Goal: Task Accomplishment & Management: Manage account settings

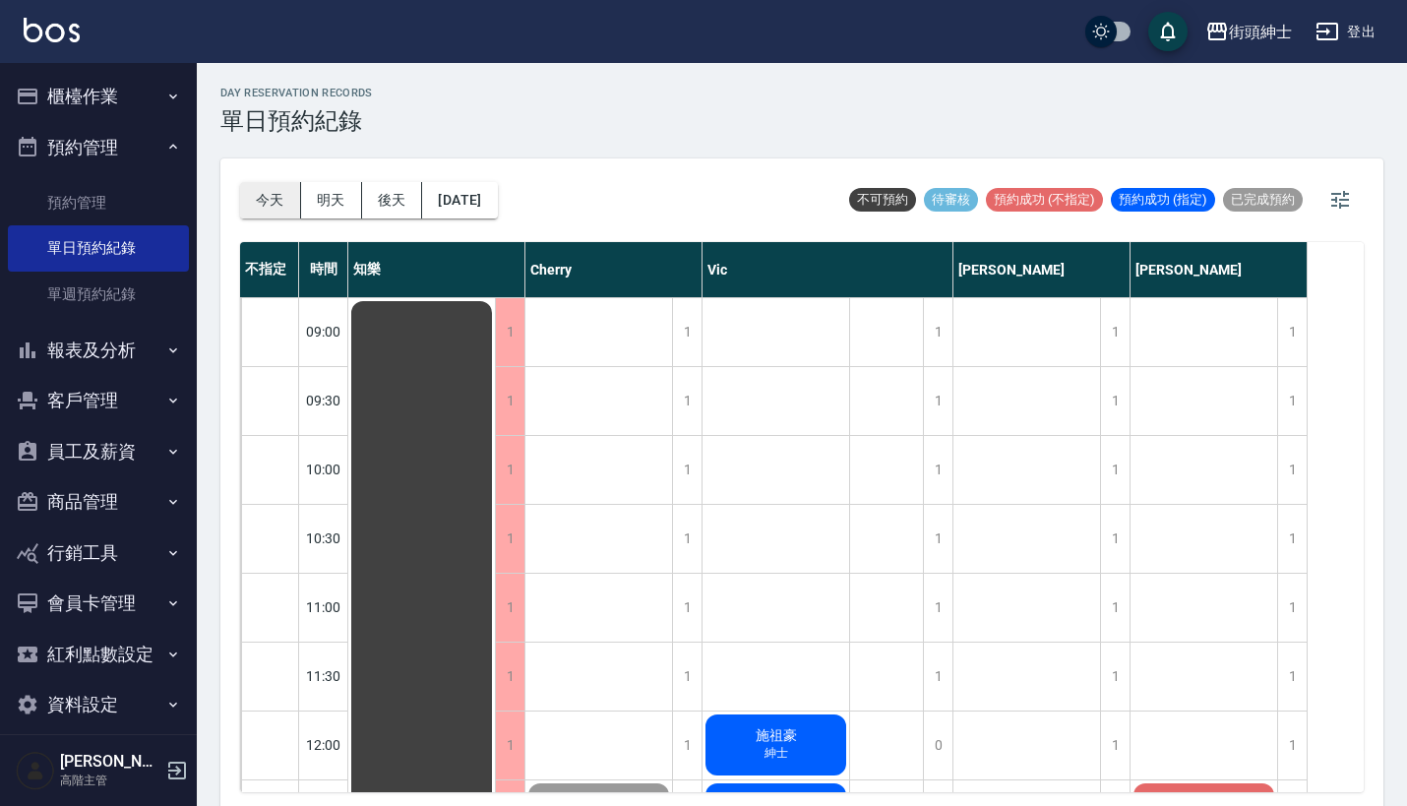
click at [264, 204] on button "今天" at bounding box center [270, 200] width 61 height 36
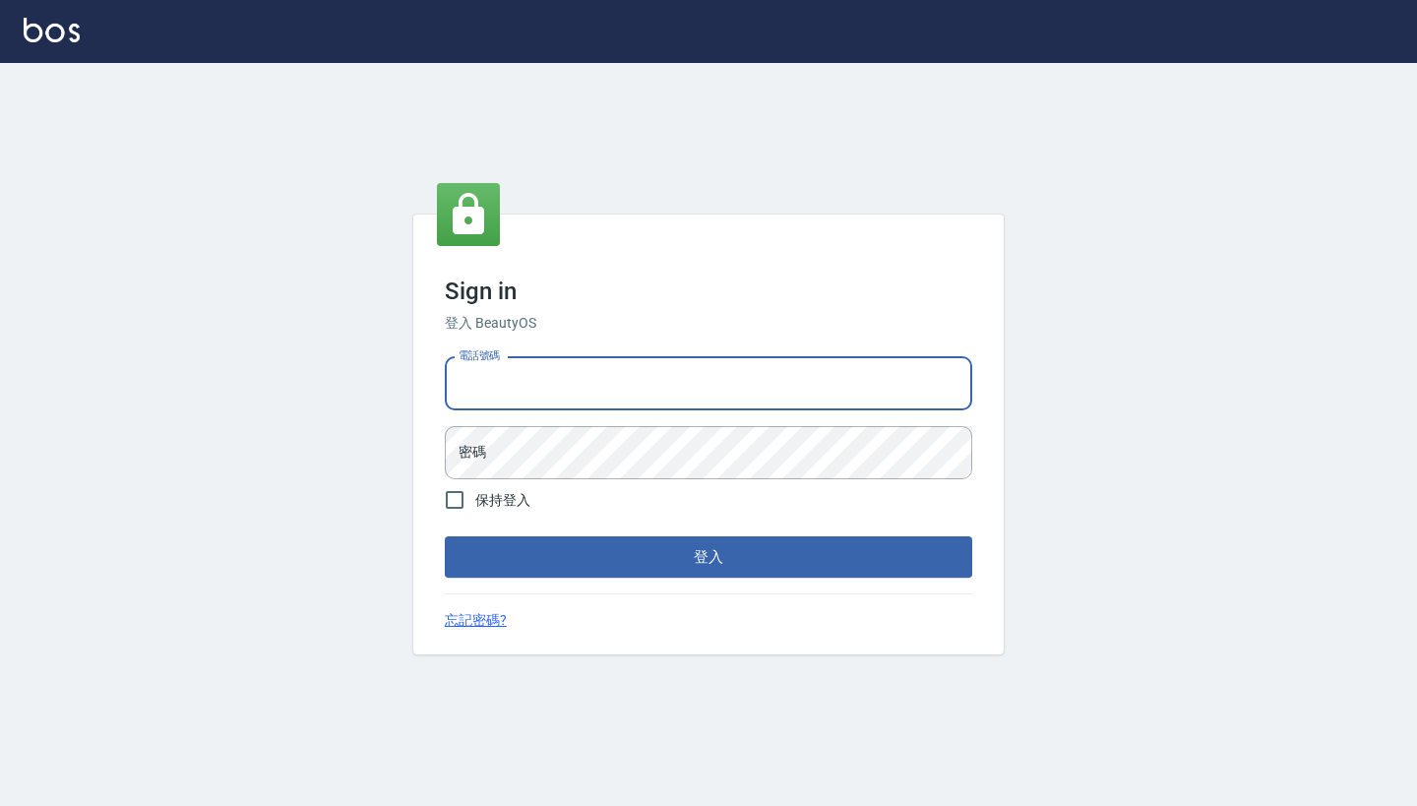
type input "0917500793"
click at [708, 557] on button "登入" at bounding box center [708, 556] width 527 height 41
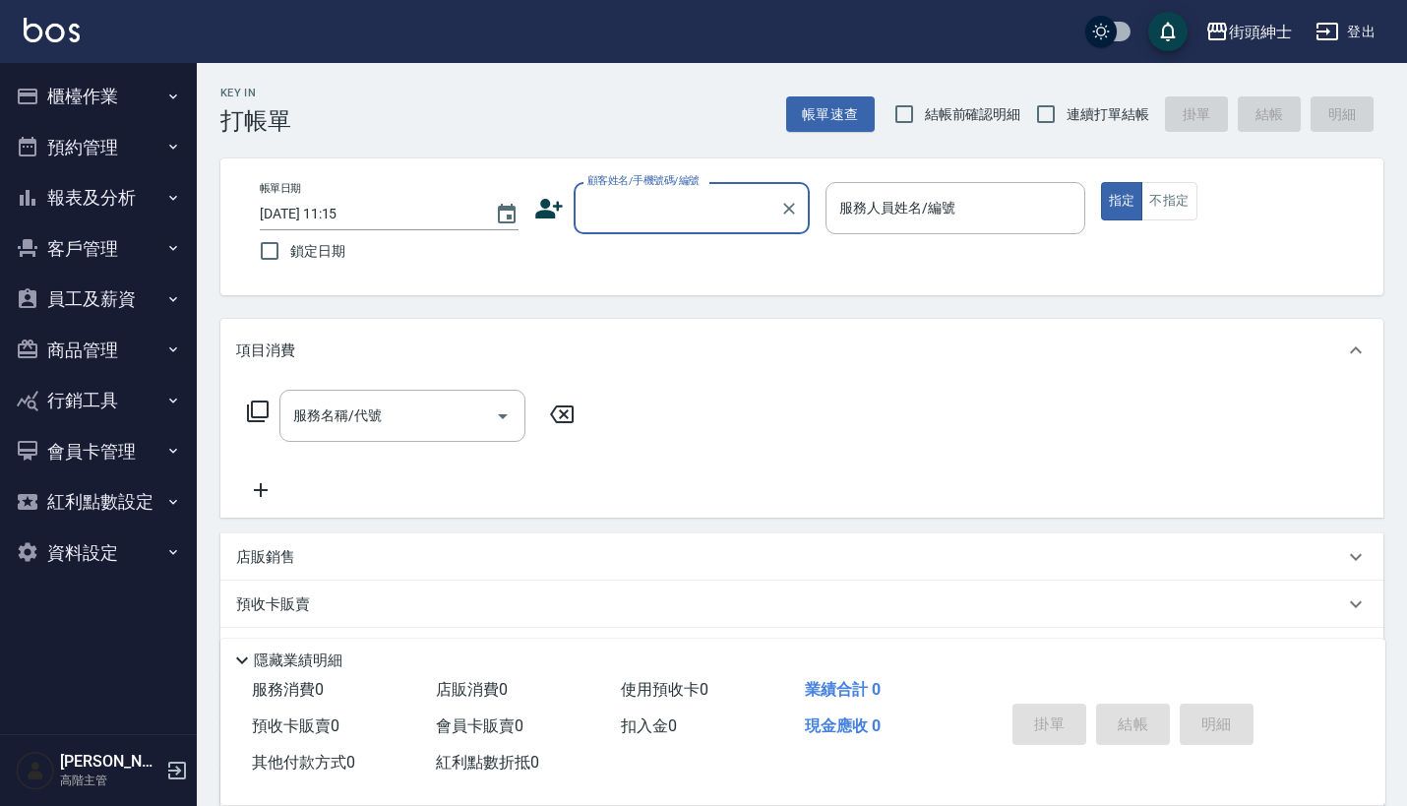
click at [153, 134] on button "預約管理" at bounding box center [98, 147] width 181 height 51
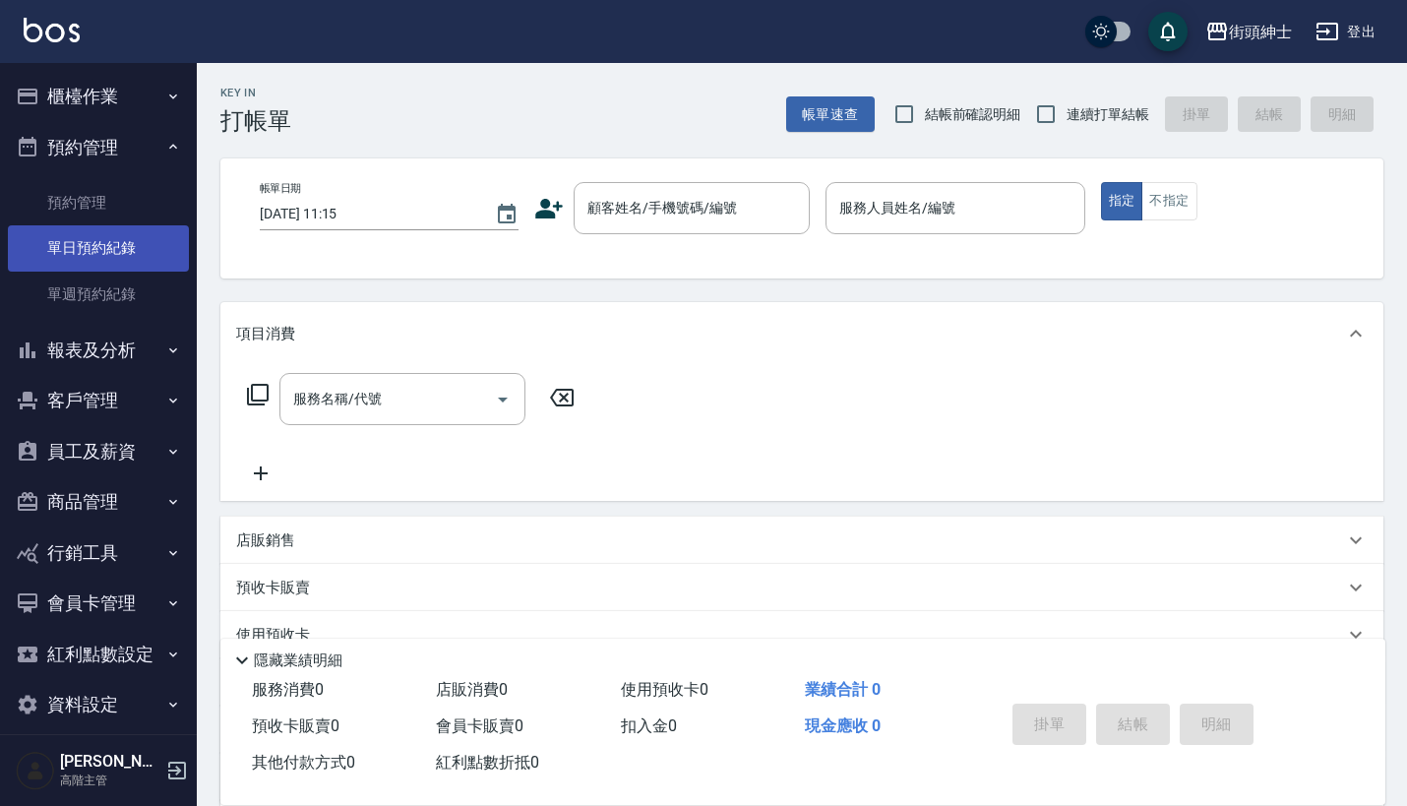
click at [131, 269] on link "單日預約紀錄" at bounding box center [98, 247] width 181 height 45
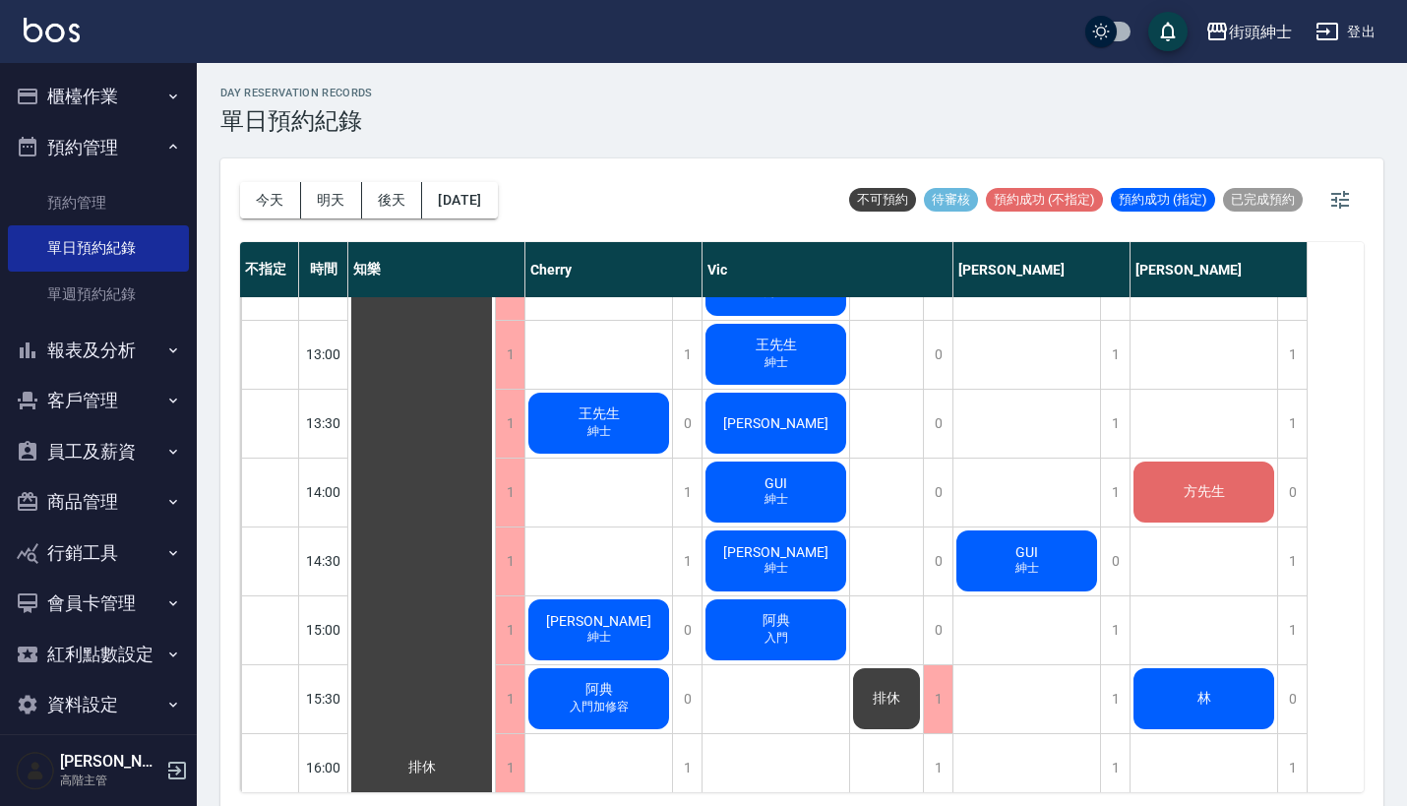
scroll to position [442, 0]
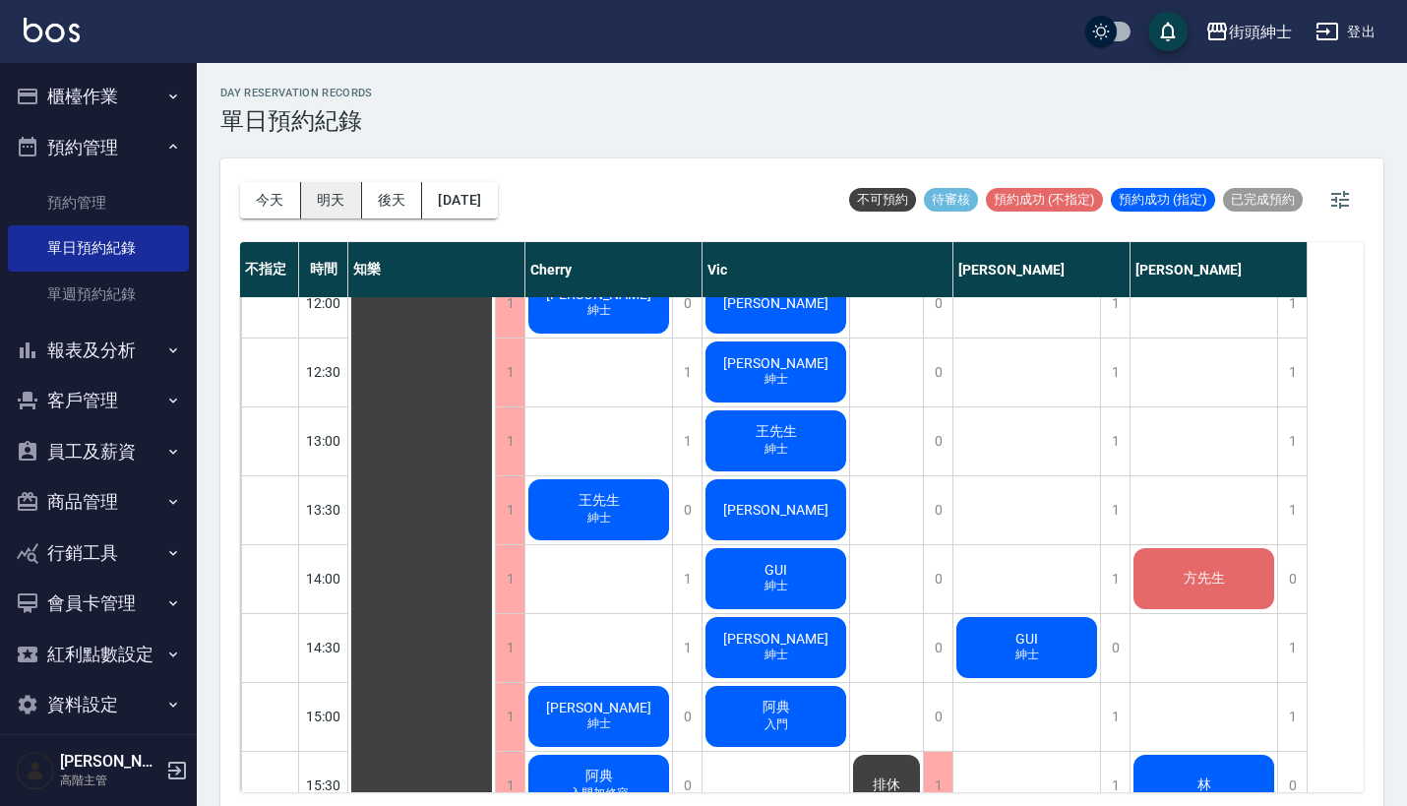
click at [331, 190] on button "明天" at bounding box center [331, 200] width 61 height 36
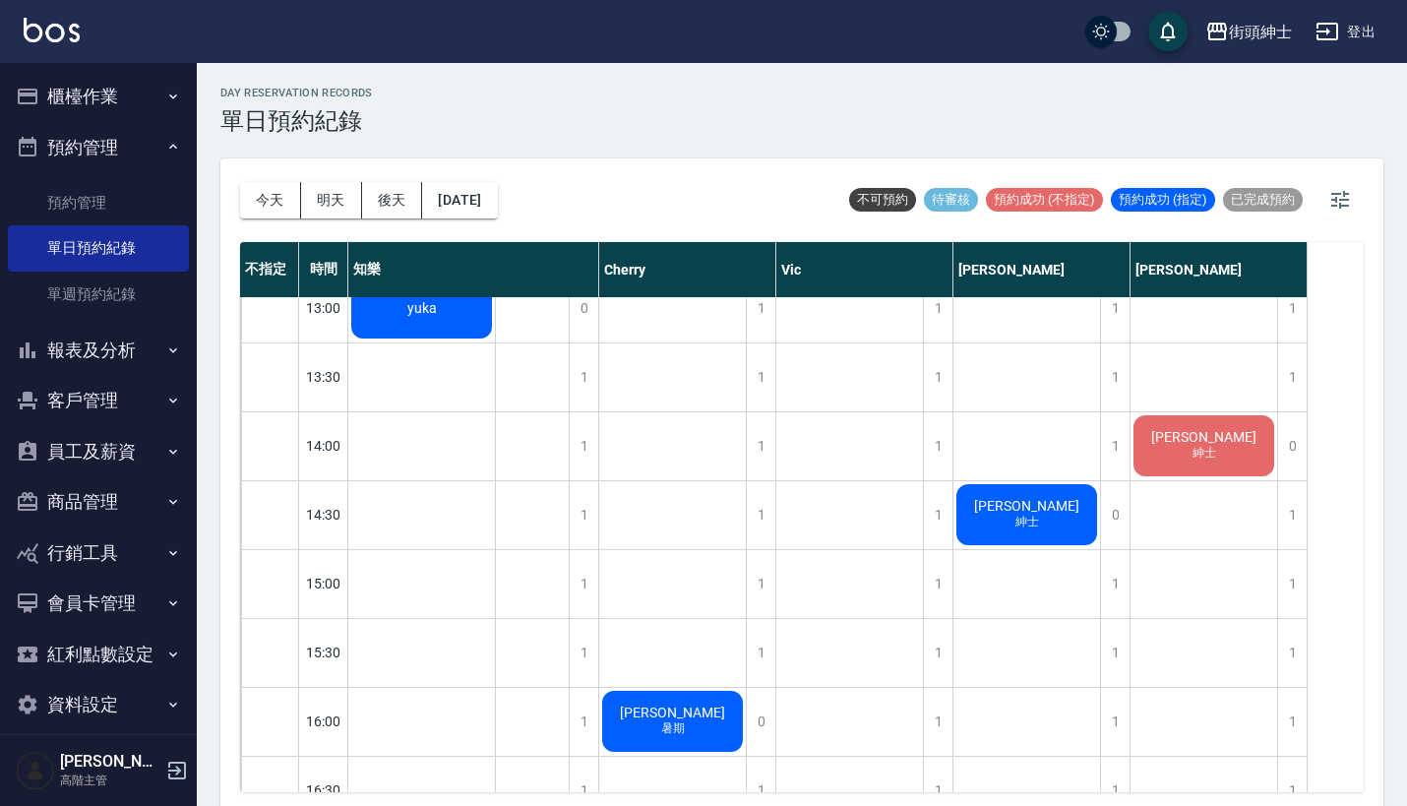
scroll to position [577, 0]
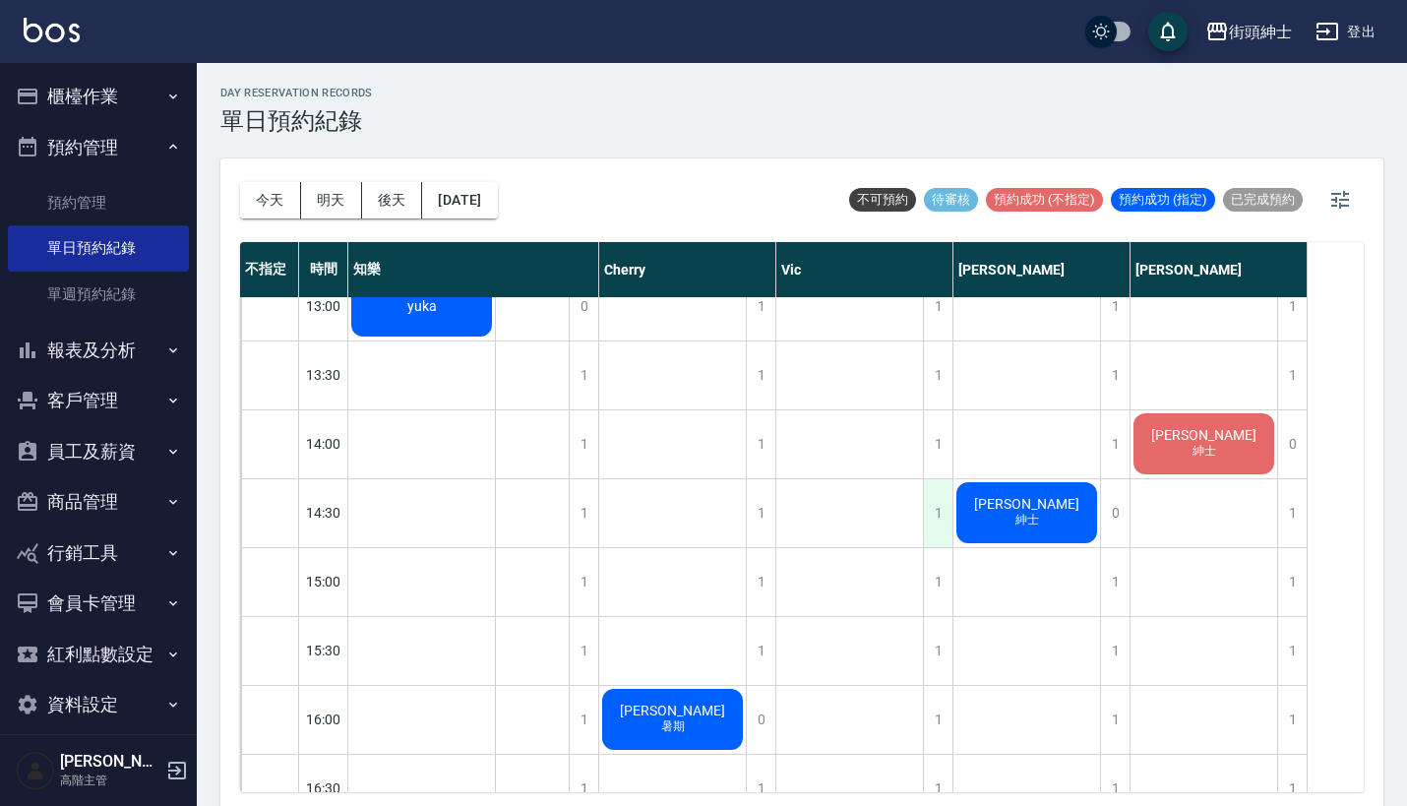
click at [939, 524] on div "1" at bounding box center [938, 513] width 30 height 68
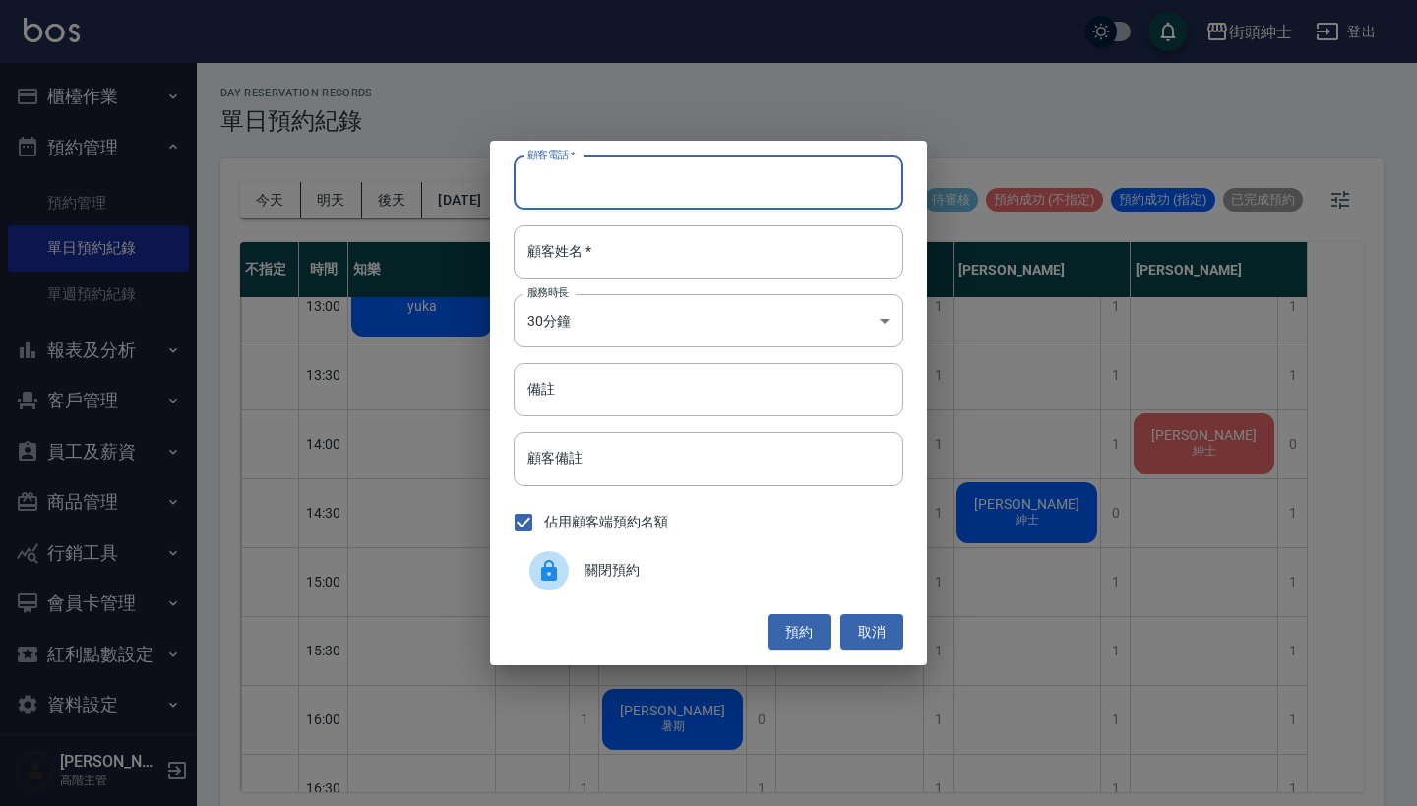
paste input "翁sir 0915077570"
type input "翁sir 0915077570"
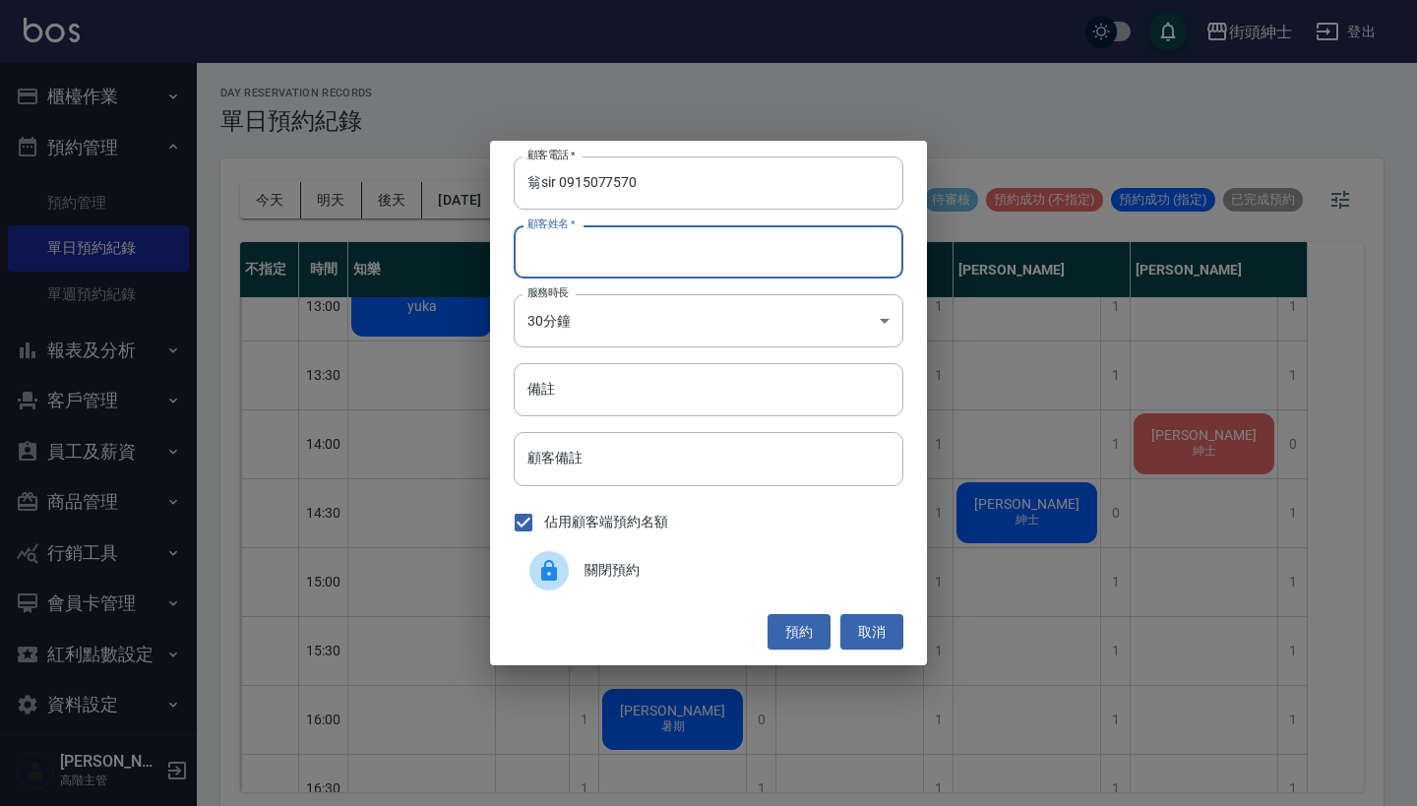
paste input "翁sir 0915077570"
type input "翁sir 0915077570"
drag, startPoint x: 561, startPoint y: 185, endPoint x: 441, endPoint y: 182, distance: 120.1
click at [448, 184] on div "顧客電話   * 翁sir 0915077570 顧客電話   * 顧客姓名   * 翁sir 0915077570 顧客姓名   * 服務時長 30分鐘 1…" at bounding box center [708, 403] width 1417 height 806
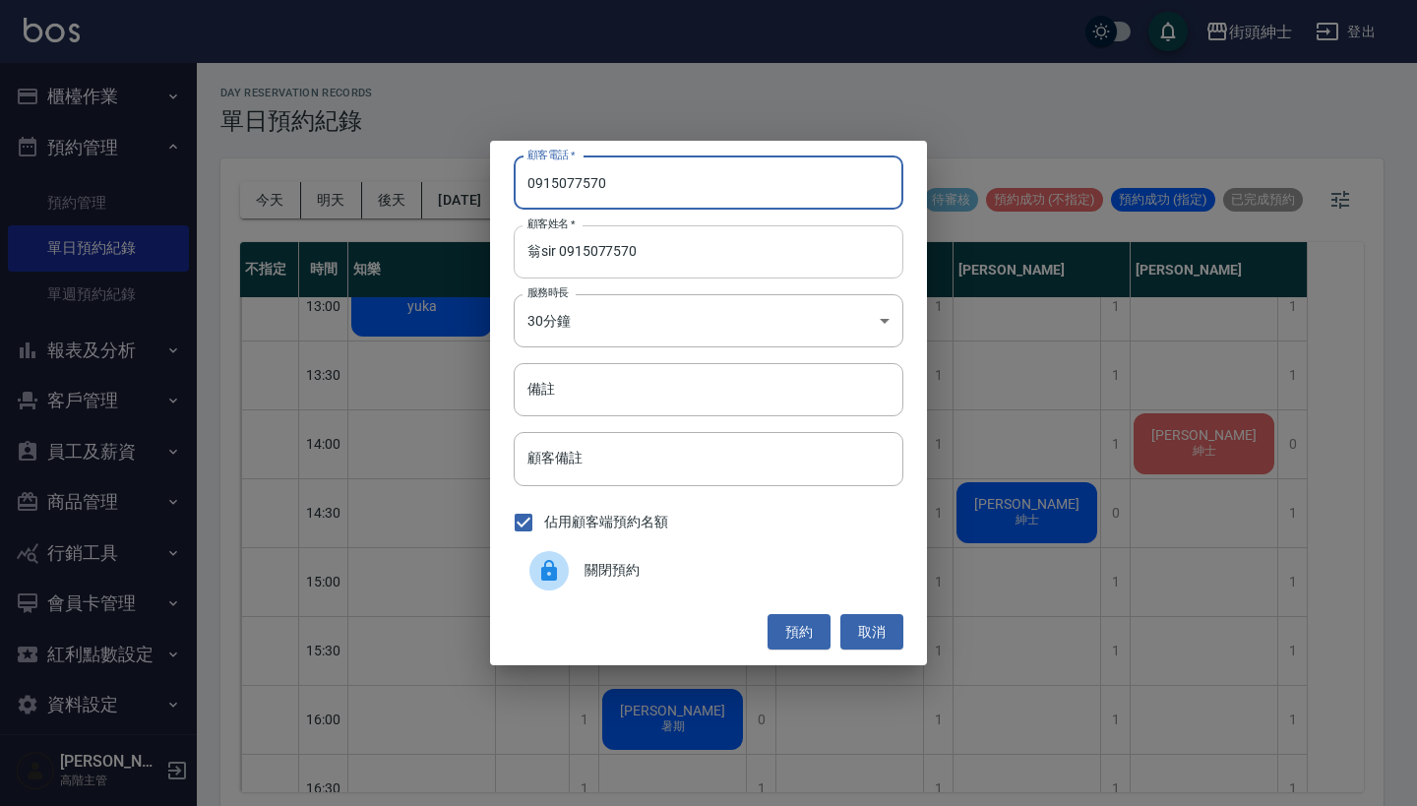
type input "0915077570"
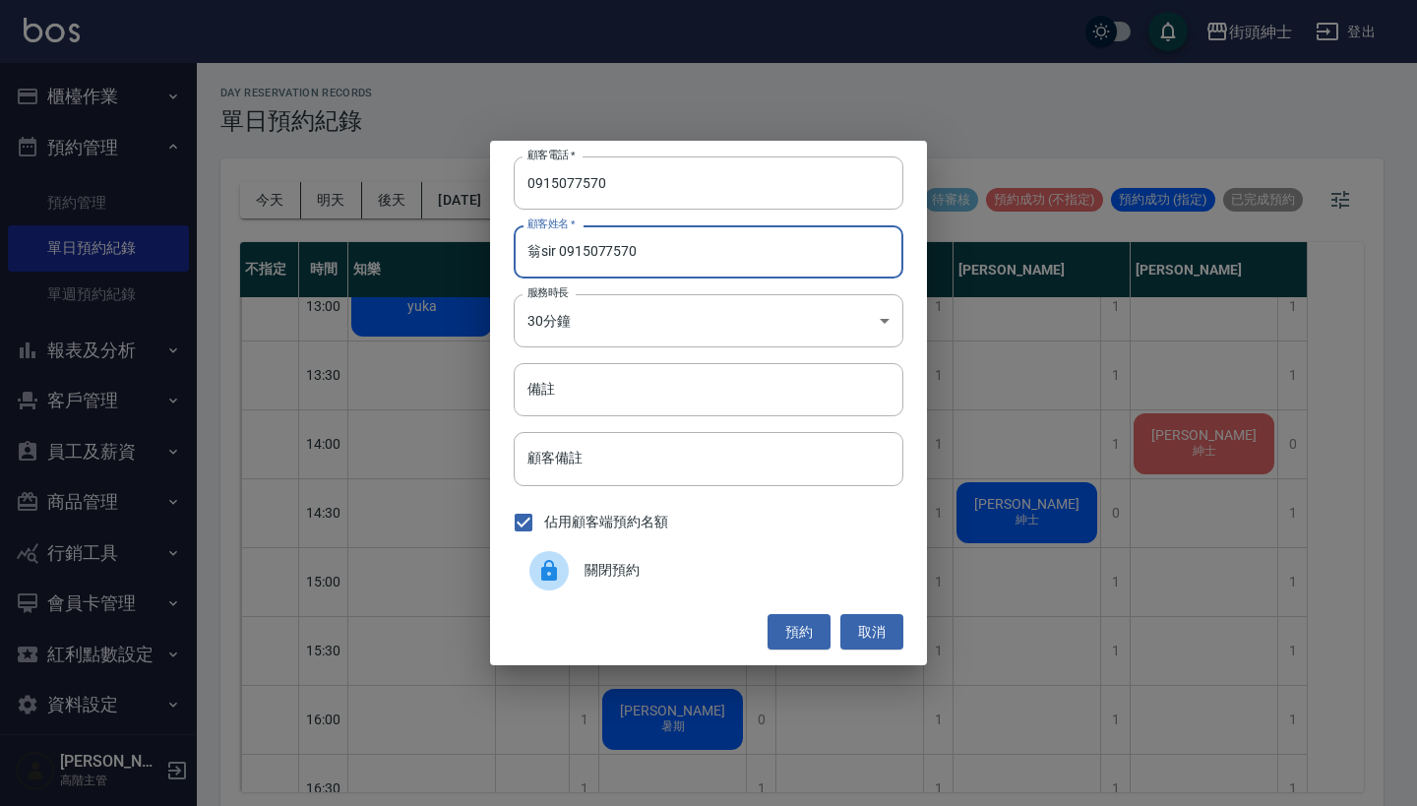
drag, startPoint x: 653, startPoint y: 253, endPoint x: 549, endPoint y: 253, distance: 104.3
click at [549, 253] on input "翁sir 0915077570" at bounding box center [709, 251] width 390 height 53
type input "翁"
click at [792, 621] on button "預約" at bounding box center [798, 632] width 63 height 36
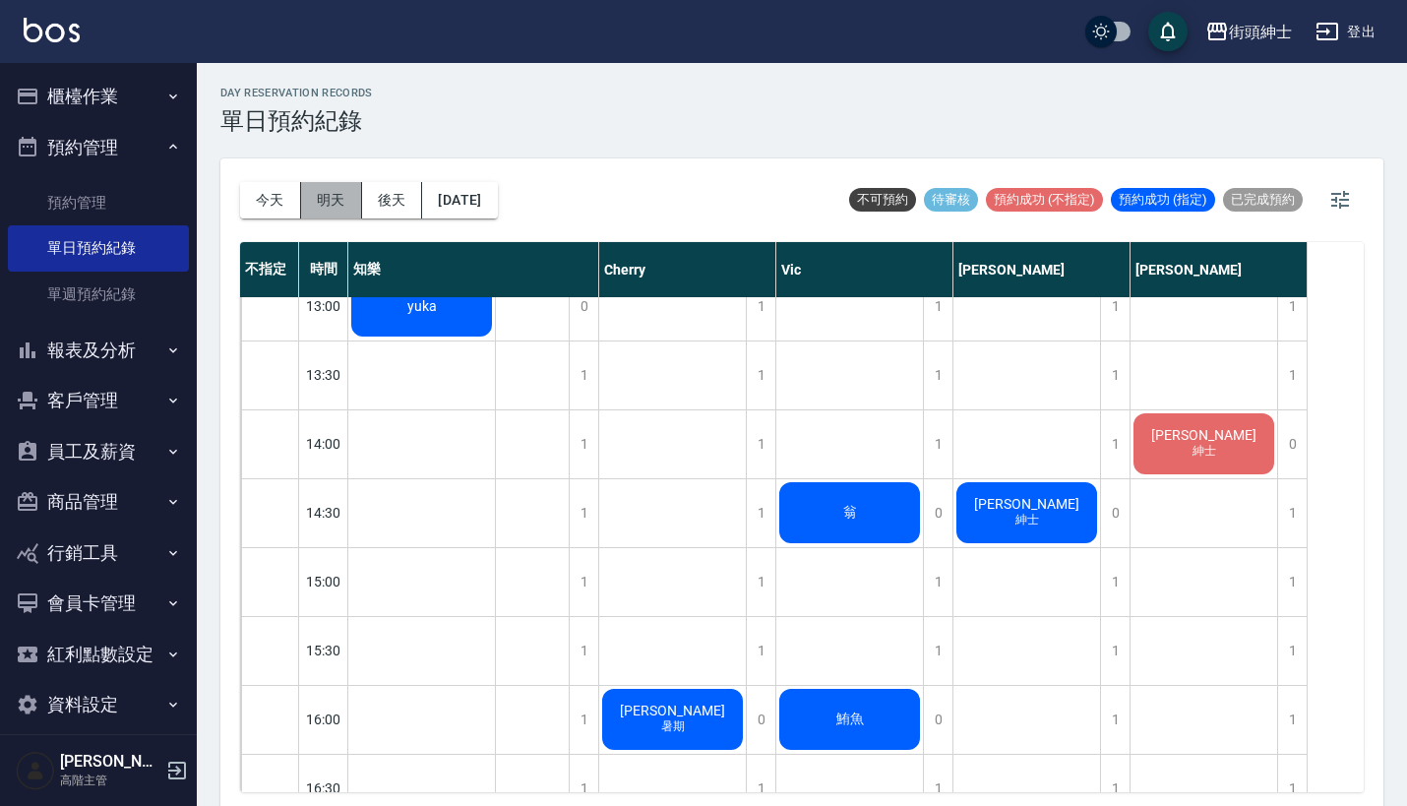
click at [333, 197] on button "明天" at bounding box center [331, 200] width 61 height 36
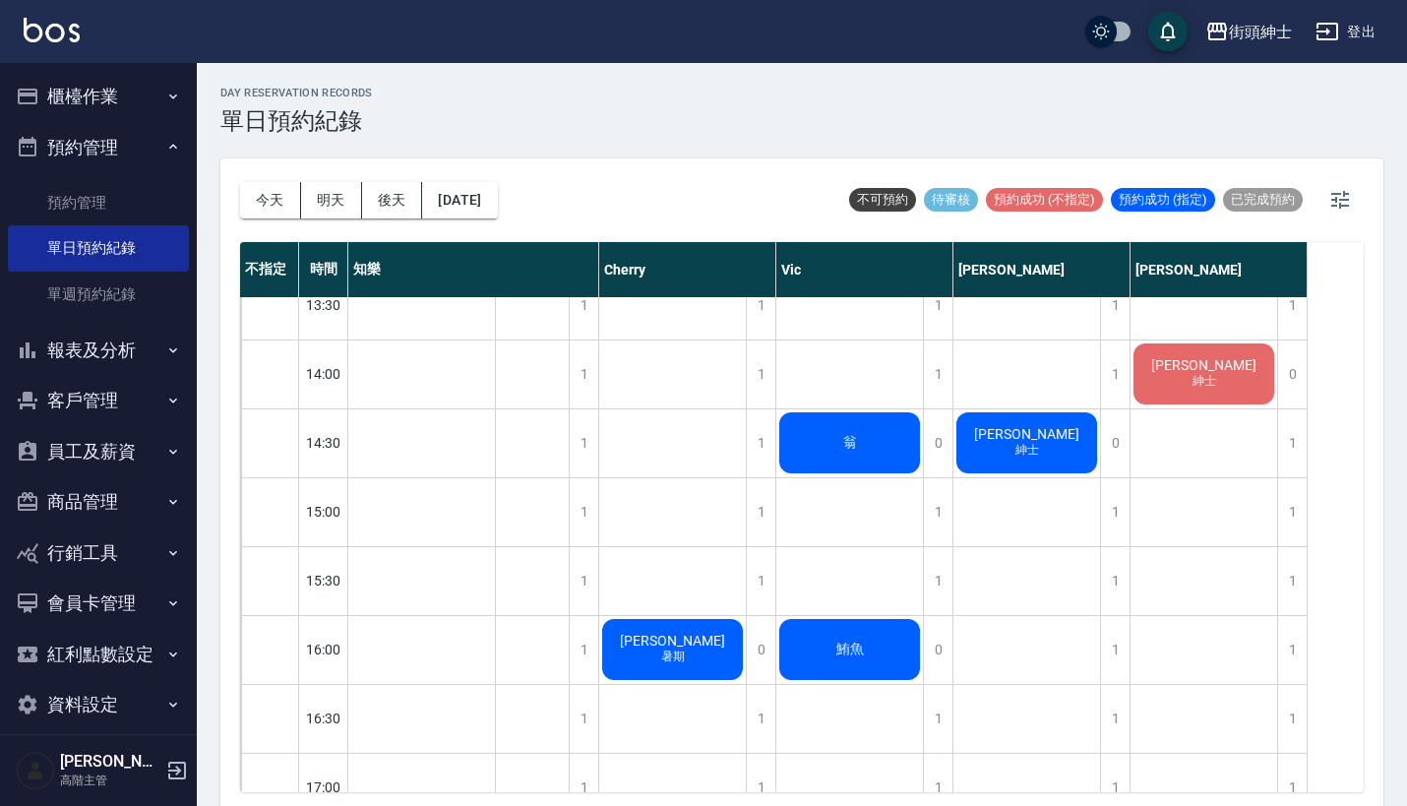
scroll to position [660, 0]
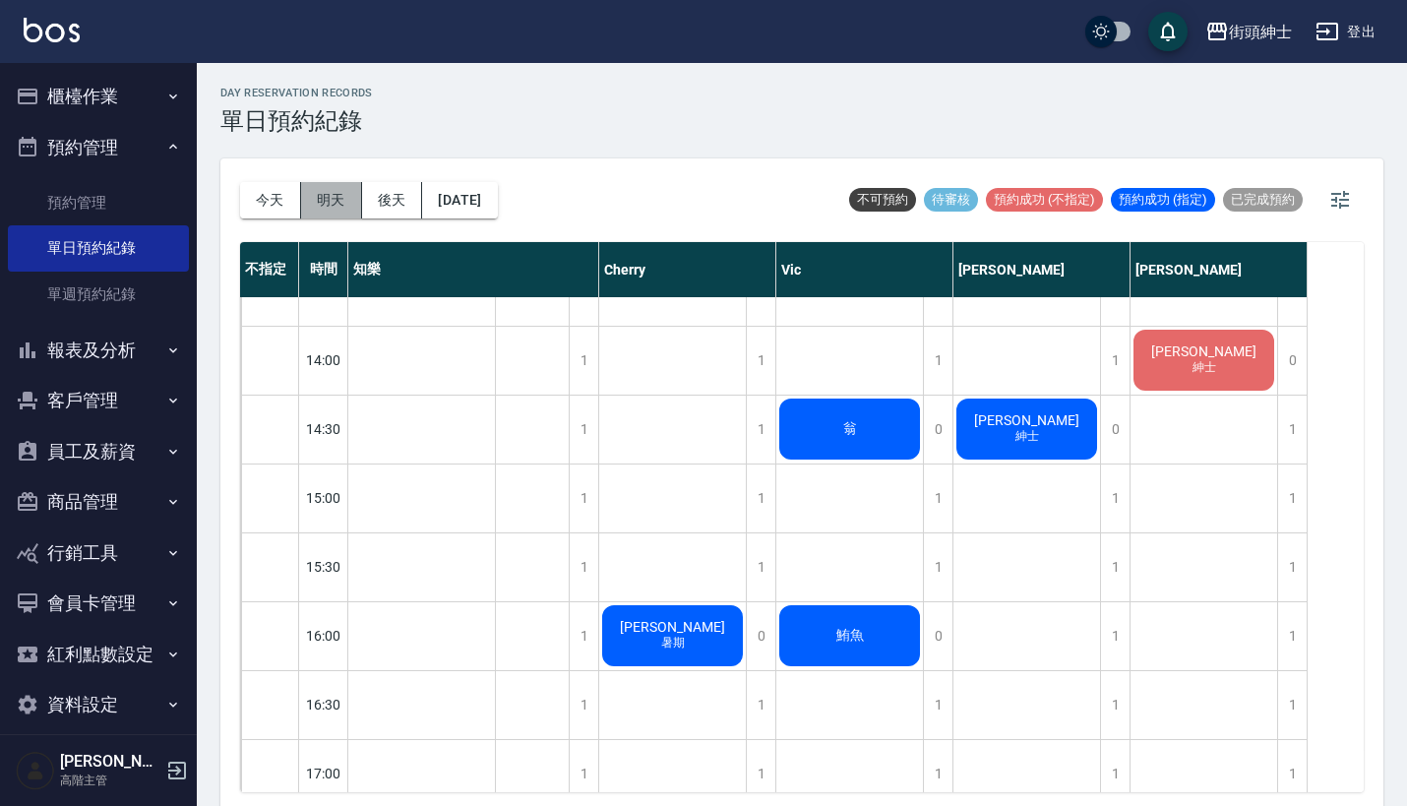
click at [340, 210] on button "明天" at bounding box center [331, 200] width 61 height 36
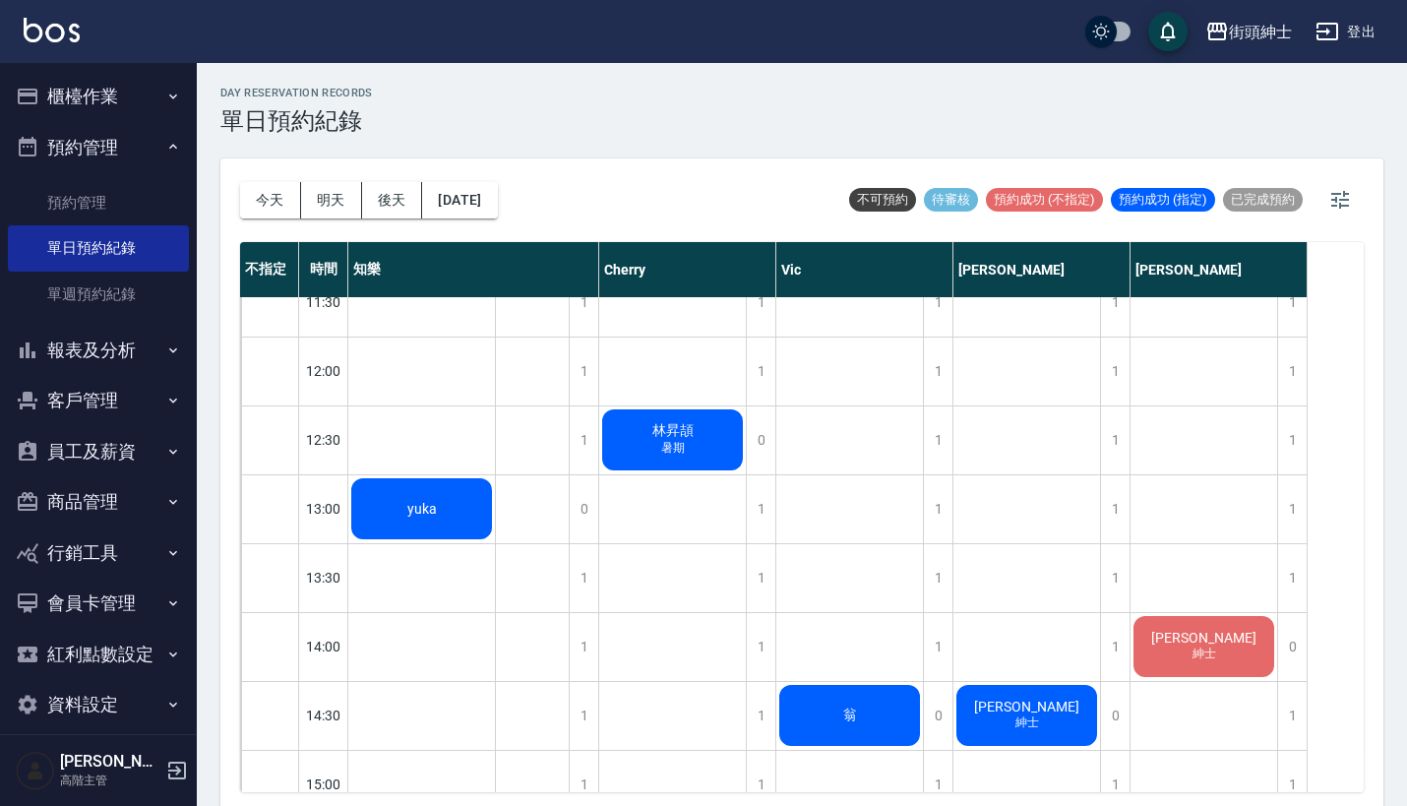
scroll to position [0, 0]
click at [259, 203] on button "今天" at bounding box center [270, 200] width 61 height 36
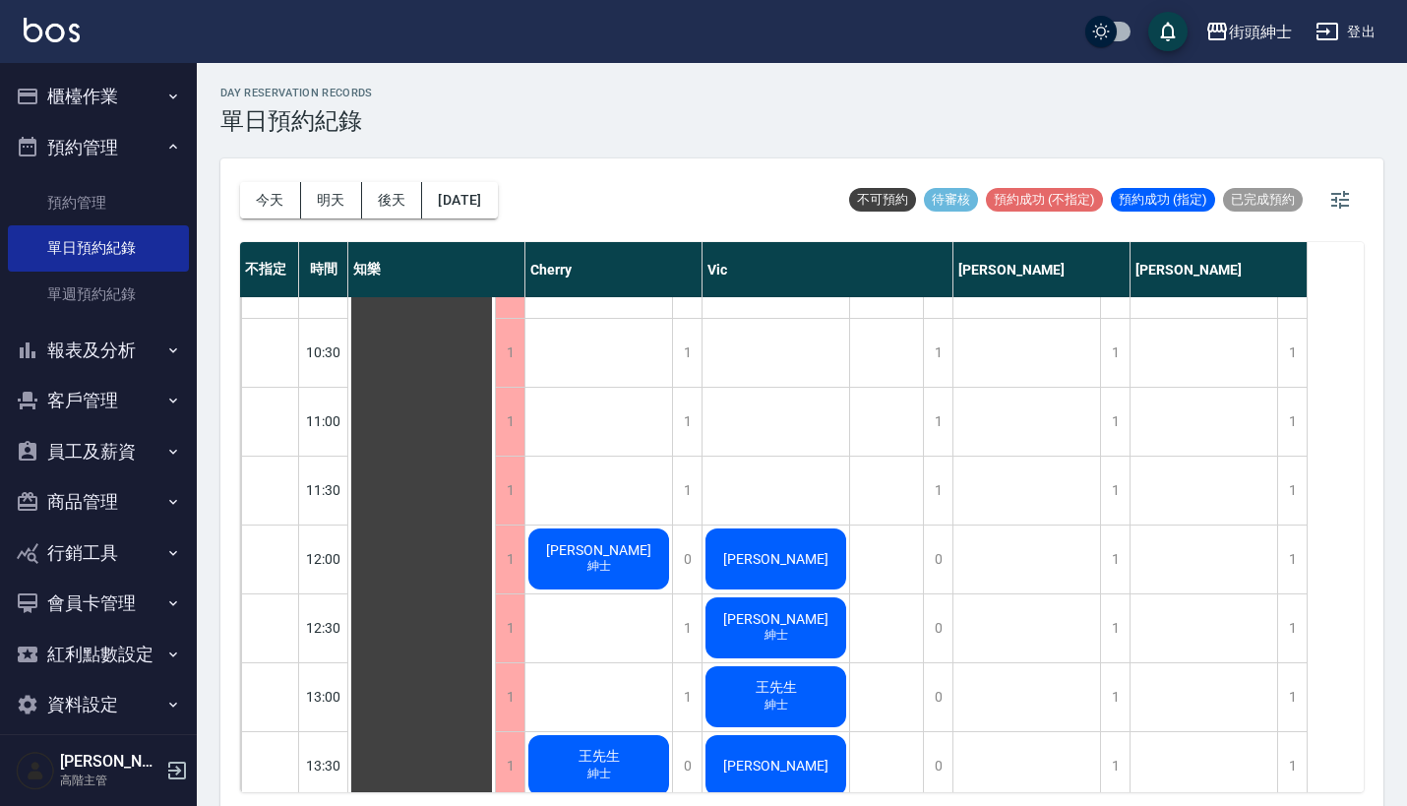
scroll to position [407, 0]
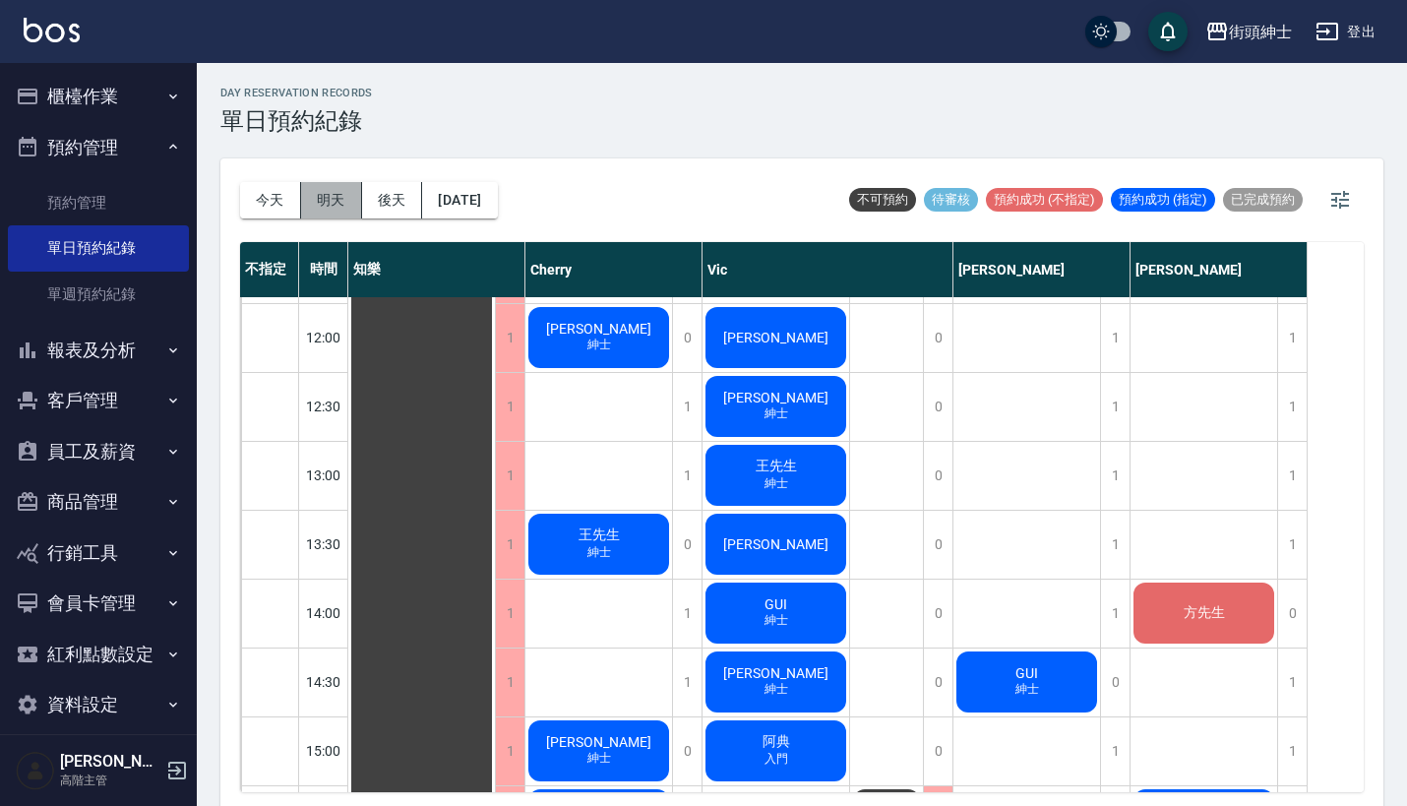
click at [337, 201] on button "明天" at bounding box center [331, 200] width 61 height 36
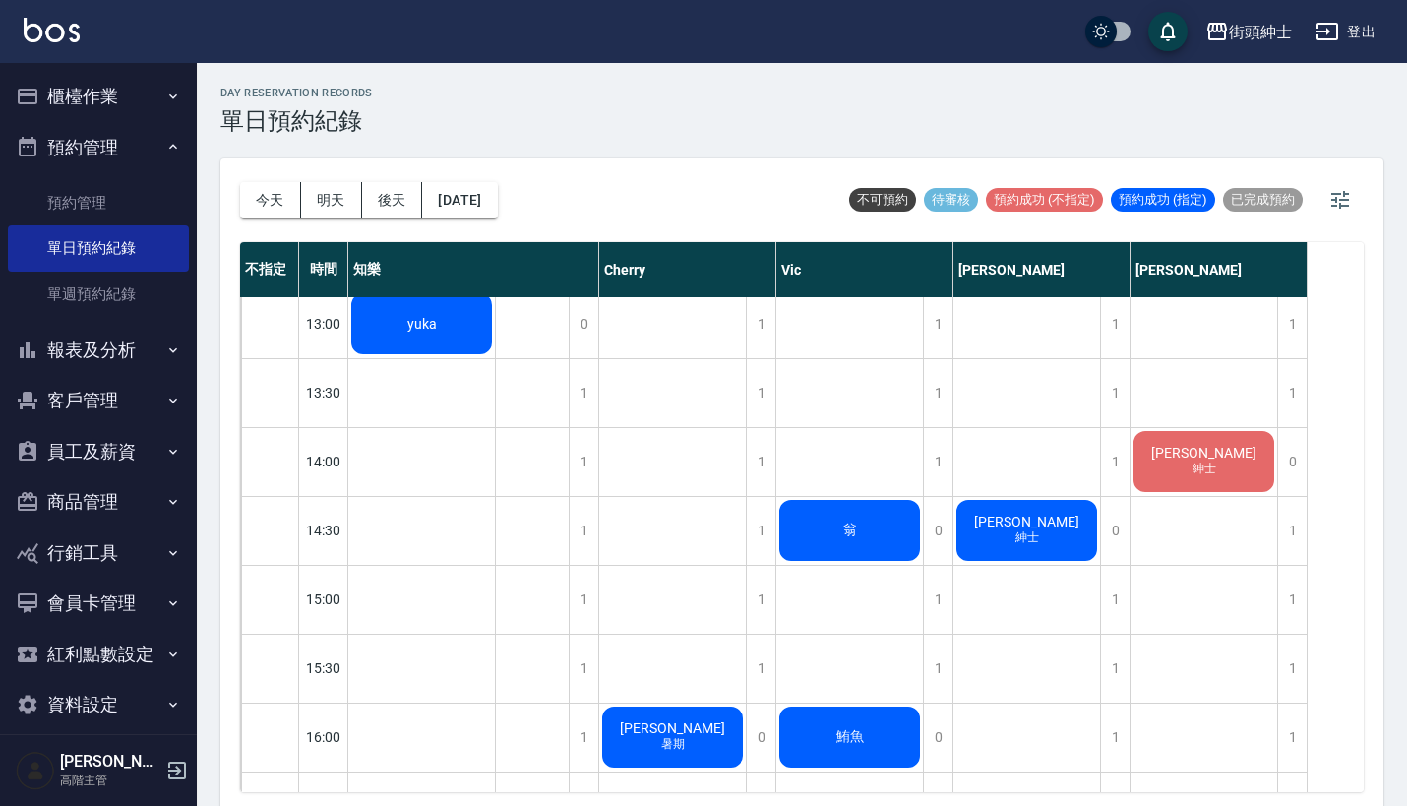
scroll to position [488, 0]
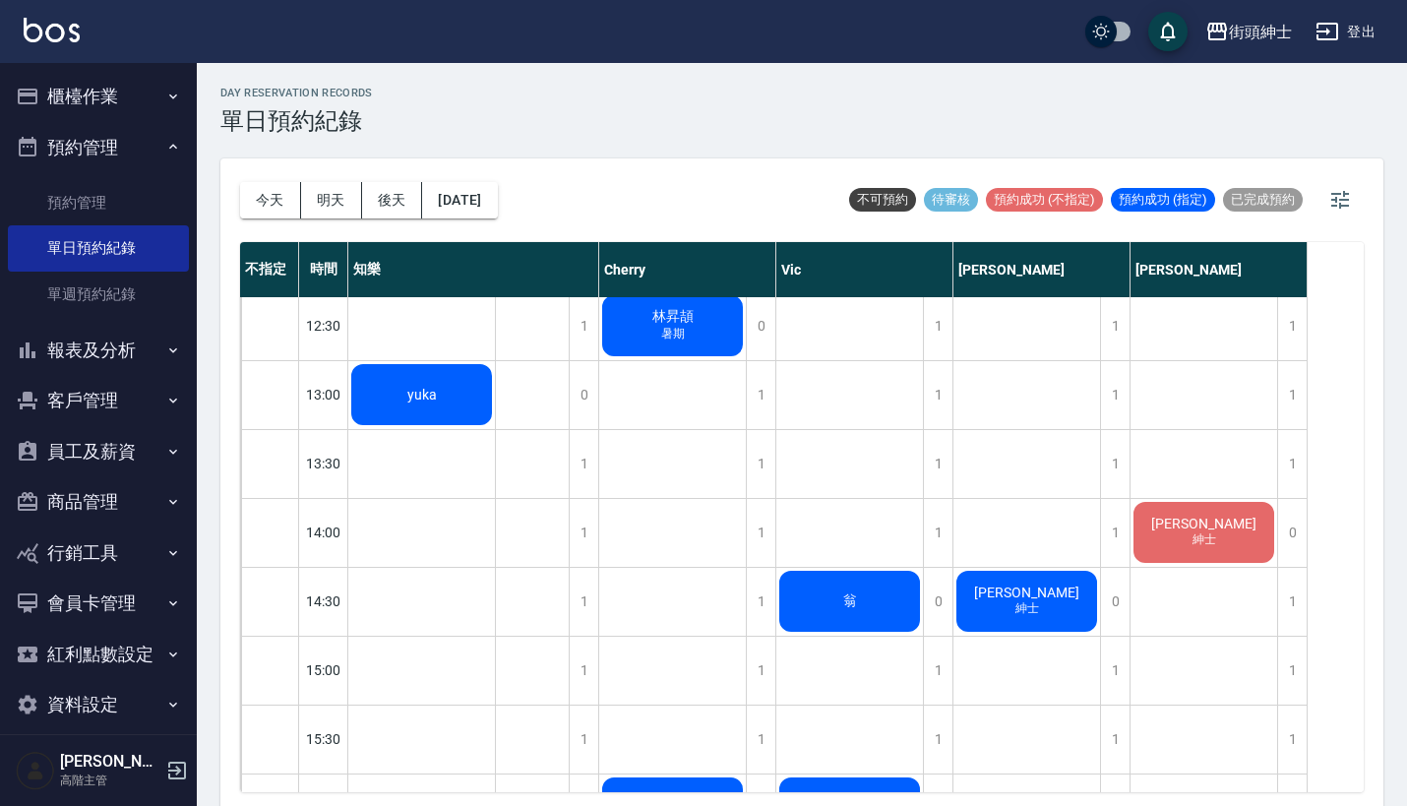
click at [441, 402] on span "劉恩成" at bounding box center [421, 395] width 37 height 16
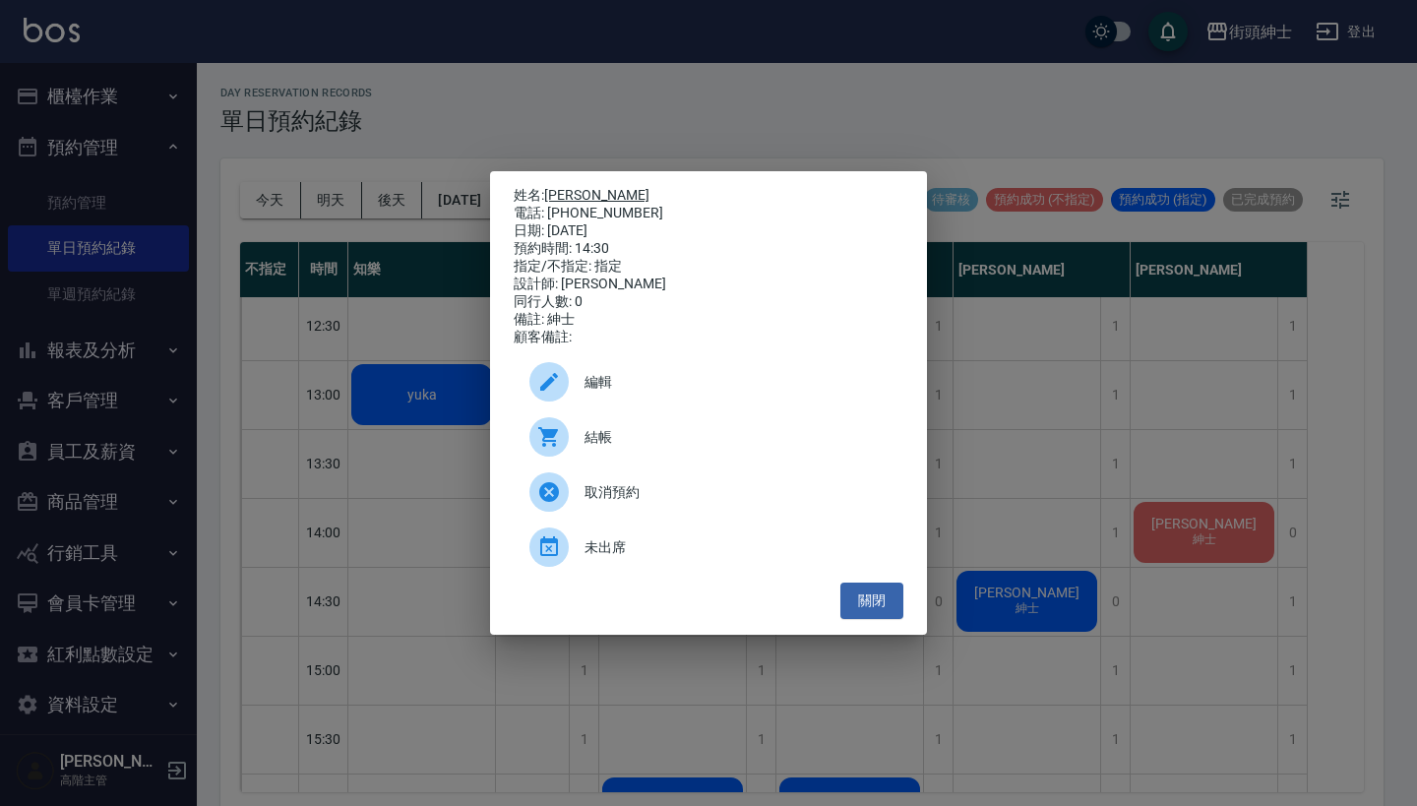
click at [569, 187] on link "劉恩成" at bounding box center [596, 195] width 105 height 16
click at [916, 73] on div "姓名: 劉恩成 電話: 0976199632 日期: 2025/08/19 預約時間: 14:30 指定/不指定: 指定 設計師: 戴比 同行人數: 0 備註…" at bounding box center [708, 403] width 1417 height 806
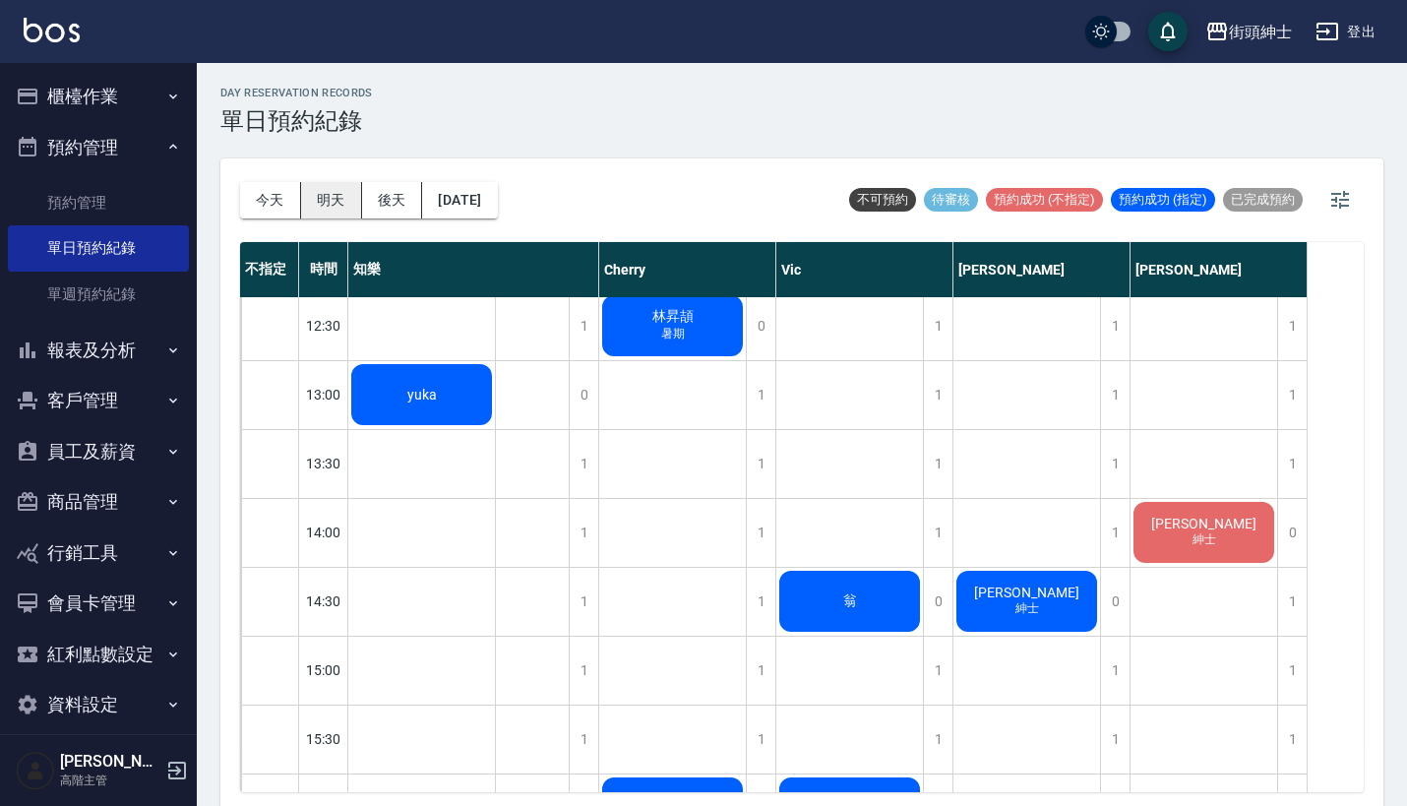
click at [324, 191] on button "明天" at bounding box center [331, 200] width 61 height 36
click at [254, 198] on button "今天" at bounding box center [270, 200] width 61 height 36
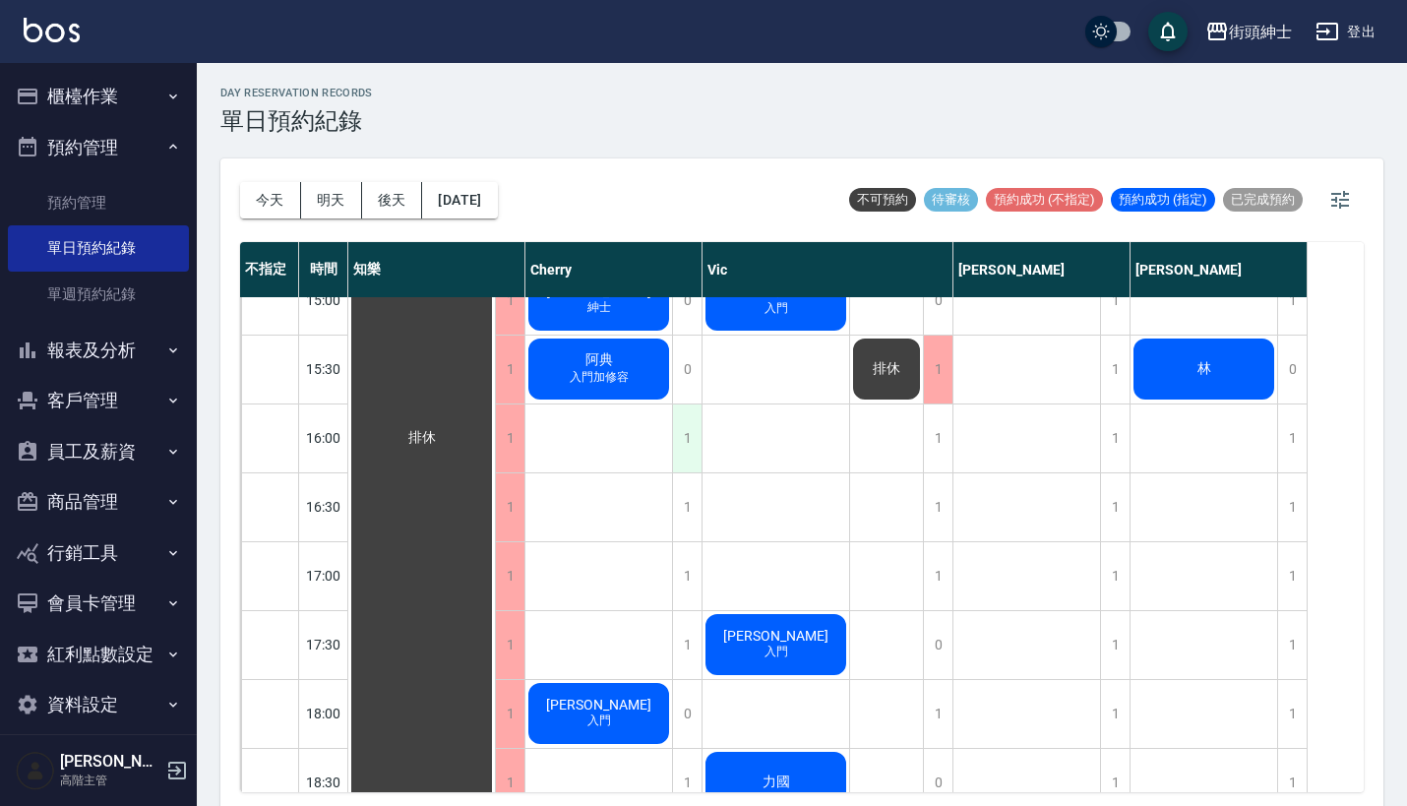
scroll to position [859, 0]
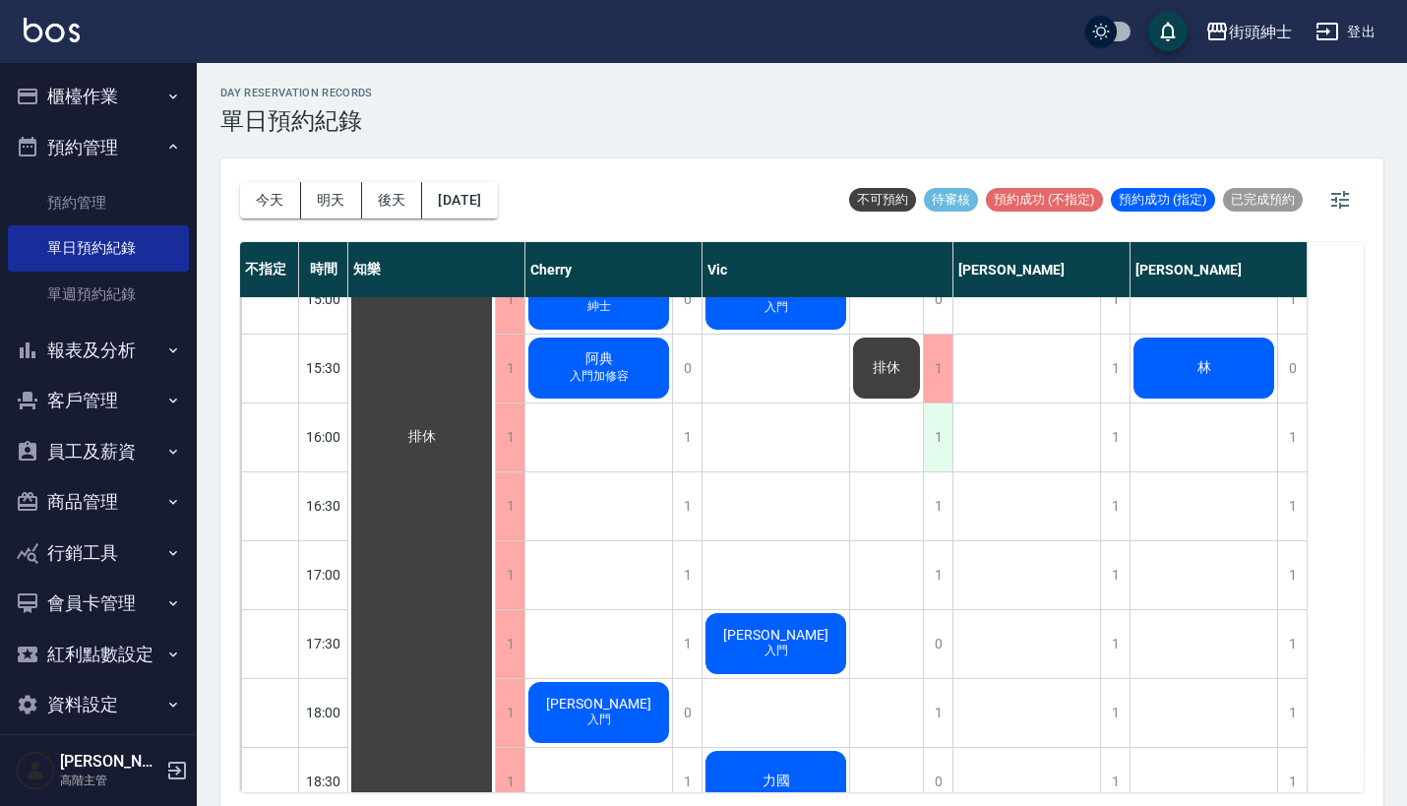
click at [933, 435] on div "1" at bounding box center [938, 437] width 30 height 68
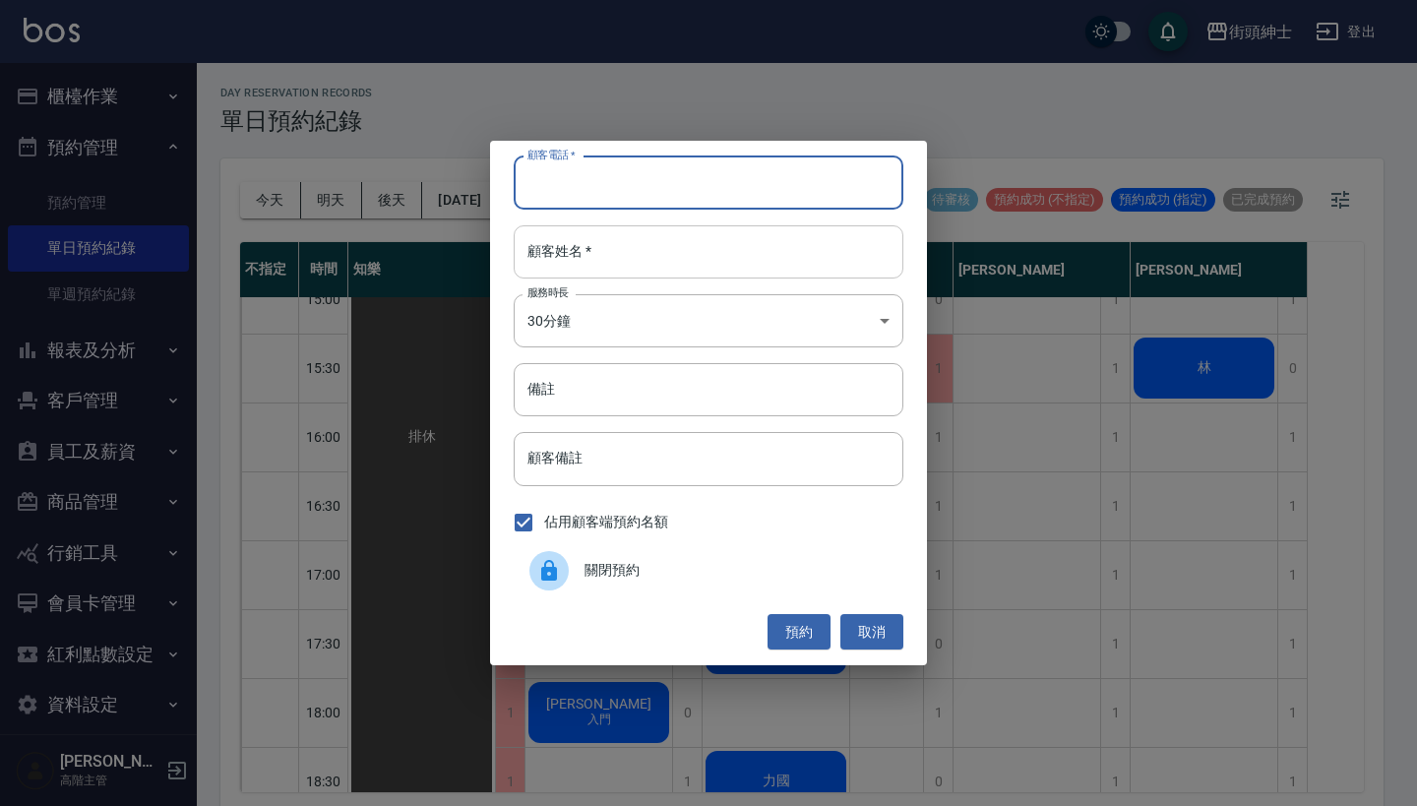
paste input "郭羽翔 電話：0980183240"
type input "郭羽翔 電話：0980183240"
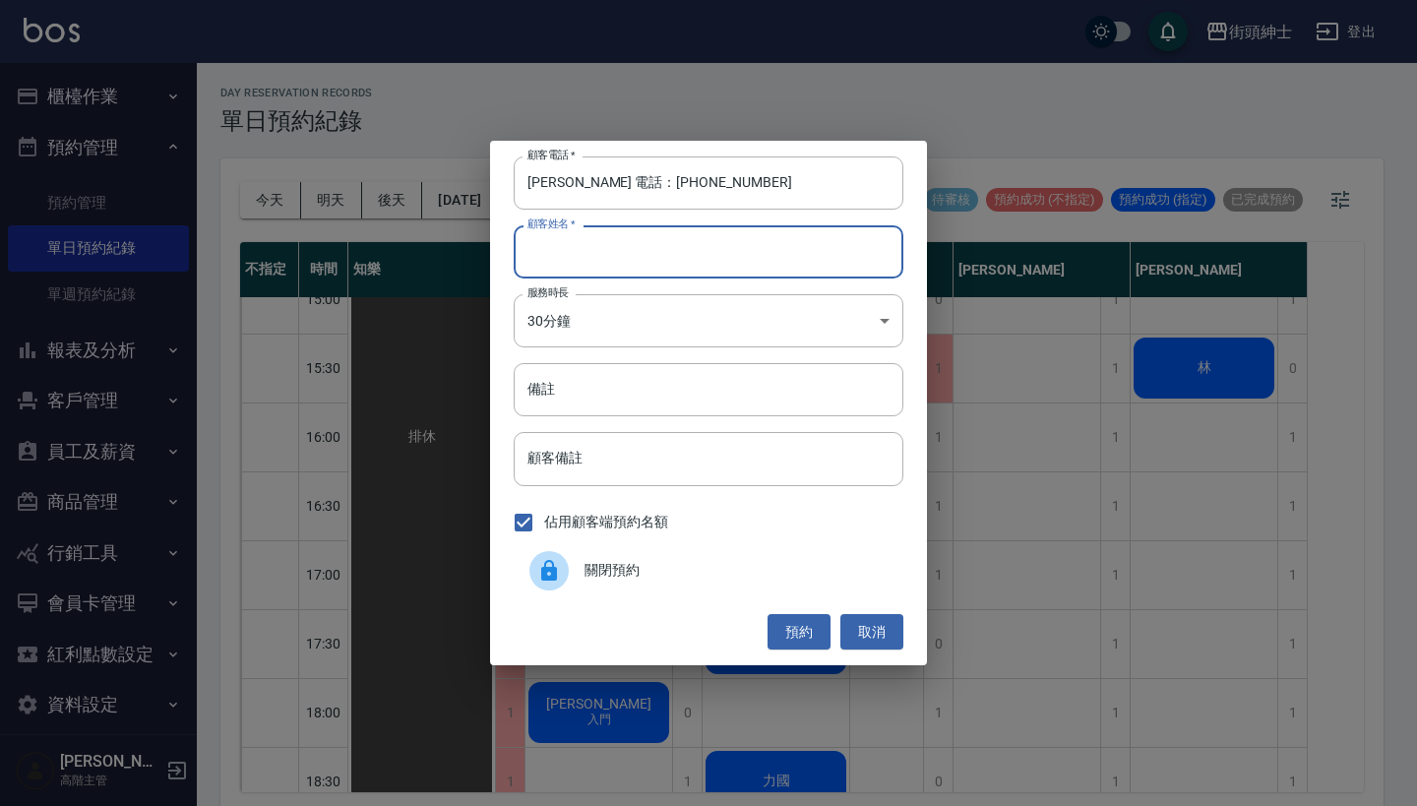
paste input "郭羽翔 電話：0980183240"
type input "郭羽翔 電話：0980183240"
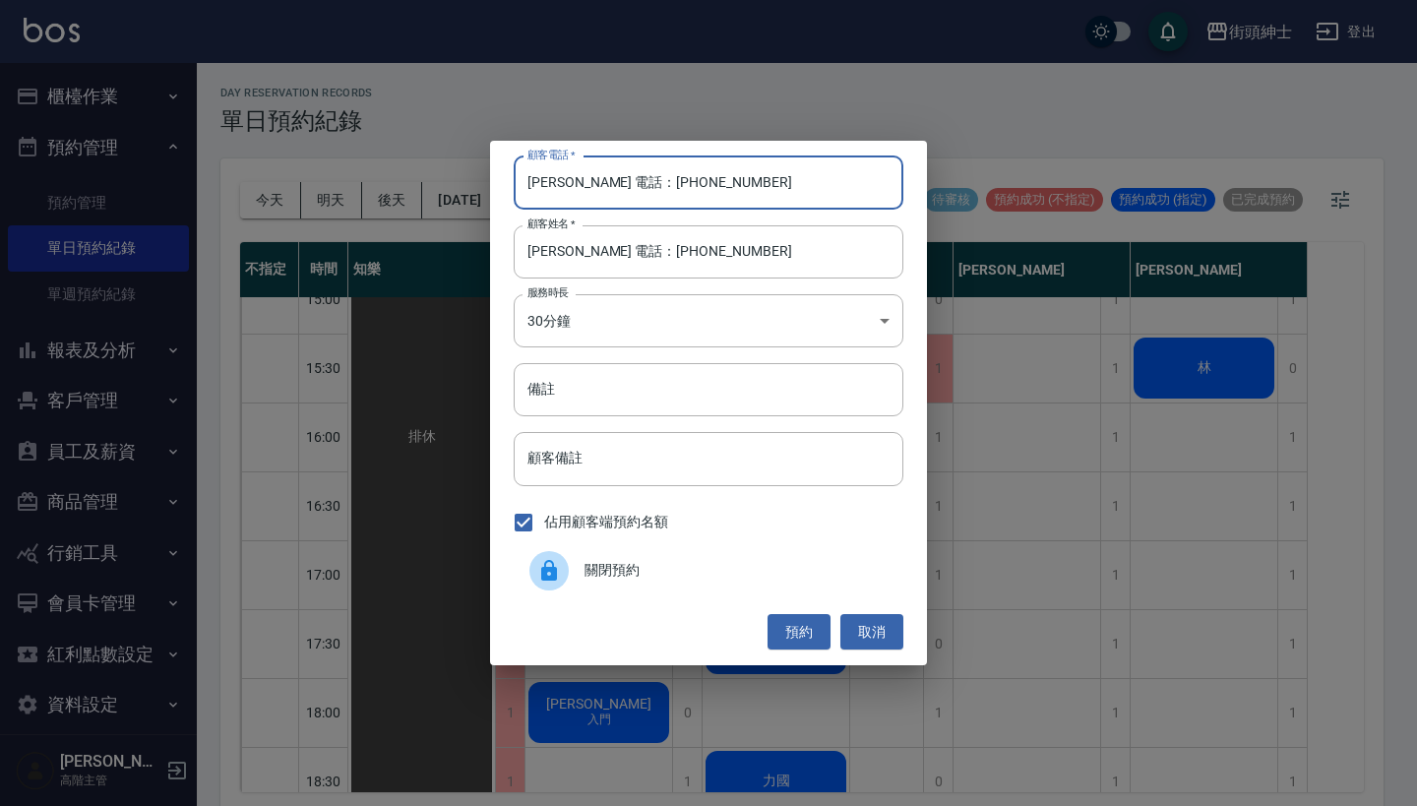
drag, startPoint x: 613, startPoint y: 181, endPoint x: 451, endPoint y: 181, distance: 162.3
click at [453, 181] on div "顧客電話   * 郭羽翔 電話：0980183240 顧客電話   * 顧客姓名   * 郭羽翔 電話：0980183240 顧客姓名   * 服務時長 30…" at bounding box center [708, 403] width 1417 height 806
type input "0980183240"
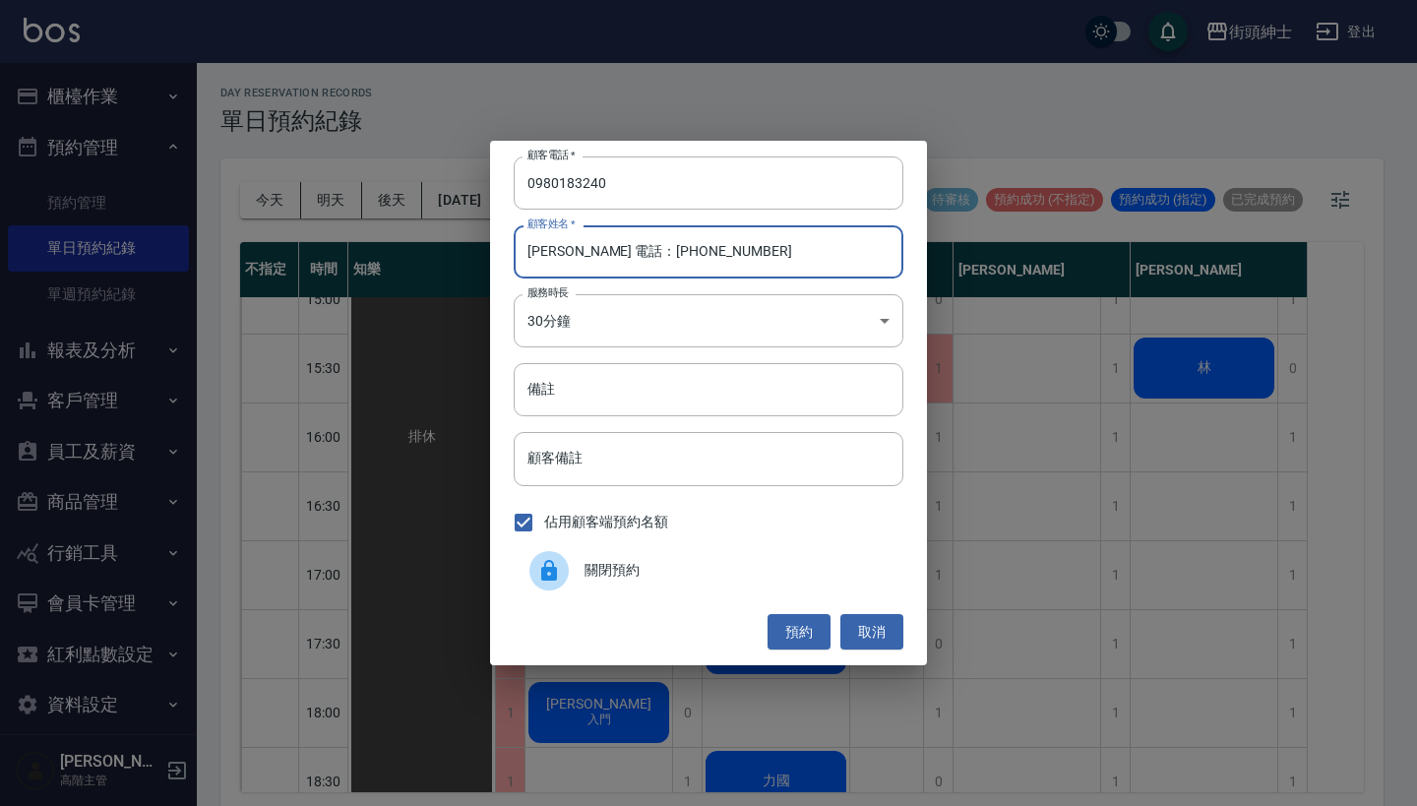
drag, startPoint x: 731, startPoint y: 254, endPoint x: 557, endPoint y: 262, distance: 174.3
click at [557, 262] on input "郭羽翔 電話：0980183240" at bounding box center [709, 251] width 390 height 53
drag, startPoint x: 738, startPoint y: 261, endPoint x: 575, endPoint y: 253, distance: 163.5
click at [575, 253] on input "郭羽翔 電話：0980183240" at bounding box center [709, 251] width 390 height 53
type input "郭羽翔"
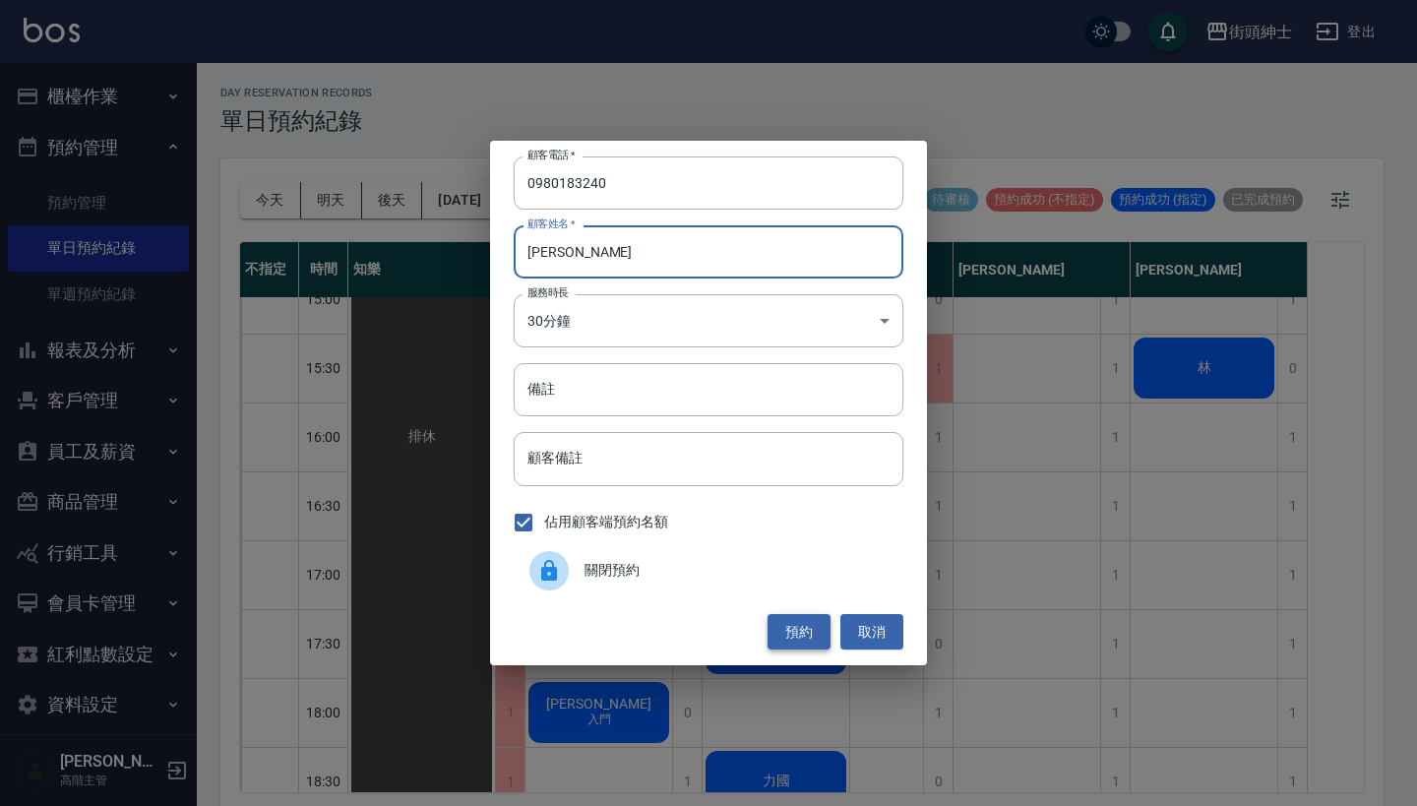
click at [790, 627] on button "預約" at bounding box center [798, 632] width 63 height 36
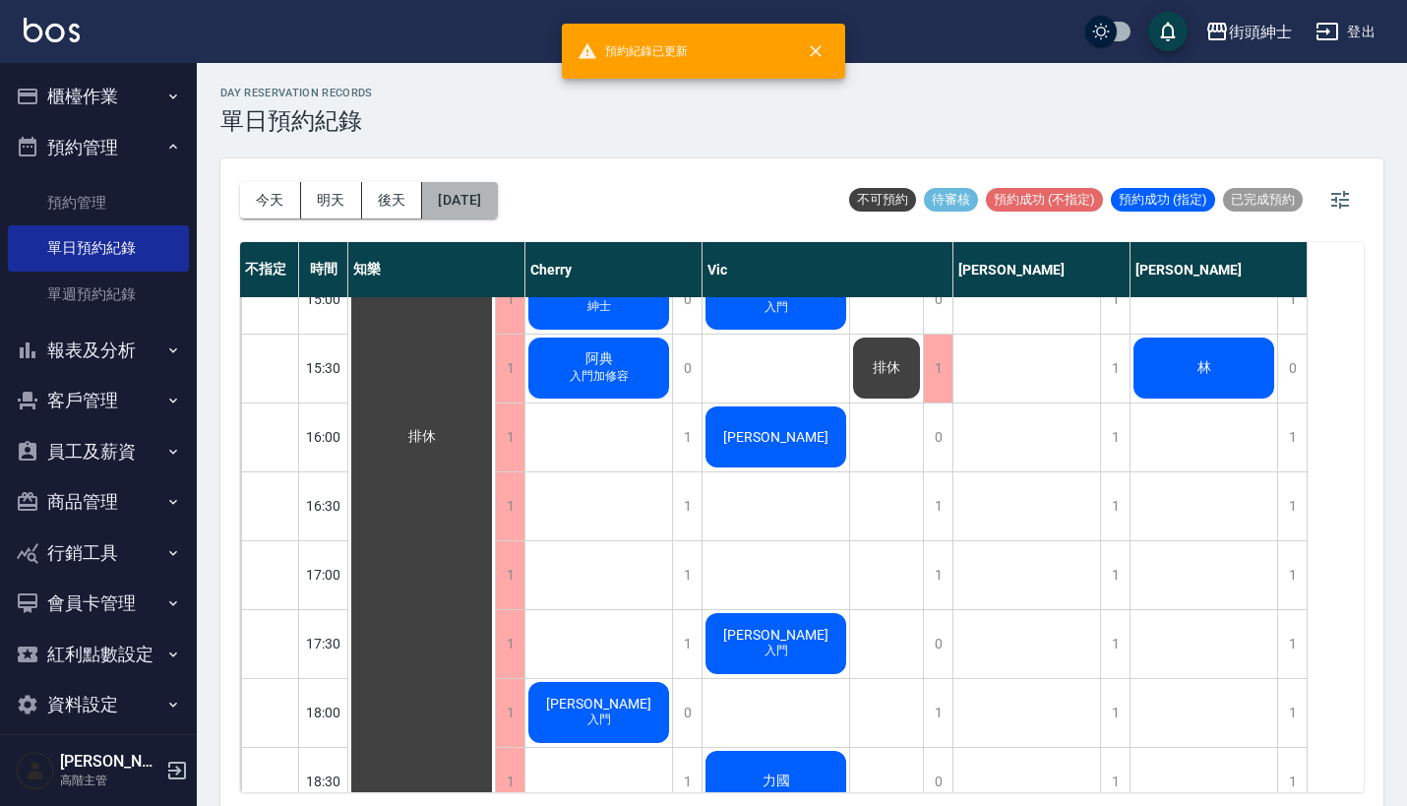
click at [484, 209] on button "2025/08/18" at bounding box center [459, 200] width 75 height 36
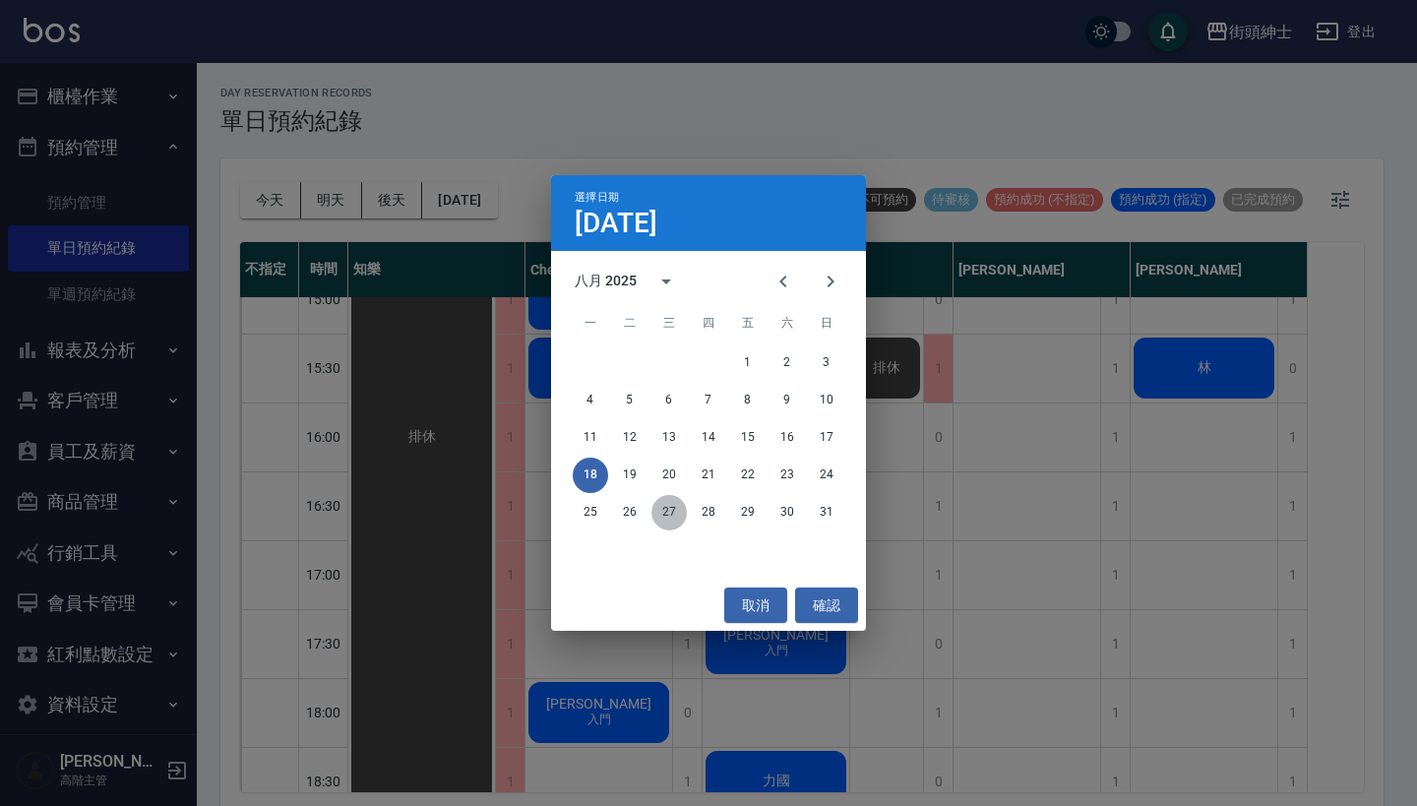
click at [673, 508] on button "27" at bounding box center [668, 512] width 35 height 35
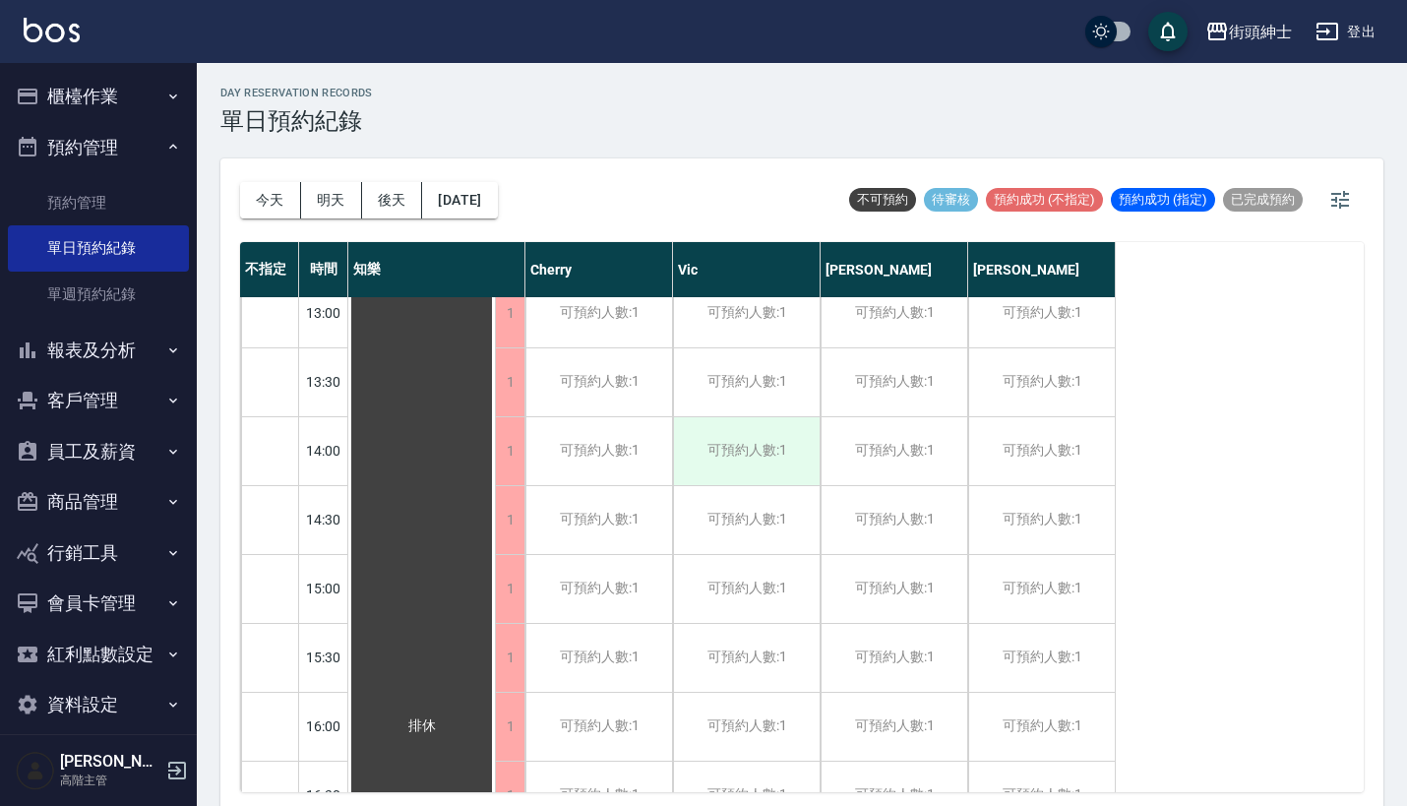
scroll to position [578, 0]
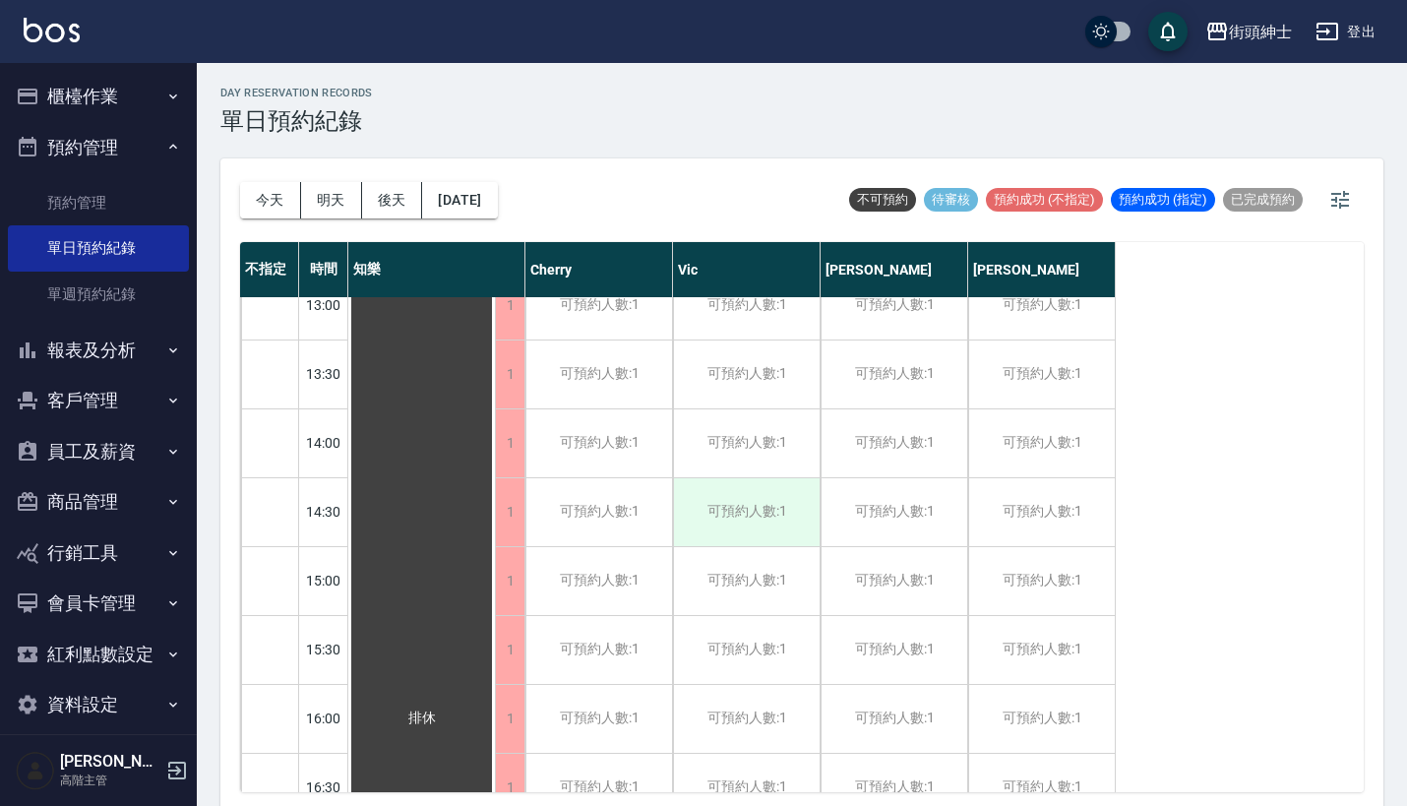
click at [738, 502] on div "可預約人數:1" at bounding box center [746, 512] width 147 height 68
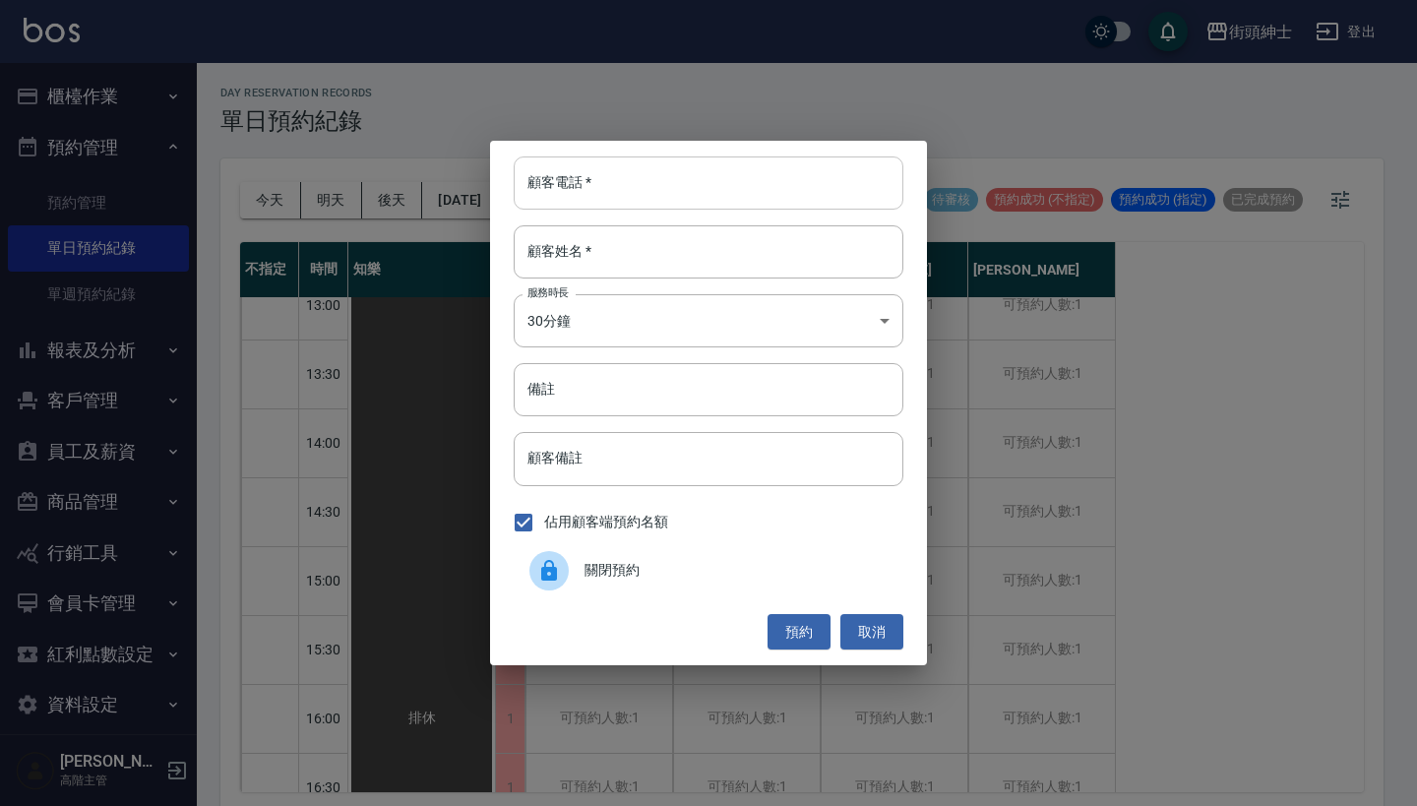
paste input "阿原 電話：0973722137"
type input "阿原 電話：0973722137"
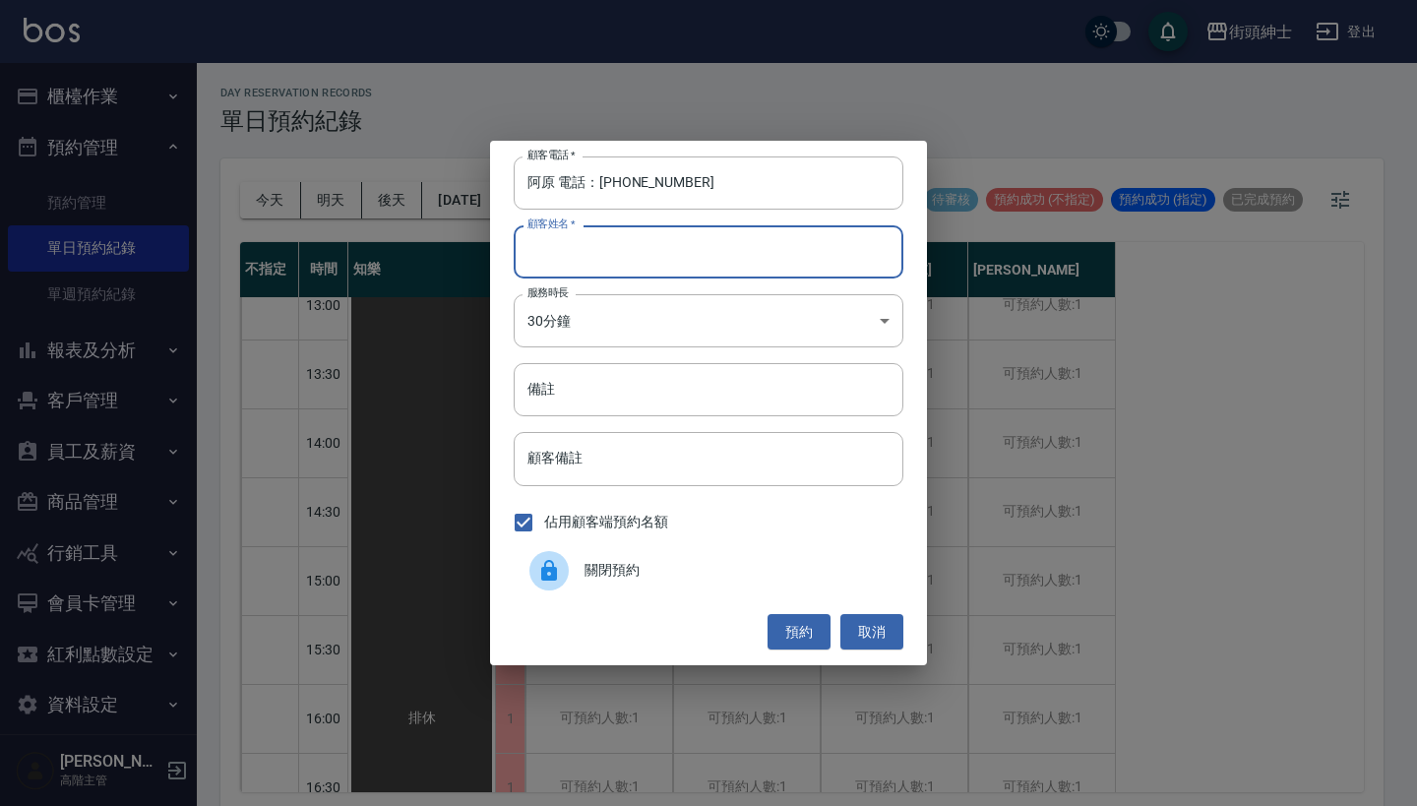
paste input "阿原 電話：0973722137"
type input "阿原 電話：0973722137"
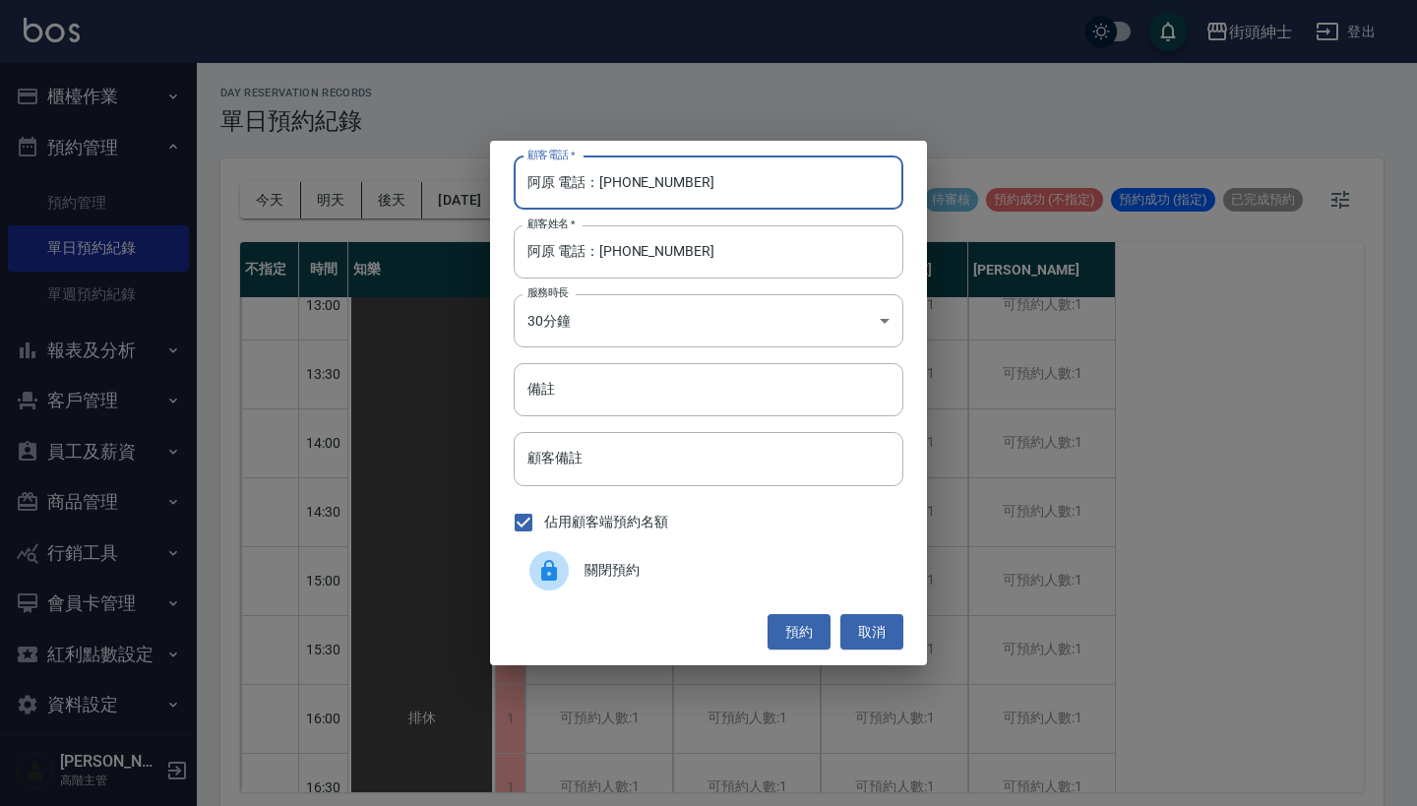
drag, startPoint x: 596, startPoint y: 189, endPoint x: 442, endPoint y: 189, distance: 154.5
click at [442, 189] on div "顧客電話   * 阿原 電話：0973722137 顧客電話   * 顧客姓名   * 阿原 電話：0973722137 顧客姓名   * 服務時長 30分鐘…" at bounding box center [708, 403] width 1417 height 806
type input "0973722137"
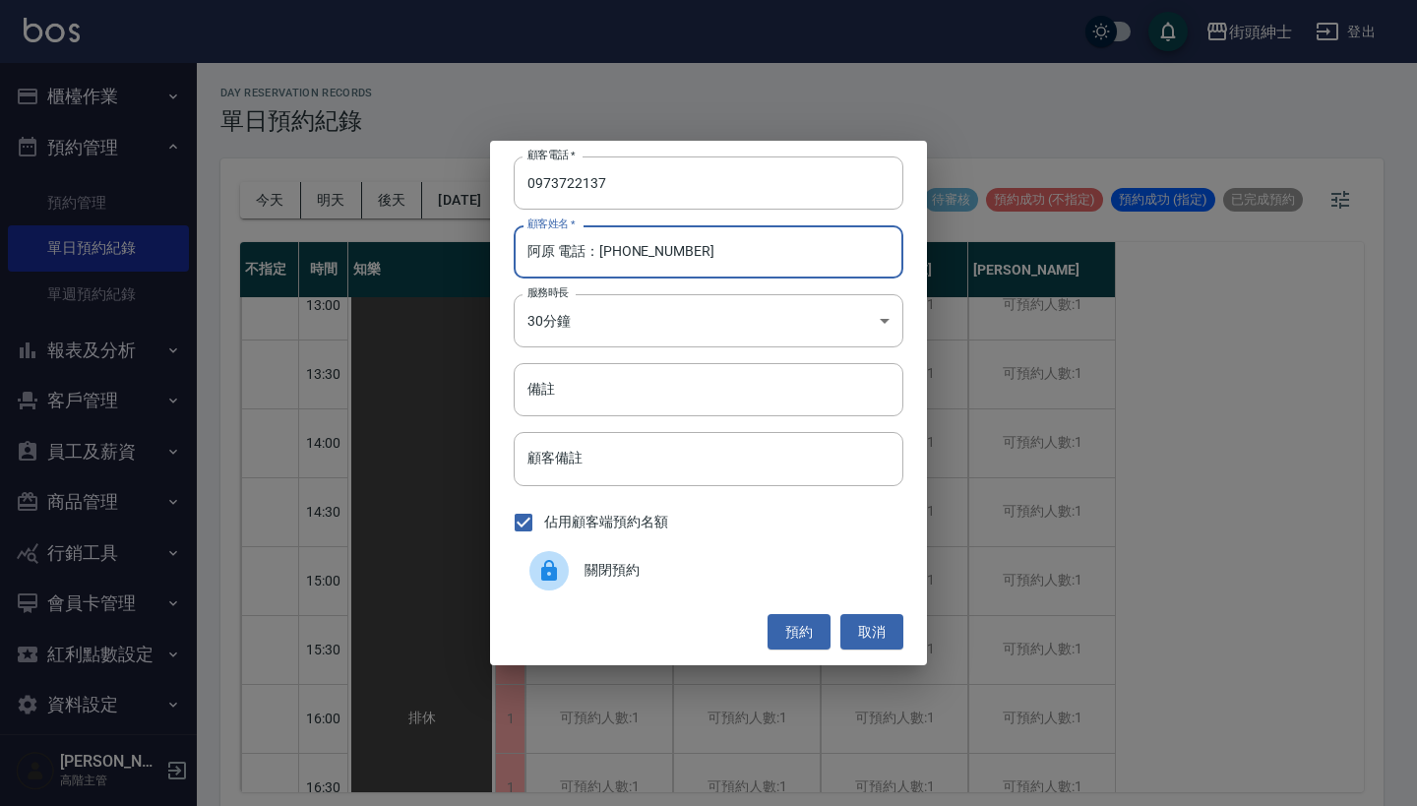
drag, startPoint x: 750, startPoint y: 257, endPoint x: 551, endPoint y: 251, distance: 198.8
click at [551, 251] on input "阿原 電話：0973722137" at bounding box center [709, 251] width 390 height 53
type input "阿原"
click at [584, 397] on input "備註" at bounding box center [709, 389] width 390 height 53
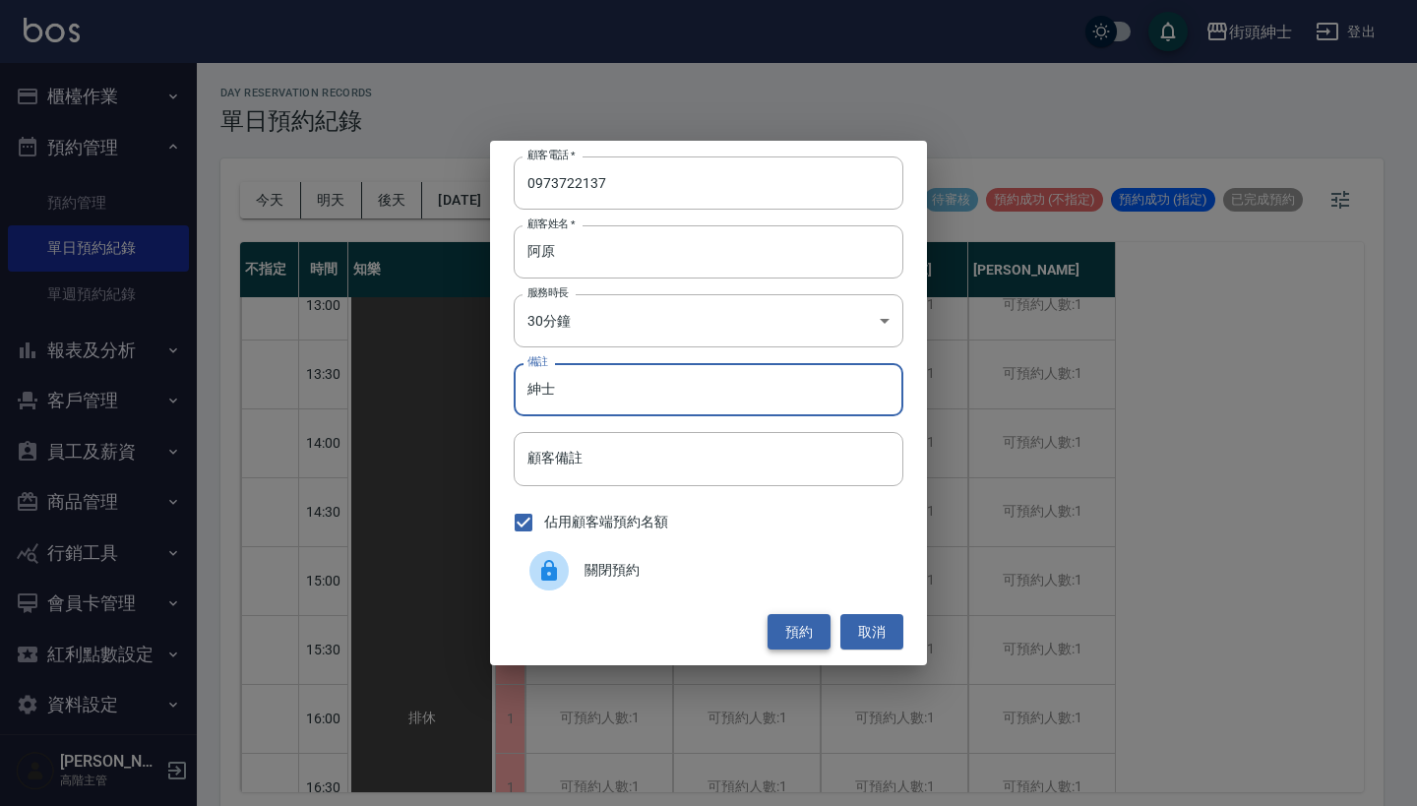
type input "紳士"
click at [804, 634] on button "預約" at bounding box center [798, 632] width 63 height 36
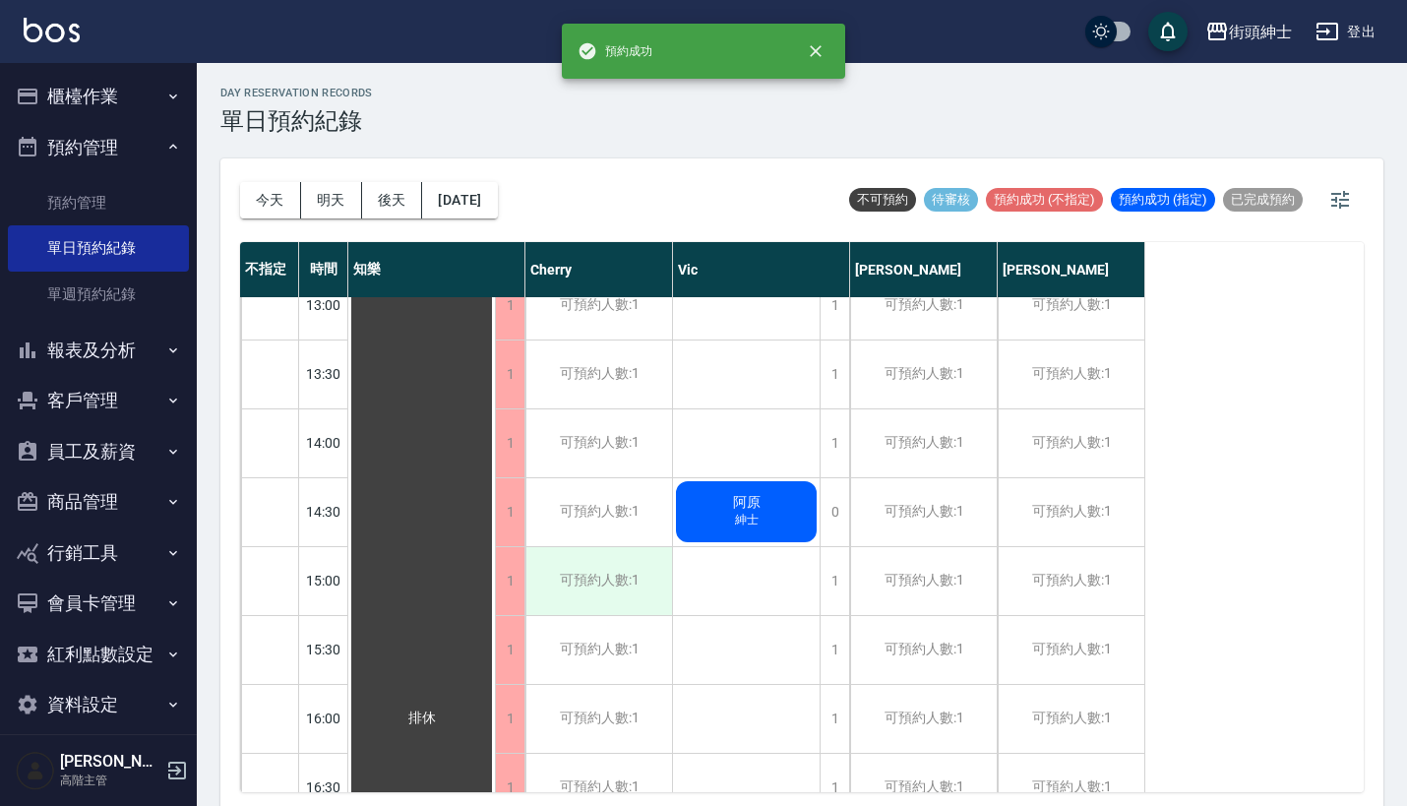
click at [585, 584] on div "可預約人數:1" at bounding box center [598, 581] width 147 height 68
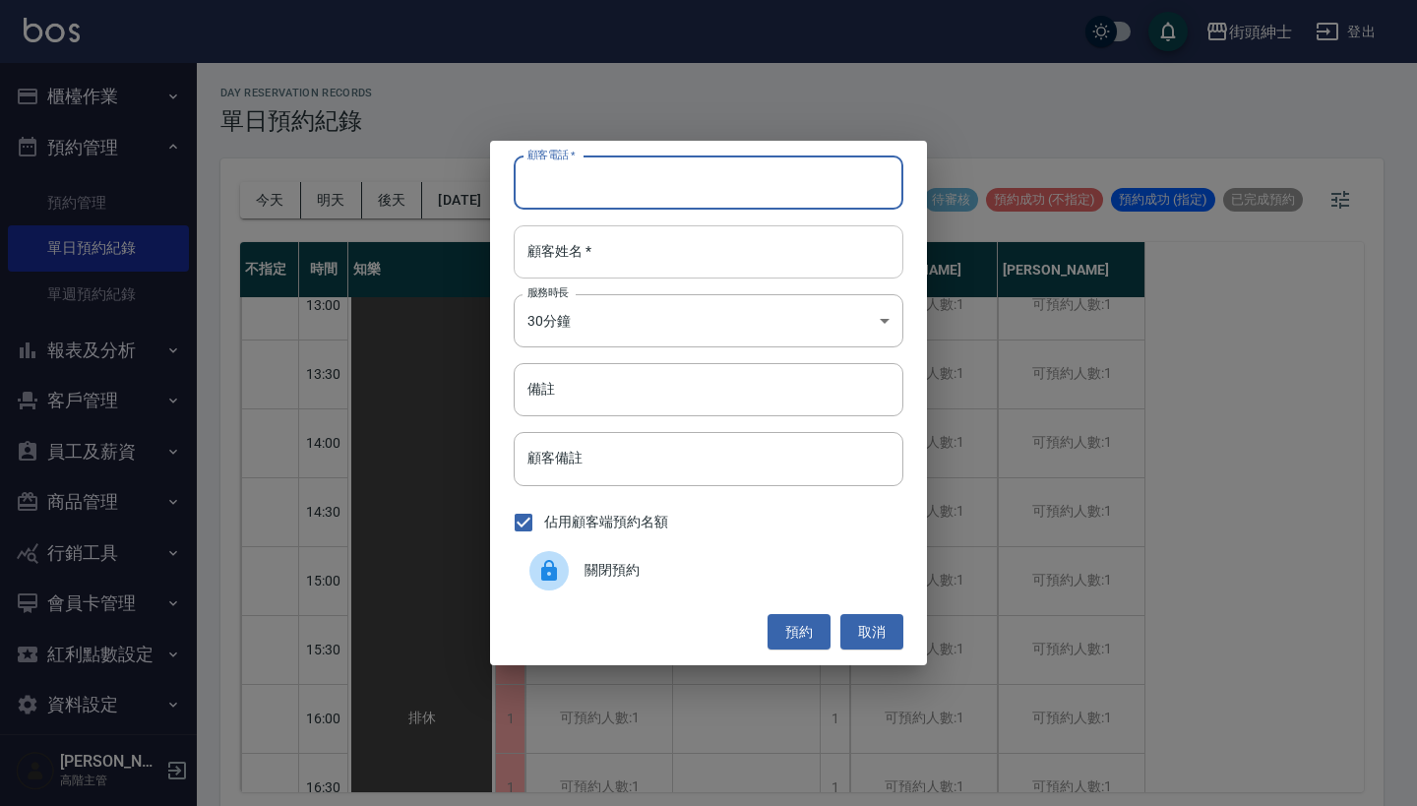
paste input "阿原 電話：0973722137"
type input "阿原 電話：0973722137"
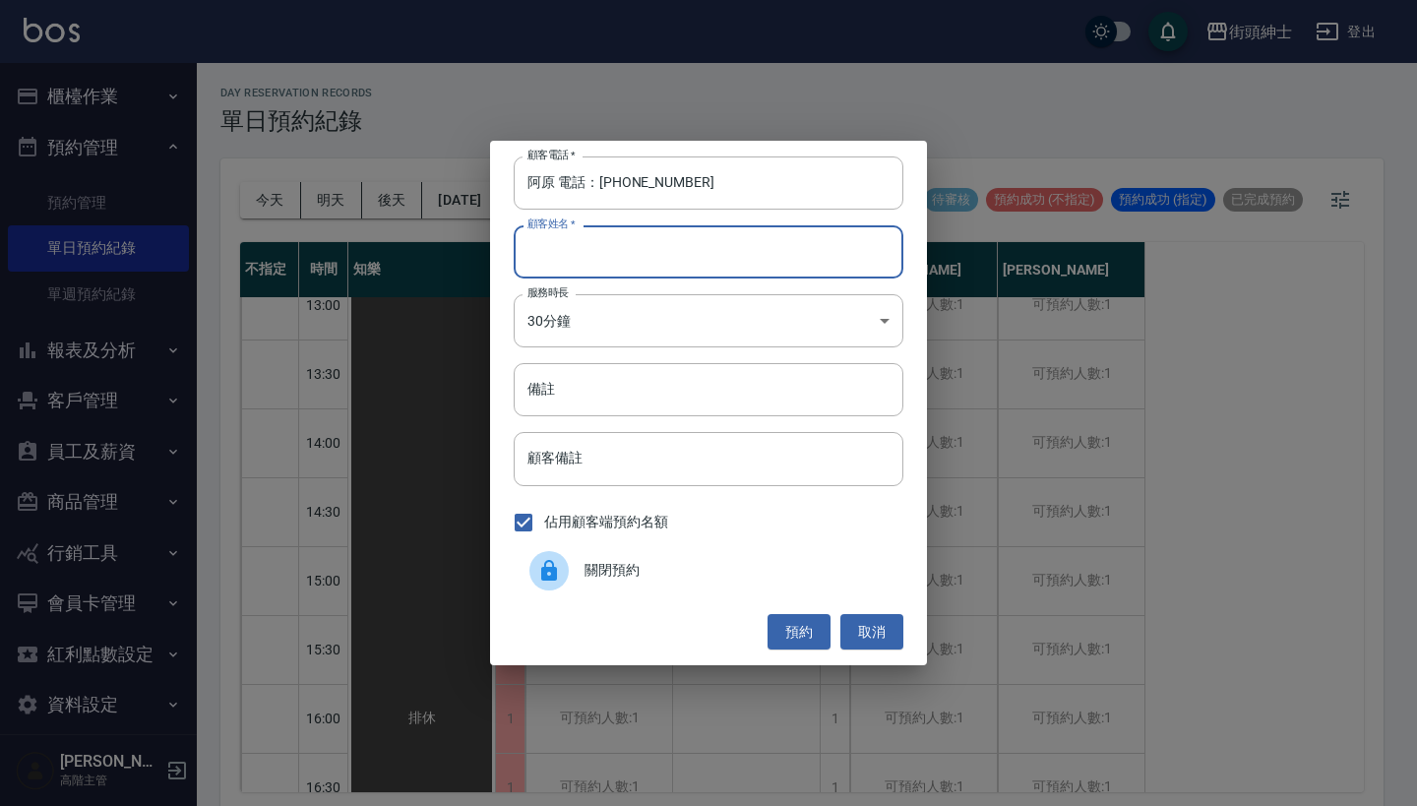
paste input "阿原 電話：0973722137"
type input "阿原 電話：0973722137"
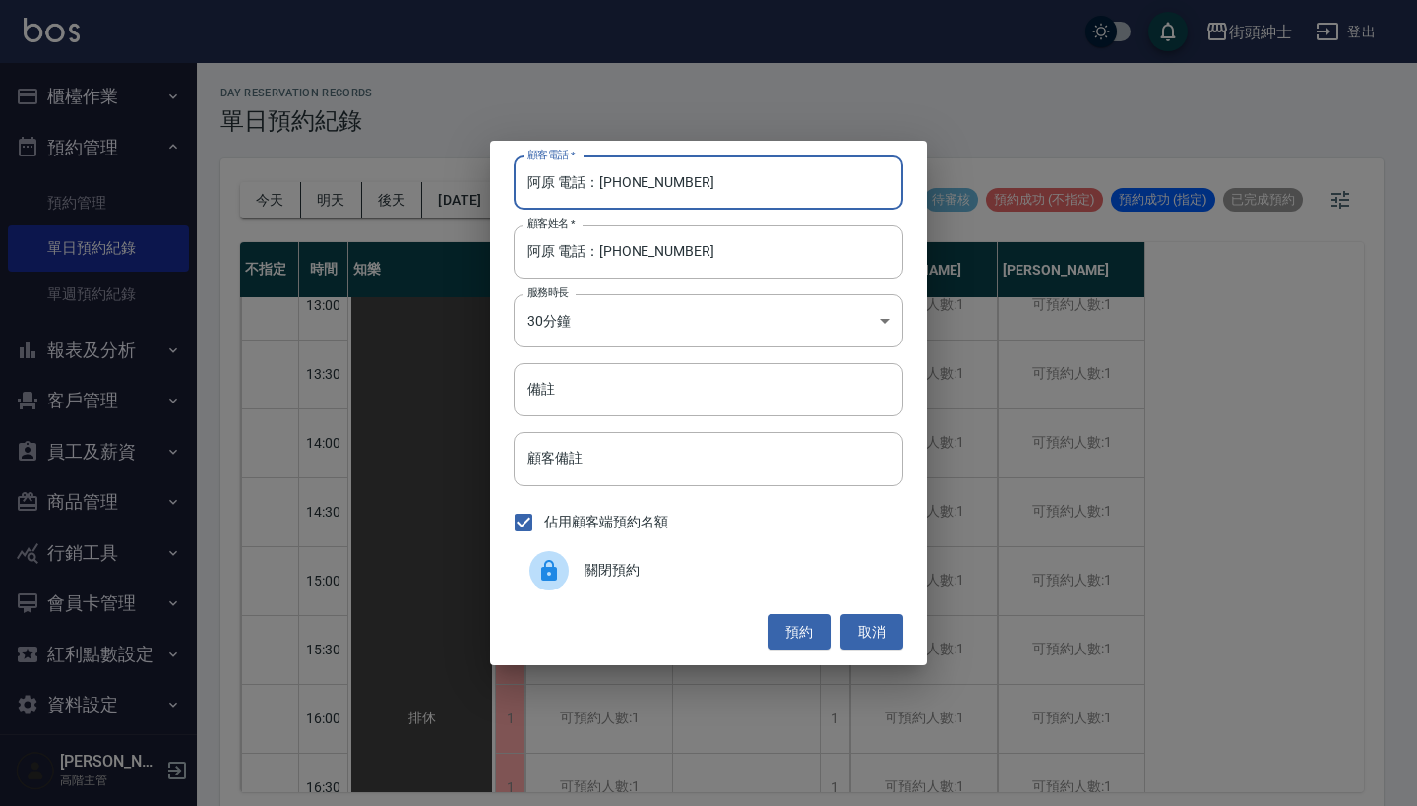
drag, startPoint x: 597, startPoint y: 188, endPoint x: 473, endPoint y: 188, distance: 124.0
click at [479, 188] on div "顧客電話   * 阿原 電話：0973722137 顧客電話   * 顧客姓名   * 阿原 電話：0973722137 顧客姓名   * 服務時長 30分鐘…" at bounding box center [708, 403] width 1417 height 806
type input "0973722137"
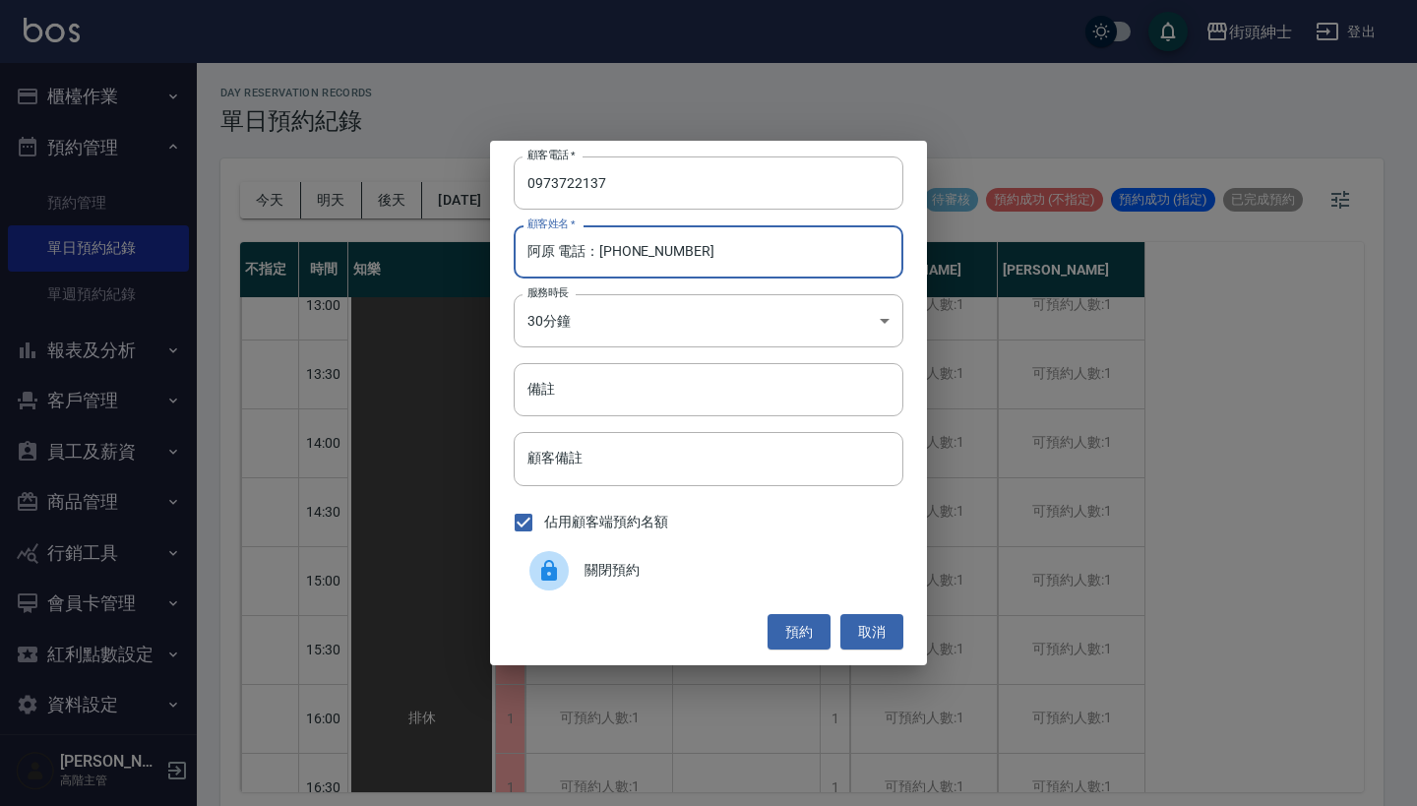
drag, startPoint x: 736, startPoint y: 257, endPoint x: 552, endPoint y: 255, distance: 184.0
click at [552, 255] on input "阿原 電話：0973722137" at bounding box center [709, 251] width 390 height 53
type input "阿原"
click at [551, 398] on input "備註" at bounding box center [709, 389] width 390 height 53
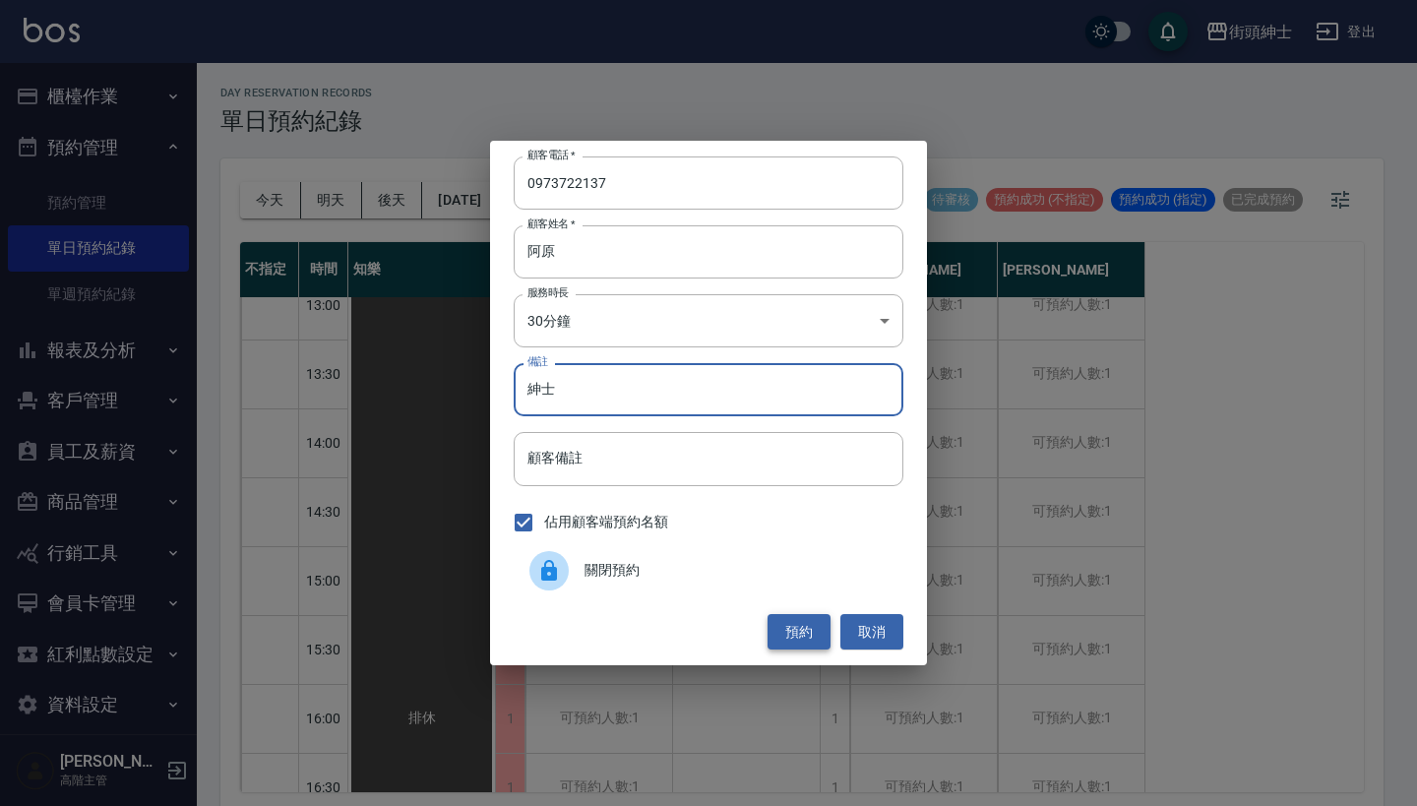
type input "紳士"
click at [806, 629] on button "預約" at bounding box center [798, 632] width 63 height 36
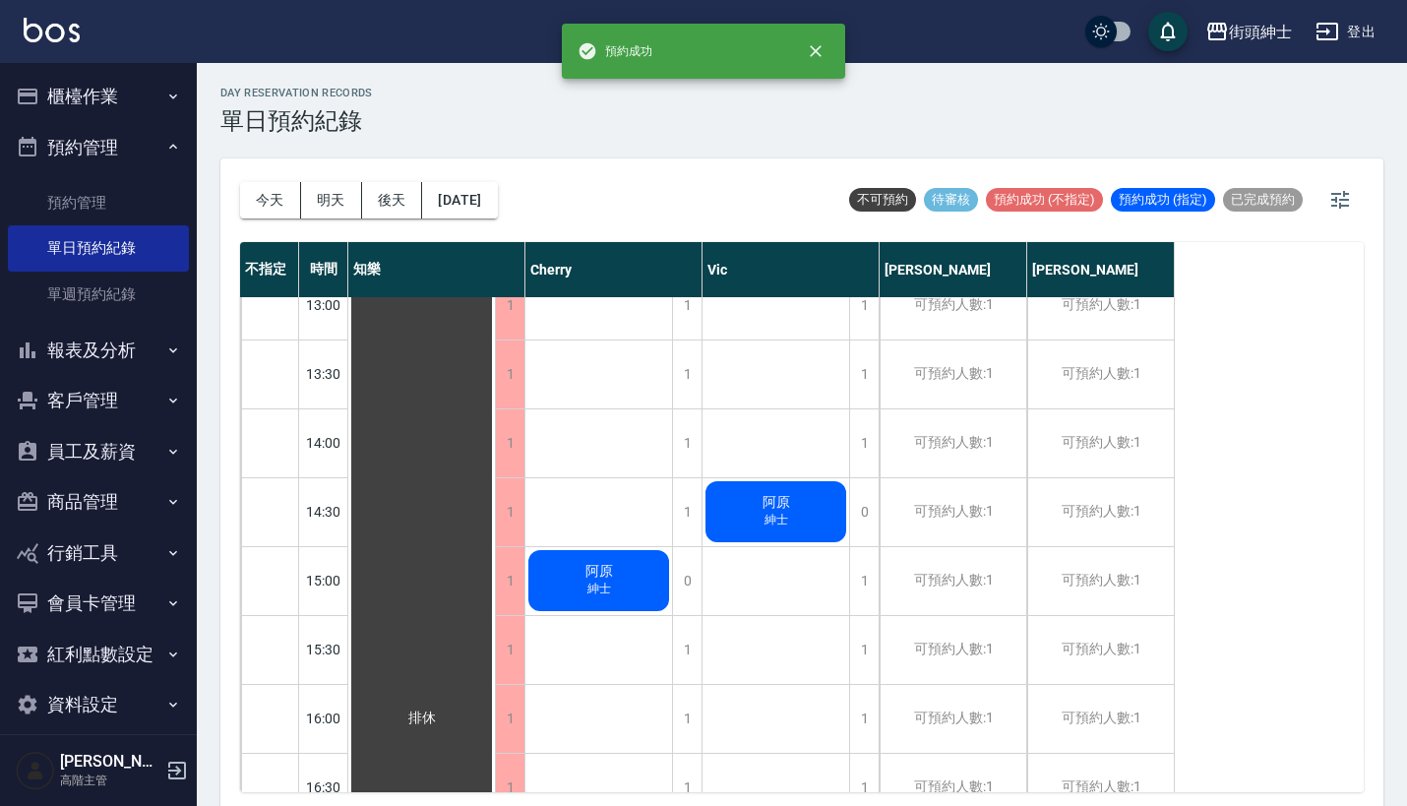
click at [495, 522] on div "阿原 紳士" at bounding box center [421, 718] width 147 height 1995
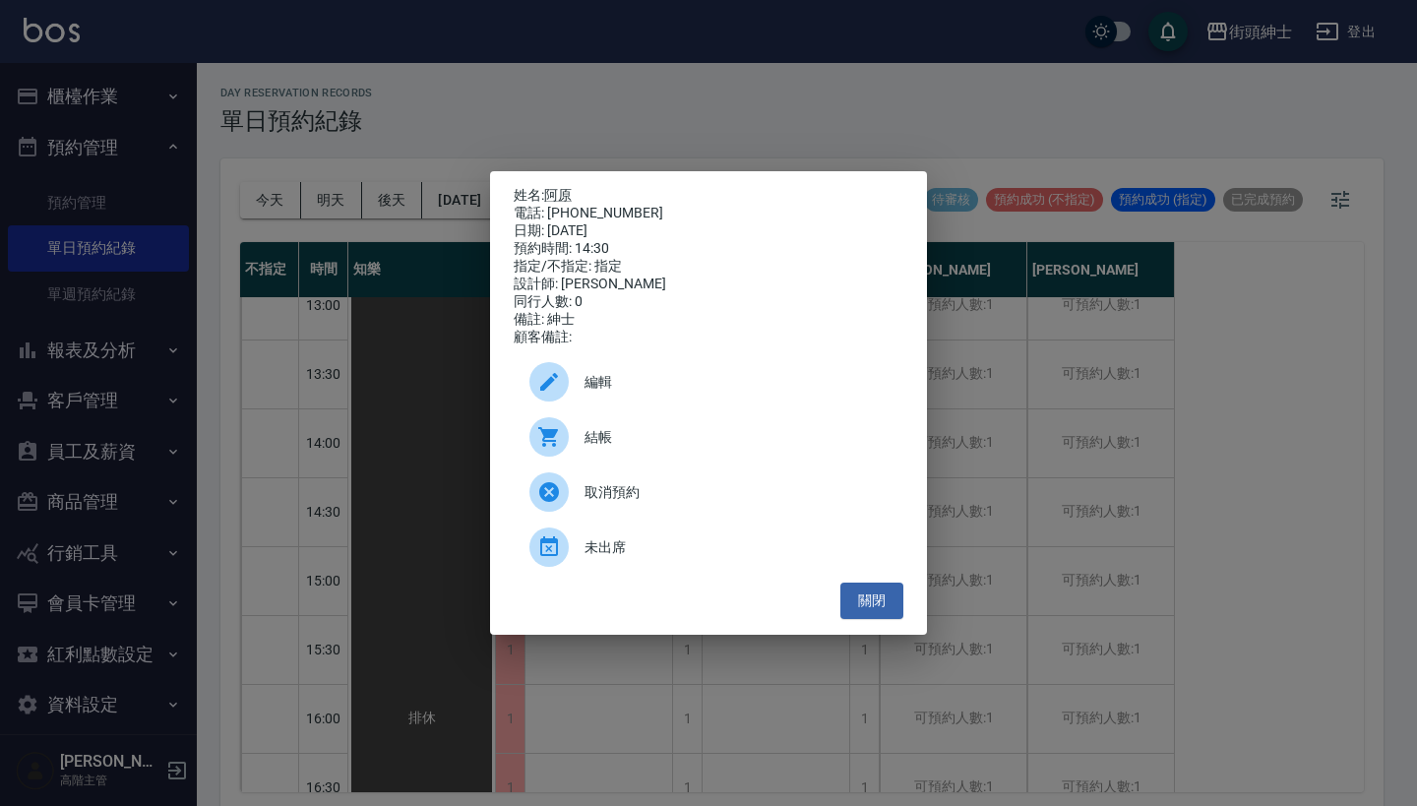
click at [676, 393] on span "編輯" at bounding box center [735, 382] width 303 height 21
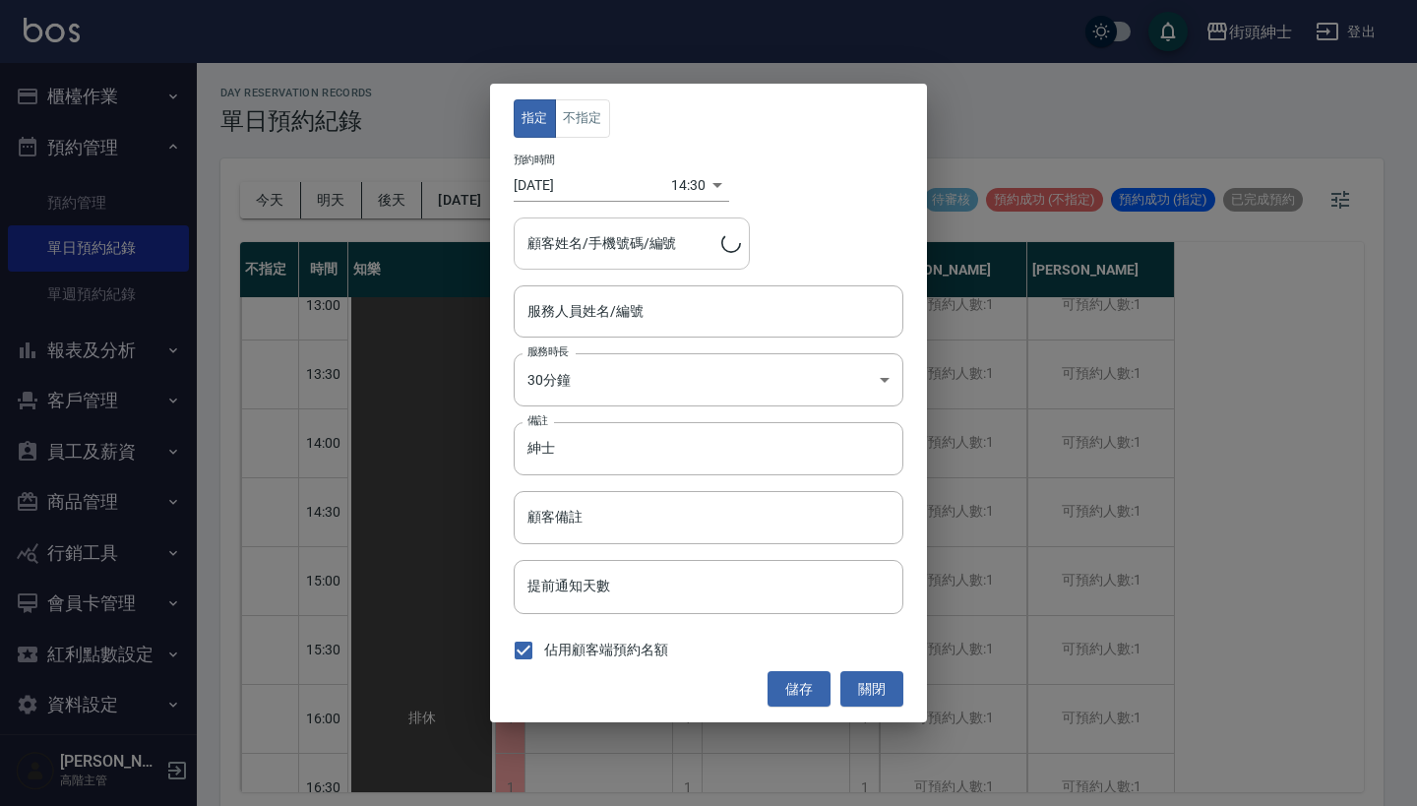
type input "Vic(無代號)"
type input "阿原/0973722137"
click at [587, 119] on button "不指定" at bounding box center [582, 118] width 55 height 38
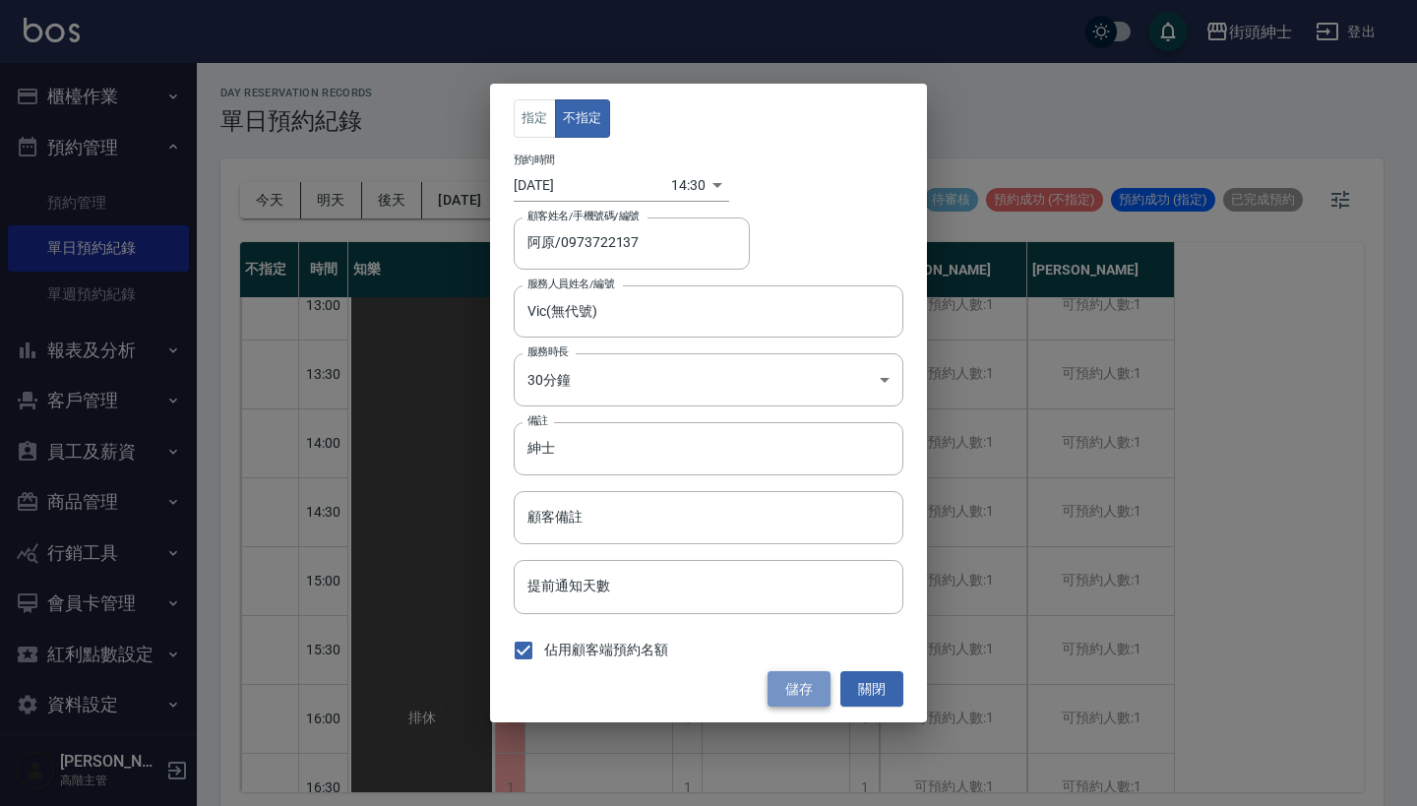
click at [794, 679] on button "儲存" at bounding box center [798, 689] width 63 height 36
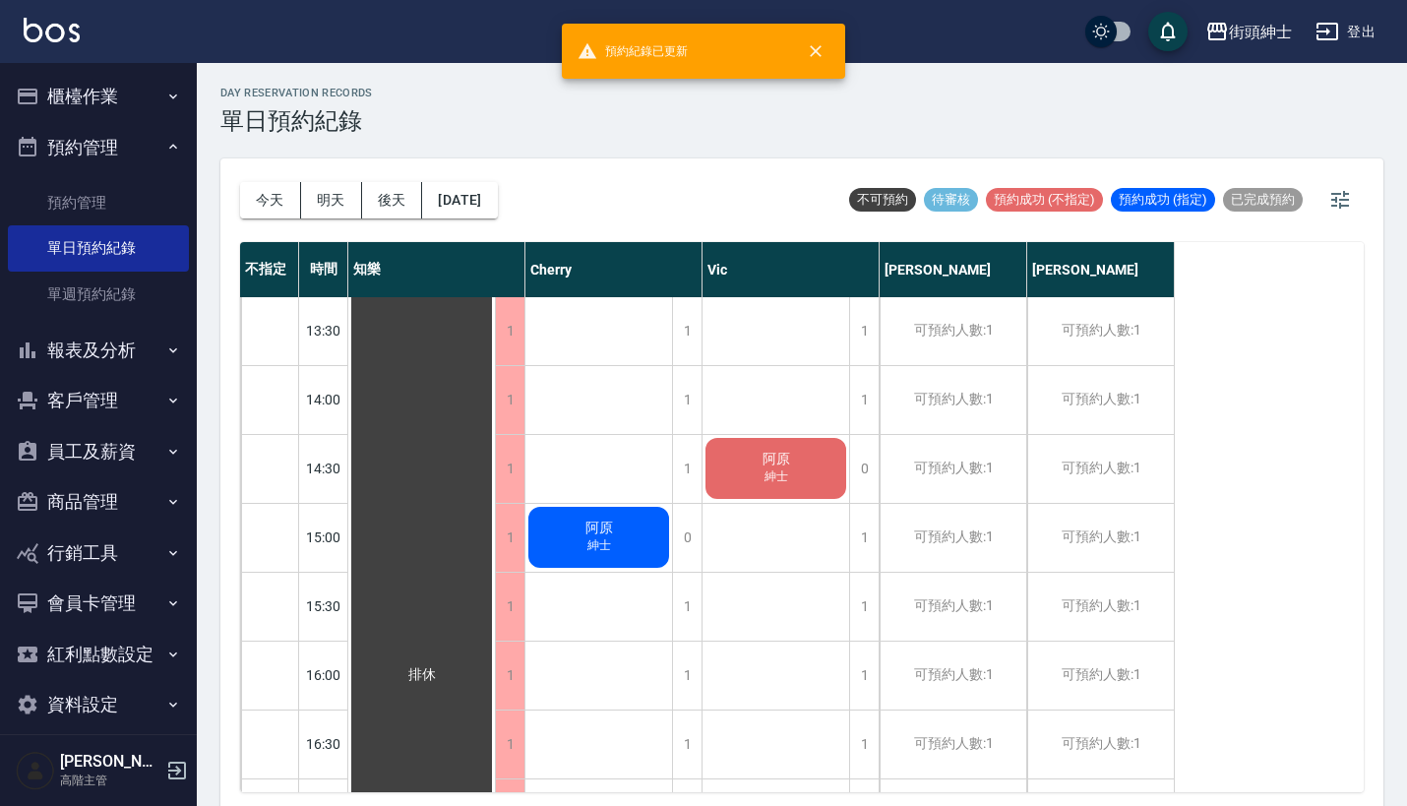
scroll to position [647, 0]
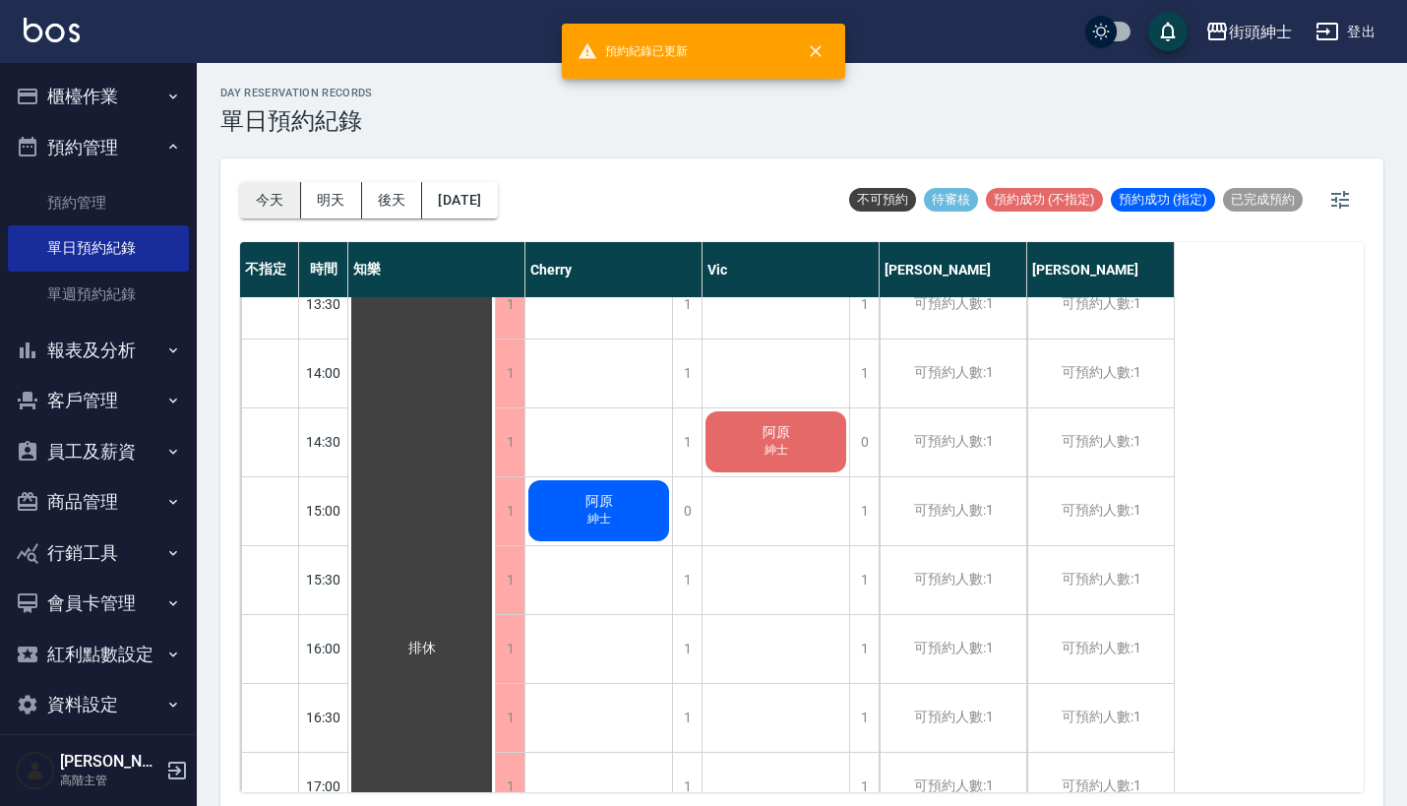
click at [288, 208] on button "今天" at bounding box center [270, 200] width 61 height 36
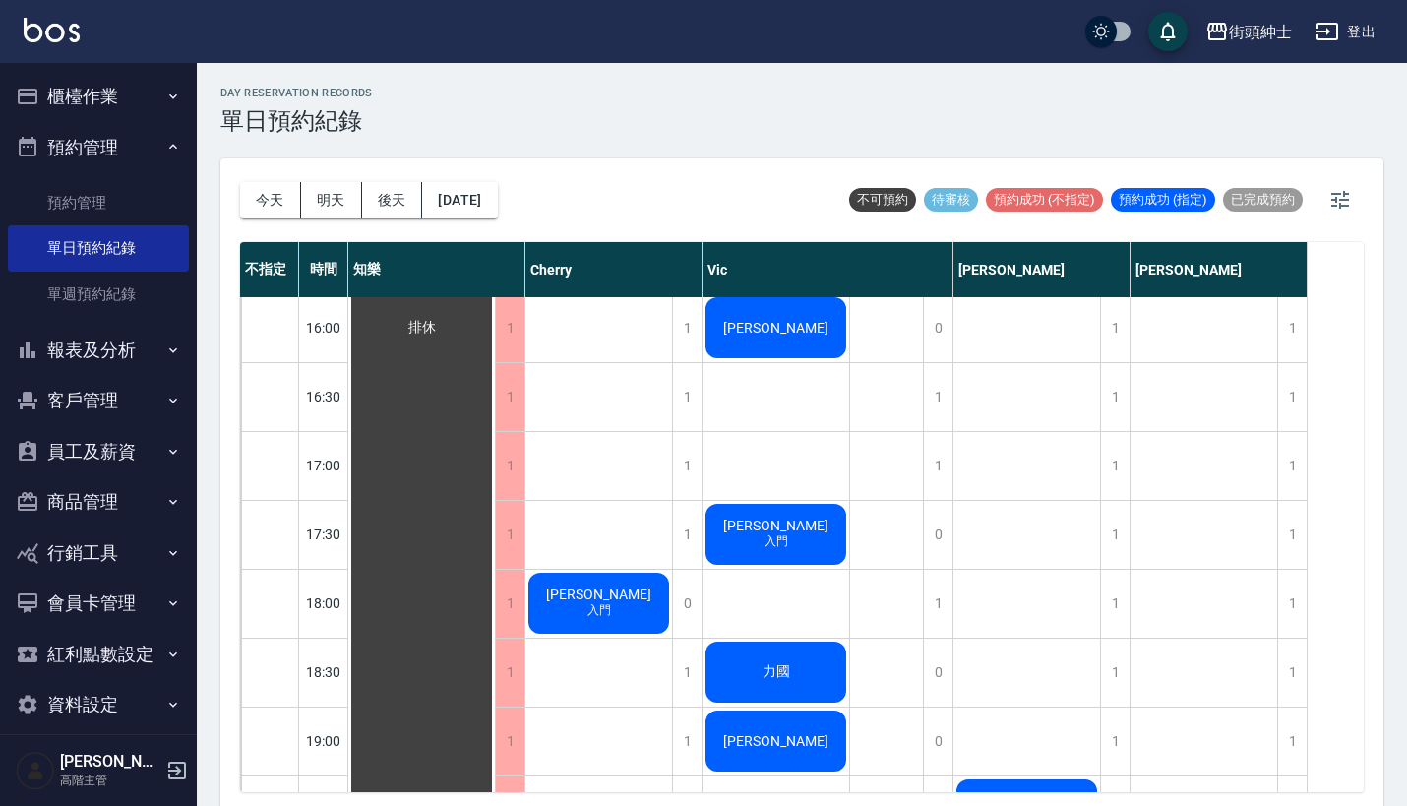
scroll to position [988, 0]
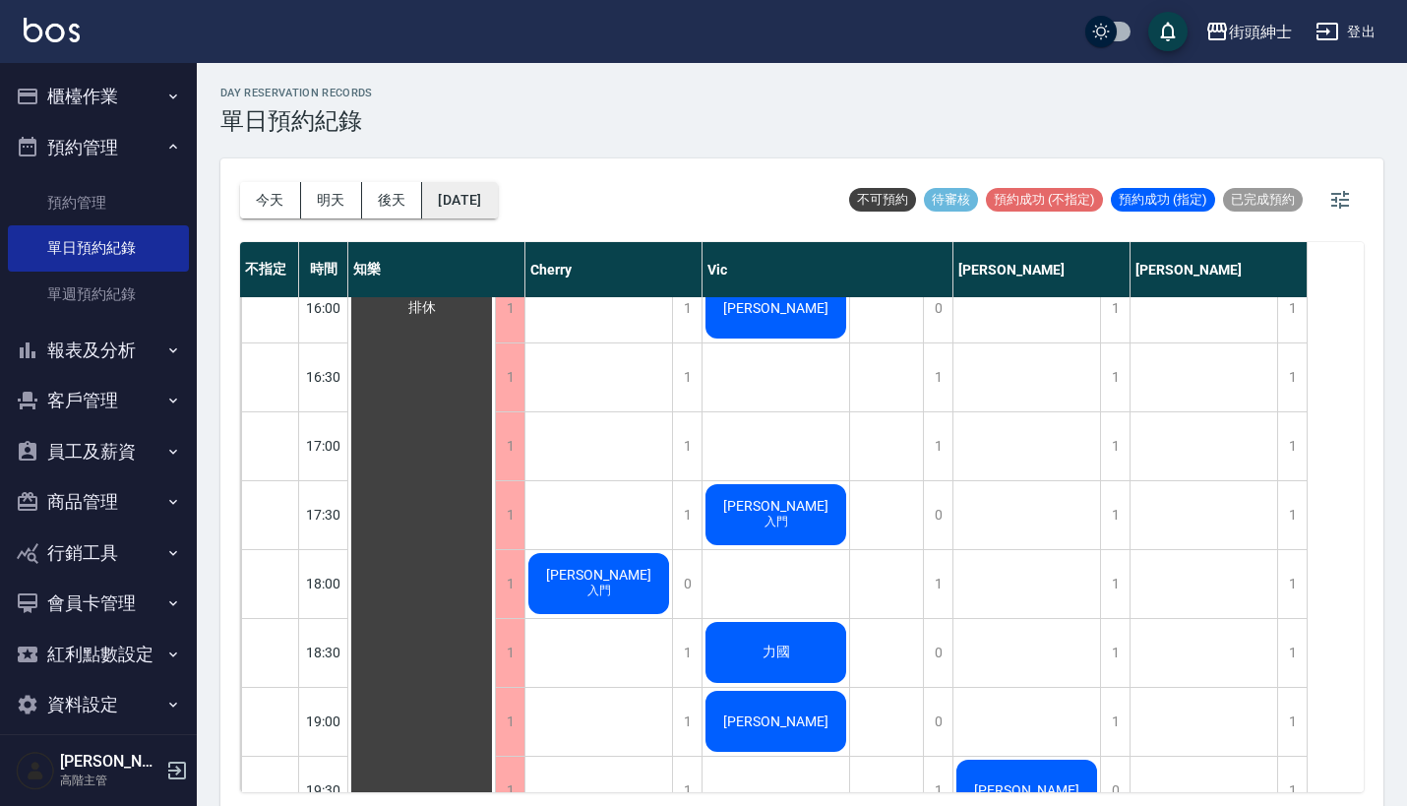
click at [471, 202] on button "2025/08/18" at bounding box center [459, 200] width 75 height 36
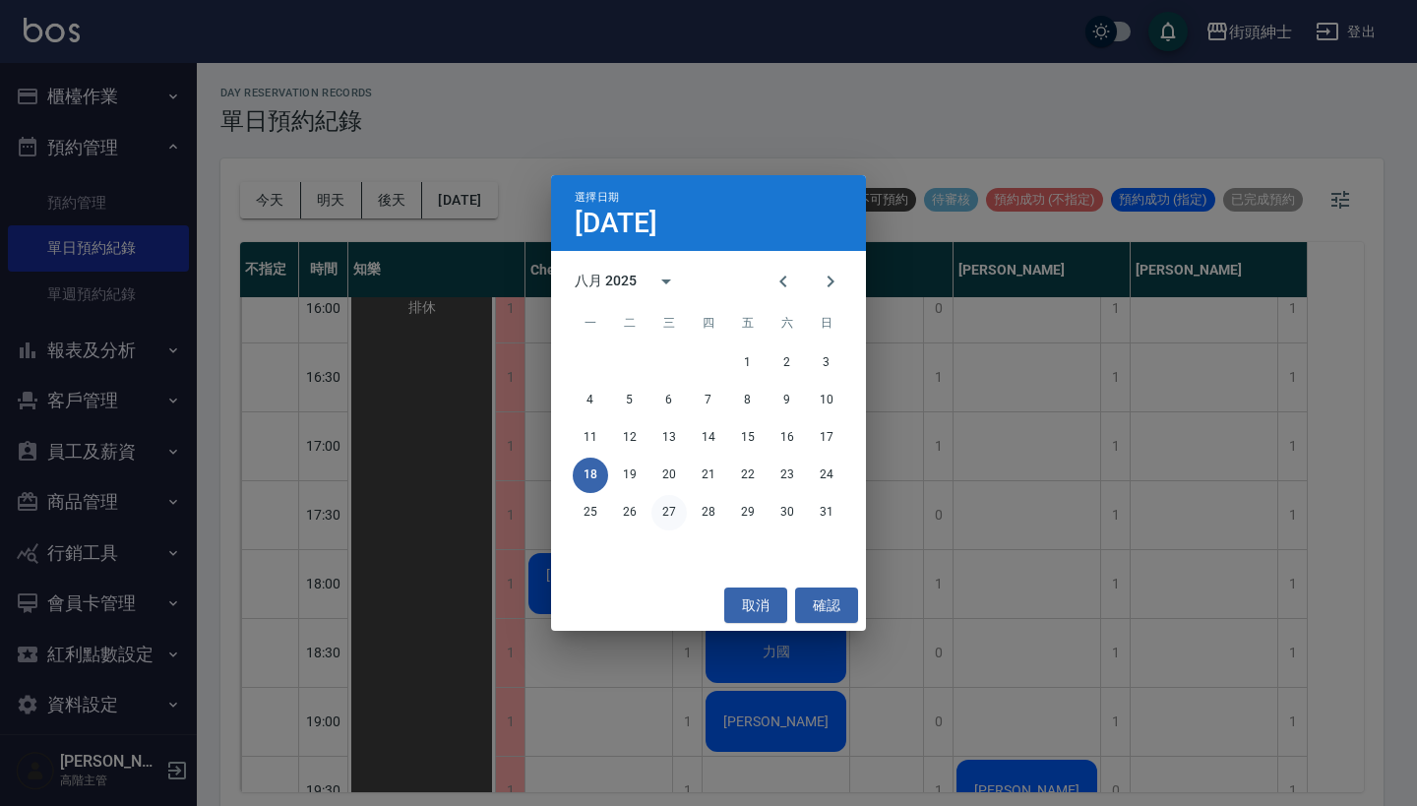
click at [674, 508] on button "27" at bounding box center [668, 512] width 35 height 35
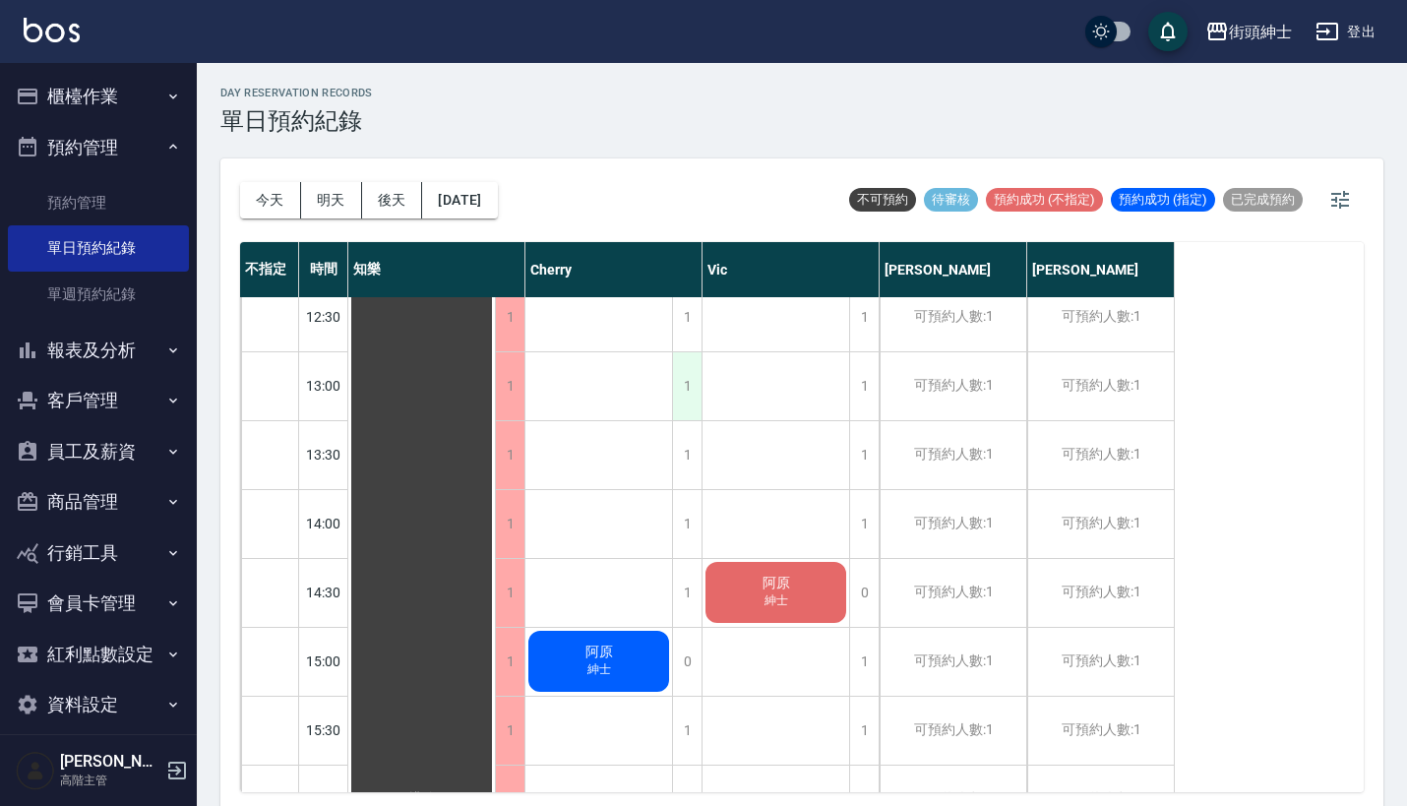
scroll to position [526, 0]
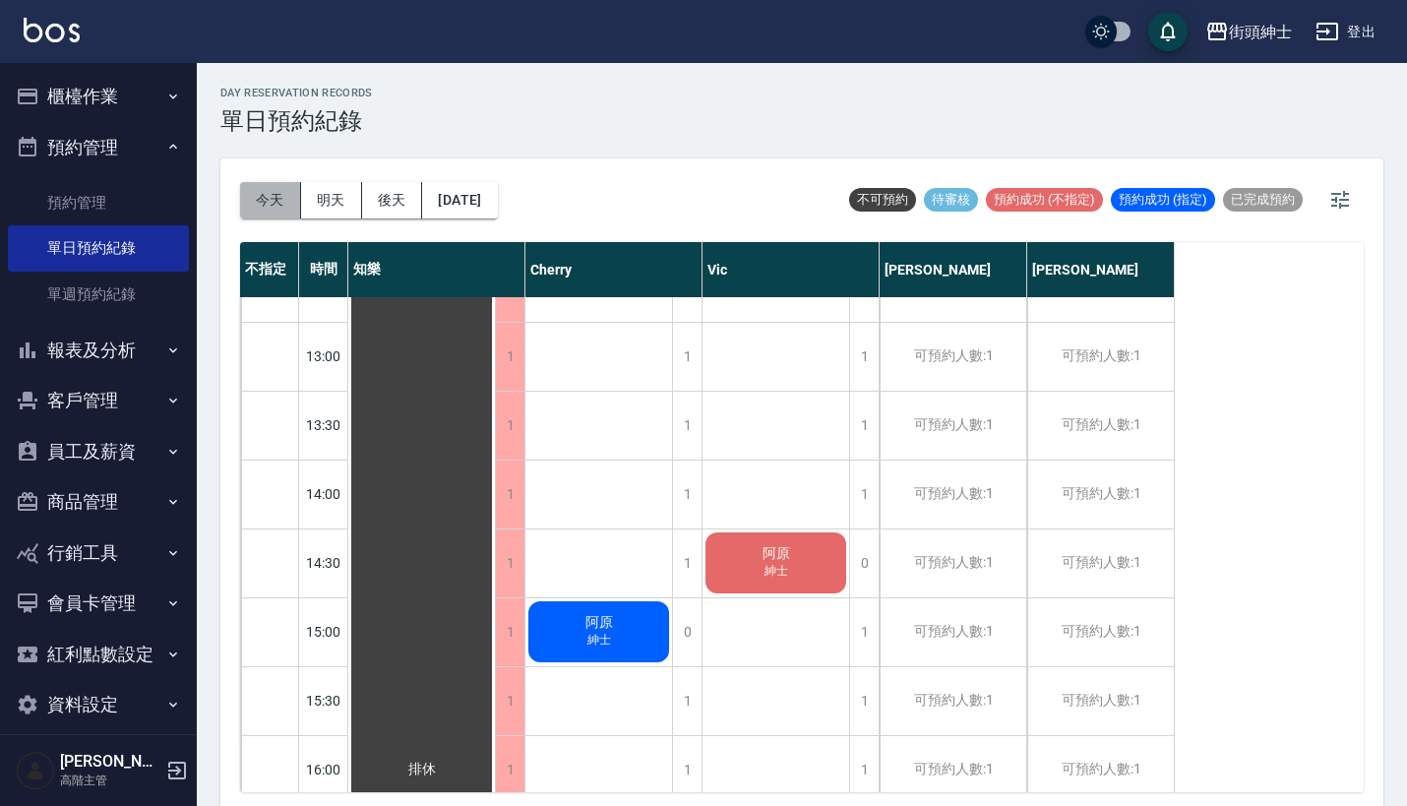
click at [259, 190] on button "今天" at bounding box center [270, 200] width 61 height 36
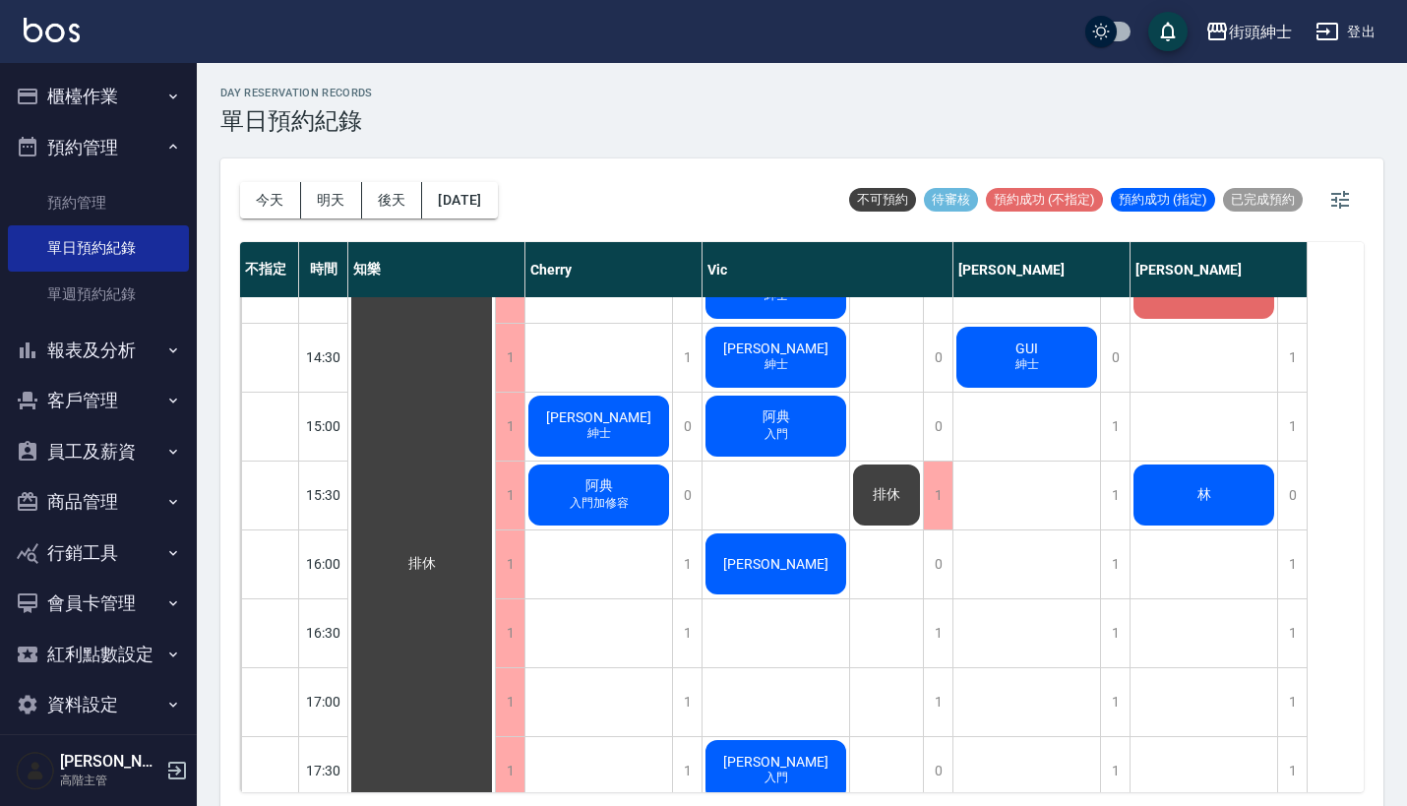
scroll to position [871, 0]
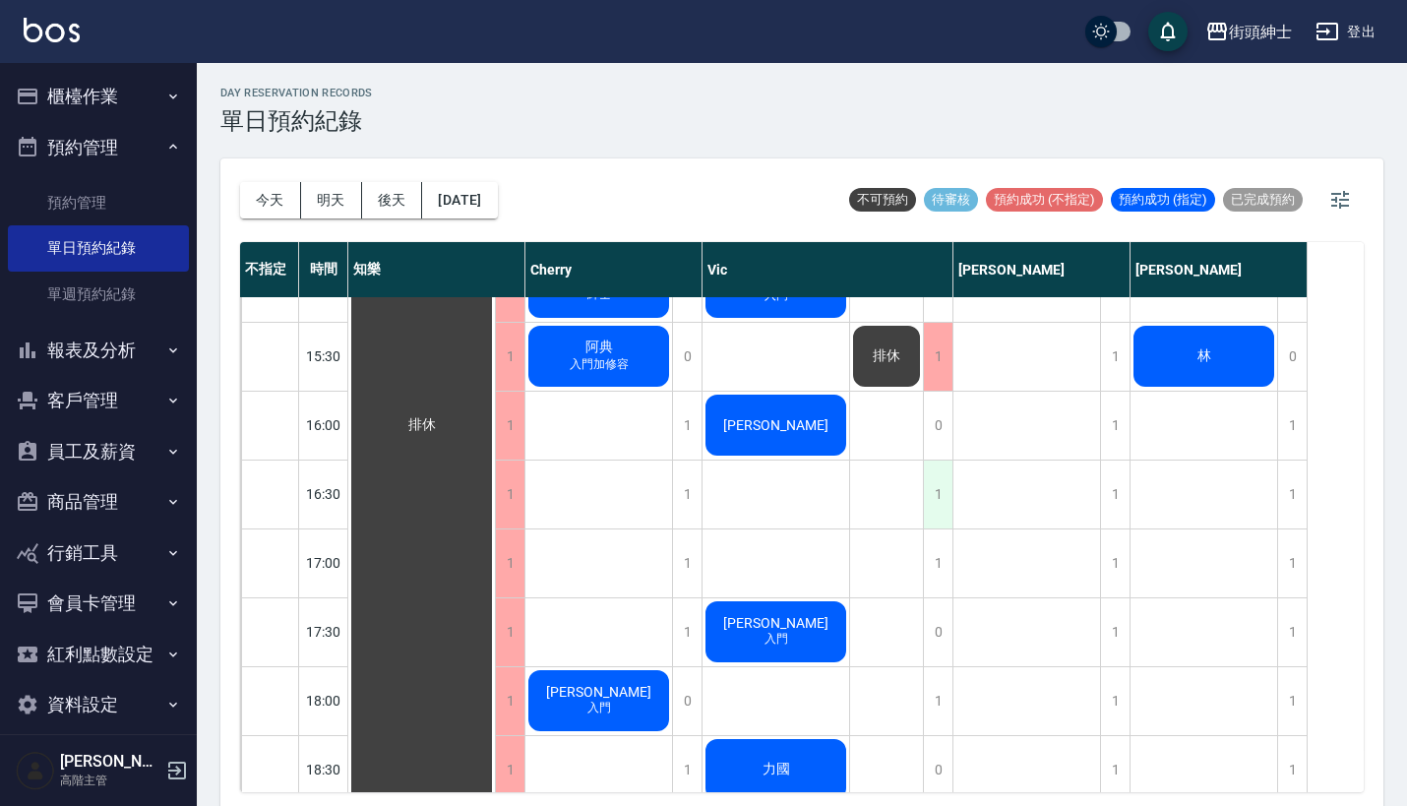
click at [933, 502] on div "1" at bounding box center [938, 494] width 30 height 68
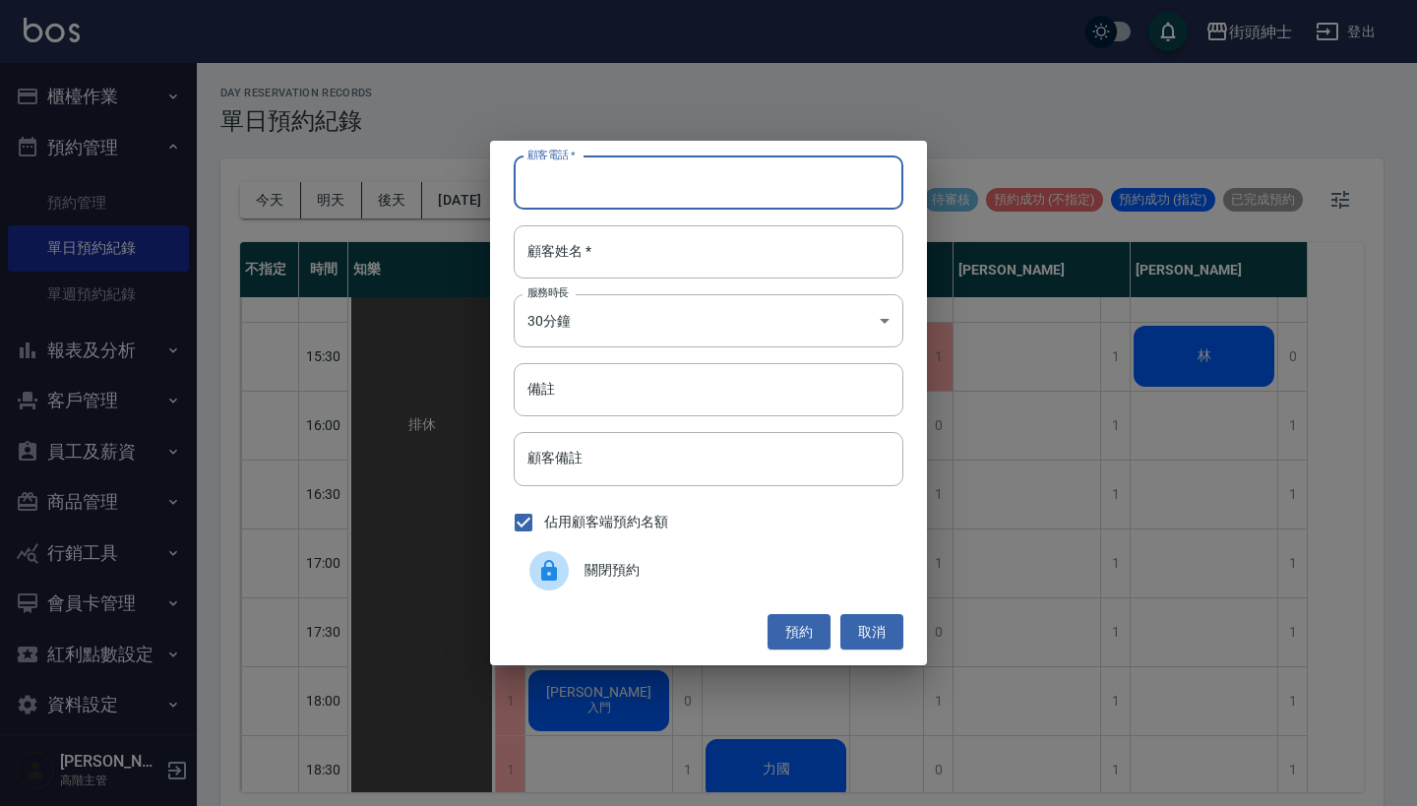
paste input "Eddie 電話：16268236887"
type input "Eddie 電話：16268236887"
paste input "Eddie 電話：16268236887"
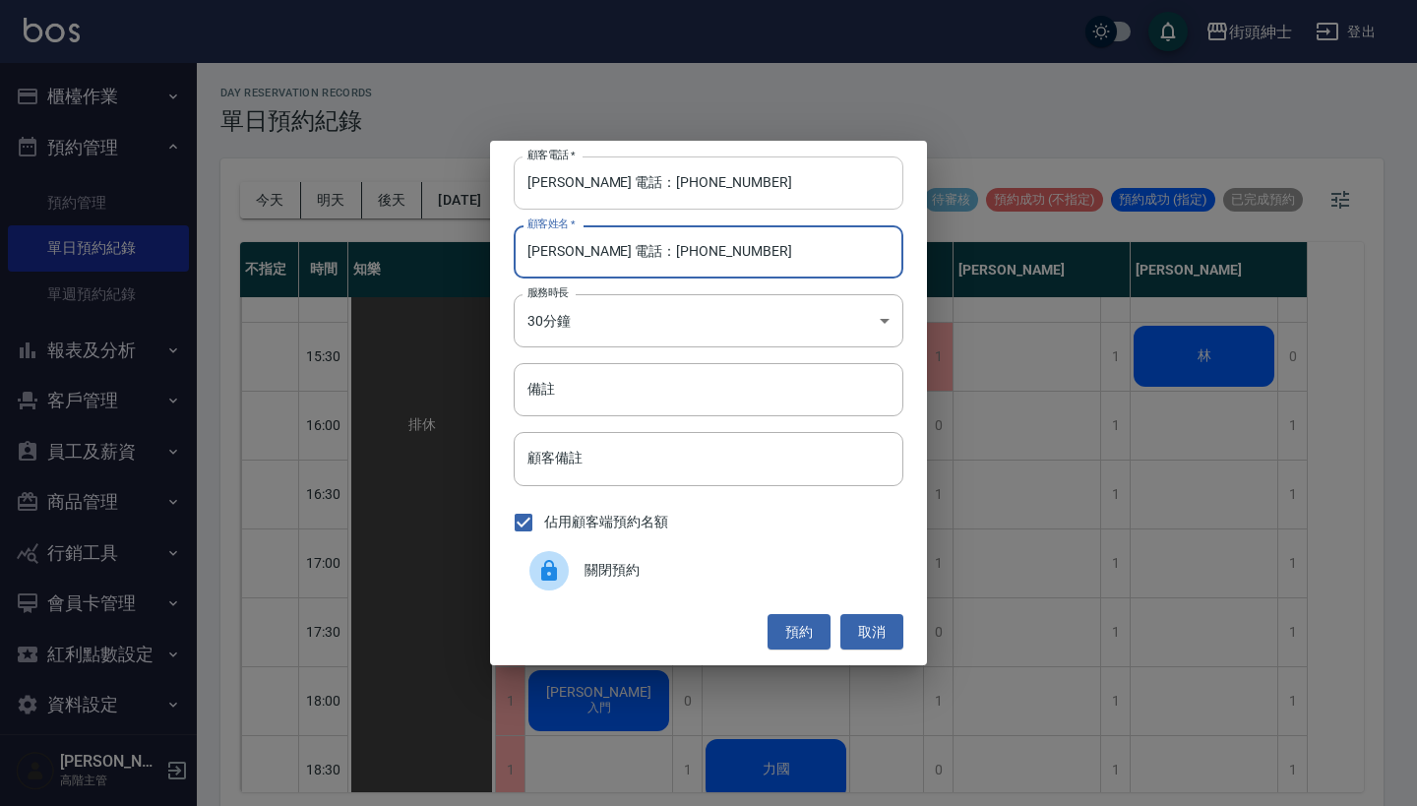
type input "Eddie 電話：16268236887"
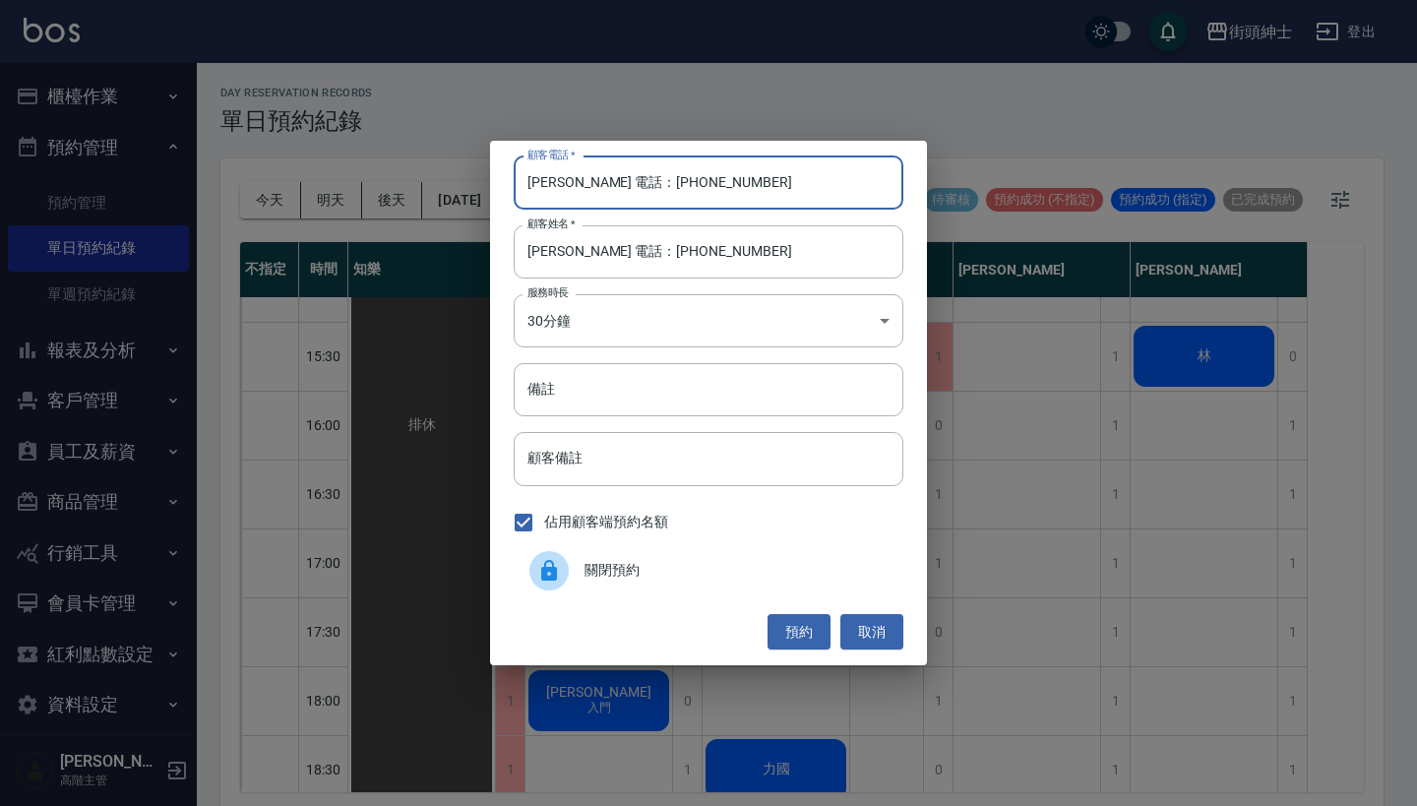
drag, startPoint x: 604, startPoint y: 186, endPoint x: 493, endPoint y: 186, distance: 111.2
click at [506, 186] on div "顧客電話   * Eddie 電話：16268236887 顧客電話   * 顧客姓名   * Eddie 電話：16268236887 顧客姓名   * 服…" at bounding box center [708, 403] width 437 height 524
type input "16268236887"
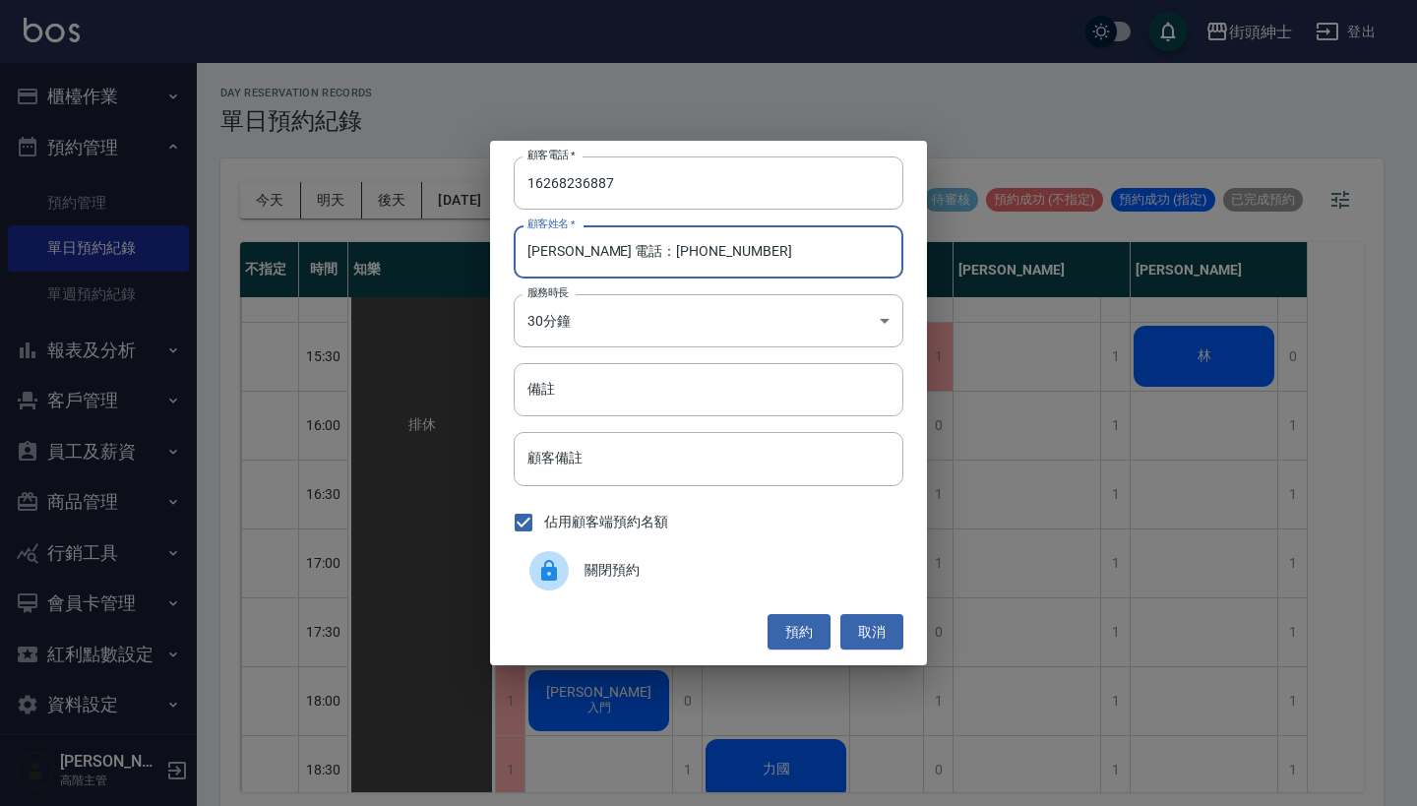
drag, startPoint x: 729, startPoint y: 266, endPoint x: 562, endPoint y: 258, distance: 167.4
click at [562, 258] on input "Eddie 電話：16268236887" at bounding box center [709, 251] width 390 height 53
type input "Eddie"
click at [812, 624] on button "預約" at bounding box center [798, 632] width 63 height 36
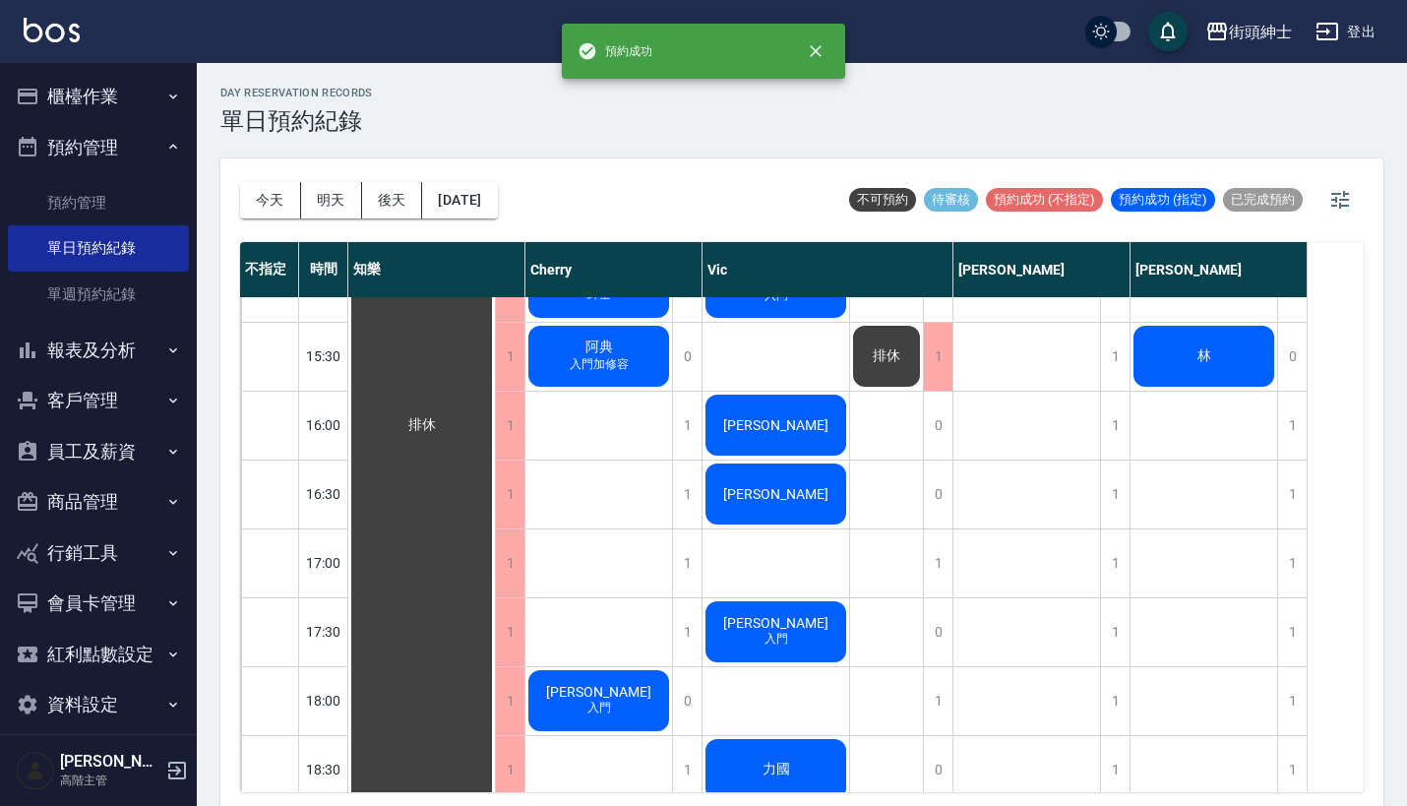
scroll to position [843, 0]
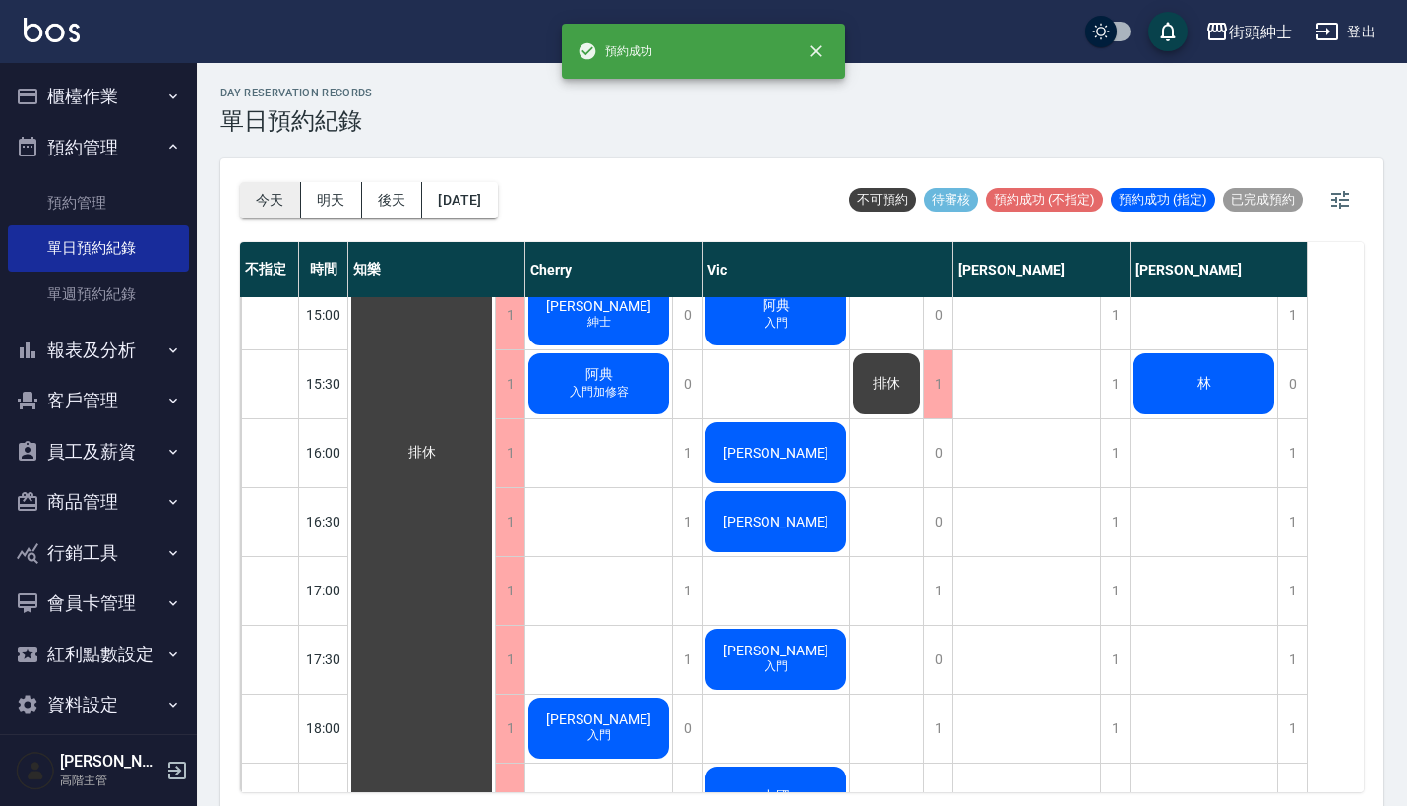
click at [267, 204] on button "今天" at bounding box center [270, 200] width 61 height 36
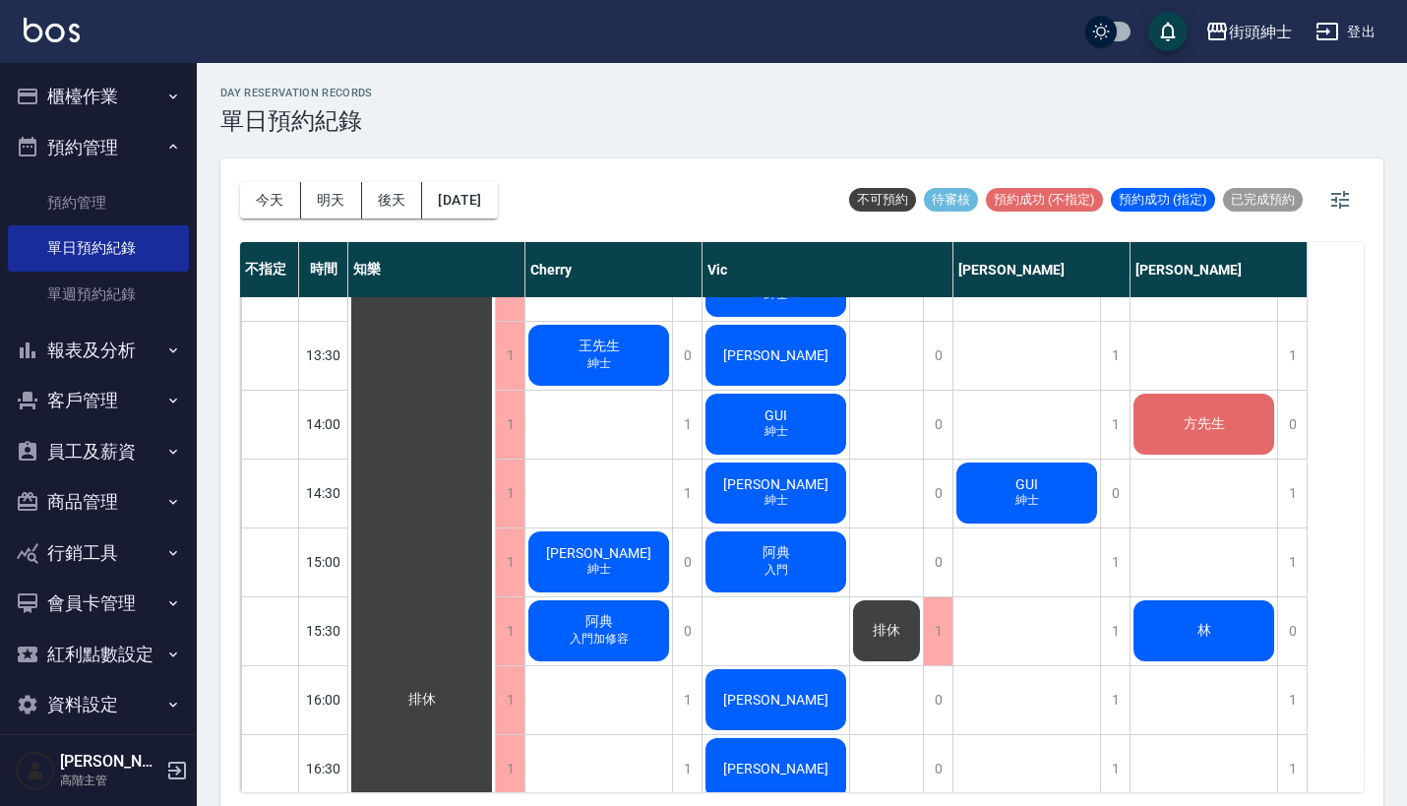
scroll to position [597, 0]
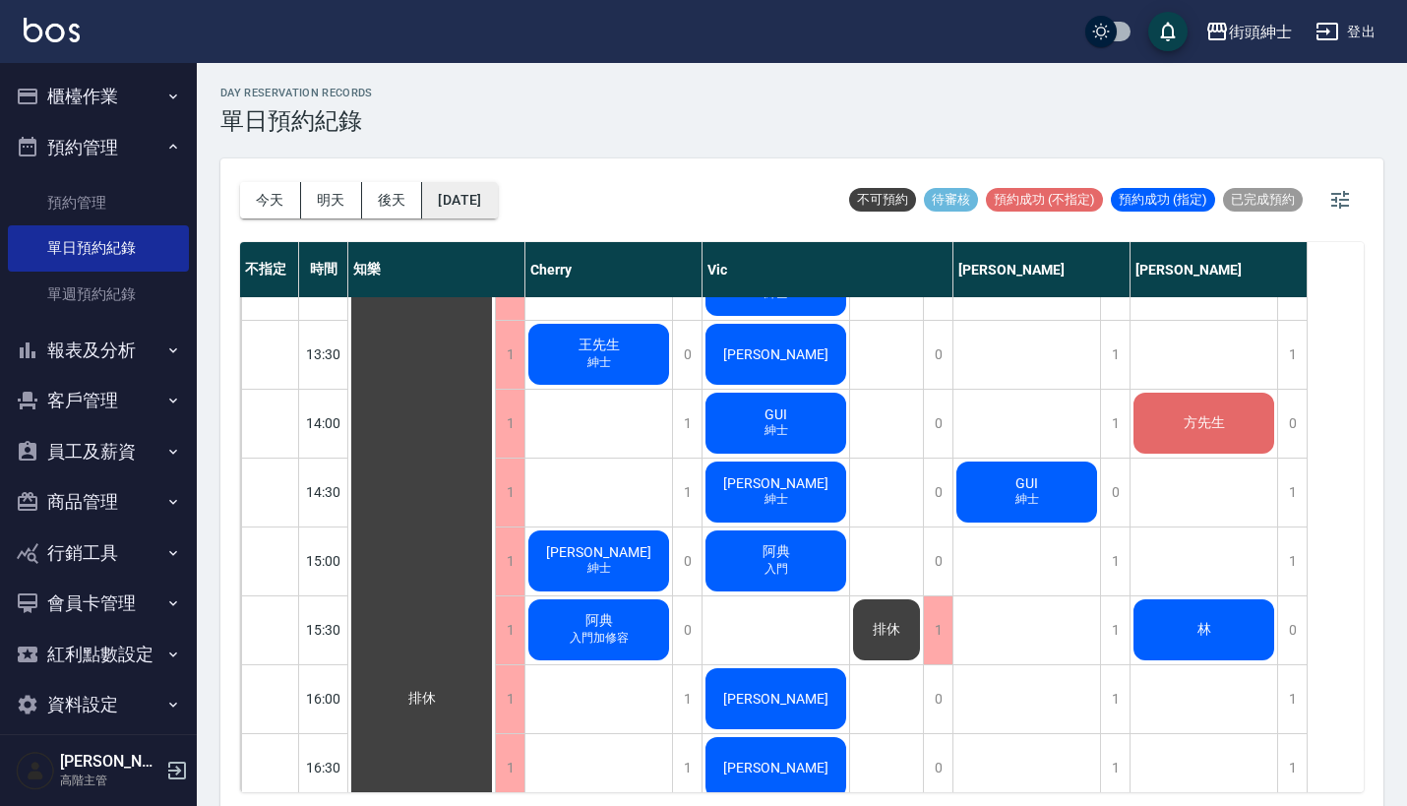
click at [497, 202] on button "2025/08/18" at bounding box center [459, 200] width 75 height 36
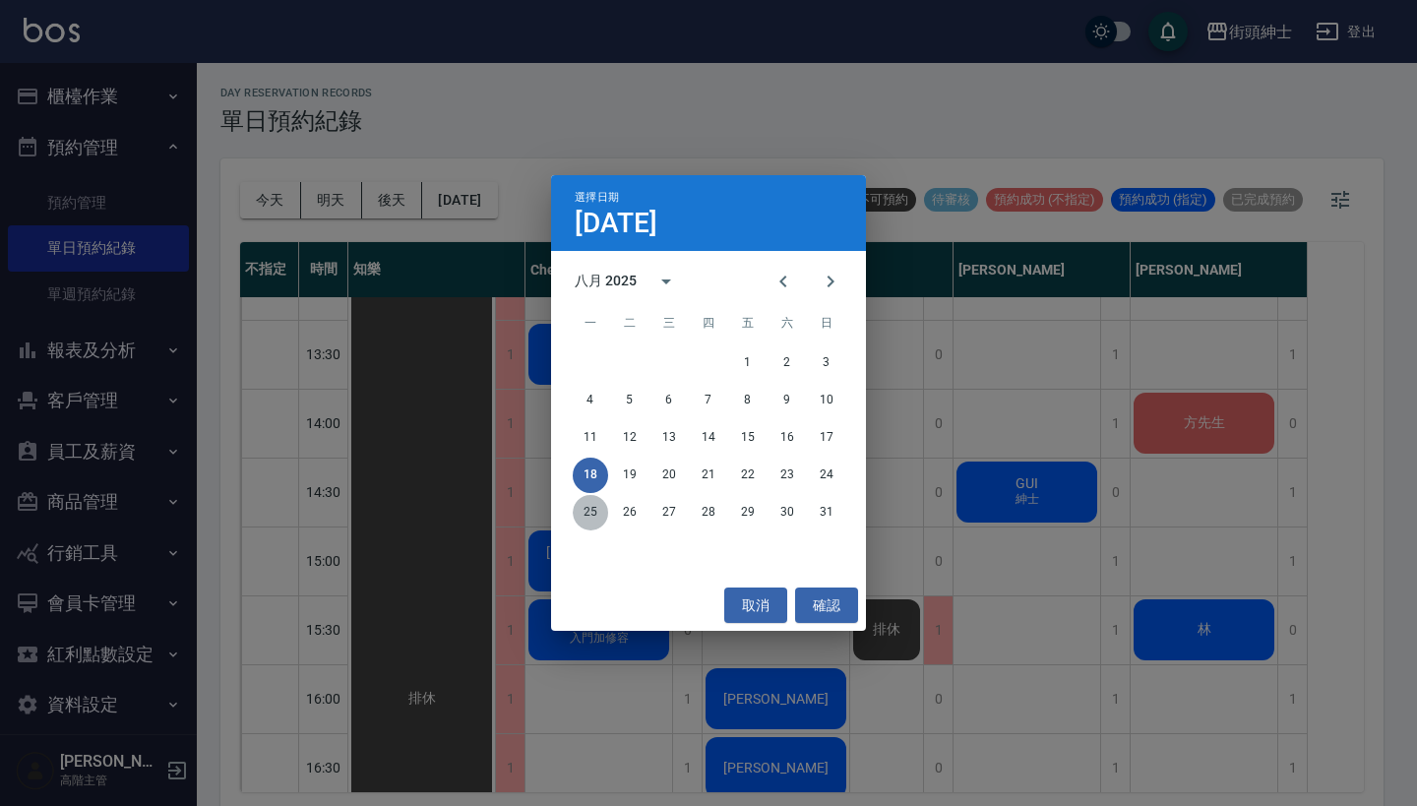
click at [594, 508] on button "25" at bounding box center [590, 512] width 35 height 35
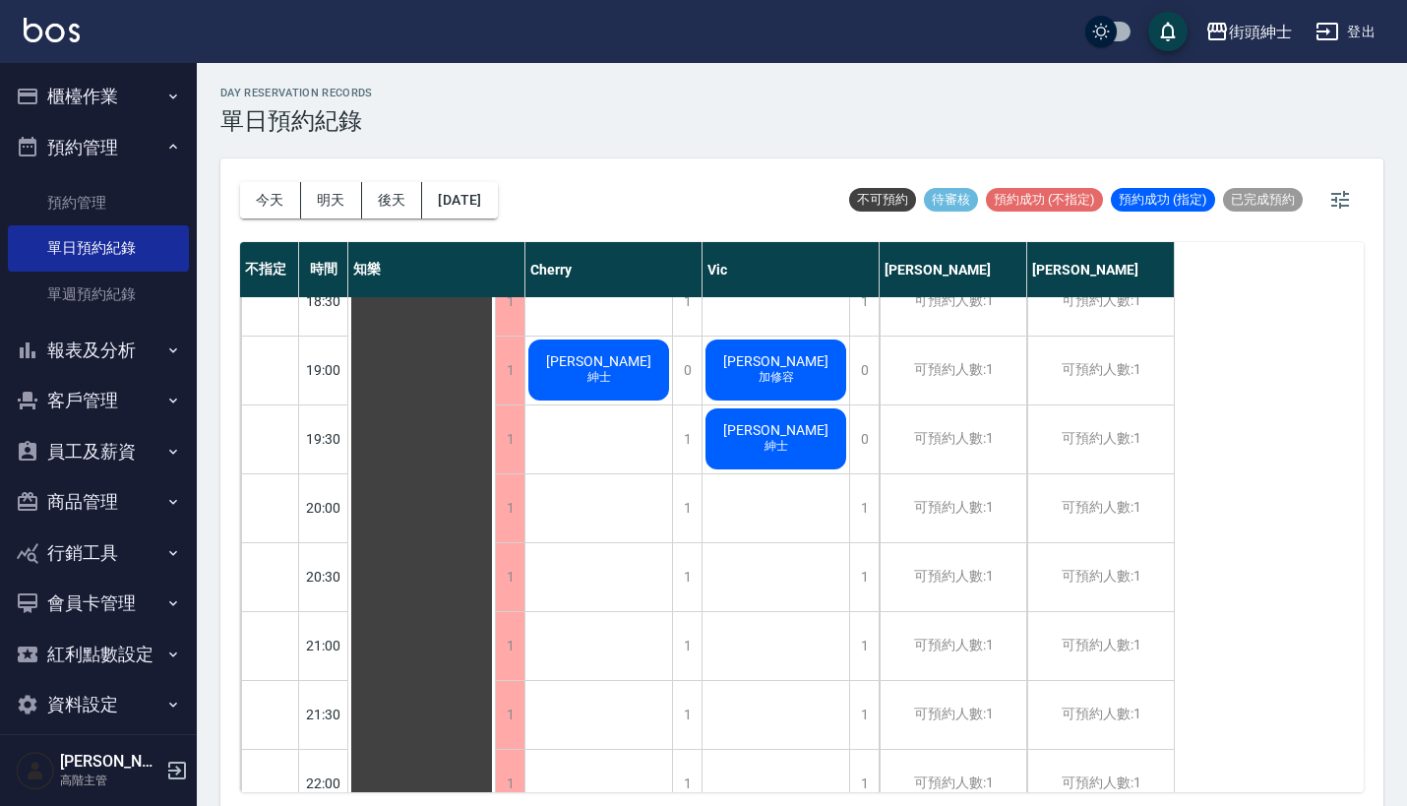
scroll to position [1303, 0]
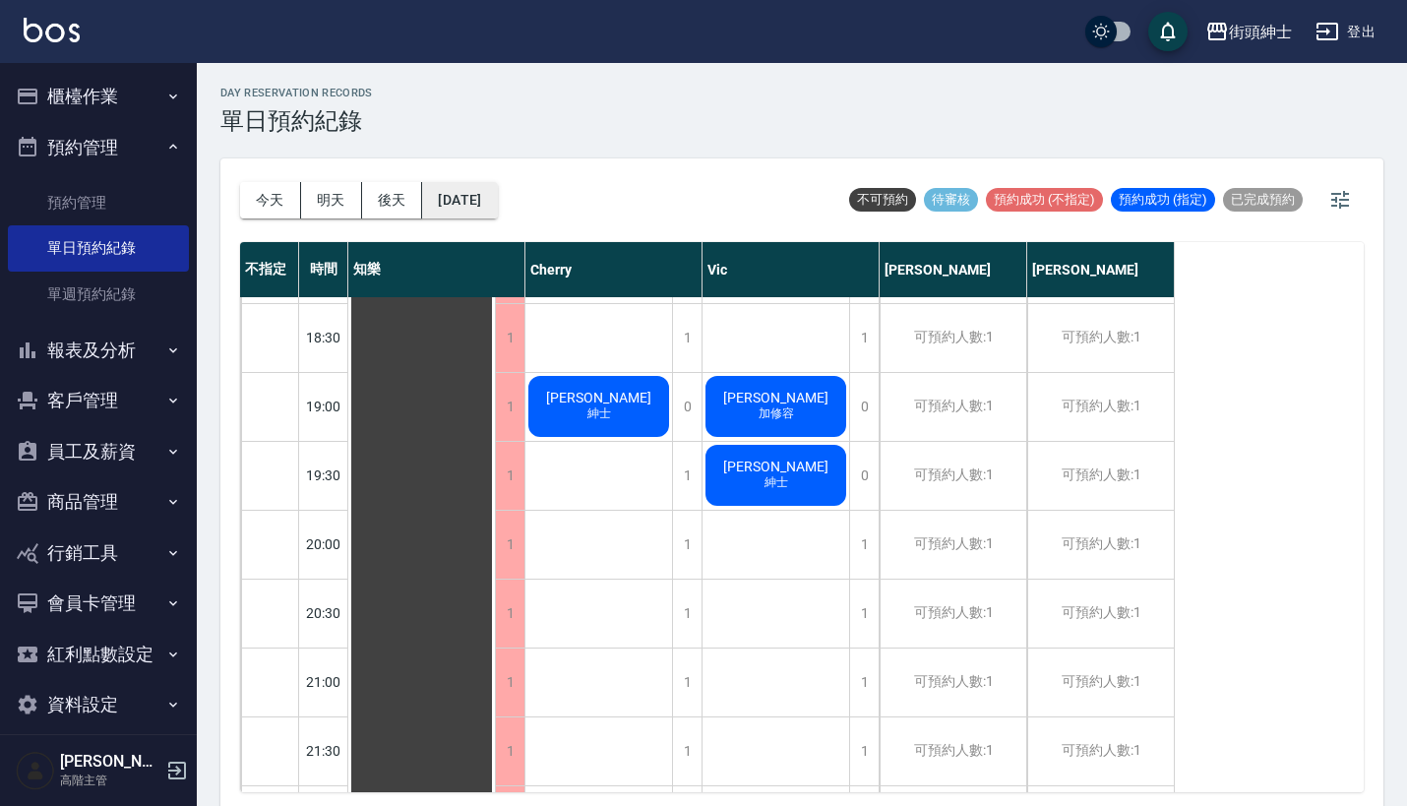
click at [497, 192] on button "2025/08/25" at bounding box center [459, 200] width 75 height 36
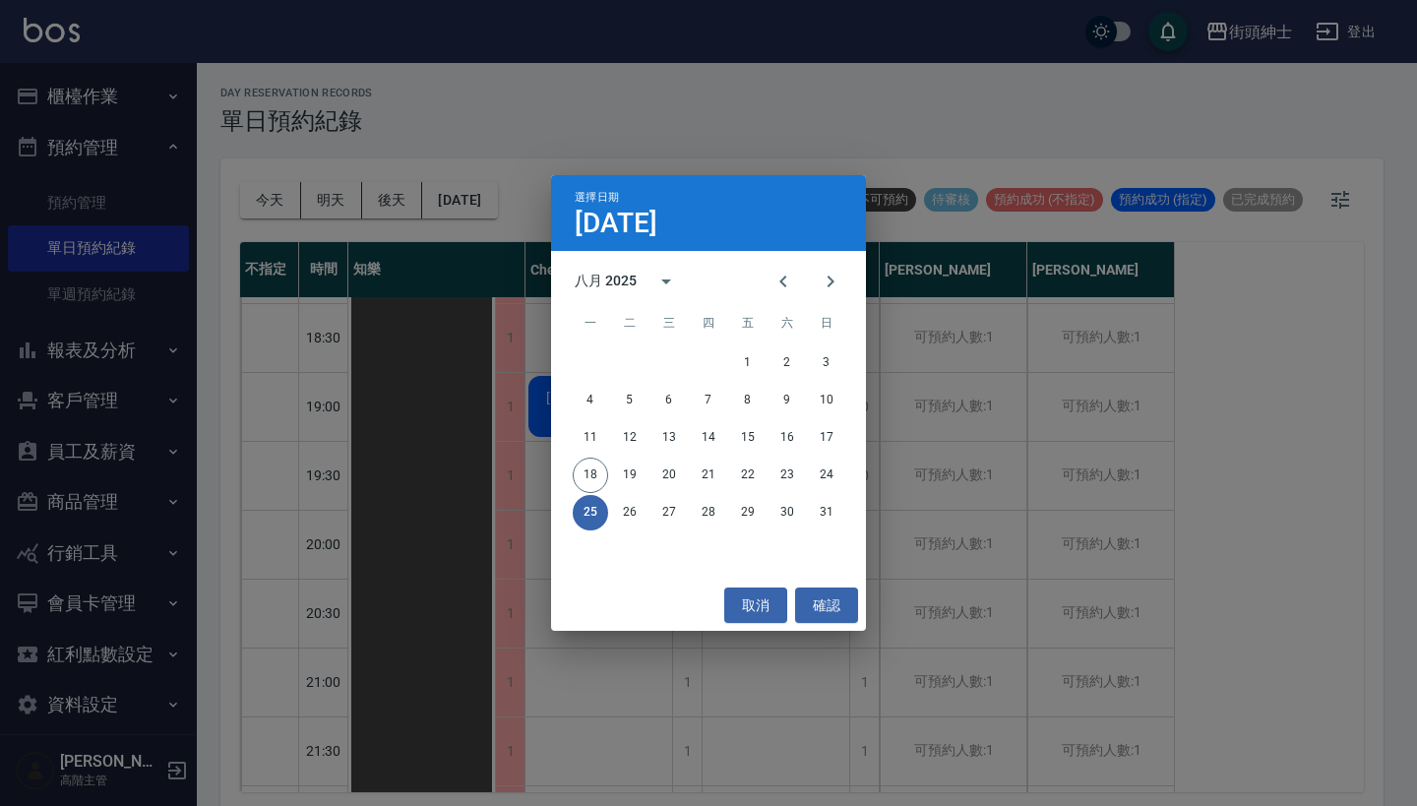
click at [708, 124] on div "選擇日期 8月25日 八月 2025 一 二 三 四 五 六 日 1 2 3 4 5 6 7 8 9 10 11 12 13 14 15 16 17 18 1…" at bounding box center [708, 403] width 1417 height 806
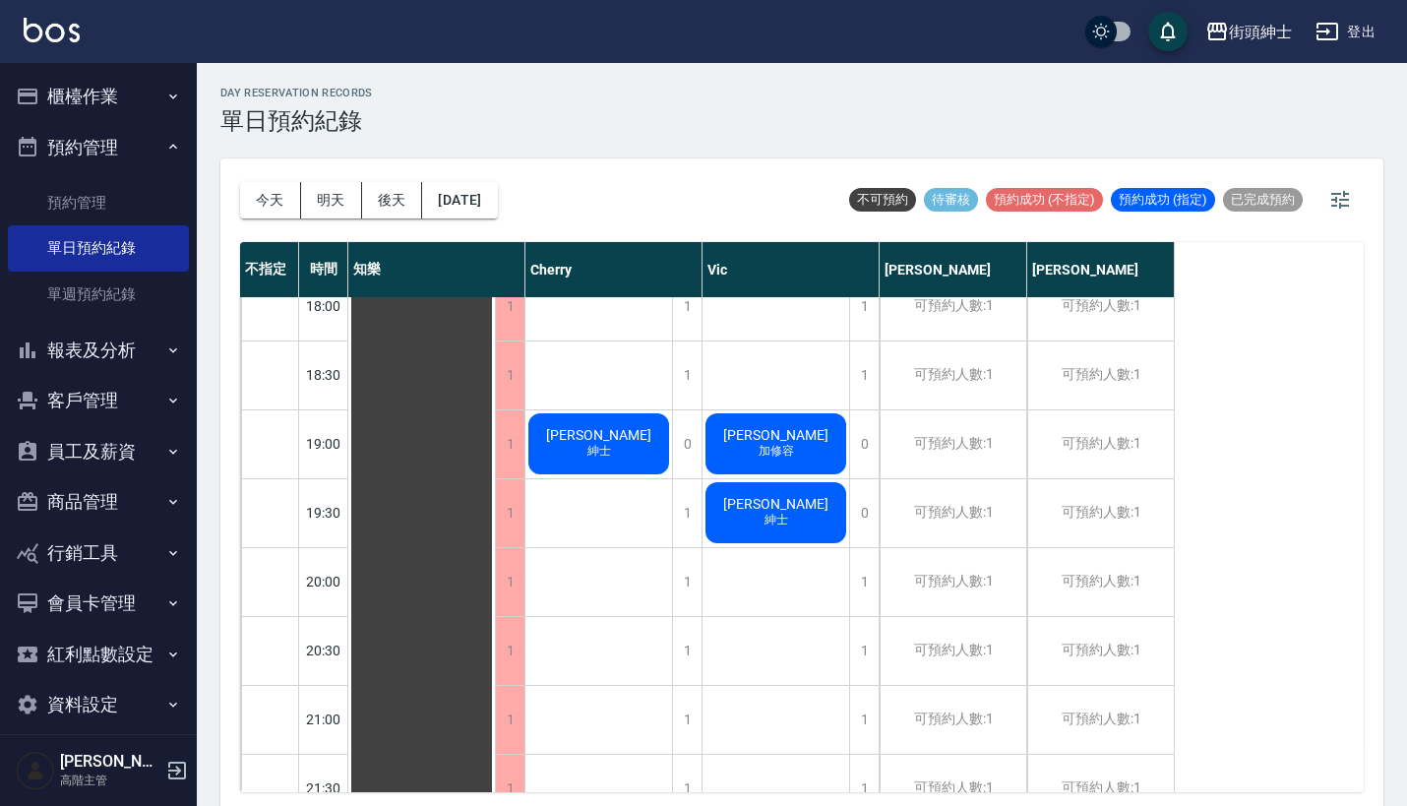
scroll to position [1262, 0]
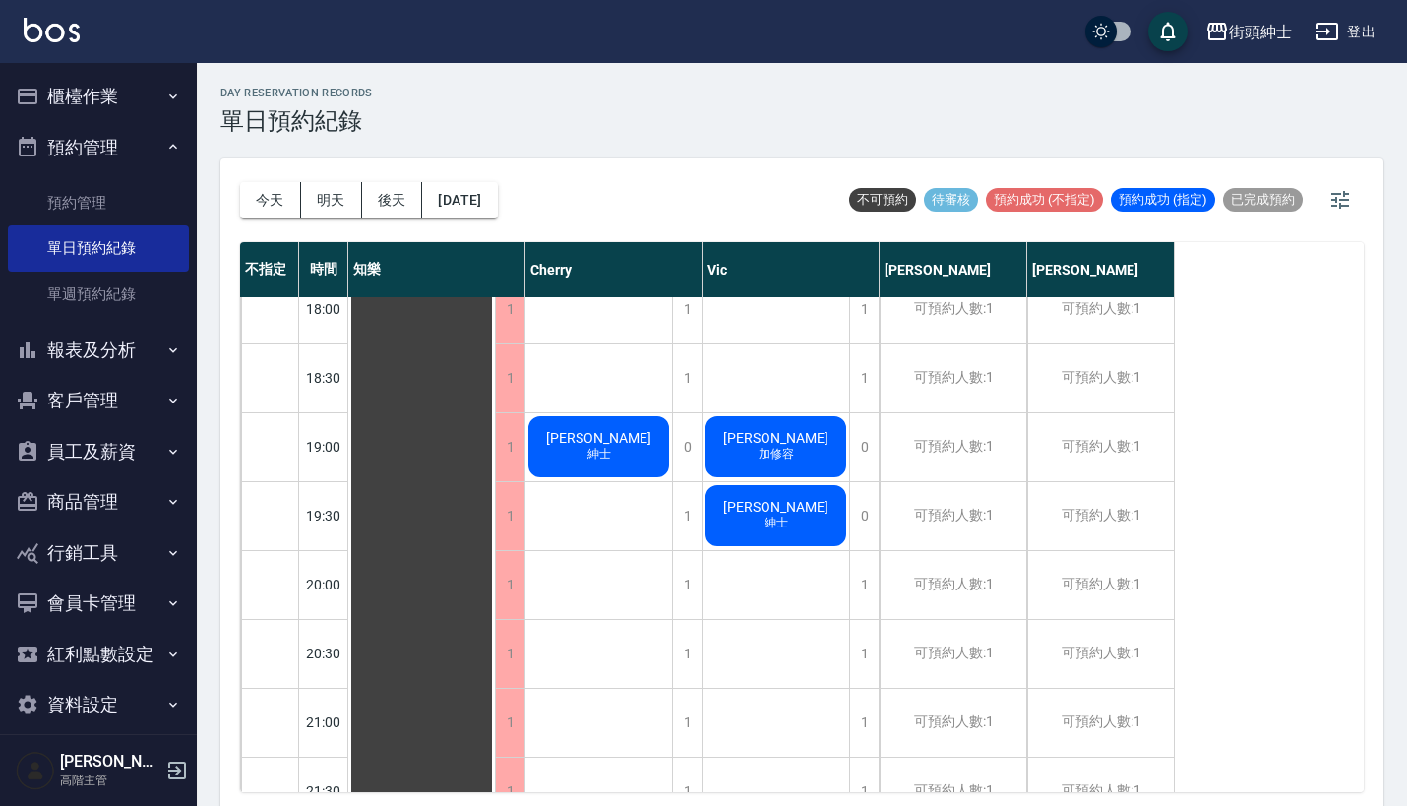
click at [440, 42] on span "王桑" at bounding box center [421, 34] width 35 height 18
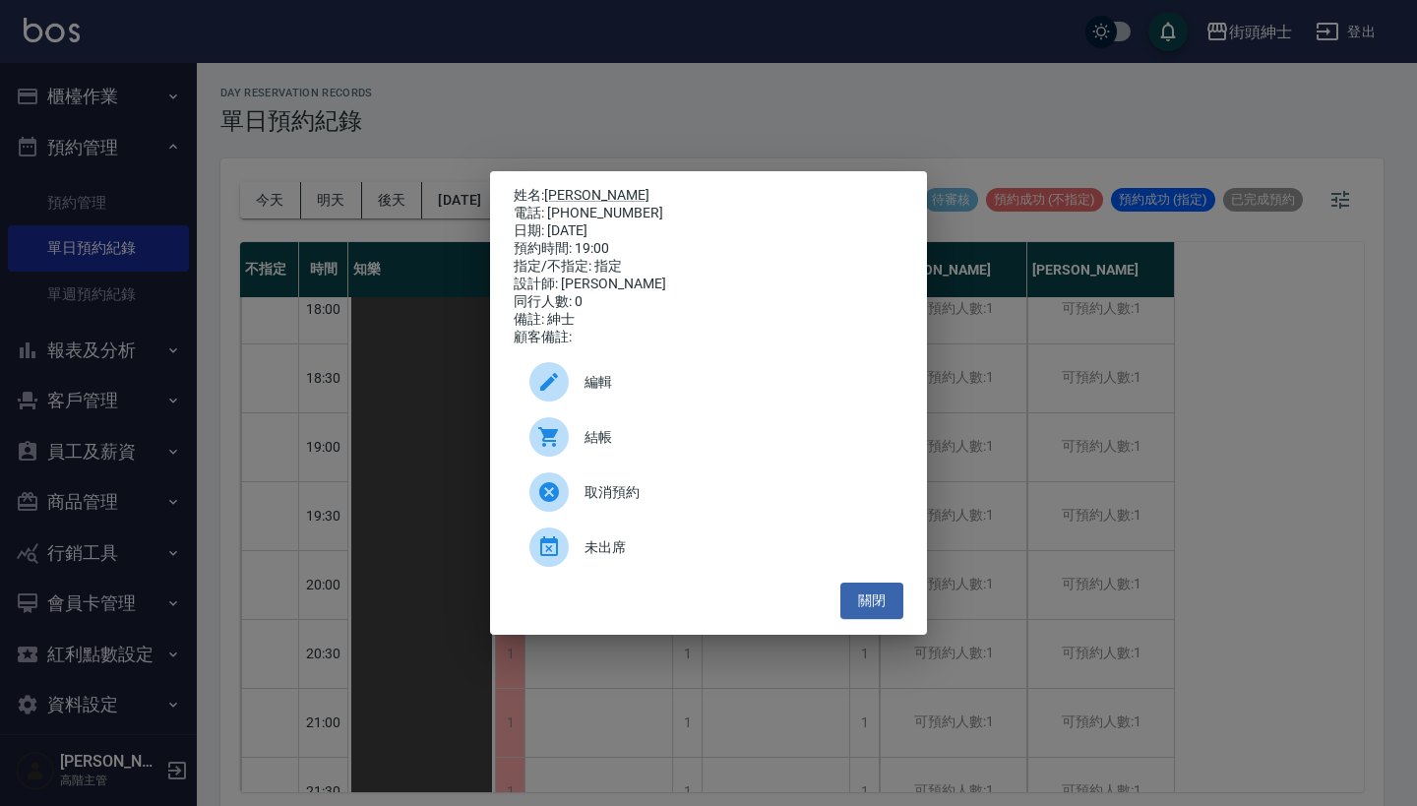
click at [722, 113] on div "姓名: 王桑 電話: 0916-952-023 日期: 2025/08/25 預約時間: 19:00 指定/不指定: 指定 設計師: Cherry 同行人數:…" at bounding box center [708, 403] width 1417 height 806
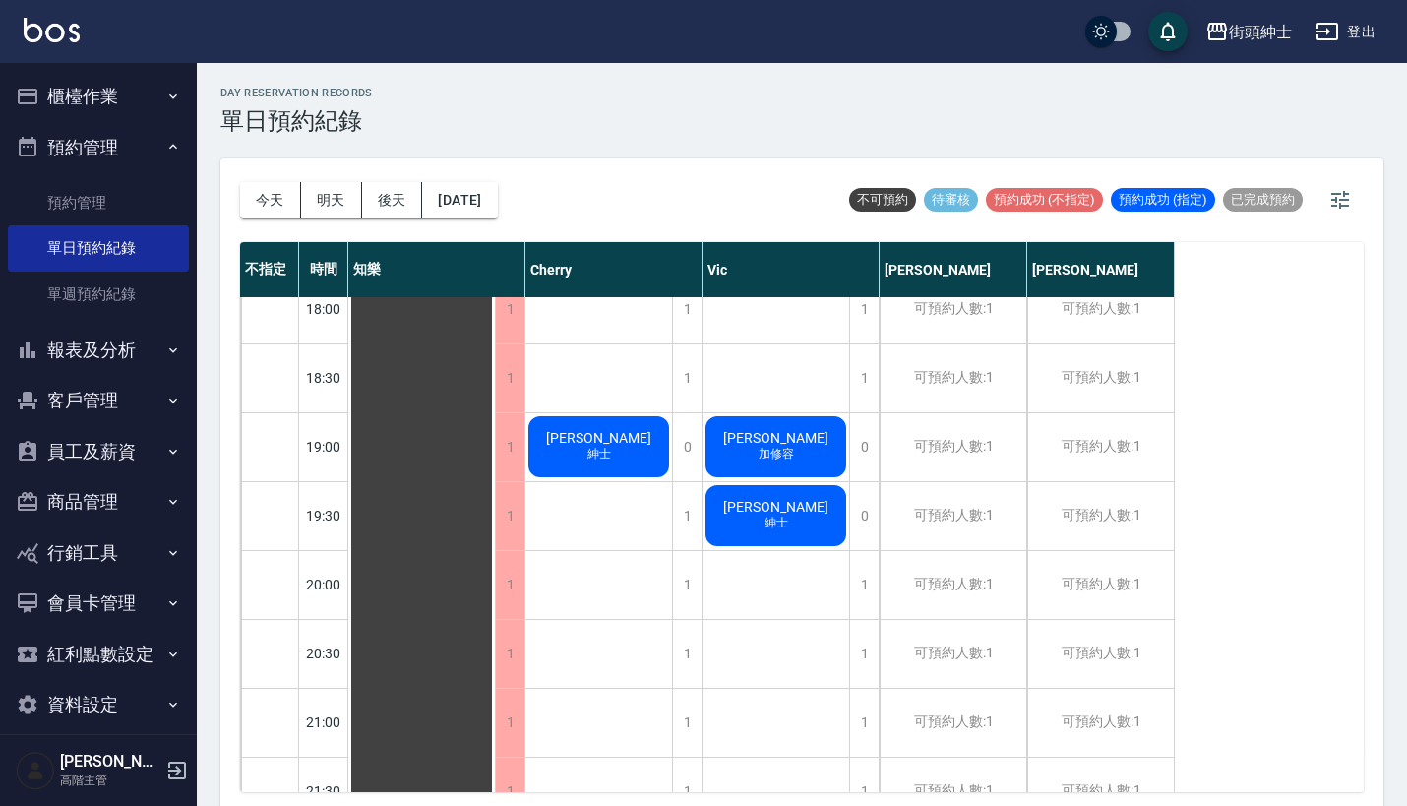
click at [495, 437] on div "王桑 紳士" at bounding box center [421, 33] width 147 height 1995
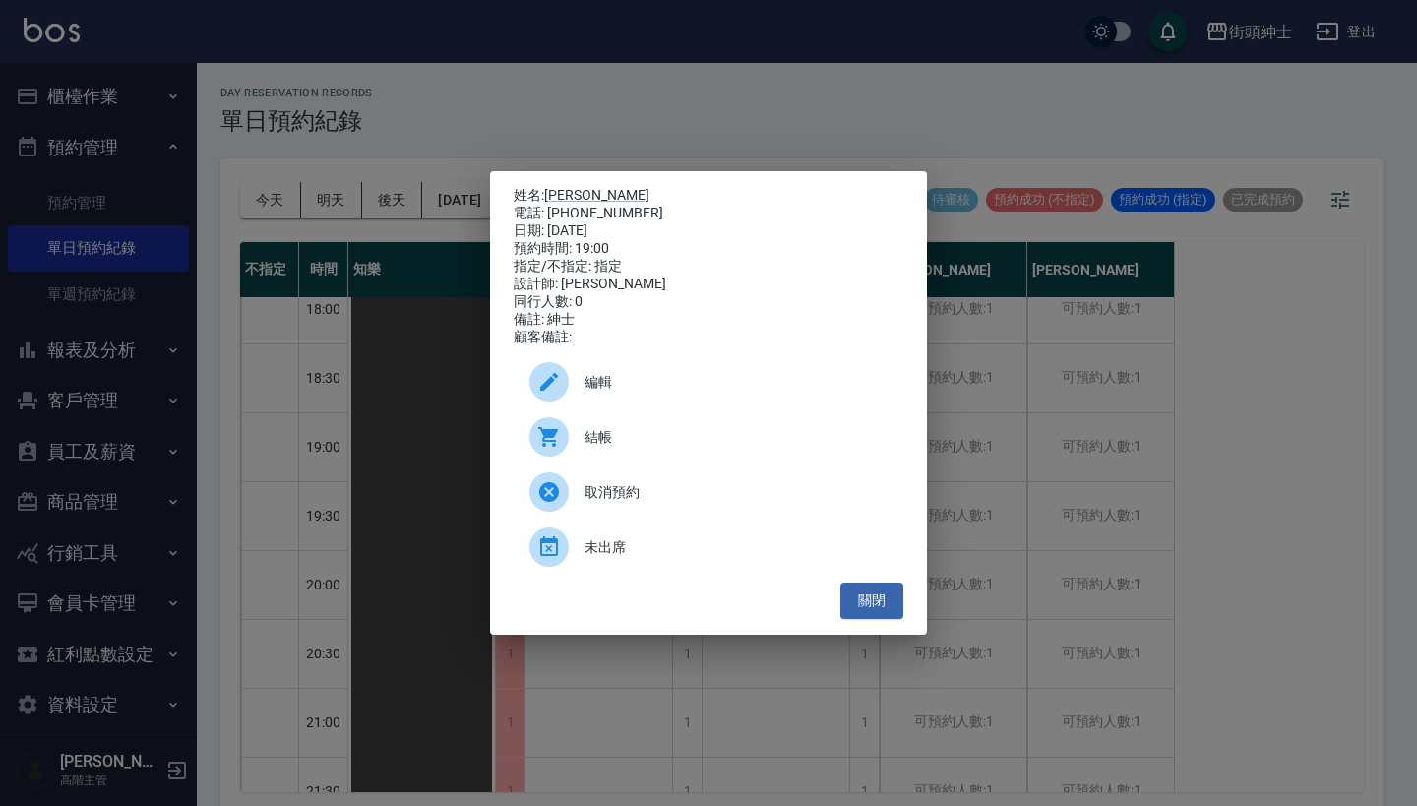
click at [734, 68] on div "姓名: 王桑 電話: 0916-952-023 日期: 2025/08/25 預約時間: 19:00 指定/不指定: 指定 設計師: Cherry 同行人數:…" at bounding box center [708, 403] width 1417 height 806
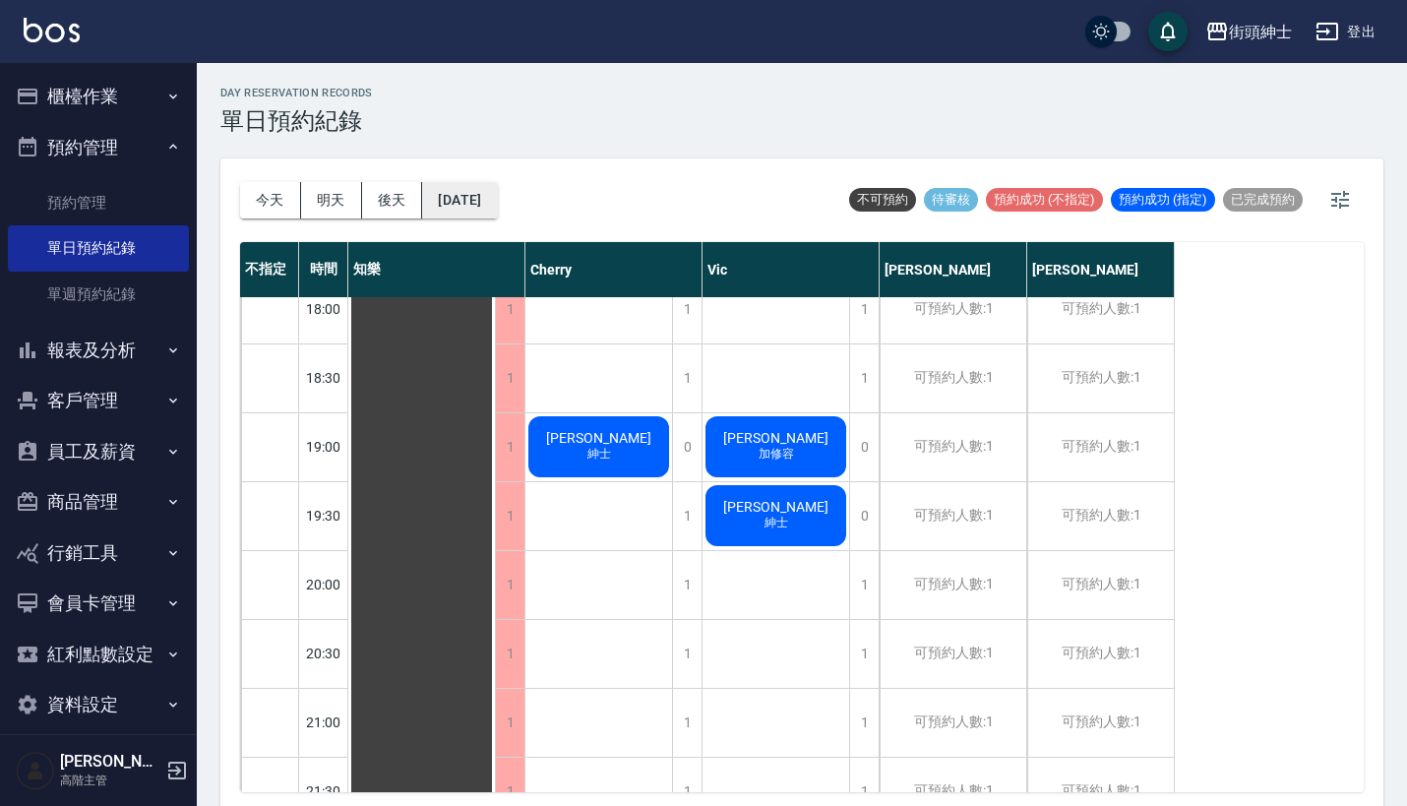
click at [497, 189] on button "2025/08/25" at bounding box center [459, 200] width 75 height 36
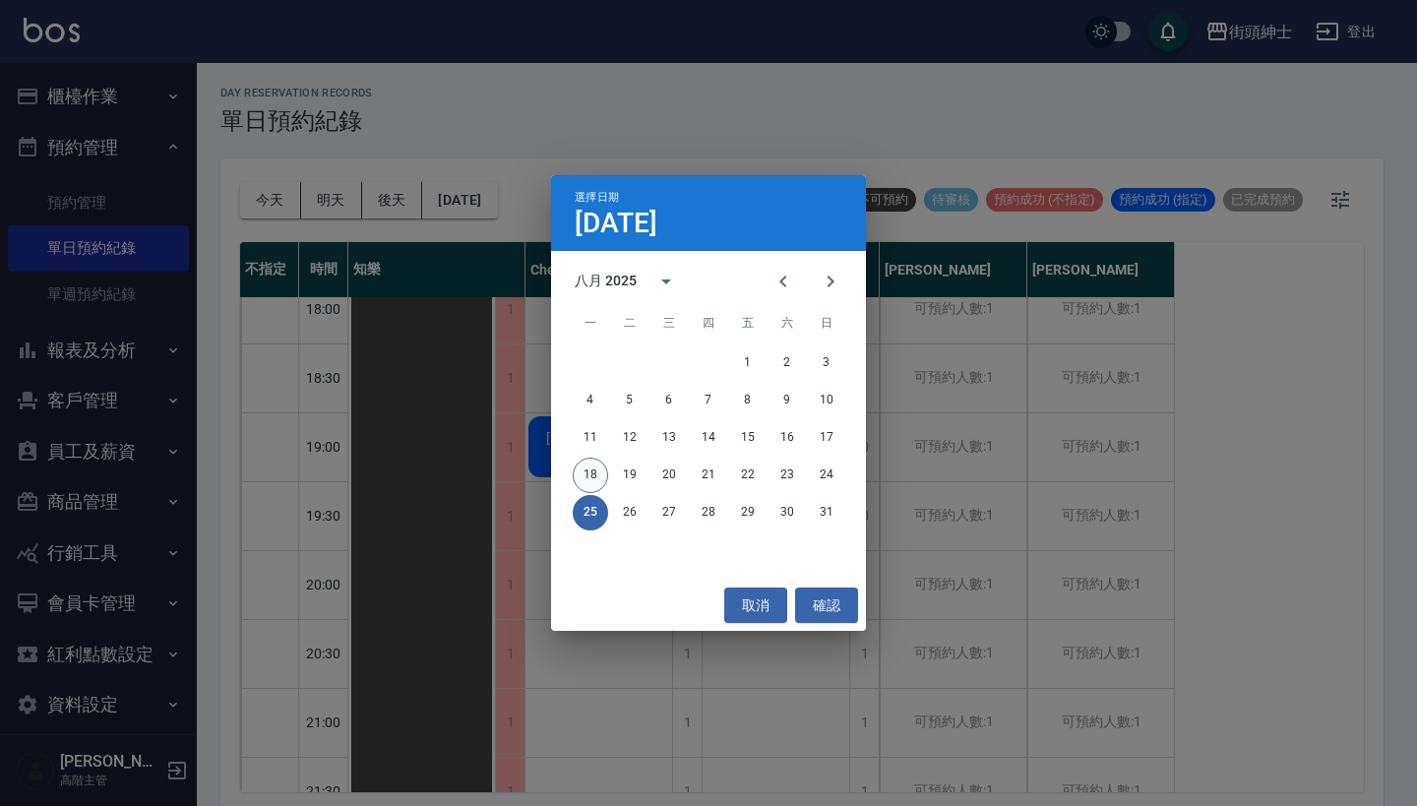
click at [593, 471] on button "18" at bounding box center [590, 475] width 35 height 35
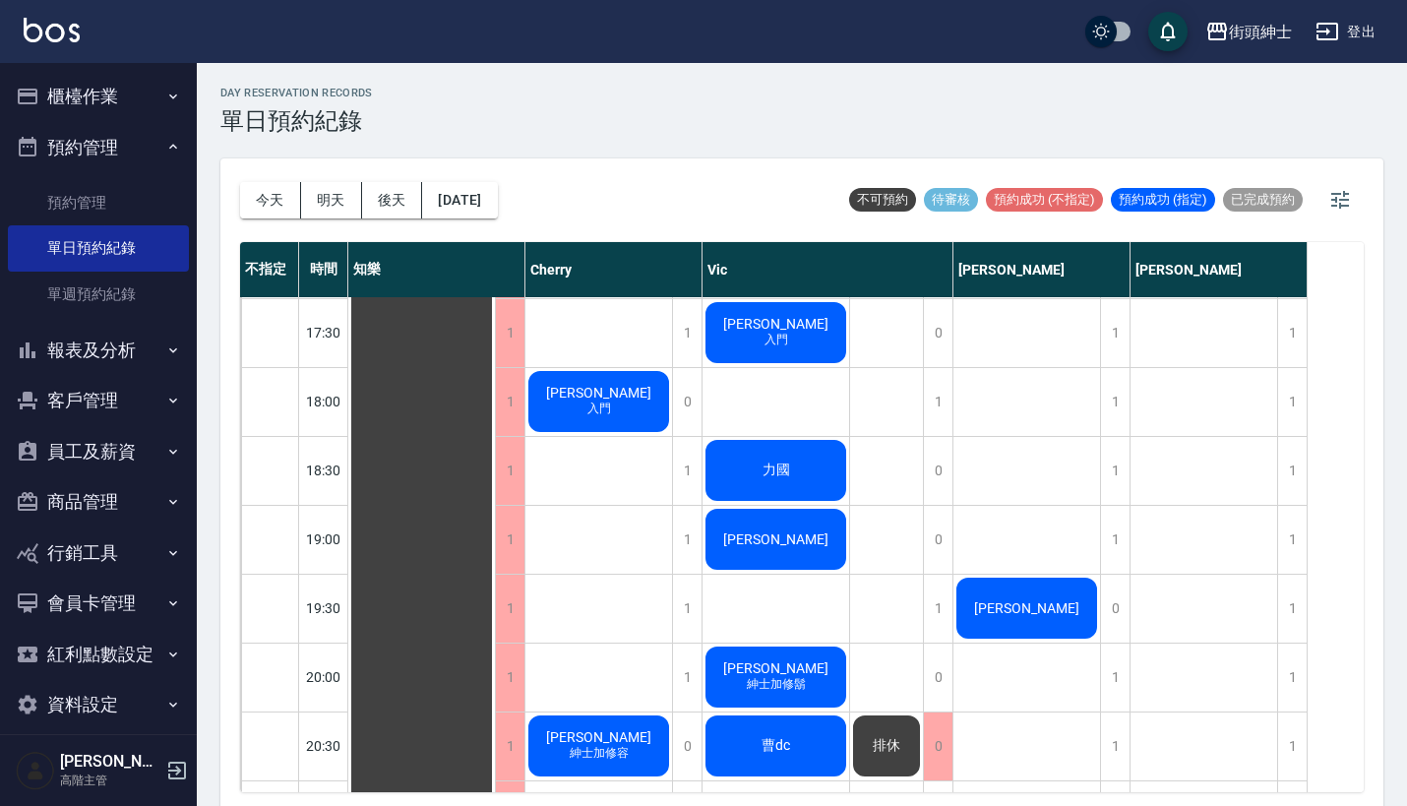
scroll to position [1173, 0]
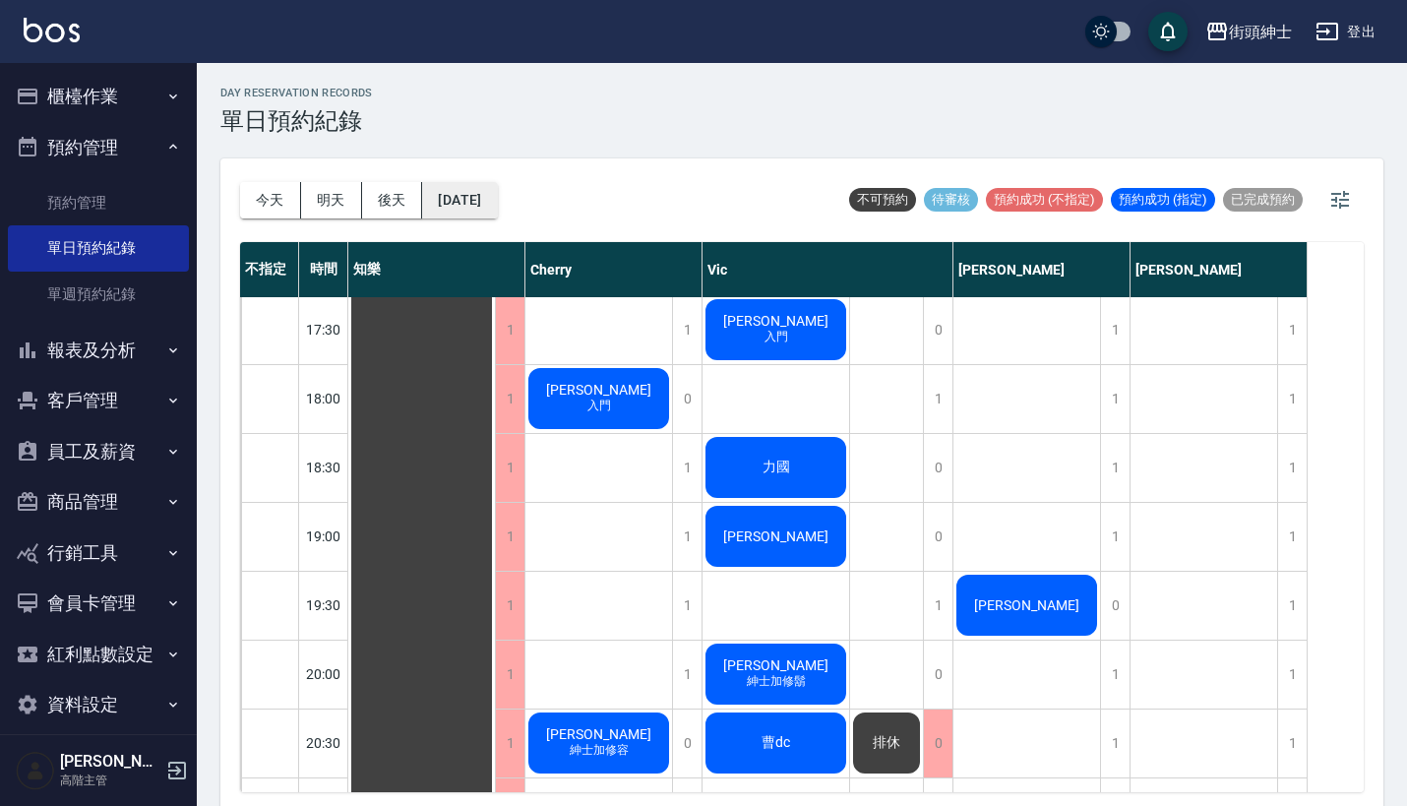
click at [478, 186] on button "2025/08/18" at bounding box center [459, 200] width 75 height 36
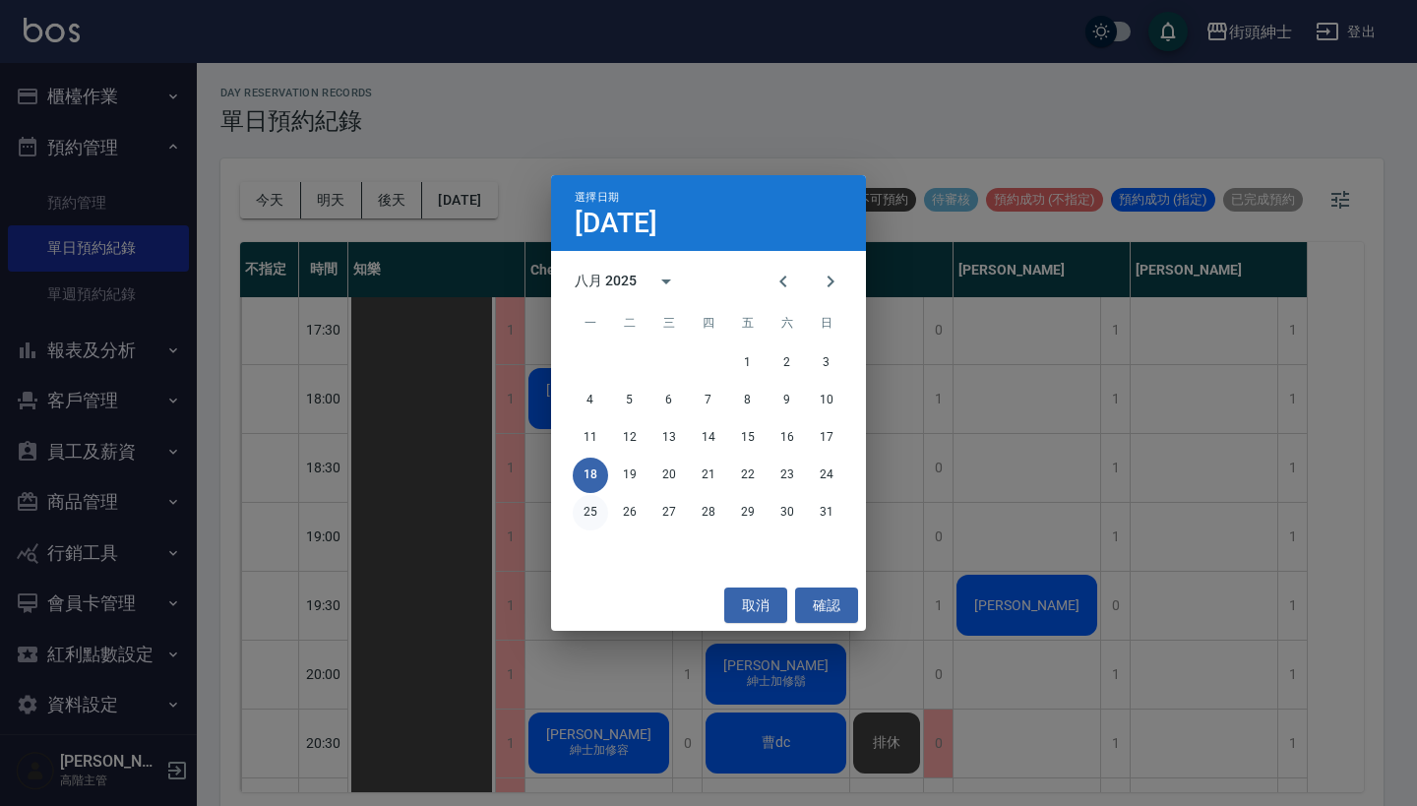
click at [595, 510] on button "25" at bounding box center [590, 512] width 35 height 35
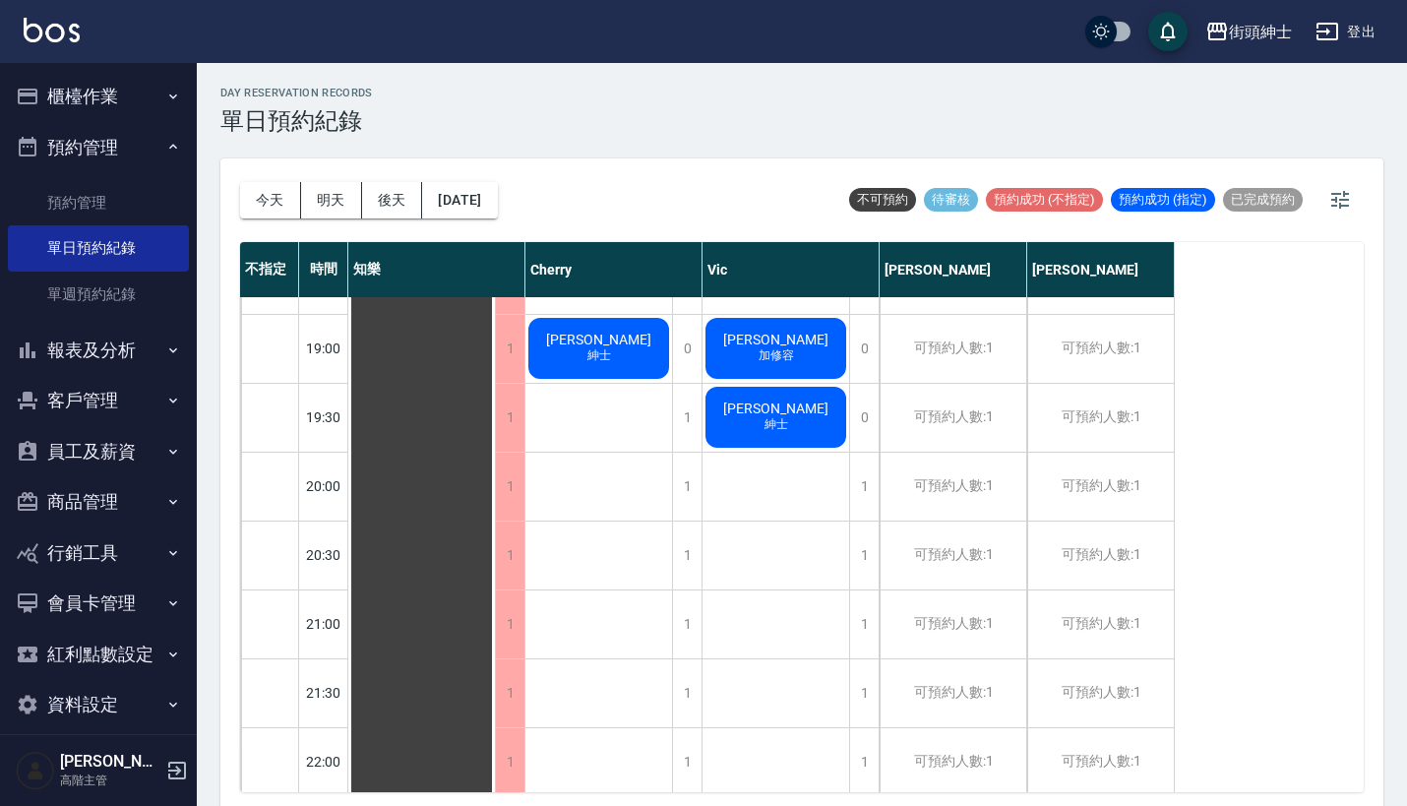
scroll to position [1375, 0]
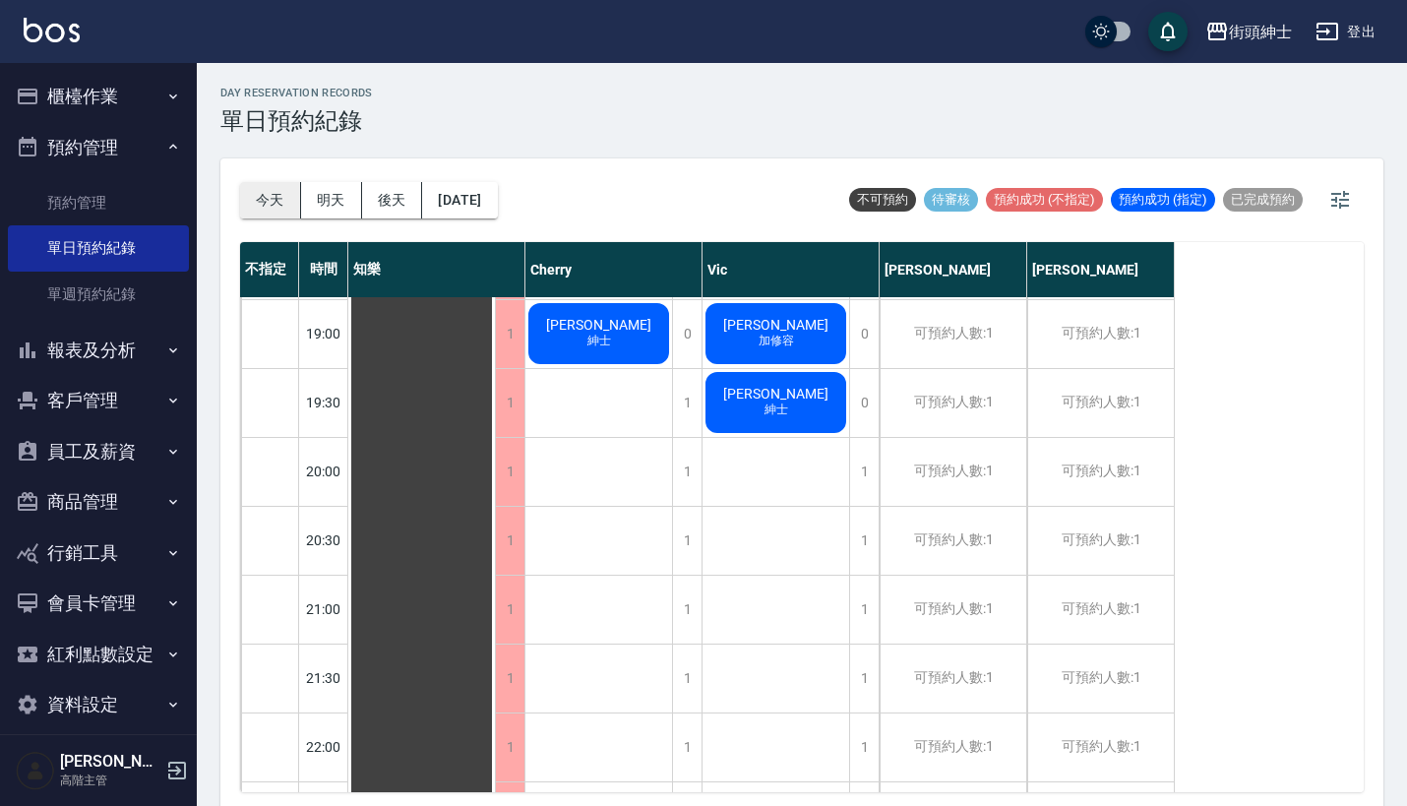
click at [266, 194] on button "今天" at bounding box center [270, 200] width 61 height 36
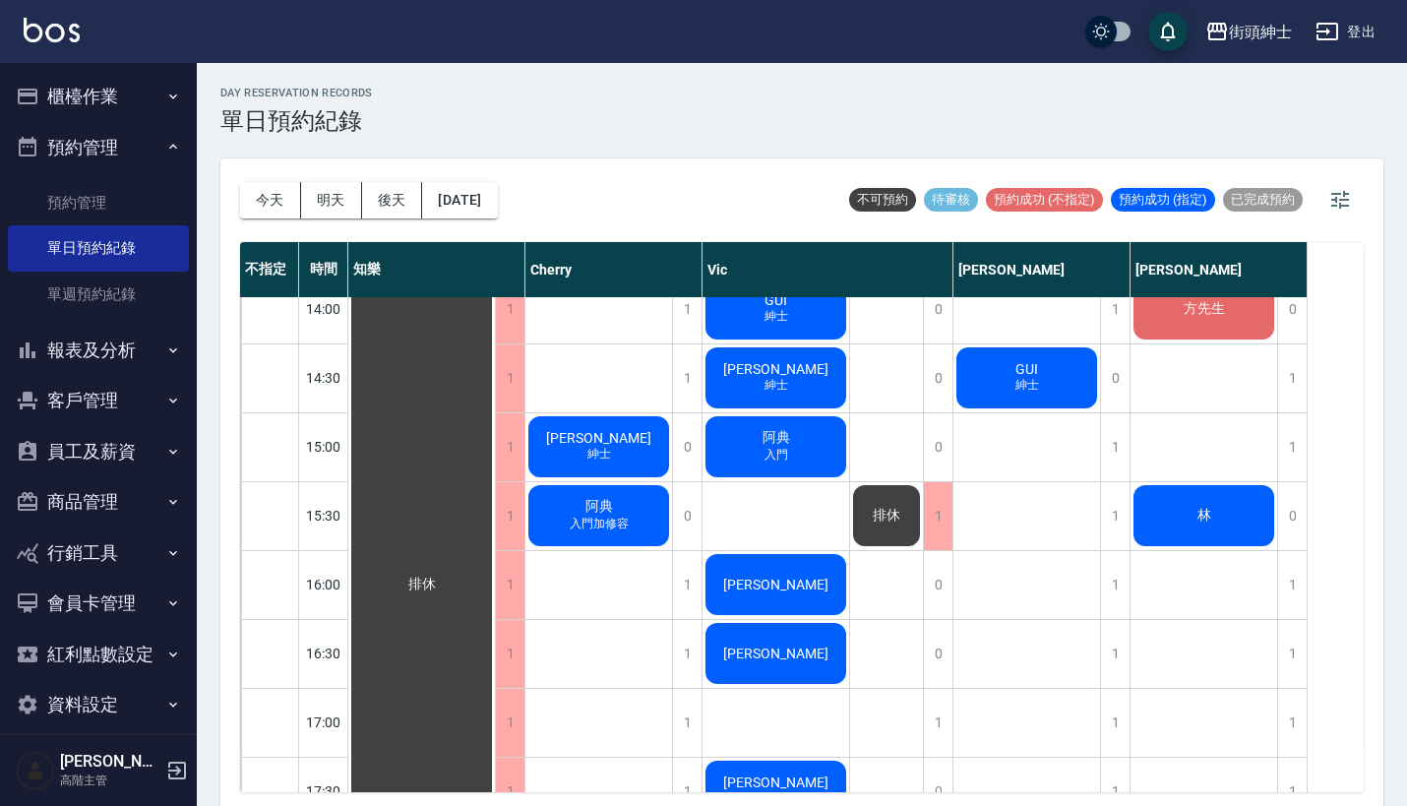
scroll to position [754, 0]
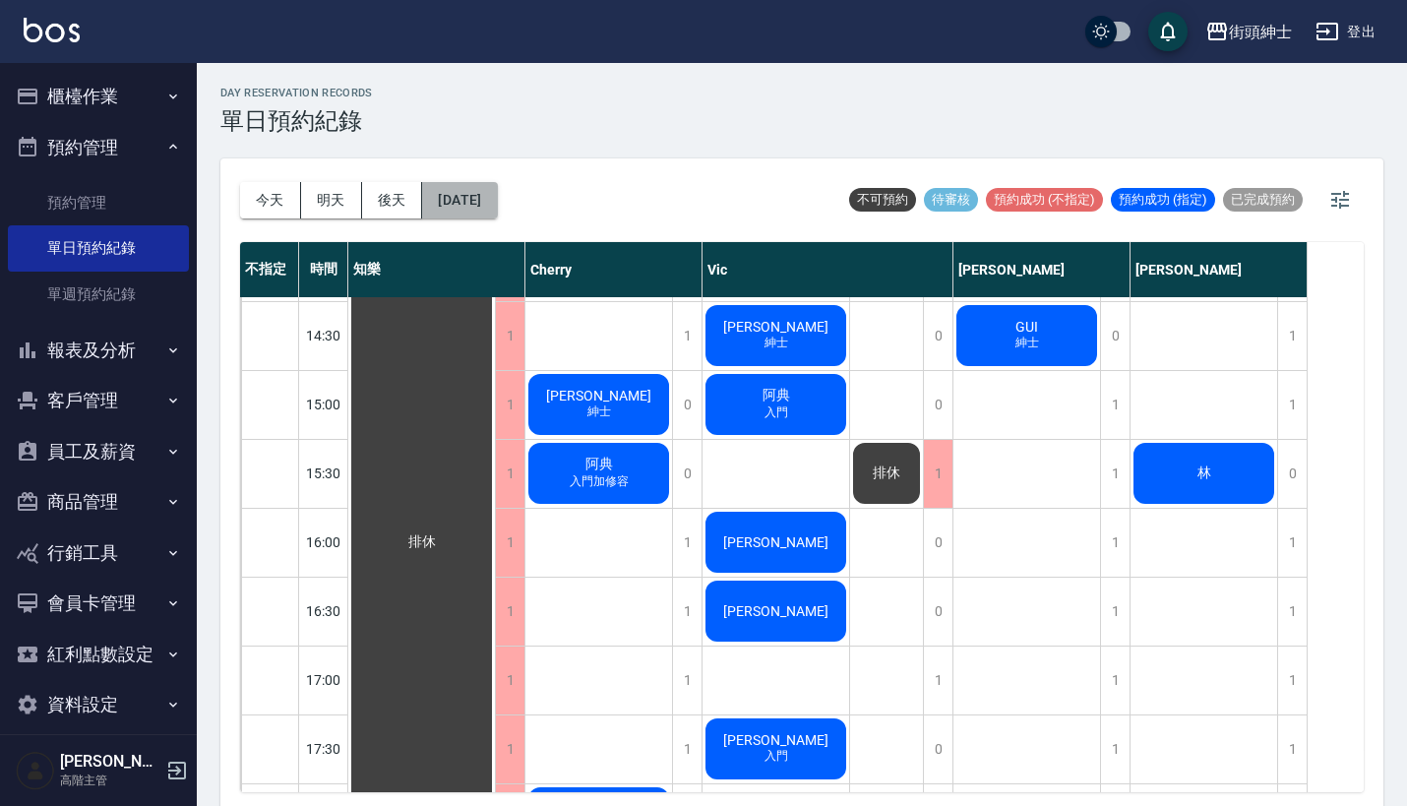
click at [486, 197] on button "2025/08/18" at bounding box center [459, 200] width 75 height 36
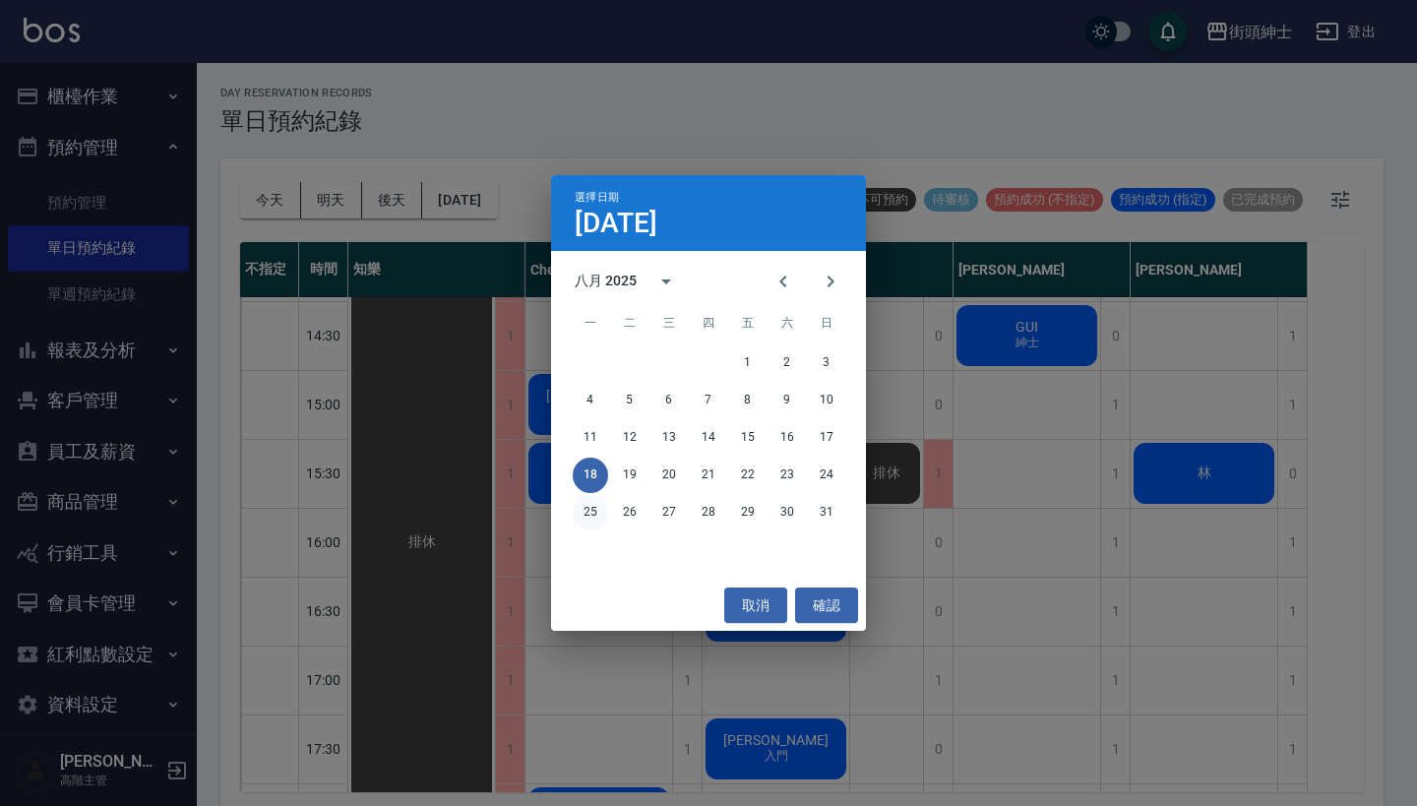
click at [596, 520] on button "25" at bounding box center [590, 512] width 35 height 35
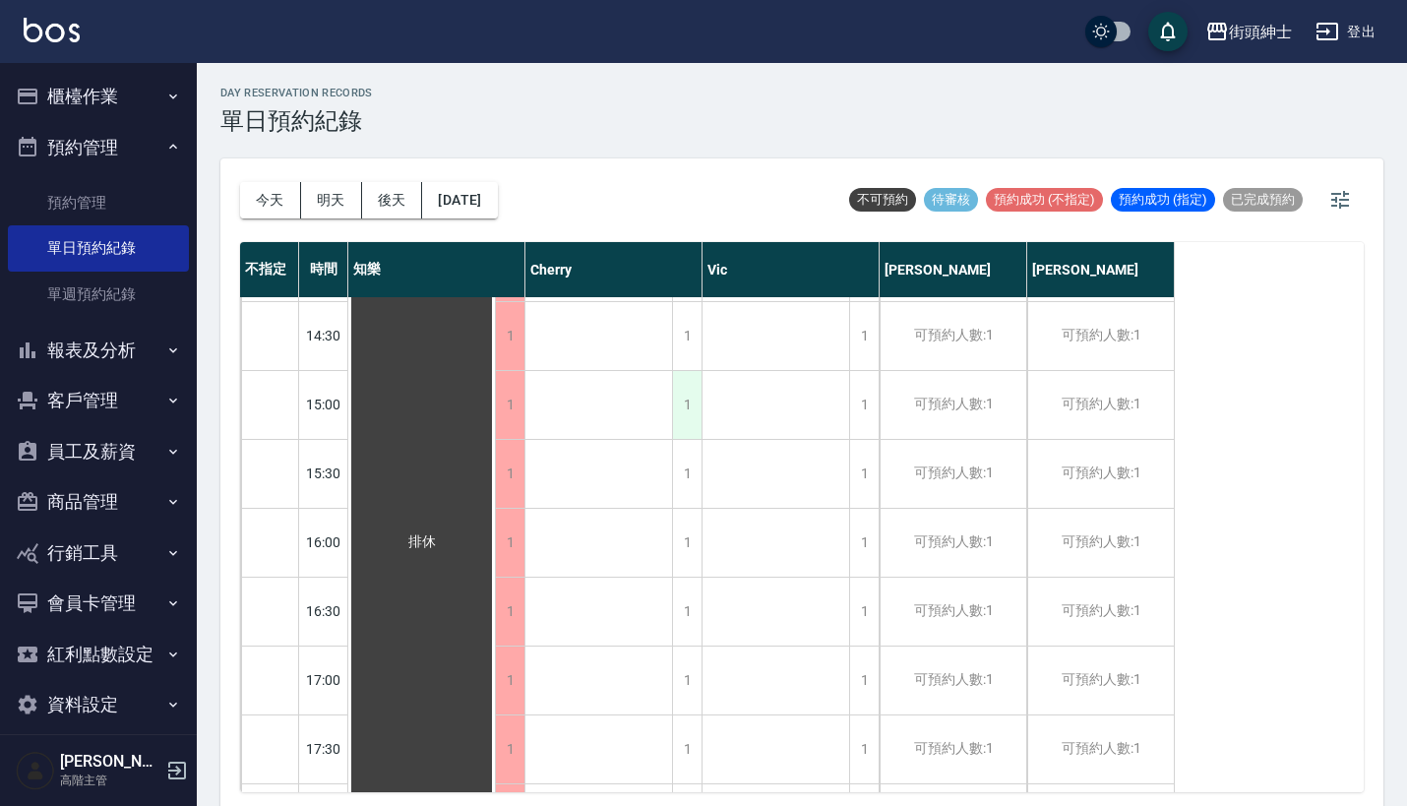
scroll to position [1469, 0]
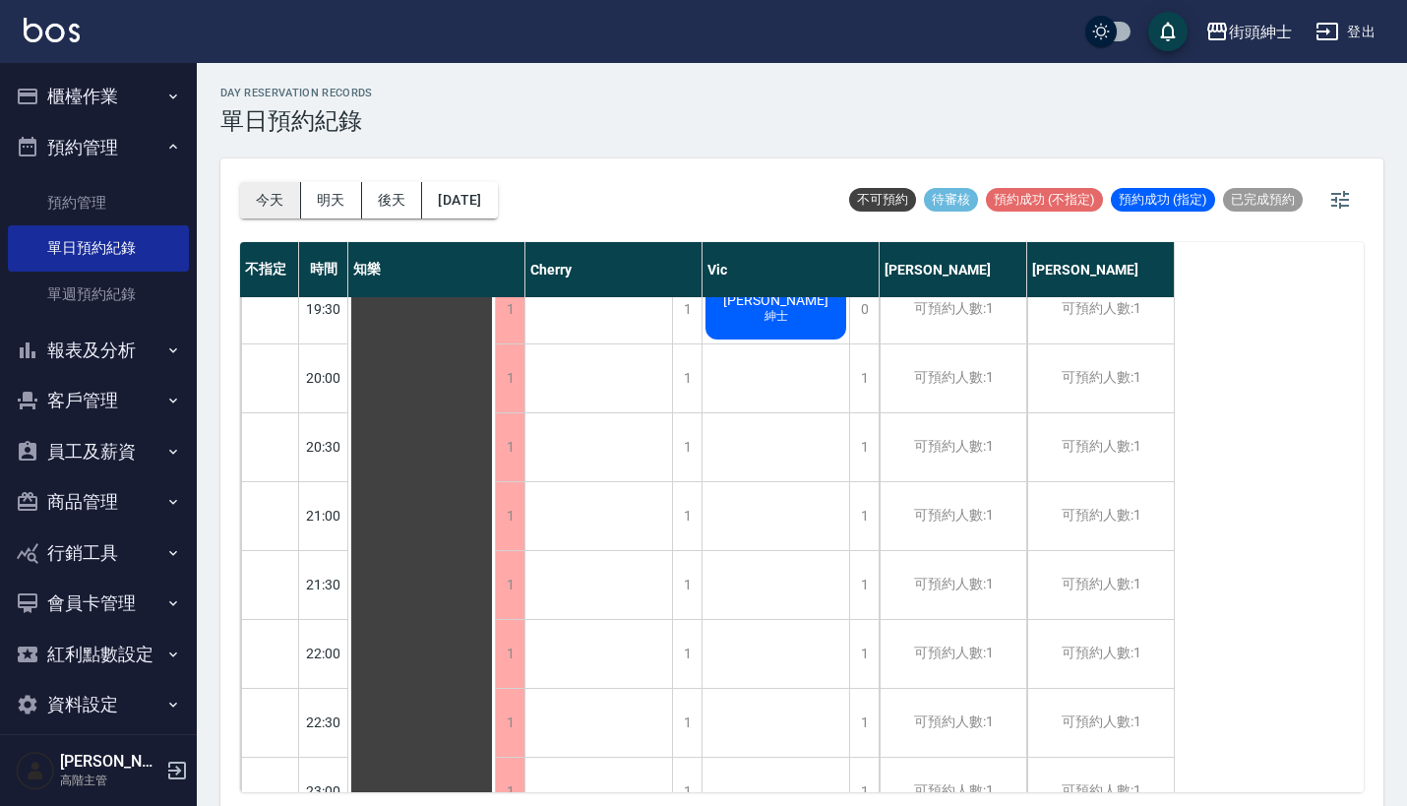
click at [276, 197] on button "今天" at bounding box center [270, 200] width 61 height 36
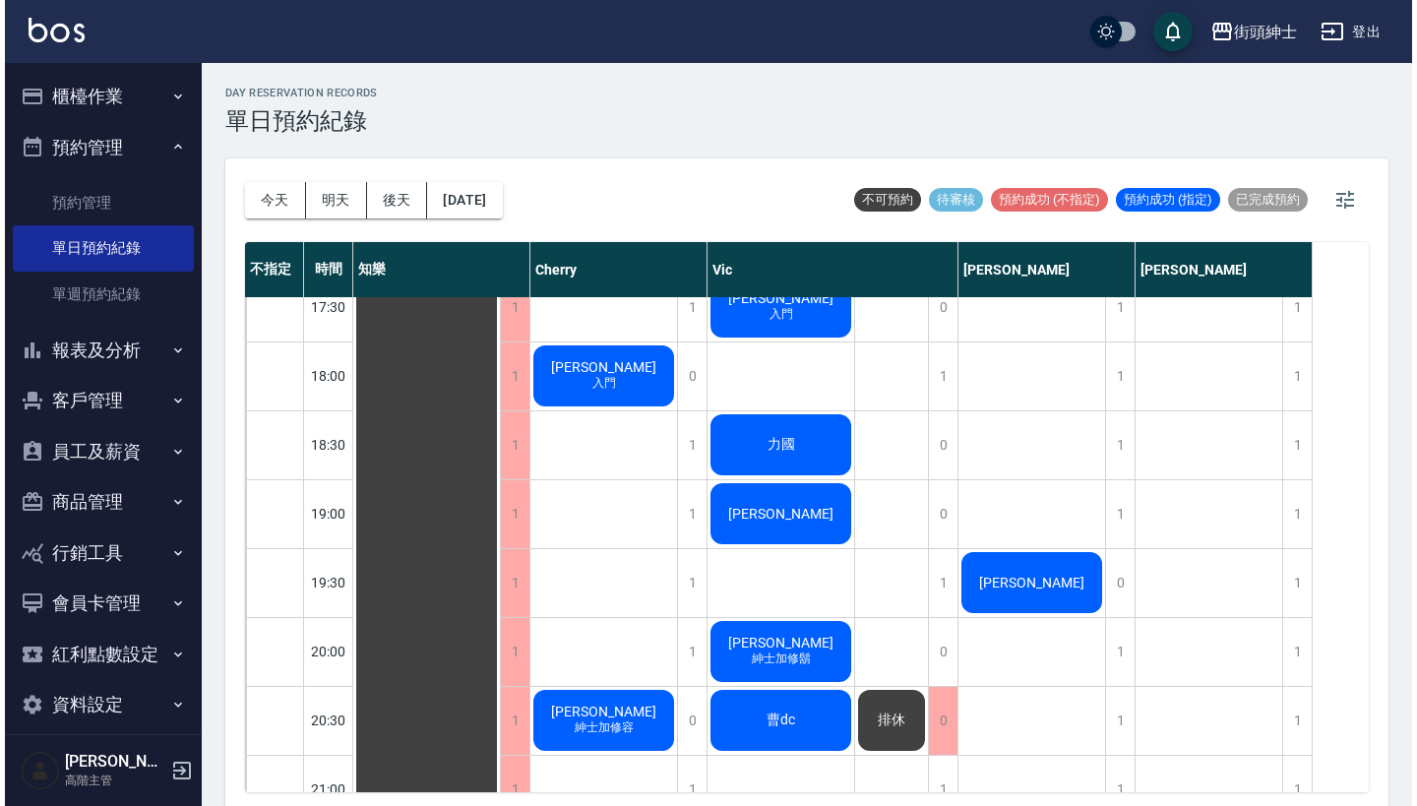
scroll to position [1196, 0]
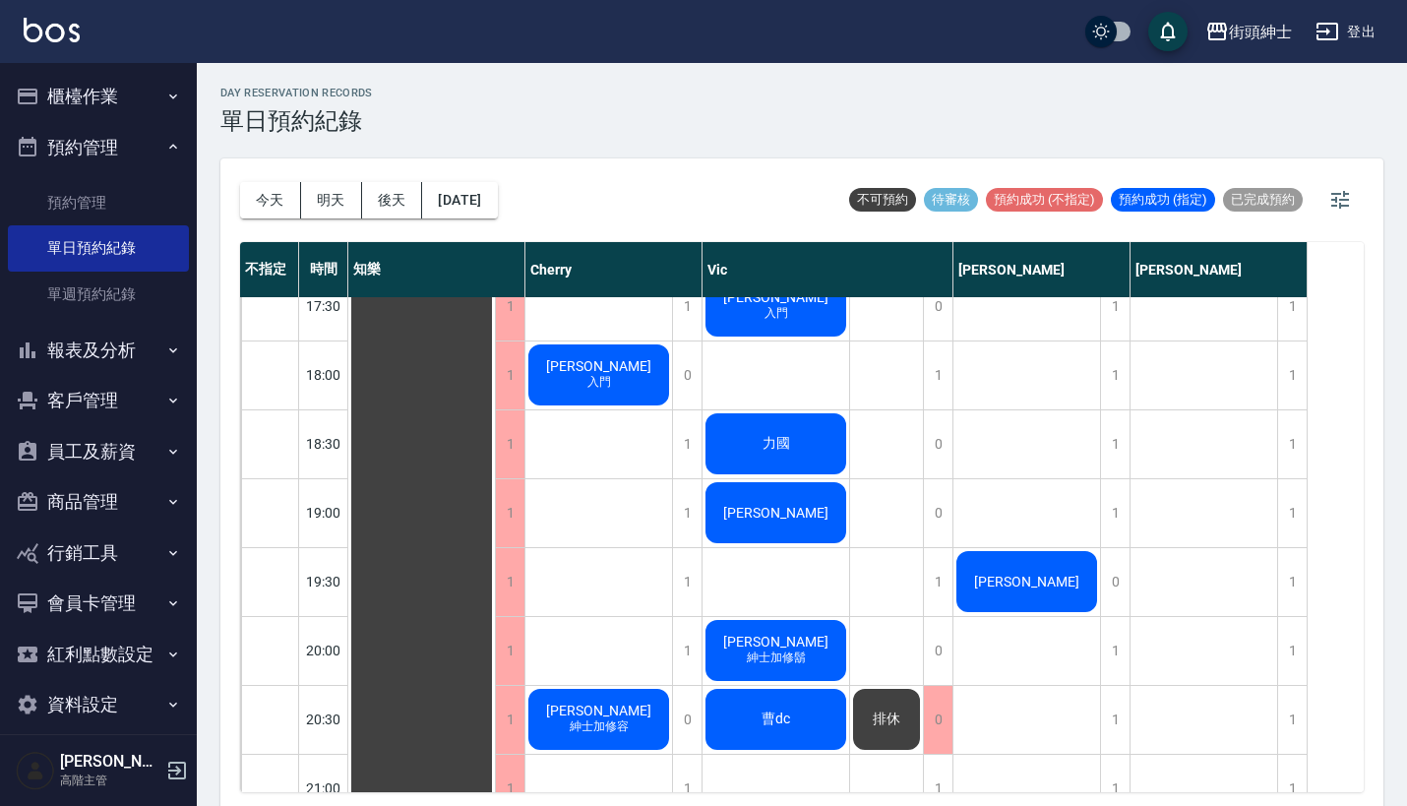
click at [495, 570] on div "王桑" at bounding box center [421, 99] width 147 height 1995
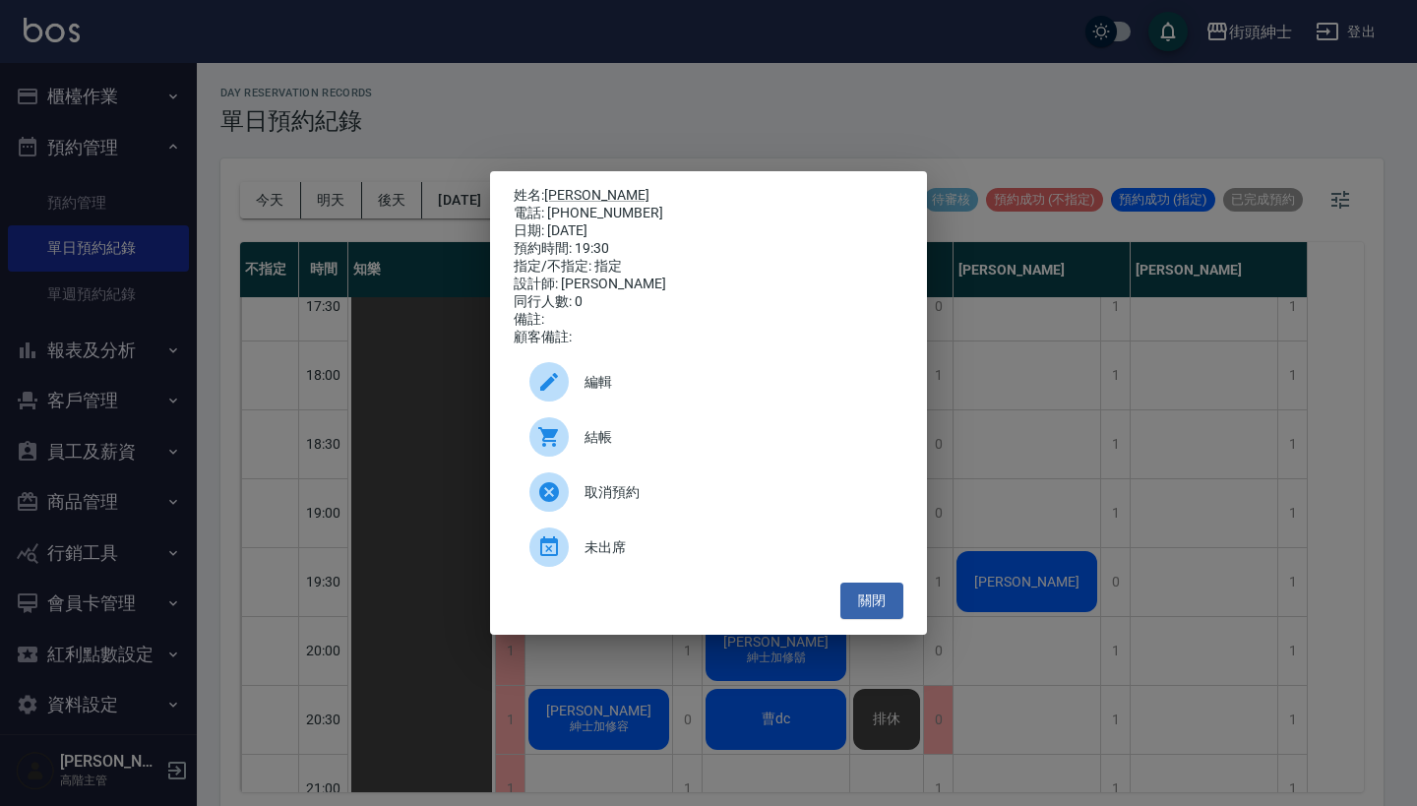
click at [634, 372] on div "編輯" at bounding box center [709, 381] width 390 height 55
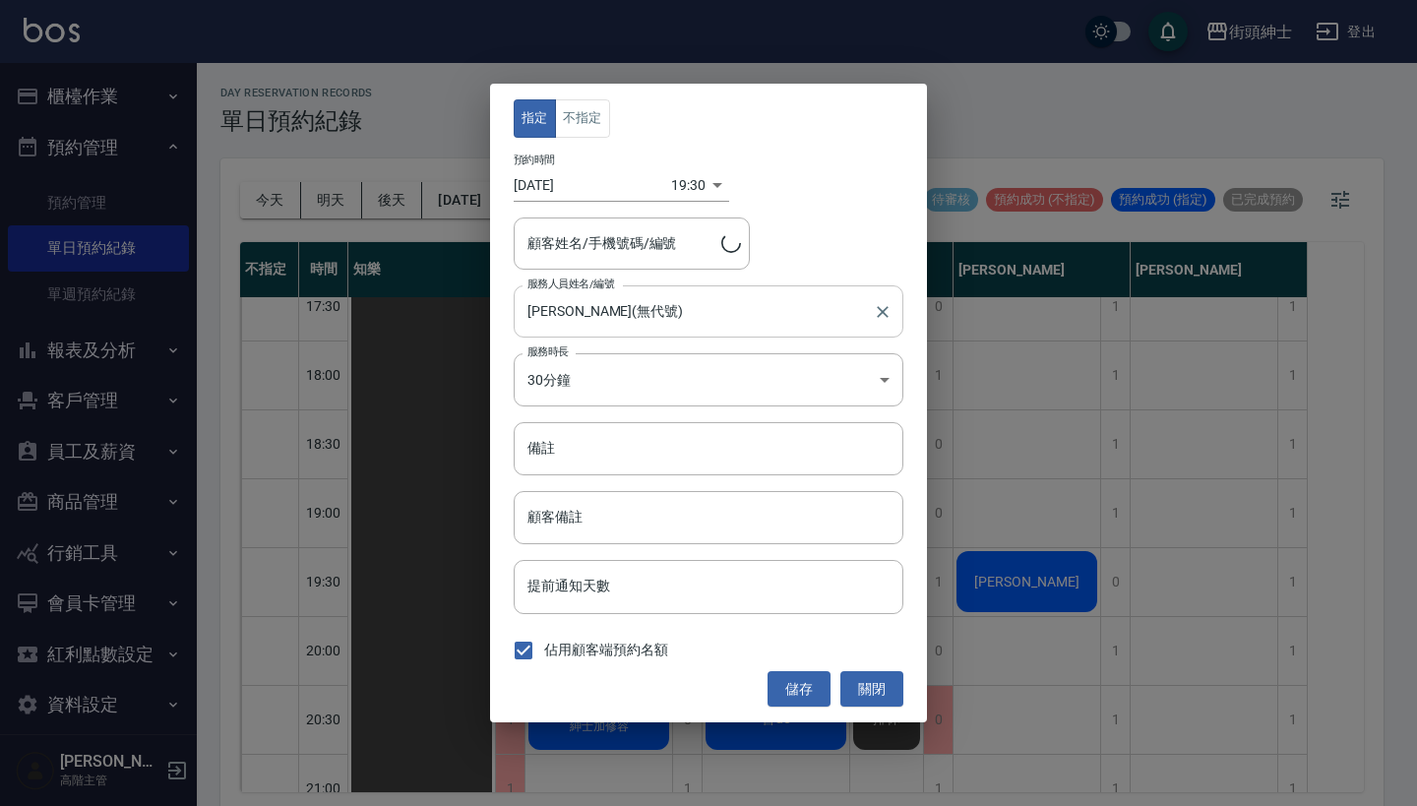
type input "王桑/0916-952-023"
click at [673, 182] on body "街頭紳士 登出 櫃檯作業 打帳單 帳單列表 掛單列表 座位開單 營業儀表板 現金收支登錄 高階收支登錄 材料自購登錄 每日結帳 排班表 現場電腦打卡 掃碼打卡…" at bounding box center [708, 406] width 1417 height 812
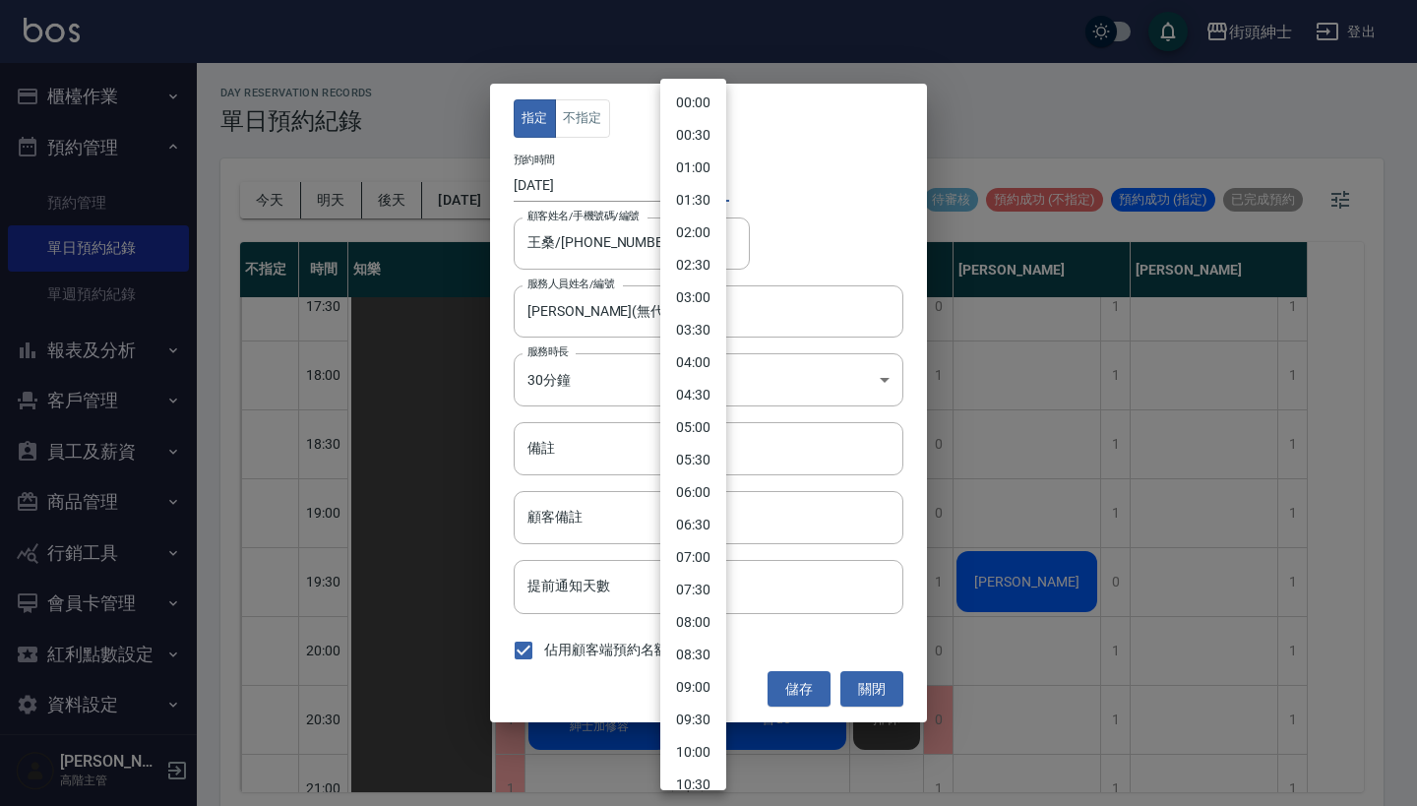
scroll to position [863, 0]
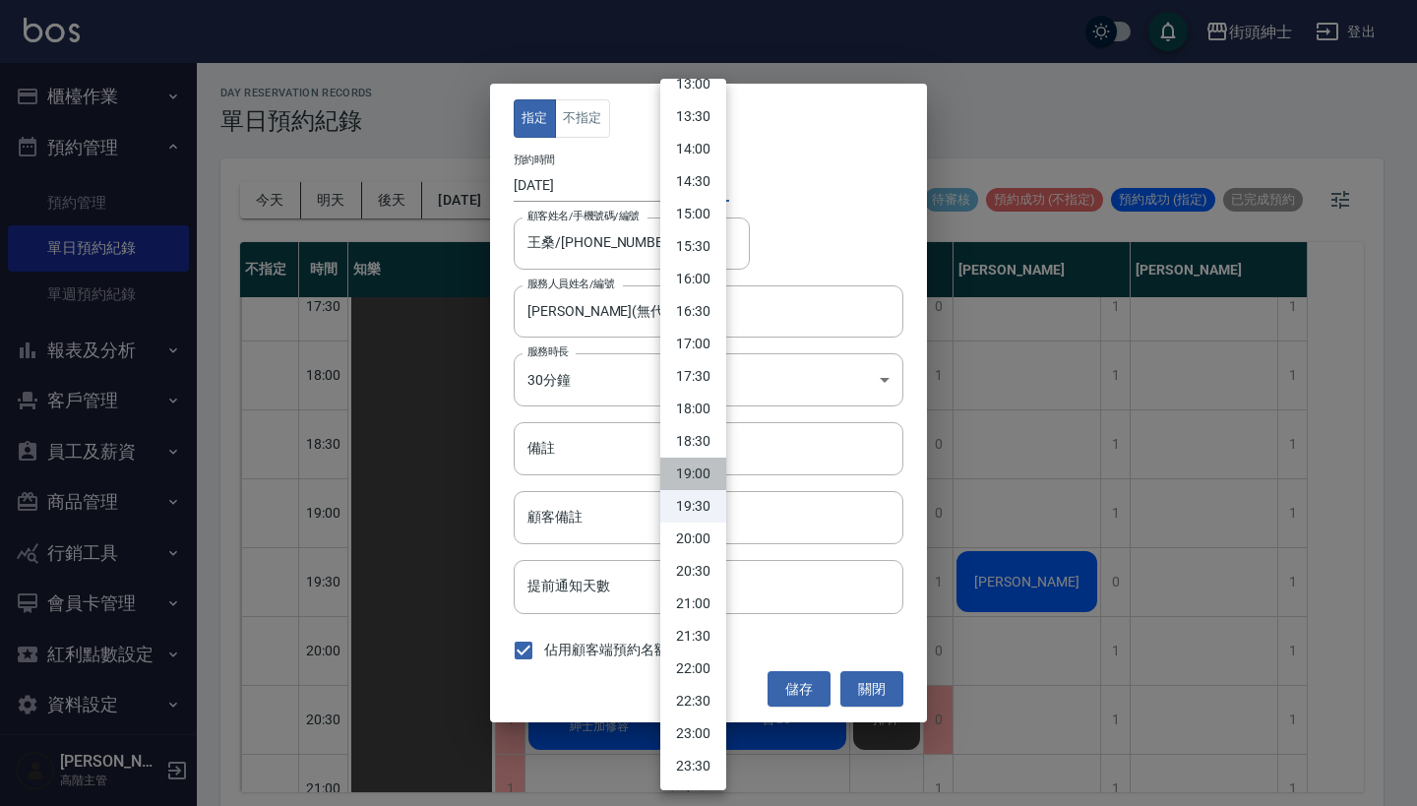
click at [715, 478] on li "19:00" at bounding box center [693, 474] width 66 height 32
type input "1755514800000"
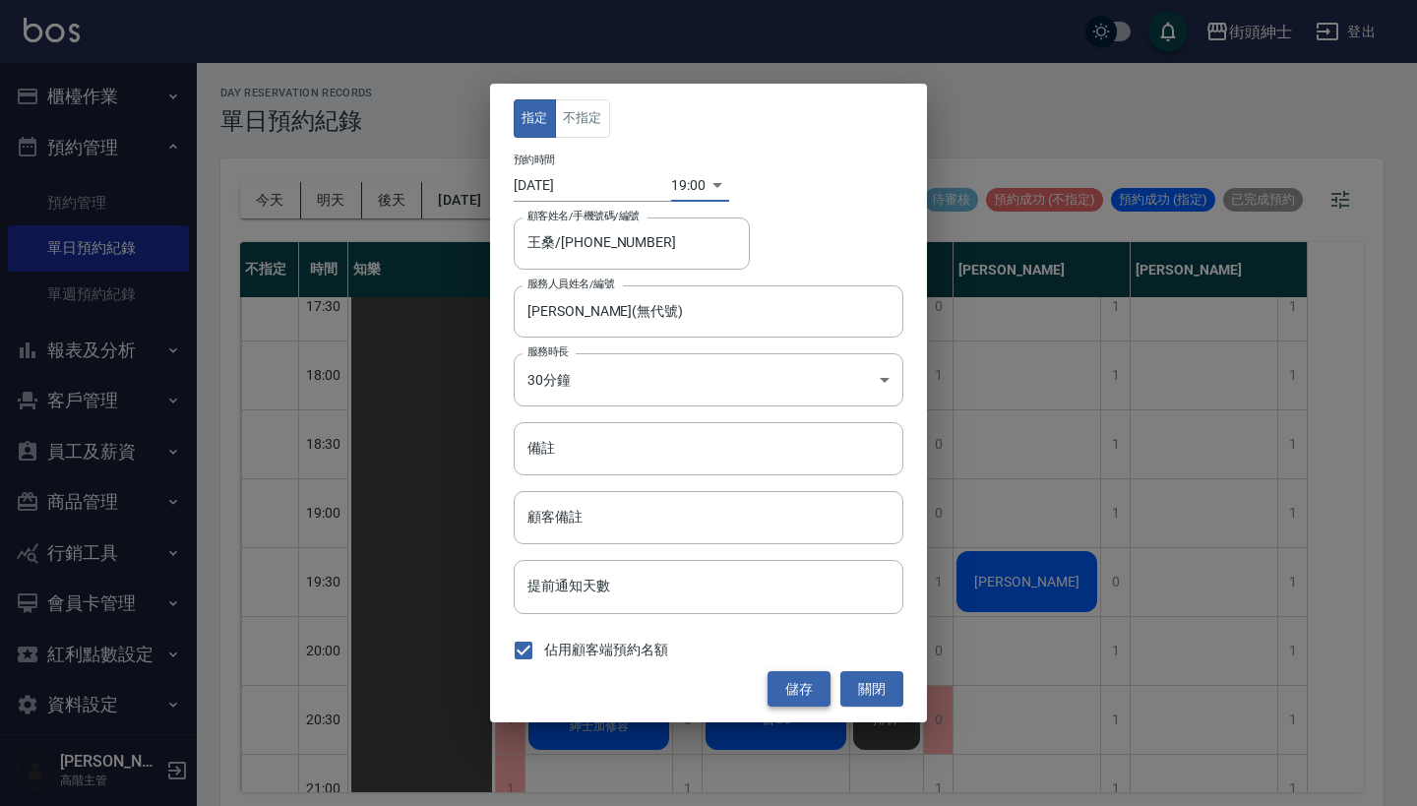
click at [794, 687] on button "儲存" at bounding box center [798, 689] width 63 height 36
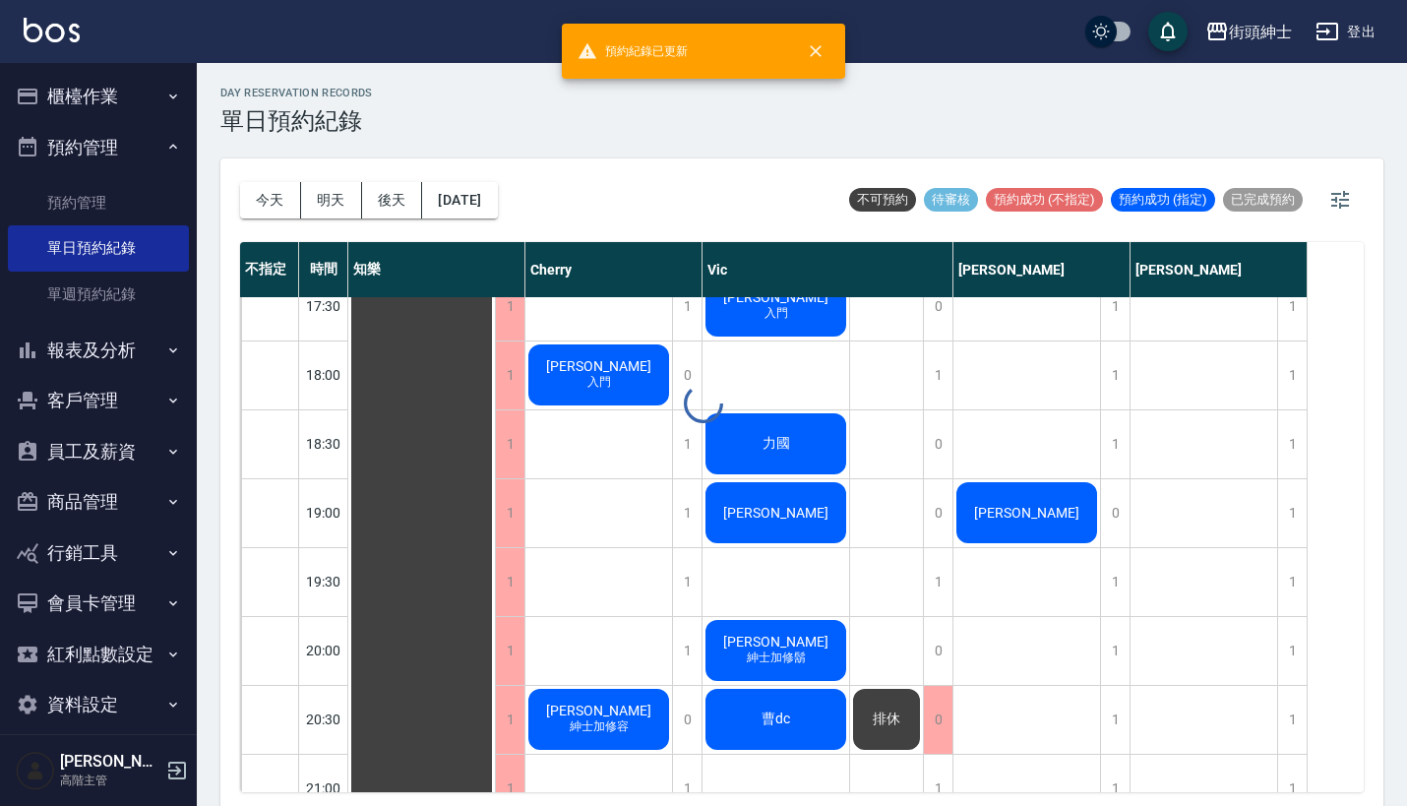
click at [440, 108] on span "王桑" at bounding box center [421, 100] width 35 height 18
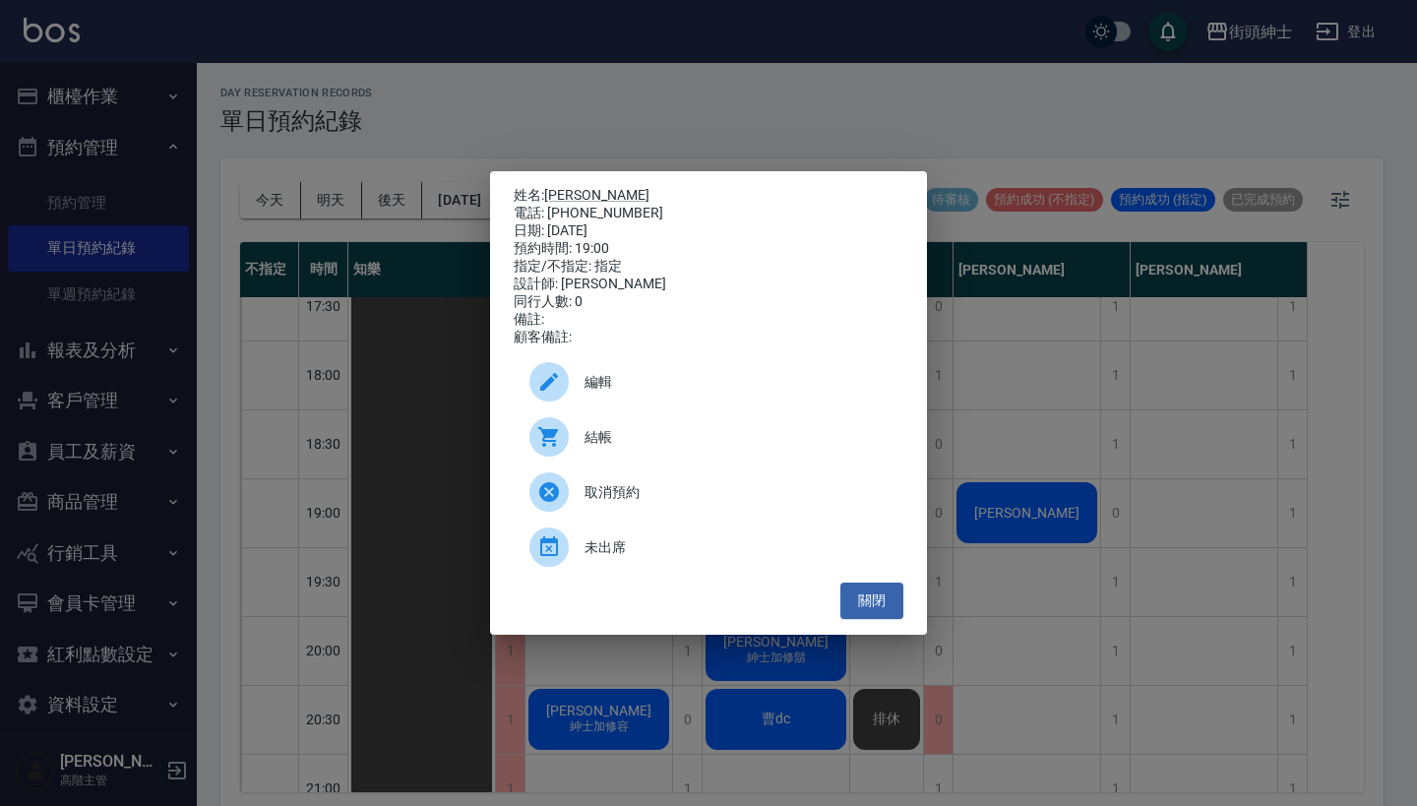
click at [729, 409] on div "編輯" at bounding box center [709, 381] width 390 height 55
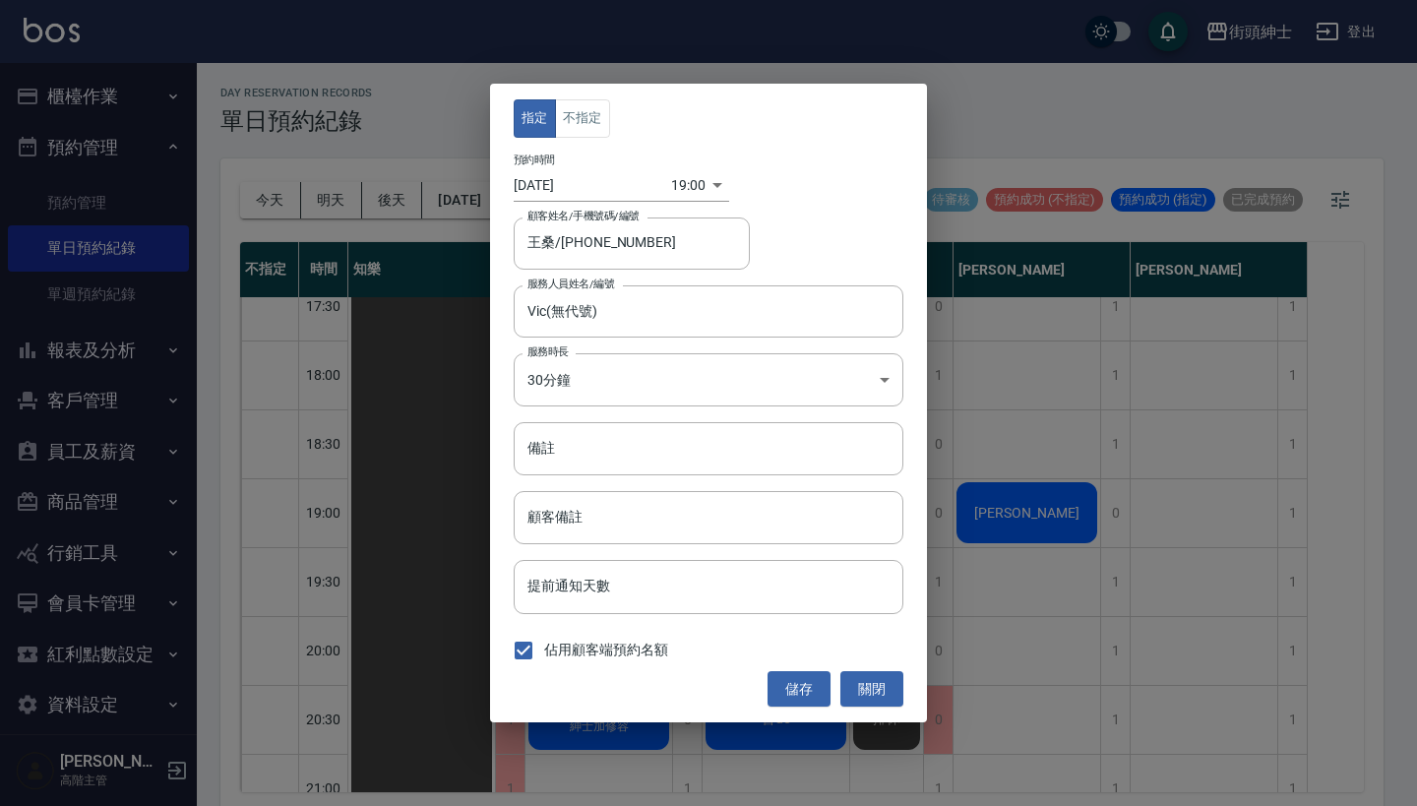
click at [690, 187] on body "街頭紳士 登出 櫃檯作業 打帳單 帳單列表 掛單列表 座位開單 營業儀表板 現金收支登錄 高階收支登錄 材料自購登錄 每日結帳 排班表 現場電腦打卡 掃碼打卡…" at bounding box center [708, 406] width 1417 height 812
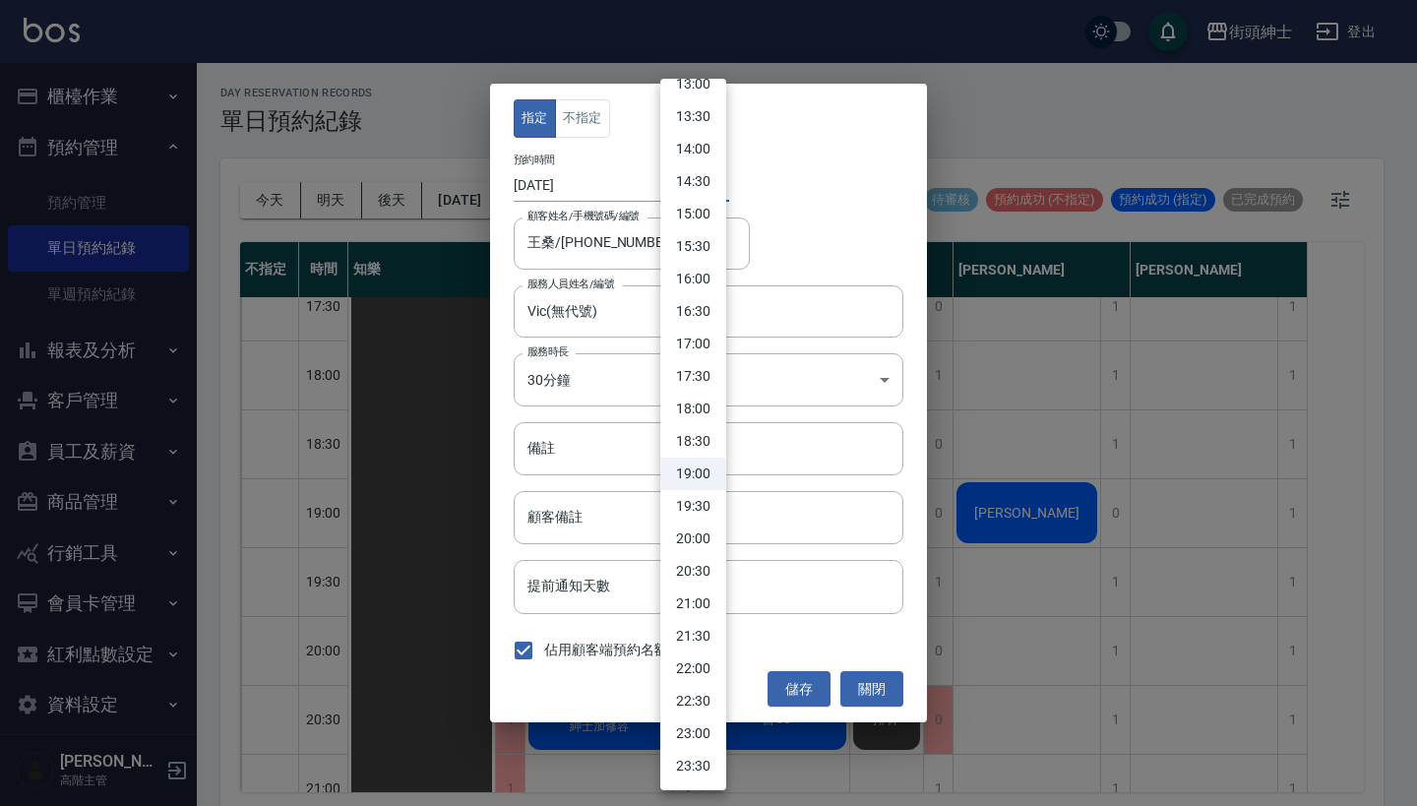
click at [701, 497] on li "19:30" at bounding box center [693, 506] width 66 height 32
type input "1755516600000"
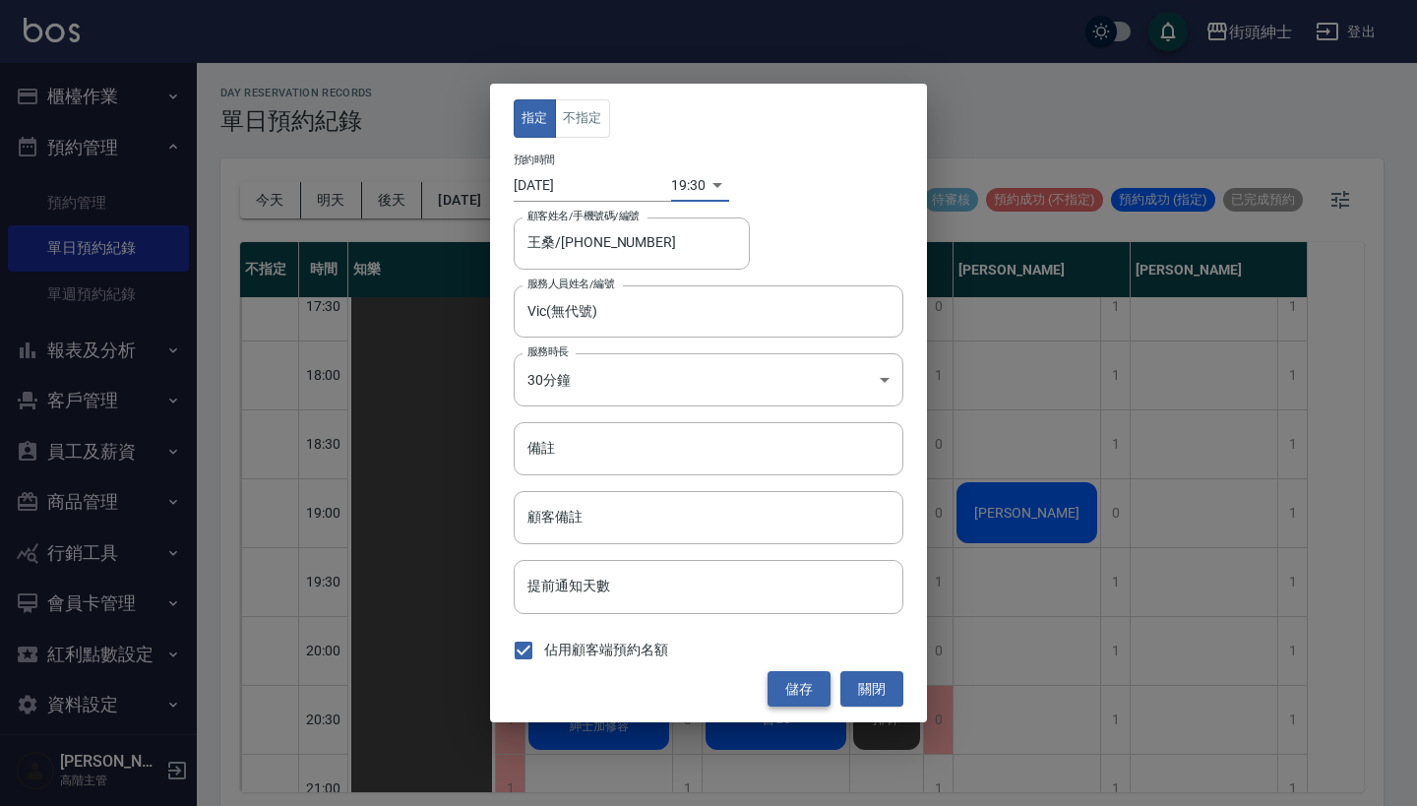
click at [804, 692] on button "儲存" at bounding box center [798, 689] width 63 height 36
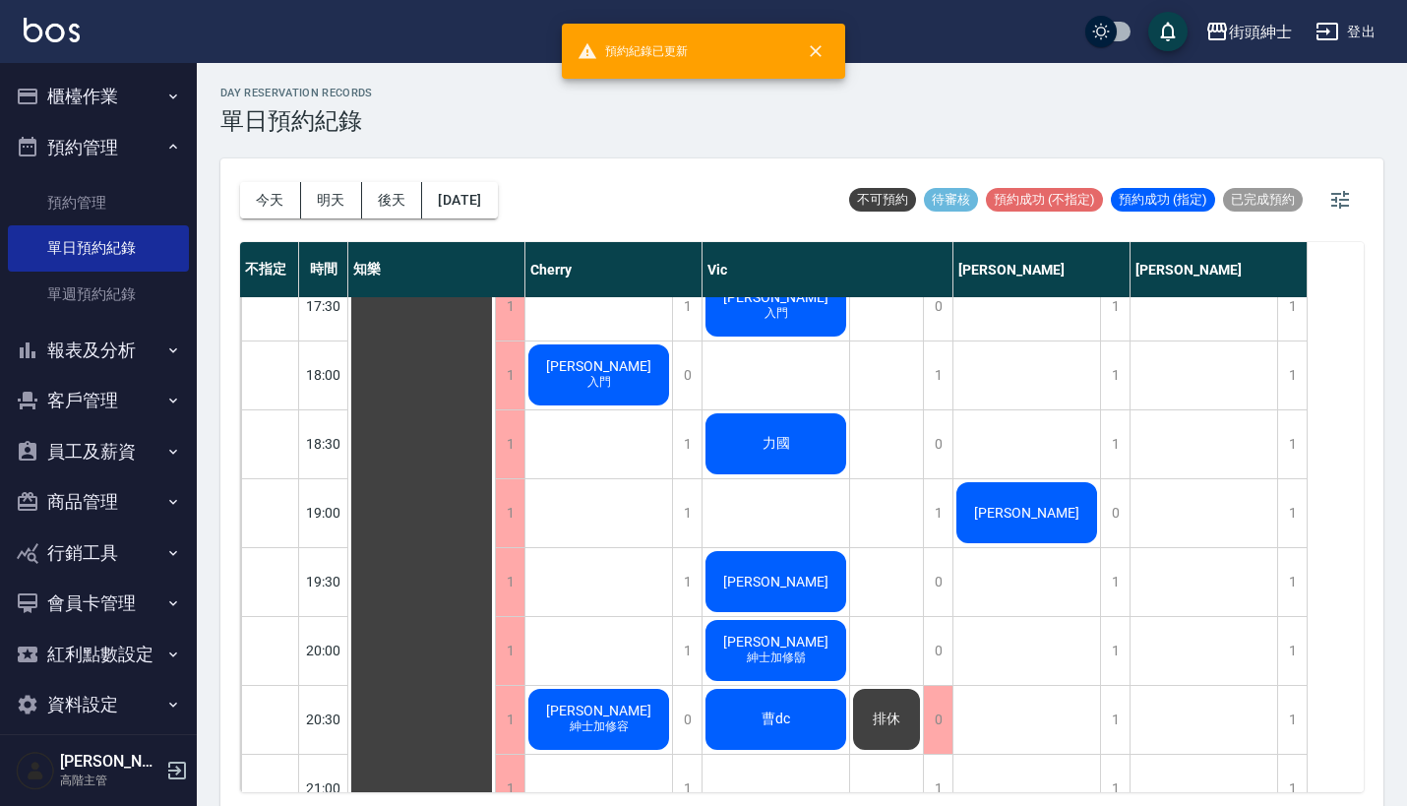
scroll to position [1180, 0]
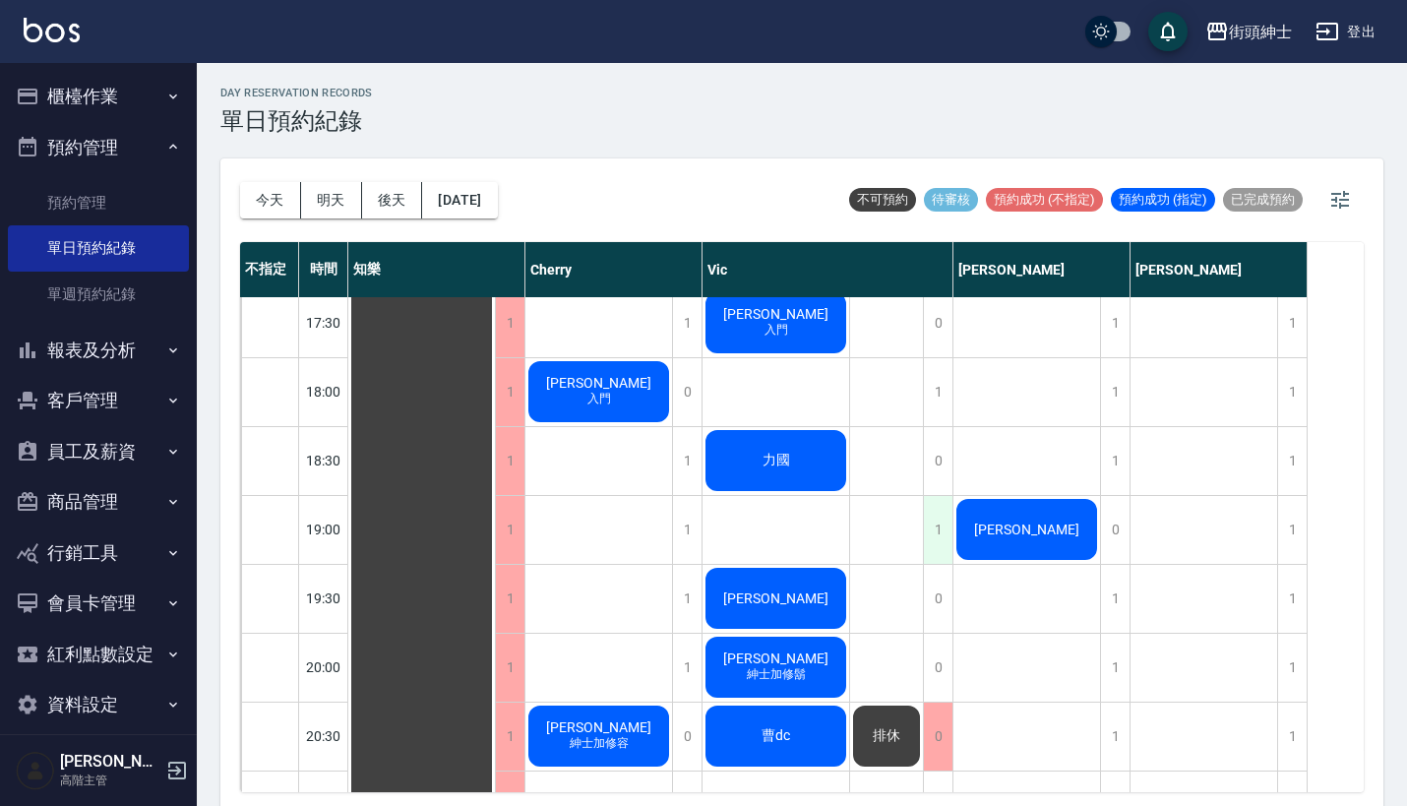
click at [939, 535] on div "1" at bounding box center [938, 530] width 30 height 68
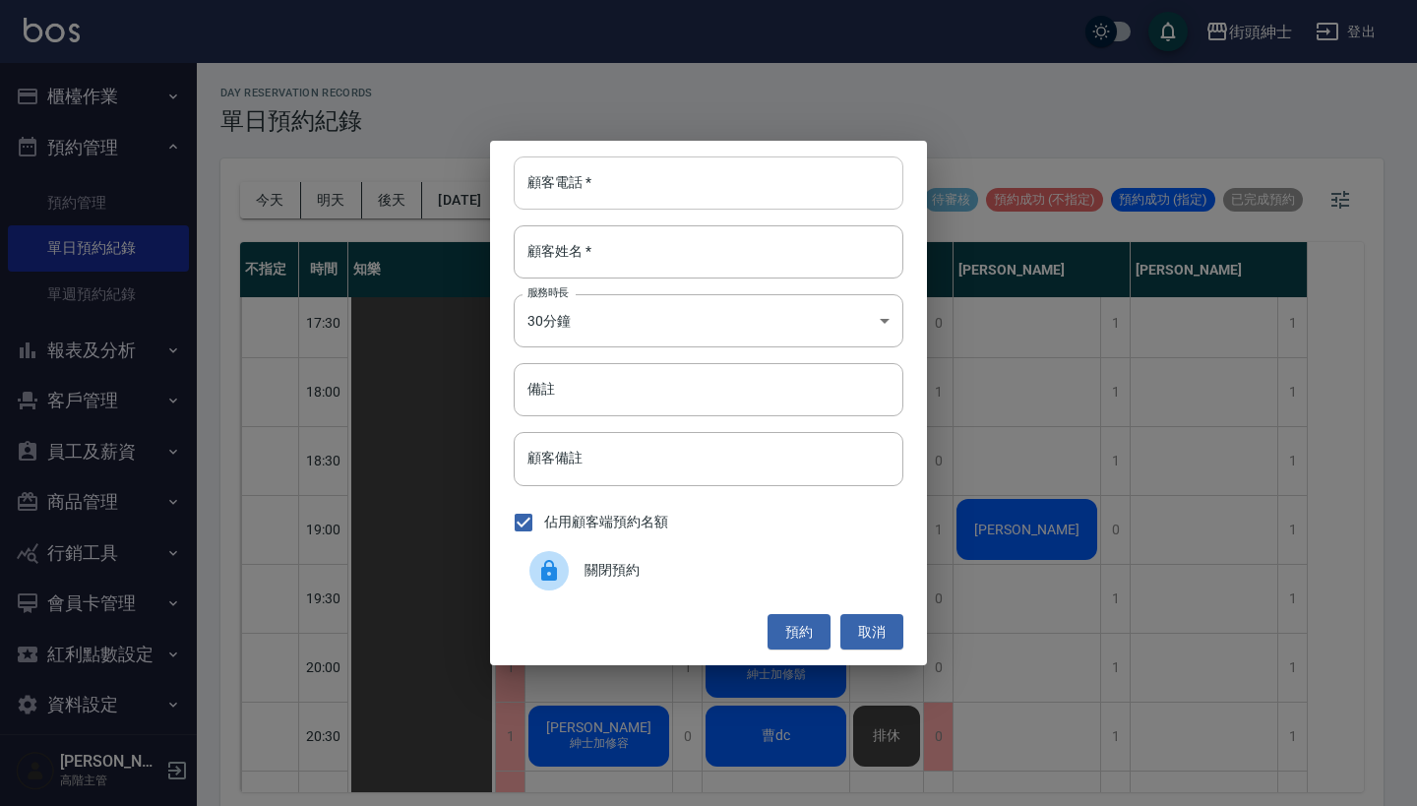
paste input "陳世曜 0931379008"
type input "陳世曜 0931379008"
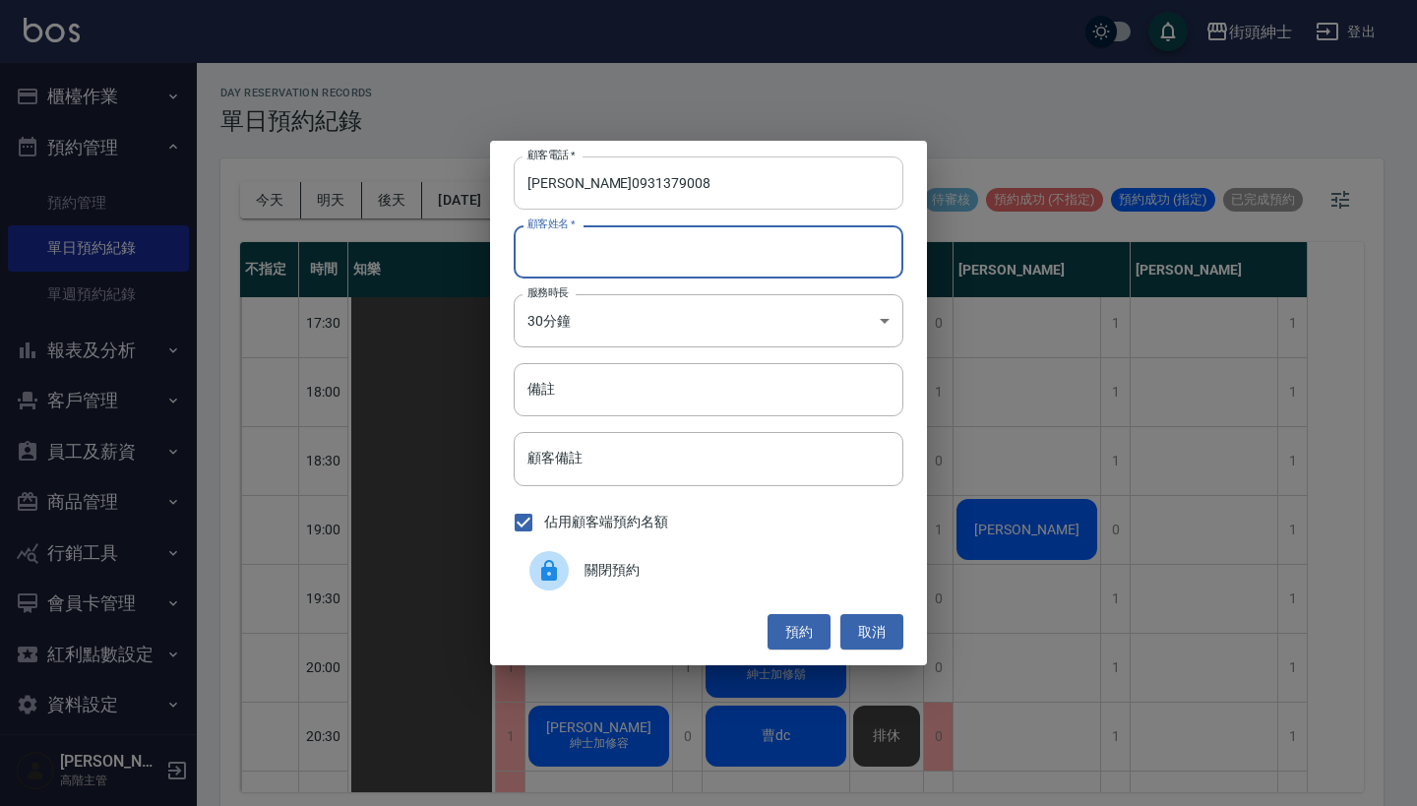
paste input "陳世曜 0931379008"
type input "陳世曜 0931379008"
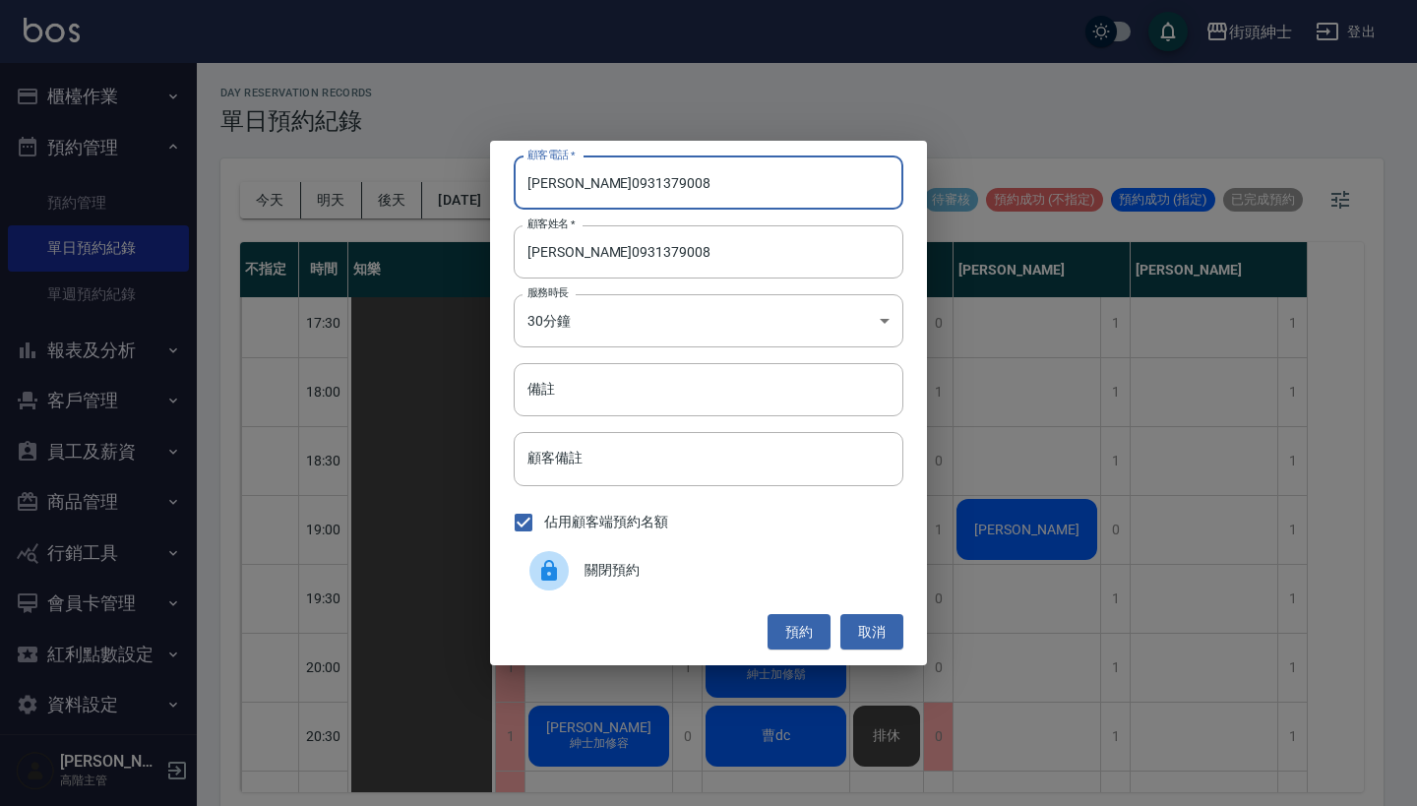
drag, startPoint x: 565, startPoint y: 181, endPoint x: 440, endPoint y: 181, distance: 125.0
click at [442, 181] on div "顧客電話   * 陳世曜 0931379008 顧客電話   * 顧客姓名   * 陳世曜 0931379008 顧客姓名   * 服務時長 30分鐘 1 服…" at bounding box center [708, 403] width 1417 height 806
type input "0931379008"
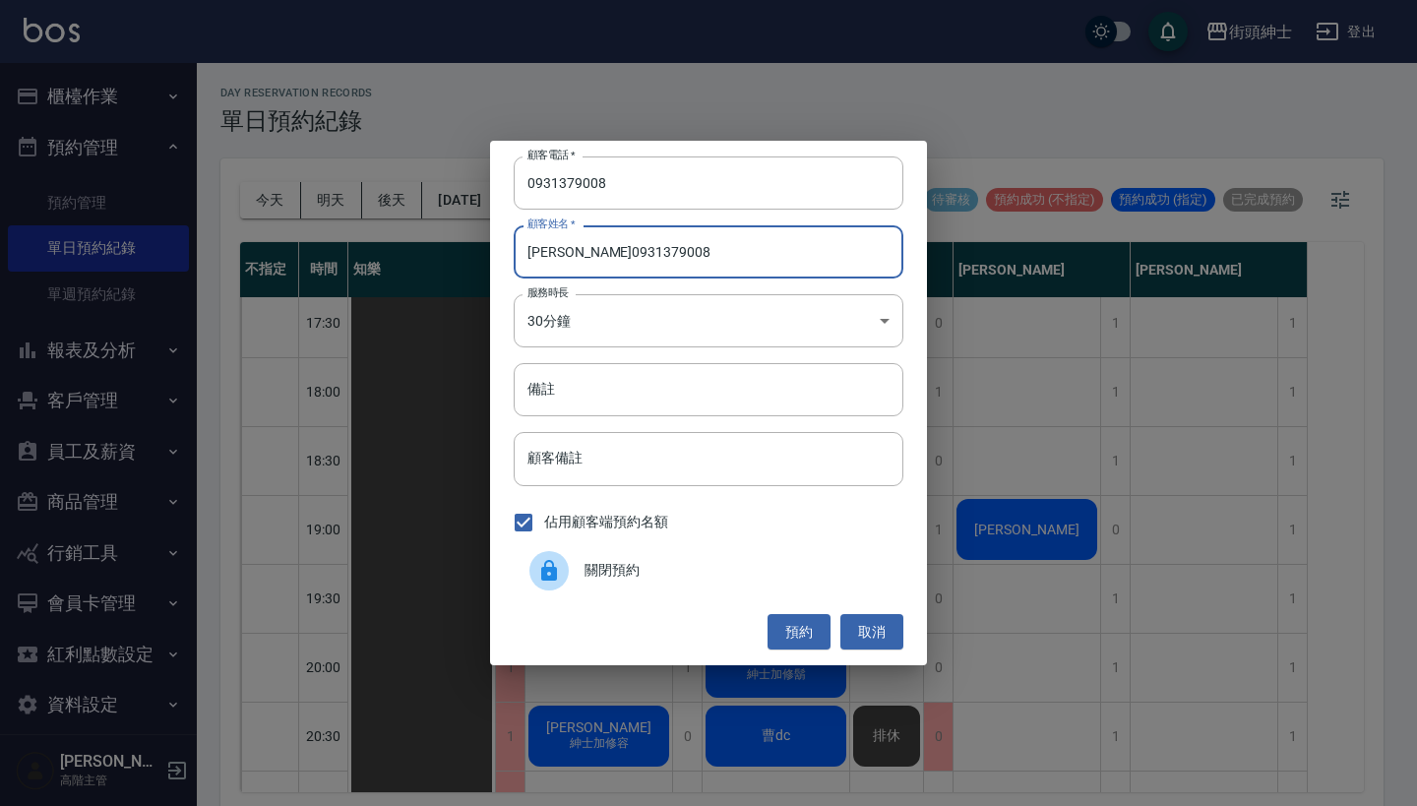
drag, startPoint x: 667, startPoint y: 252, endPoint x: 568, endPoint y: 253, distance: 99.4
click at [568, 253] on input "陳世曜 0931379008" at bounding box center [709, 251] width 390 height 53
type input "陳世曜"
click at [815, 620] on button "預約" at bounding box center [798, 632] width 63 height 36
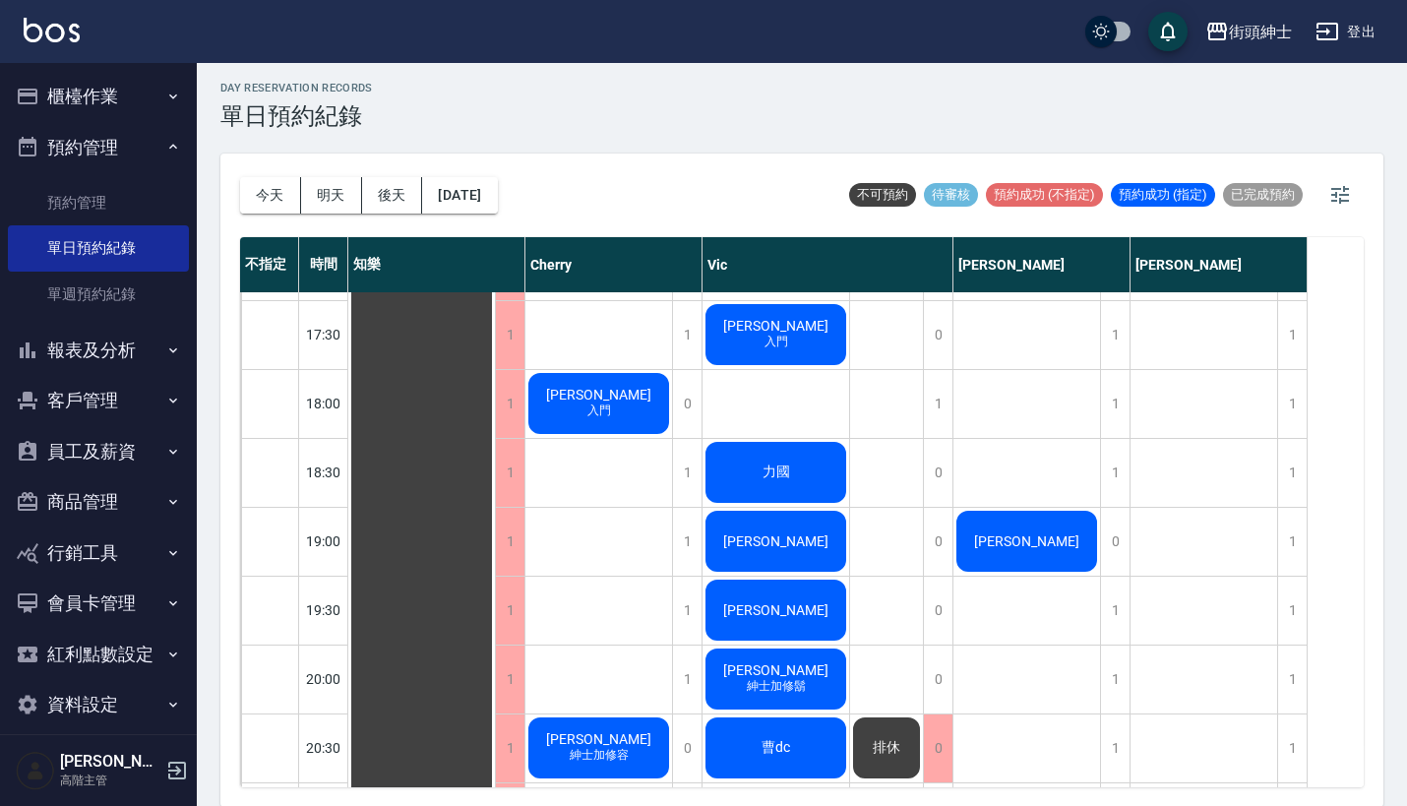
scroll to position [1042, 0]
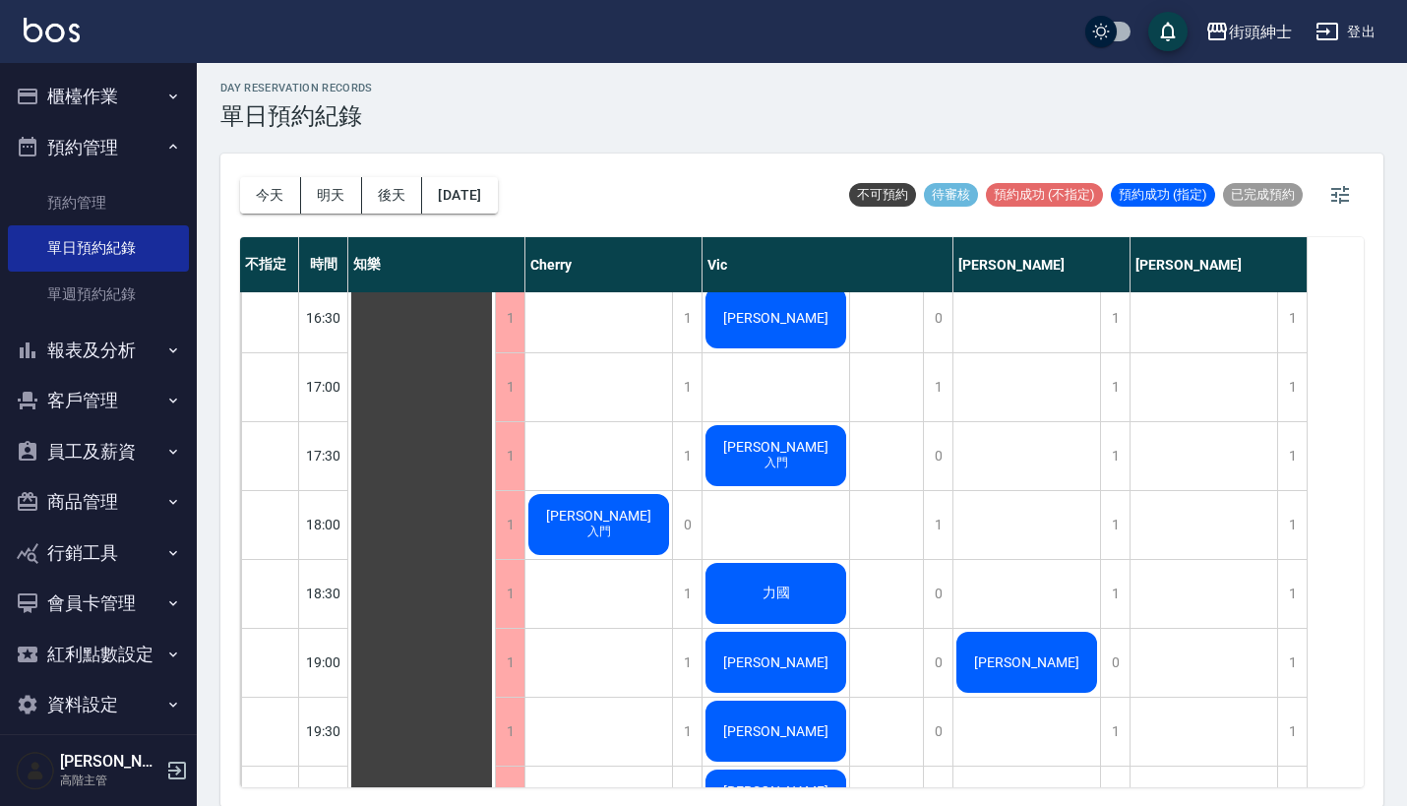
click at [99, 362] on button "報表及分析" at bounding box center [98, 350] width 181 height 51
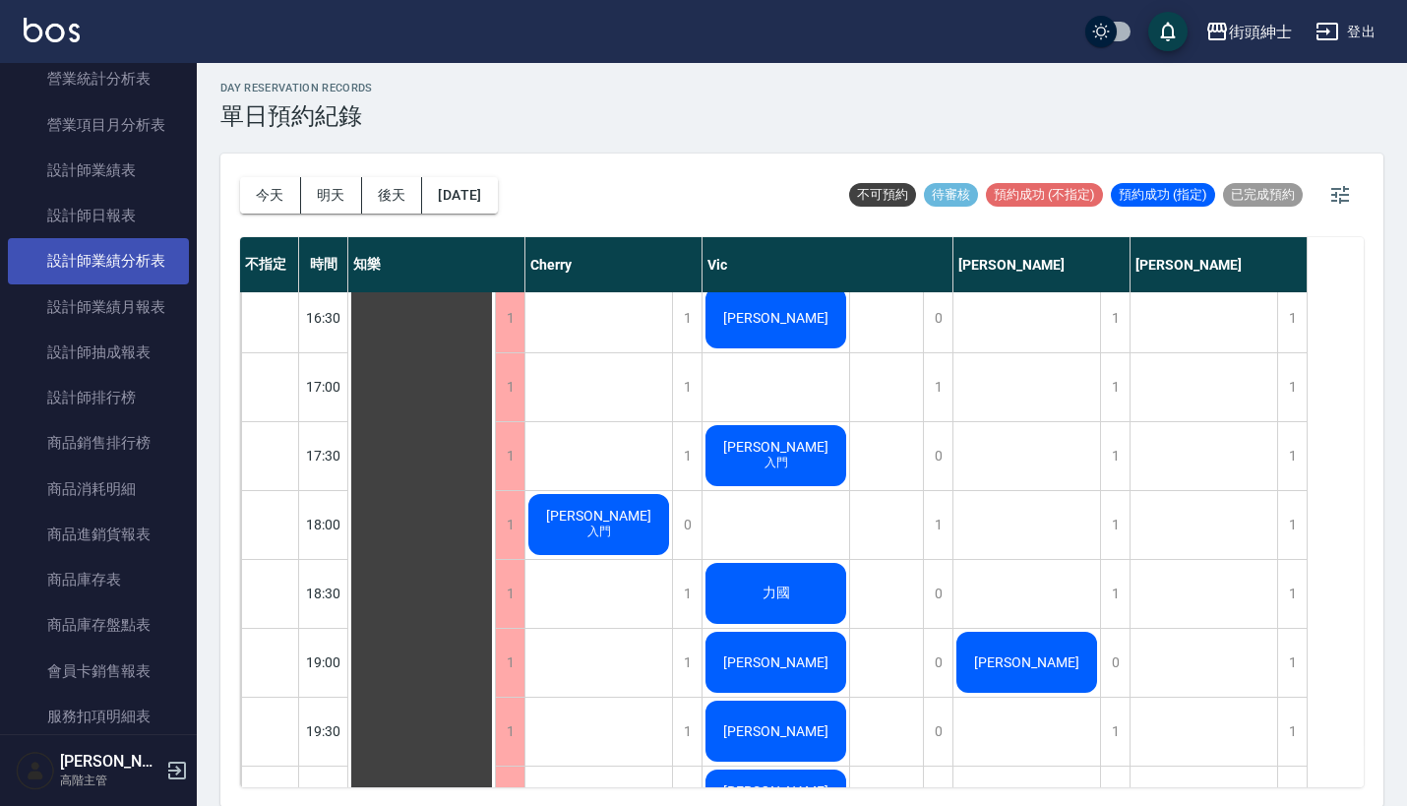
scroll to position [950, 0]
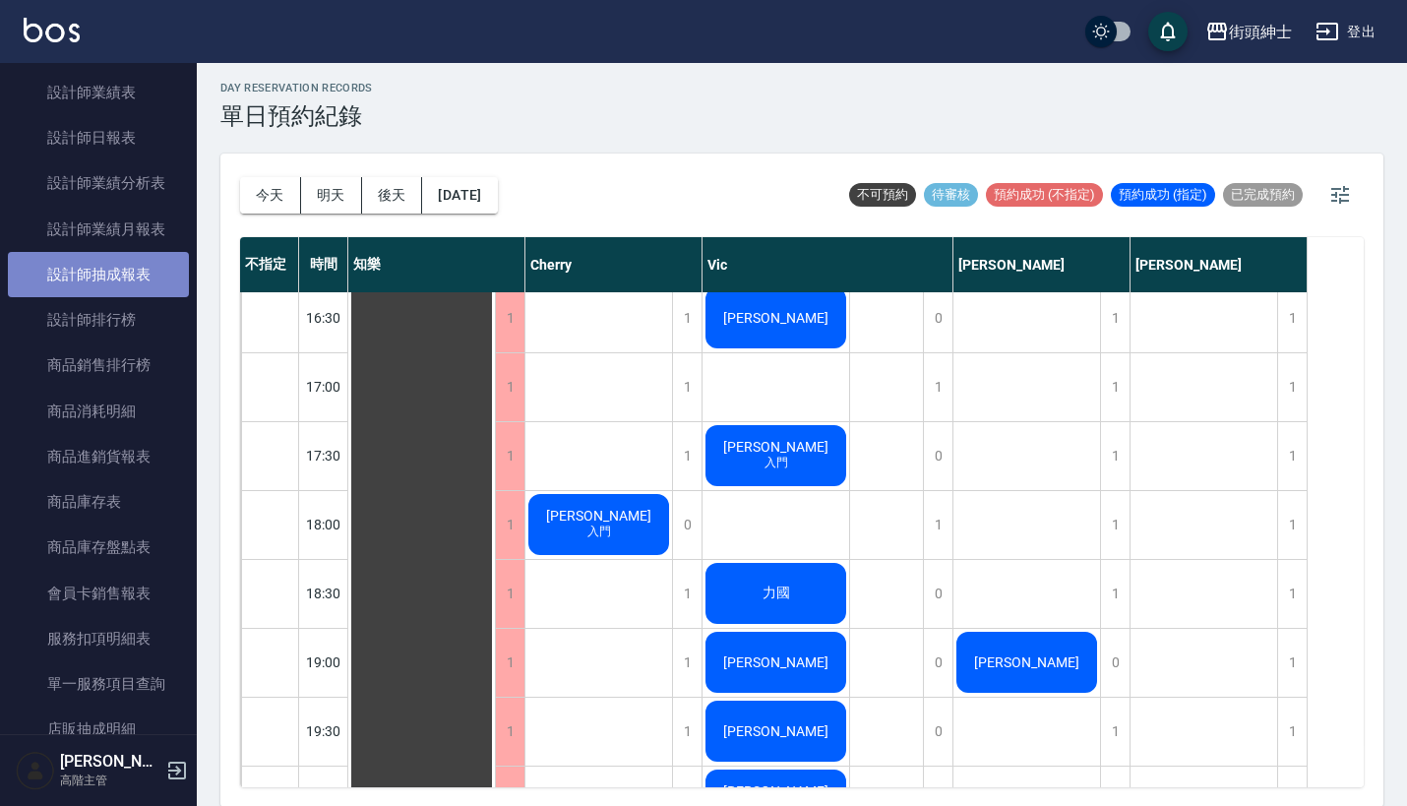
click at [111, 276] on link "設計師抽成報表" at bounding box center [98, 274] width 181 height 45
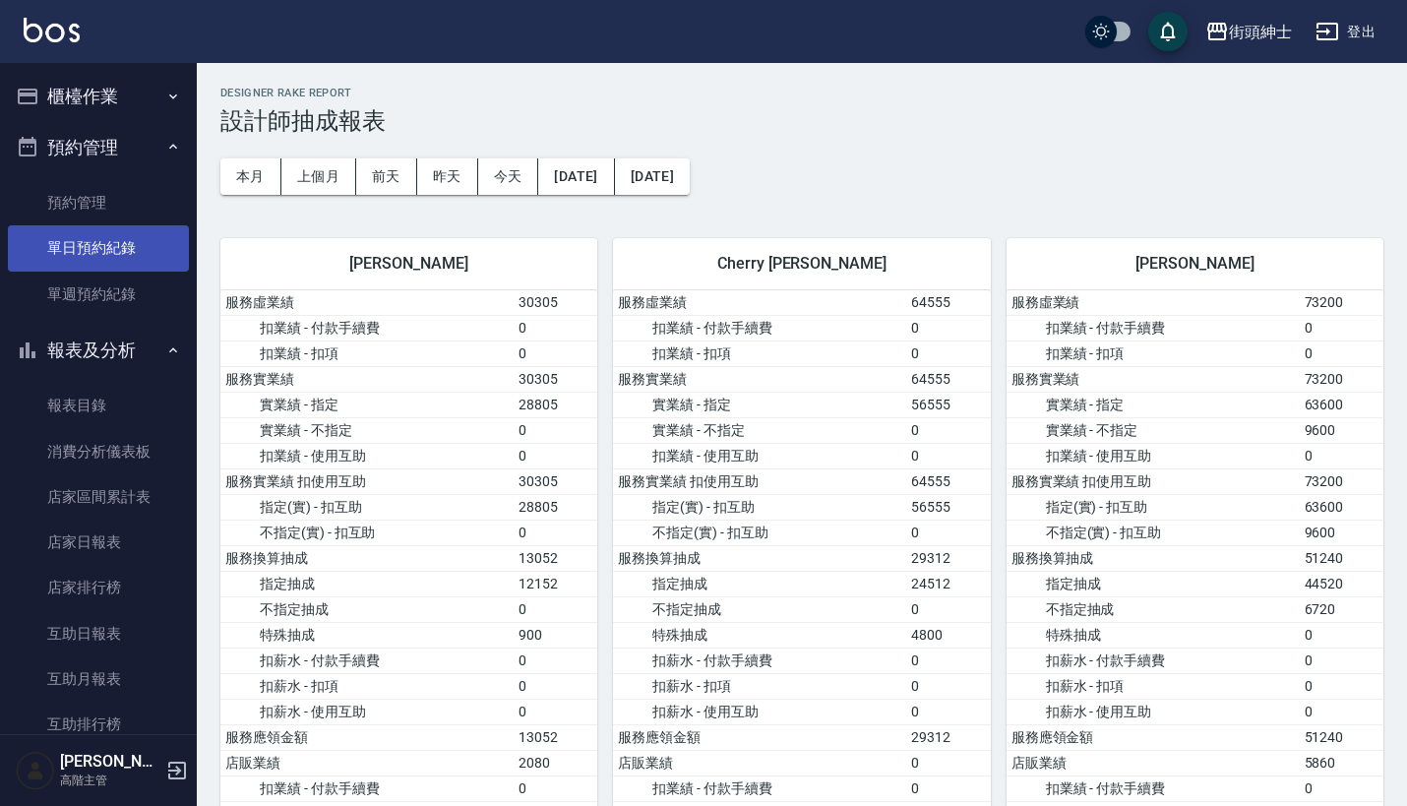
click at [113, 252] on link "單日預約紀錄" at bounding box center [98, 247] width 181 height 45
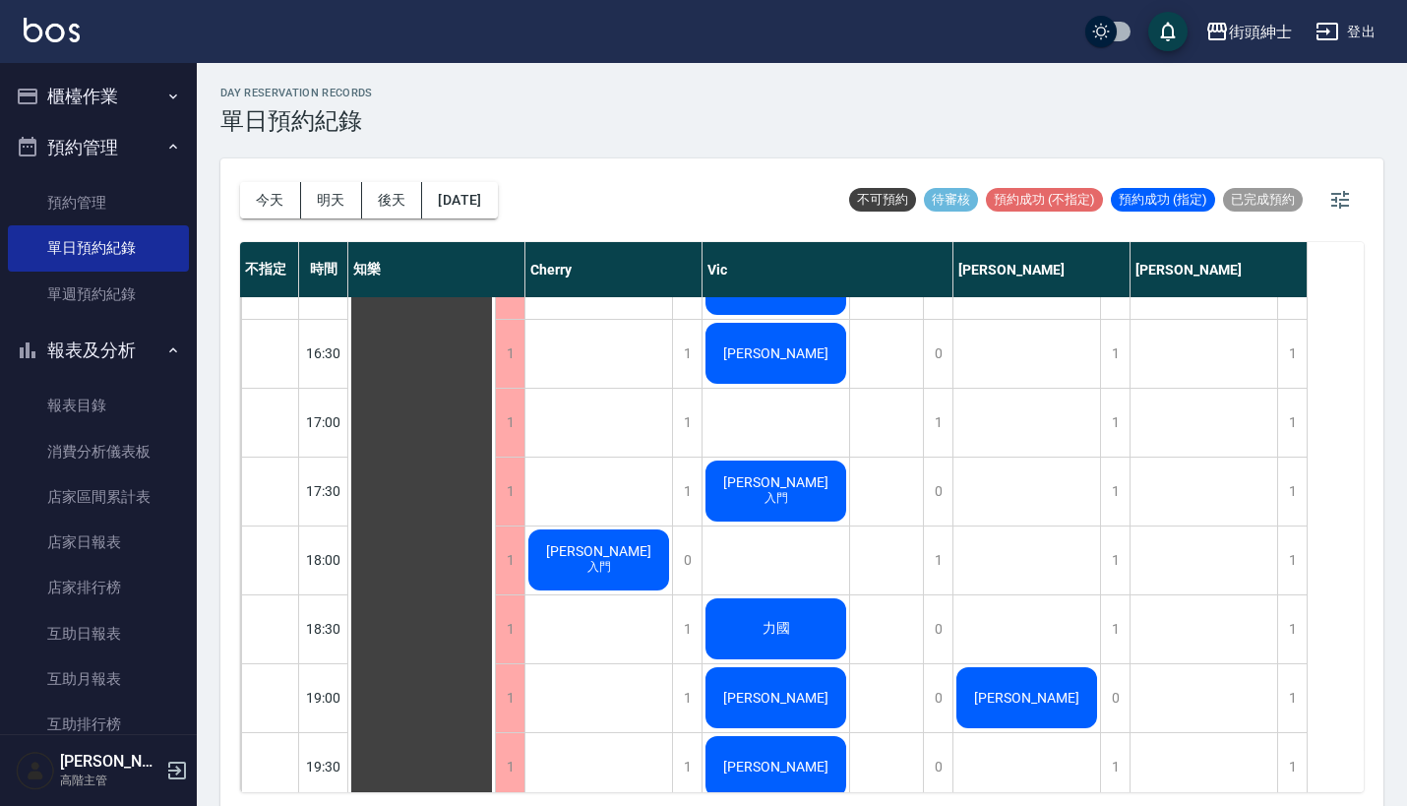
scroll to position [1075, 0]
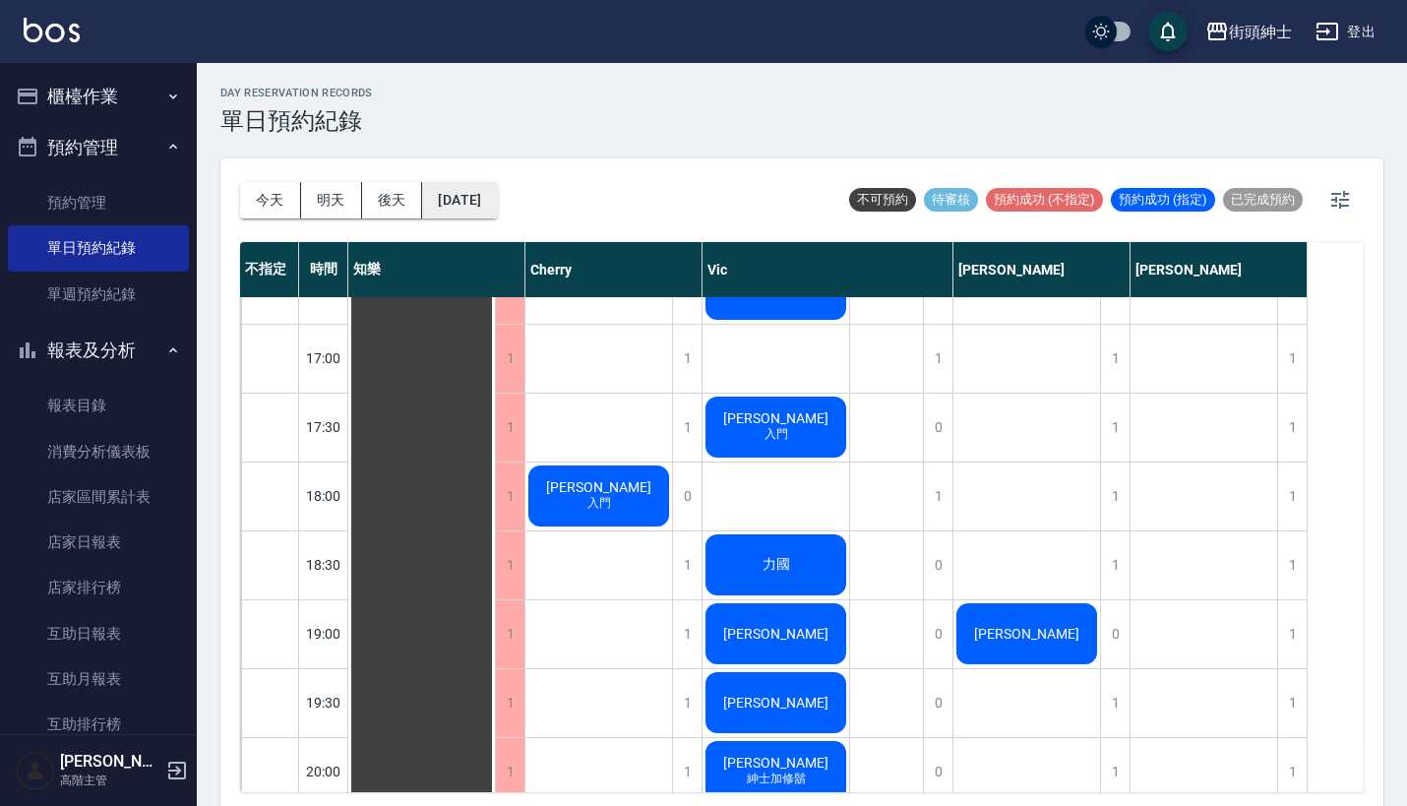
click at [497, 186] on button "2025/08/18" at bounding box center [459, 200] width 75 height 36
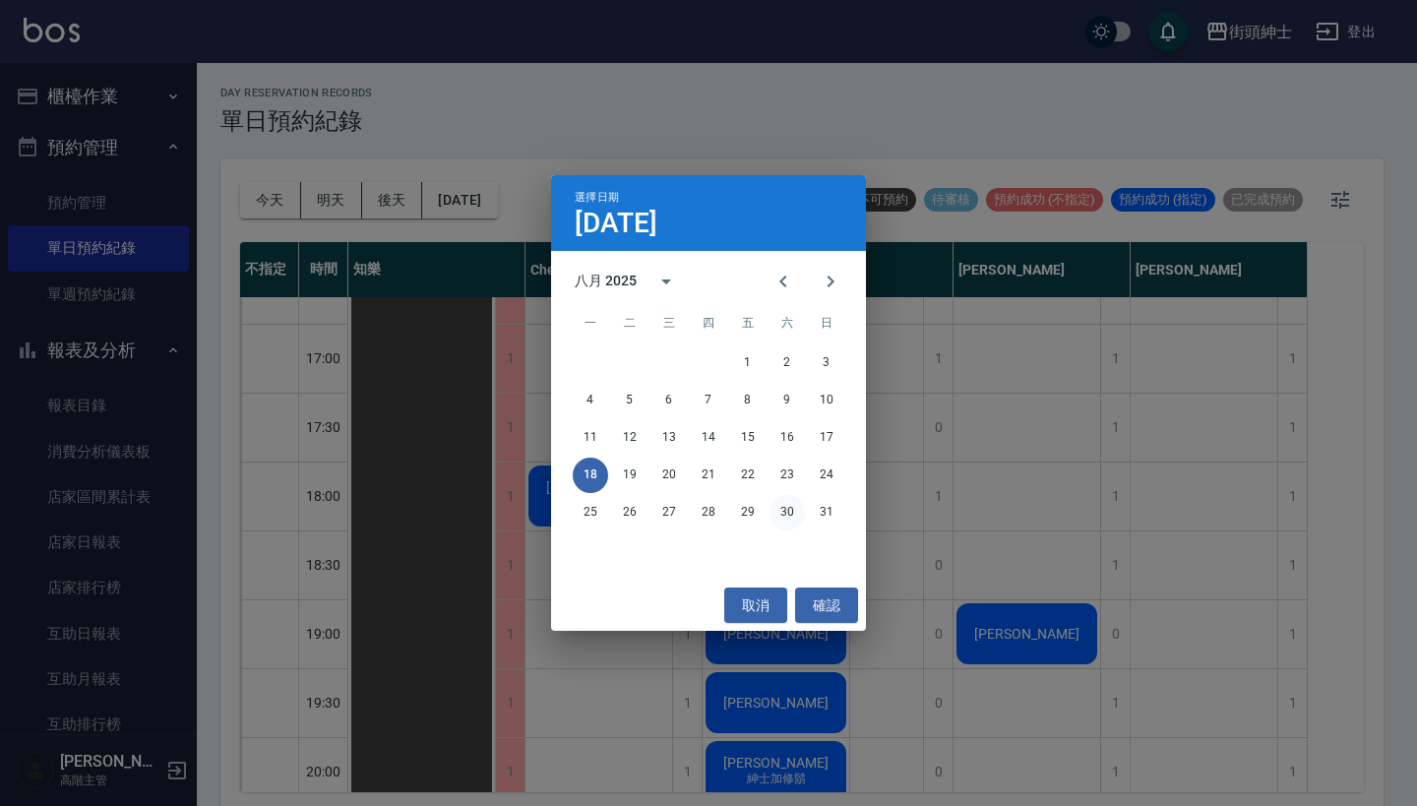
click at [786, 514] on button "30" at bounding box center [786, 512] width 35 height 35
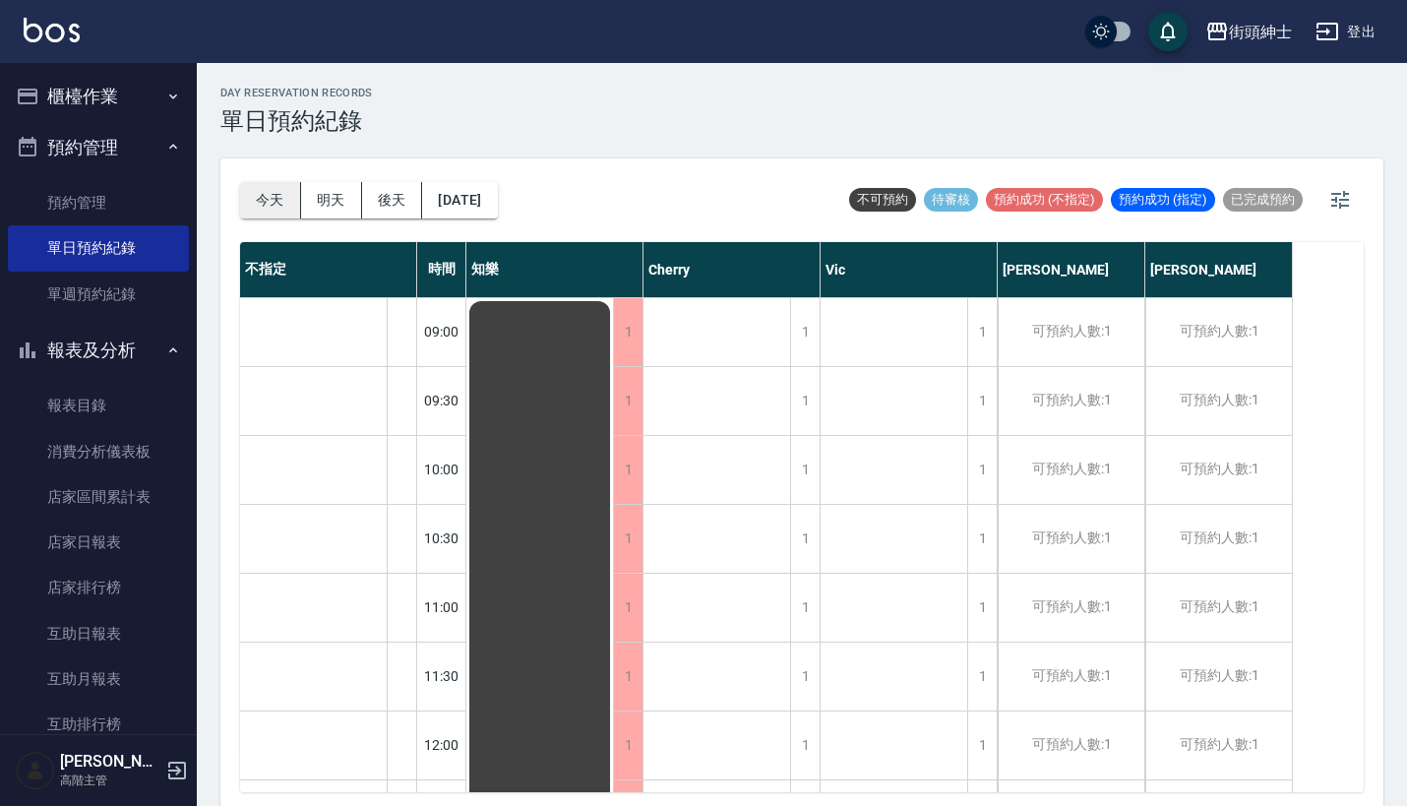
click at [264, 201] on button "今天" at bounding box center [270, 200] width 61 height 36
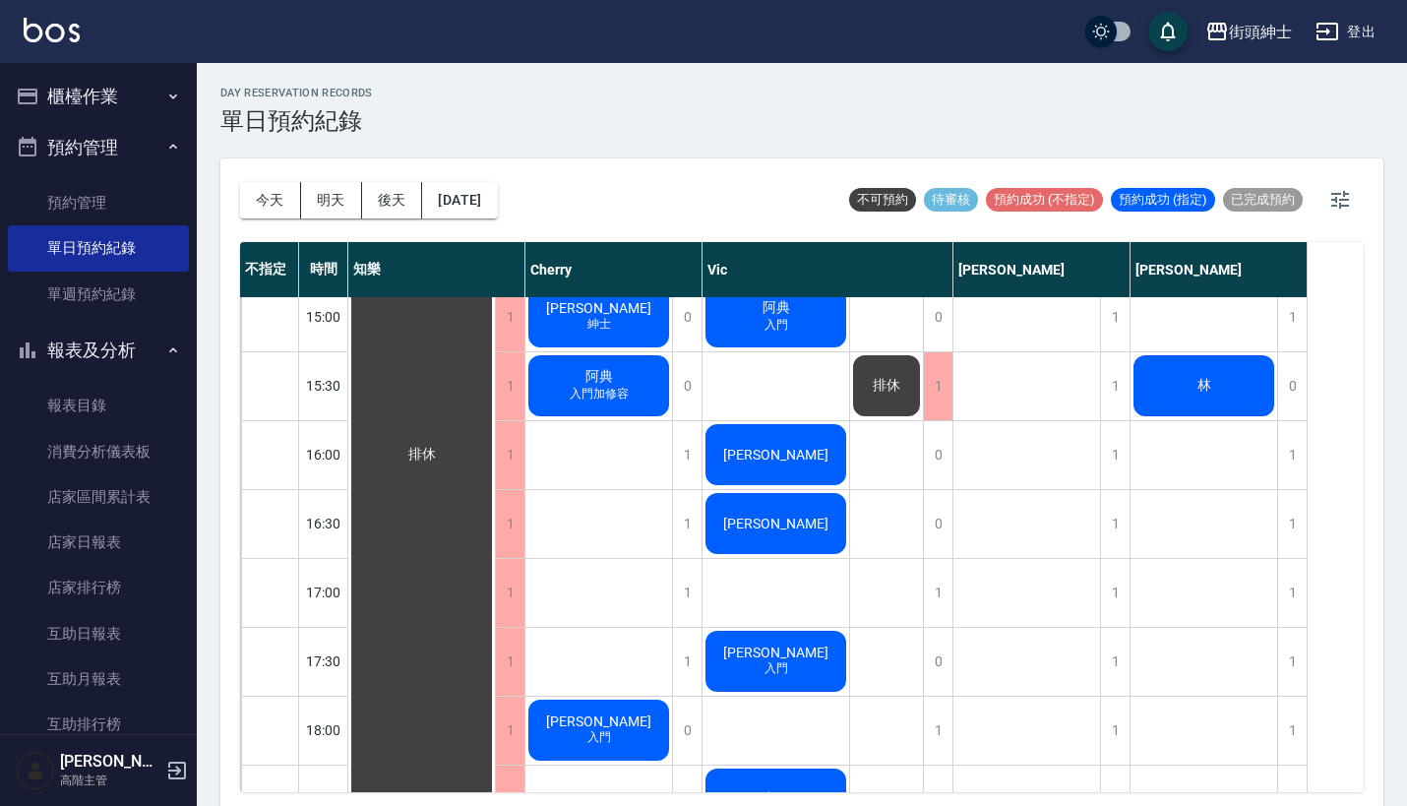
scroll to position [904, 0]
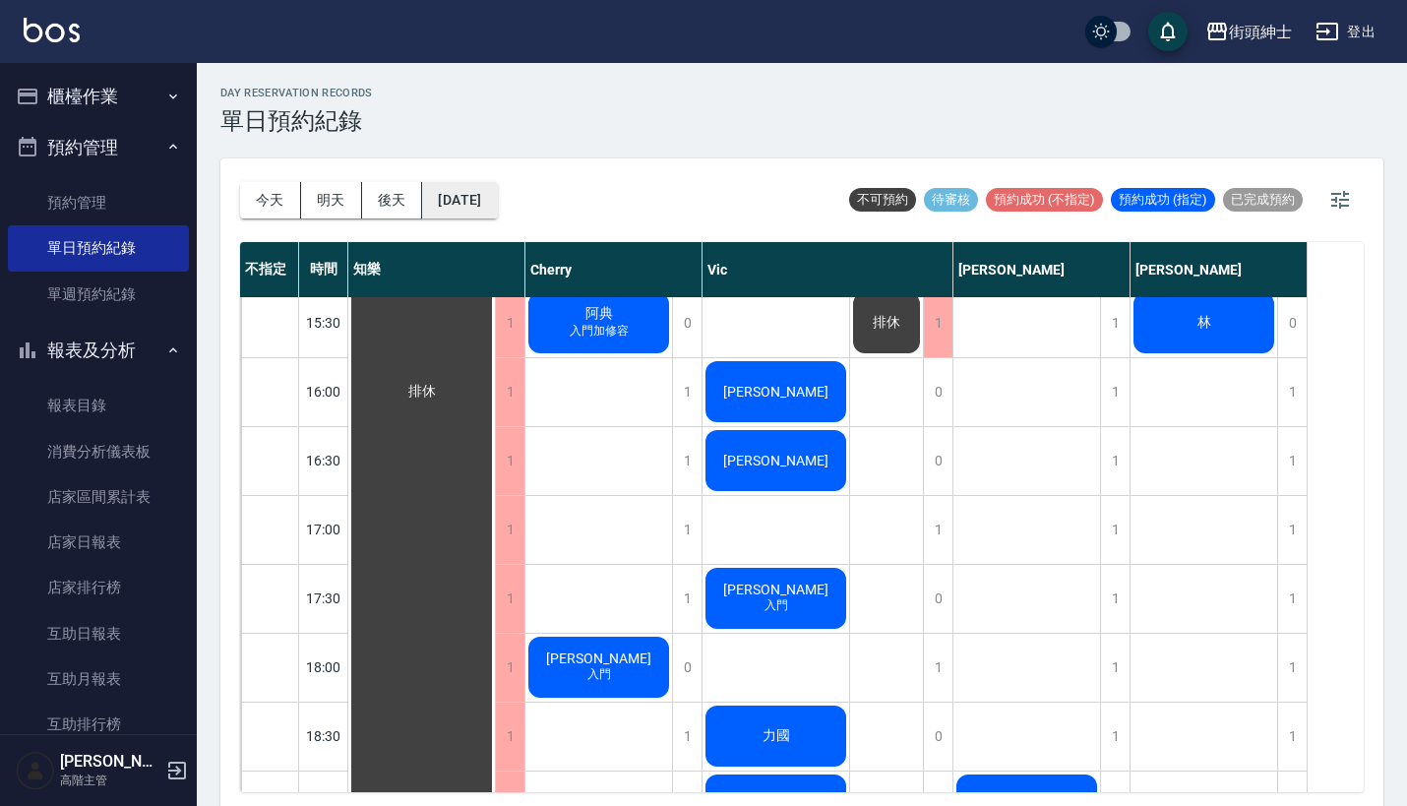
click at [497, 188] on button "2025/08/18" at bounding box center [459, 200] width 75 height 36
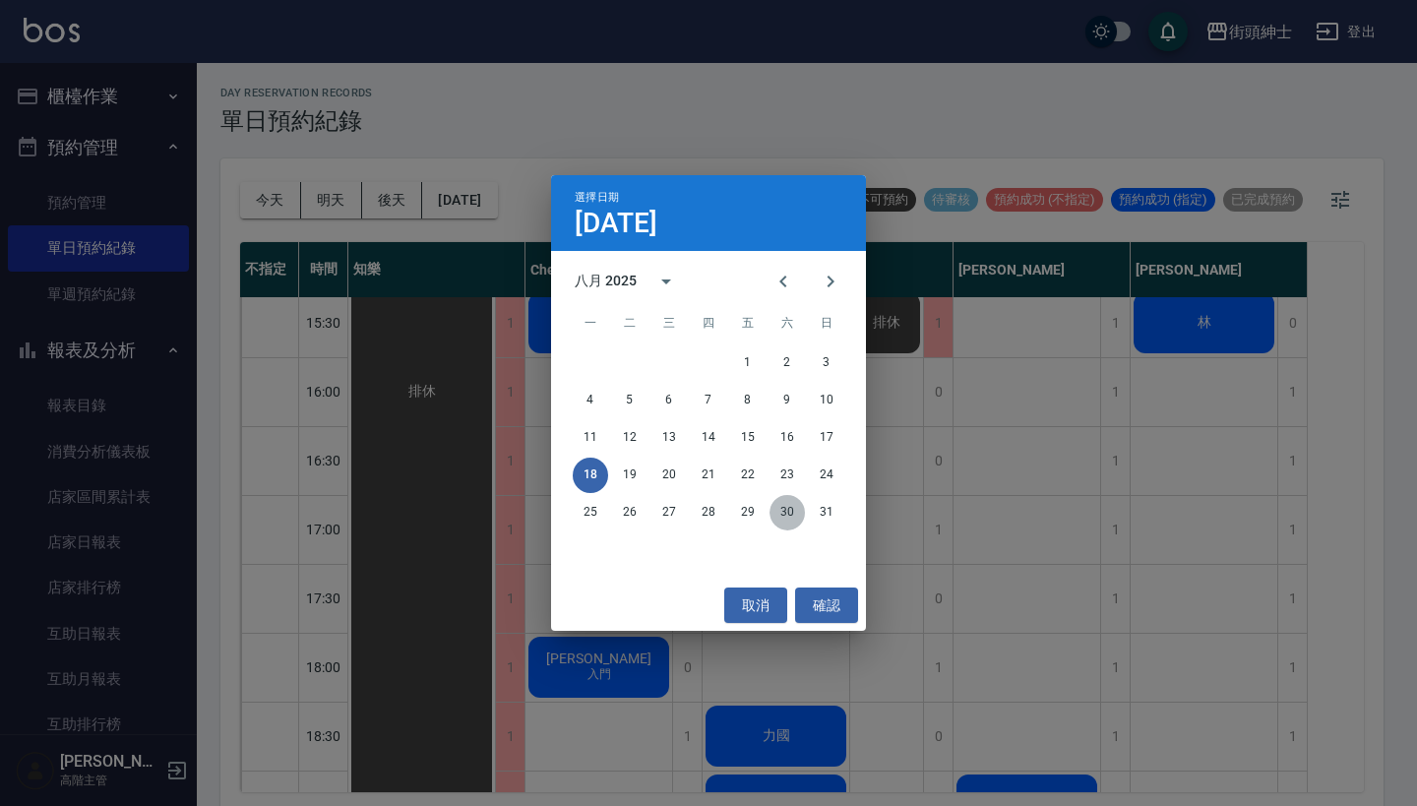
click at [777, 504] on button "30" at bounding box center [786, 512] width 35 height 35
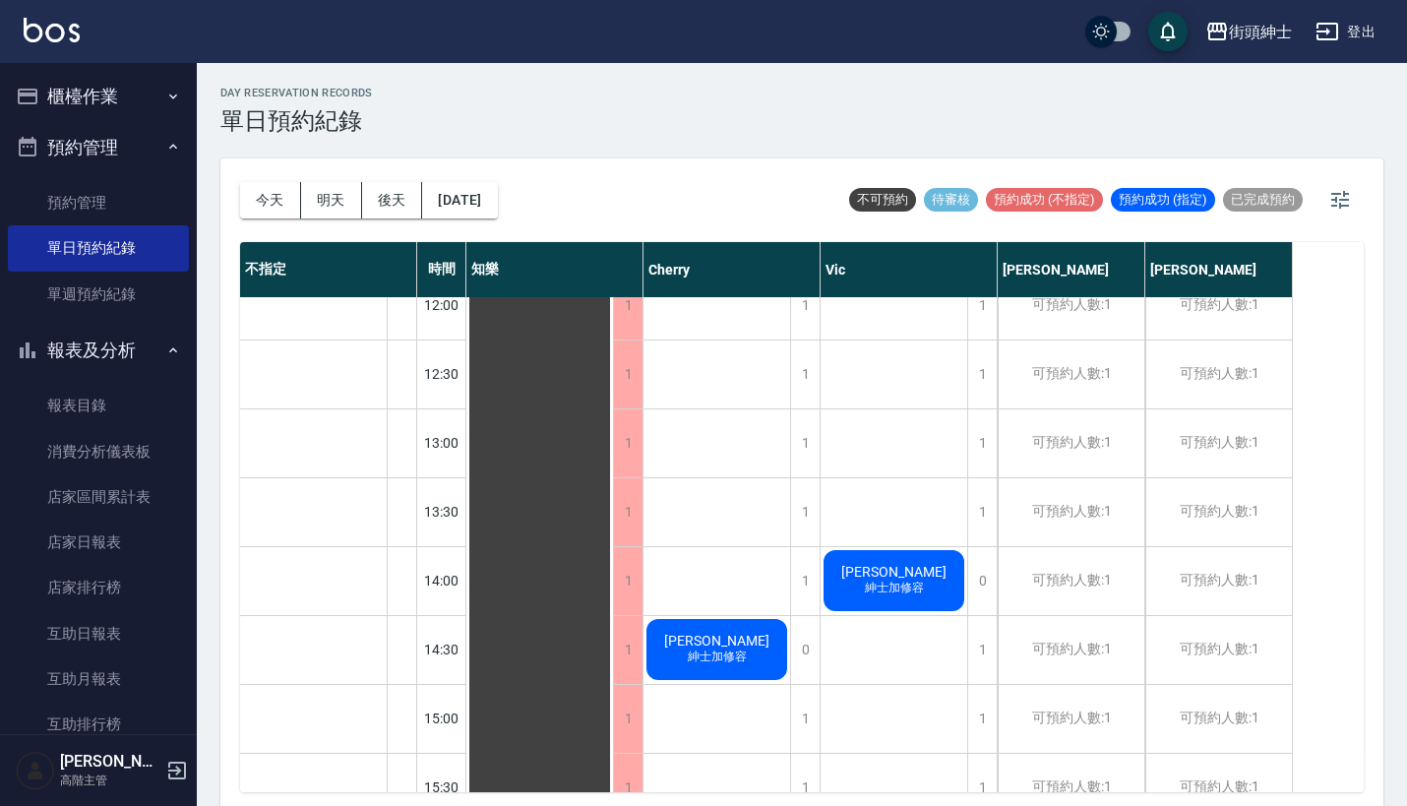
scroll to position [434, 0]
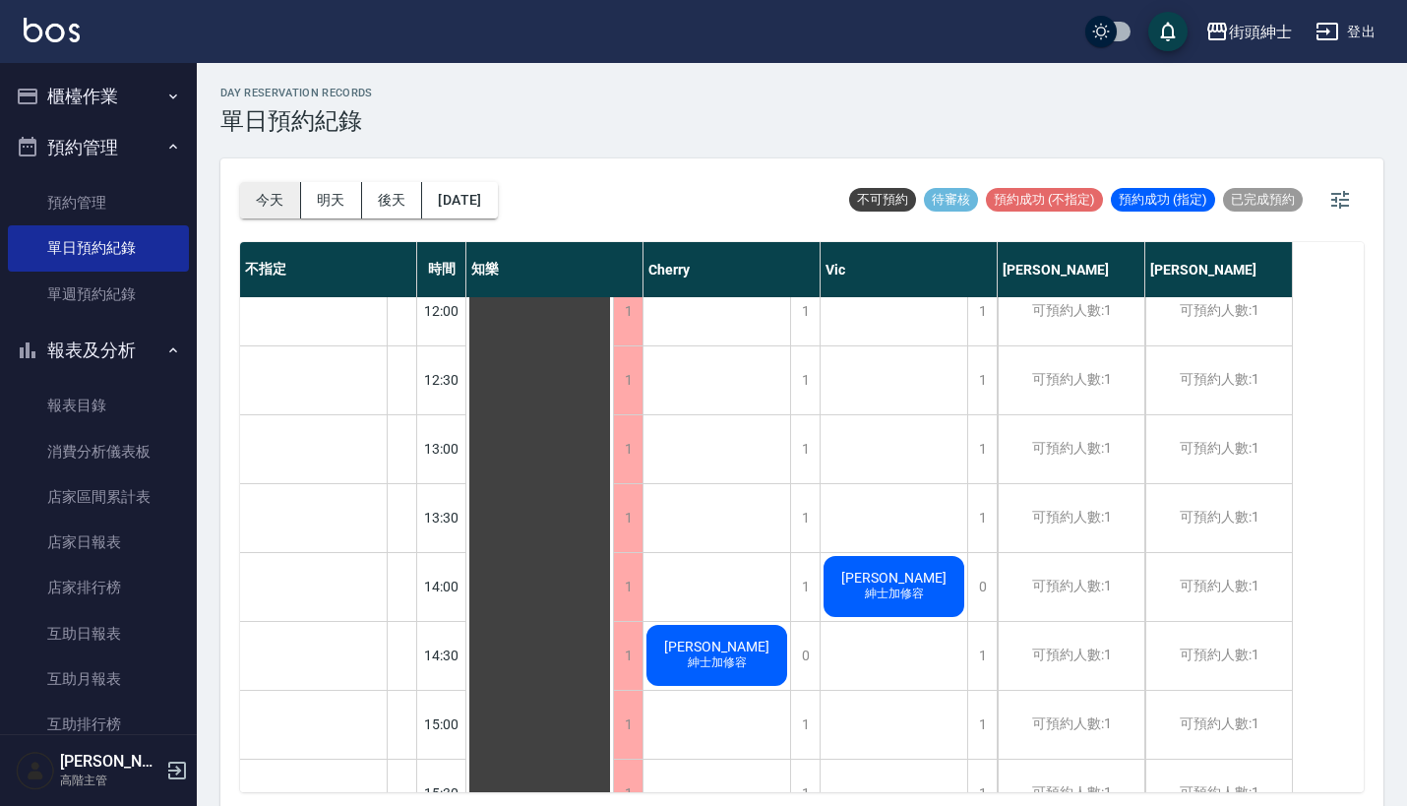
click at [276, 194] on button "今天" at bounding box center [270, 200] width 61 height 36
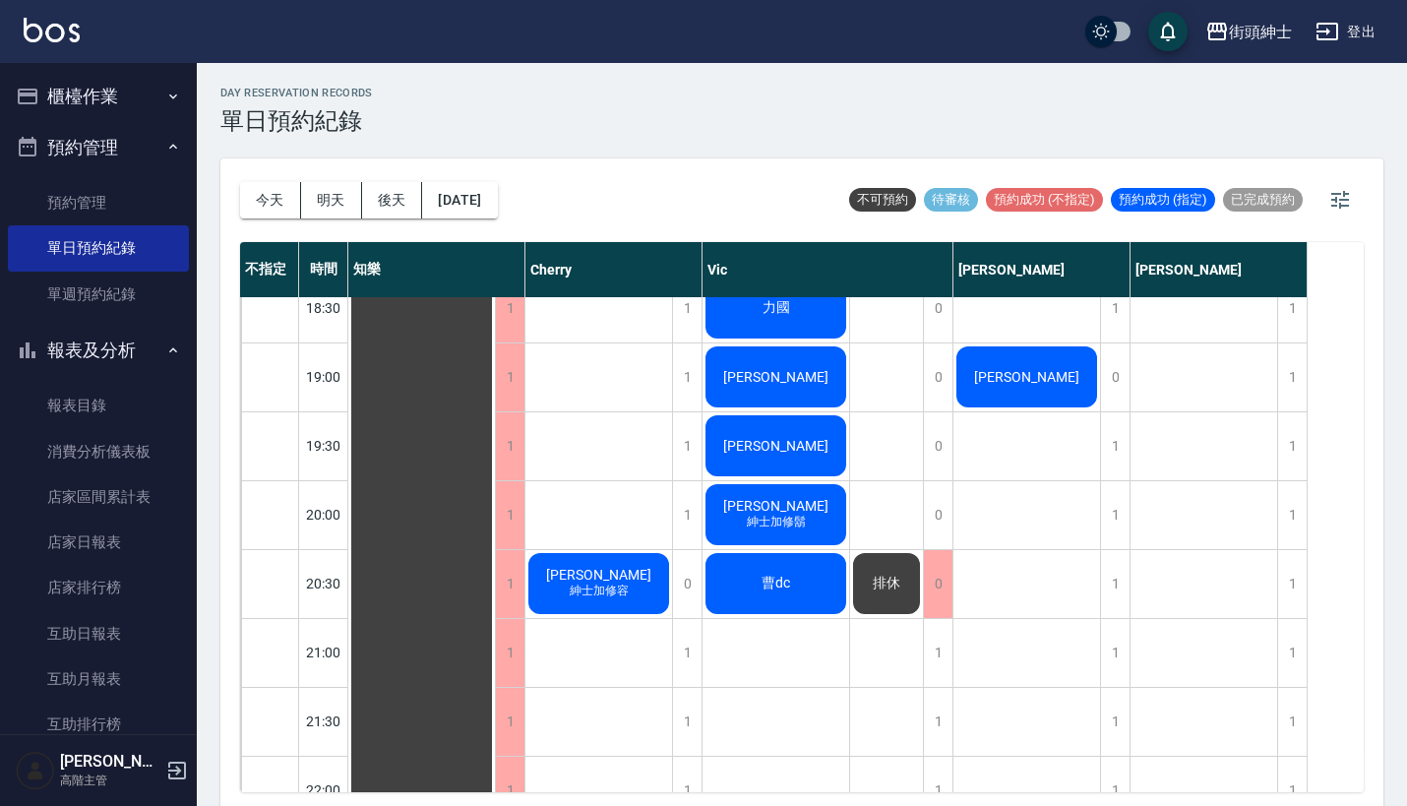
scroll to position [1519, 0]
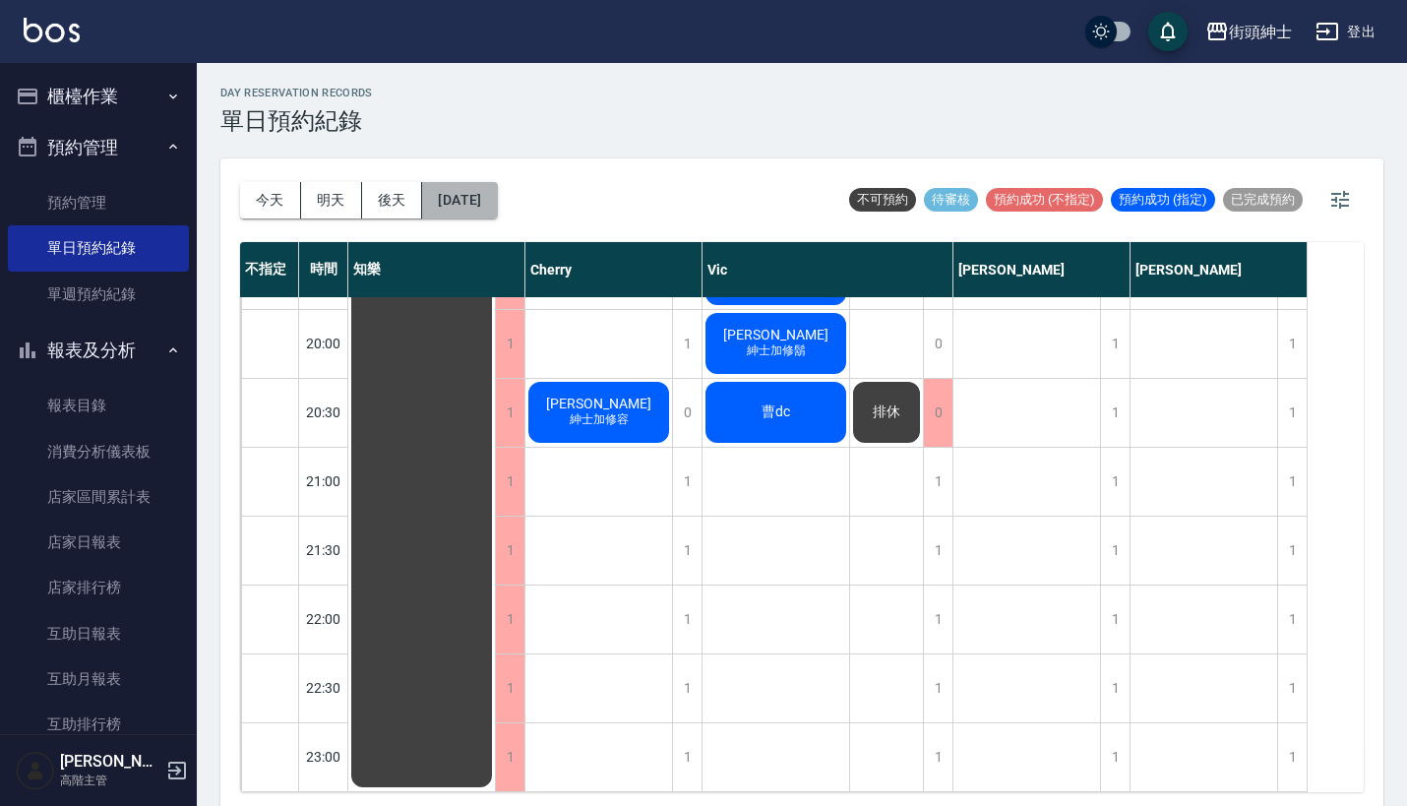
click at [475, 200] on button "2025/08/18" at bounding box center [459, 200] width 75 height 36
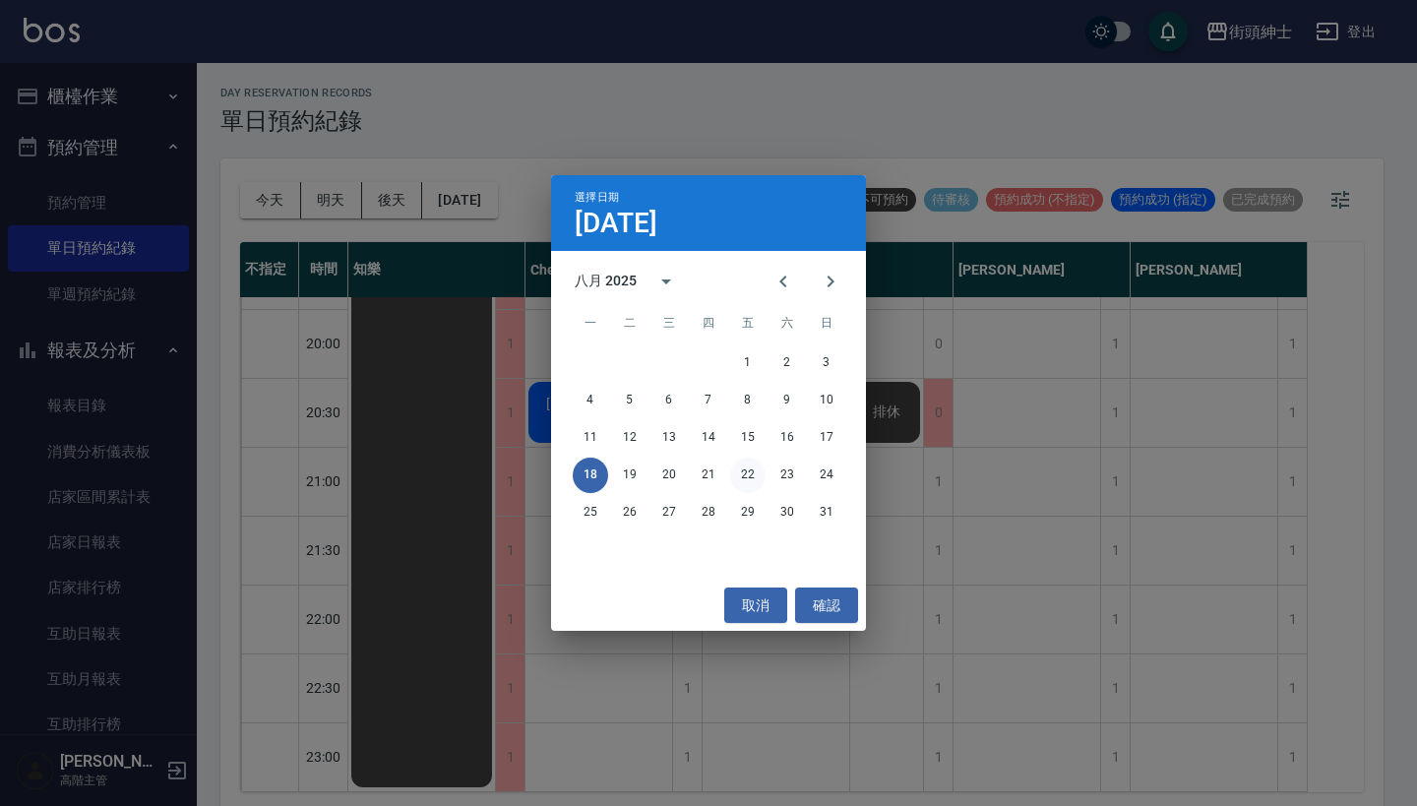
click at [757, 483] on button "22" at bounding box center [747, 475] width 35 height 35
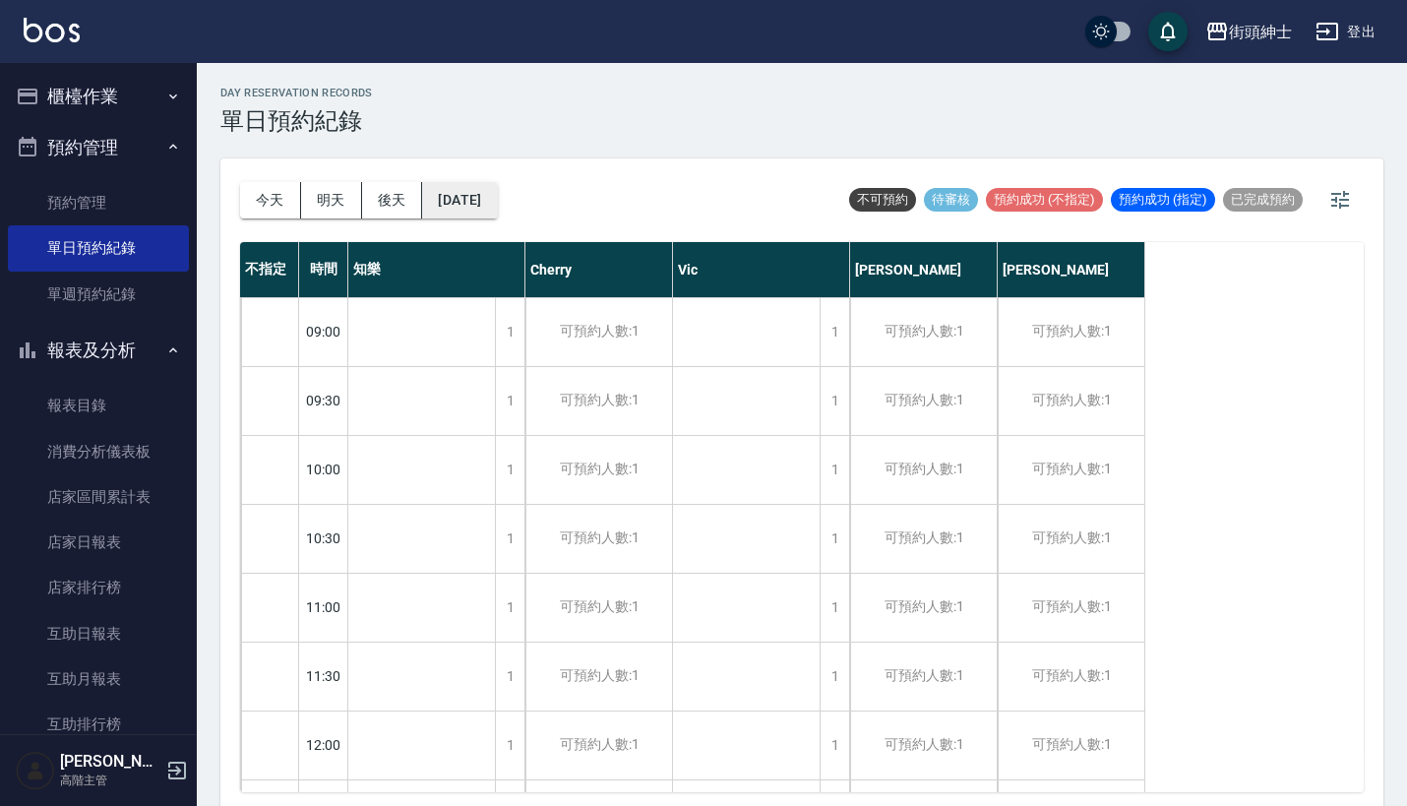
click at [469, 207] on button "2025/08/22" at bounding box center [459, 200] width 75 height 36
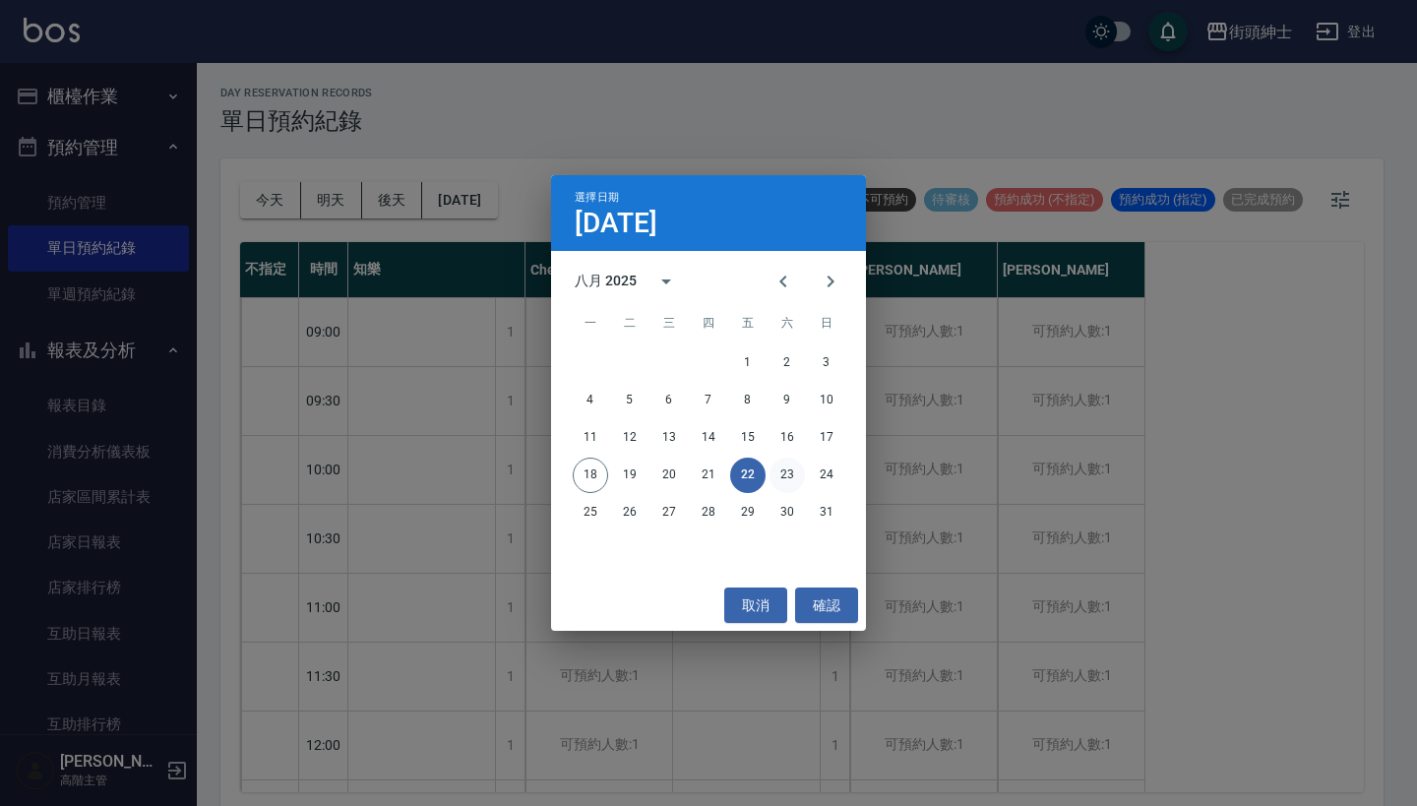
click at [796, 479] on button "23" at bounding box center [786, 475] width 35 height 35
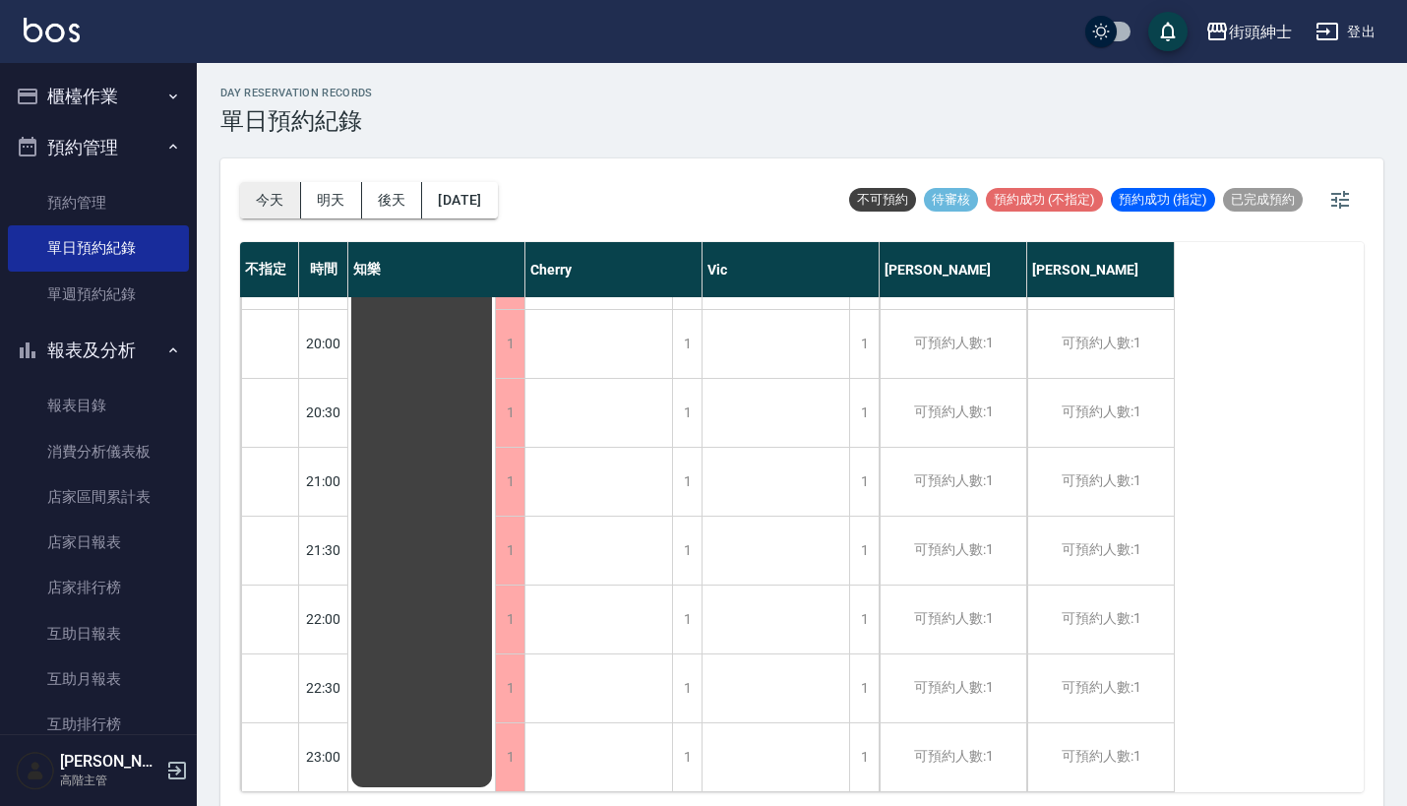
click at [273, 205] on button "今天" at bounding box center [270, 200] width 61 height 36
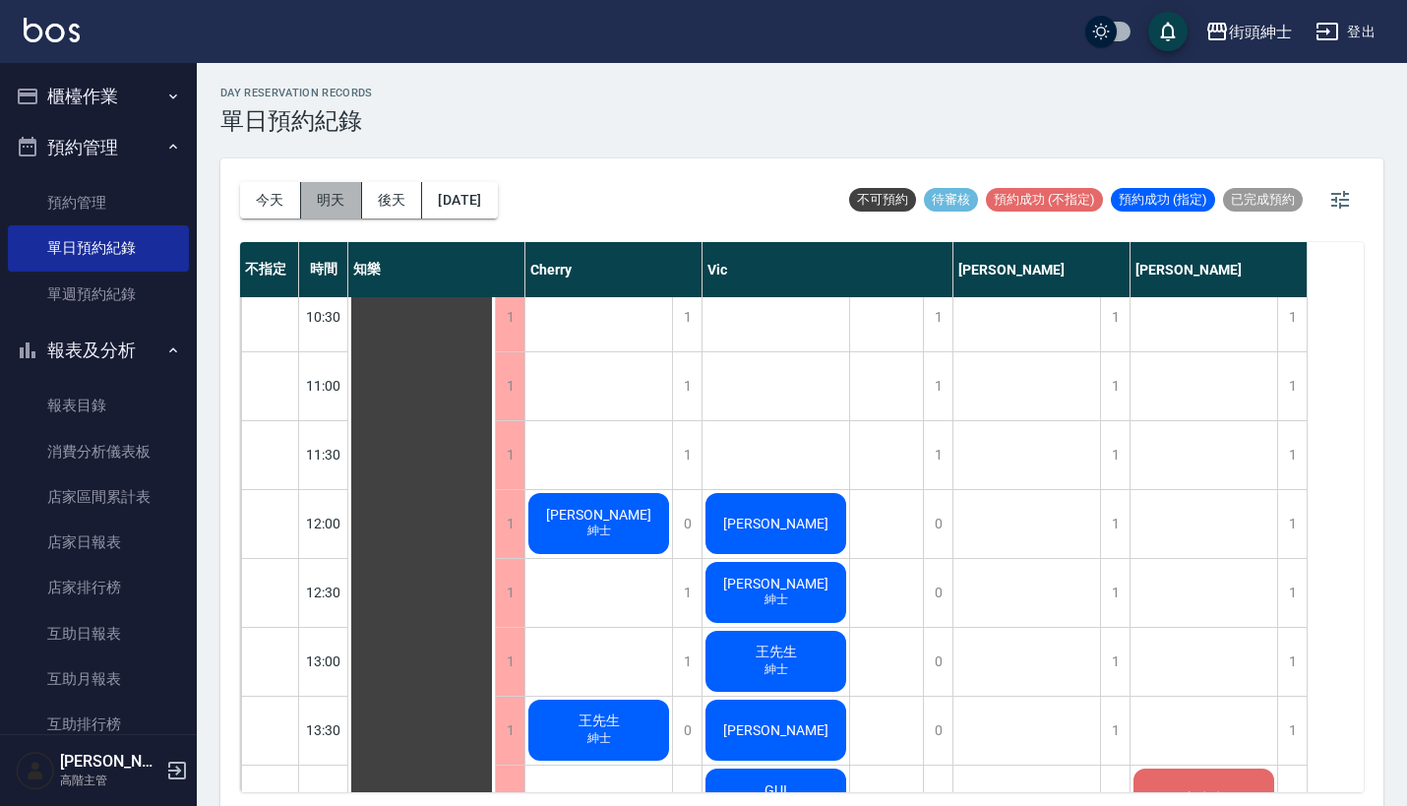
click at [338, 192] on button "明天" at bounding box center [331, 200] width 61 height 36
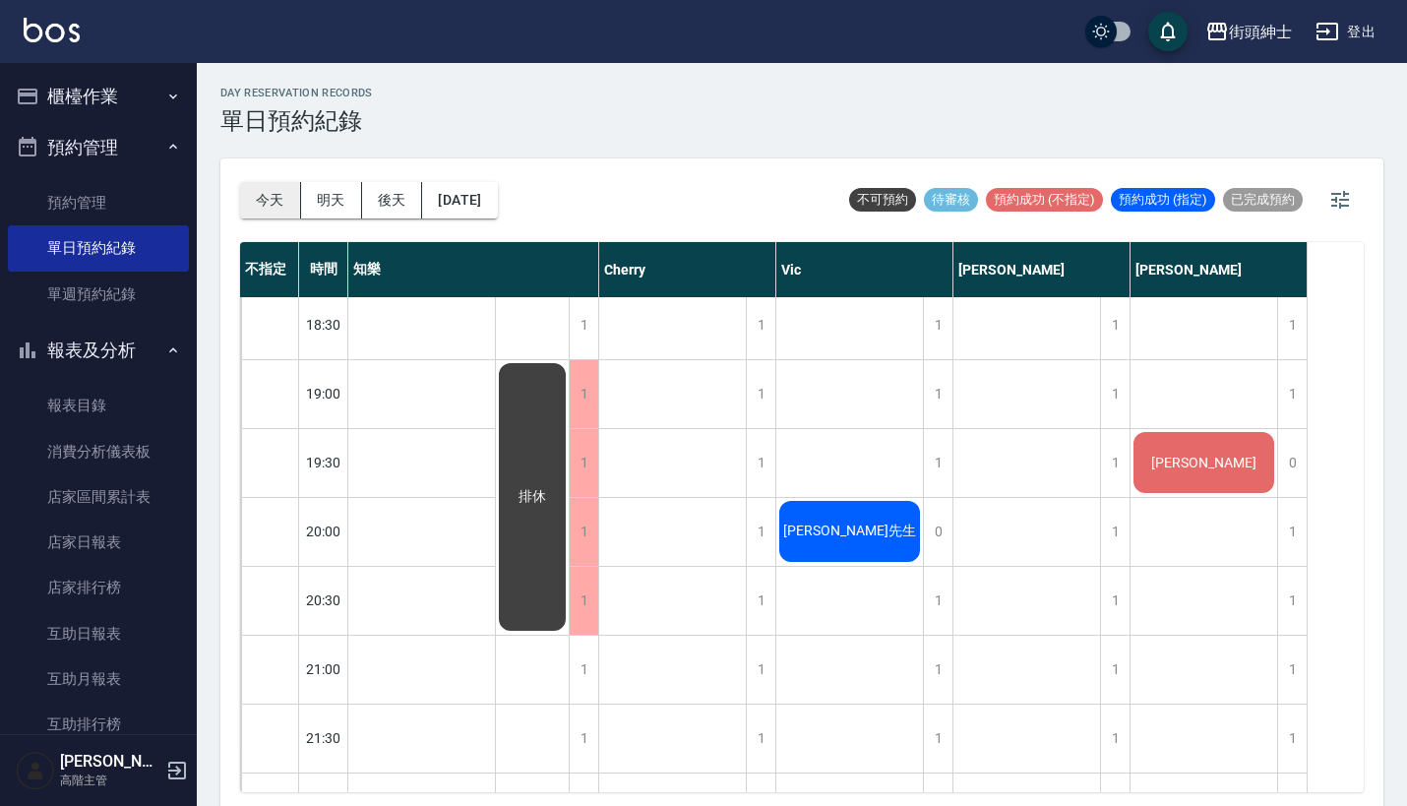
click at [284, 195] on button "今天" at bounding box center [270, 200] width 61 height 36
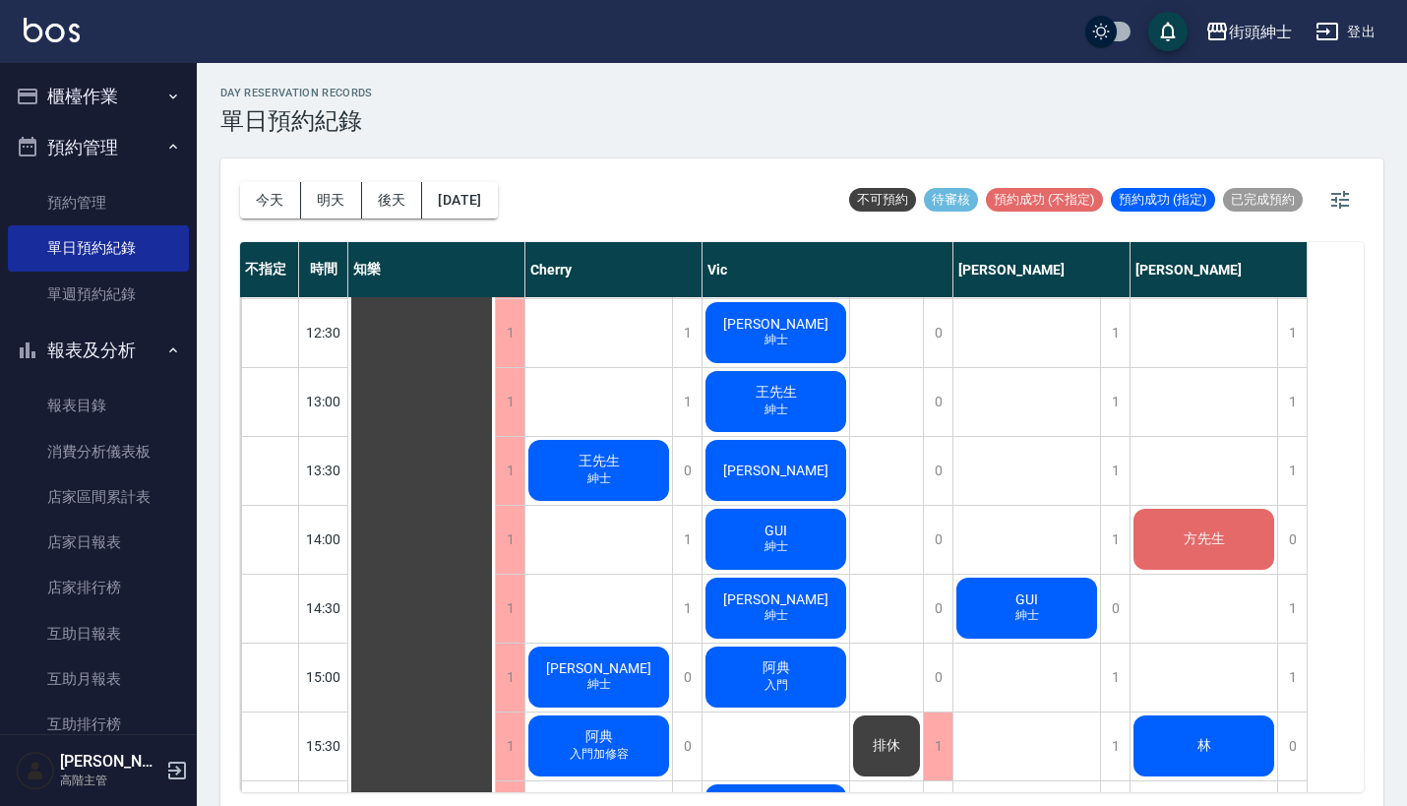
click at [495, 411] on div "王先生 紳士" at bounding box center [421, 814] width 147 height 1995
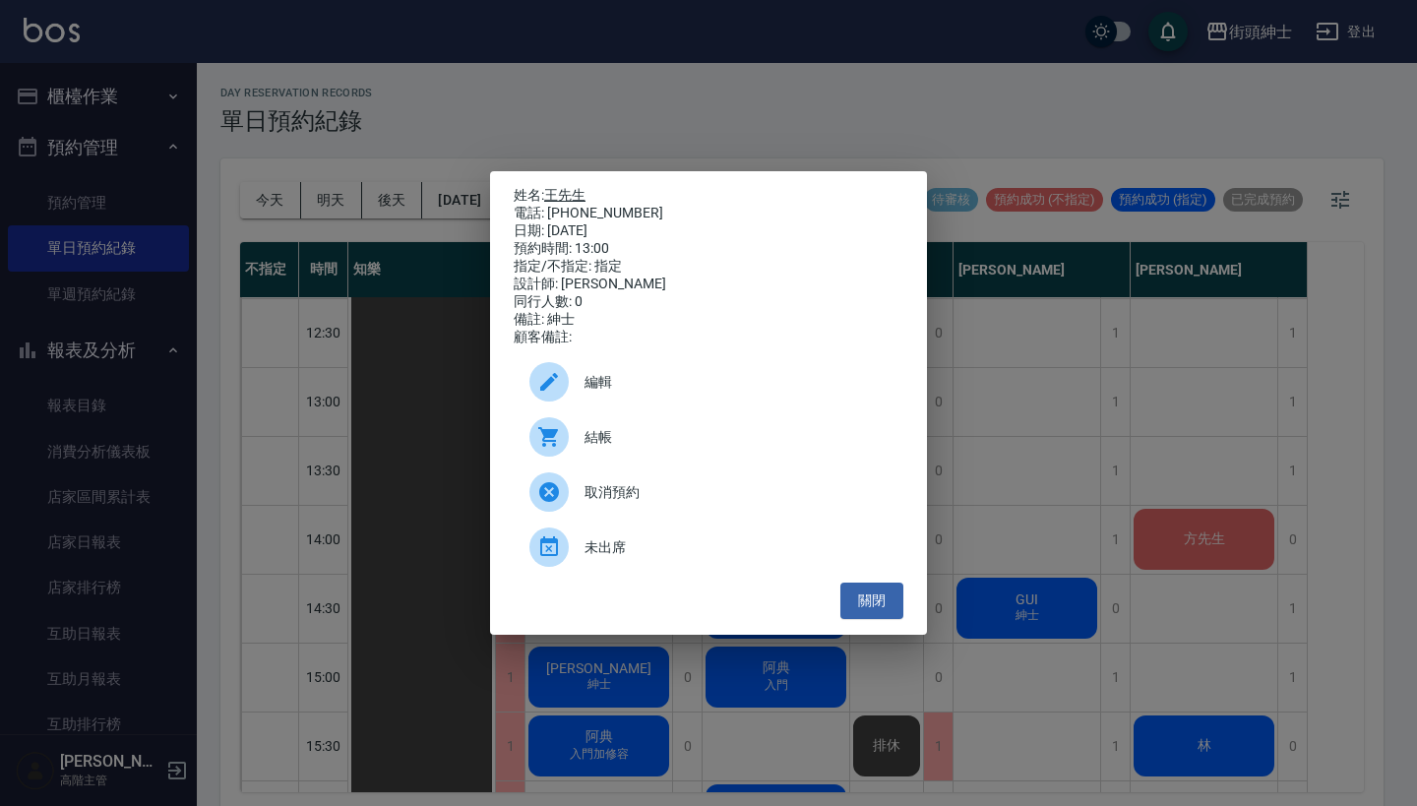
click at [575, 189] on link "王先生" at bounding box center [564, 195] width 41 height 16
drag, startPoint x: 625, startPoint y: 205, endPoint x: 551, endPoint y: 205, distance: 73.8
click at [551, 205] on div "電話: 0962002125" at bounding box center [709, 214] width 390 height 18
click at [720, 171] on div "姓名: 王先生 電話: 0962002125 日期: 2025/08/18 預約時間: 13:00 指定/不指定: 指定 設計師: Vic 同行人數: 0 備…" at bounding box center [708, 402] width 437 height 463
click at [1014, 199] on div "姓名: 王先生 電話: 0962002125 日期: 2025/08/18 預約時間: 13:00 指定/不指定: 指定 設計師: Vic 同行人數: 0 備…" at bounding box center [708, 403] width 1417 height 806
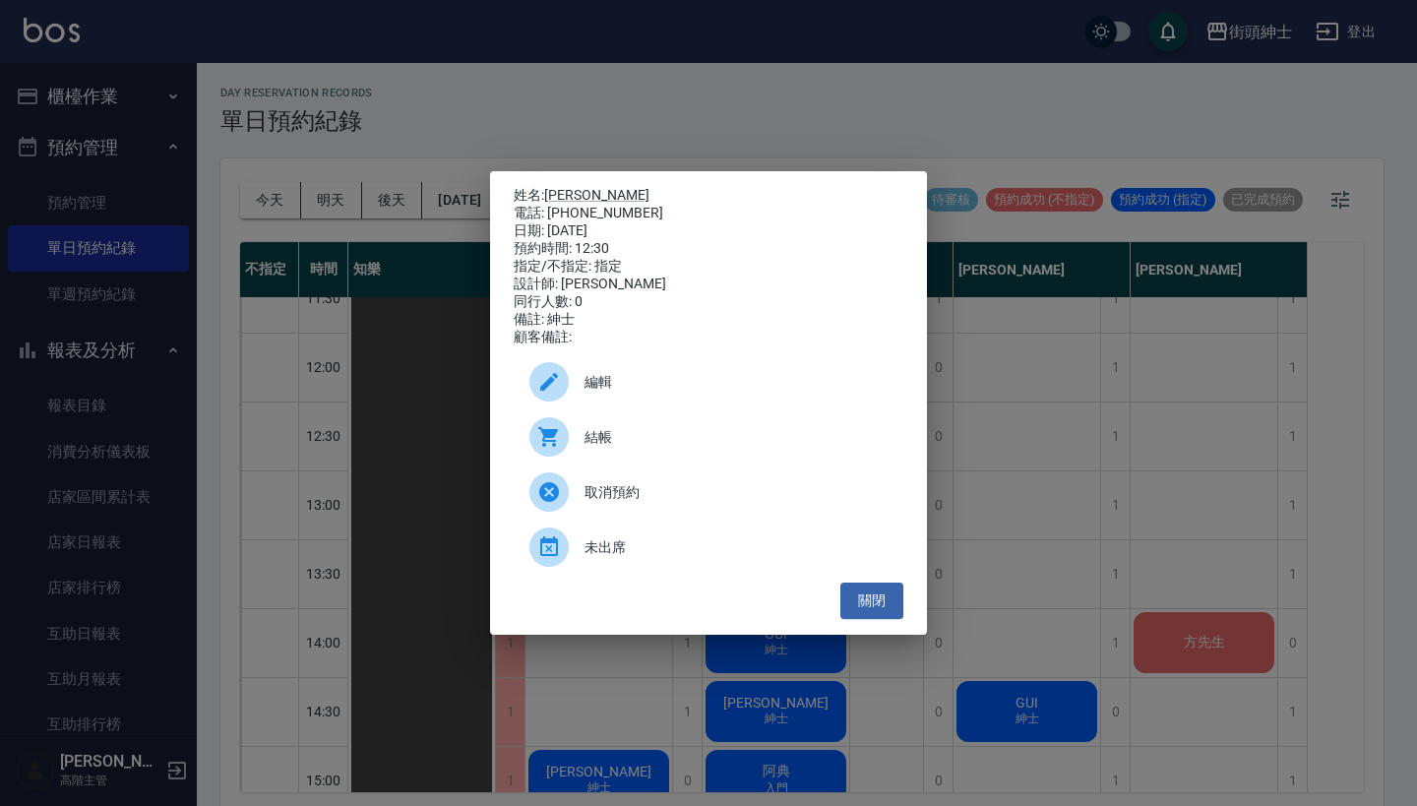
click at [729, 110] on div "姓名: jason 電話: 0931341800 日期: 2025/08/18 預約時間: 12:30 指定/不指定: 指定 設計師: Vic 同行人數: 0…" at bounding box center [708, 403] width 1417 height 806
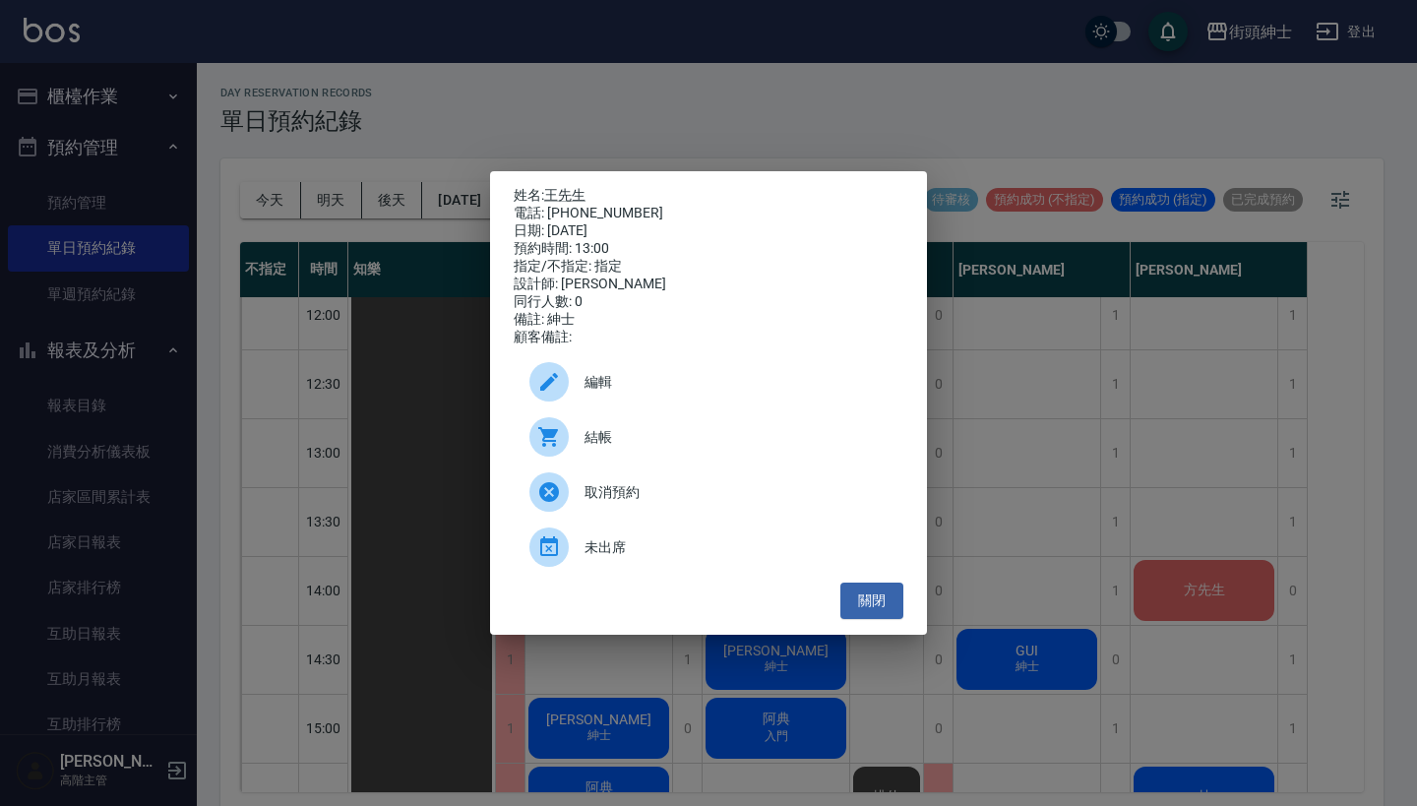
click at [1043, 274] on div "姓名: 王先生 電話: 0962002125 日期: 2025/08/18 預約時間: 13:00 指定/不指定: 指定 設計師: Vic 同行人數: 0 備…" at bounding box center [708, 403] width 1417 height 806
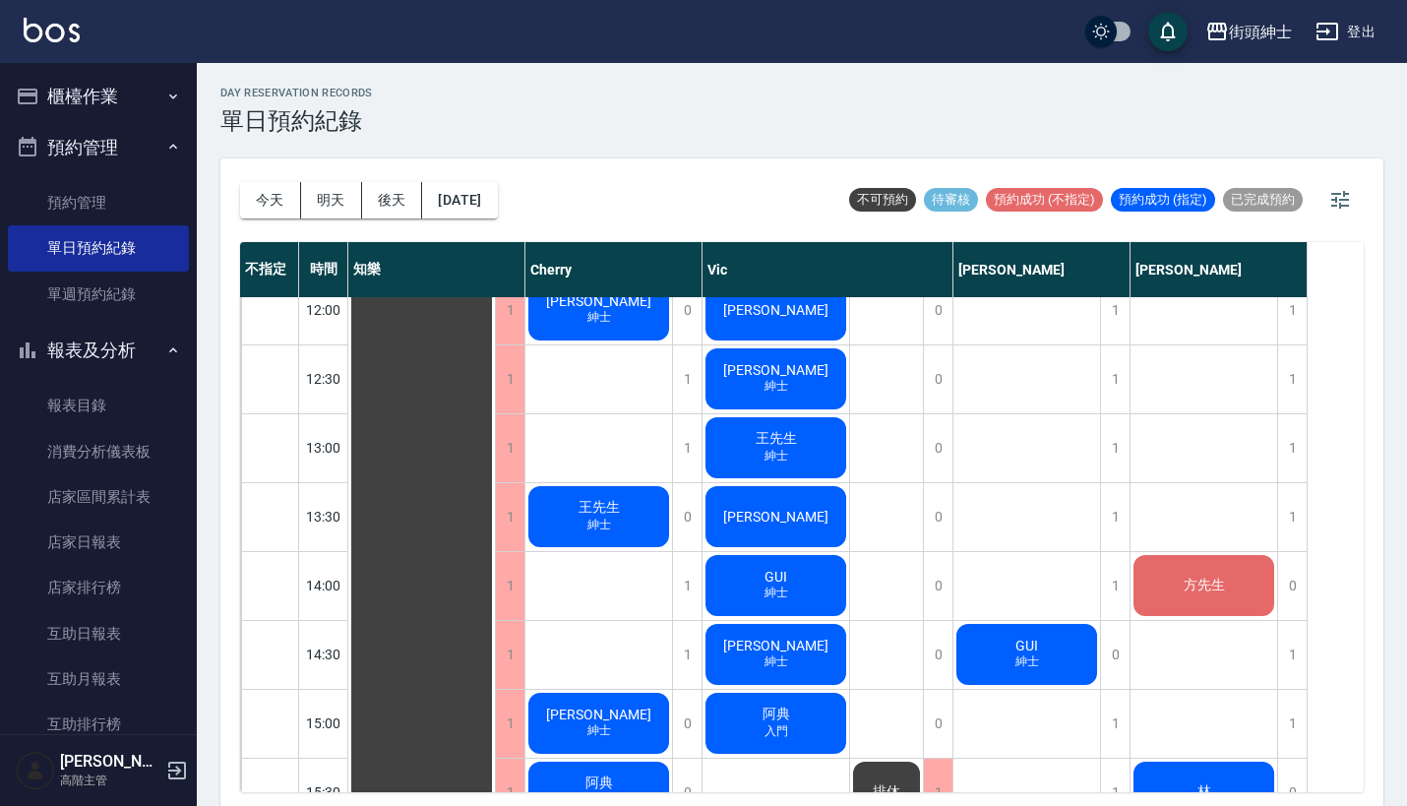
scroll to position [398, 0]
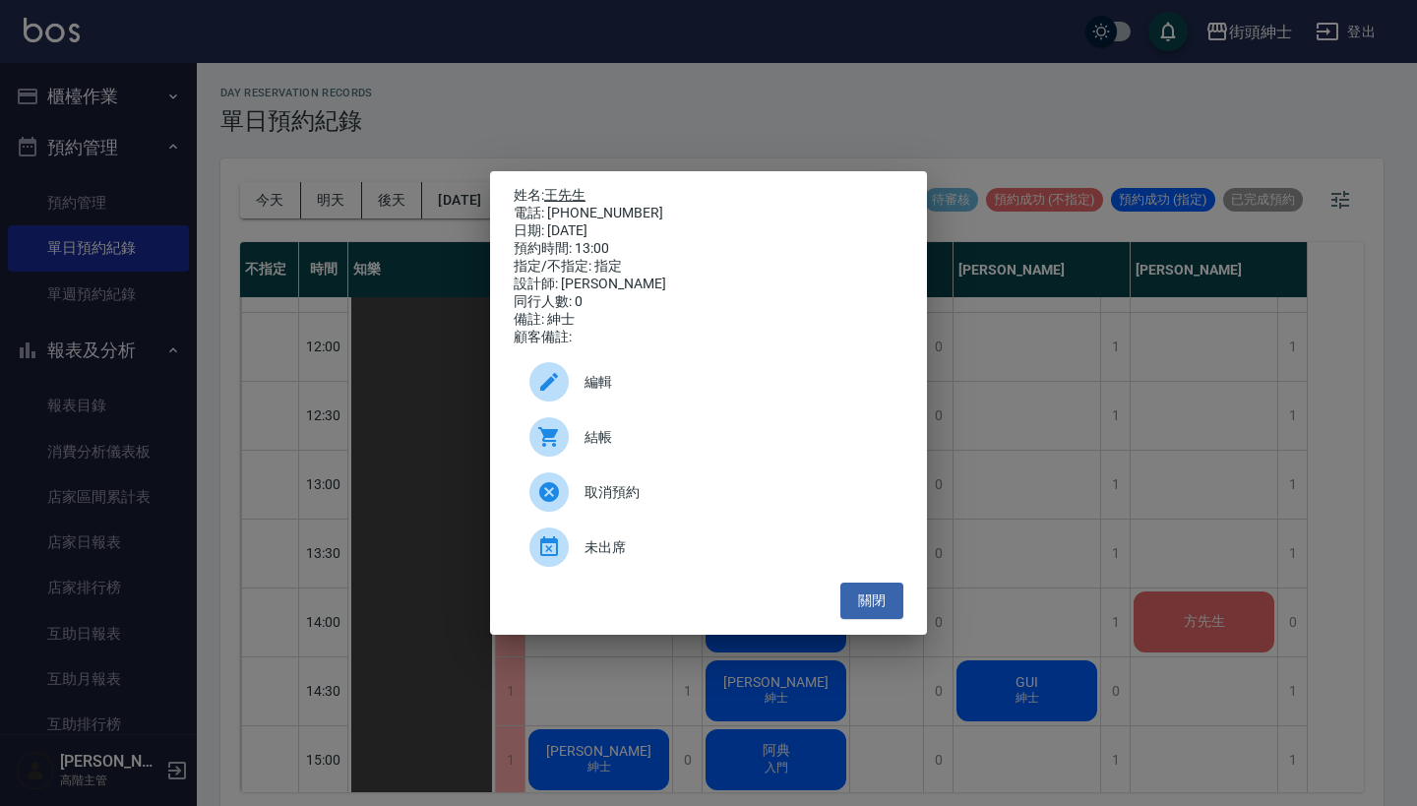
click at [575, 187] on link "王先生" at bounding box center [564, 195] width 41 height 16
click at [829, 150] on div "姓名: 王先生 電話: 0962002125 日期: 2025/08/18 預約時間: 13:00 指定/不指定: 指定 設計師: Vic 同行人數: 0 備…" at bounding box center [708, 403] width 1417 height 806
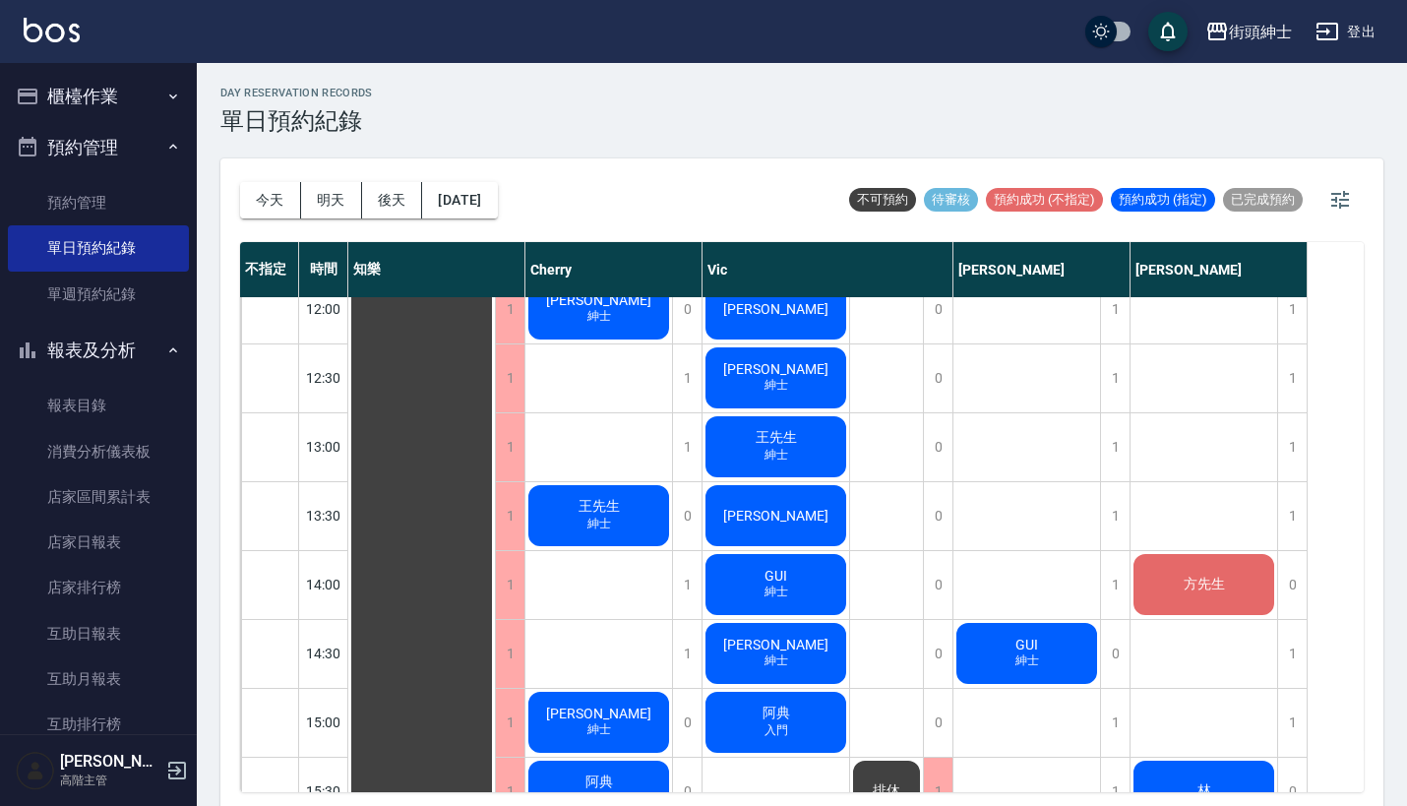
scroll to position [415, 0]
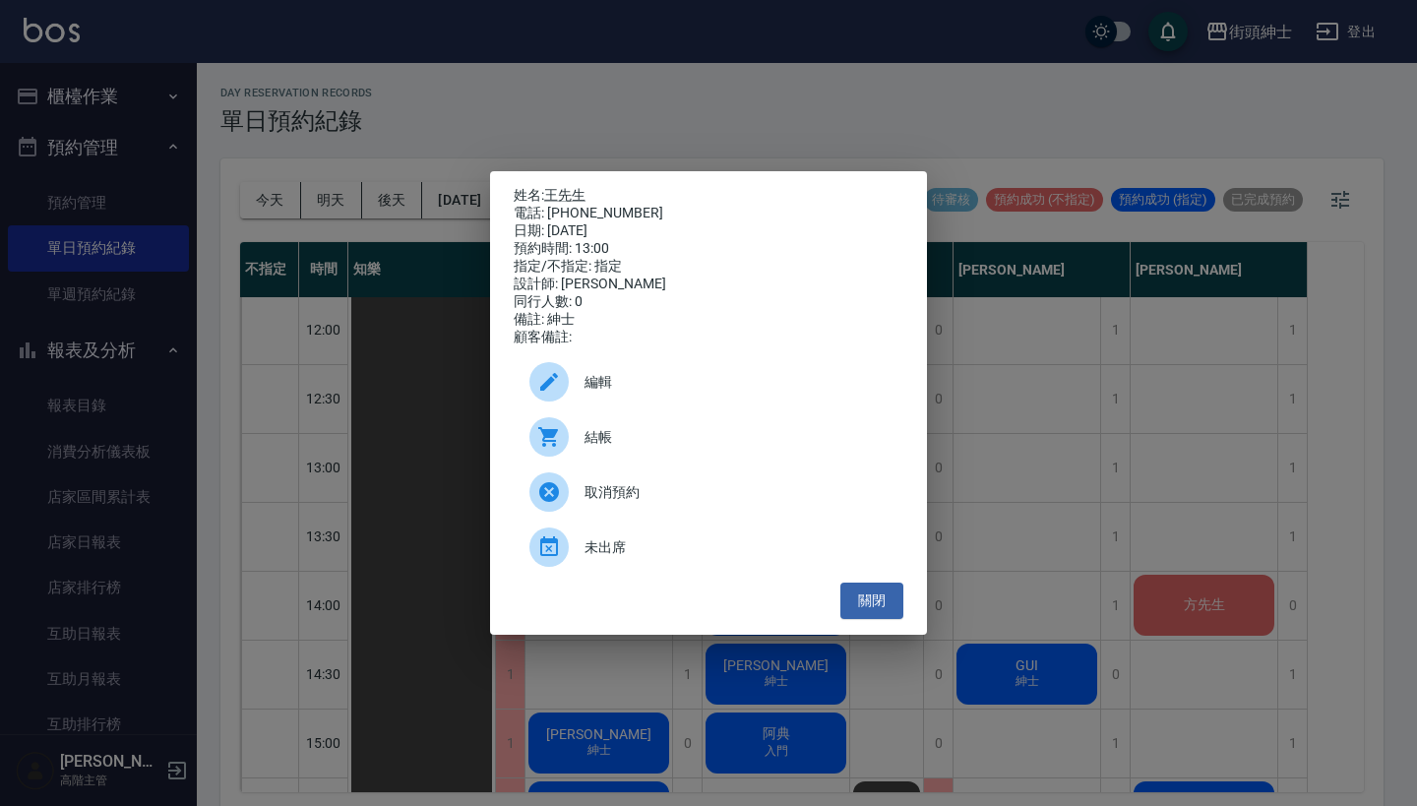
click at [804, 368] on div "編輯" at bounding box center [709, 381] width 390 height 55
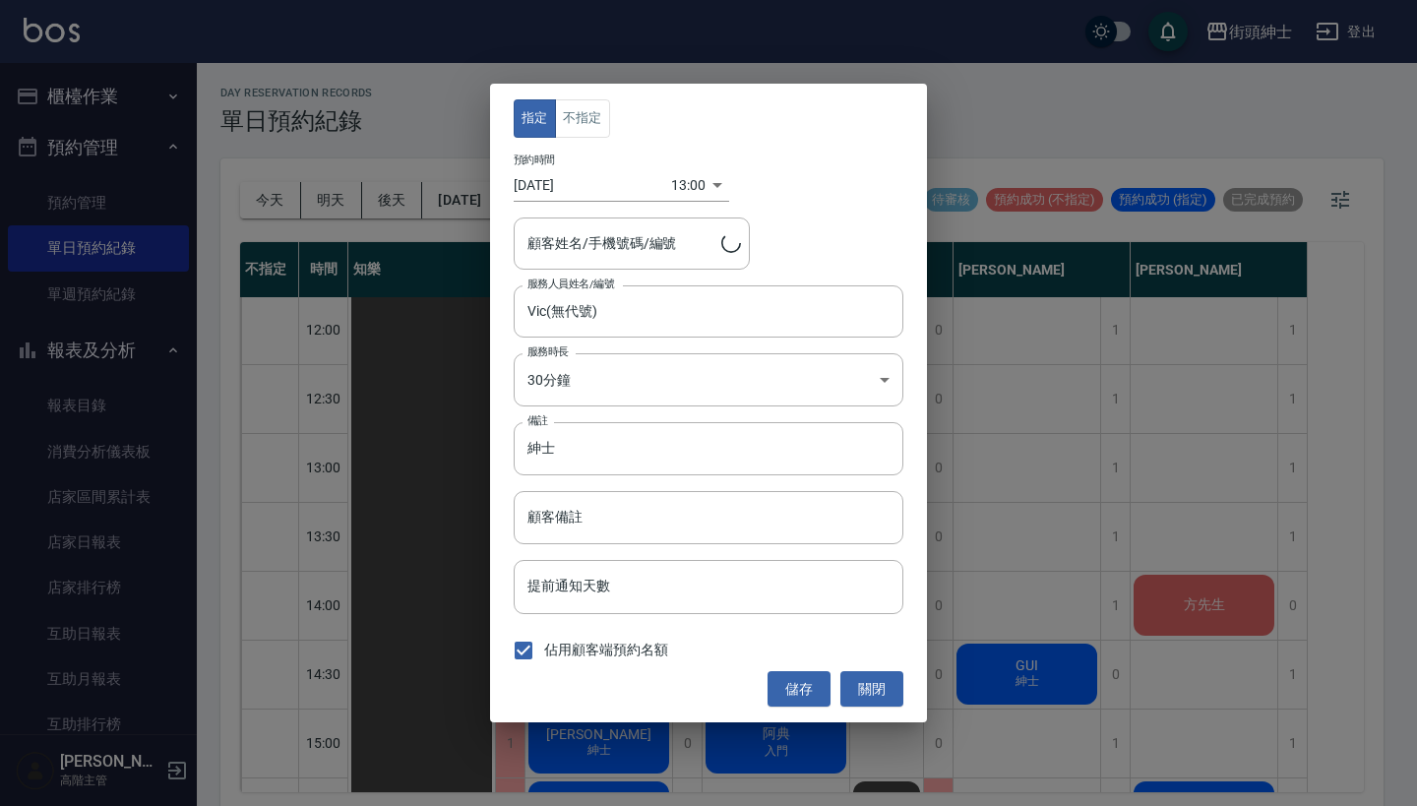
type input "王先生/0962002125"
click at [575, 104] on button "不指定" at bounding box center [582, 118] width 55 height 38
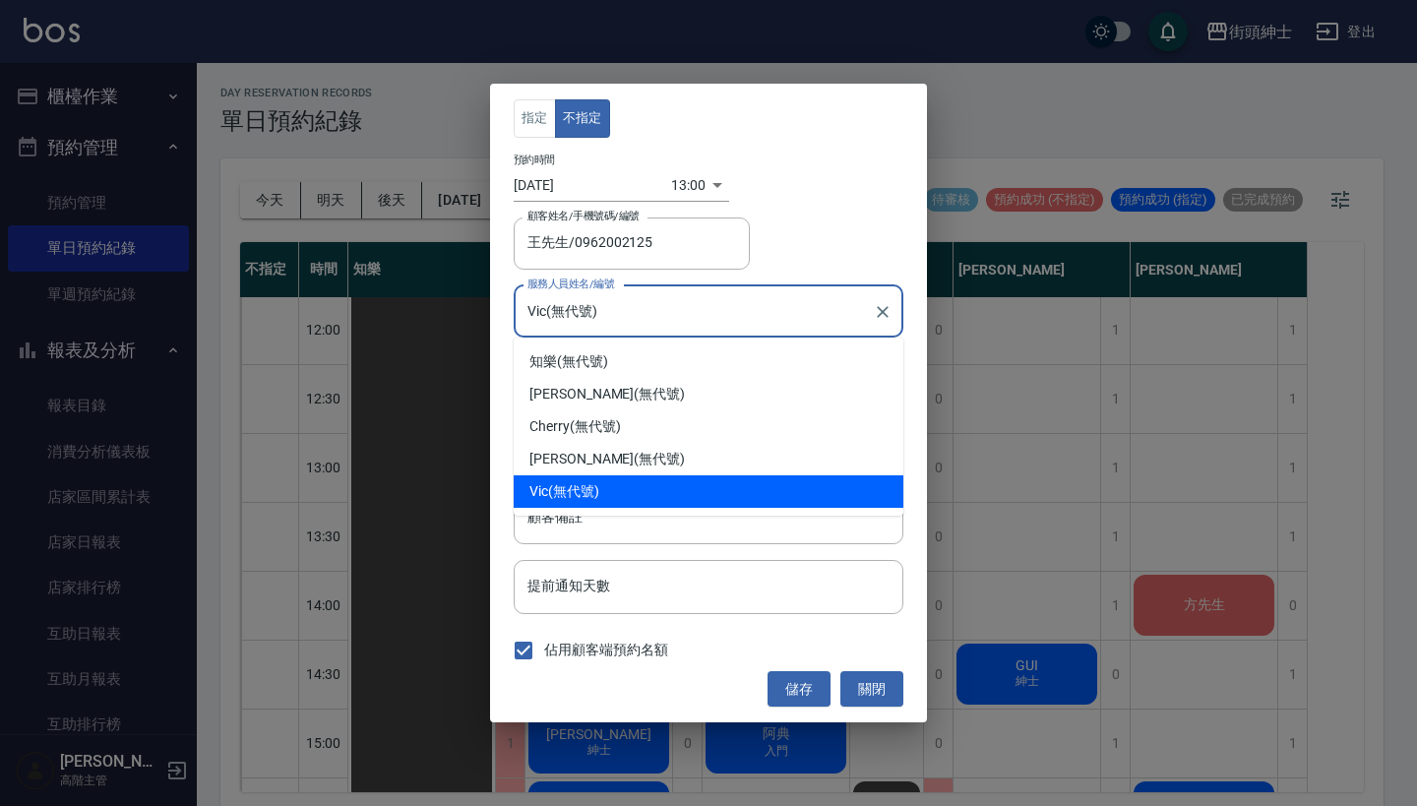
click at [657, 325] on input "Vic(無代號)" at bounding box center [693, 311] width 342 height 34
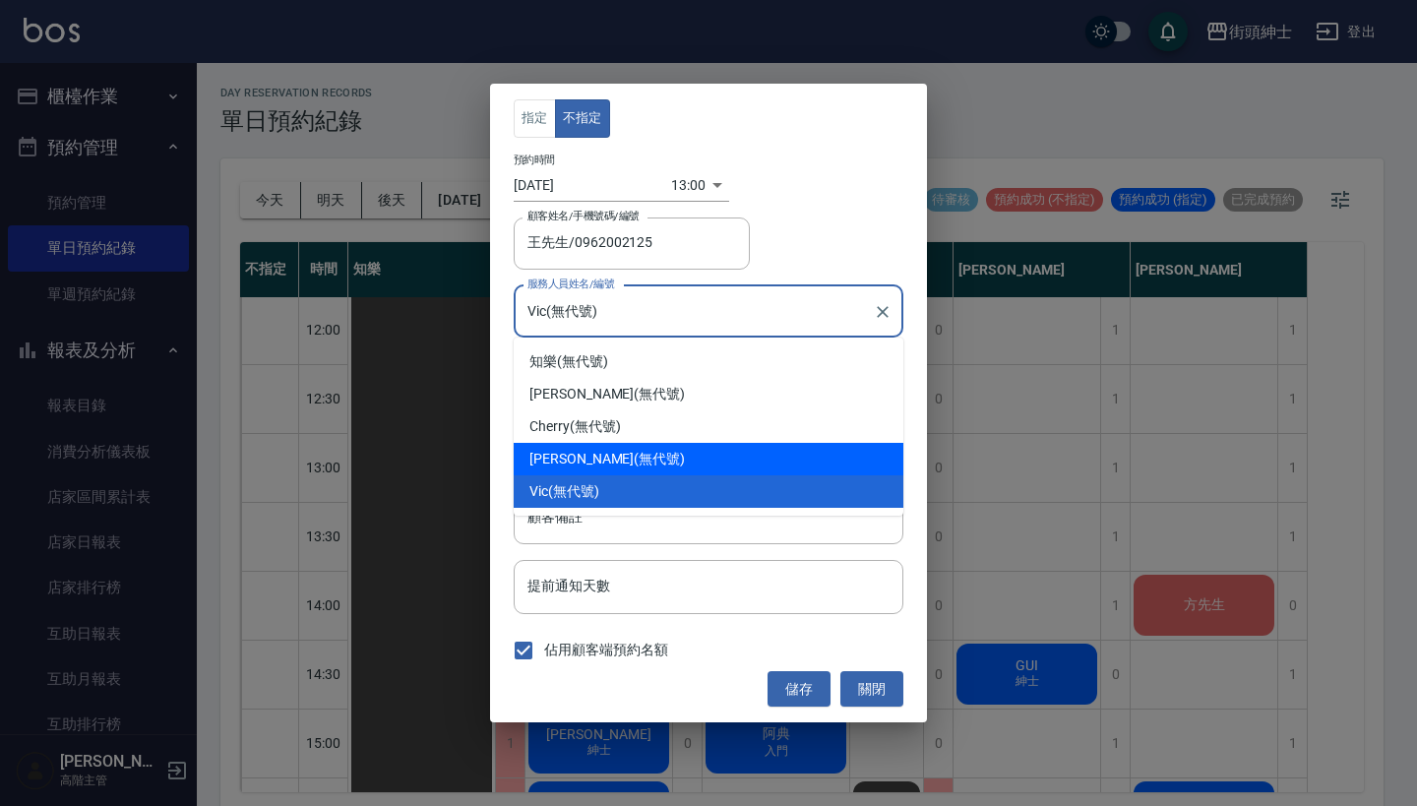
click at [662, 452] on div "eric (無代號)" at bounding box center [709, 459] width 390 height 32
type input "eric(無代號)"
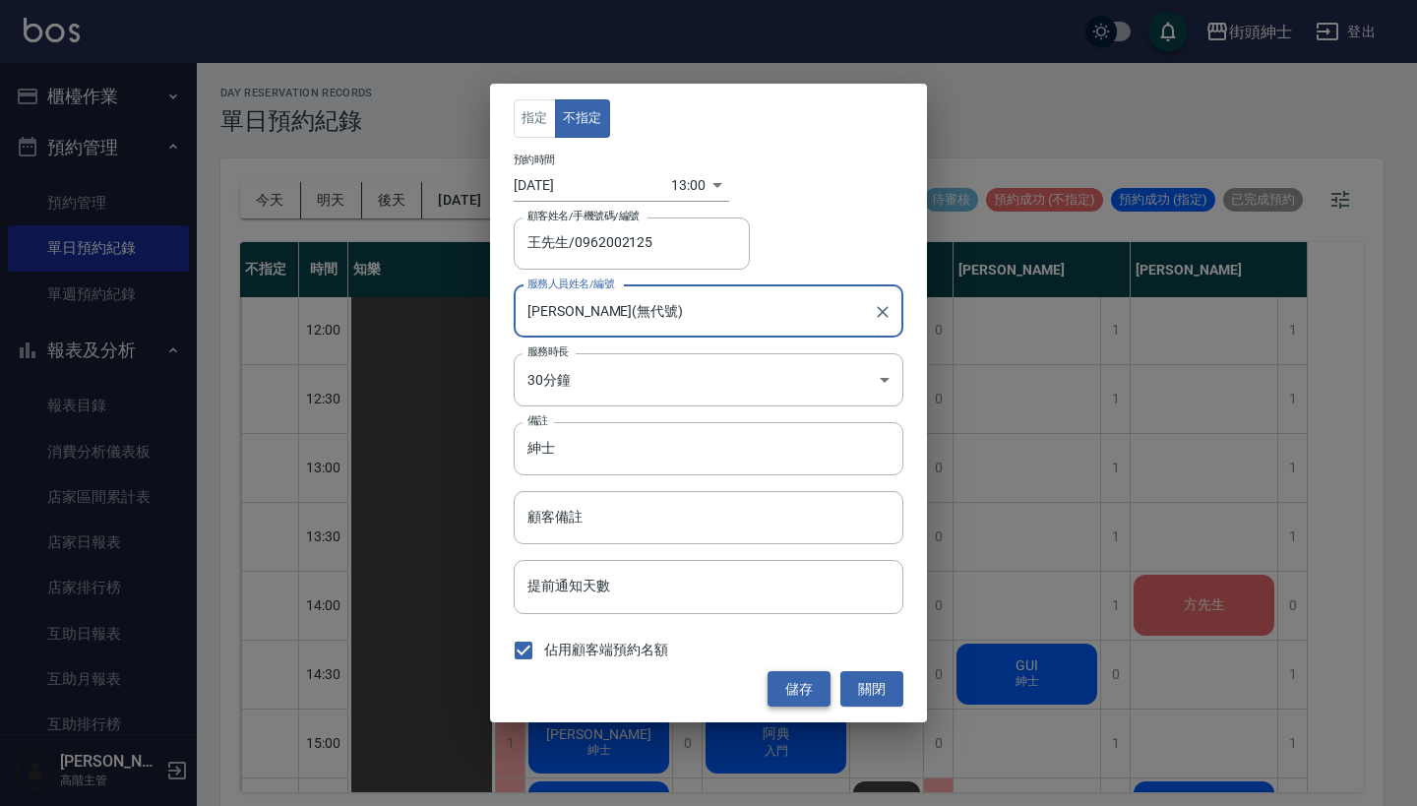
click at [801, 687] on button "儲存" at bounding box center [798, 689] width 63 height 36
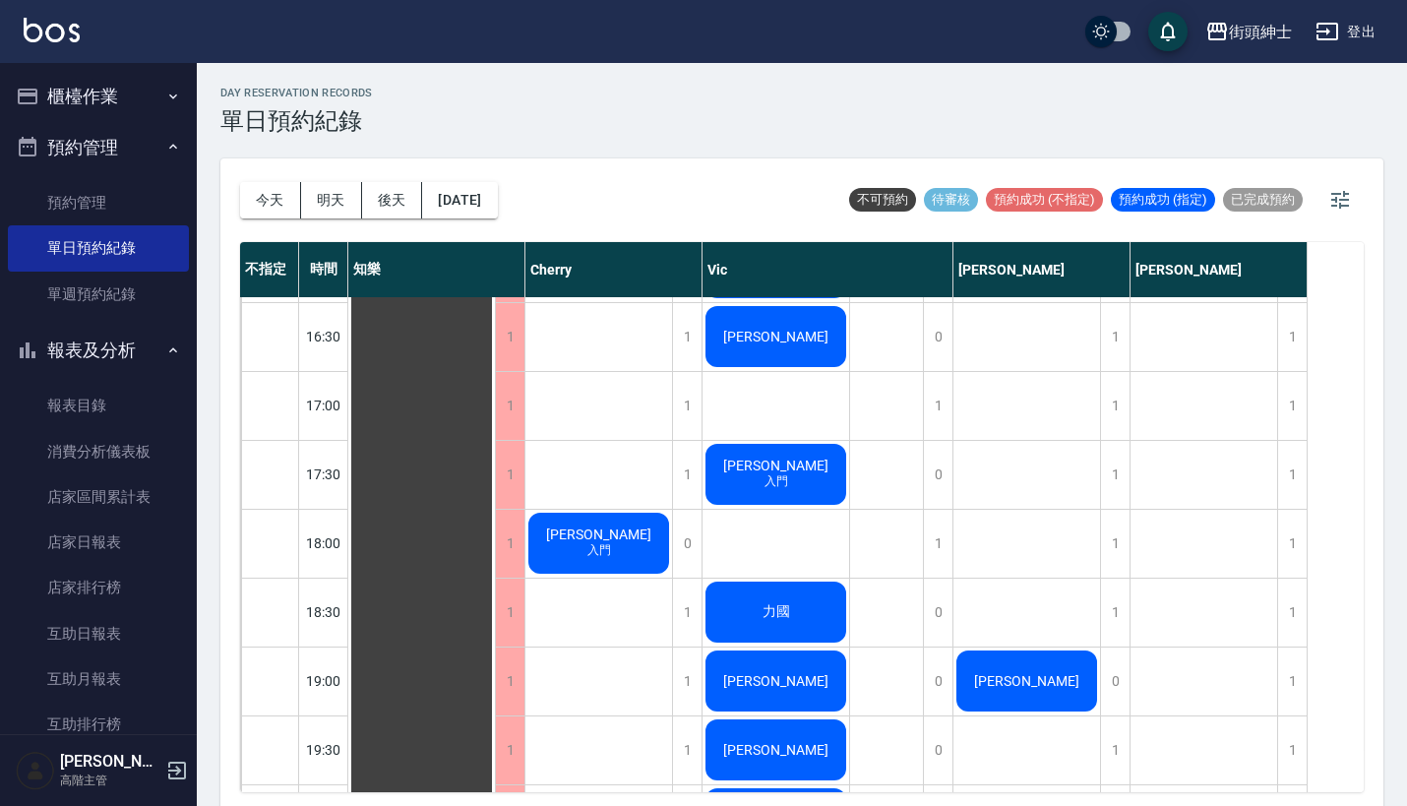
scroll to position [1073, 0]
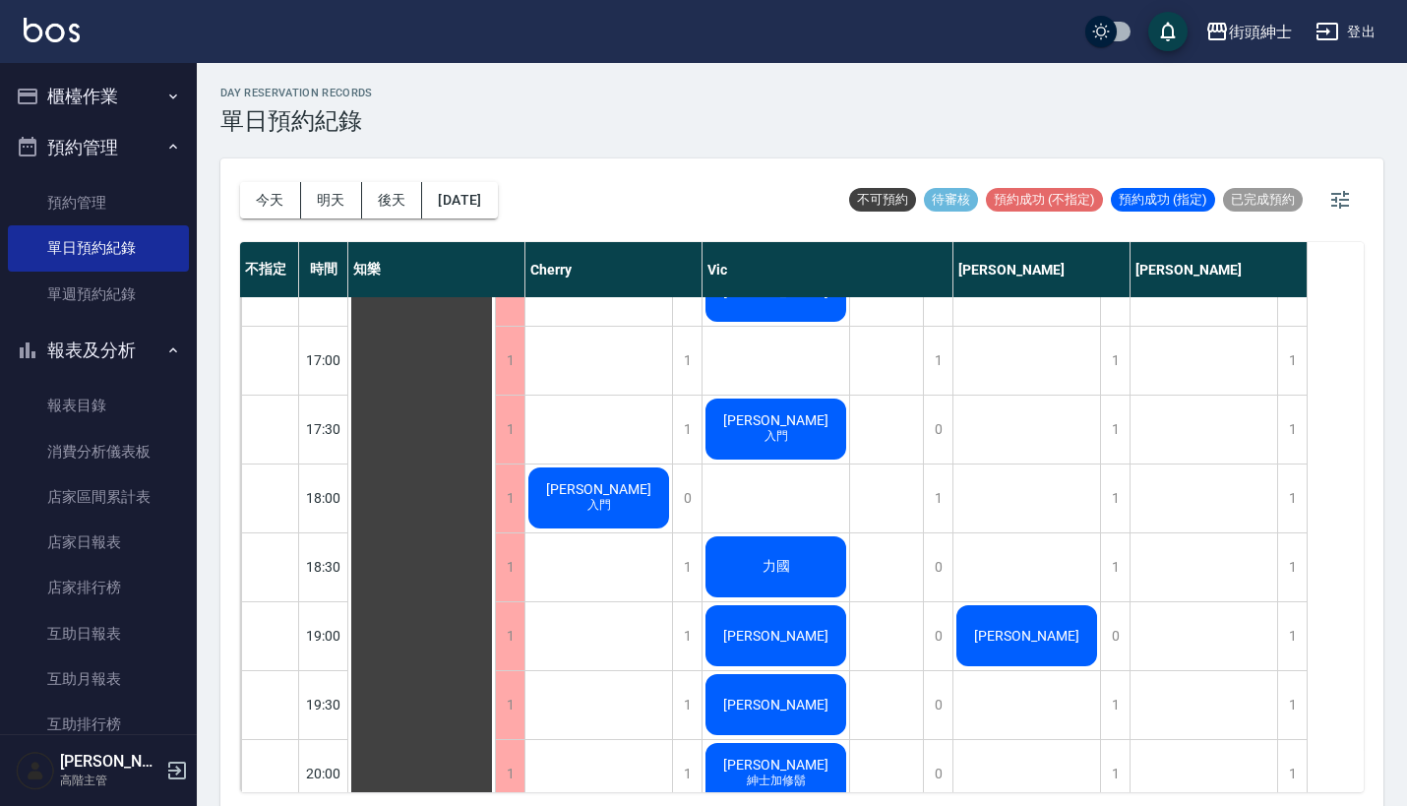
click at [440, 231] on span "陳先生" at bounding box center [421, 223] width 35 height 18
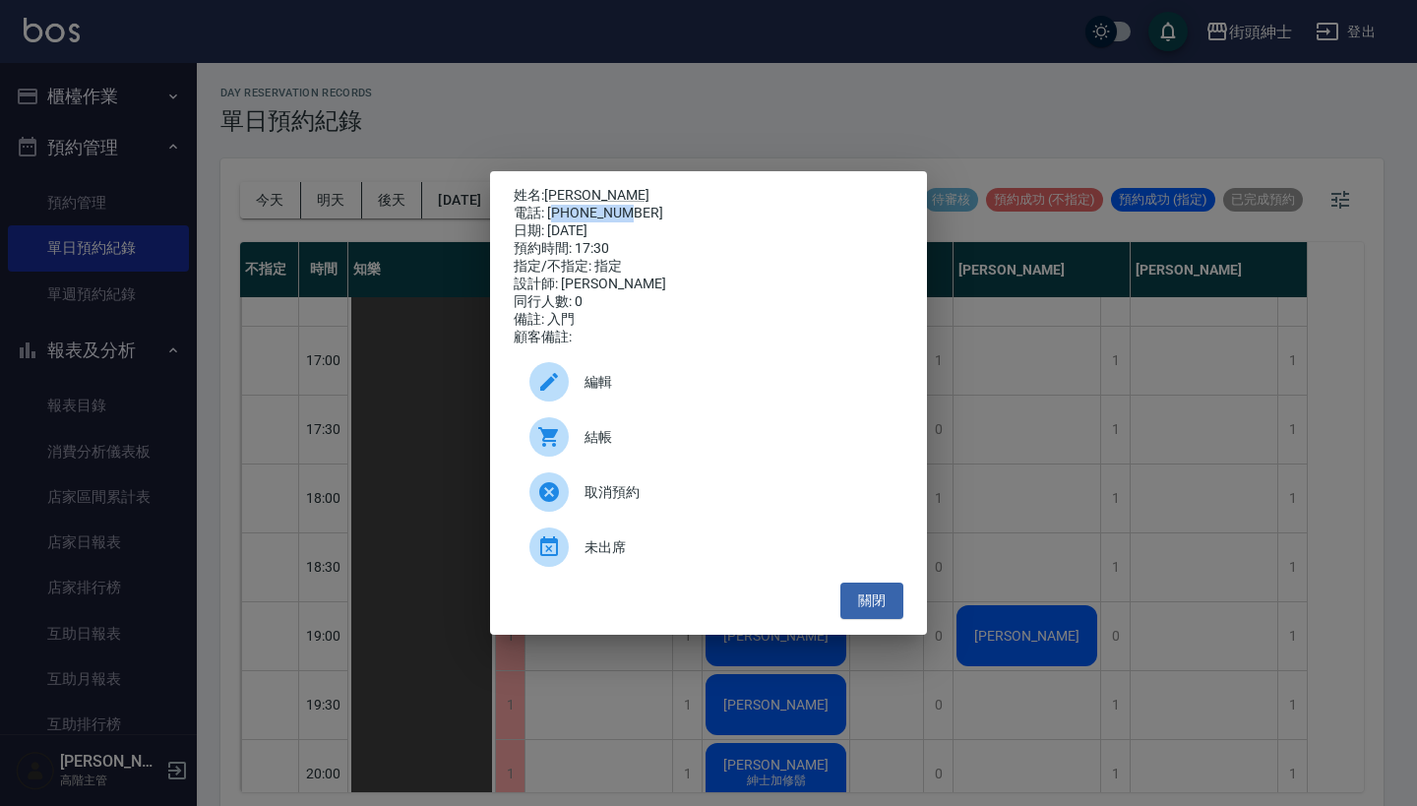
drag, startPoint x: 628, startPoint y: 203, endPoint x: 557, endPoint y: 203, distance: 70.8
click at [557, 205] on div "電話: 0958860197" at bounding box center [709, 214] width 390 height 18
click at [715, 138] on div "姓名: 陳先生 電話: 0958860197 日期: 2025/08/18 預約時間: 17:30 指定/不指定: 指定 設計師: Vic 同行人數: 0 備…" at bounding box center [708, 403] width 1417 height 806
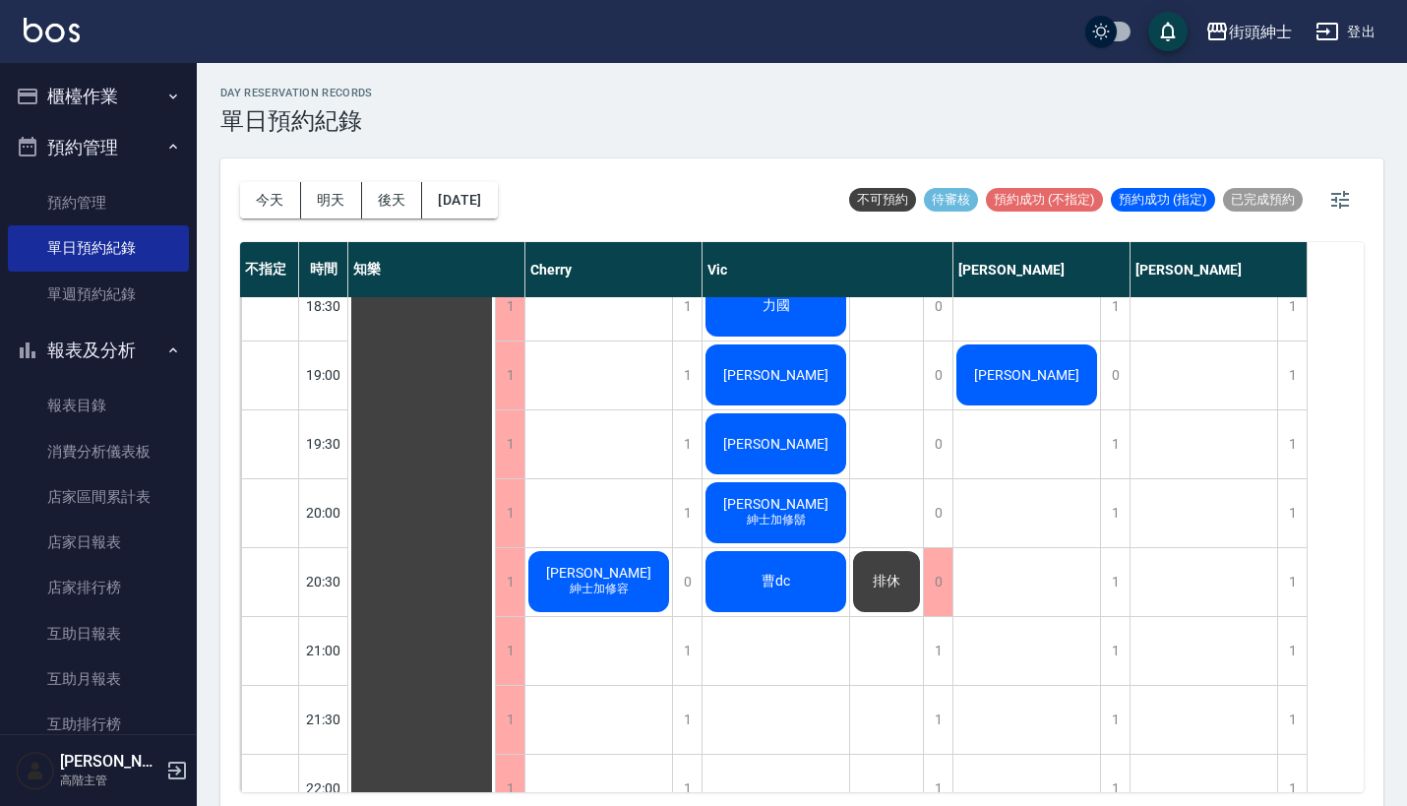
scroll to position [1333, 0]
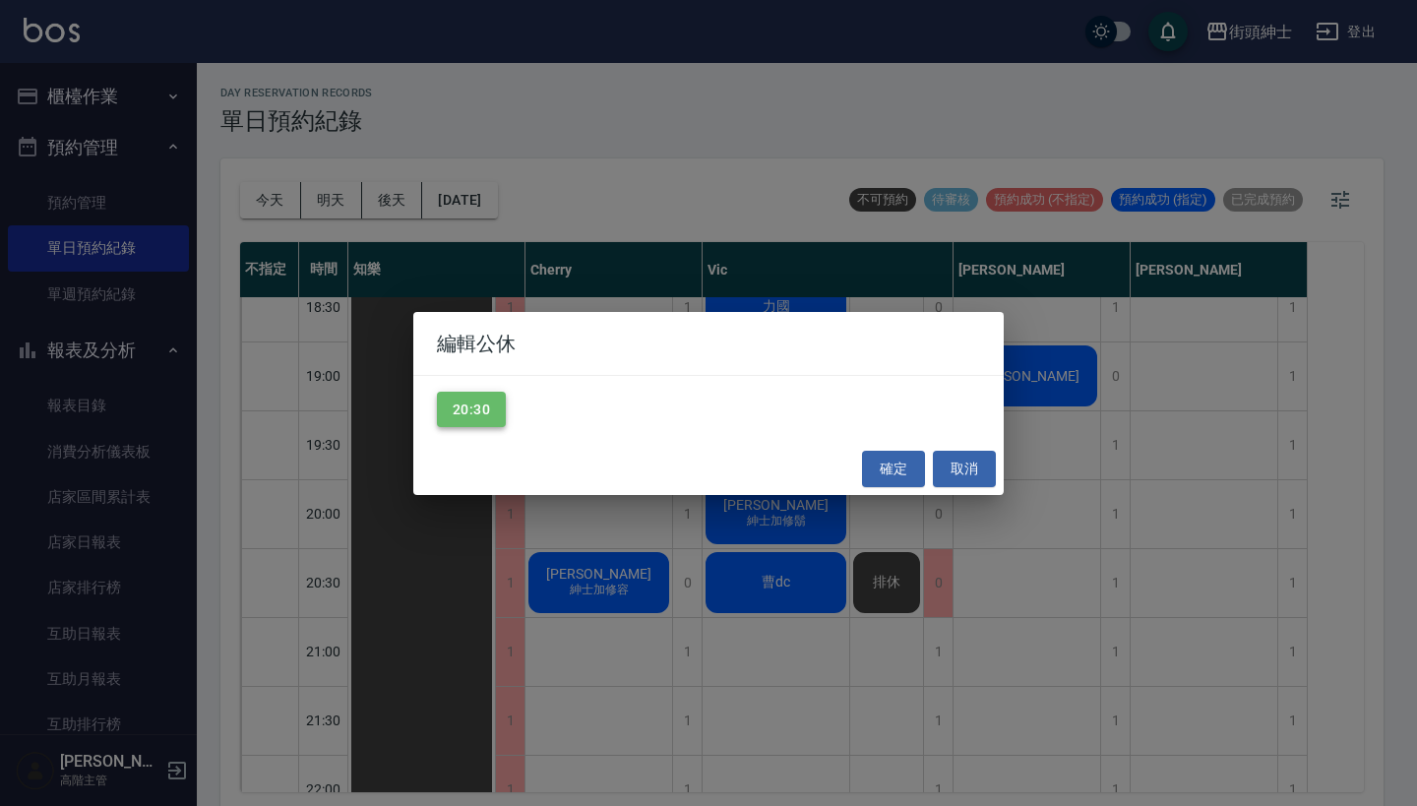
click at [456, 408] on button "20:30" at bounding box center [471, 410] width 69 height 36
click at [898, 473] on button "確定" at bounding box center [893, 469] width 63 height 36
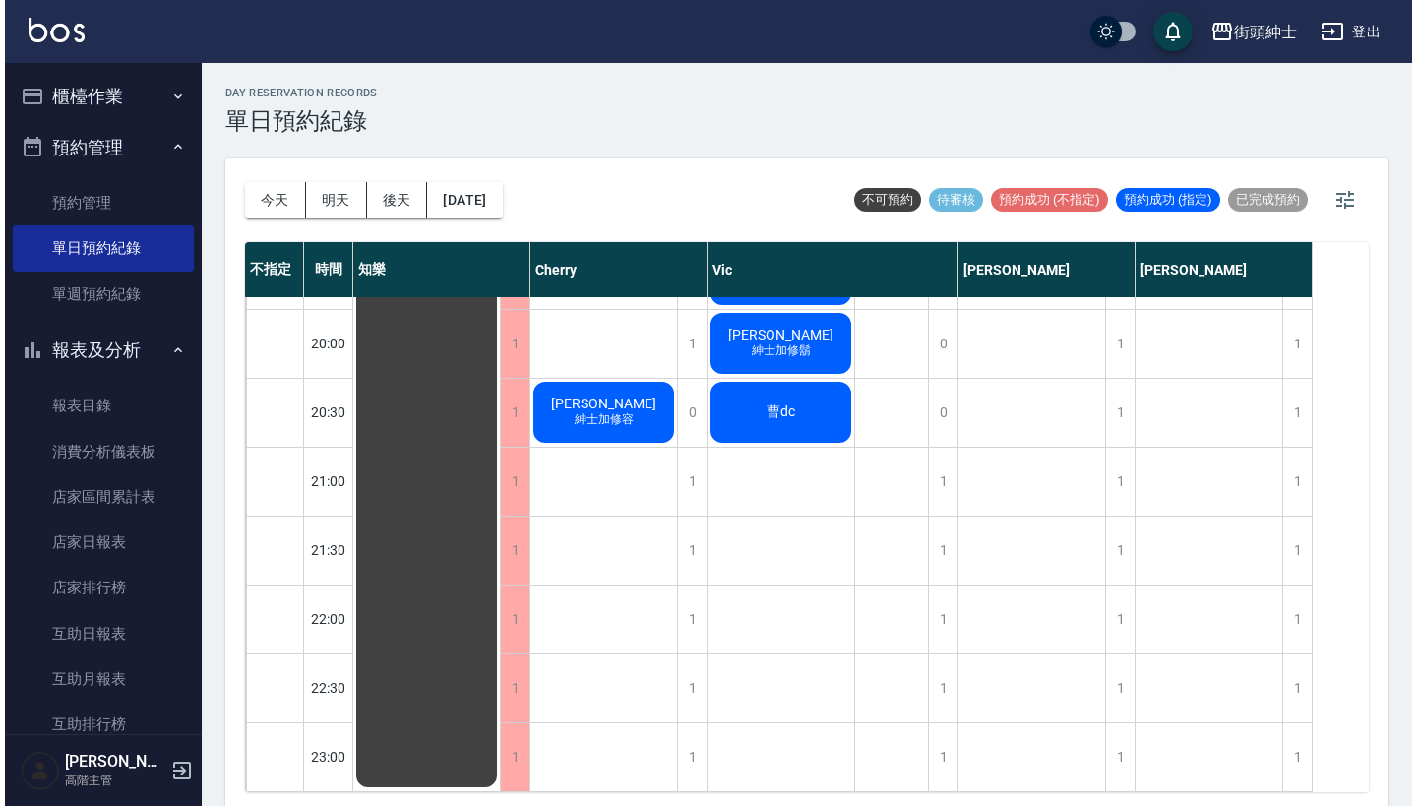
scroll to position [1519, 0]
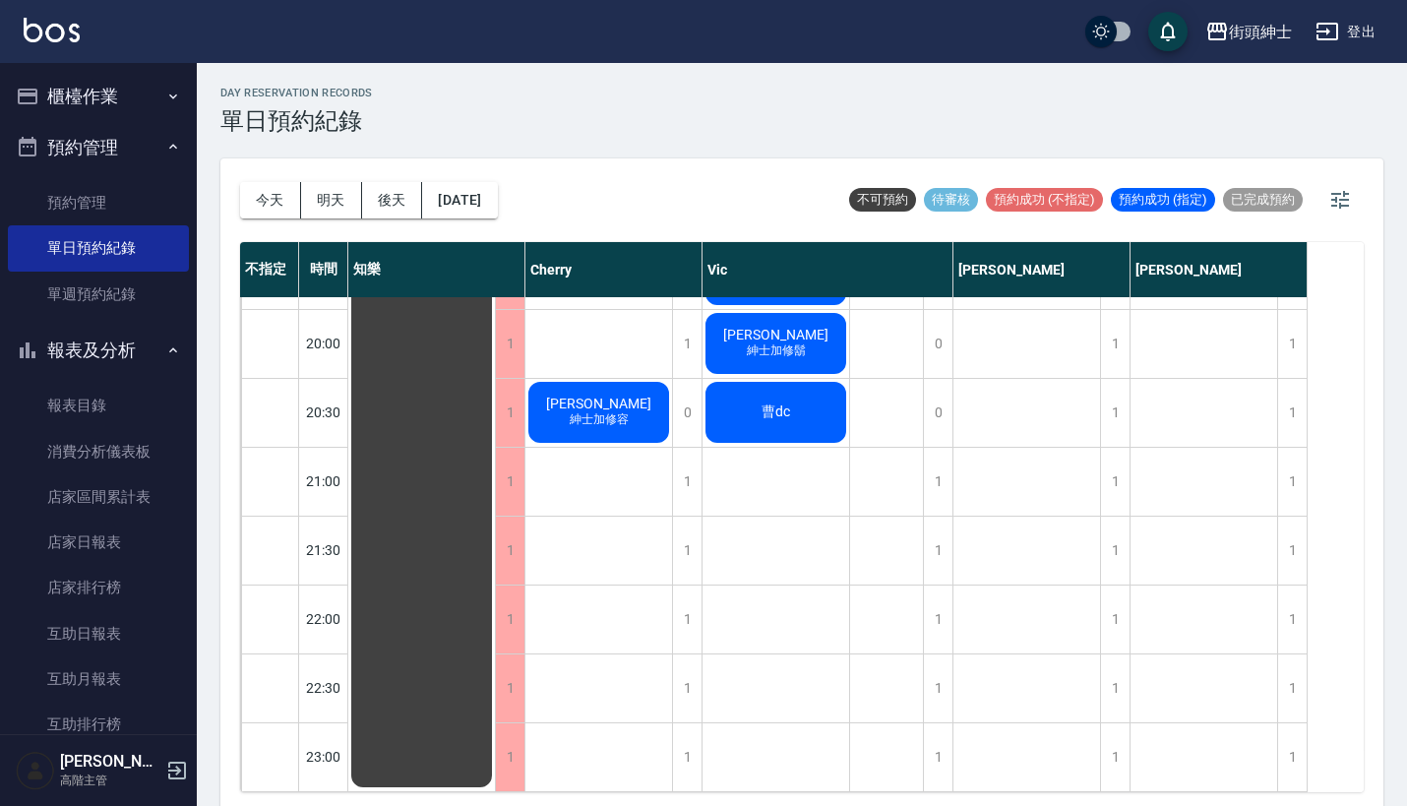
click at [140, 86] on button "櫃檯作業" at bounding box center [98, 96] width 181 height 51
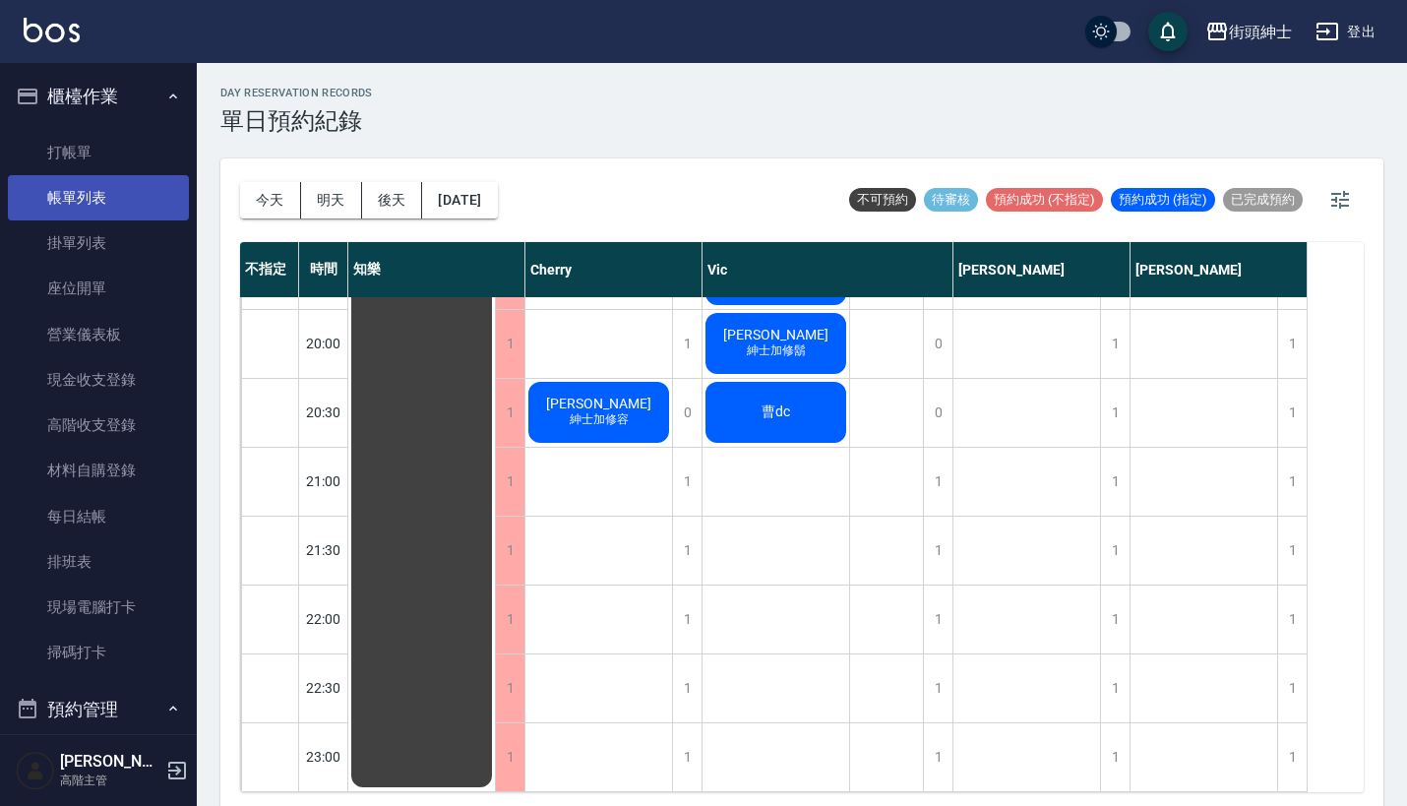
click at [131, 182] on link "帳單列表" at bounding box center [98, 197] width 181 height 45
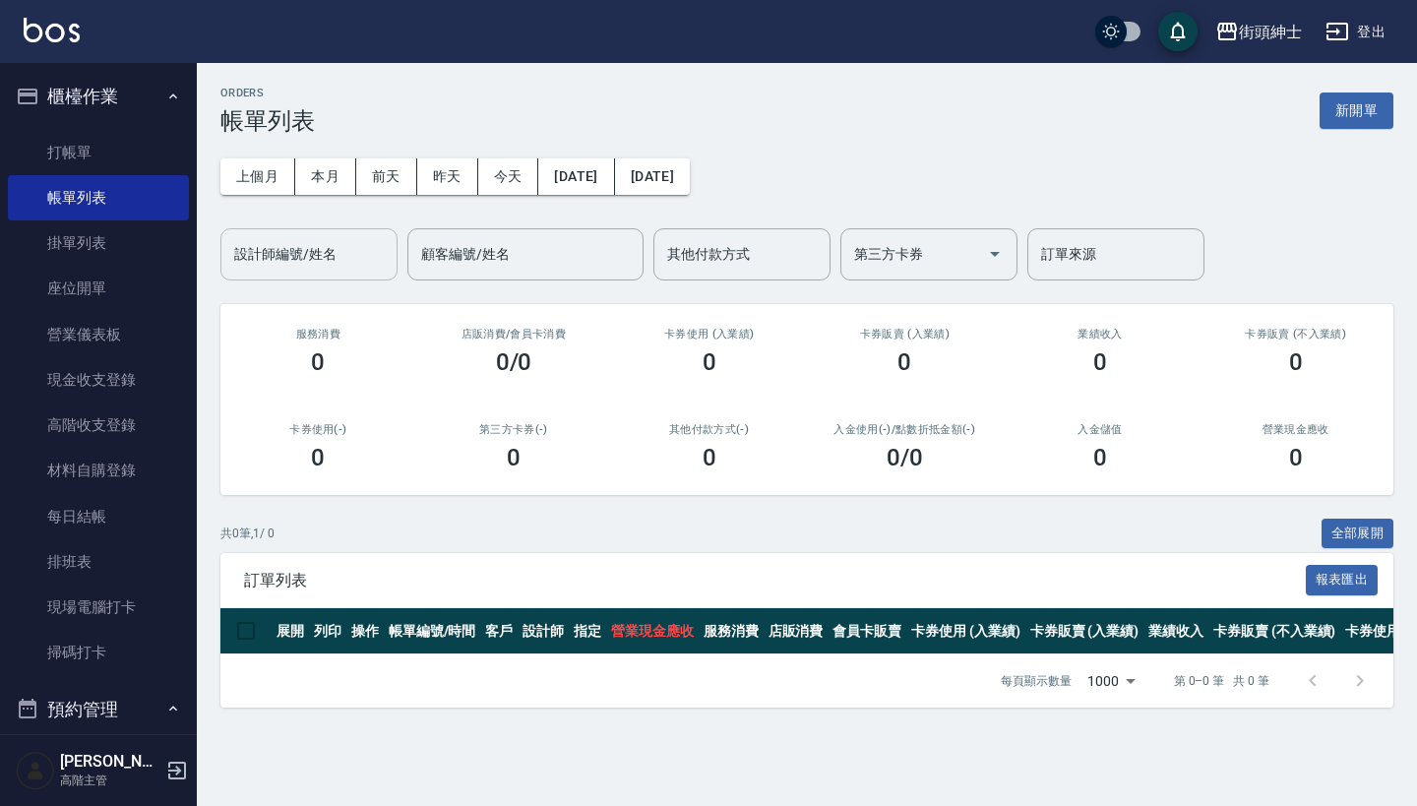
click at [314, 233] on div "設計師編號/姓名" at bounding box center [308, 254] width 177 height 52
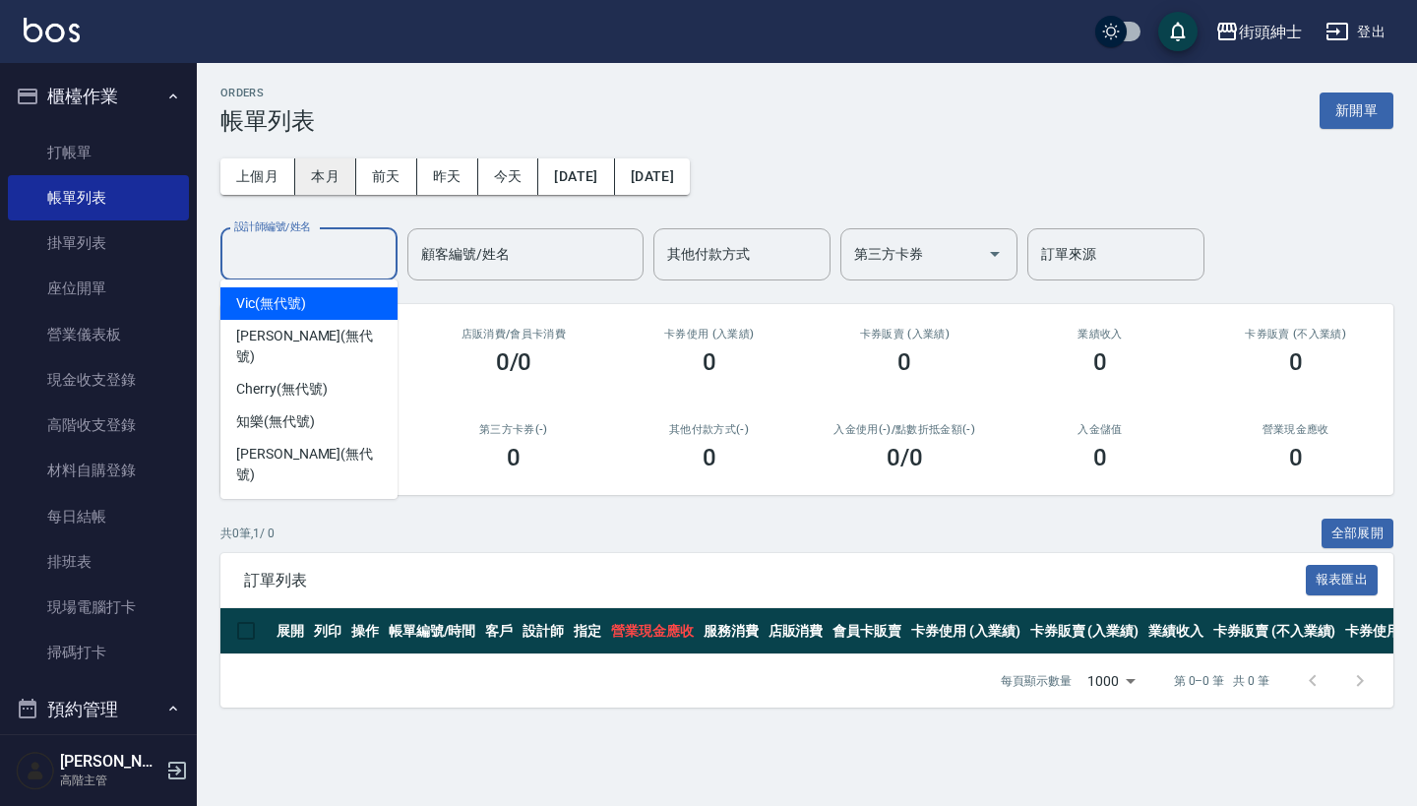
click at [322, 168] on button "本月" at bounding box center [325, 176] width 61 height 36
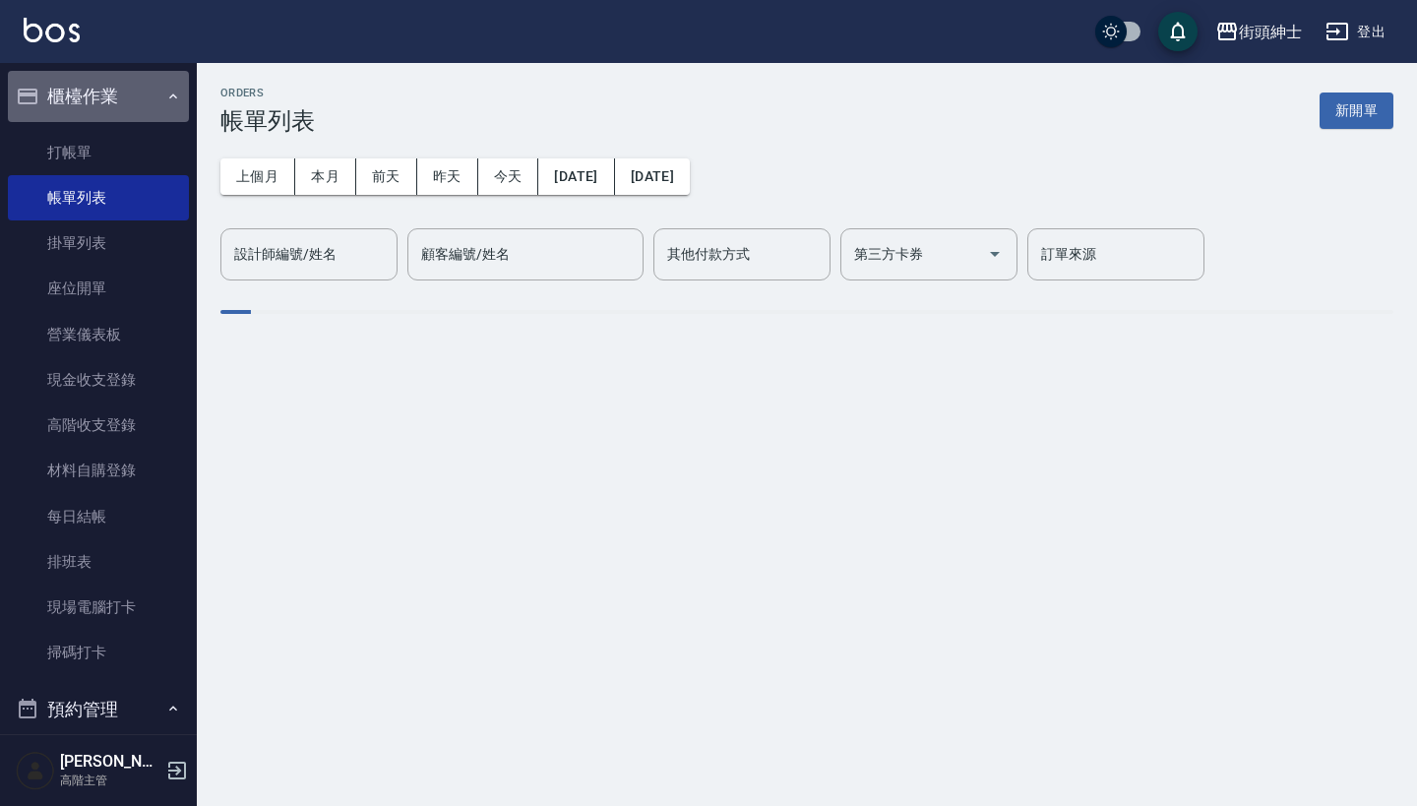
click at [165, 90] on icon "button" at bounding box center [173, 97] width 16 height 16
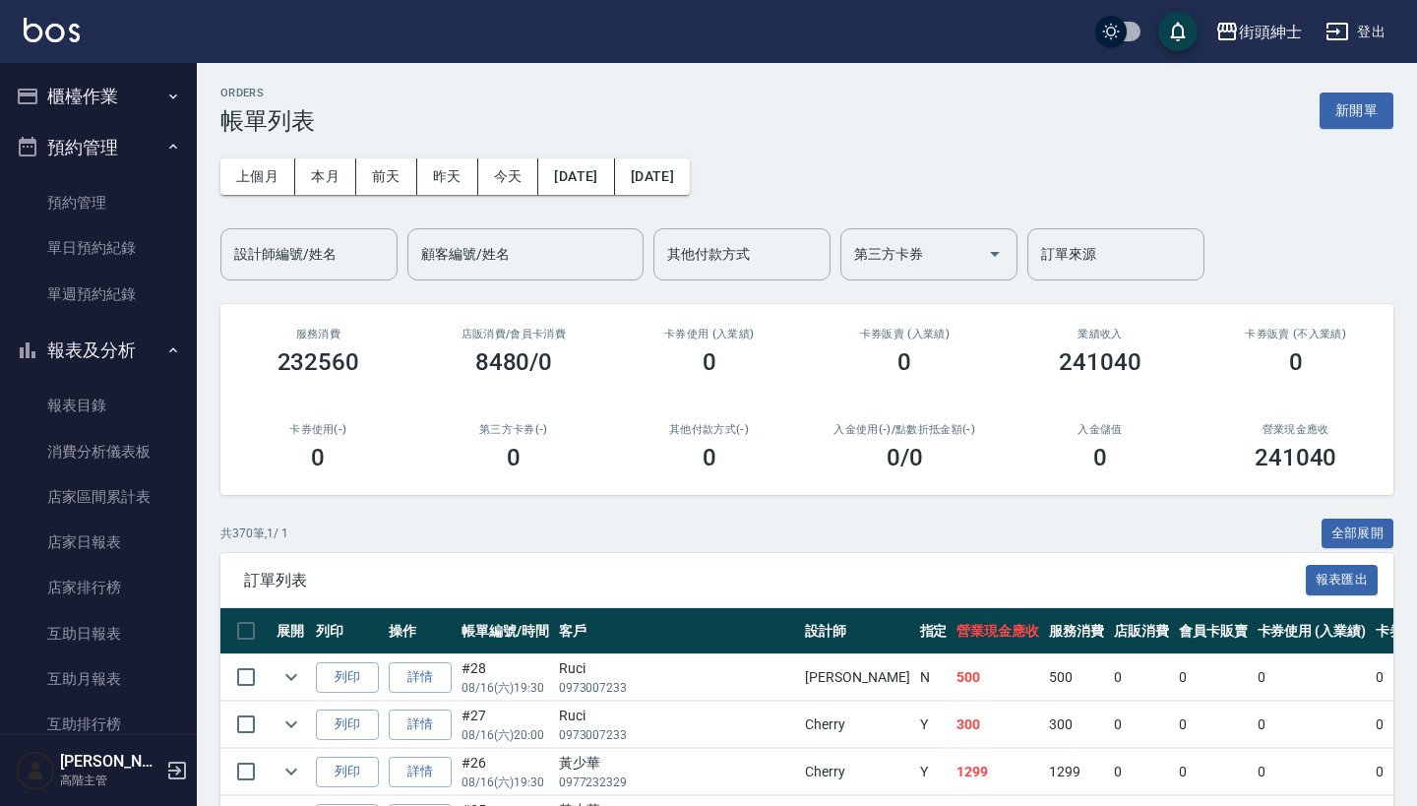
drag, startPoint x: 142, startPoint y: 102, endPoint x: 84, endPoint y: 96, distance: 58.3
click at [142, 103] on button "櫃檯作業" at bounding box center [98, 96] width 181 height 51
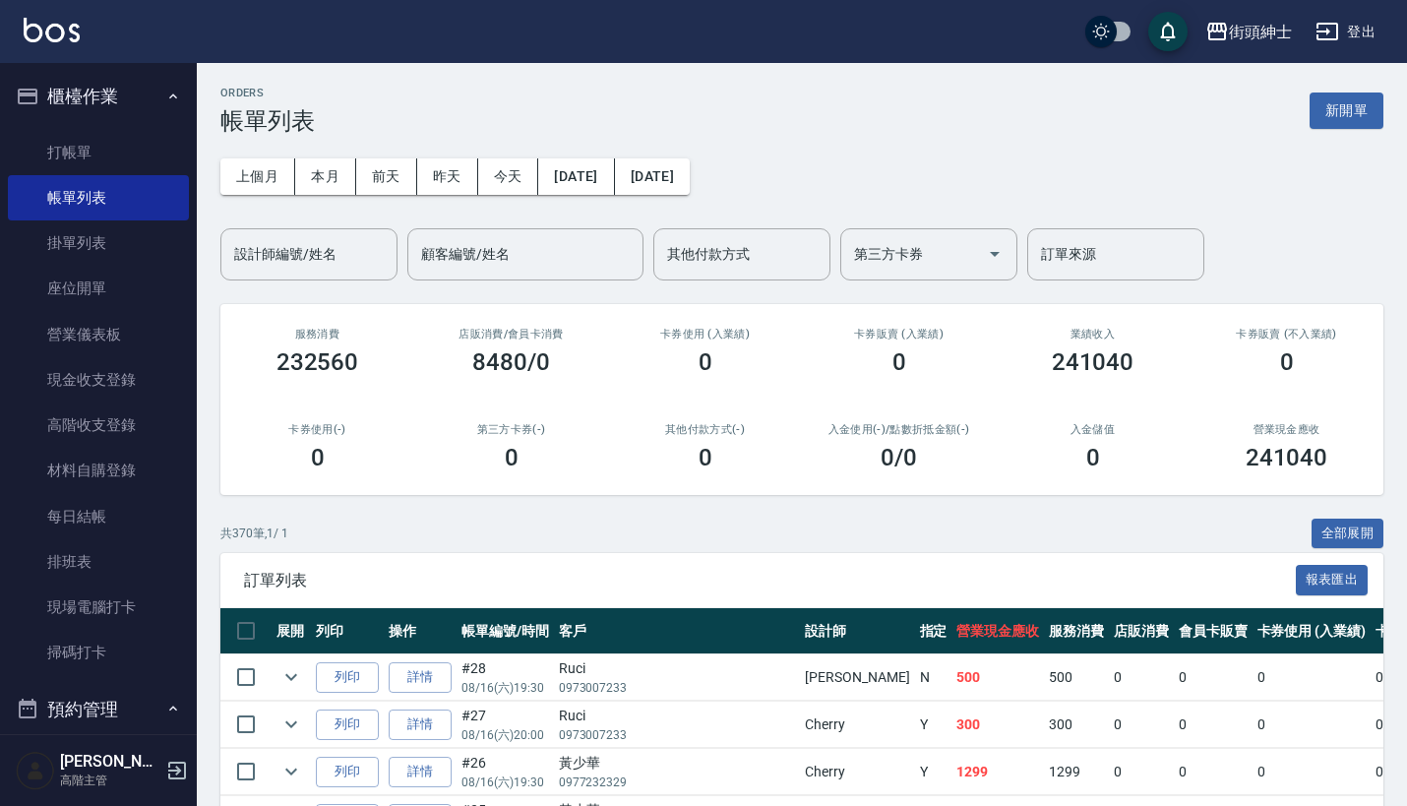
click at [124, 99] on button "櫃檯作業" at bounding box center [98, 96] width 181 height 51
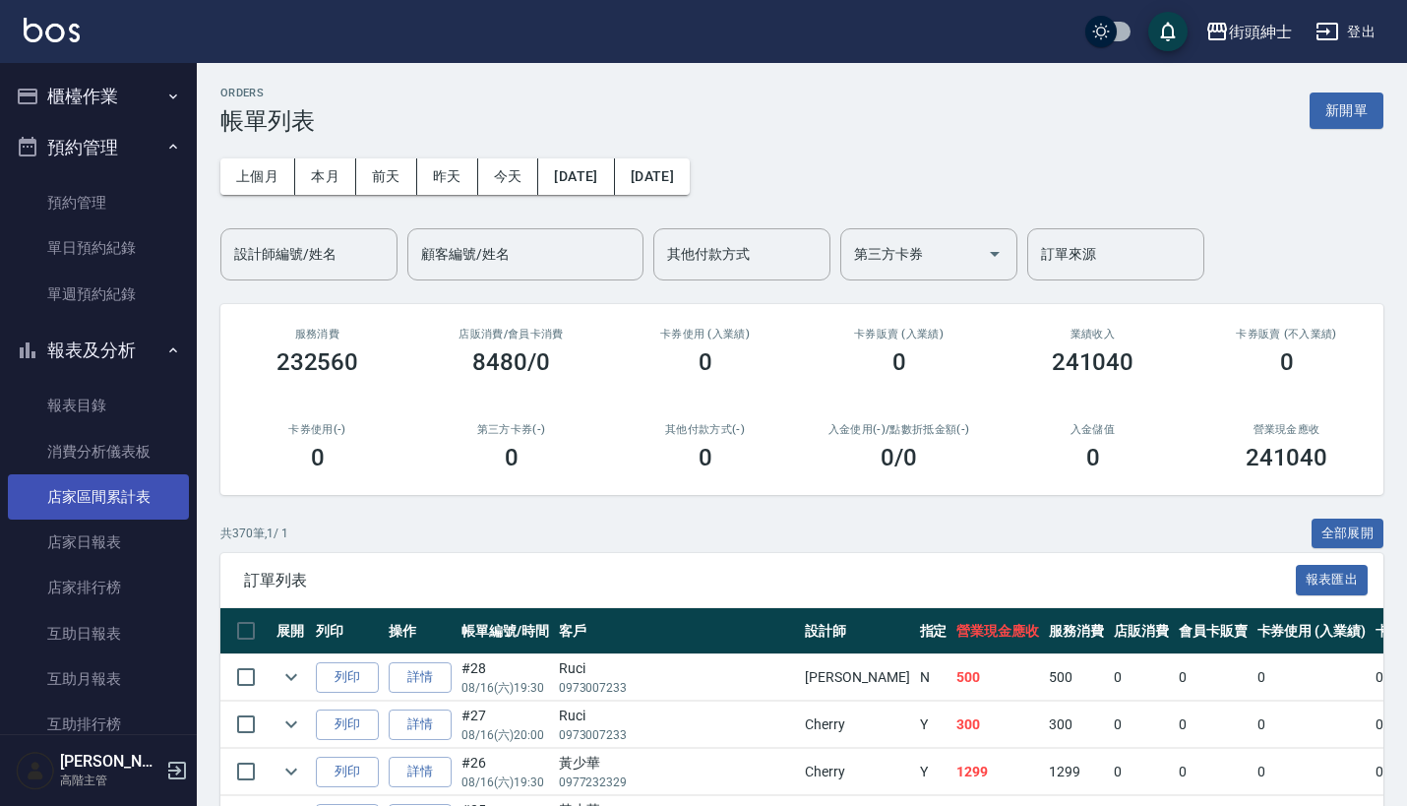
click at [132, 503] on link "店家區間累計表" at bounding box center [98, 496] width 181 height 45
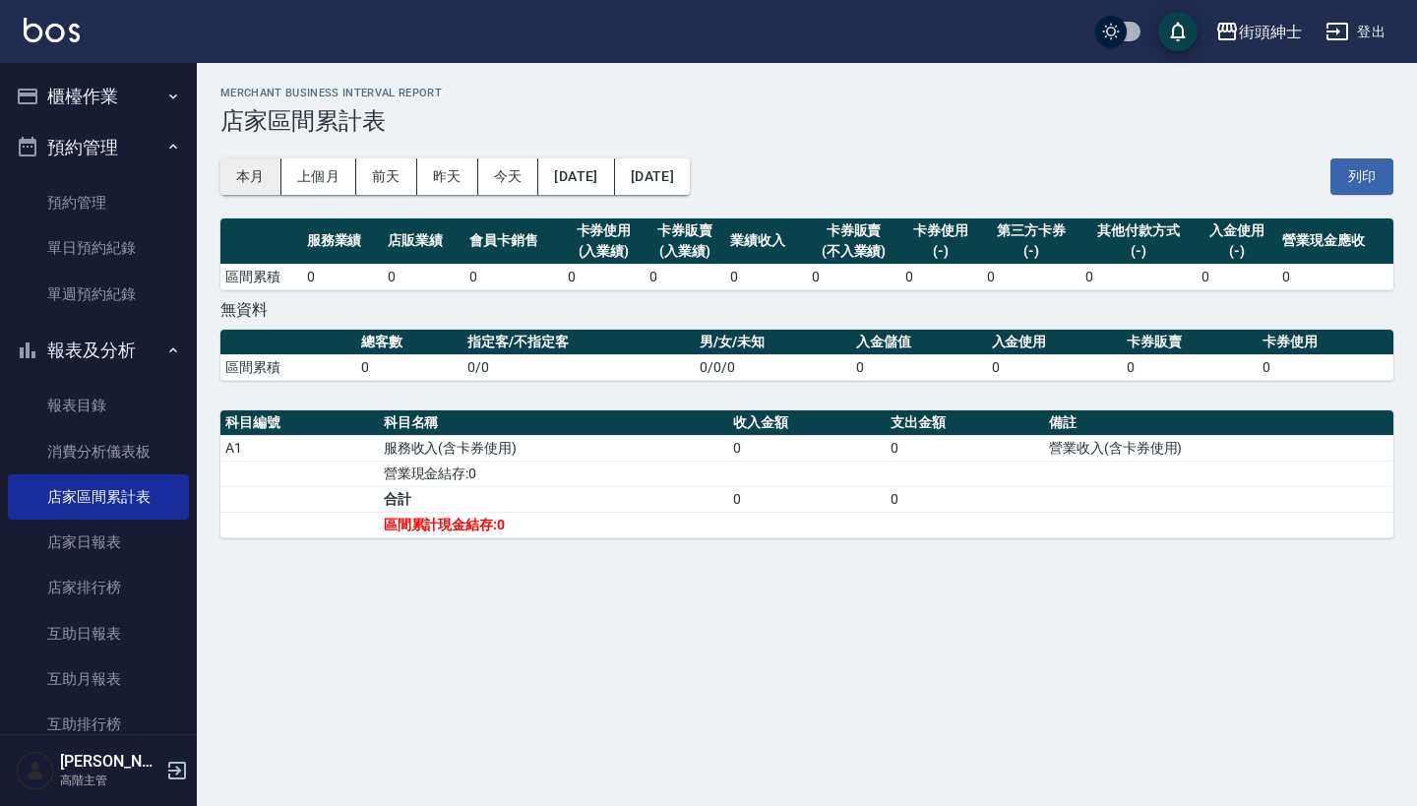
click at [262, 171] on button "本月" at bounding box center [250, 176] width 61 height 36
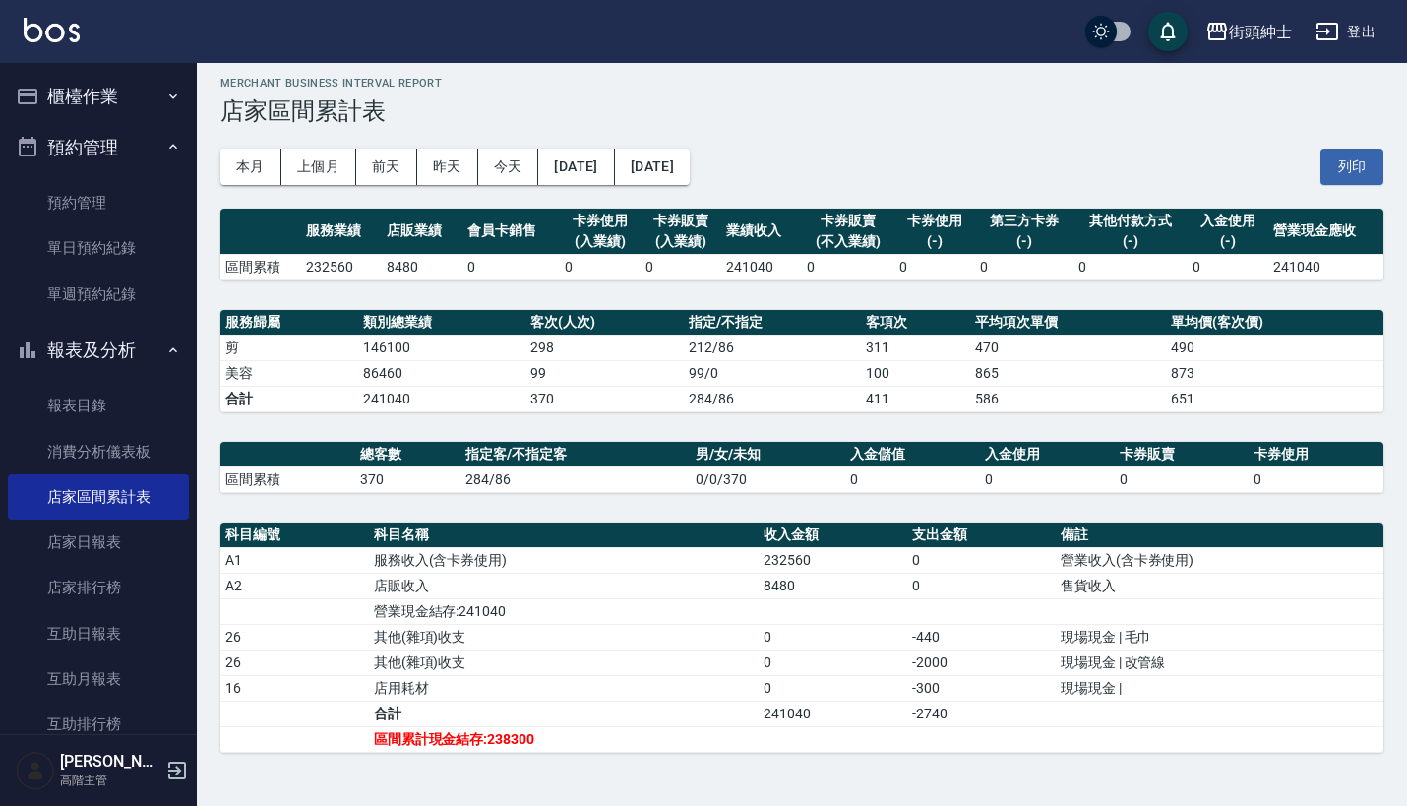
scroll to position [9, 0]
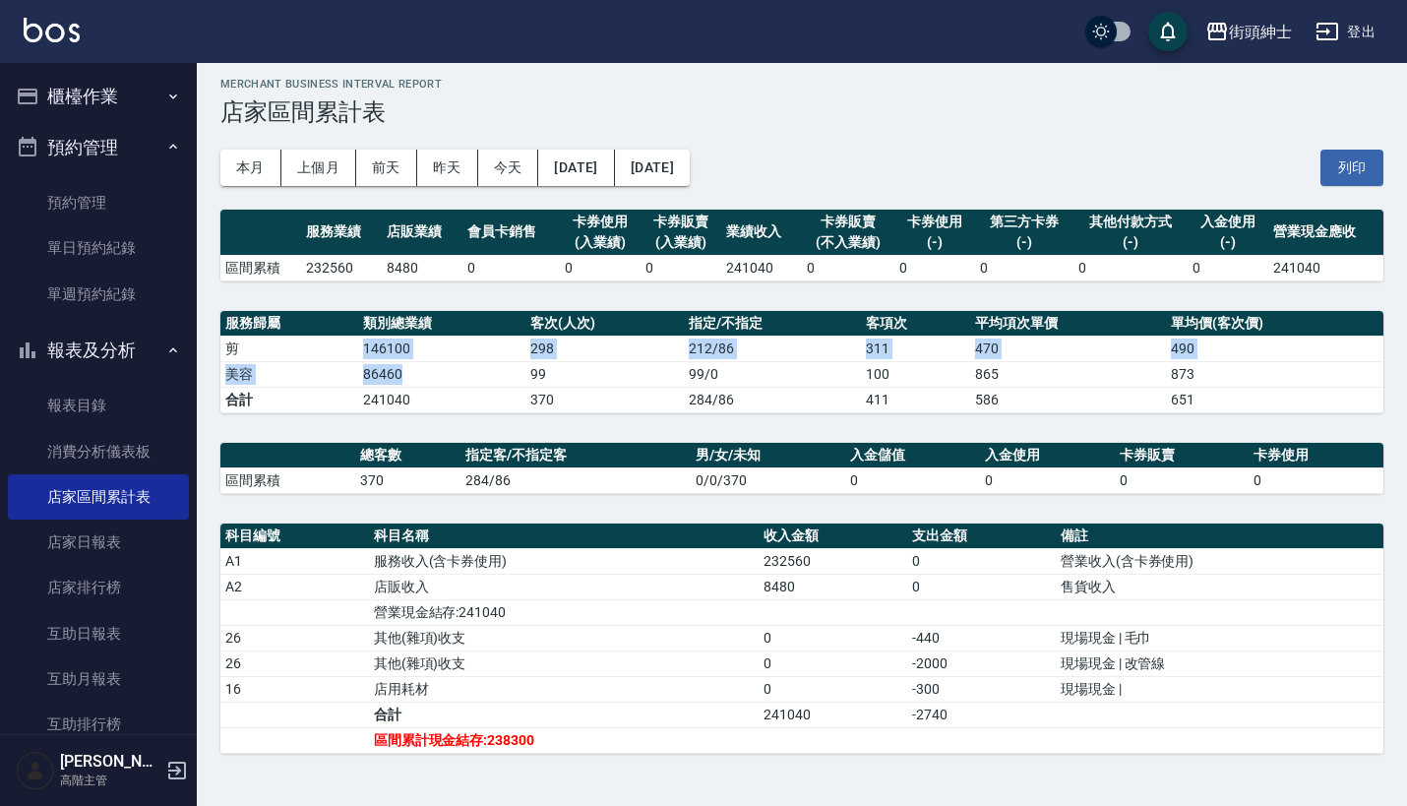
drag, startPoint x: 359, startPoint y: 340, endPoint x: 453, endPoint y: 380, distance: 101.4
click at [453, 380] on tbody "剪 146100 298 212 / 86 311 470 490 美容 86460 99 99 / 0 100 865 873 合計 241040 370 …" at bounding box center [801, 374] width 1163 height 77
click at [453, 379] on td "86460" at bounding box center [441, 374] width 167 height 26
drag, startPoint x: 356, startPoint y: 348, endPoint x: 397, endPoint y: 372, distance: 47.6
click at [397, 360] on tr "剪 146100 298 212 / 86 311 470 490" at bounding box center [801, 349] width 1163 height 26
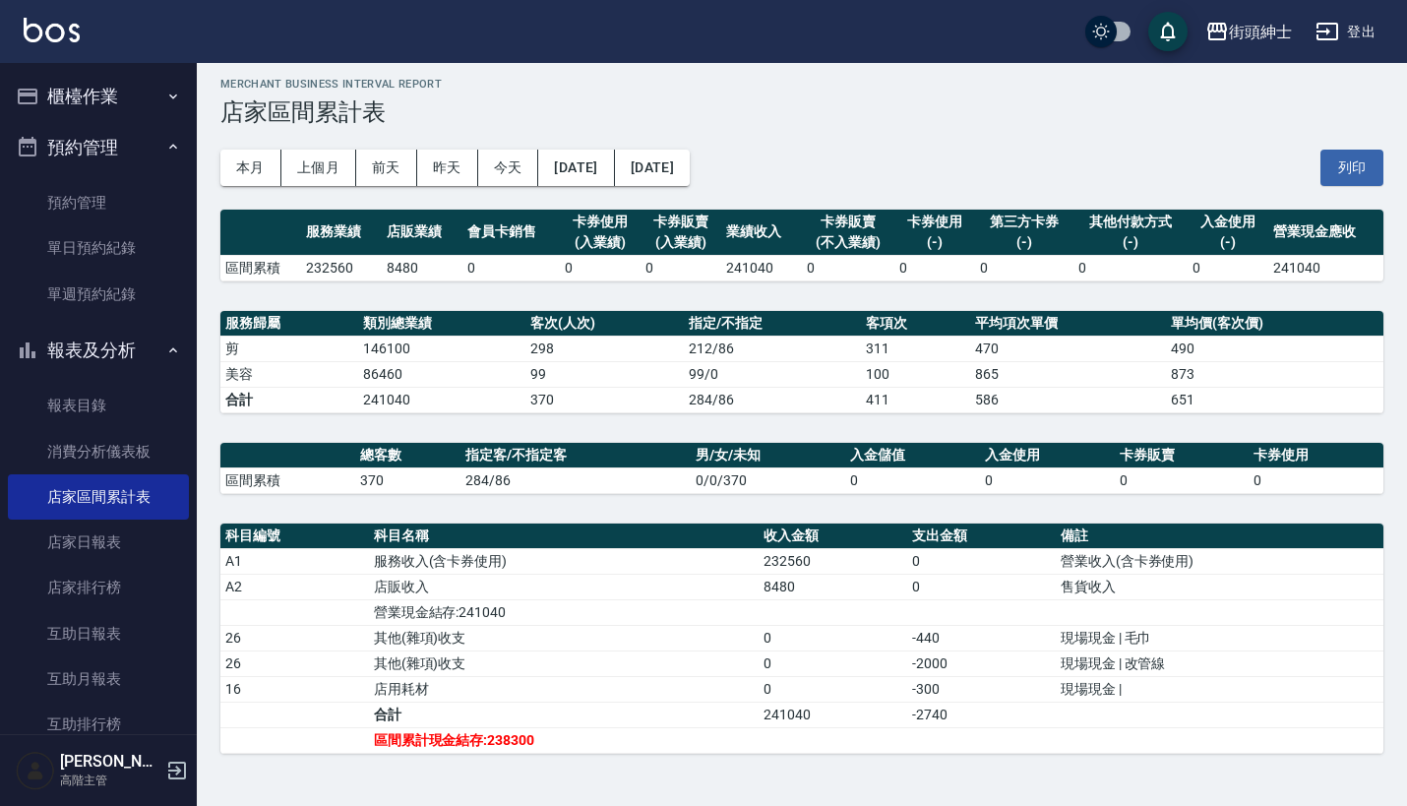
click at [397, 372] on td "86460" at bounding box center [441, 374] width 167 height 26
drag, startPoint x: 367, startPoint y: 350, endPoint x: 563, endPoint y: 363, distance: 196.2
click at [563, 363] on tbody "剪 146100 298 212 / 86 311 470 490 美容 86460 99 99 / 0 100 865 873 合計 241040 370 …" at bounding box center [801, 374] width 1163 height 77
click at [563, 364] on td "99" at bounding box center [604, 374] width 158 height 26
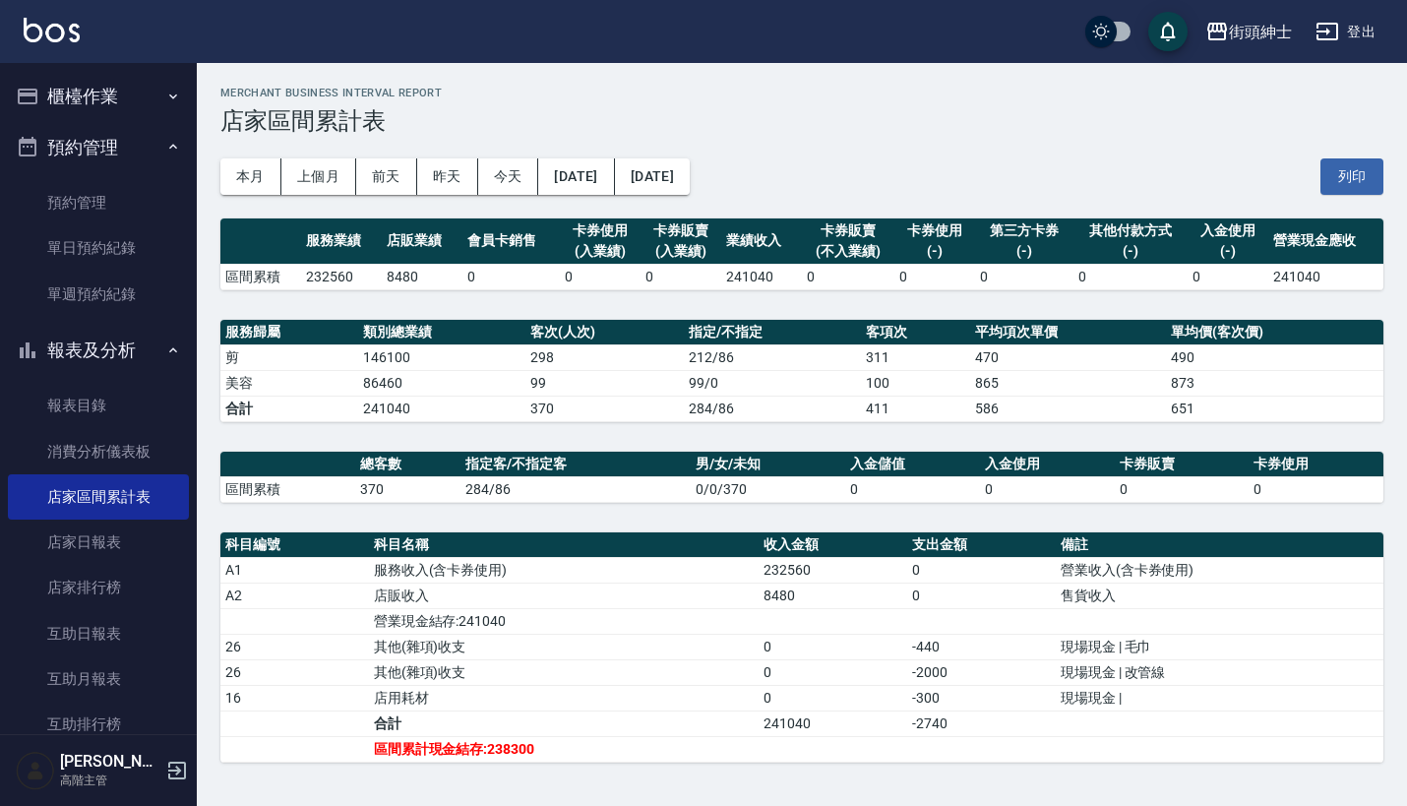
scroll to position [0, 0]
drag, startPoint x: 524, startPoint y: 379, endPoint x: 573, endPoint y: 379, distance: 48.2
click at [573, 379] on tr "美容 86460 99 99 / 0 100 865 873" at bounding box center [801, 383] width 1163 height 26
click at [573, 379] on td "99" at bounding box center [604, 383] width 158 height 26
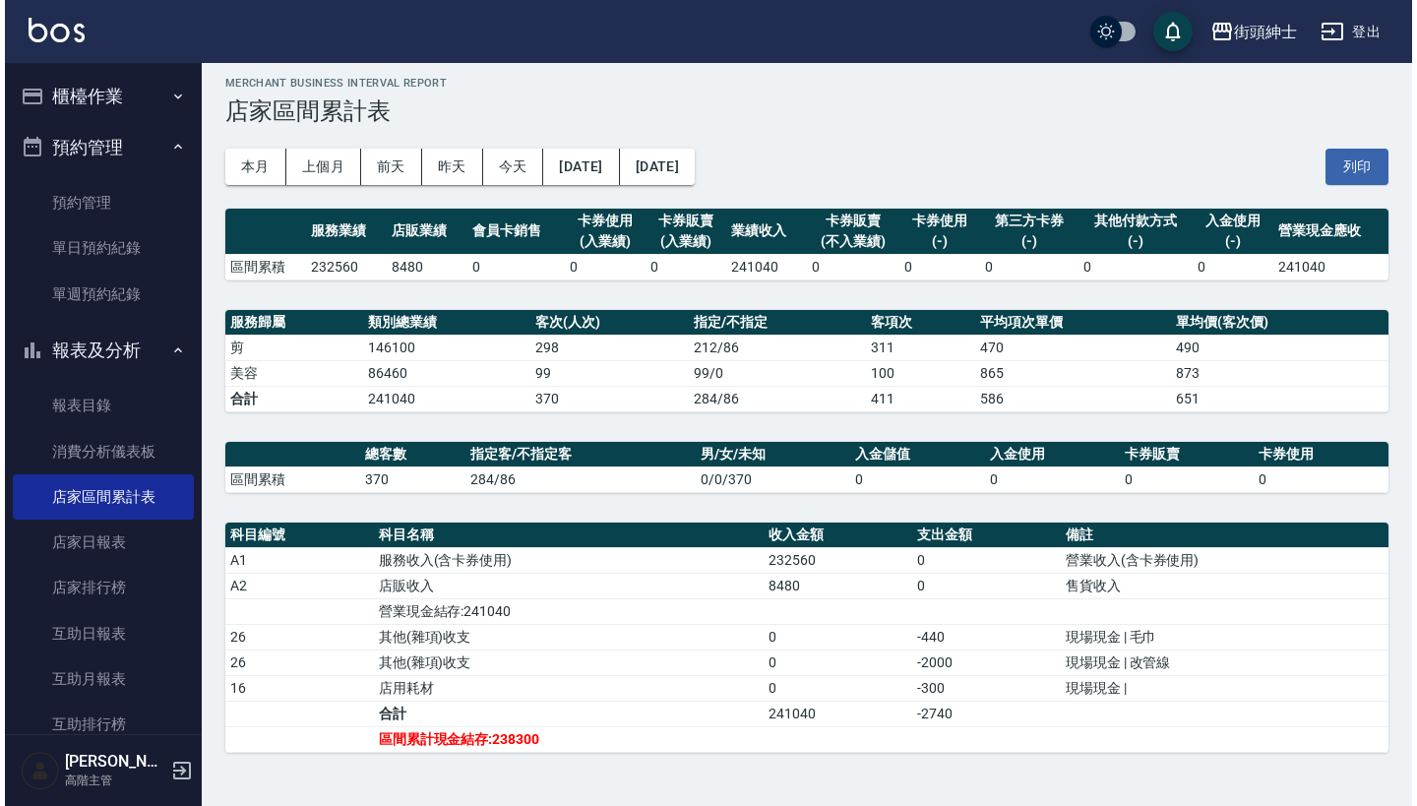
scroll to position [9, 0]
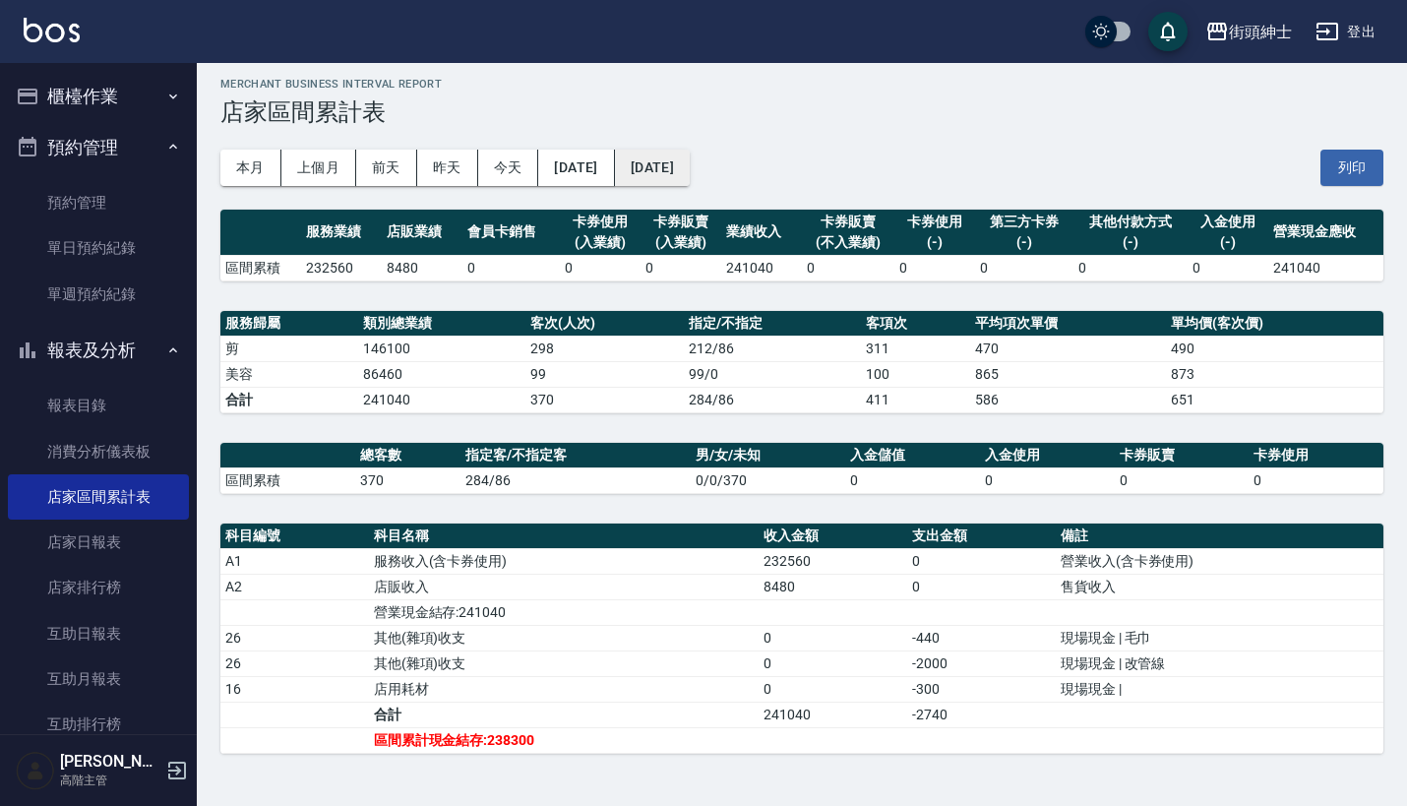
click at [690, 176] on button "2025/08/31" at bounding box center [652, 168] width 75 height 36
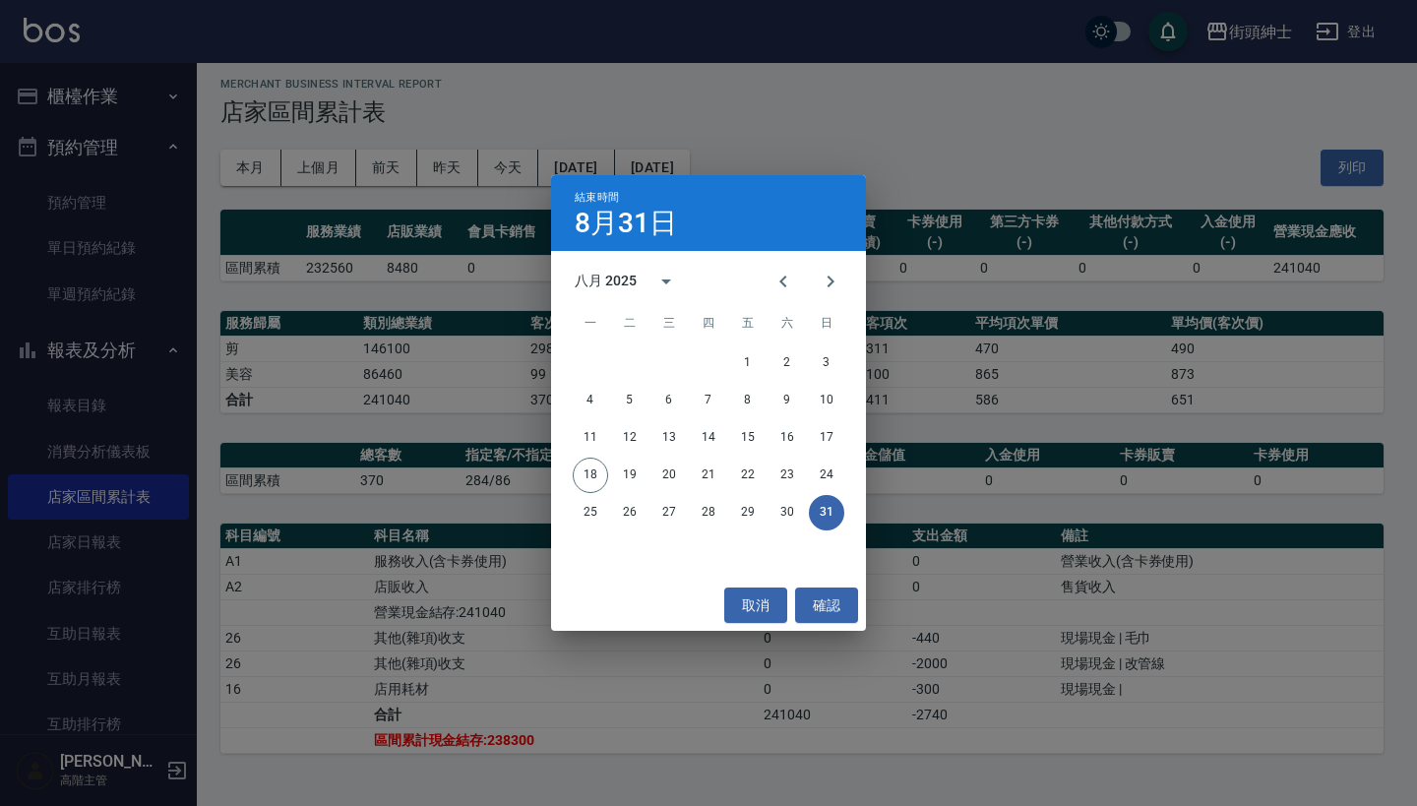
click at [850, 157] on div "結束時間 8月31日 八月 2025 一 二 三 四 五 六 日 1 2 3 4 5 6 7 8 9 10 11 12 13 14 15 16 17 18 1…" at bounding box center [708, 403] width 1417 height 806
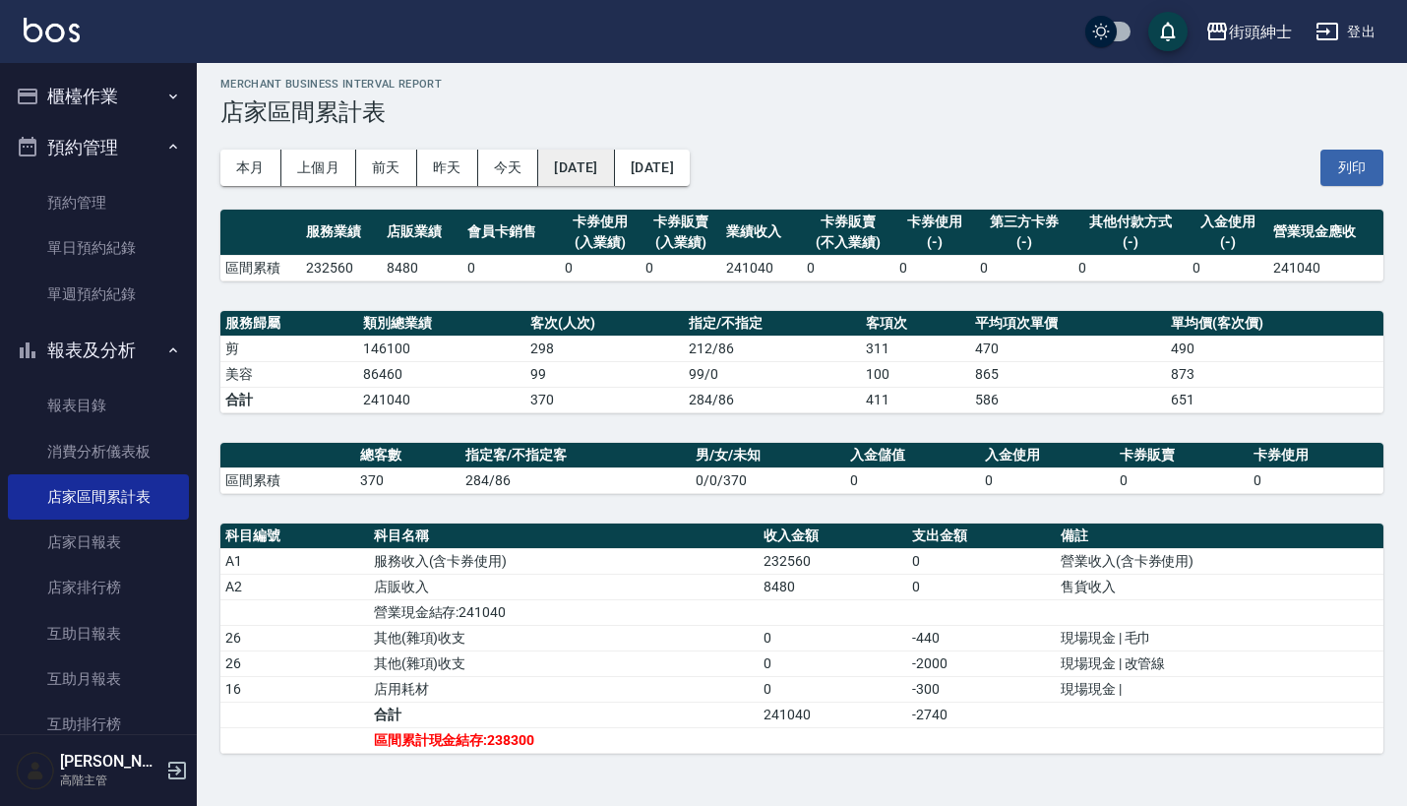
click at [568, 162] on button "2025/08/01" at bounding box center [576, 168] width 76 height 36
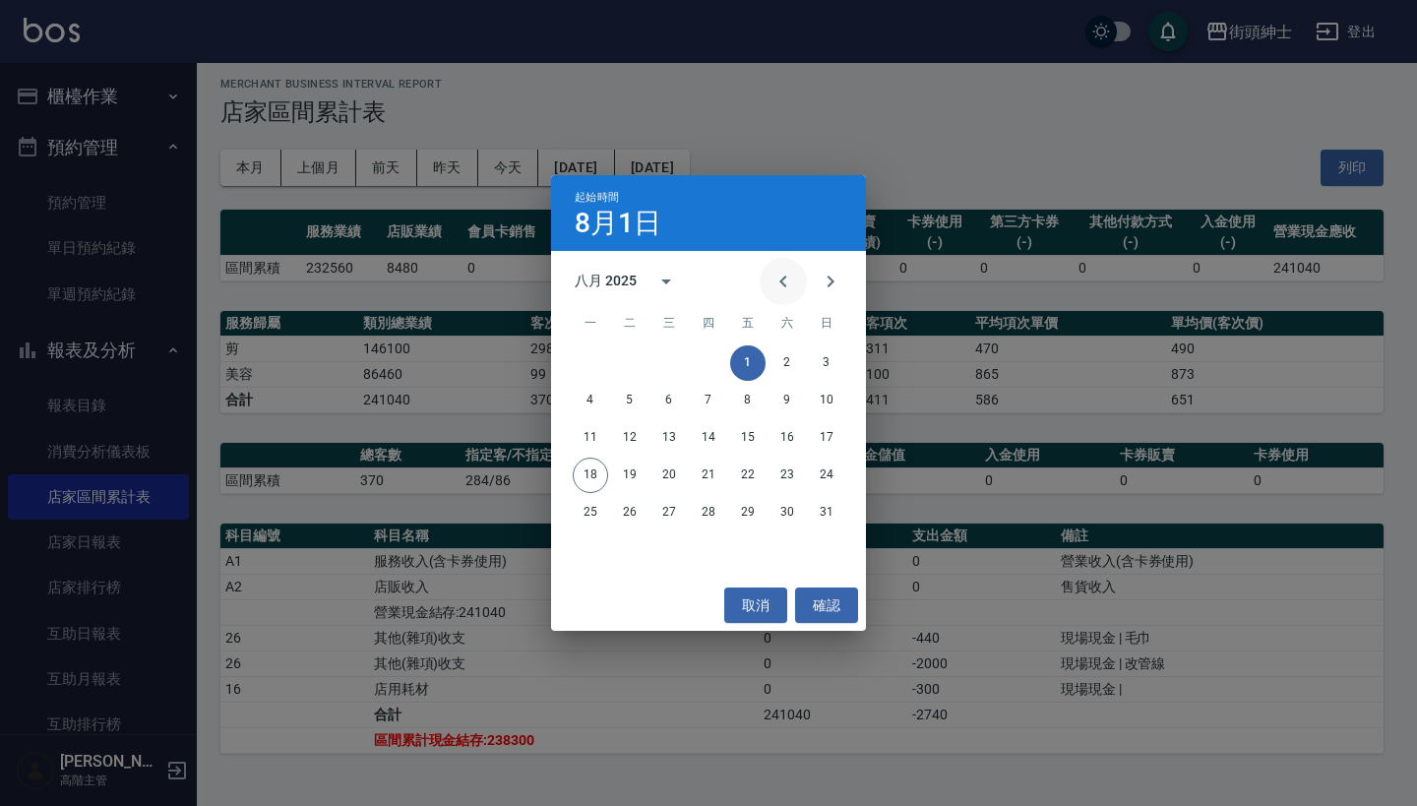
click at [777, 275] on icon "Previous month" at bounding box center [783, 282] width 24 height 24
click at [786, 275] on icon "Previous month" at bounding box center [783, 282] width 24 height 24
click at [783, 289] on icon "Previous month" at bounding box center [783, 282] width 24 height 24
click at [705, 362] on button "1" at bounding box center [708, 362] width 35 height 35
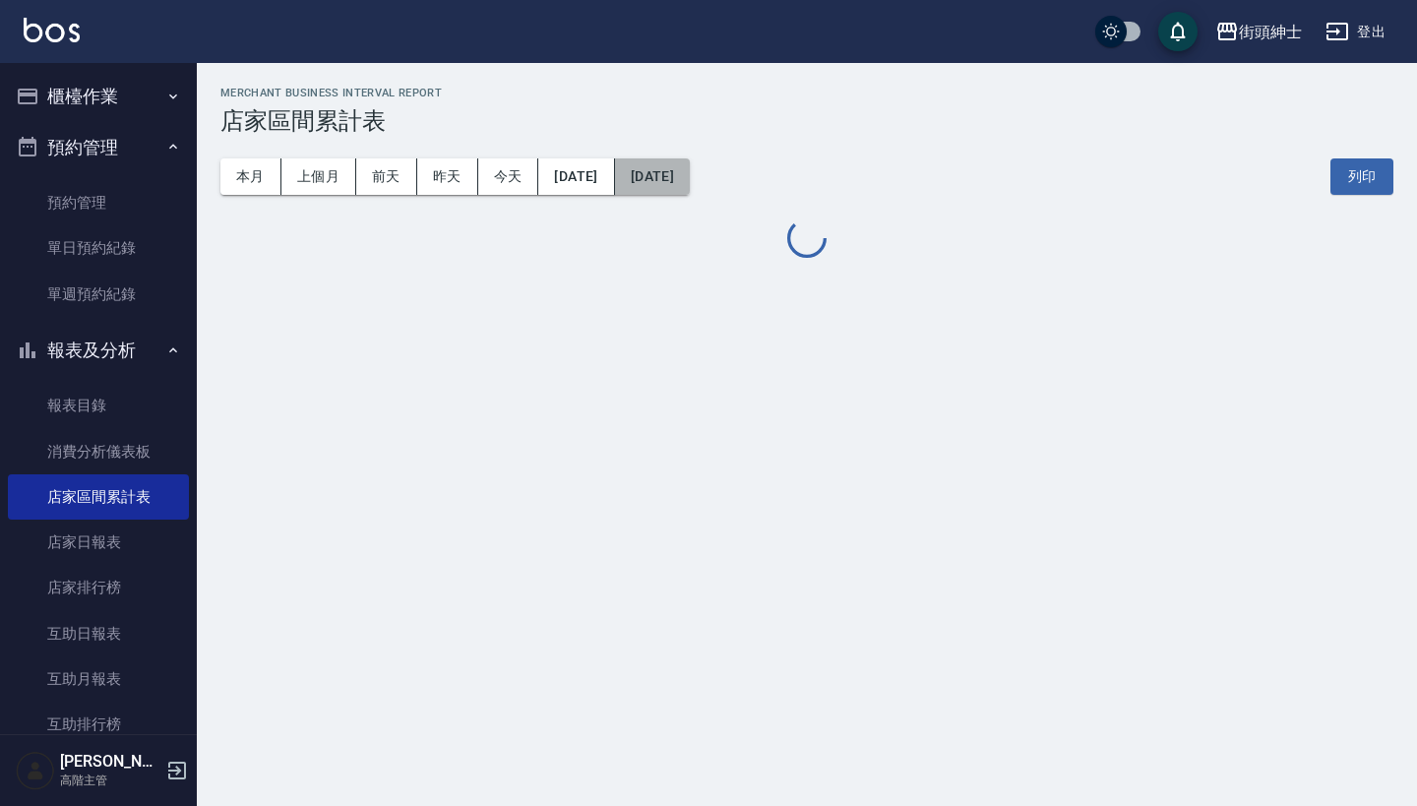
click at [690, 176] on button "2025/08/31" at bounding box center [652, 176] width 75 height 36
click at [690, 178] on button "2025/08/31" at bounding box center [652, 176] width 75 height 36
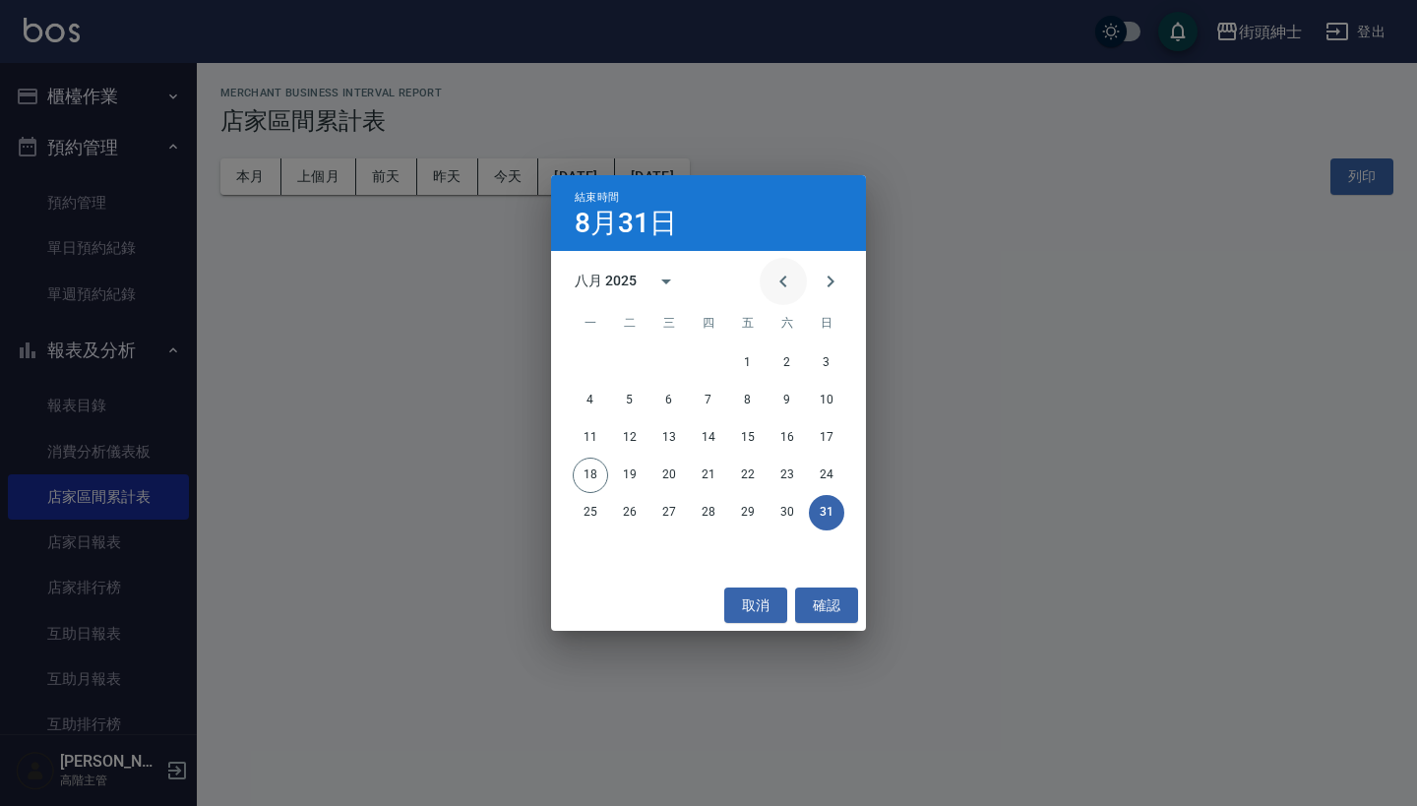
click at [775, 275] on icon "Previous month" at bounding box center [783, 282] width 24 height 24
click at [840, 432] on button "18" at bounding box center [826, 437] width 35 height 35
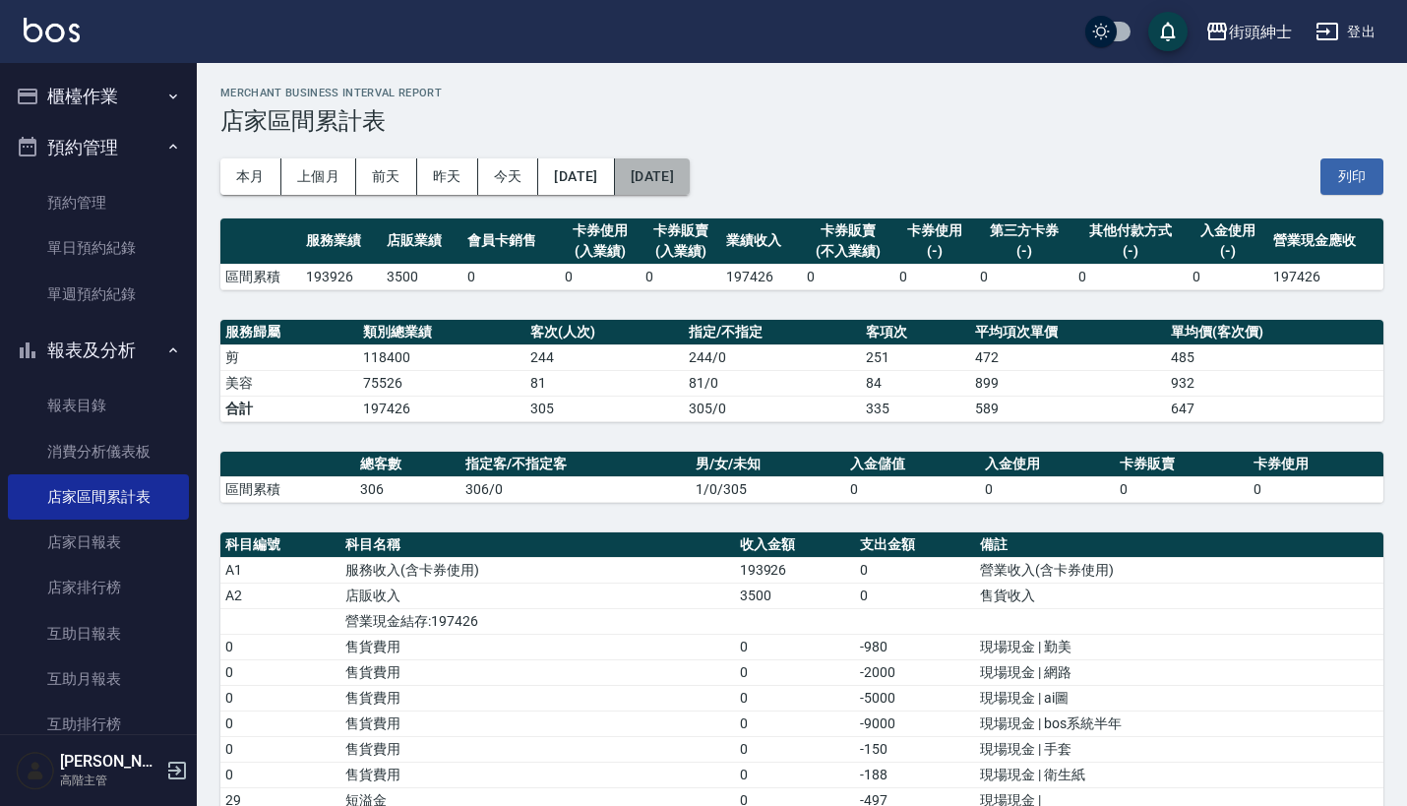
click at [690, 173] on button "2025/05/18" at bounding box center [652, 176] width 75 height 36
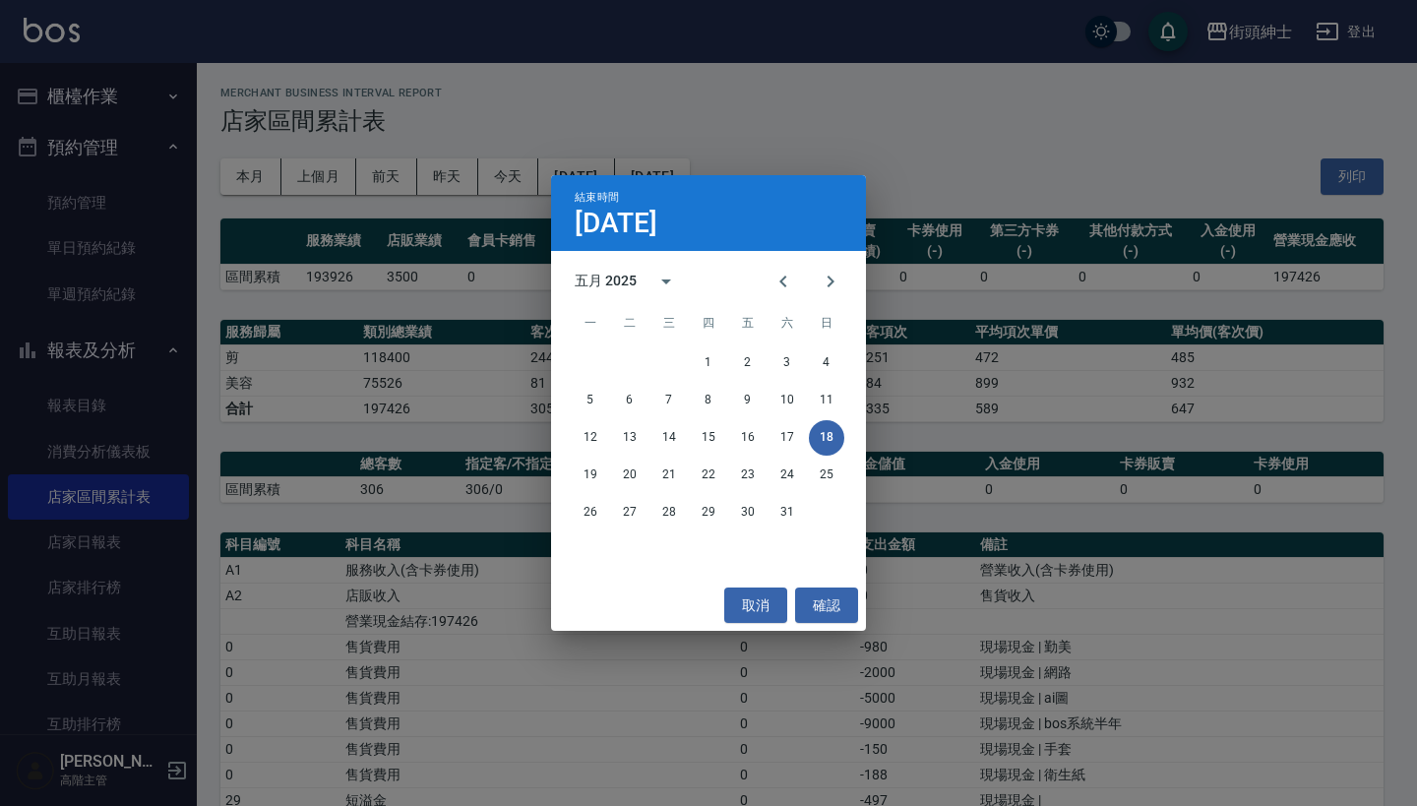
click at [827, 131] on div "結束時間 5月18日 五月 2025 一 二 三 四 五 六 日 1 2 3 4 5 6 7 8 9 10 11 12 13 14 15 16 17 18 1…" at bounding box center [708, 403] width 1417 height 806
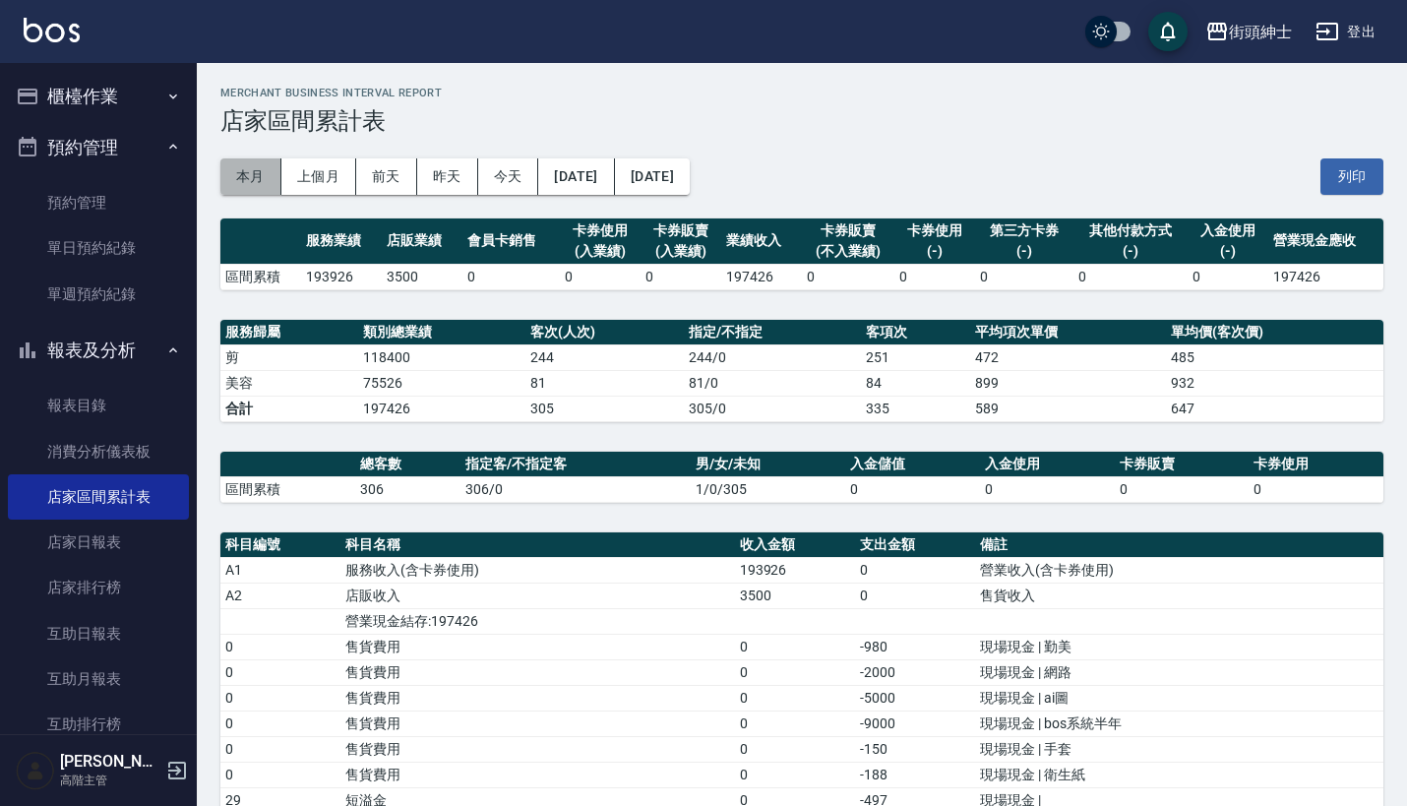
click at [258, 168] on button "本月" at bounding box center [250, 176] width 61 height 36
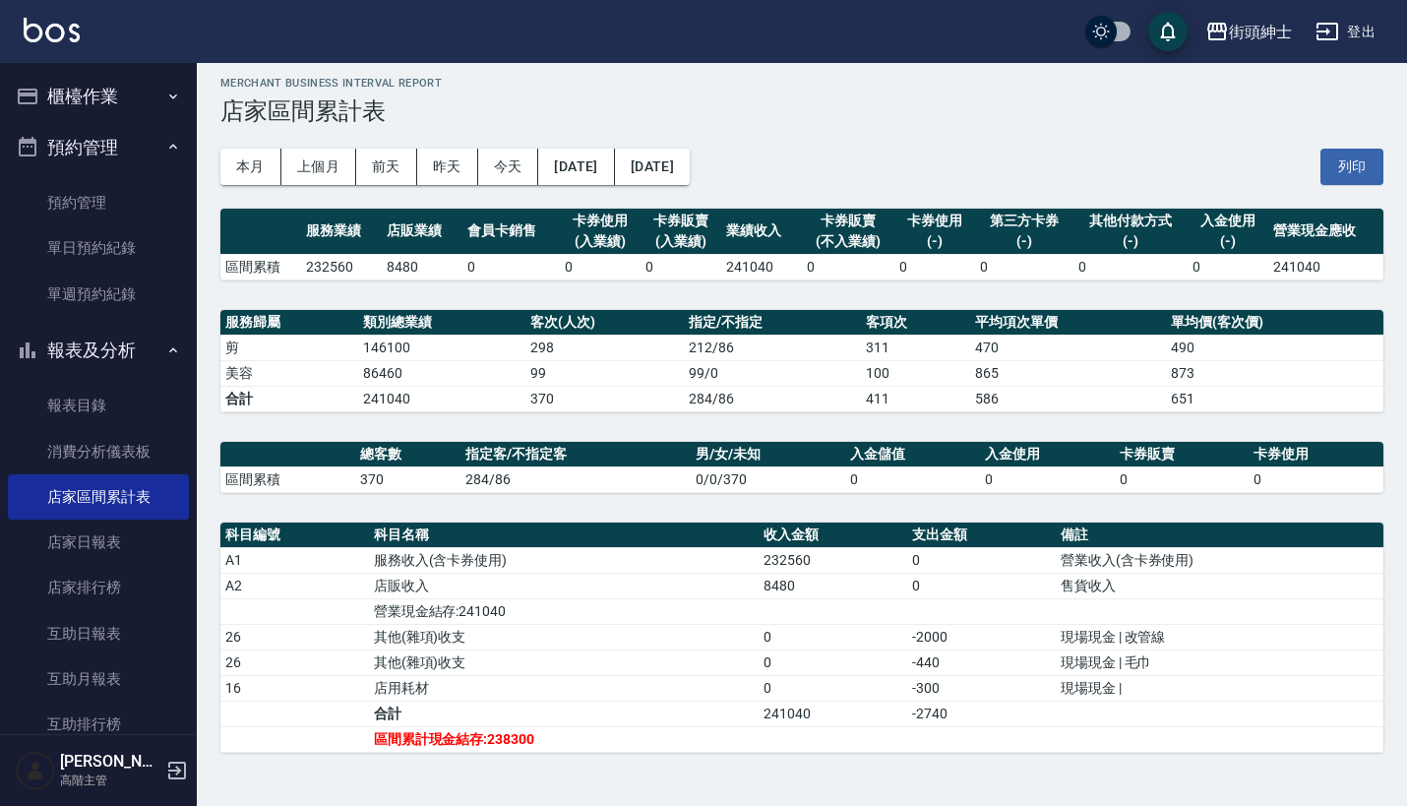
scroll to position [9, 0]
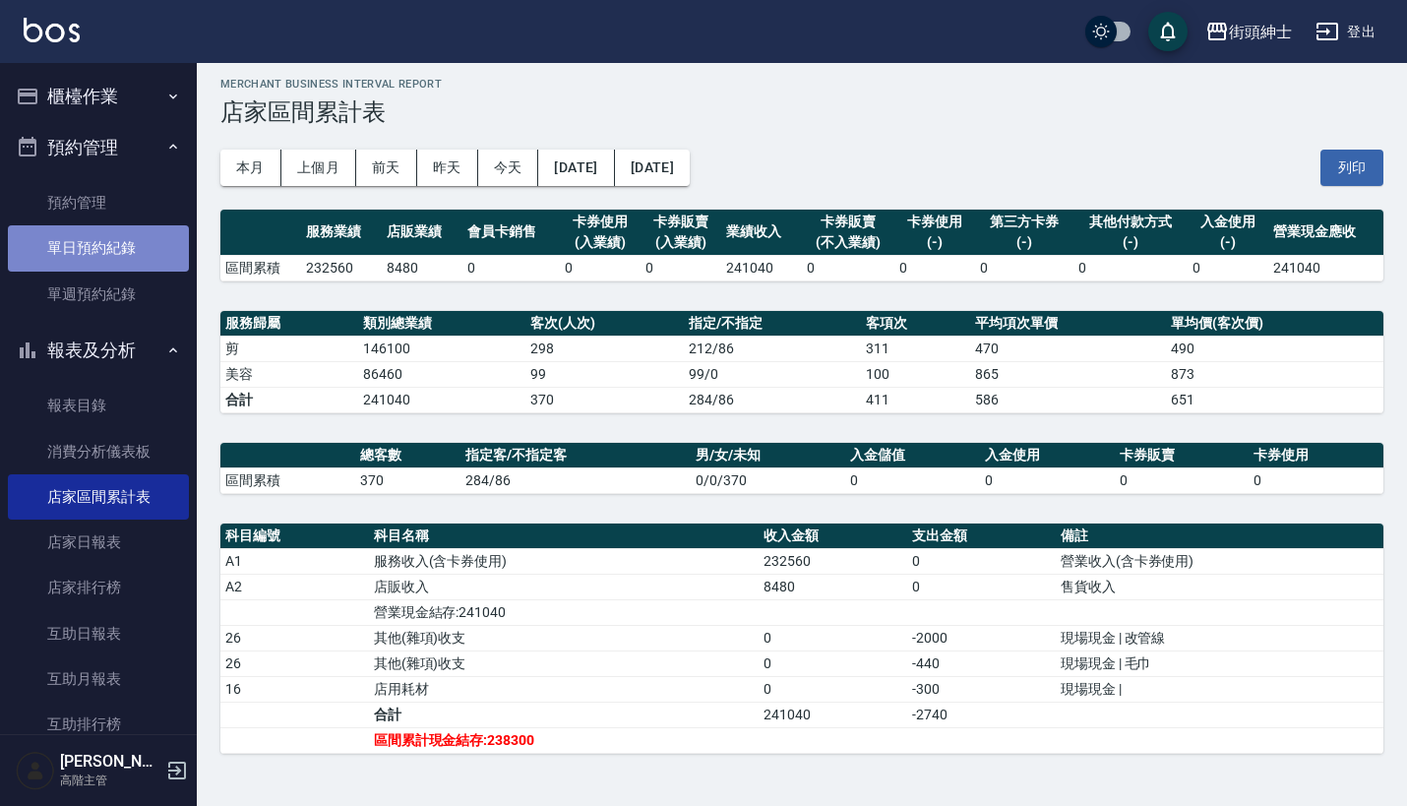
click at [135, 256] on link "單日預約紀錄" at bounding box center [98, 247] width 181 height 45
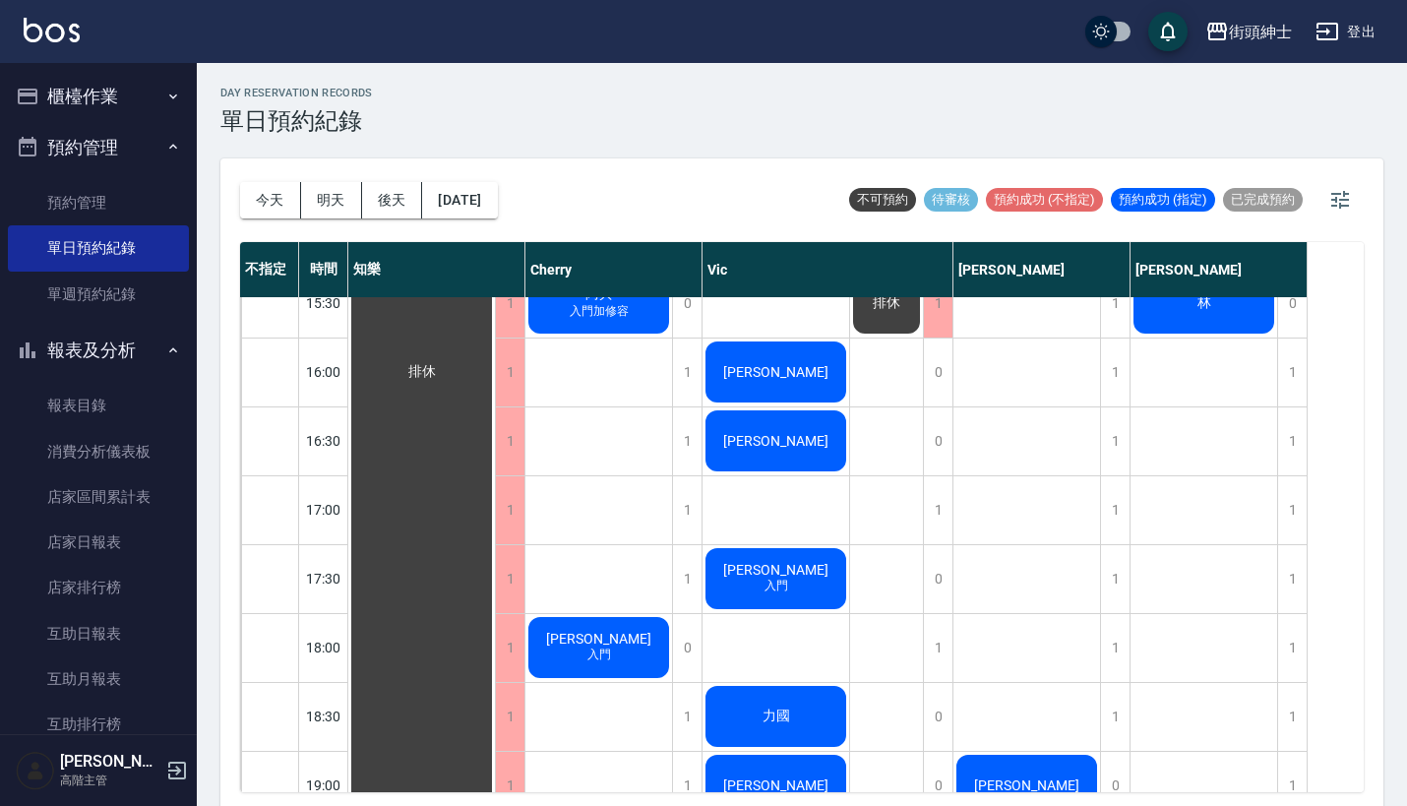
scroll to position [1159, 0]
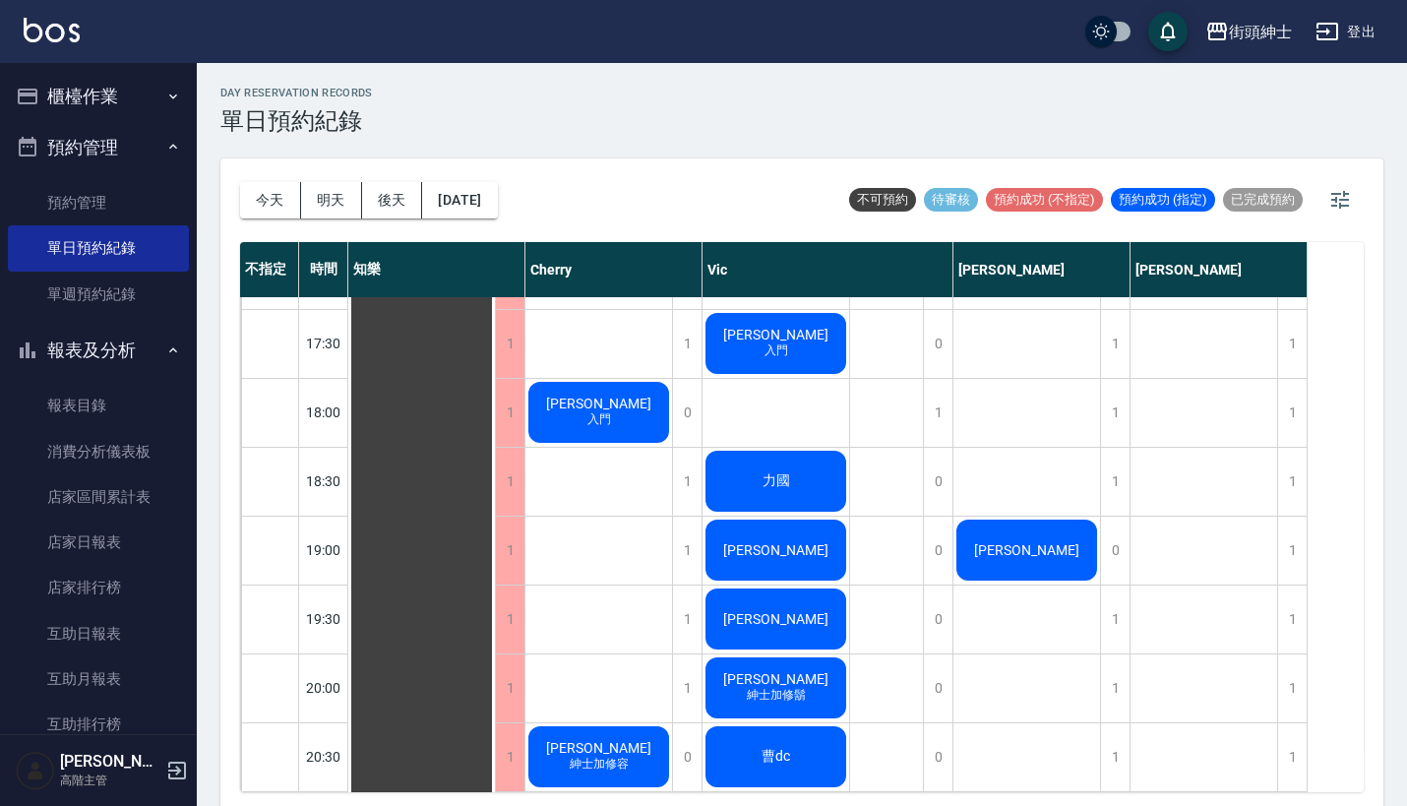
click at [119, 144] on button "預約管理" at bounding box center [98, 147] width 181 height 51
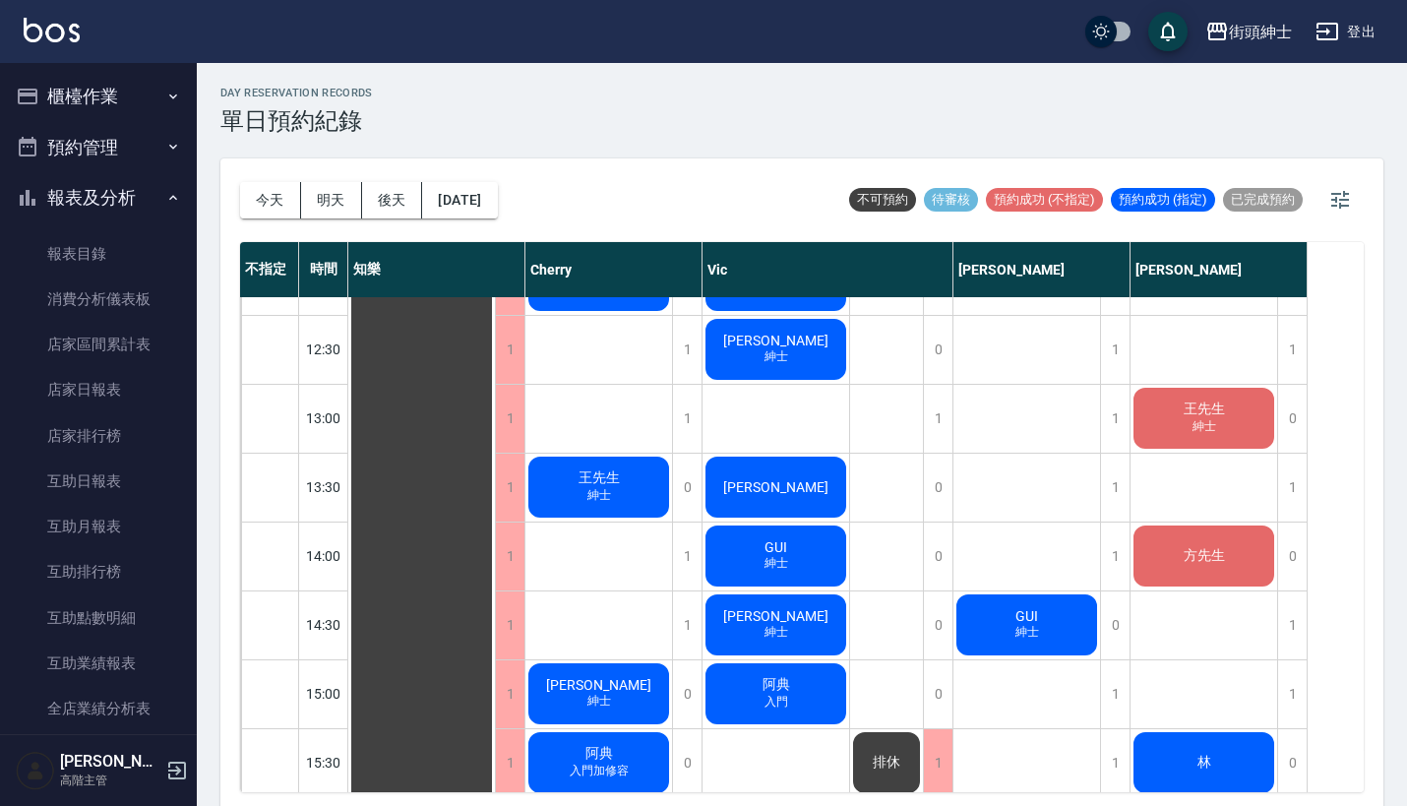
scroll to position [735, 0]
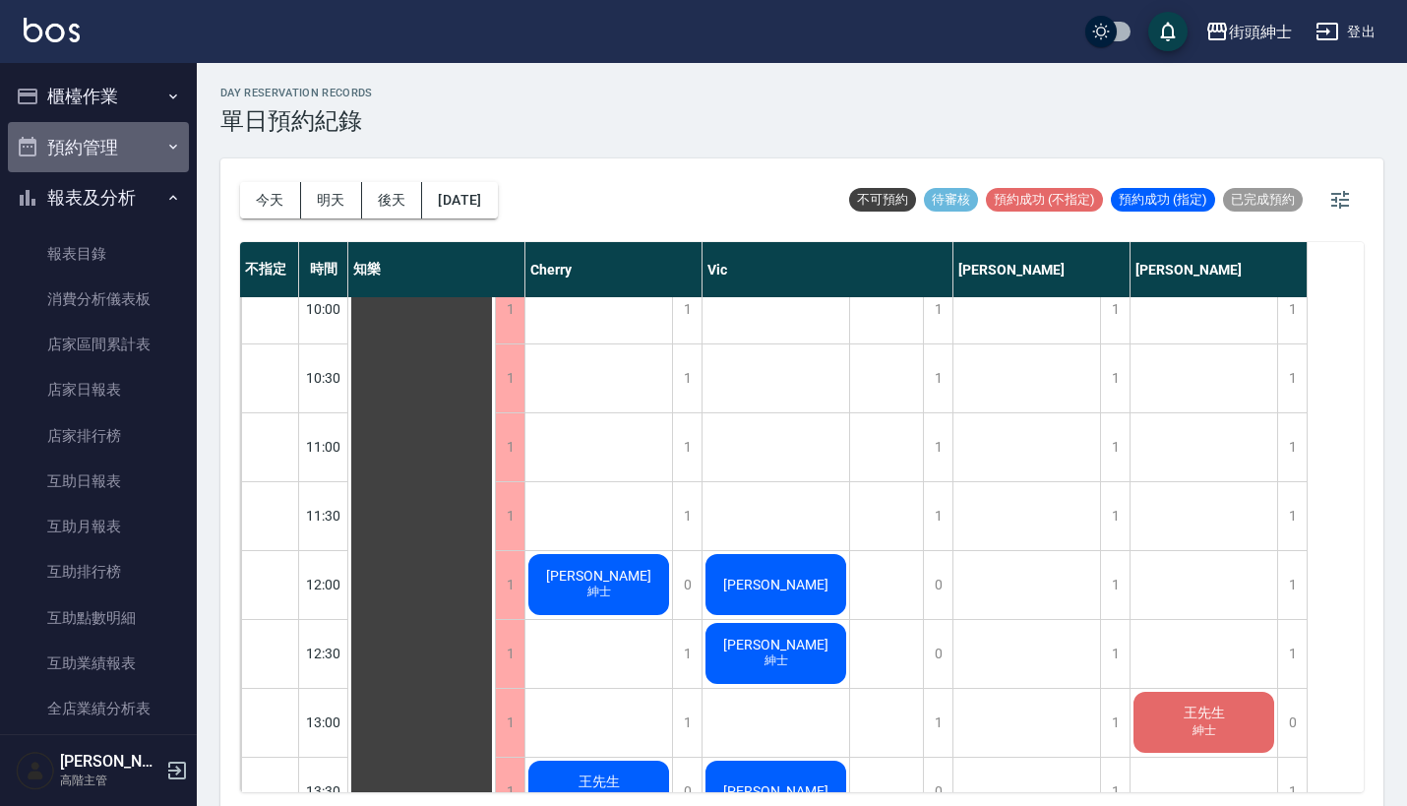
click at [125, 125] on button "預約管理" at bounding box center [98, 147] width 181 height 51
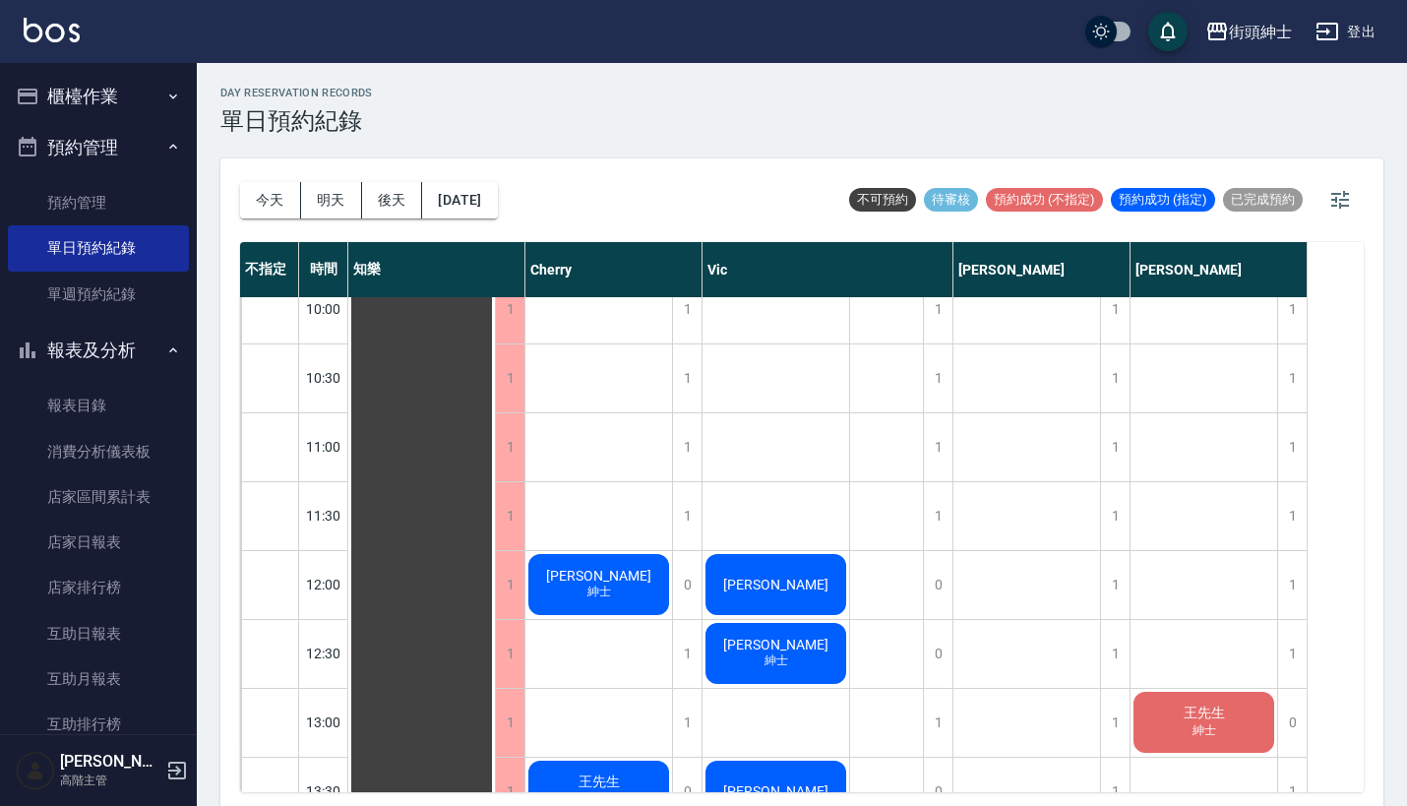
click at [128, 96] on button "櫃檯作業" at bounding box center [98, 96] width 181 height 51
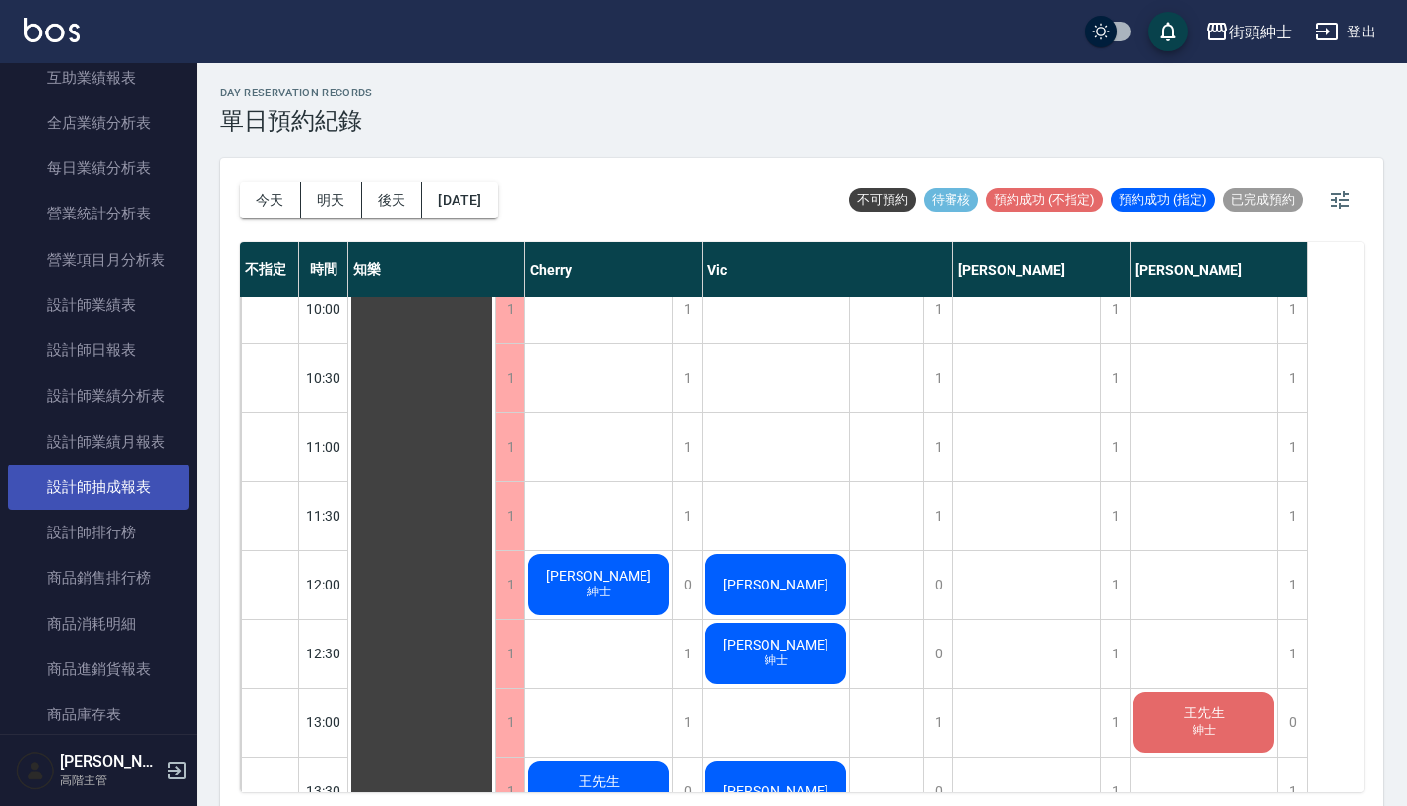
click at [105, 485] on link "設計師抽成報表" at bounding box center [98, 486] width 181 height 45
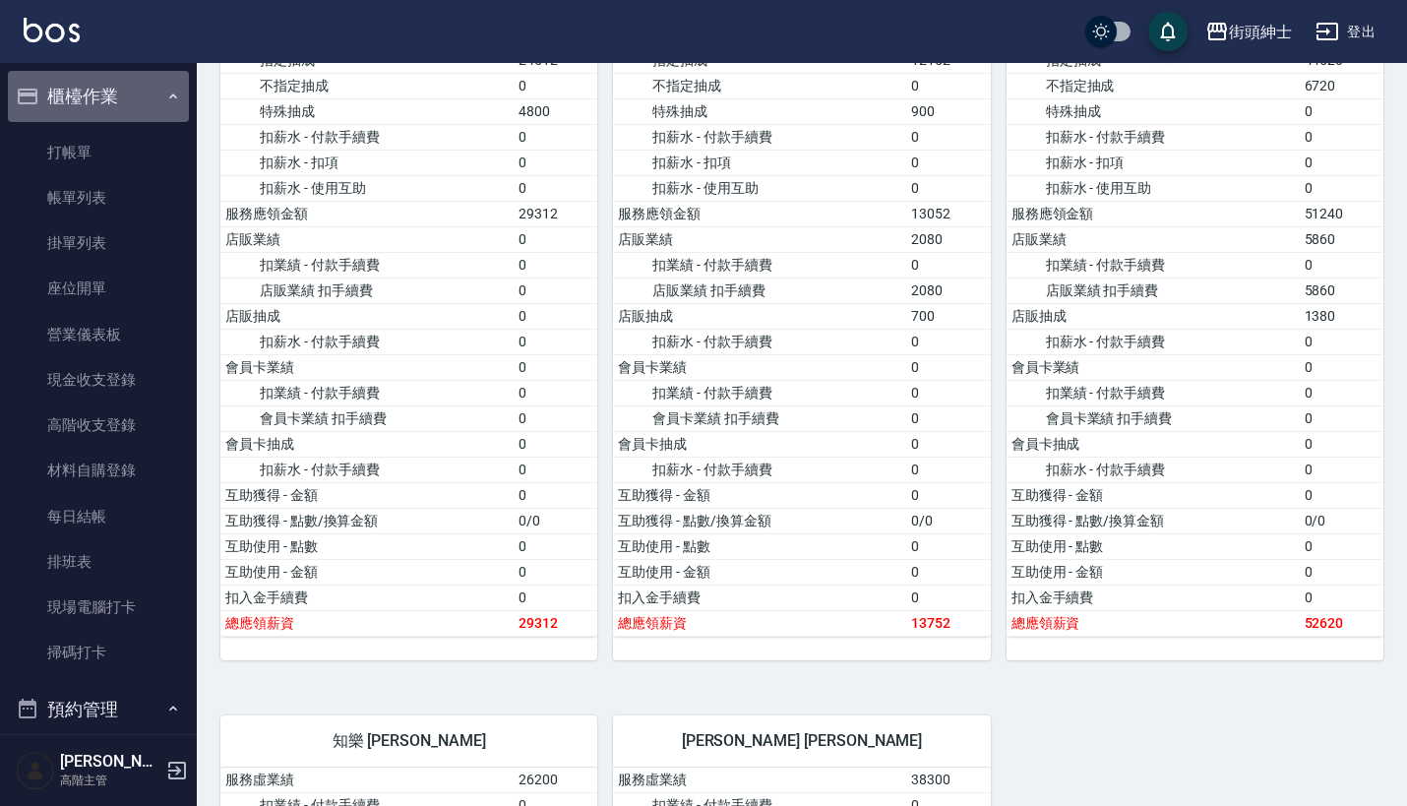
click at [129, 104] on button "櫃檯作業" at bounding box center [98, 96] width 181 height 51
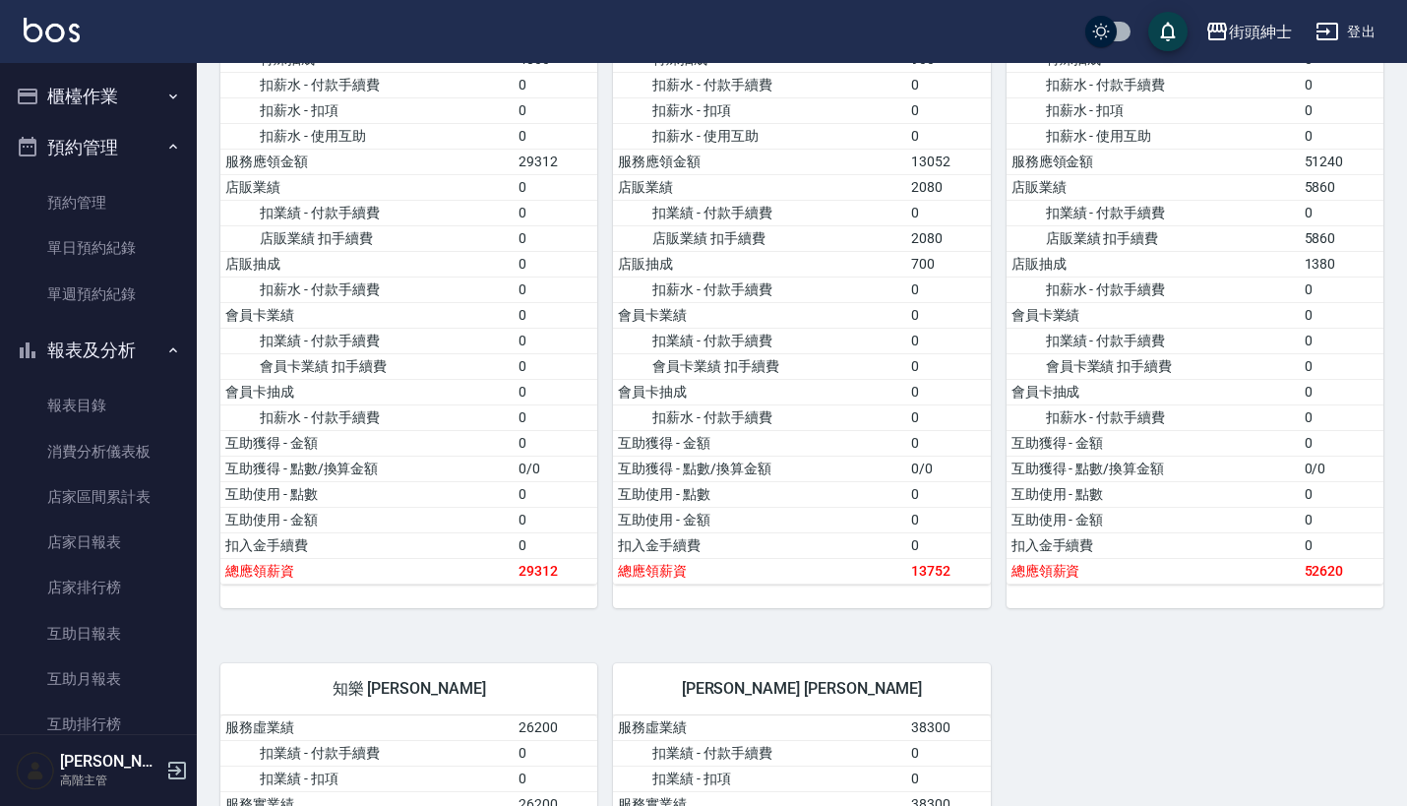
scroll to position [477, 0]
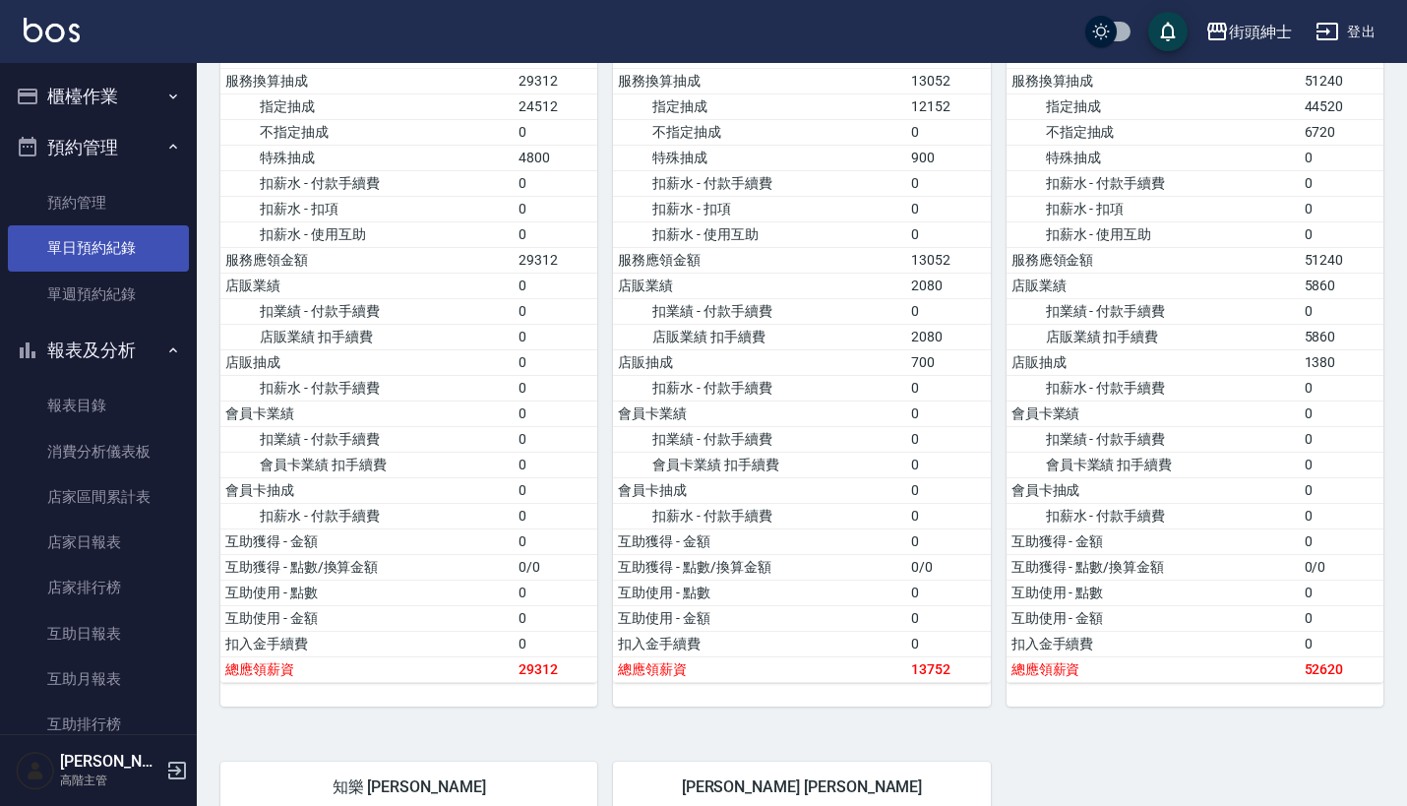
click at [97, 245] on link "單日預約紀錄" at bounding box center [98, 247] width 181 height 45
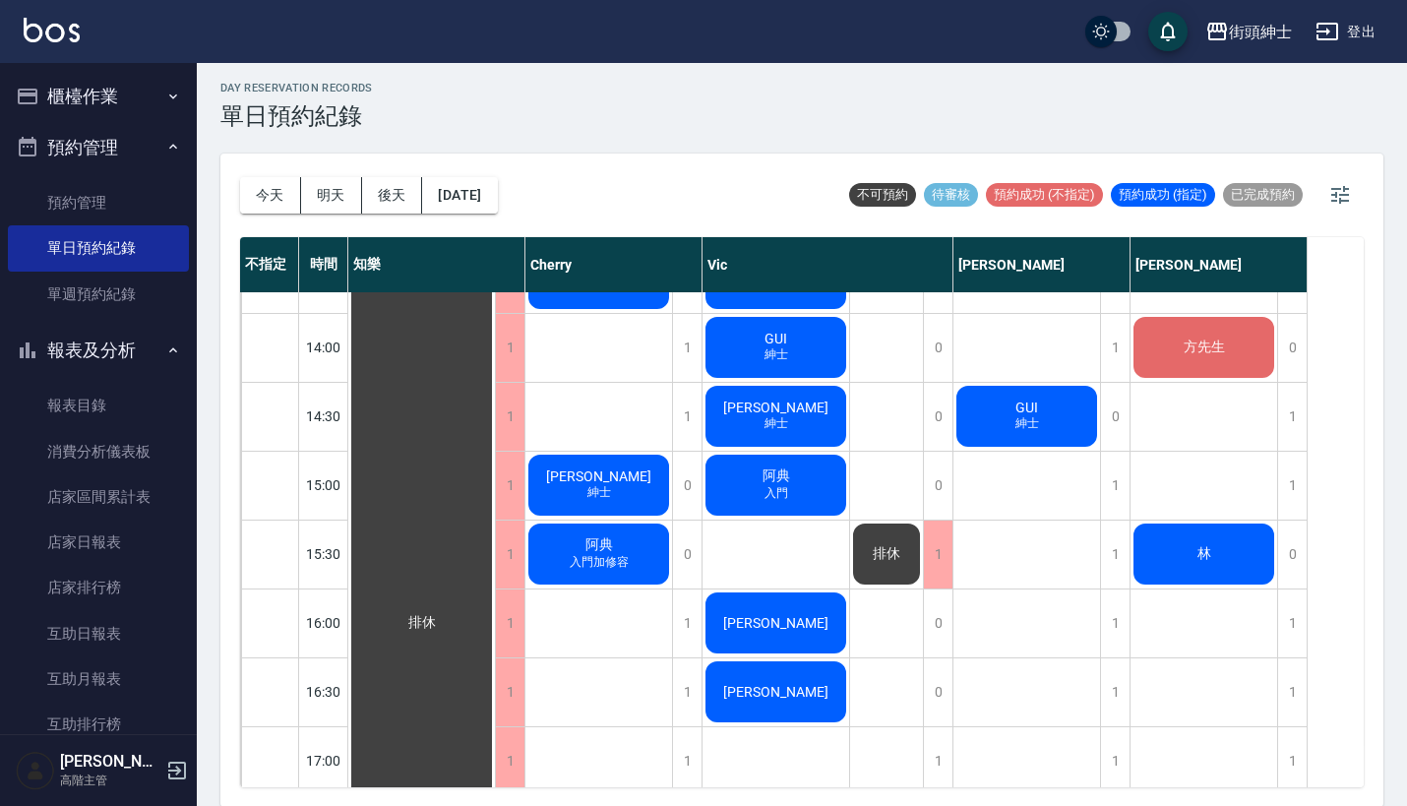
scroll to position [673, 0]
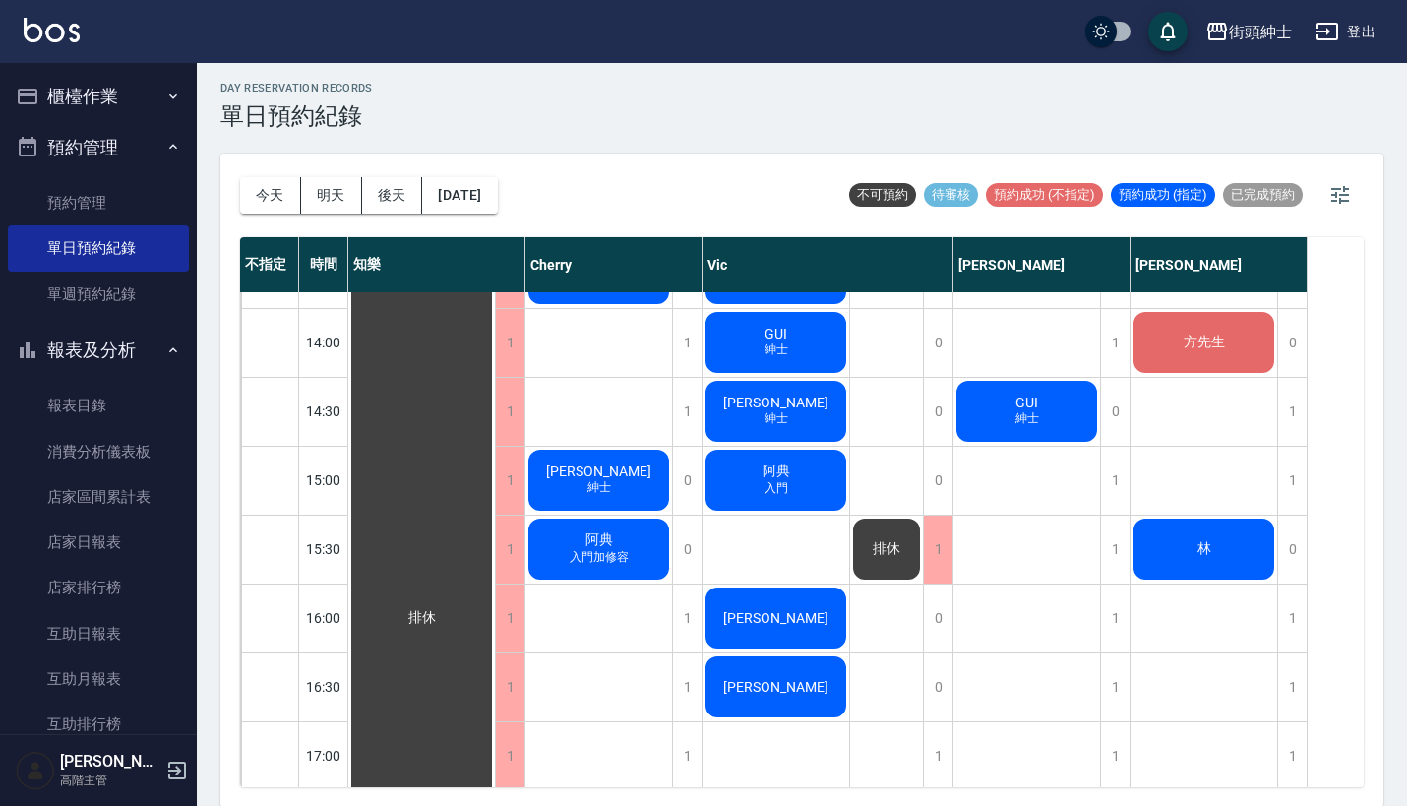
click at [495, 477] on div "阿典 入門" at bounding box center [421, 617] width 147 height 1995
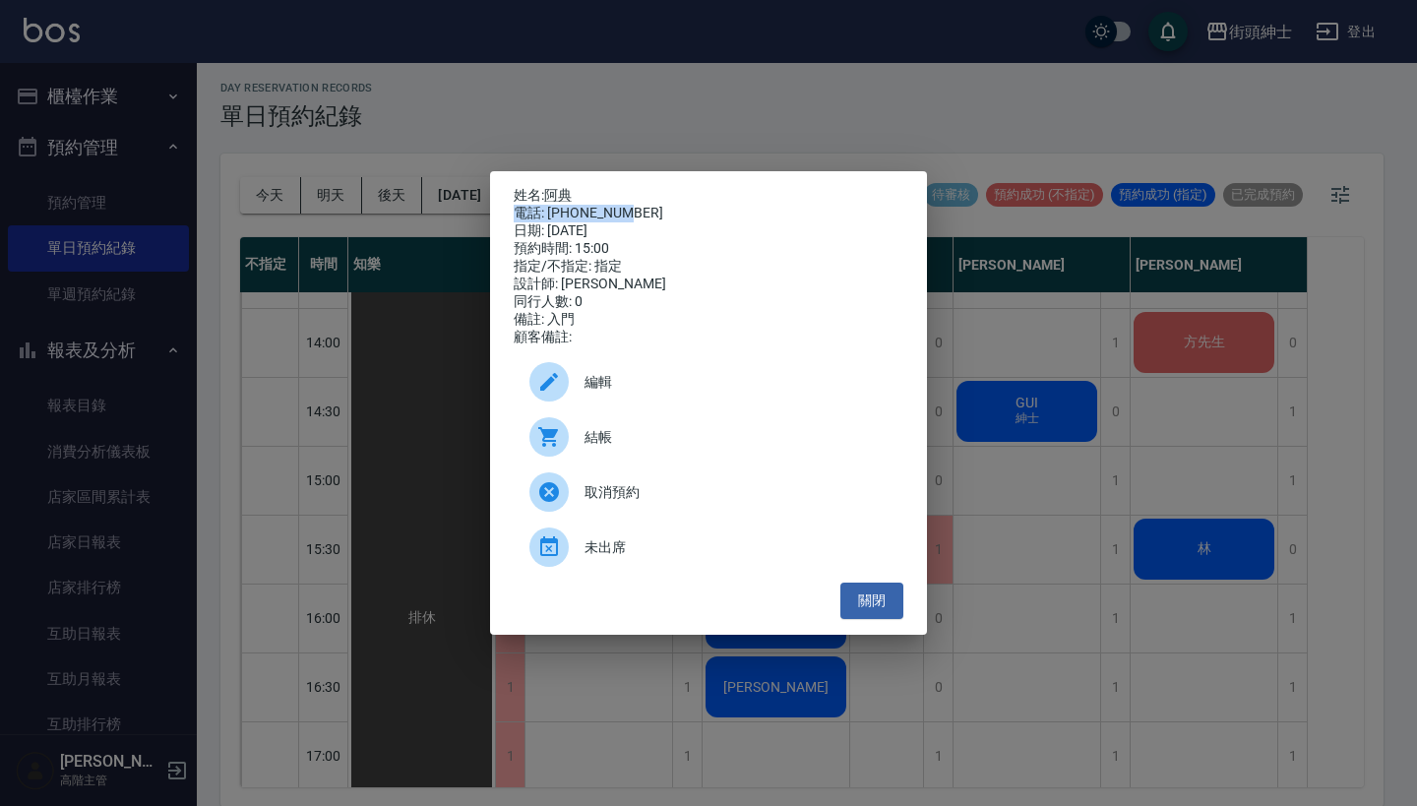
drag, startPoint x: 629, startPoint y: 212, endPoint x: 748, endPoint y: 195, distance: 120.2
click at [745, 195] on div "姓名: 阿典 電話: 0919323103 日期: 2025/08/18 預約時間: 15:00 指定/不指定: 指定 設計師: Vic 同行人數: 0 備註…" at bounding box center [709, 266] width 390 height 159
click at [598, 212] on div "電話: 0919323103" at bounding box center [709, 214] width 390 height 18
drag, startPoint x: 637, startPoint y: 212, endPoint x: 567, endPoint y: 207, distance: 70.0
click at [562, 209] on div "電話: 0919323103" at bounding box center [709, 214] width 390 height 18
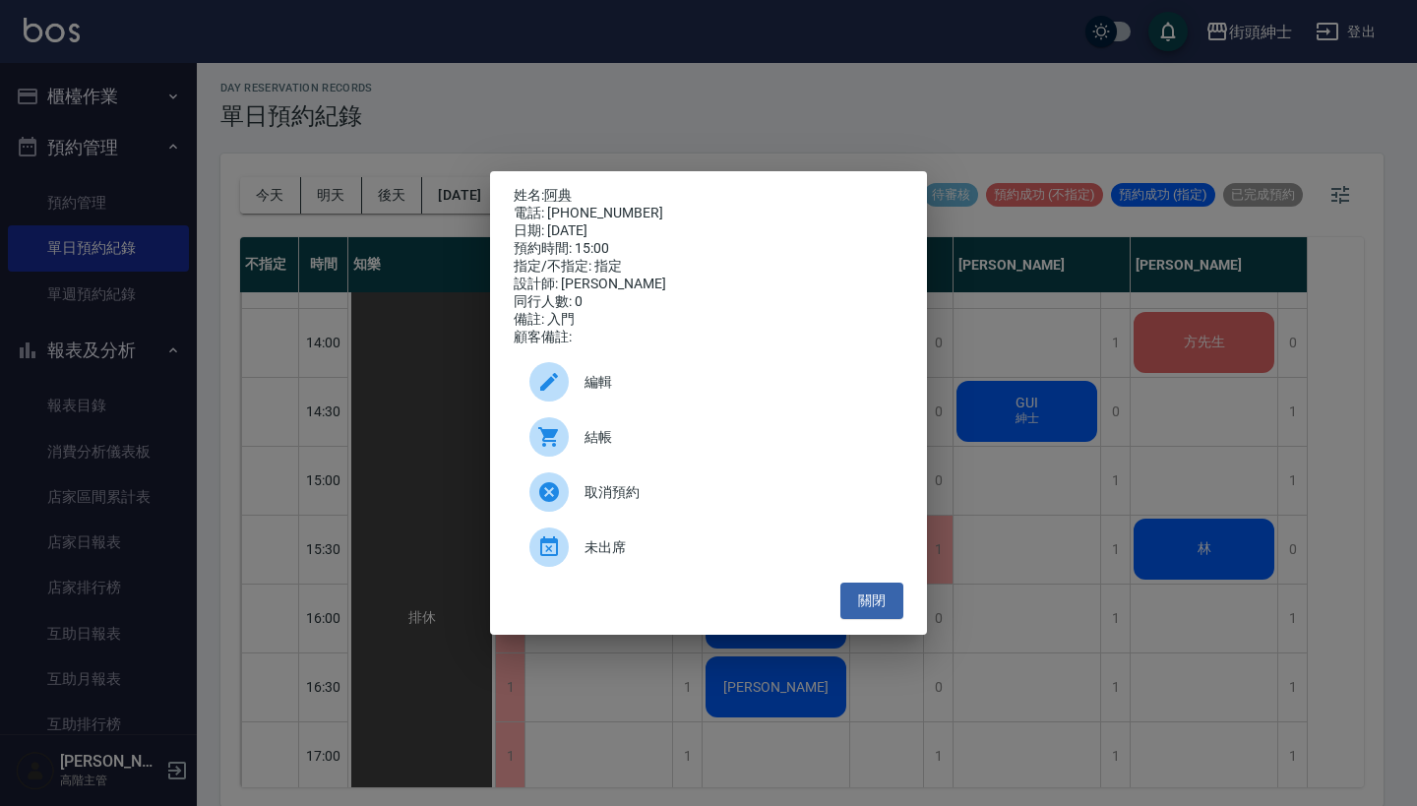
click at [713, 133] on div "姓名: 阿典 電話: 0919323103 日期: 2025/08/18 預約時間: 15:00 指定/不指定: 指定 設計師: Vic 同行人數: 0 備註…" at bounding box center [708, 403] width 1417 height 806
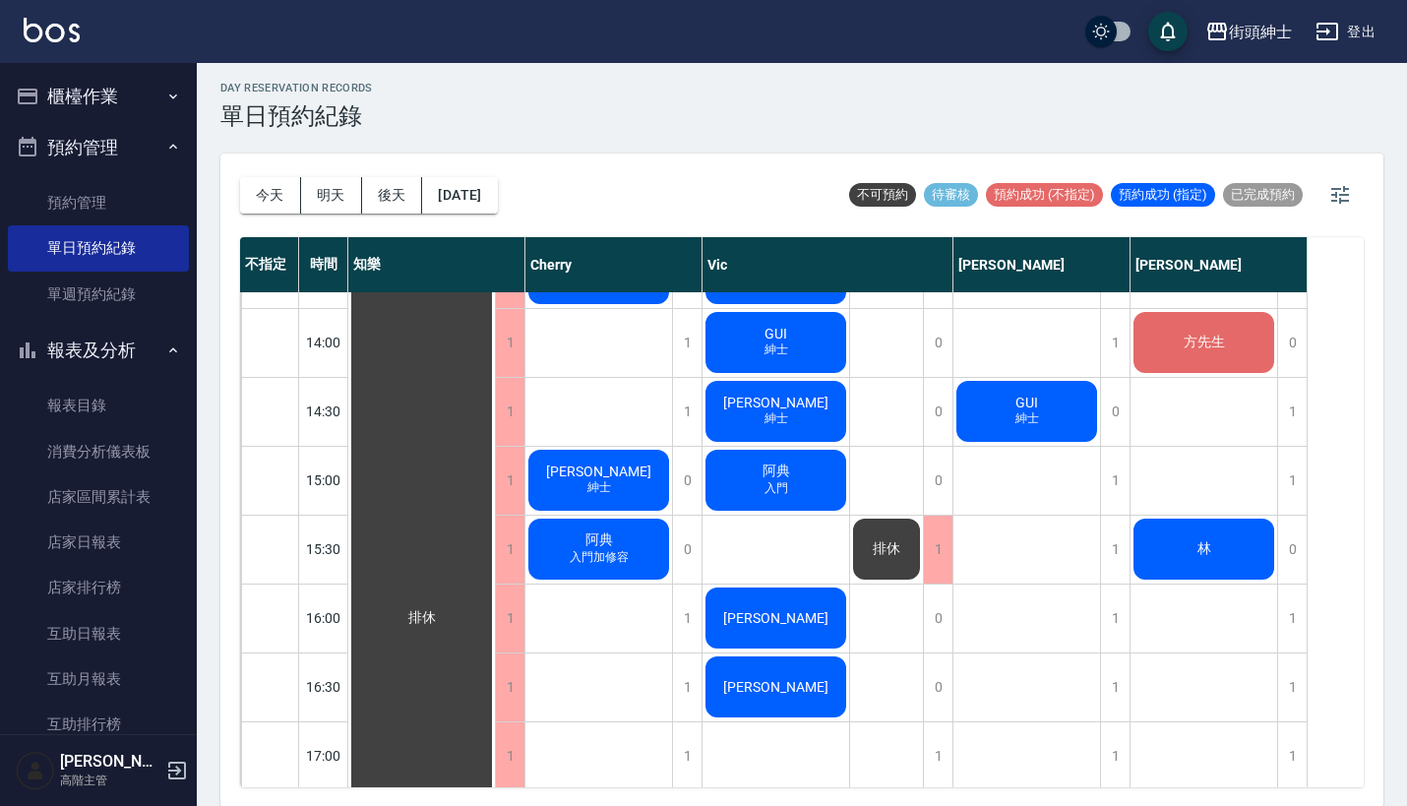
scroll to position [700, 0]
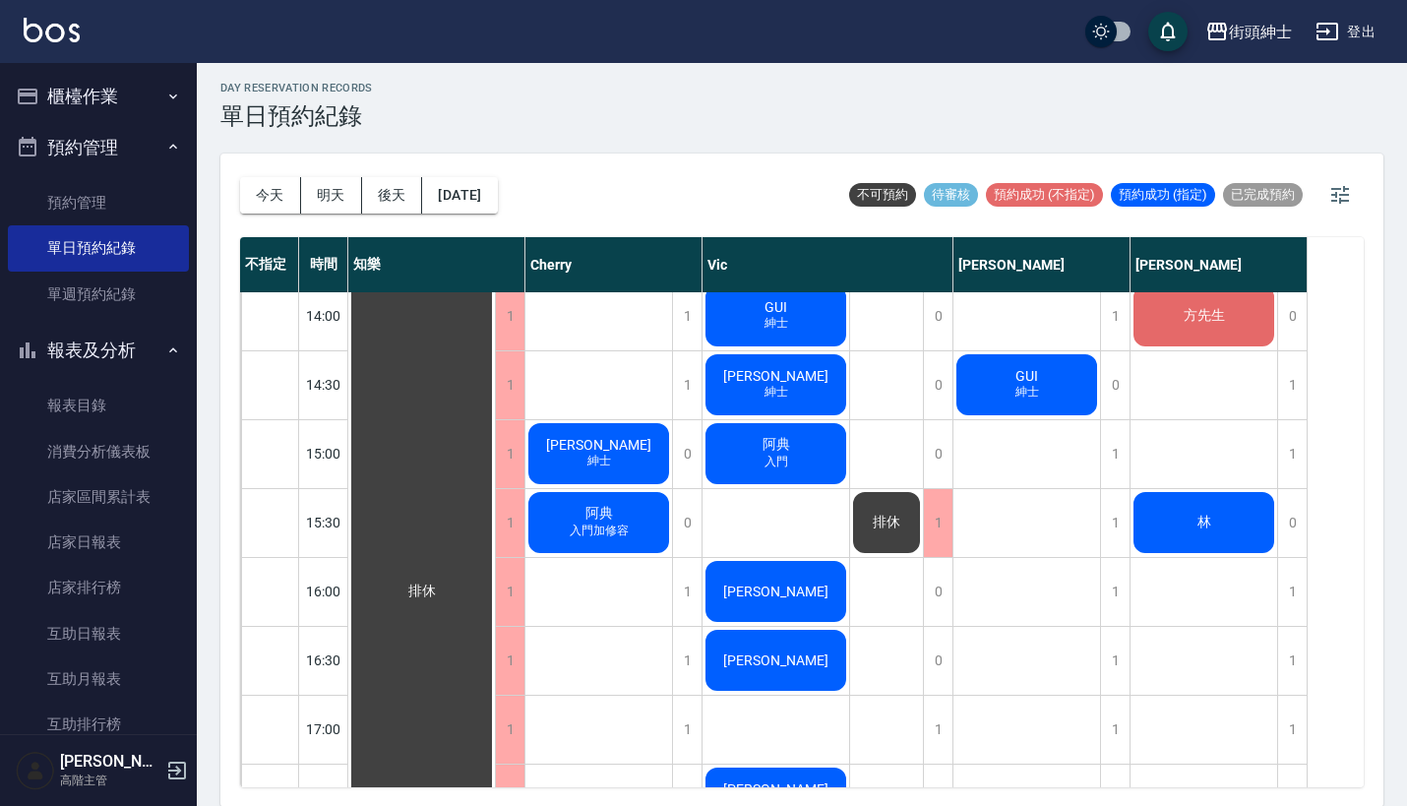
click at [440, 582] on span "阿典" at bounding box center [421, 591] width 35 height 18
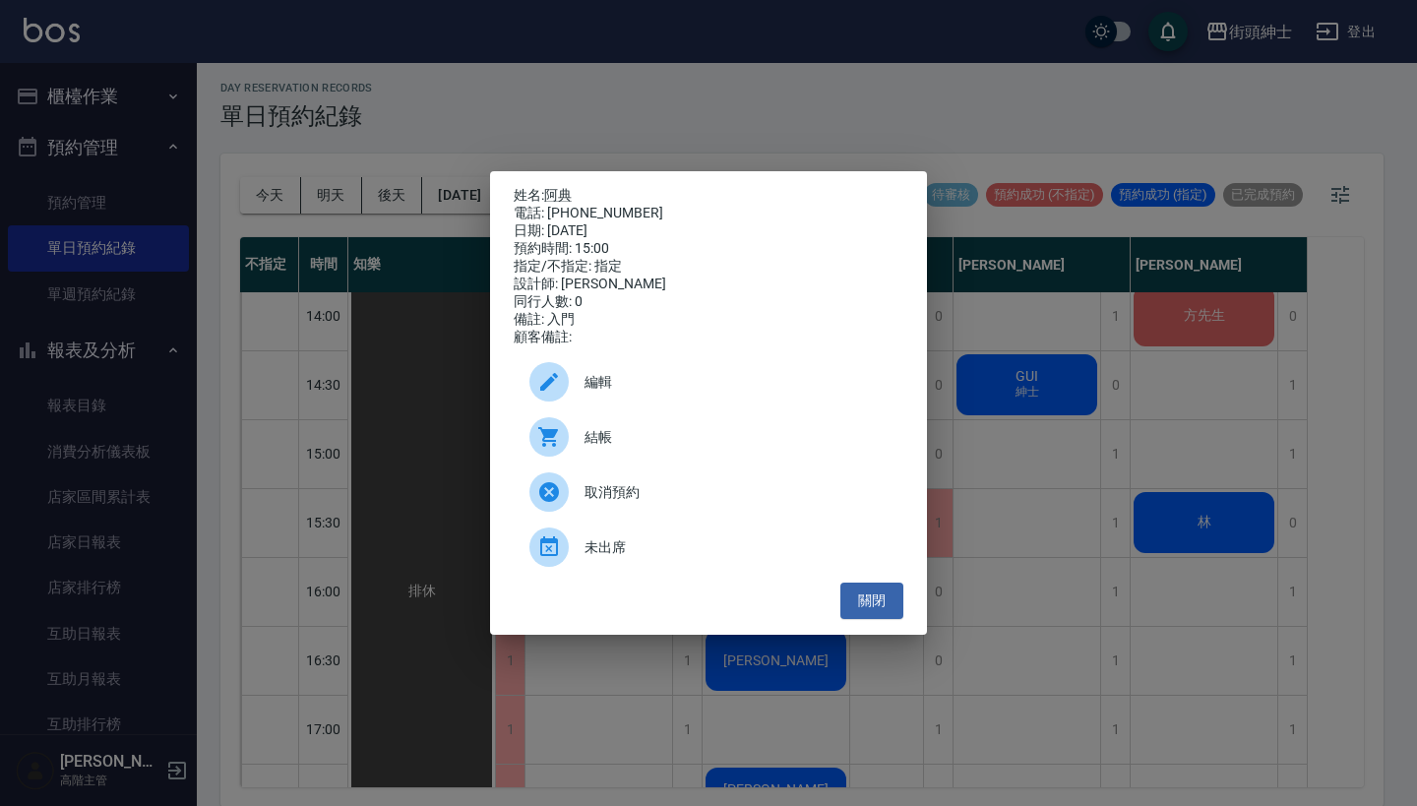
click at [1065, 463] on div "姓名: 阿典 電話: 0919323103 日期: 2025/08/18 預約時間: 15:00 指定/不指定: 指定 設計師: Vic 同行人數: 0 備註…" at bounding box center [708, 403] width 1417 height 806
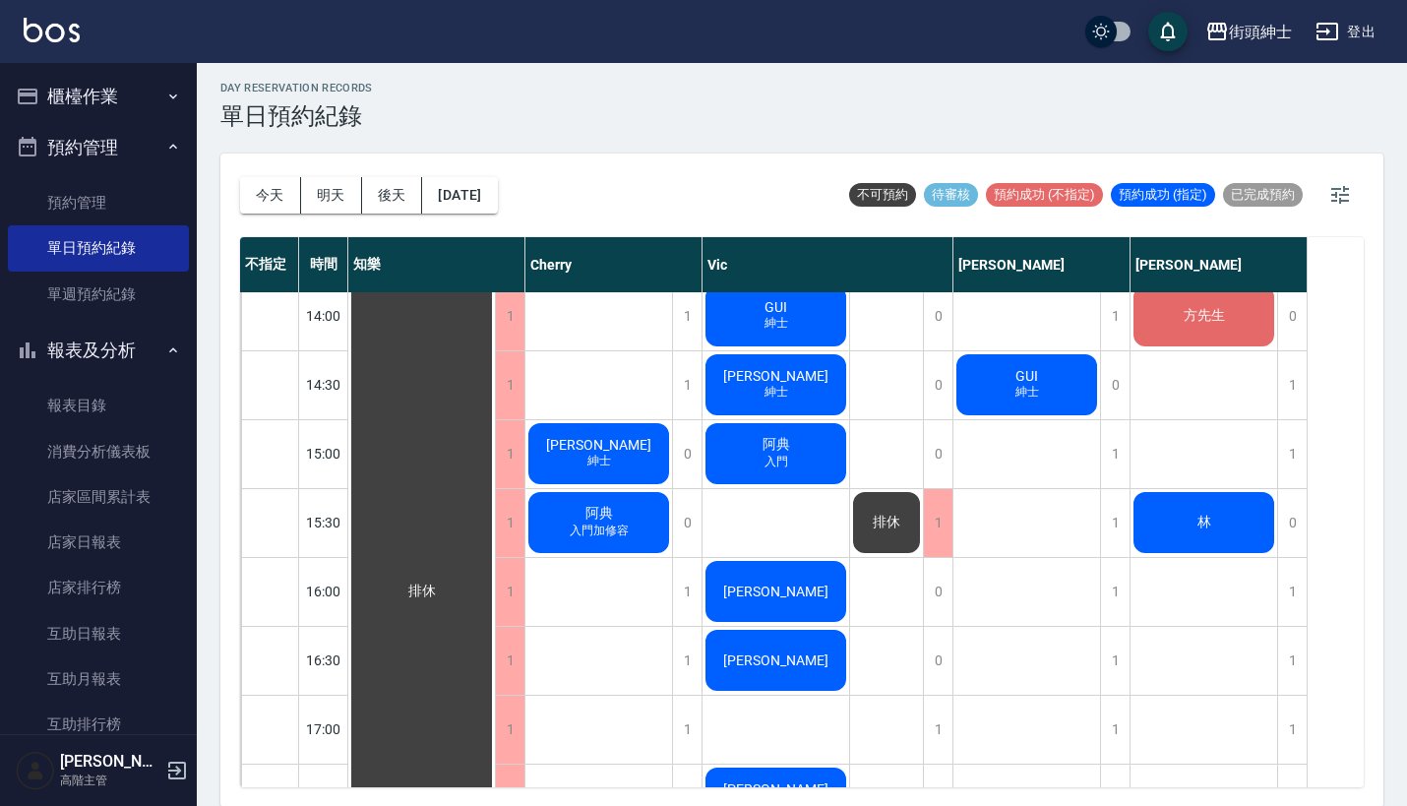
click at [440, 582] on span "排休" at bounding box center [421, 591] width 35 height 18
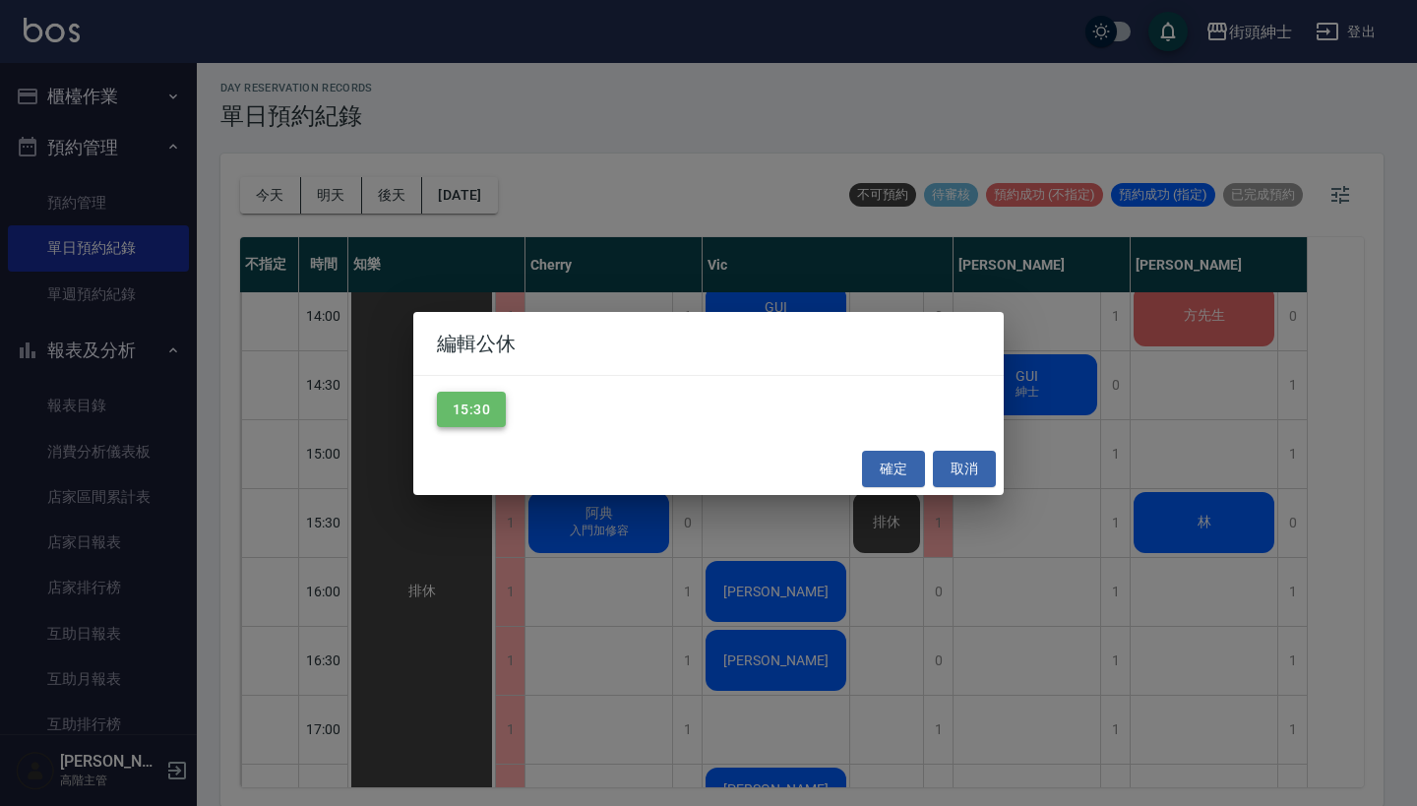
click at [483, 397] on button "15:30" at bounding box center [471, 410] width 69 height 36
click at [887, 453] on button "確定" at bounding box center [893, 469] width 63 height 36
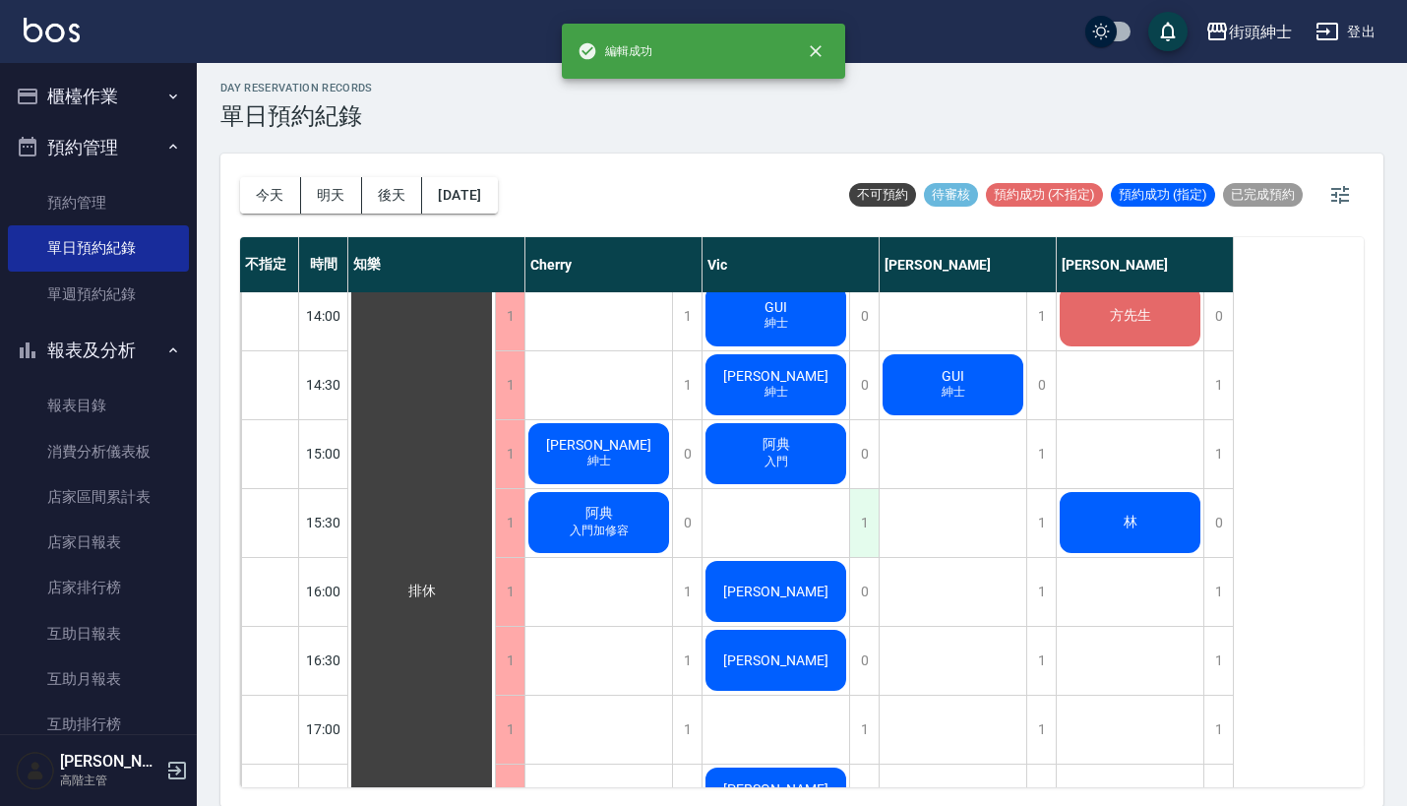
click at [860, 516] on div "1" at bounding box center [864, 523] width 30 height 68
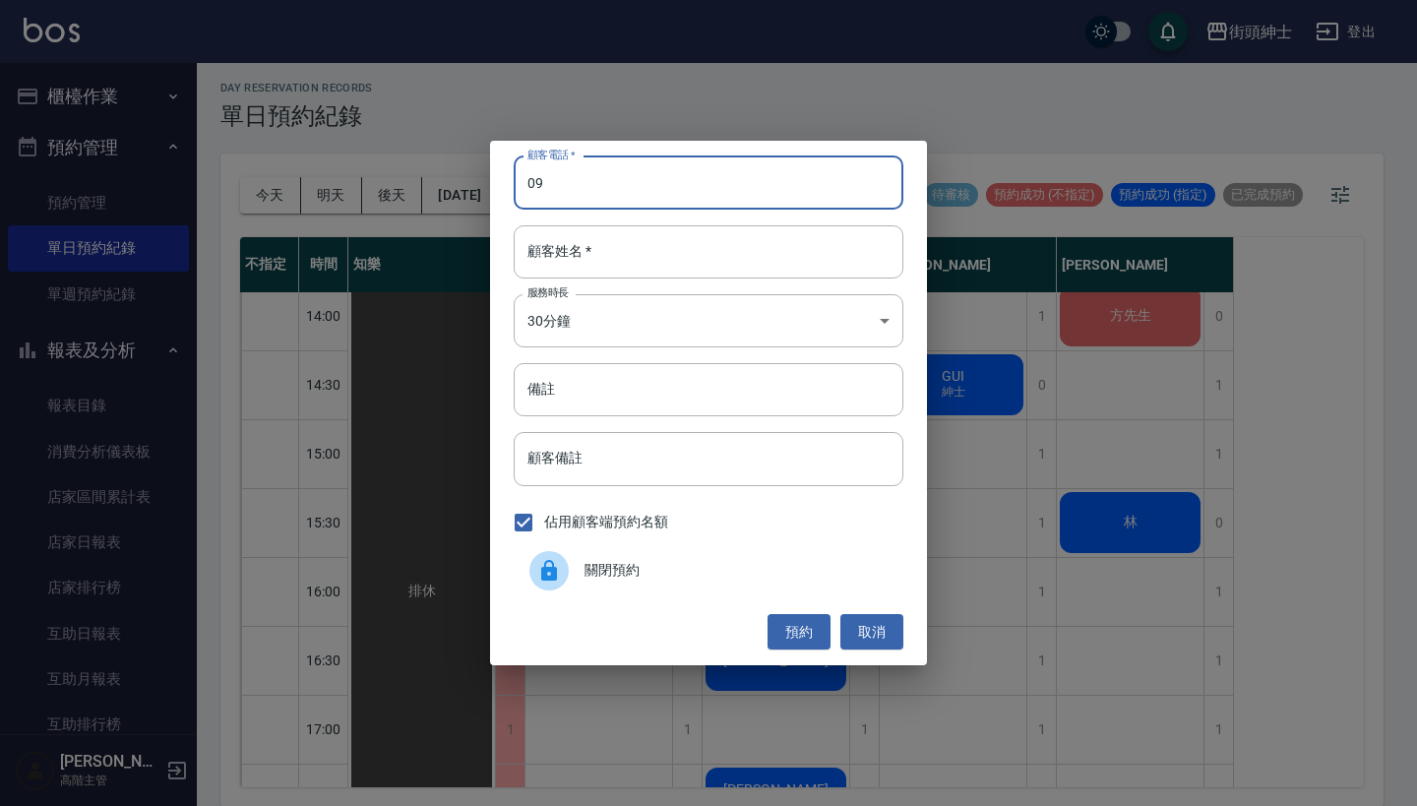
type input "0"
type input "25115185"
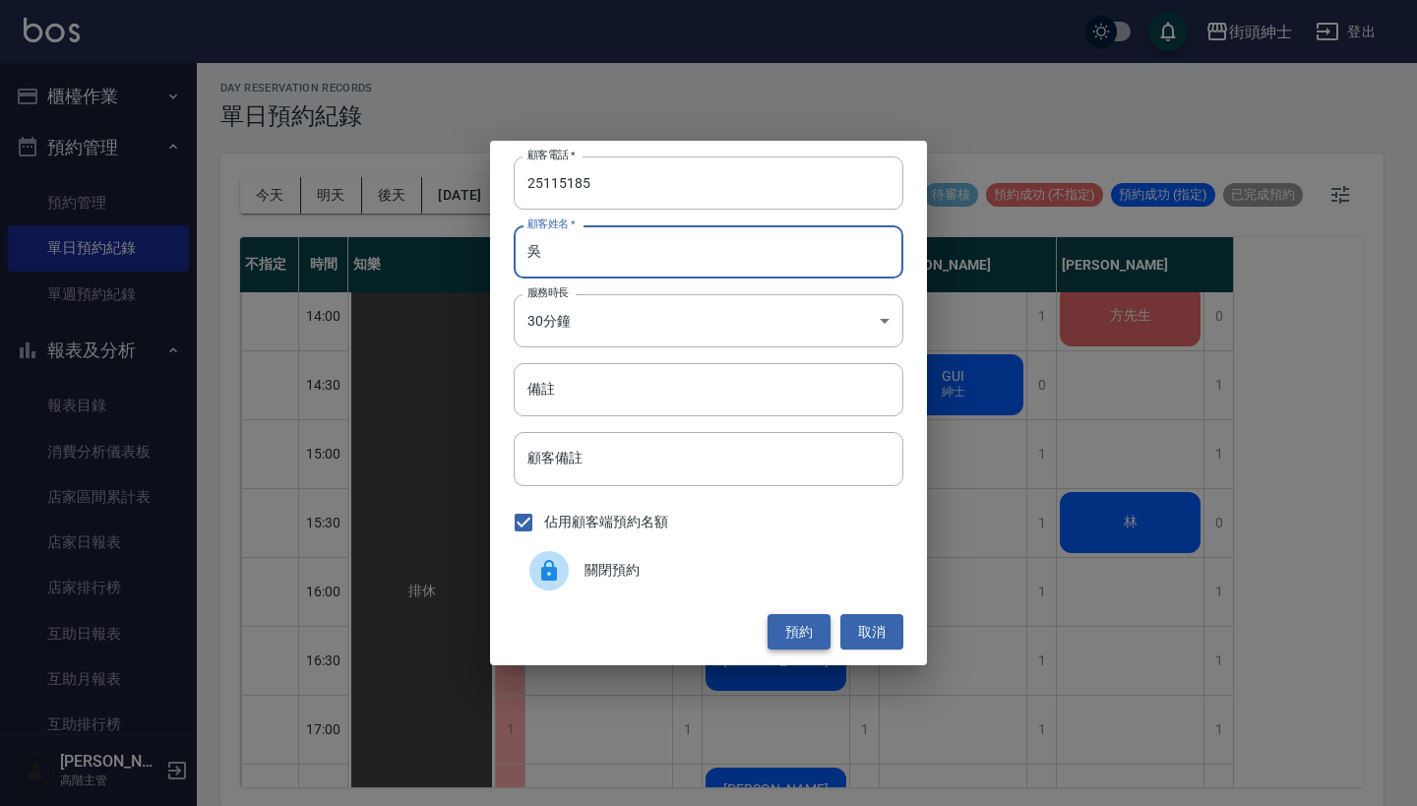
type input "吳"
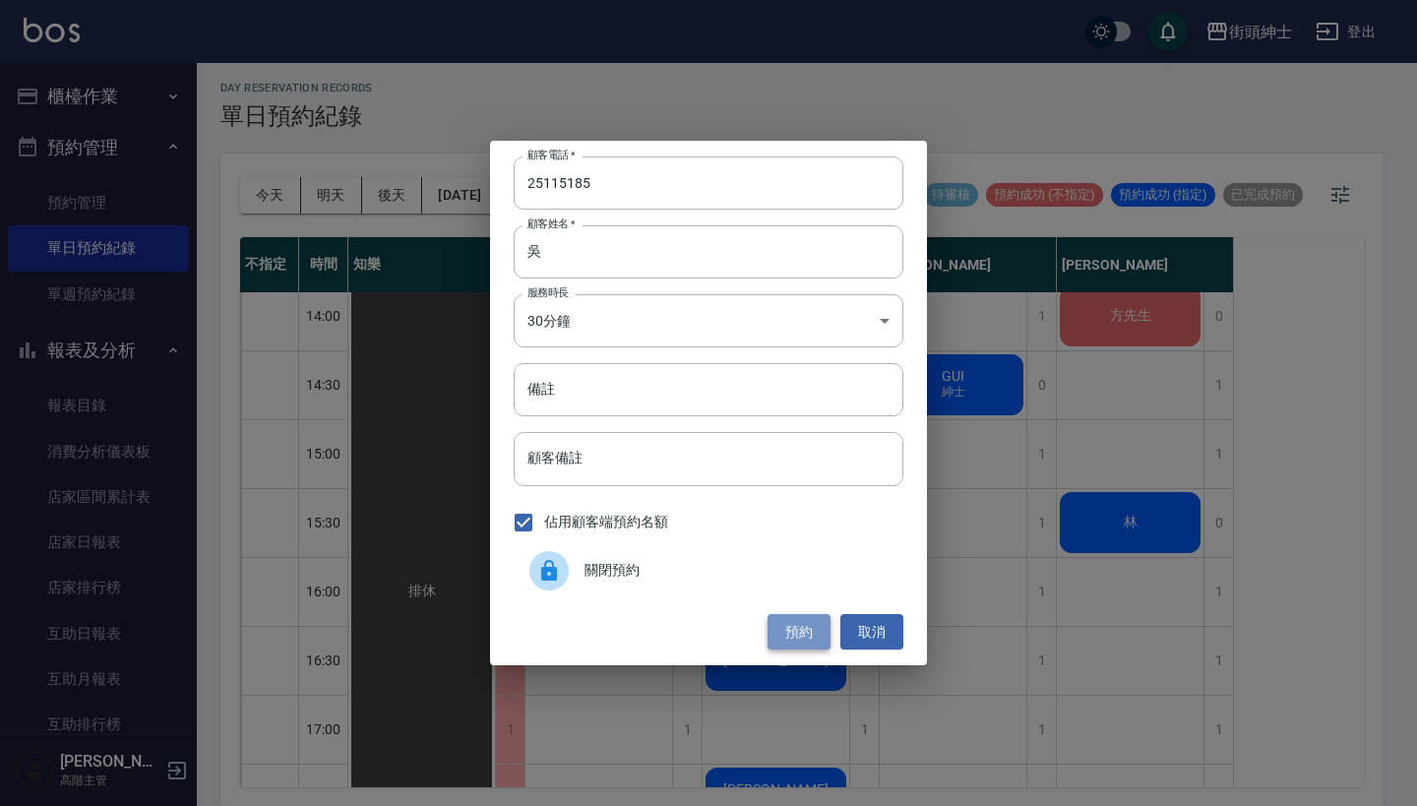
click at [788, 618] on button "預約" at bounding box center [798, 632] width 63 height 36
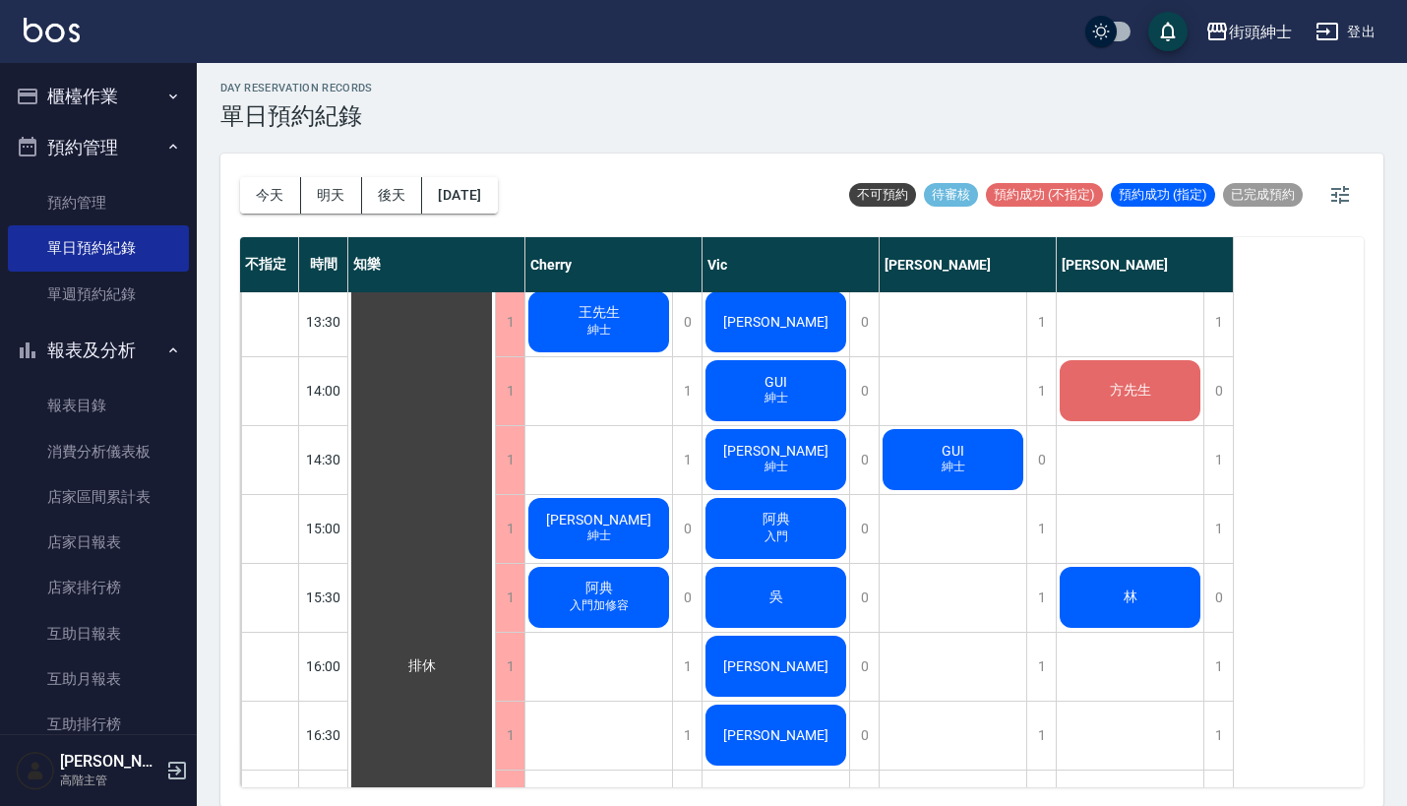
scroll to position [629, 0]
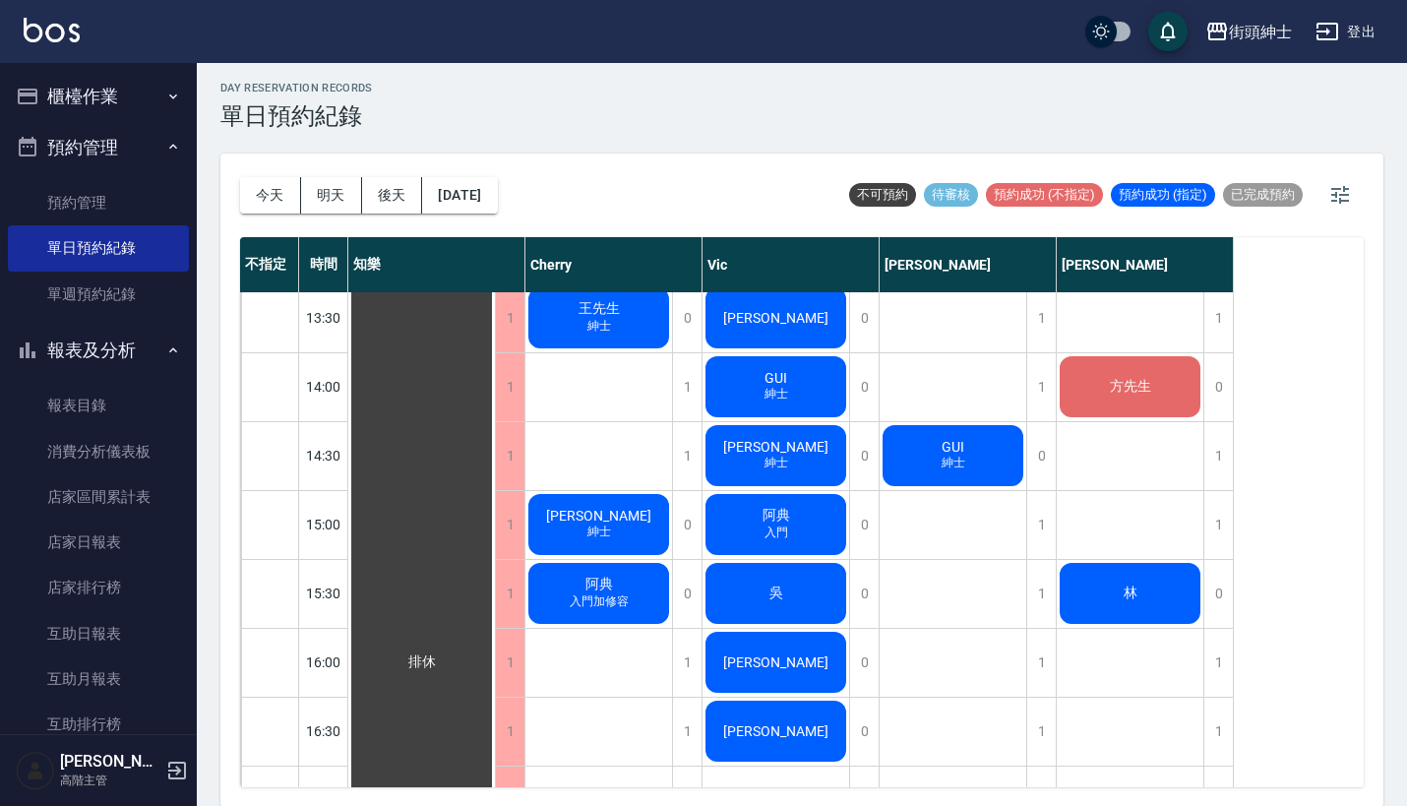
click at [495, 605] on div "吳" at bounding box center [421, 661] width 147 height 1995
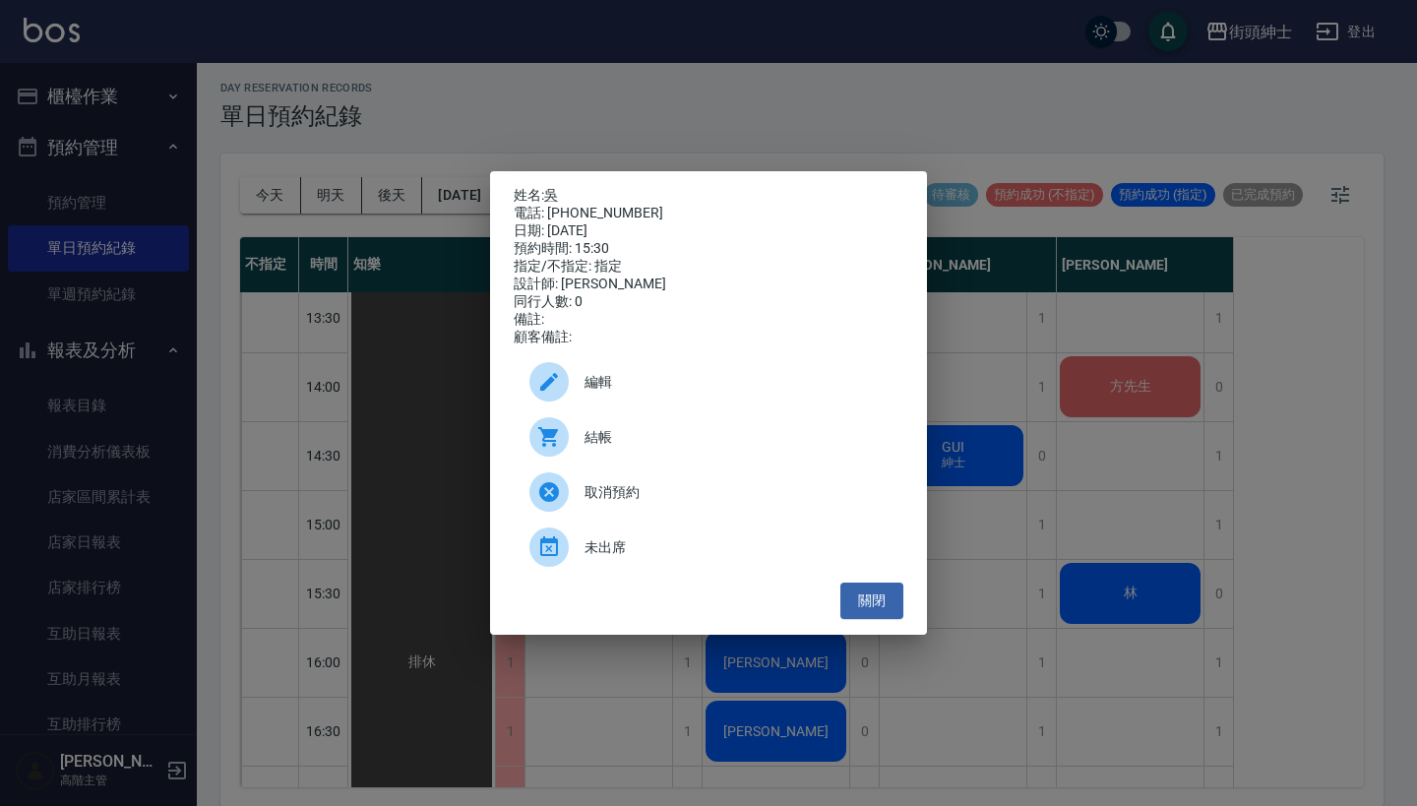
click at [739, 387] on span "編輯" at bounding box center [735, 382] width 303 height 21
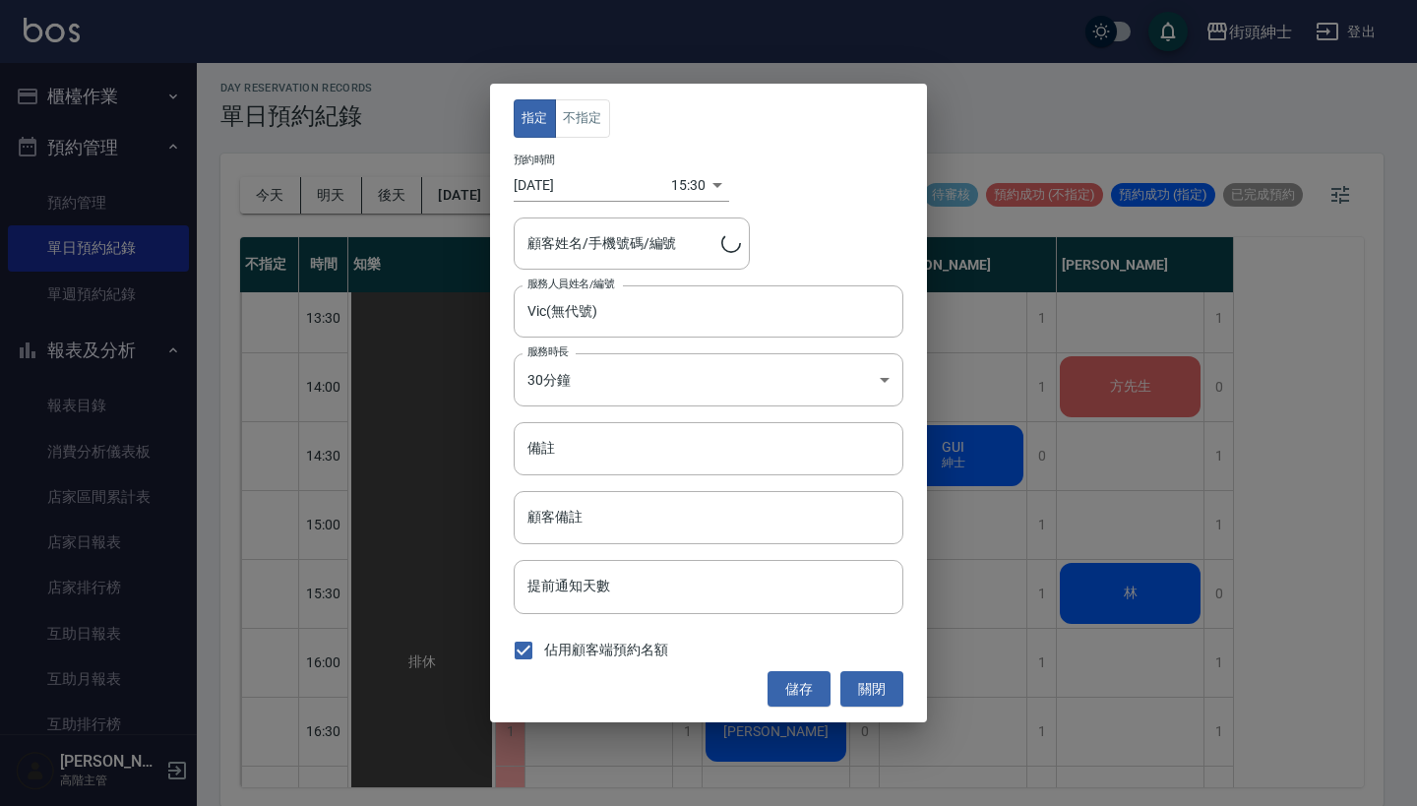
type input "吳/25115185"
click at [654, 448] on input "備註" at bounding box center [709, 448] width 390 height 53
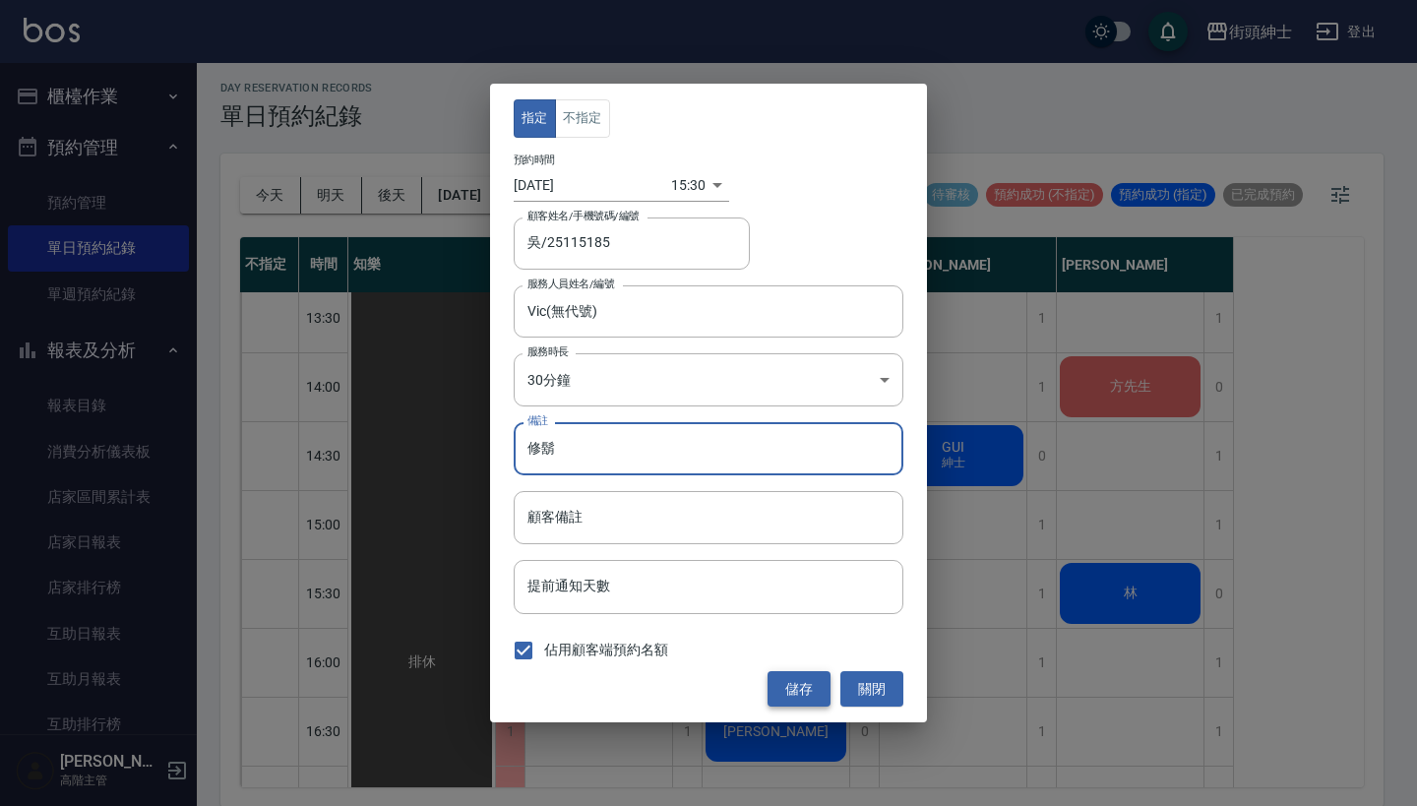
type input "修鬍"
click at [804, 683] on button "儲存" at bounding box center [798, 689] width 63 height 36
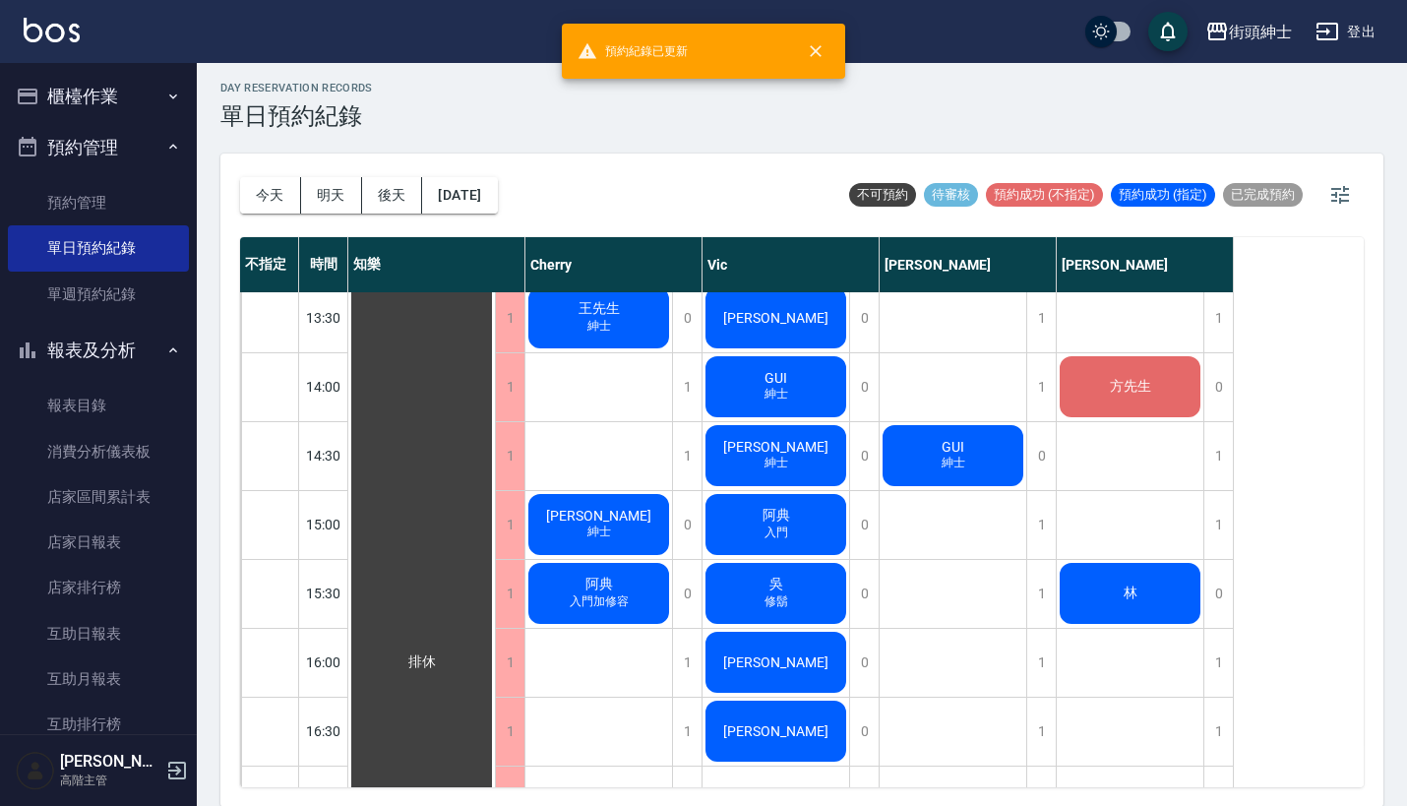
click at [615, 127] on span "修鬍" at bounding box center [598, 118] width 31 height 17
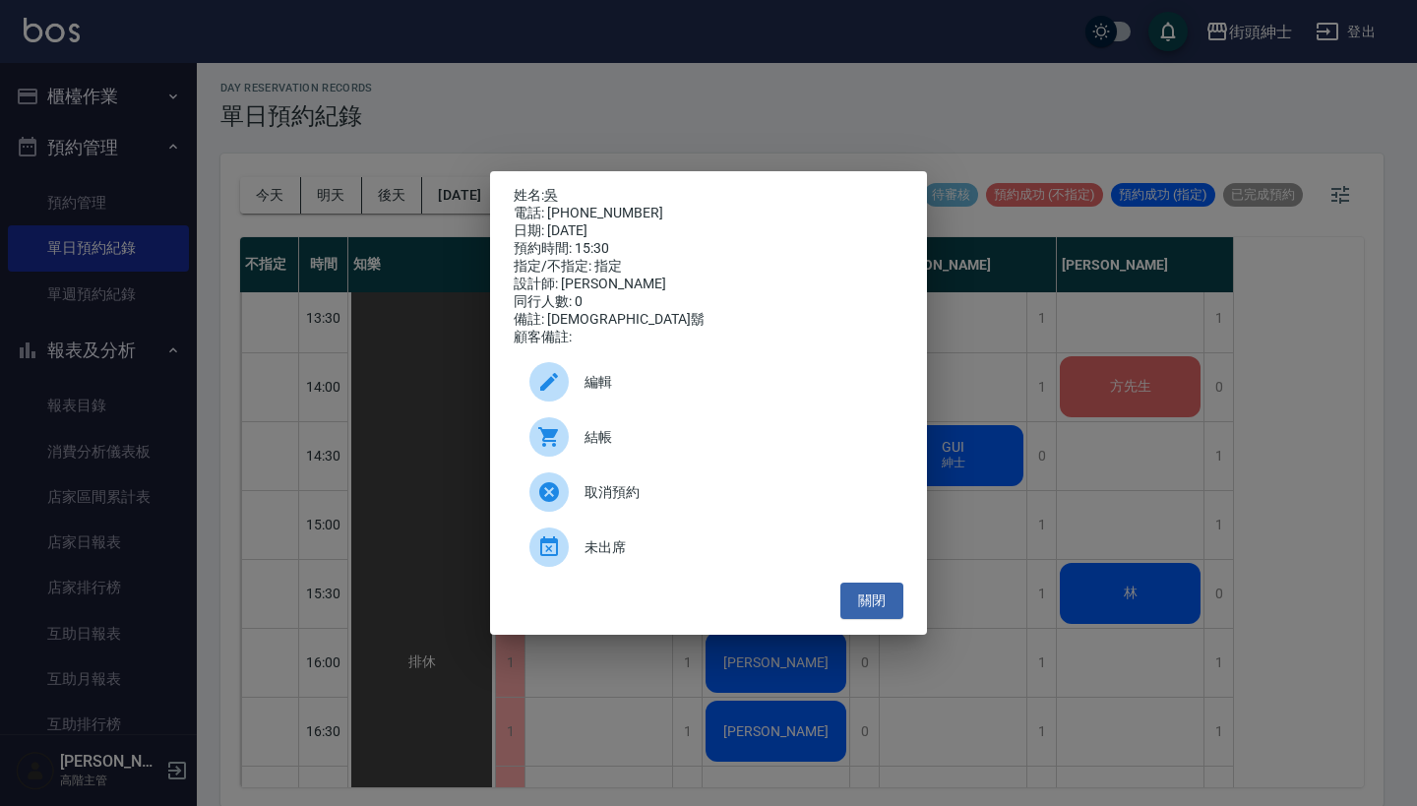
click at [971, 723] on div "姓名: 吳 電話: 25115185 日期: 2025/08/18 預約時間: 15:30 指定/不指定: 指定 設計師: Vic 同行人數: 0 備註: 修…" at bounding box center [708, 403] width 1417 height 806
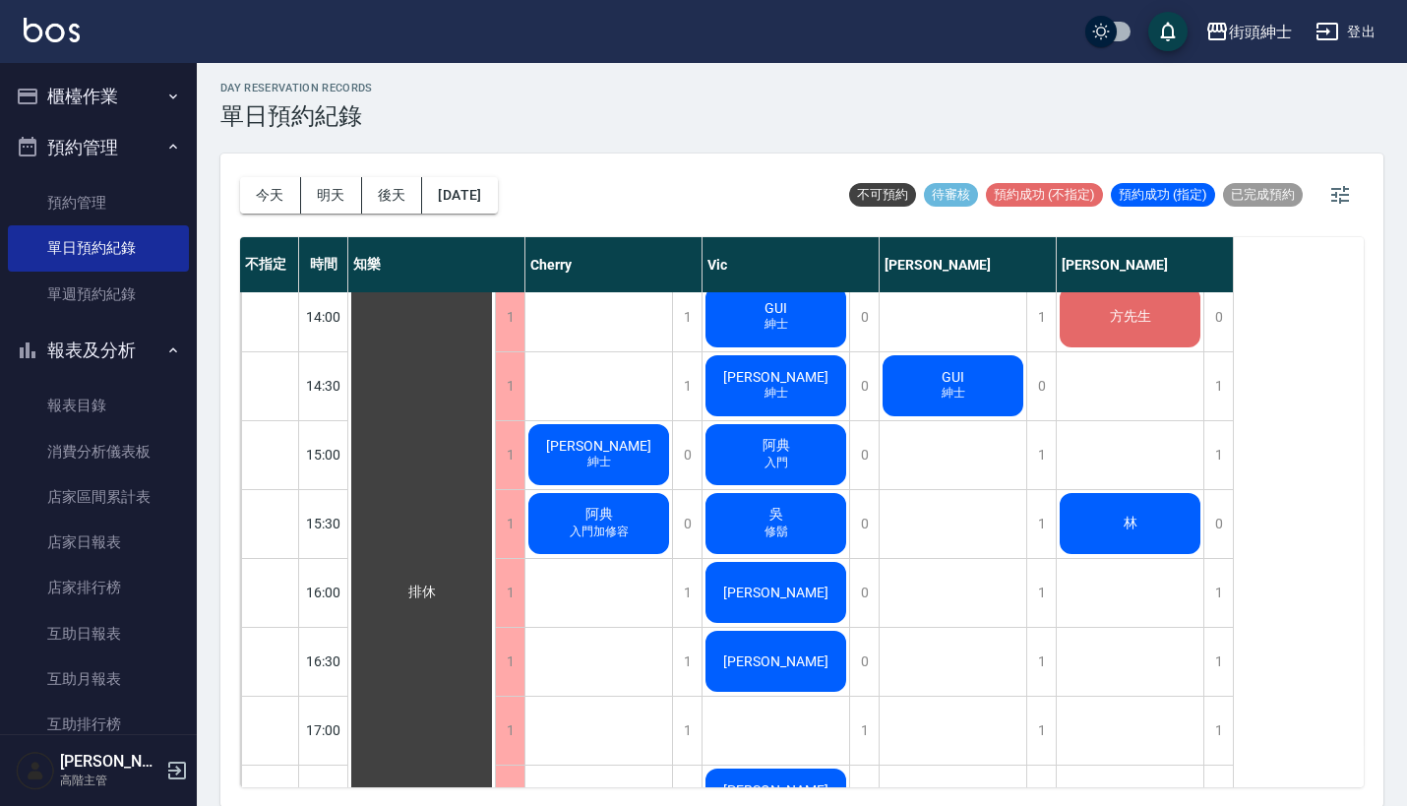
scroll to position [644, 0]
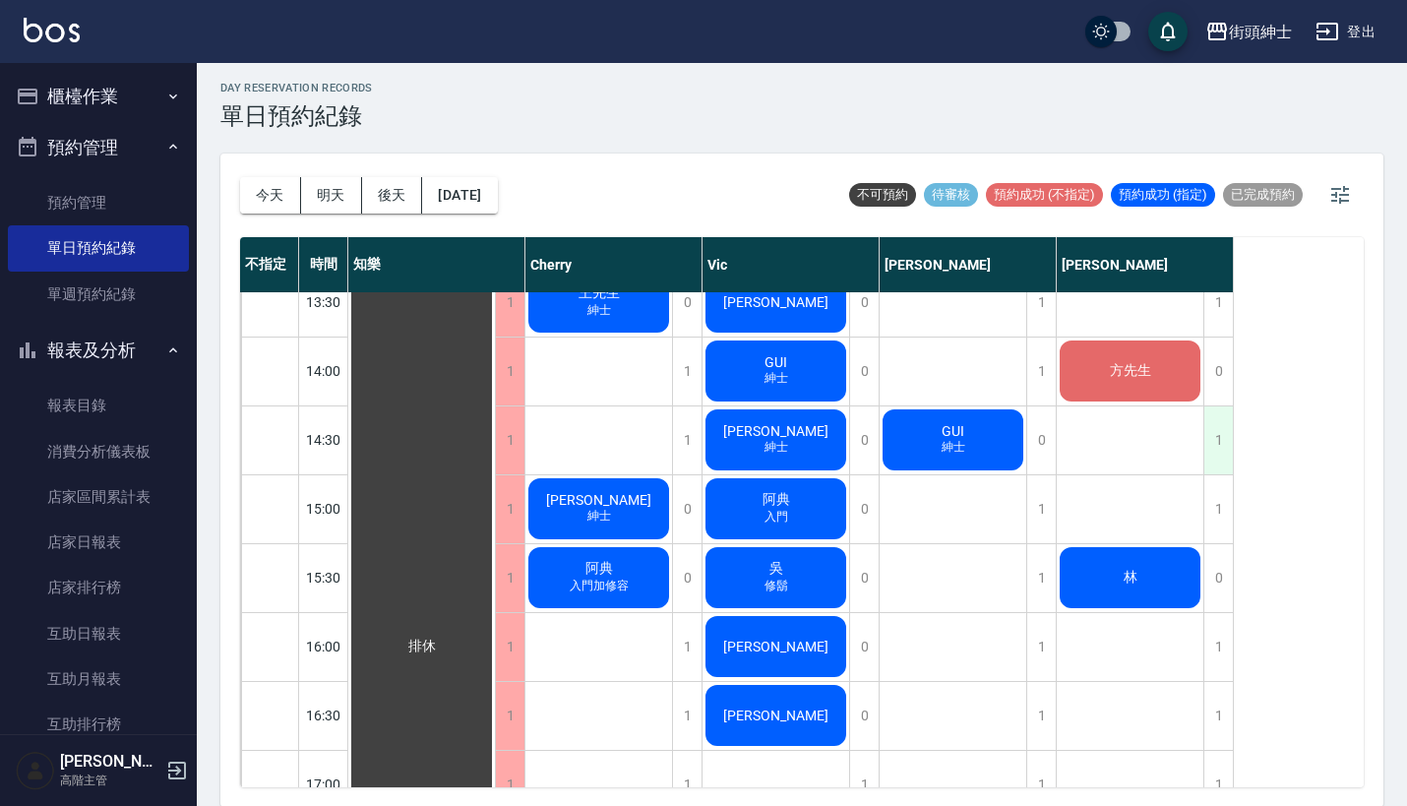
click at [1223, 440] on div "1" at bounding box center [1218, 440] width 30 height 68
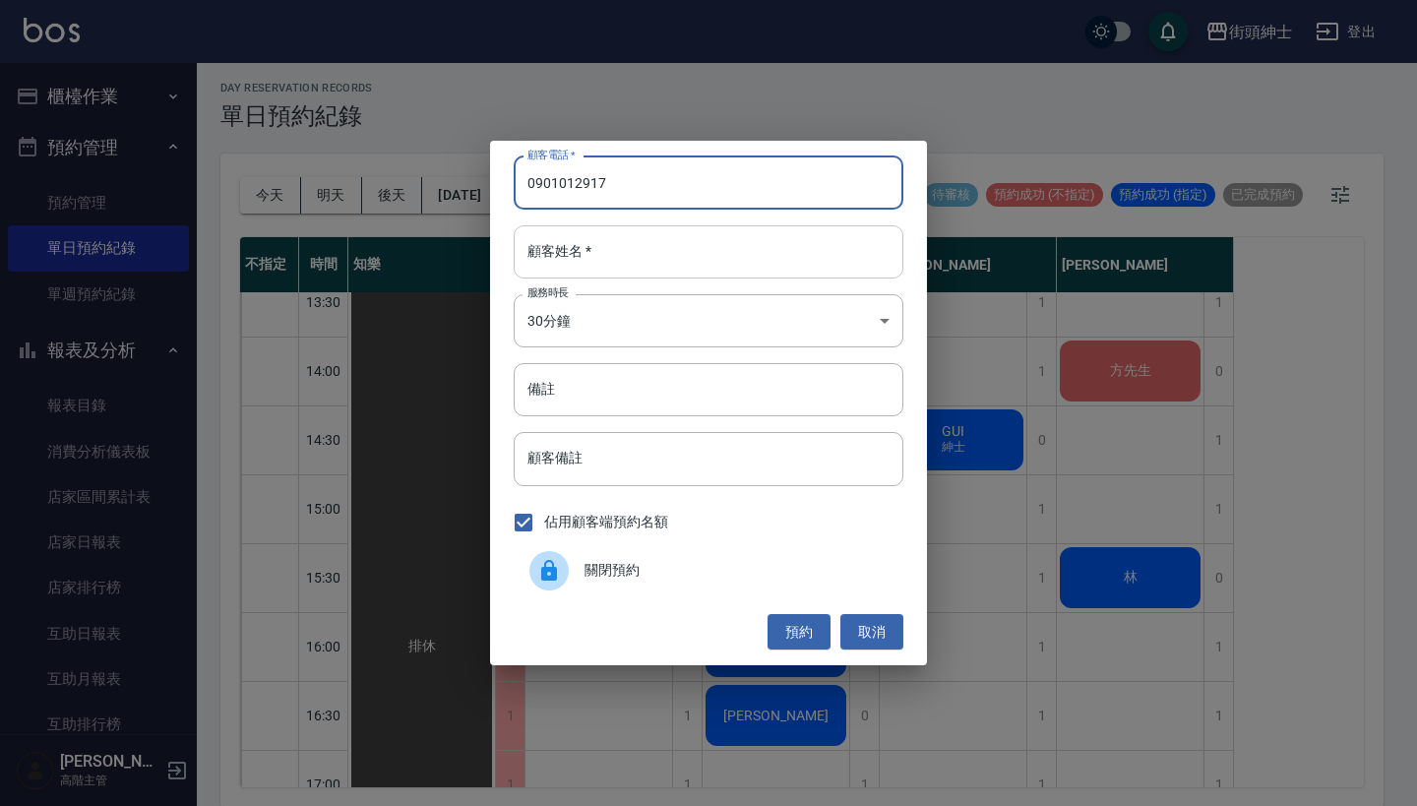
type input "0901012917"
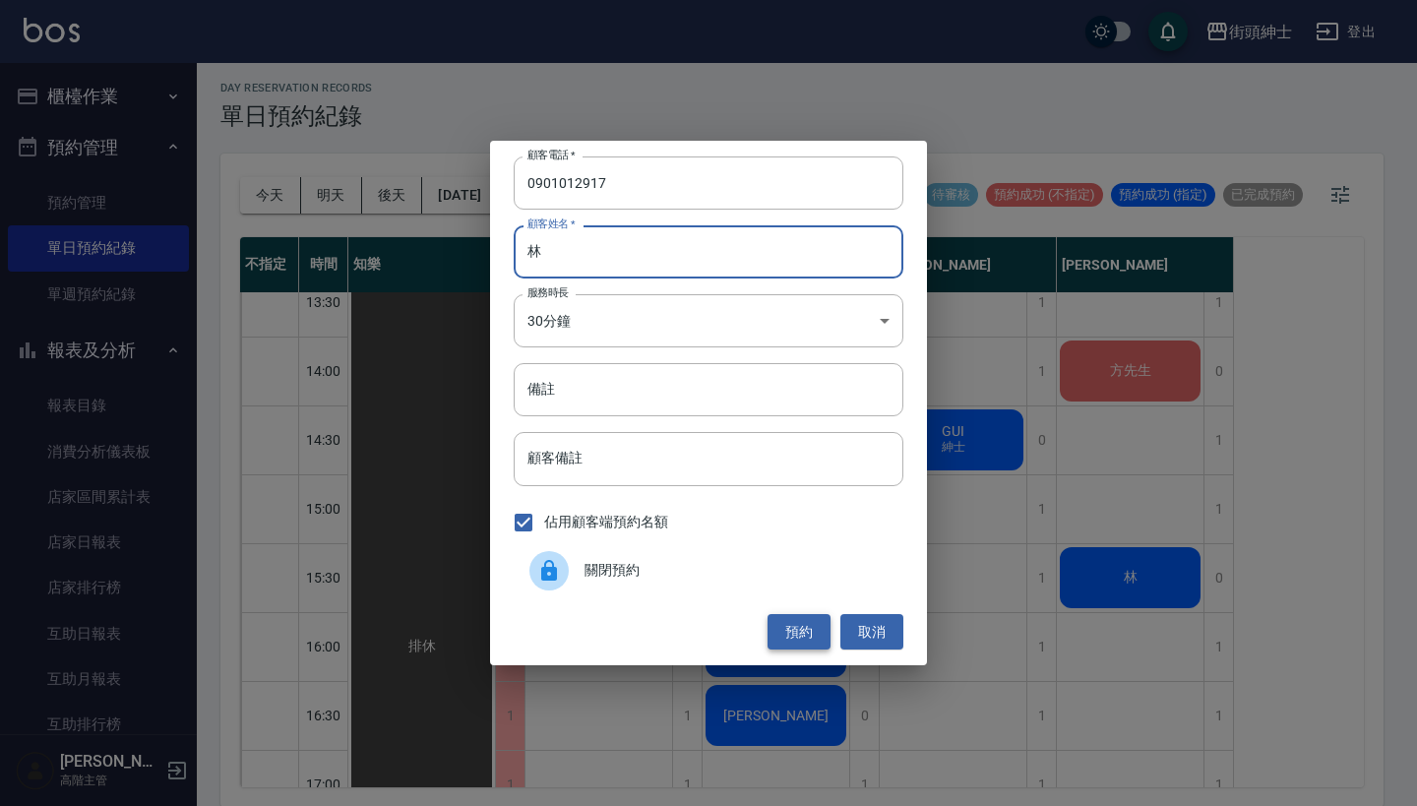
type input "林"
click at [791, 628] on button "預約" at bounding box center [798, 632] width 63 height 36
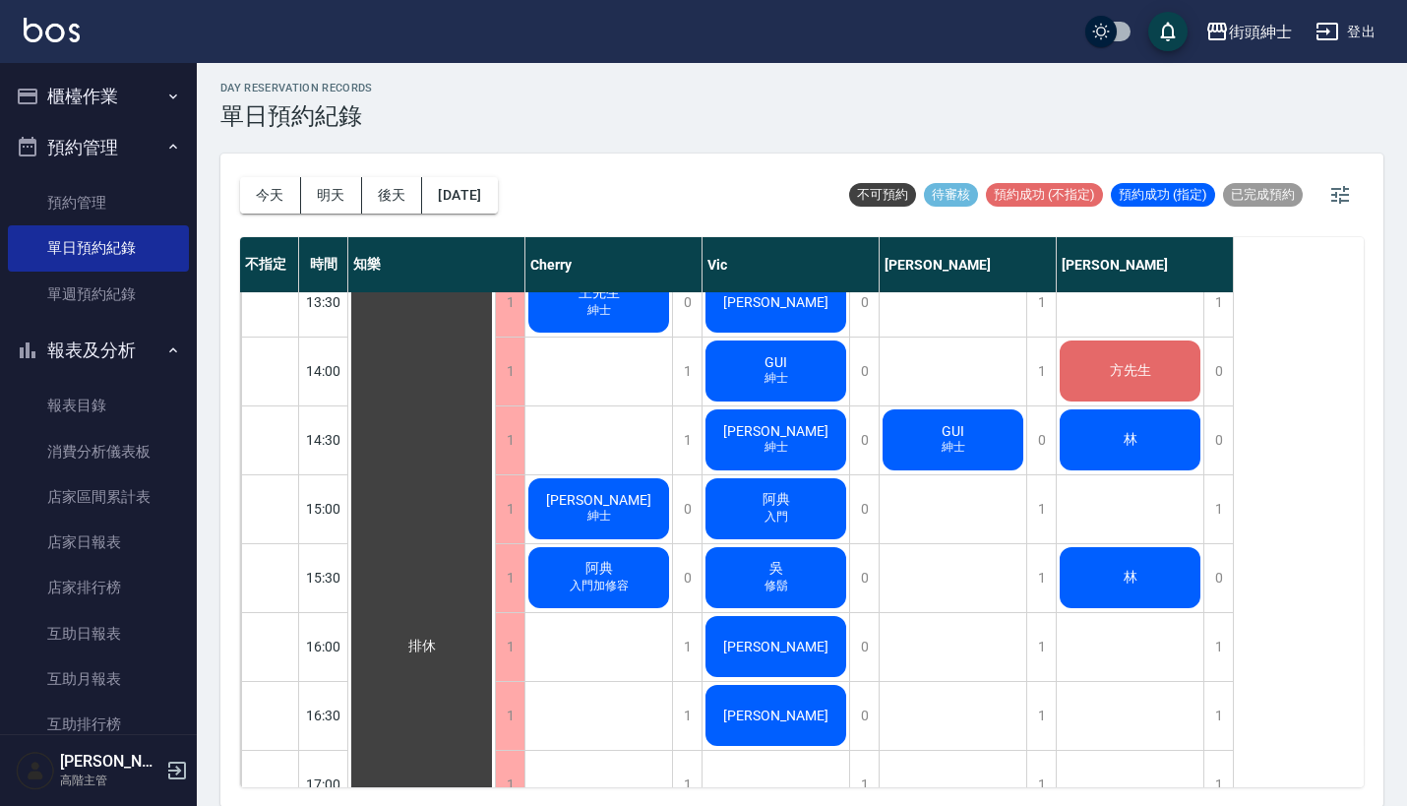
click at [495, 443] on div "林" at bounding box center [421, 646] width 147 height 1995
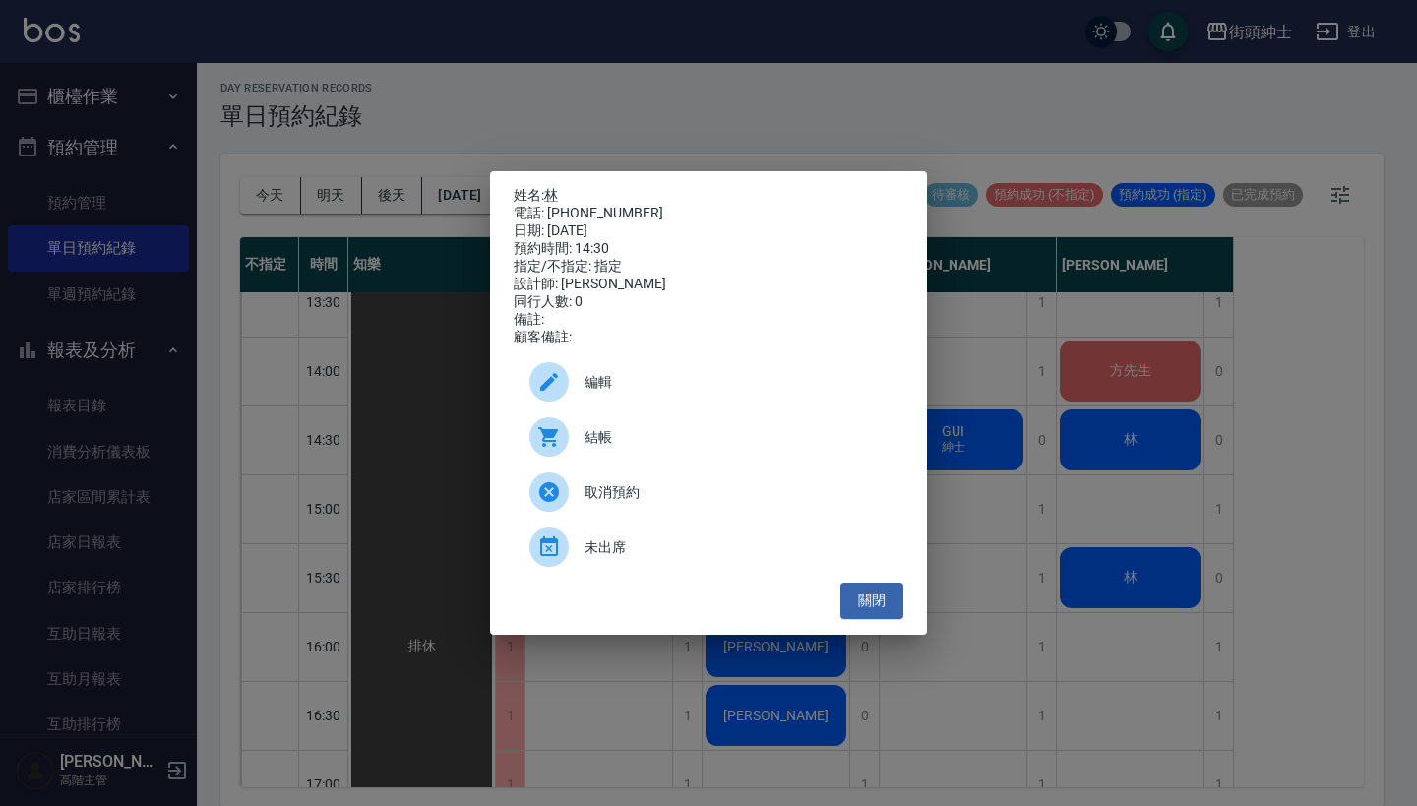
click at [625, 393] on span "編輯" at bounding box center [735, 382] width 303 height 21
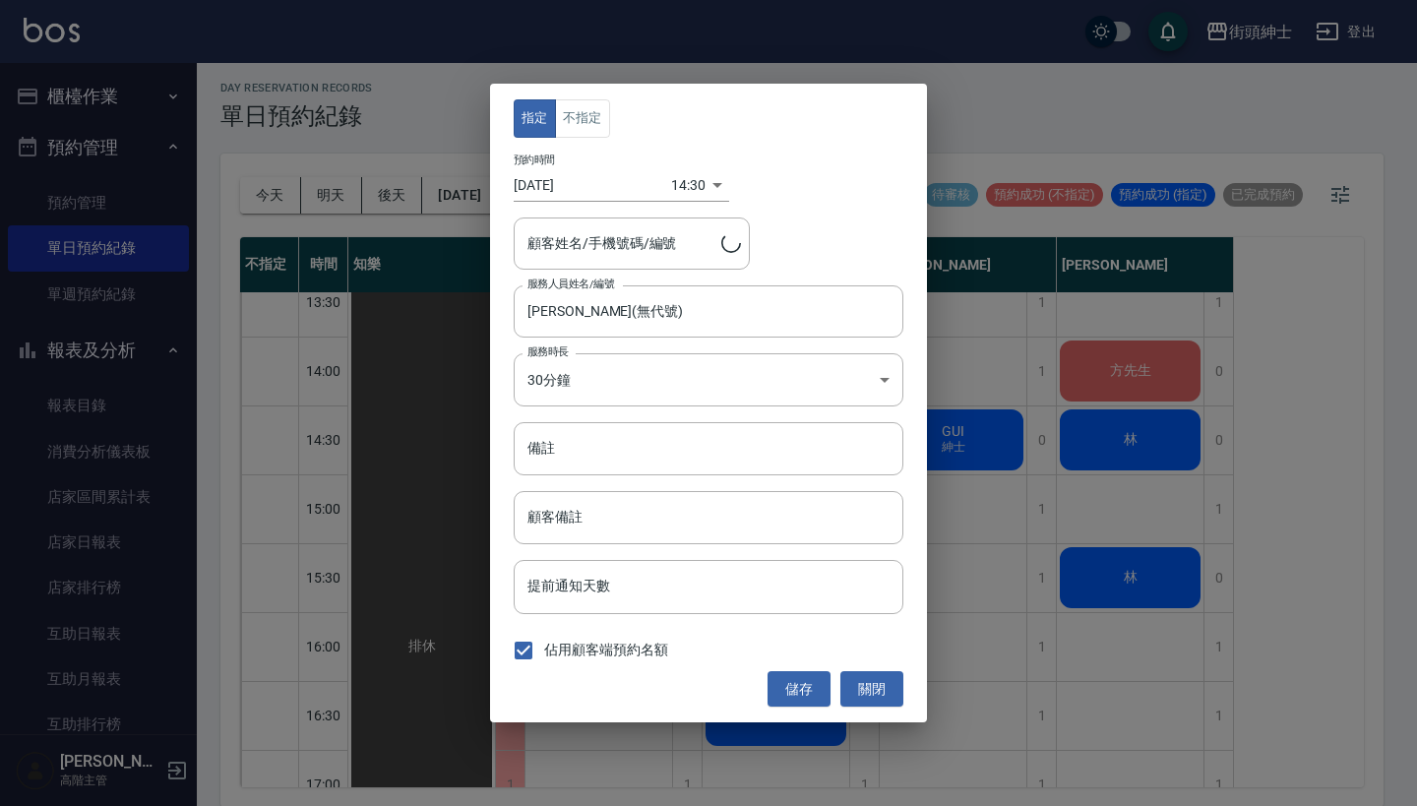
type input "林/0901012917"
click at [581, 117] on button "不指定" at bounding box center [582, 118] width 55 height 38
click at [800, 690] on button "儲存" at bounding box center [798, 689] width 63 height 36
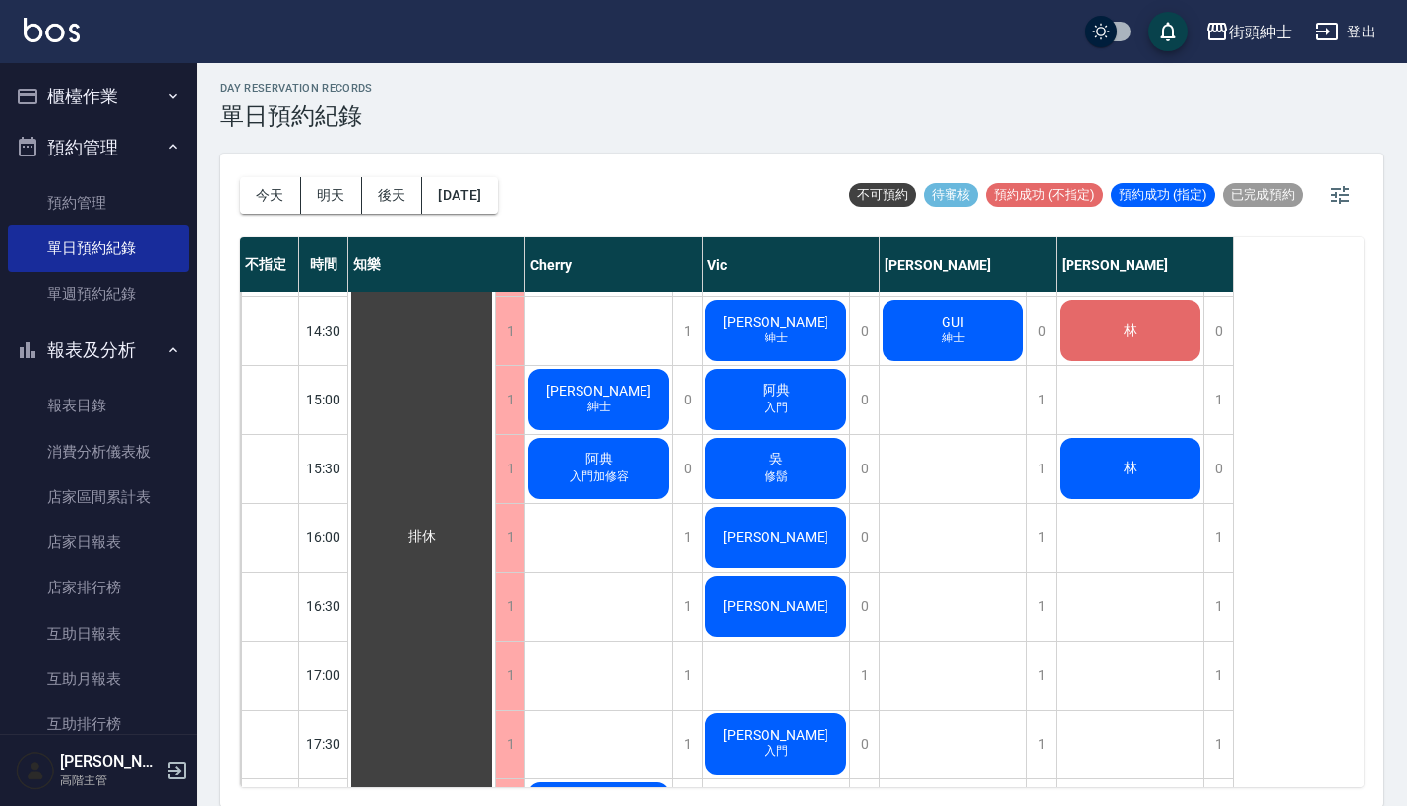
scroll to position [847, 0]
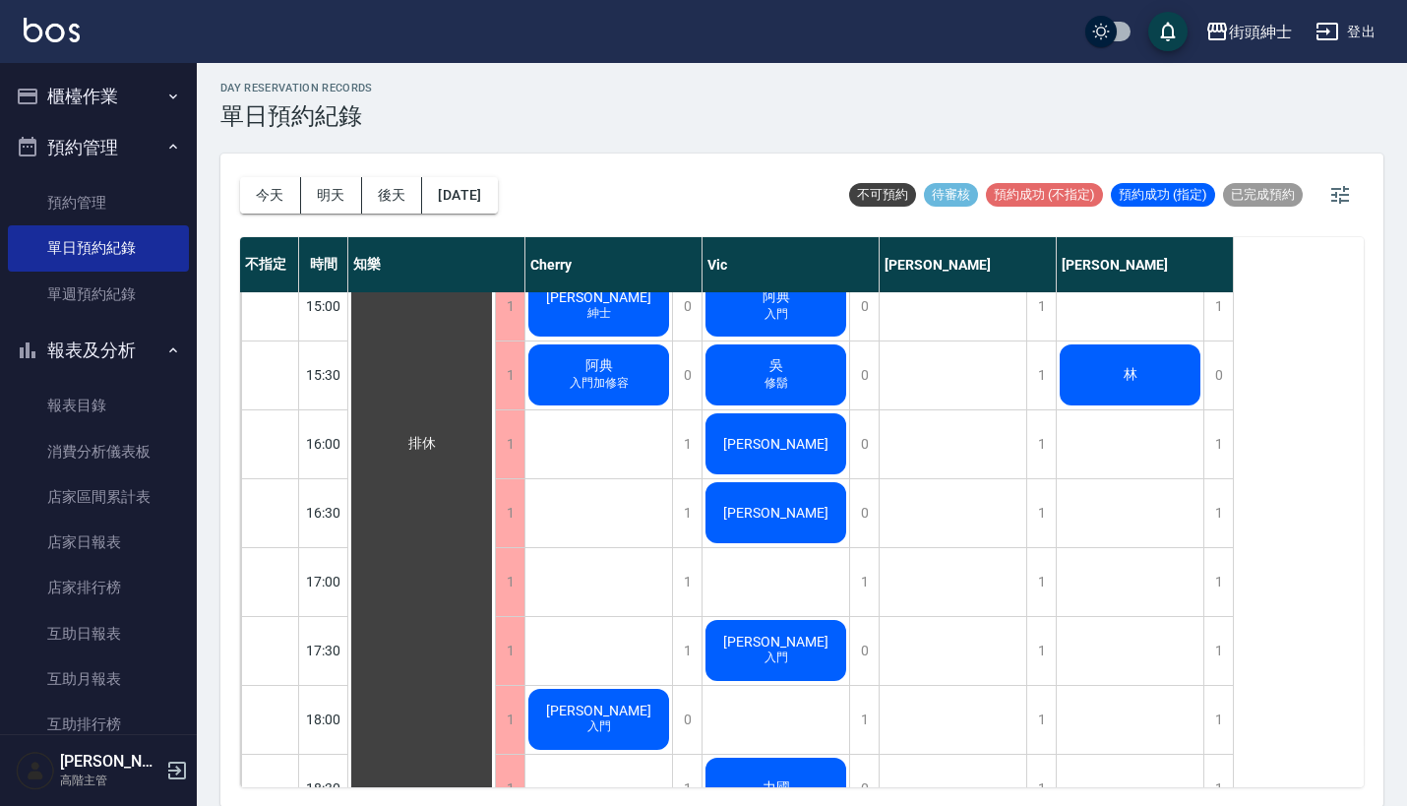
click at [847, 4] on div "街頭紳士 登出" at bounding box center [703, 31] width 1407 height 63
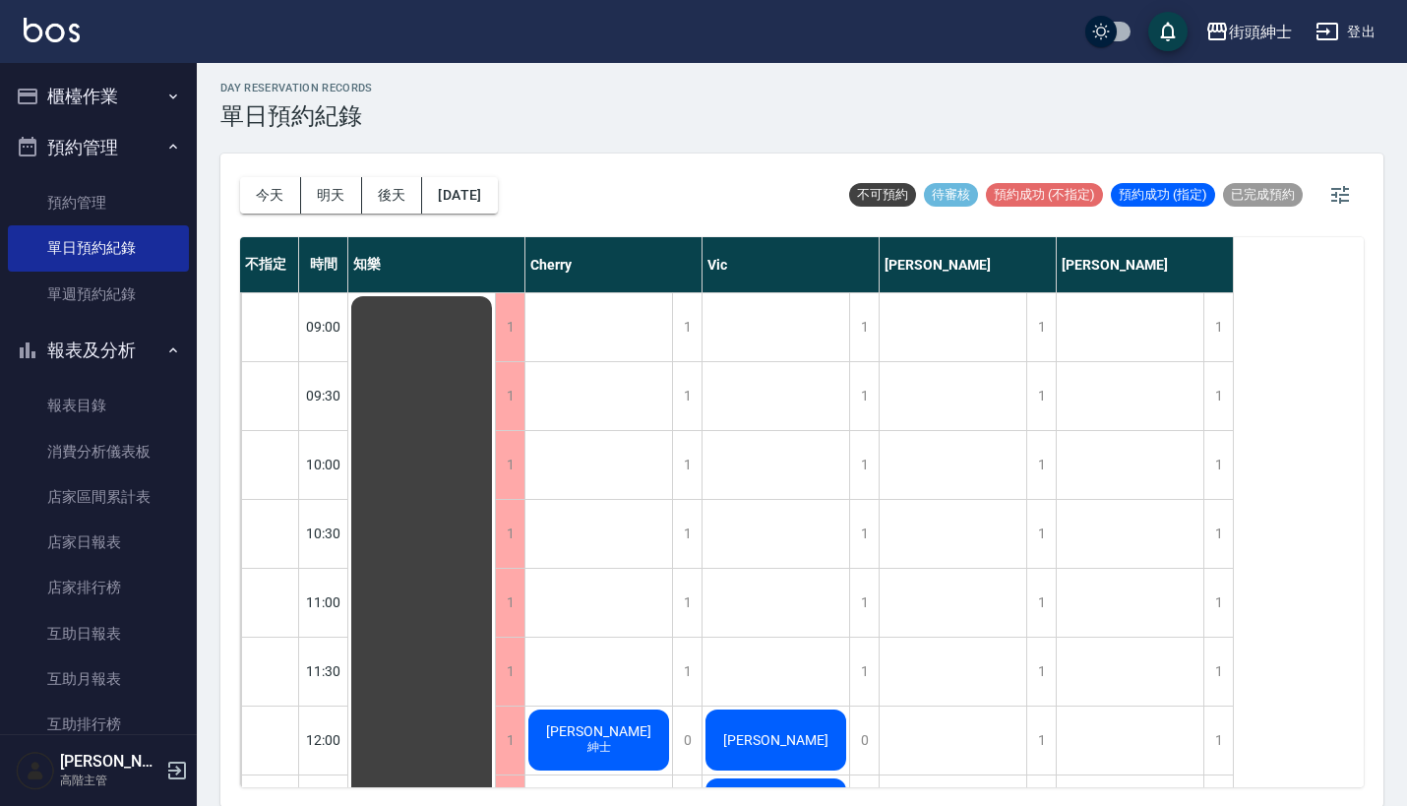
scroll to position [0, 0]
click at [266, 183] on button "今天" at bounding box center [270, 195] width 61 height 36
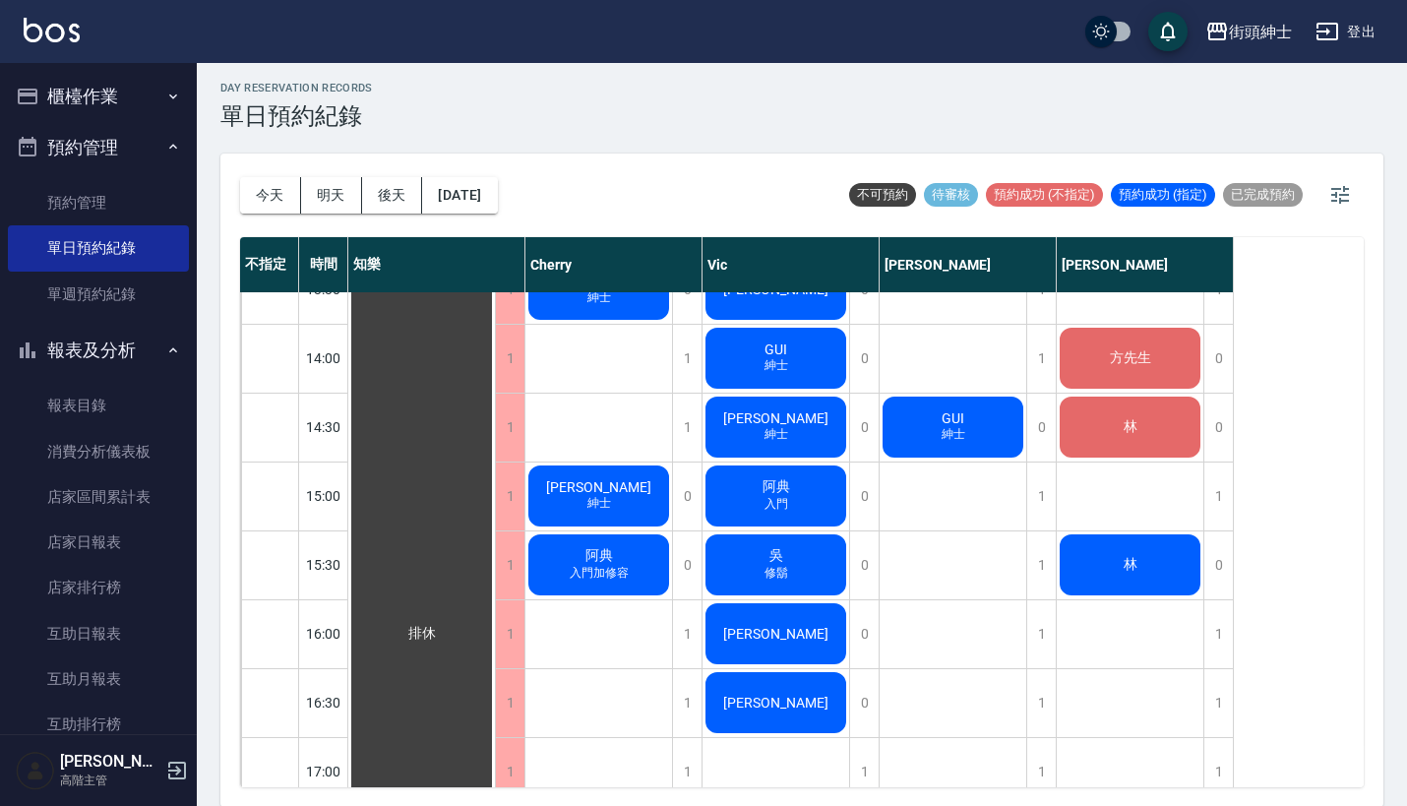
scroll to position [668, 0]
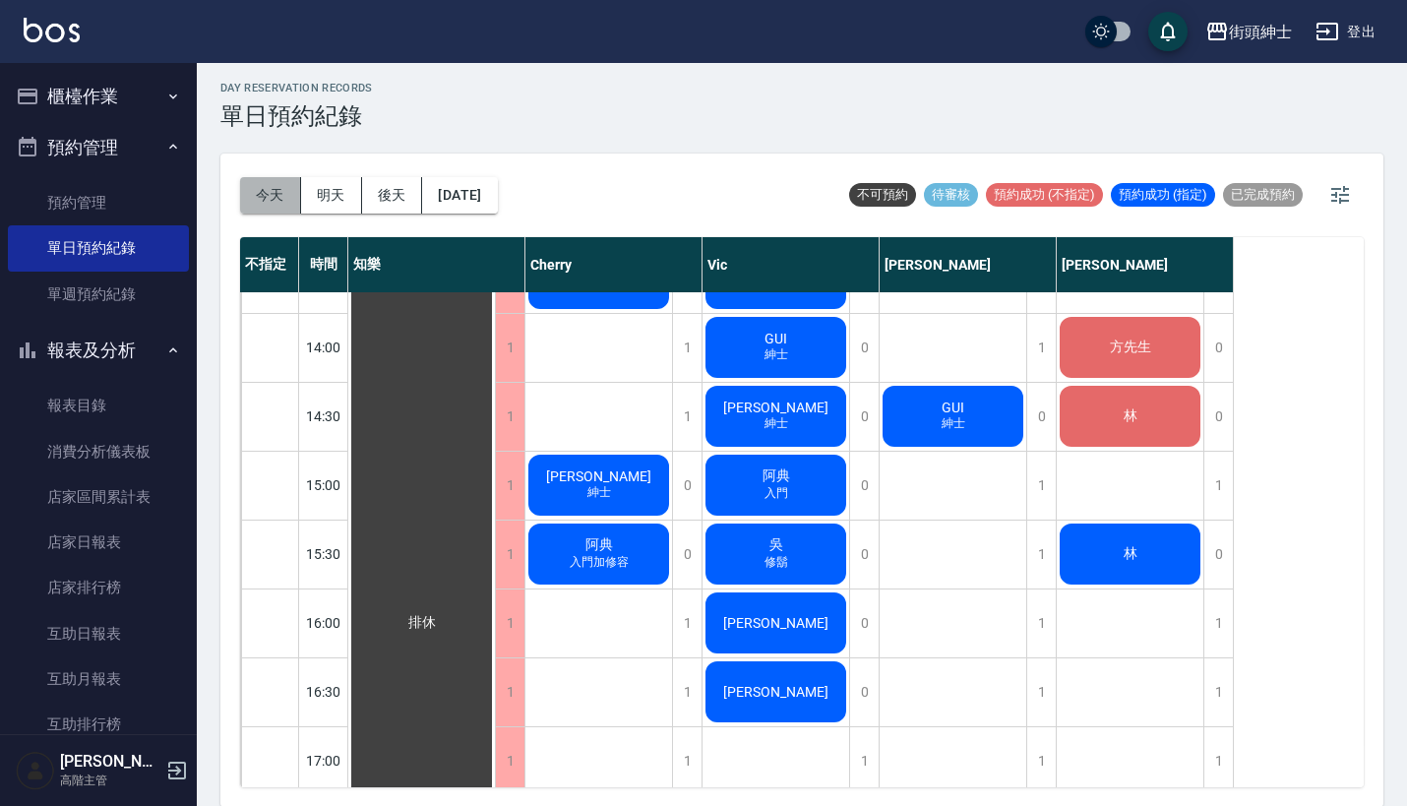
click at [280, 187] on button "今天" at bounding box center [270, 195] width 61 height 36
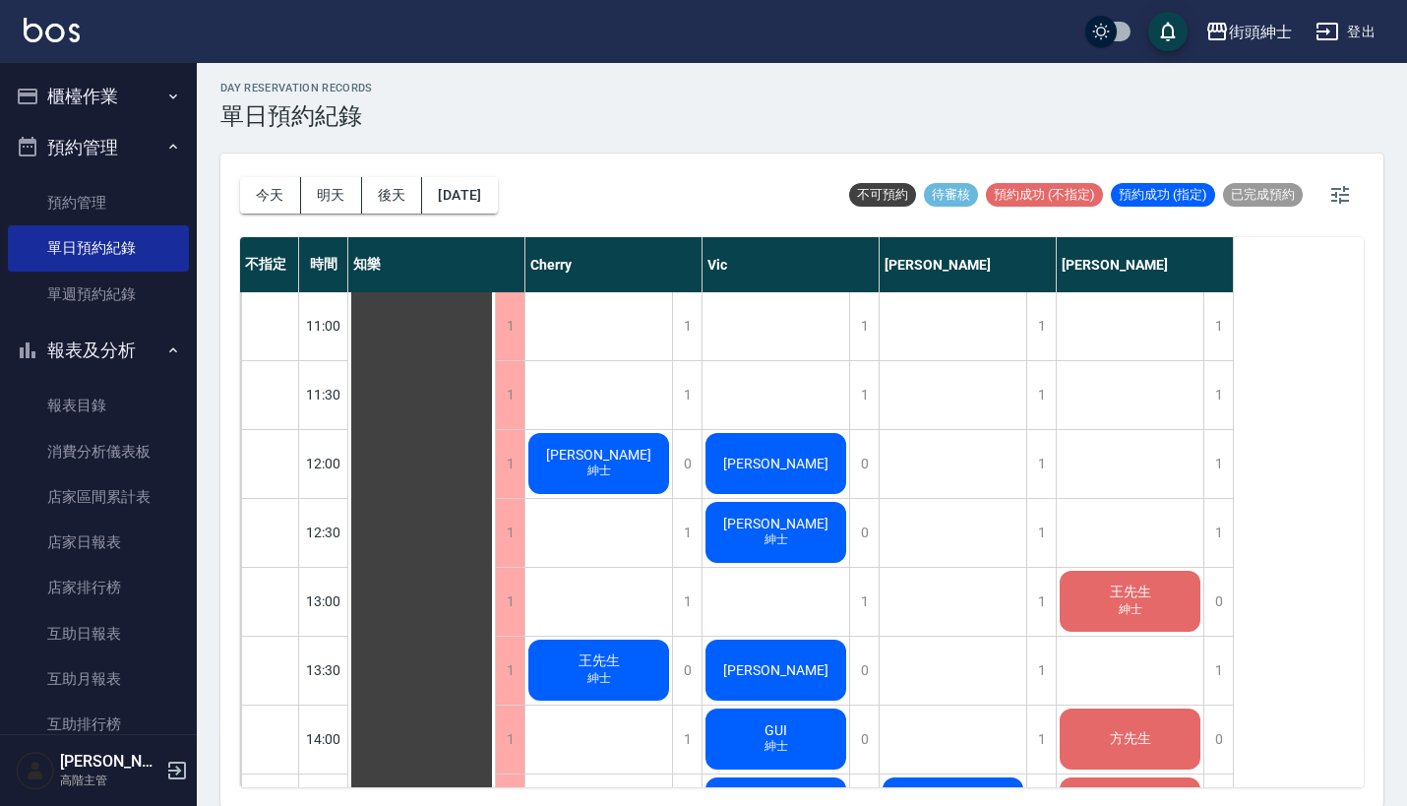
scroll to position [275, 0]
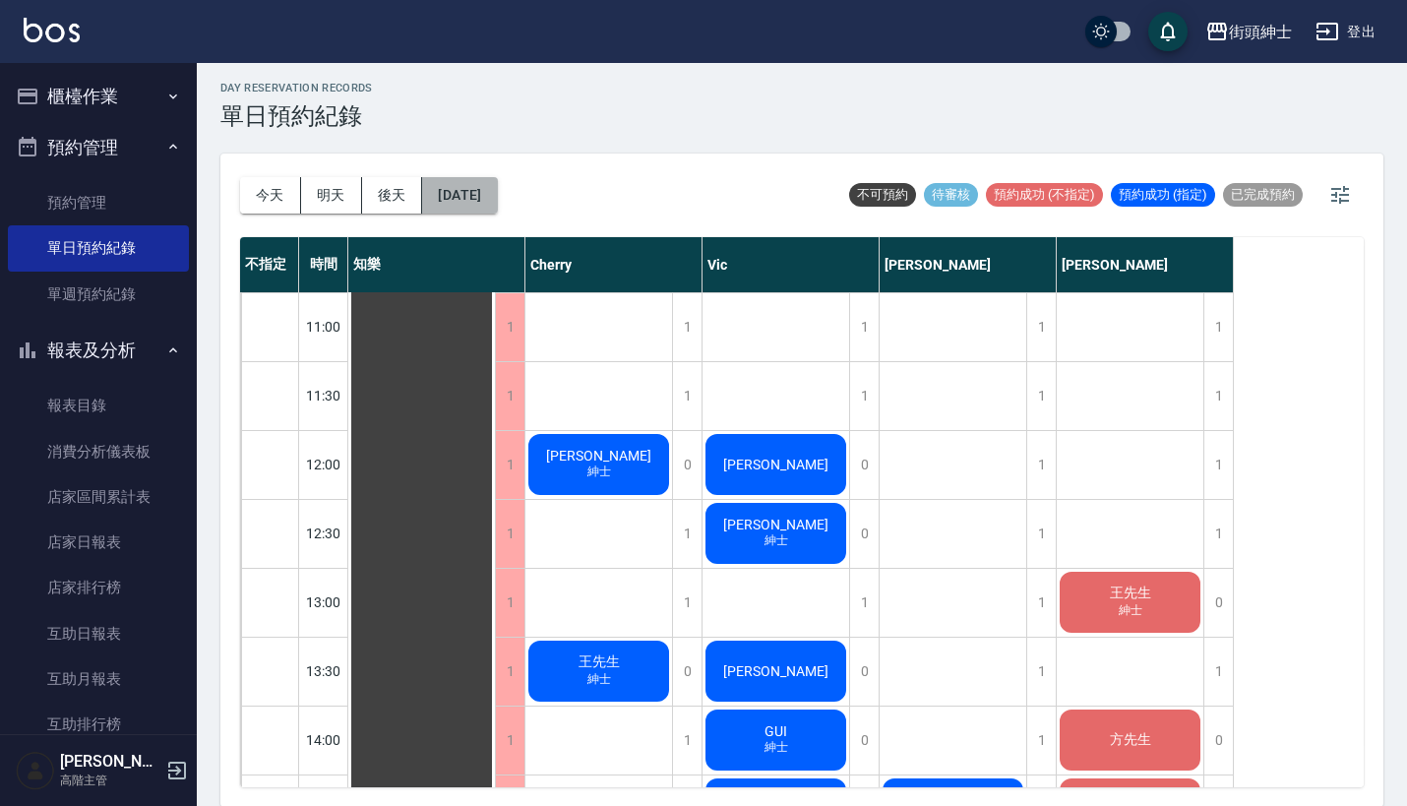
click at [477, 190] on button "2025/08/18" at bounding box center [459, 195] width 75 height 36
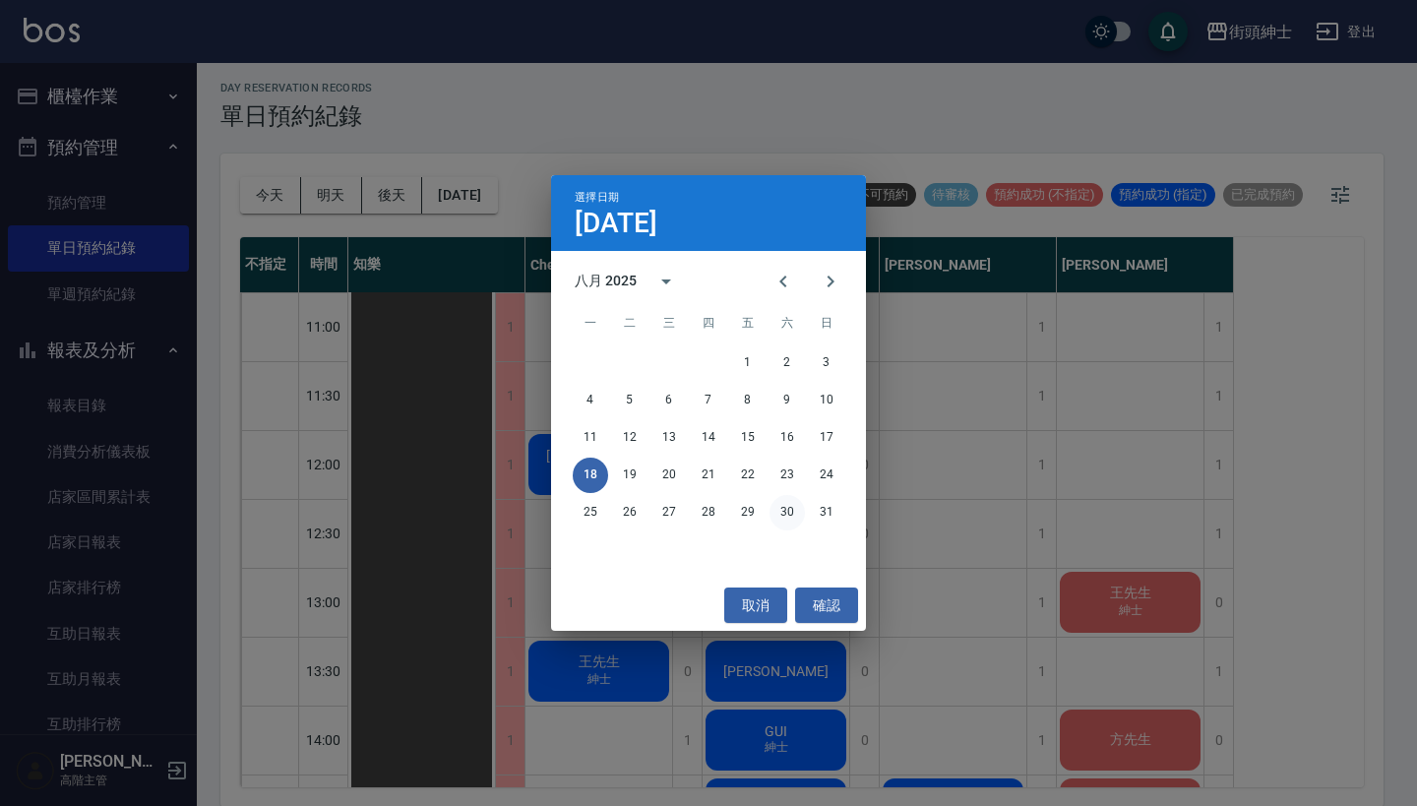
click at [792, 511] on button "30" at bounding box center [786, 512] width 35 height 35
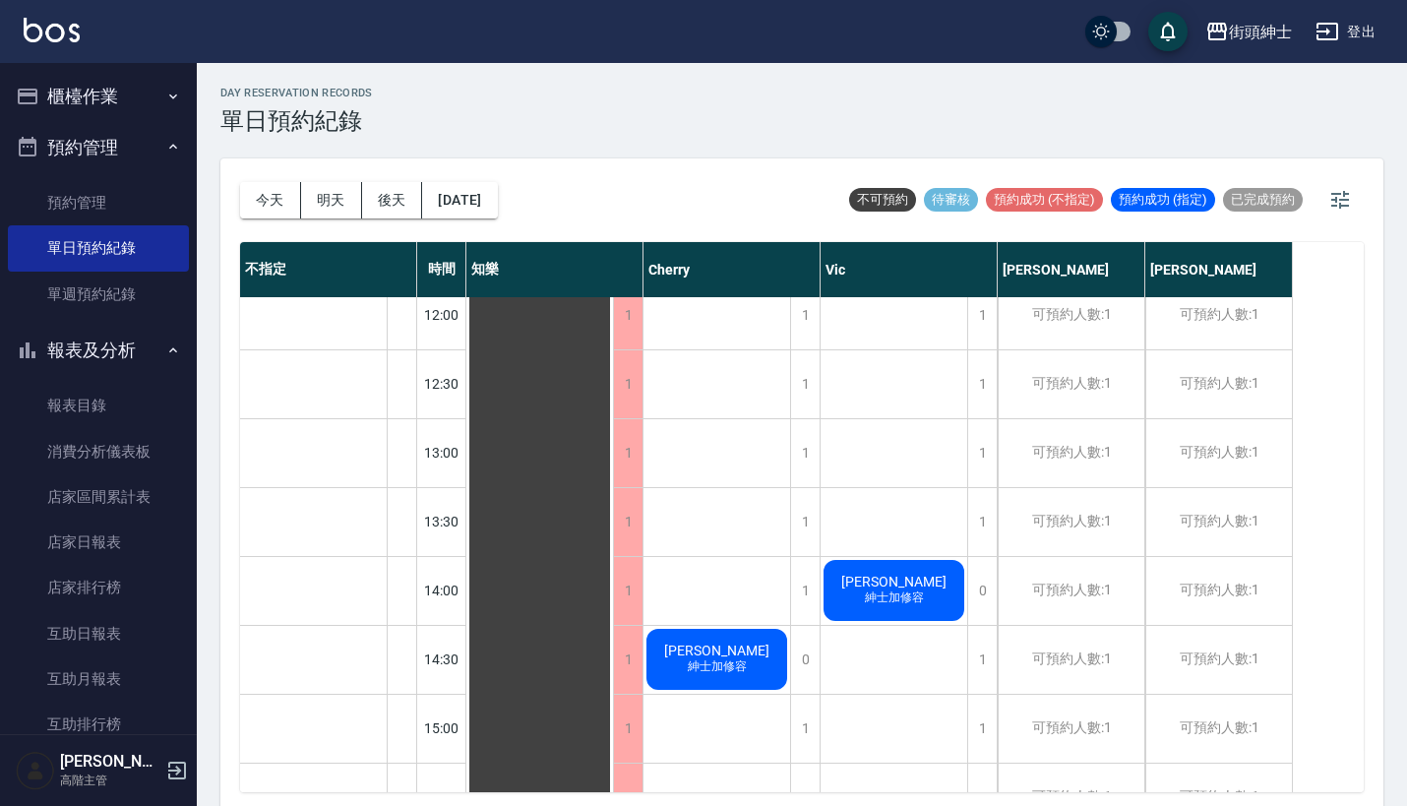
scroll to position [428, 0]
click at [992, 439] on div "1" at bounding box center [982, 455] width 30 height 68
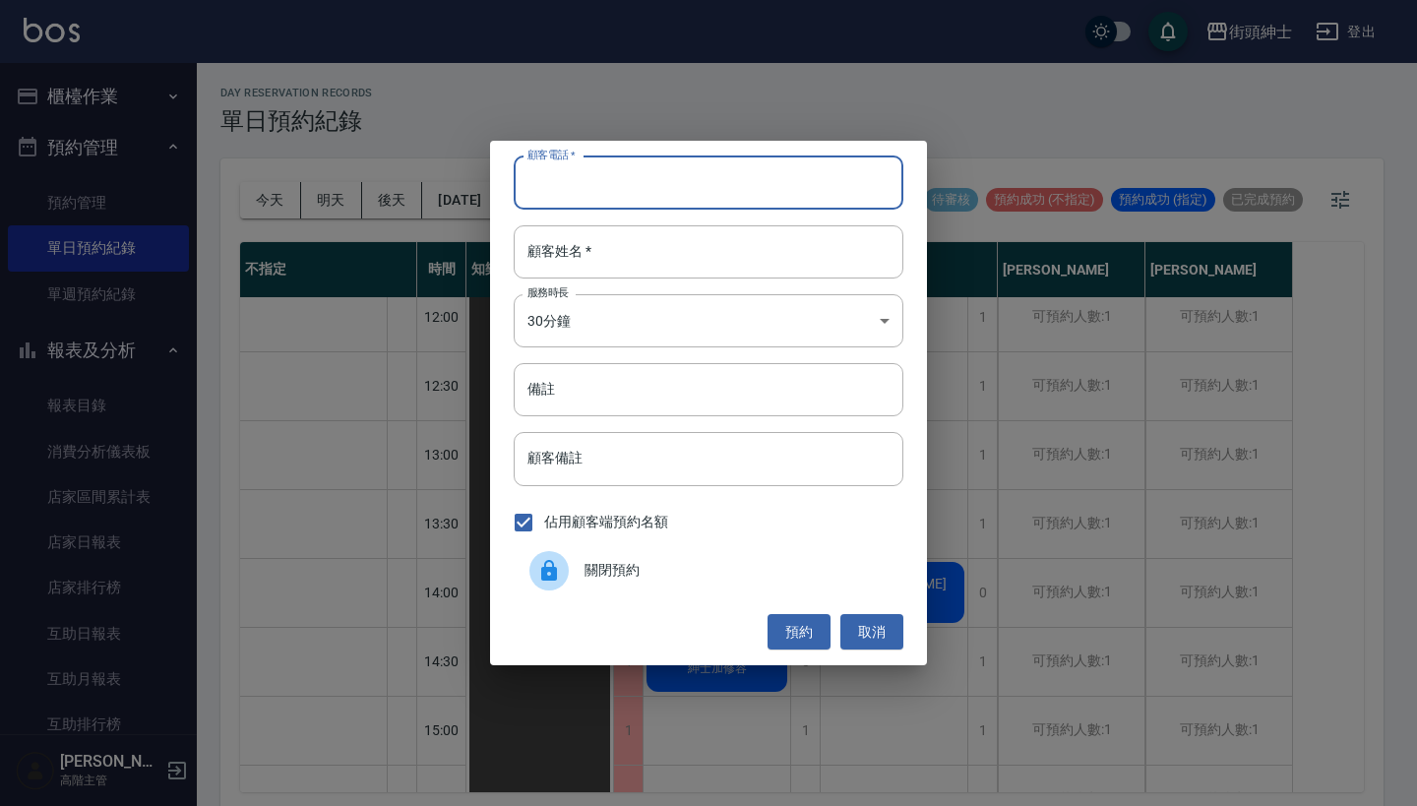
paste input "梁世昌 電話：0920712175"
type input "梁世昌 電話：0920712175"
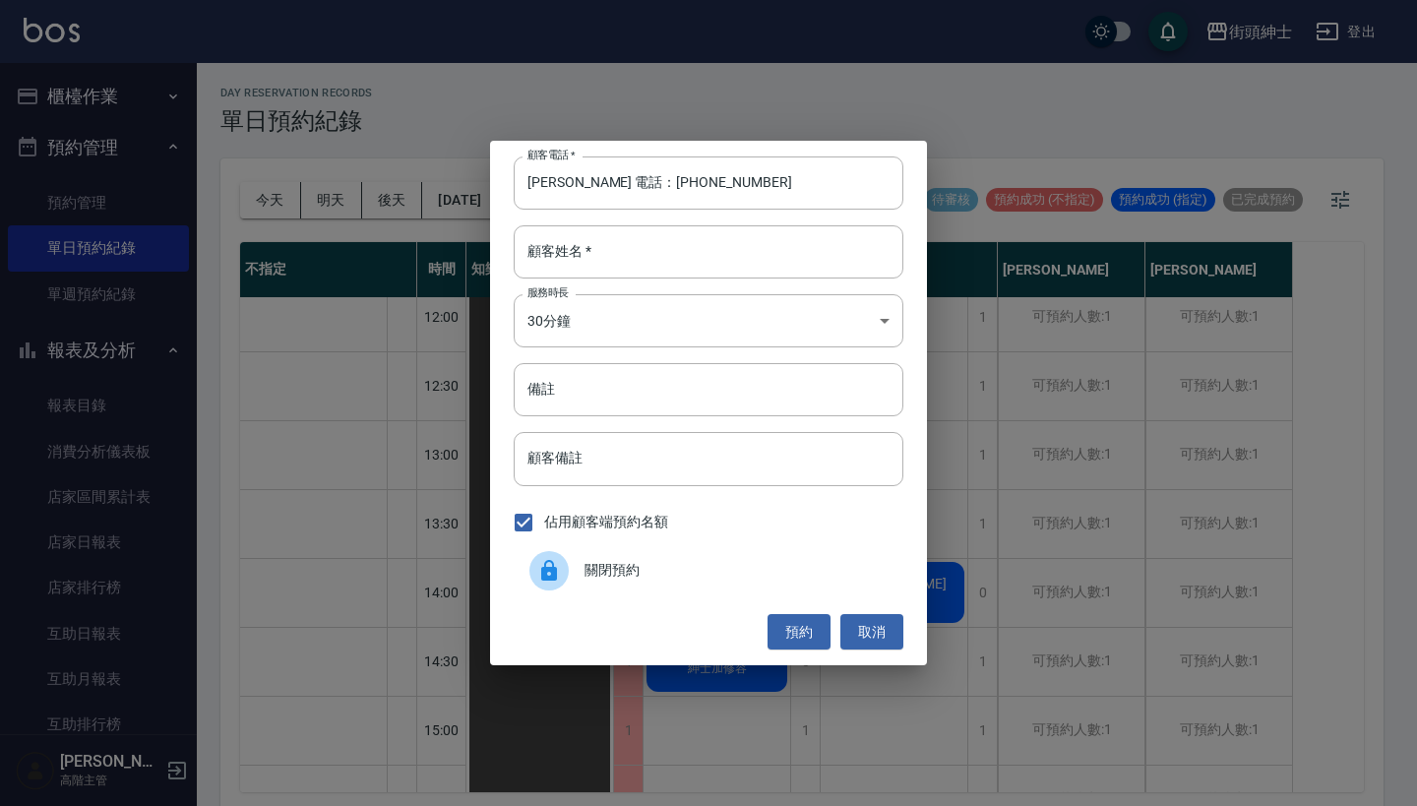
click at [665, 218] on div "顧客電話   * 梁世昌 電話：0920712175 顧客電話   * 顧客姓名   * 顧客姓名   * 服務時長 30分鐘 1 服務時長 備註 備註 顧客…" at bounding box center [708, 403] width 437 height 524
paste input "梁世昌 電話：0920712175"
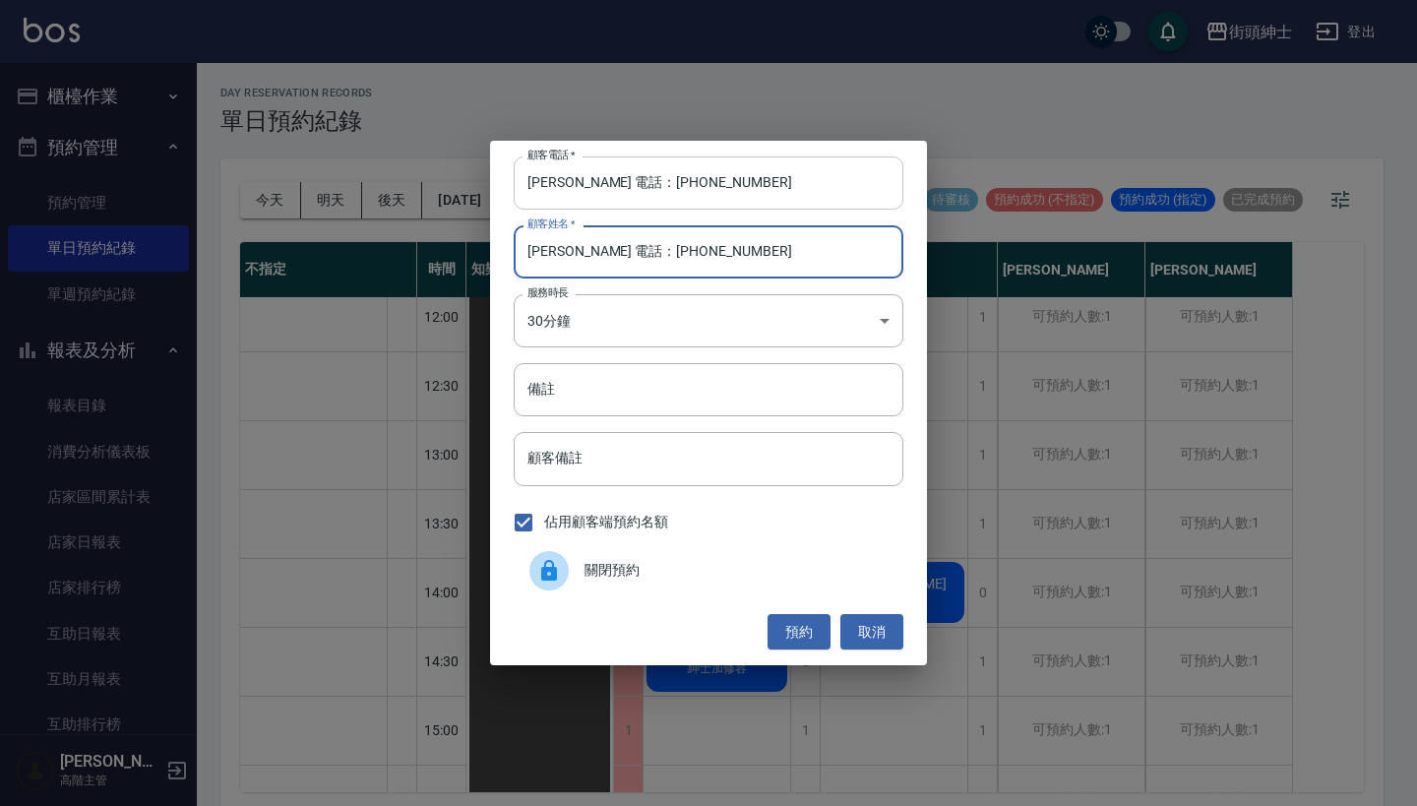
type input "梁世昌 電話：0920712175"
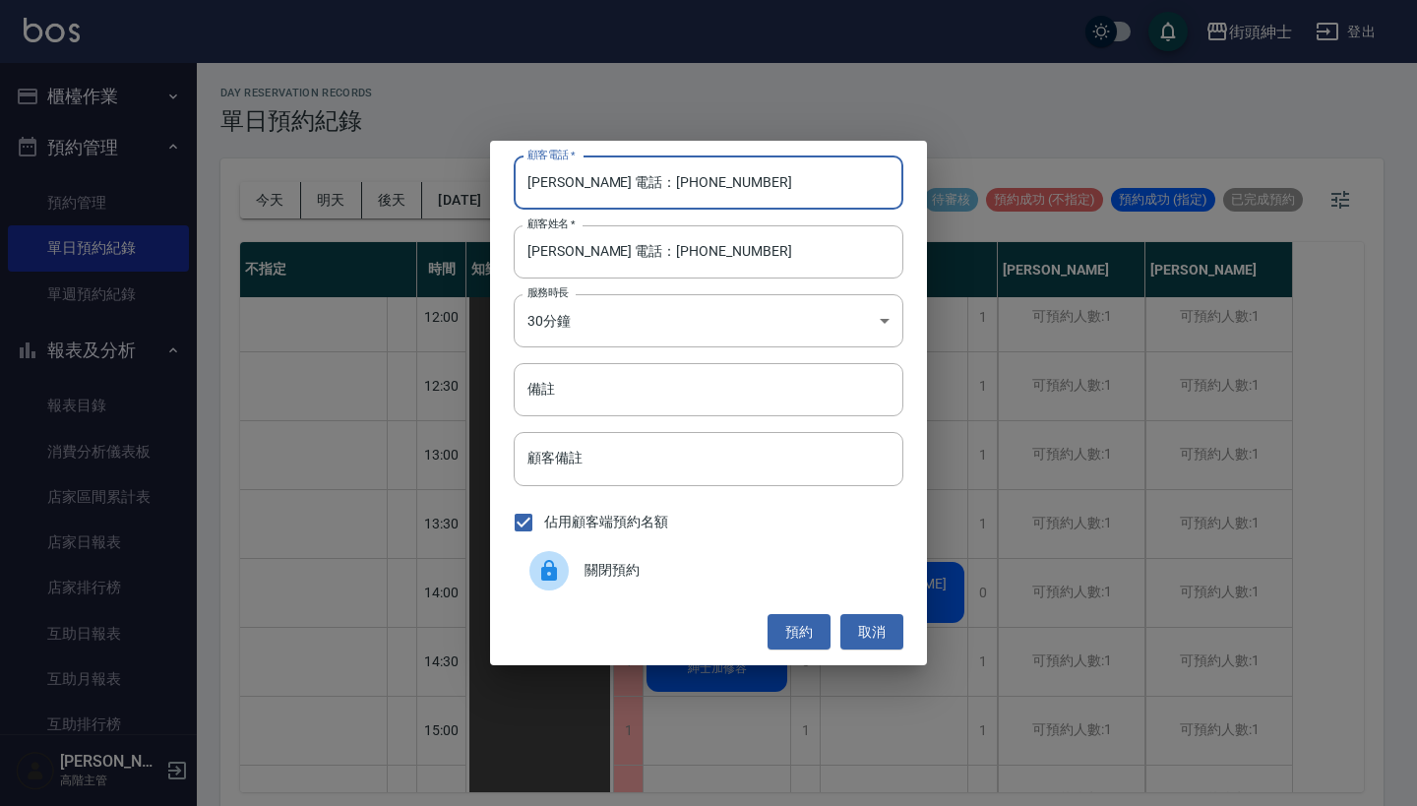
drag, startPoint x: 609, startPoint y: 183, endPoint x: 469, endPoint y: 163, distance: 141.1
click at [474, 169] on div "顧客電話   * 梁世昌 電話：0920712175 顧客電話   * 顧客姓名   * 梁世昌 電話：0920712175 顧客姓名   * 服務時長 30…" at bounding box center [708, 403] width 1417 height 806
type input "0920712175"
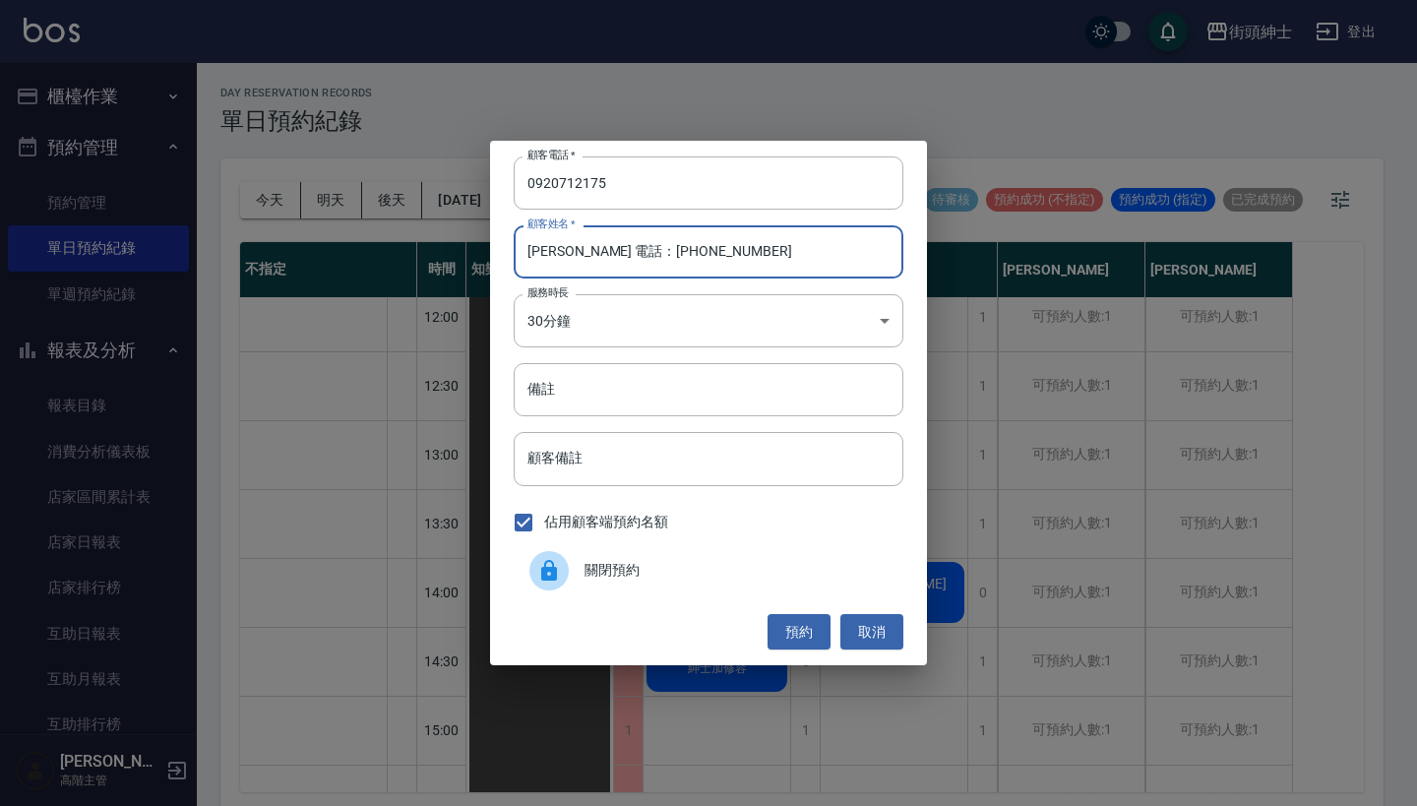
drag, startPoint x: 743, startPoint y: 262, endPoint x: 568, endPoint y: 253, distance: 175.4
click at [568, 253] on input "梁世昌 電話：0920712175" at bounding box center [709, 251] width 390 height 53
type input "梁世昌"
click at [707, 401] on input "備註" at bounding box center [709, 389] width 390 height 53
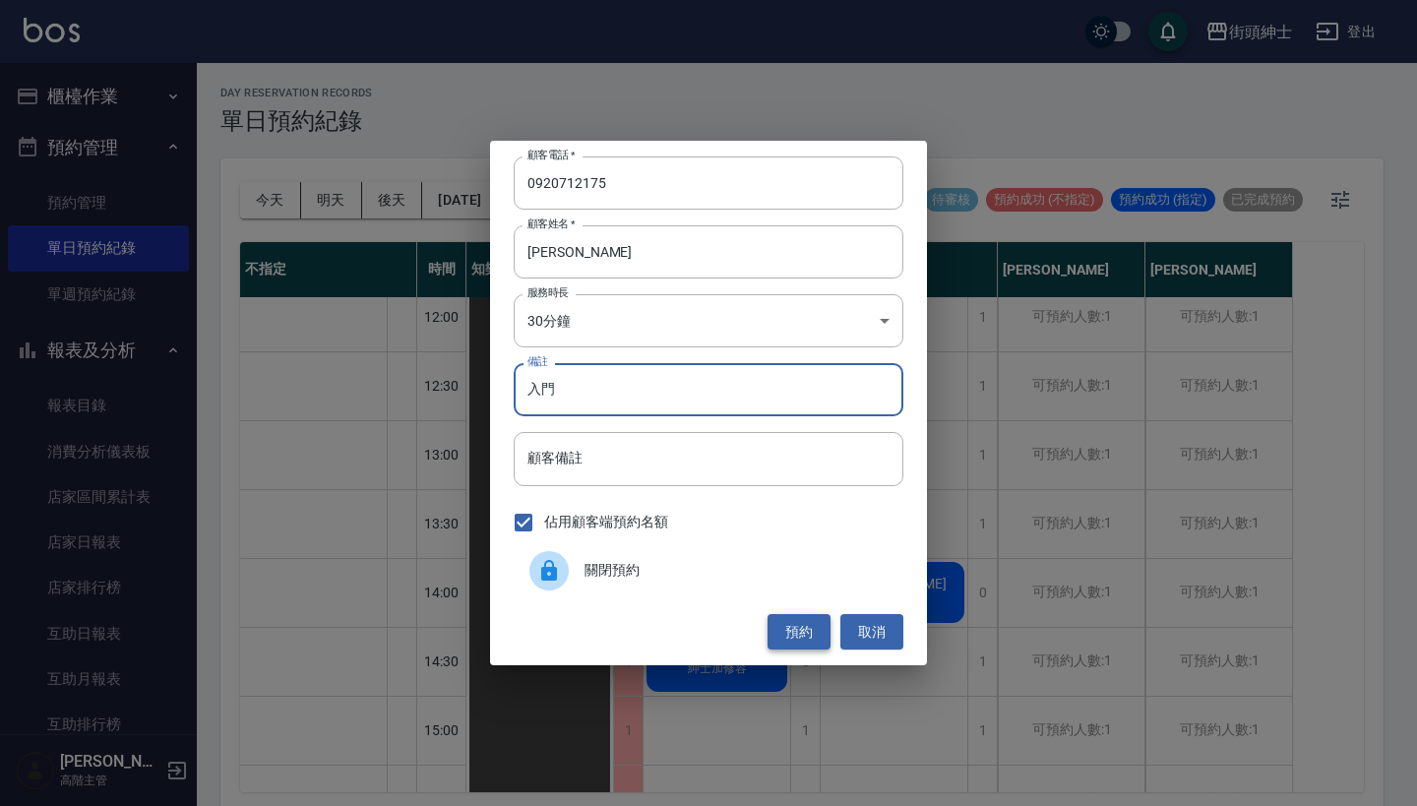
type input "入門"
click at [801, 615] on button "預約" at bounding box center [798, 632] width 63 height 36
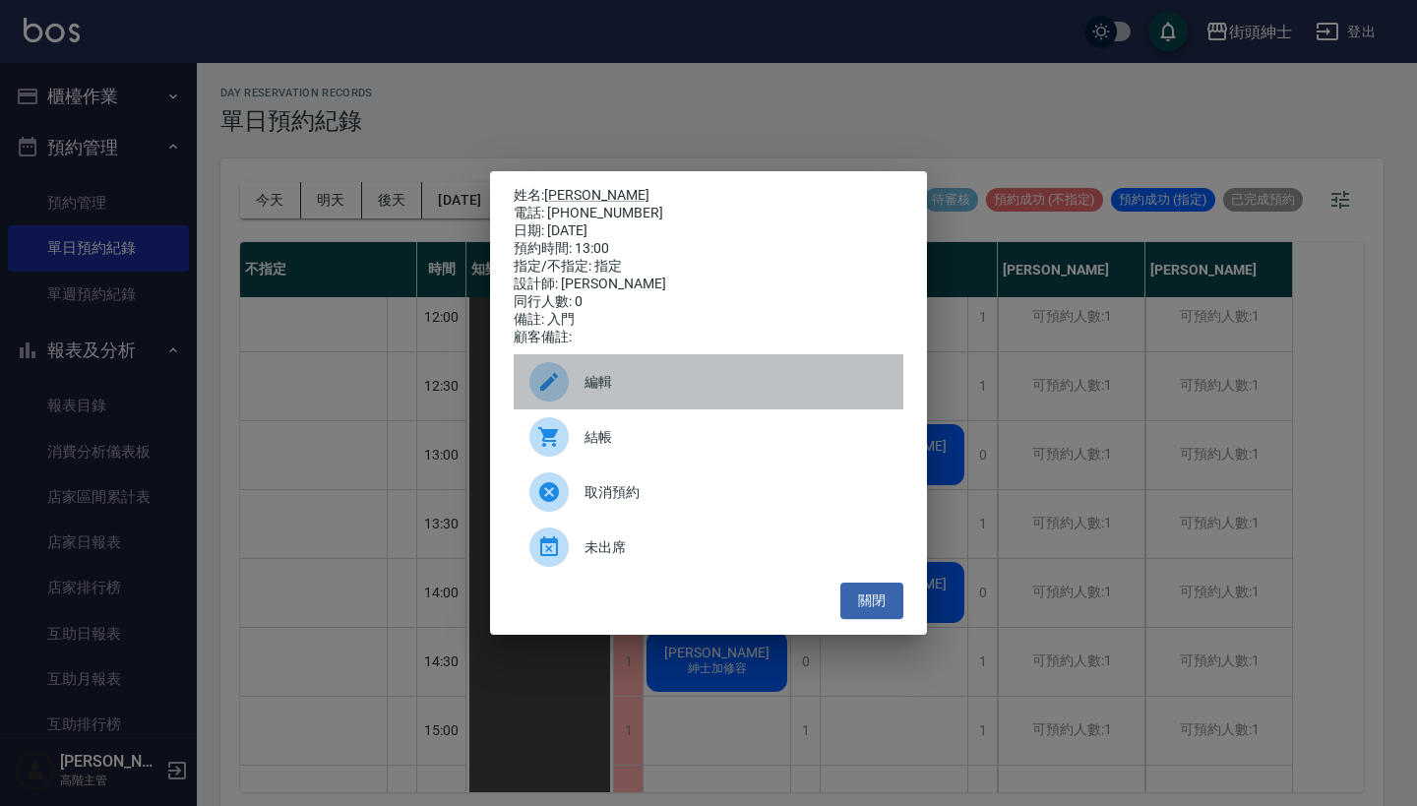
click at [766, 388] on span "編輯" at bounding box center [735, 382] width 303 height 21
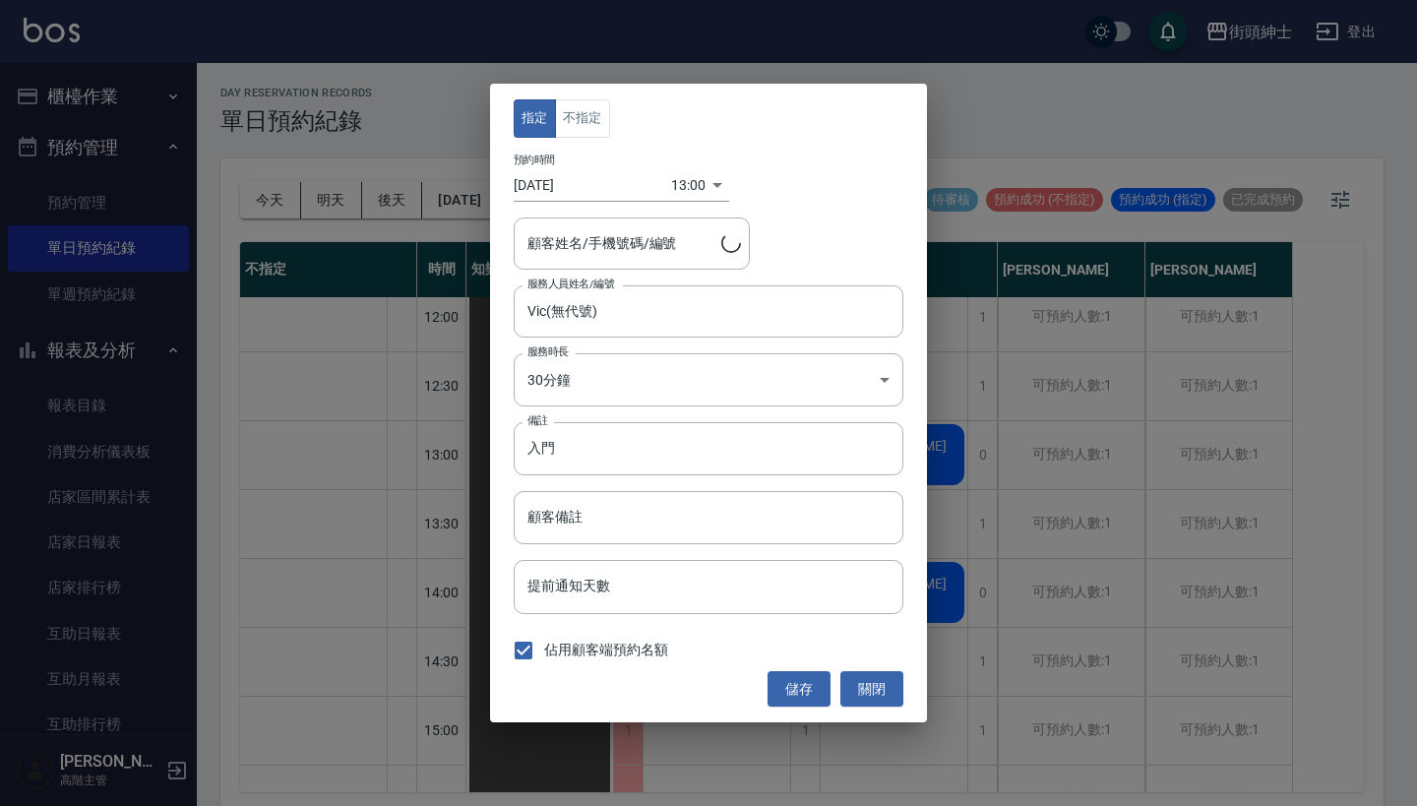
type input "梁世昌/0920712175"
click at [561, 121] on button "不指定" at bounding box center [582, 118] width 55 height 38
click at [790, 685] on button "儲存" at bounding box center [798, 689] width 63 height 36
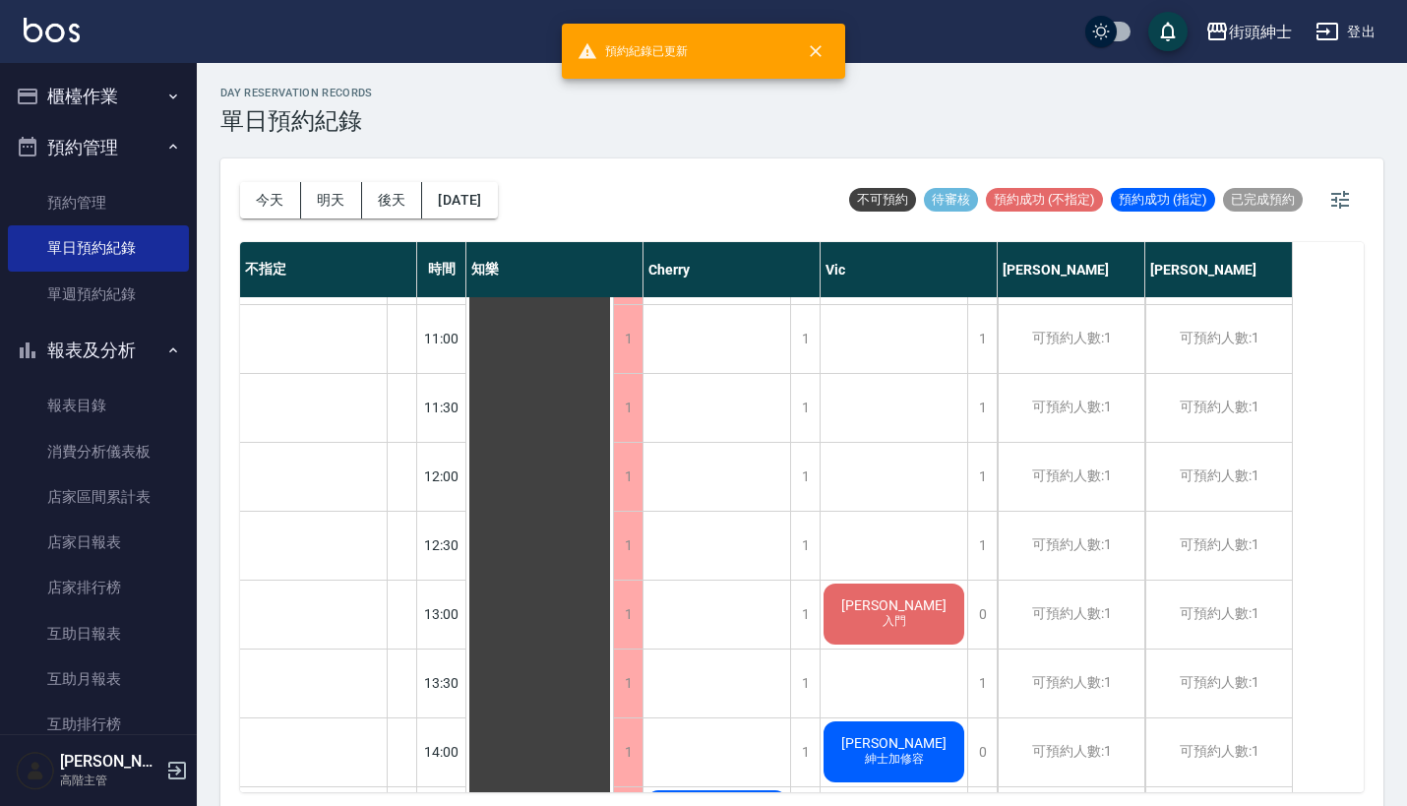
scroll to position [390, 0]
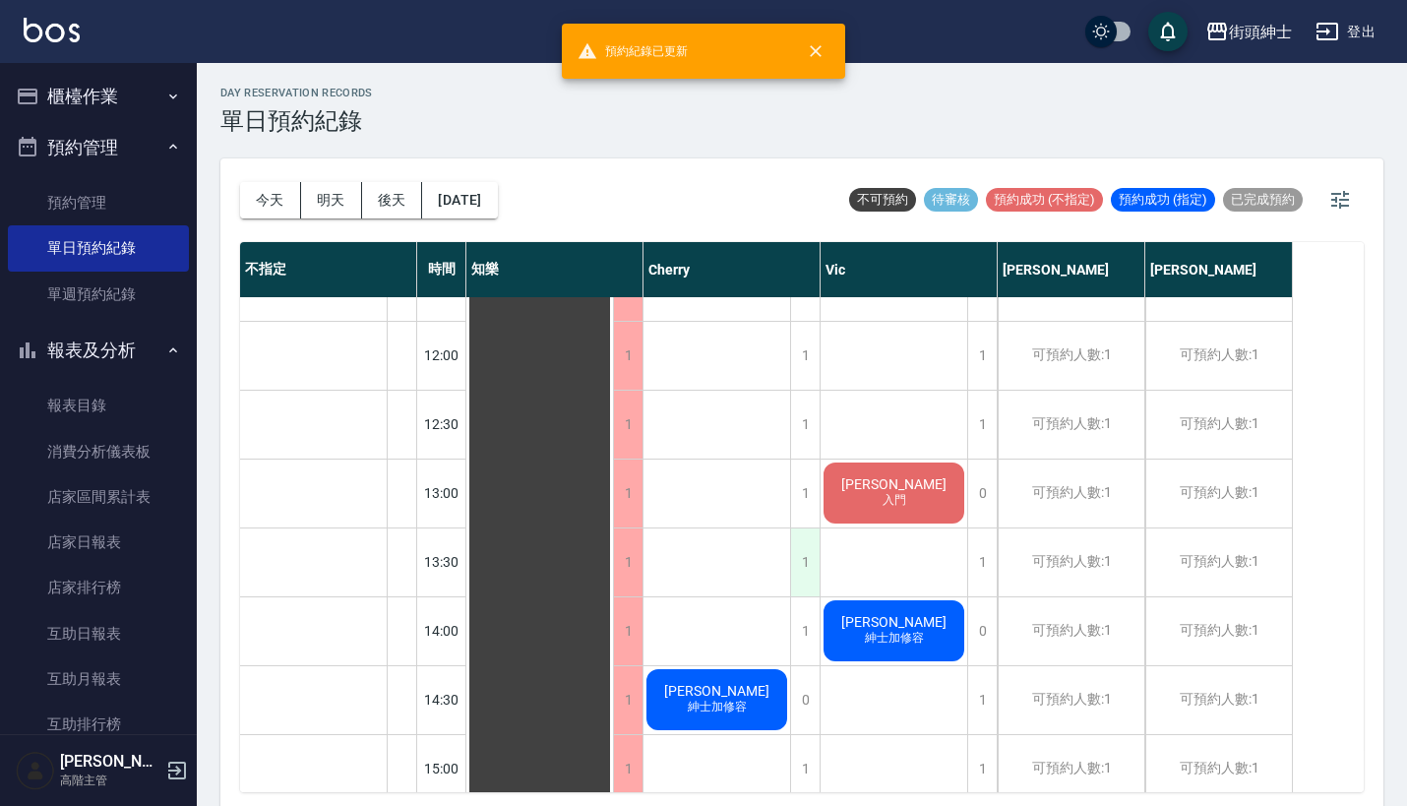
click at [807, 541] on div "1" at bounding box center [805, 562] width 30 height 68
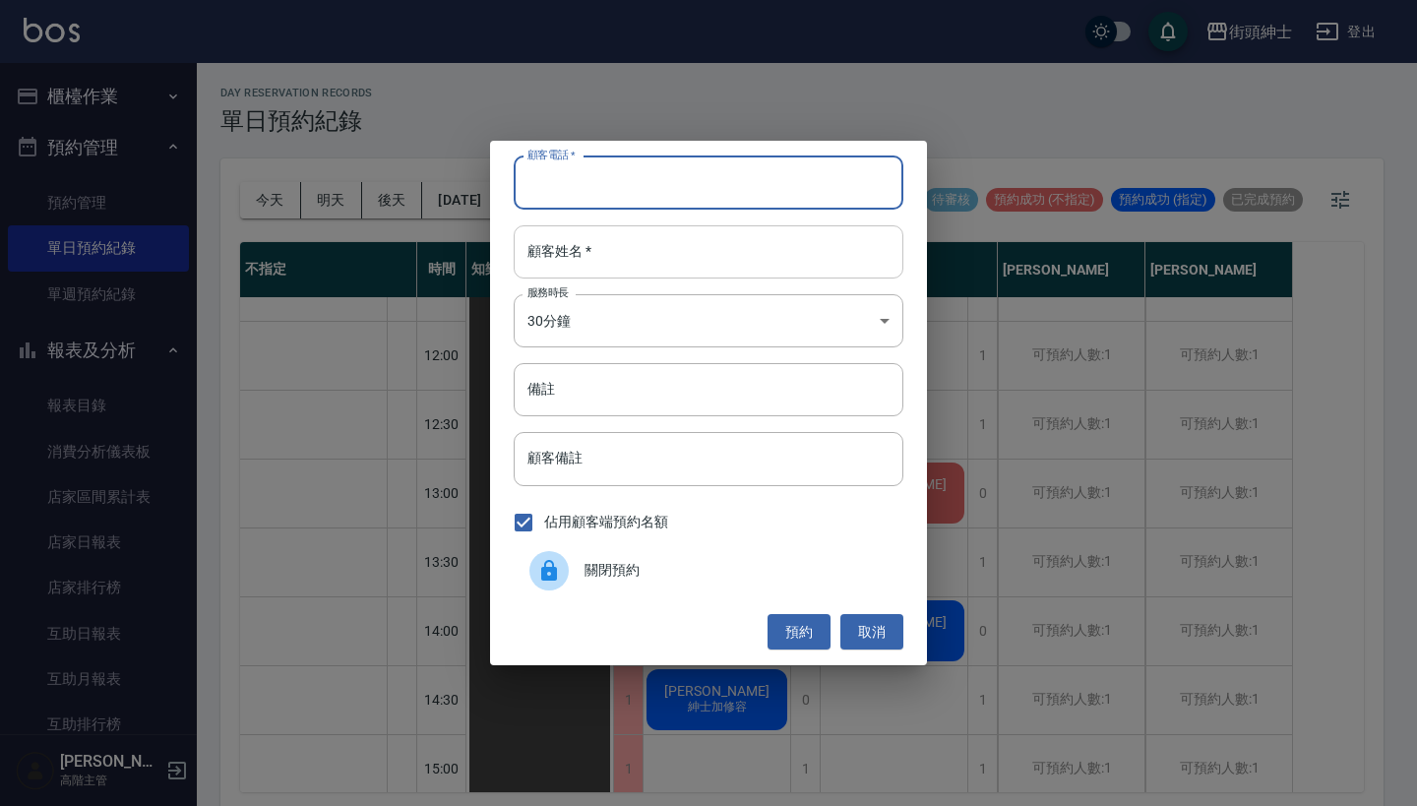
paste input "梁世昌 電話：0920712175"
type input "梁世昌 電話：0920712175"
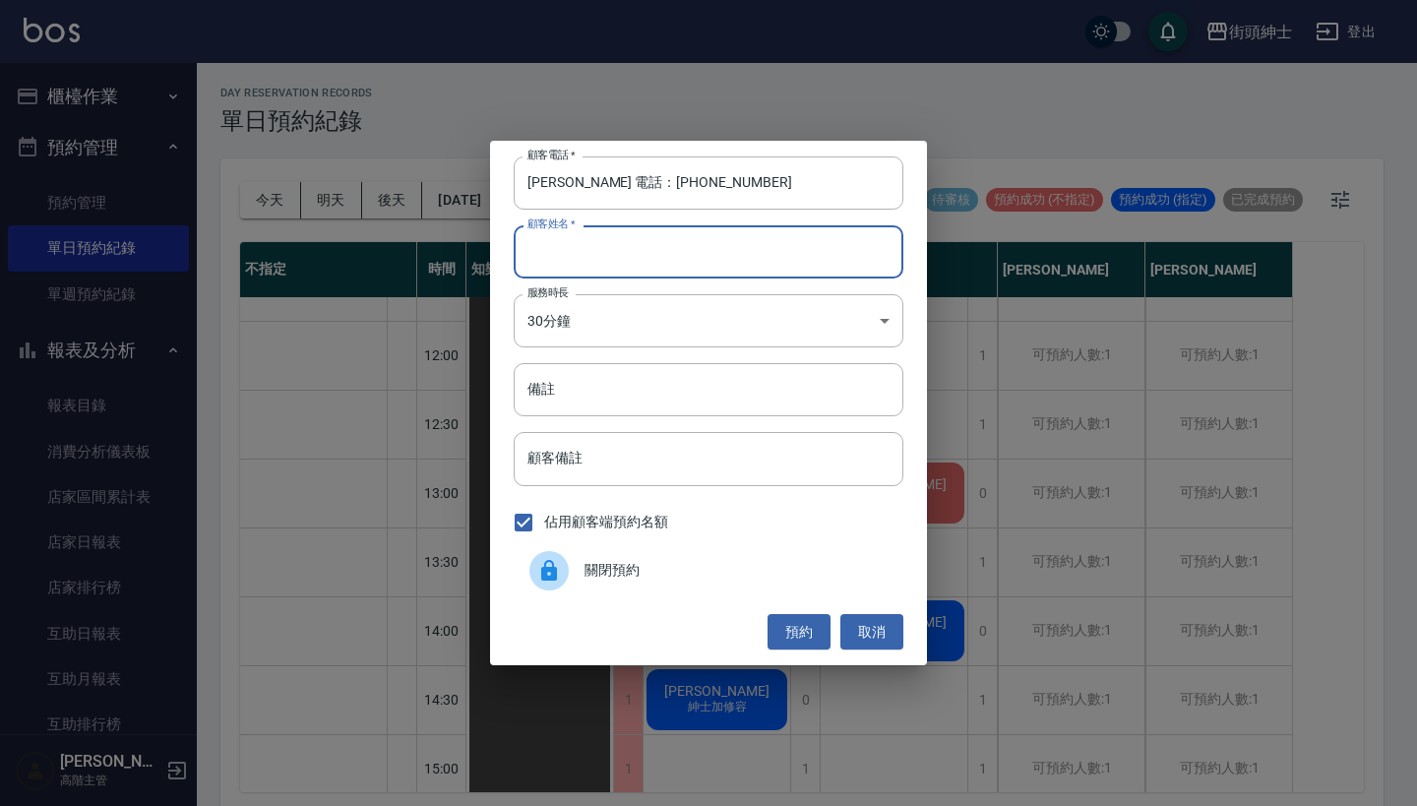
paste input "梁世昌 電話：0920712175"
type input "梁世昌 電話：0920712175"
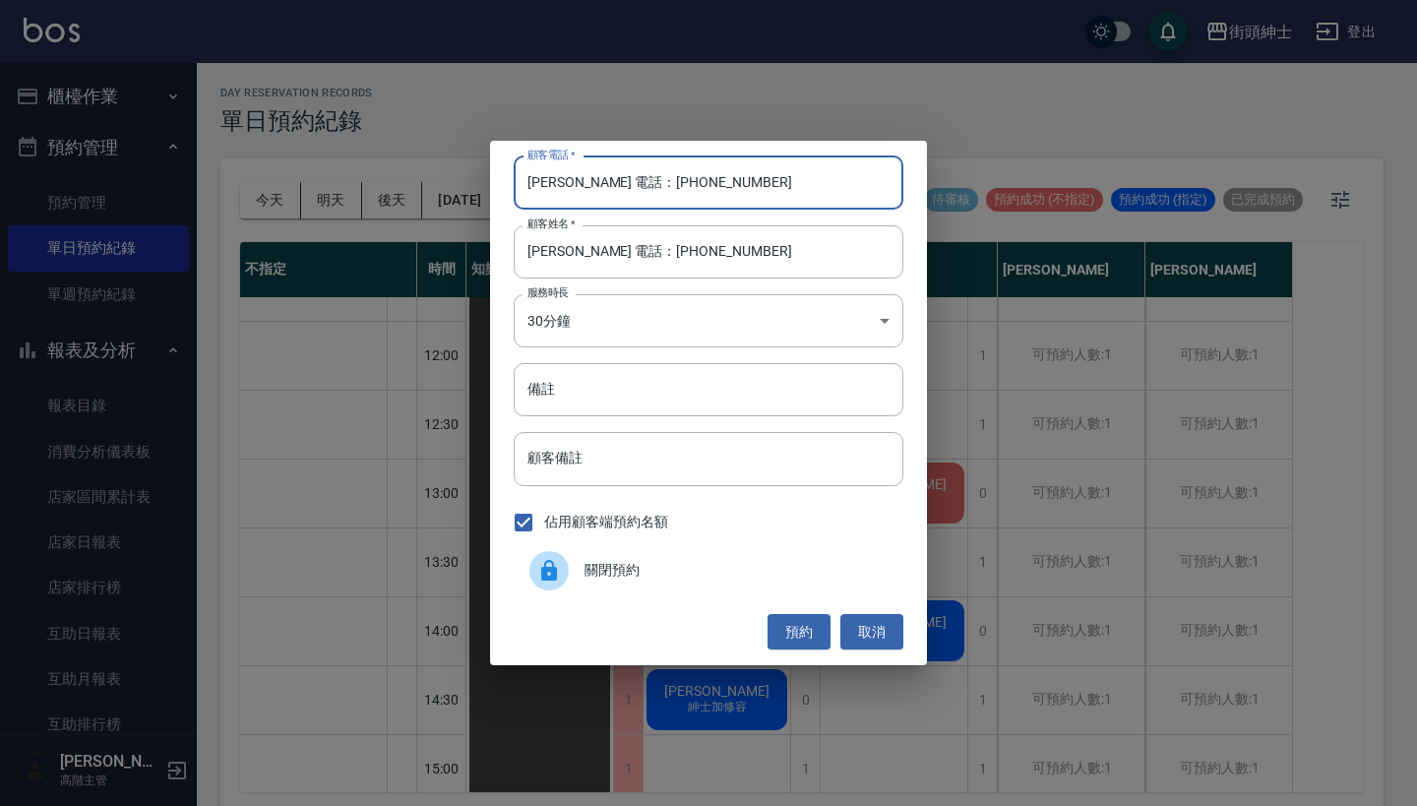
drag, startPoint x: 614, startPoint y: 182, endPoint x: 458, endPoint y: 177, distance: 156.5
click at [458, 177] on div "顧客電話   * 梁世昌 電話：0920712175 顧客電話   * 顧客姓名   * 梁世昌 電話：0920712175 顧客姓名   * 服務時長 30…" at bounding box center [708, 403] width 1417 height 806
type input "0920712175"
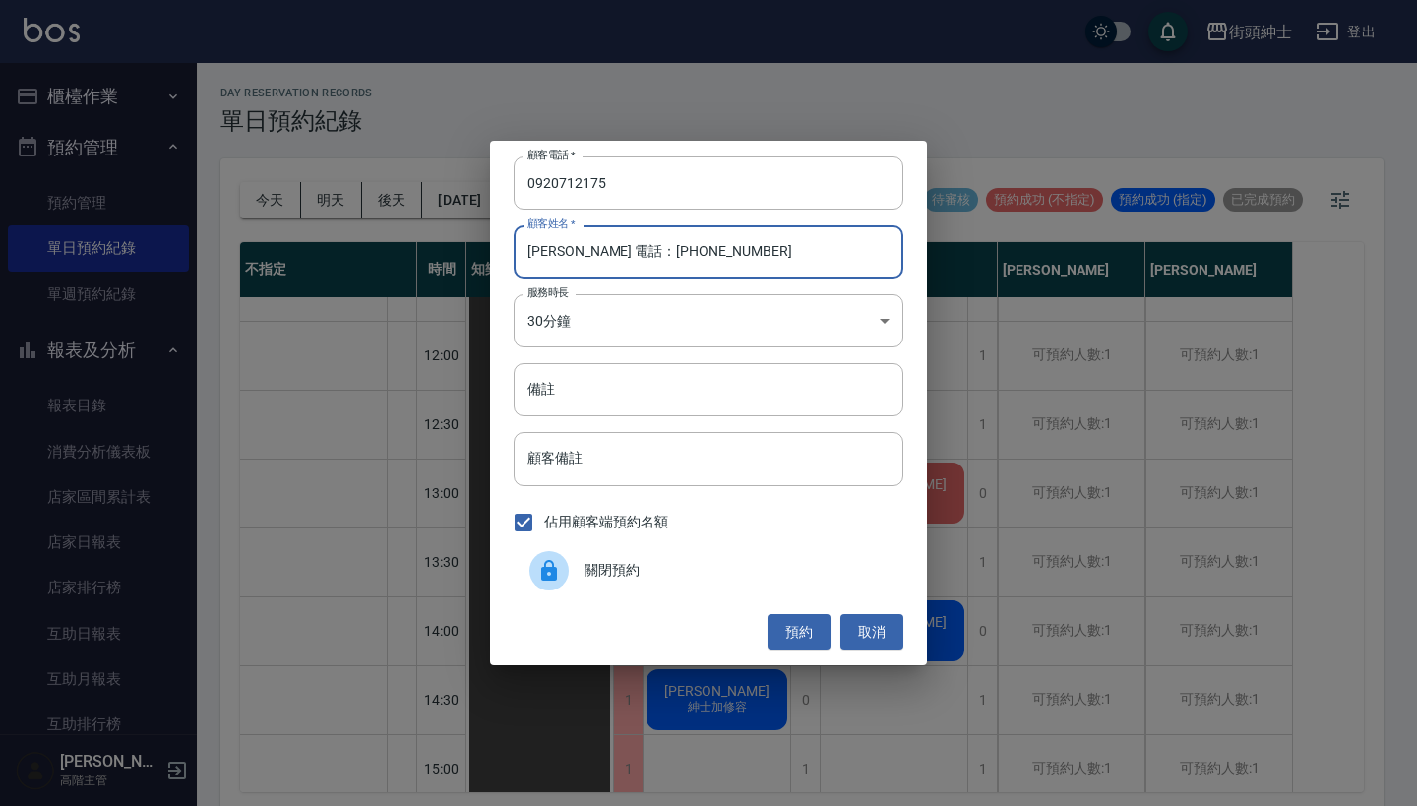
drag, startPoint x: 799, startPoint y: 267, endPoint x: 568, endPoint y: 245, distance: 232.2
click at [568, 245] on input "梁世昌 電話：0920712175" at bounding box center [709, 251] width 390 height 53
type input "梁世昌"
click at [815, 631] on button "預約" at bounding box center [798, 632] width 63 height 36
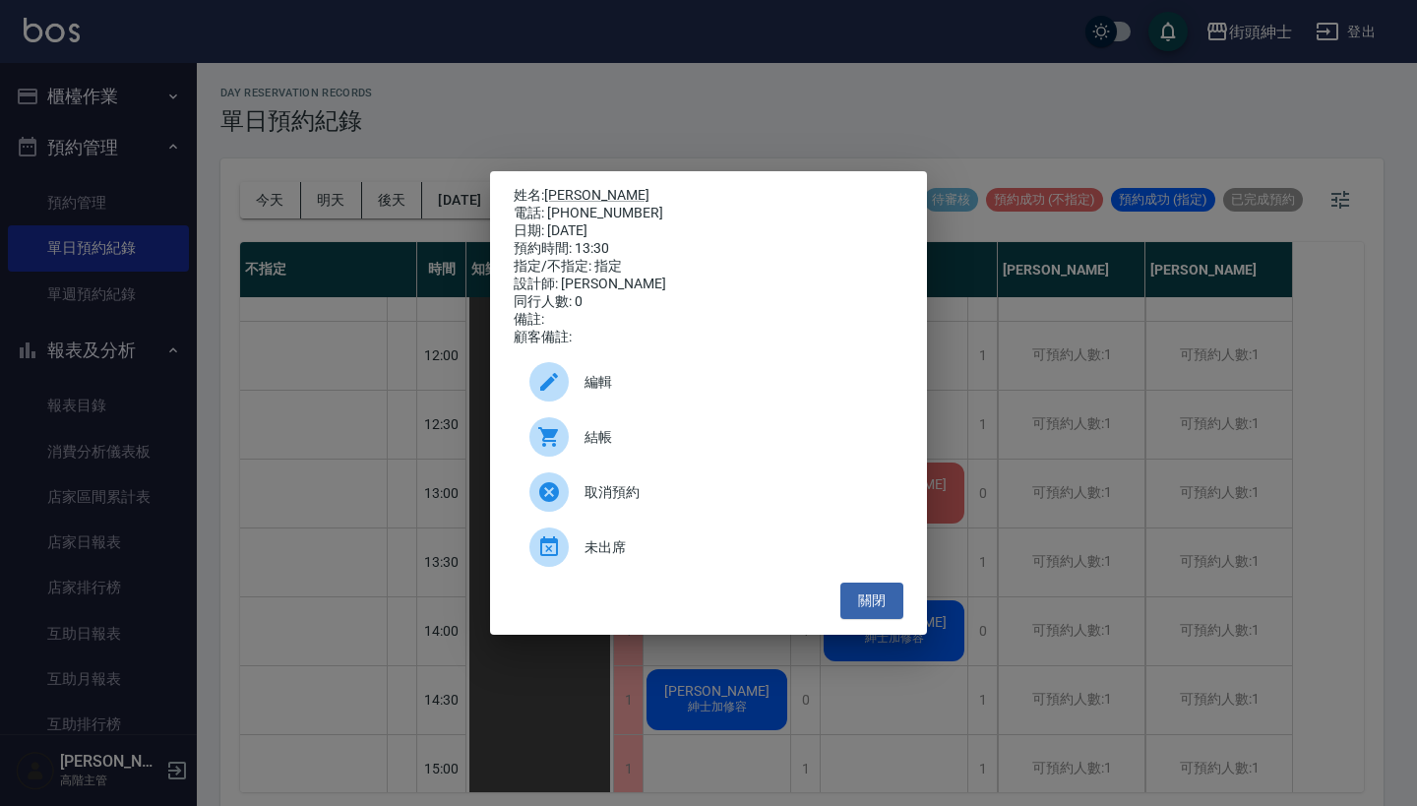
click at [663, 387] on span "編輯" at bounding box center [735, 382] width 303 height 21
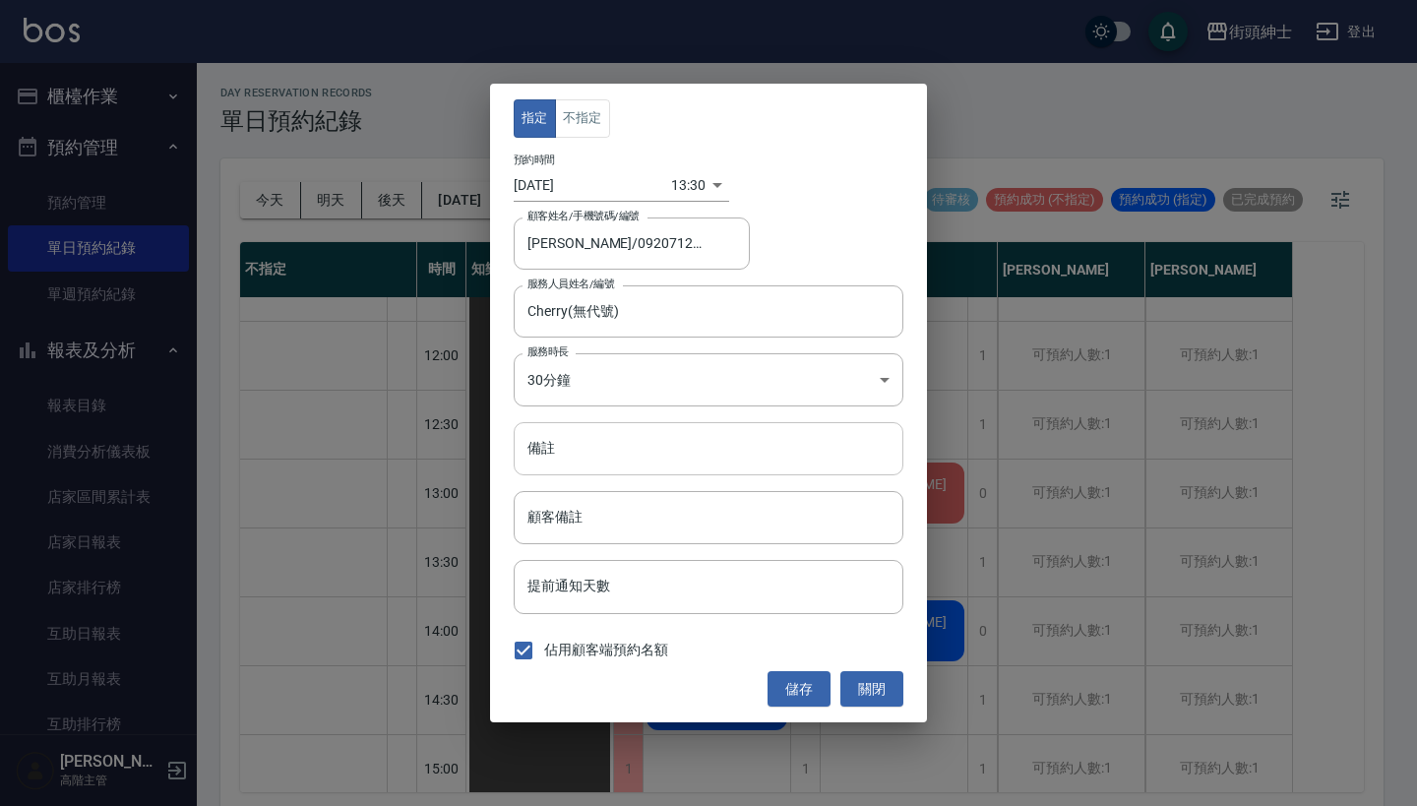
click at [656, 457] on input "備註" at bounding box center [709, 448] width 390 height 53
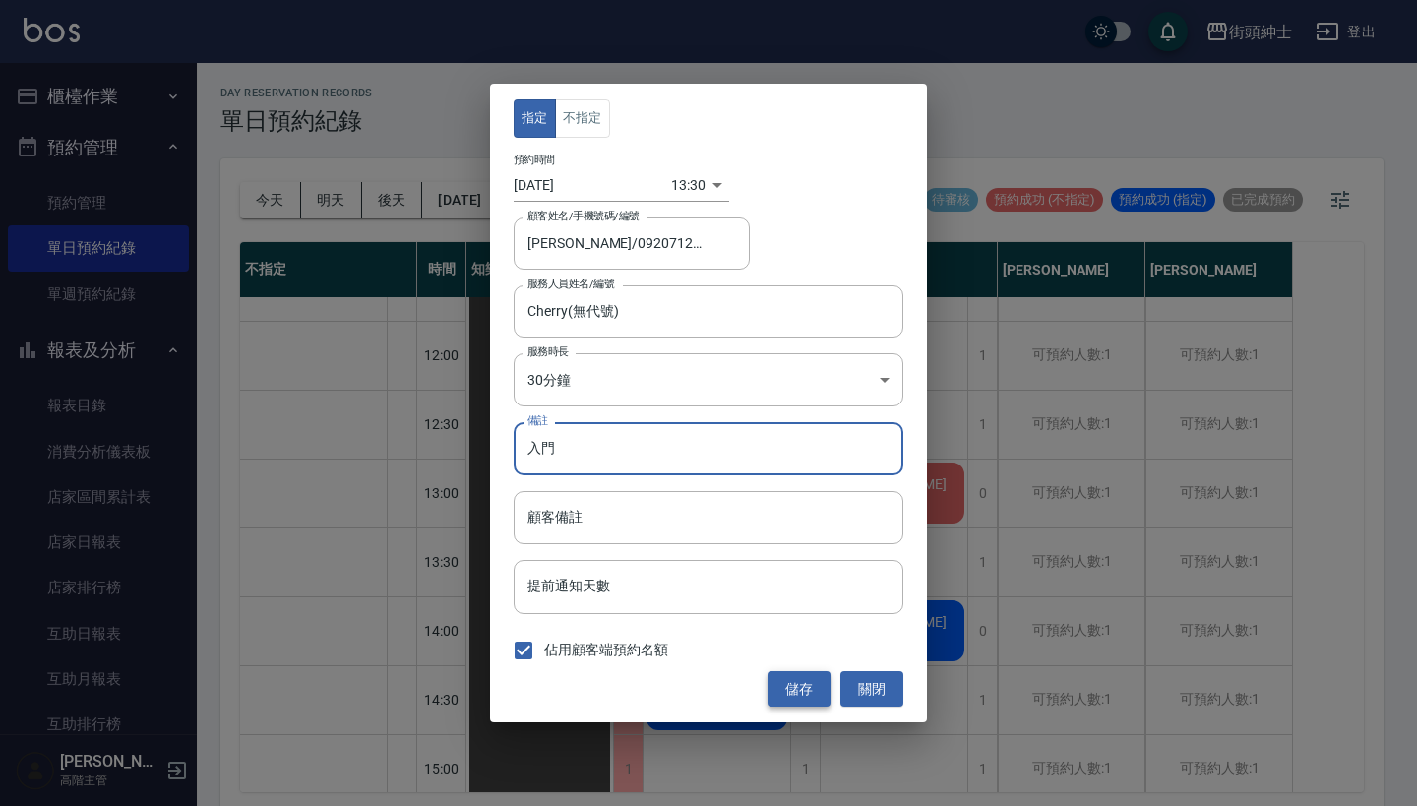
type input "入門"
click at [816, 685] on button "儲存" at bounding box center [798, 689] width 63 height 36
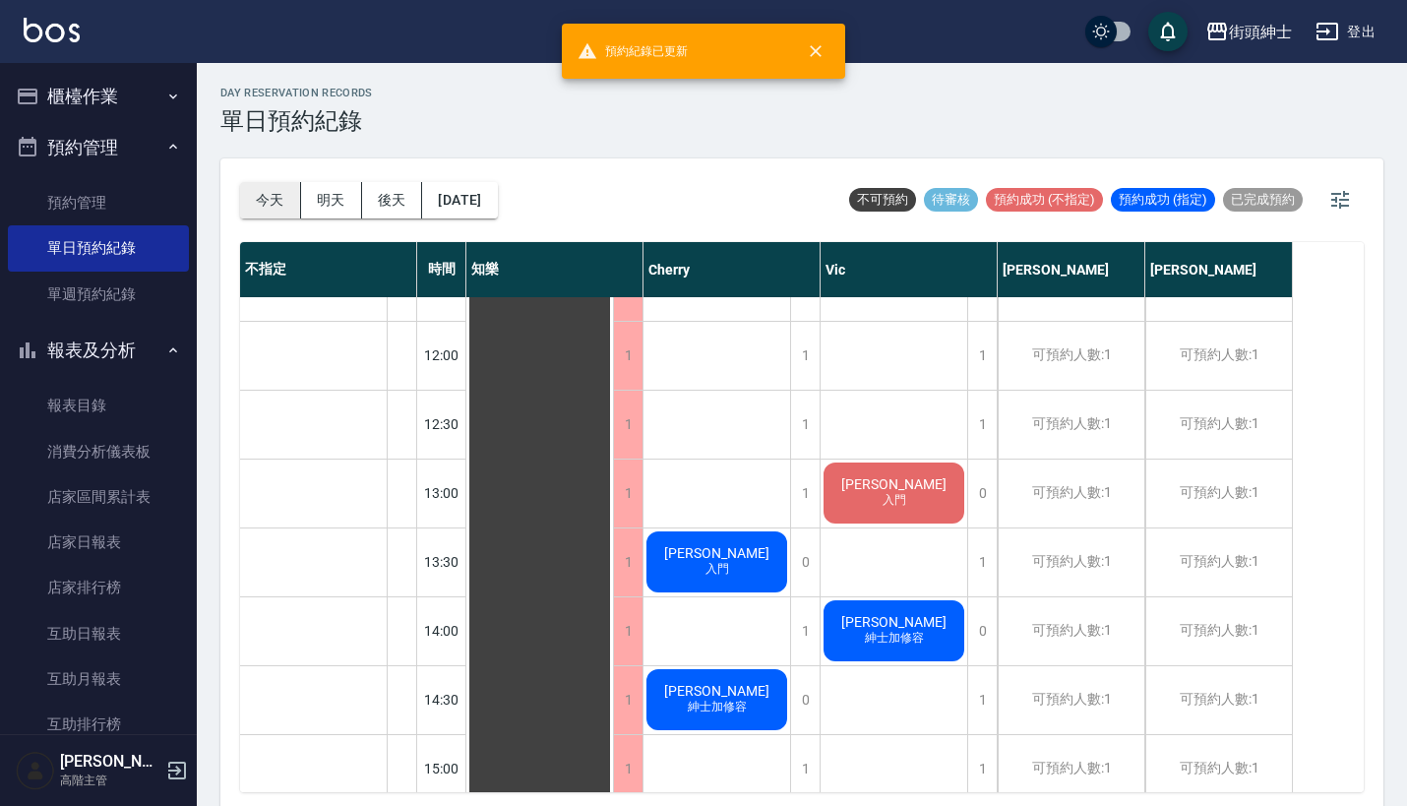
click at [287, 185] on button "今天" at bounding box center [270, 200] width 61 height 36
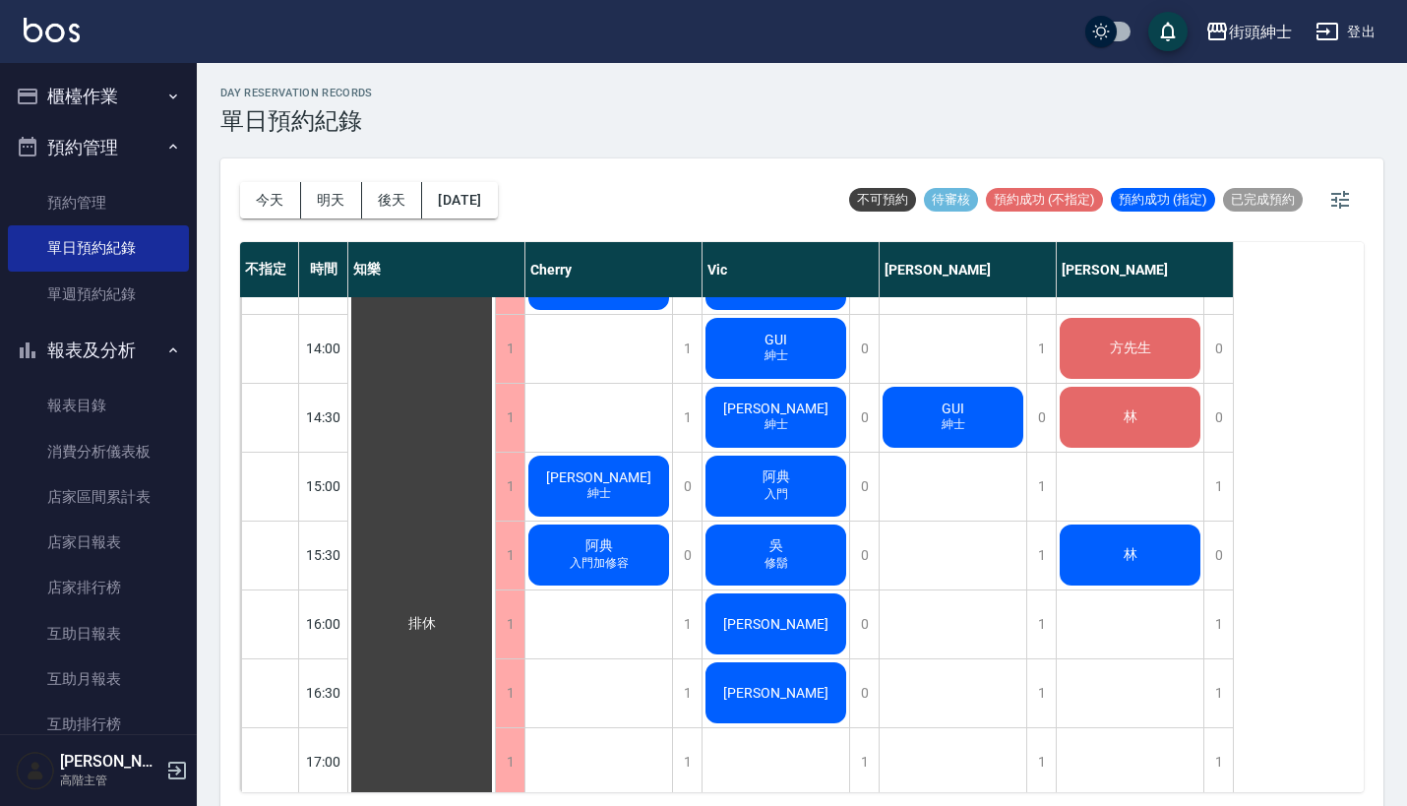
scroll to position [675, 0]
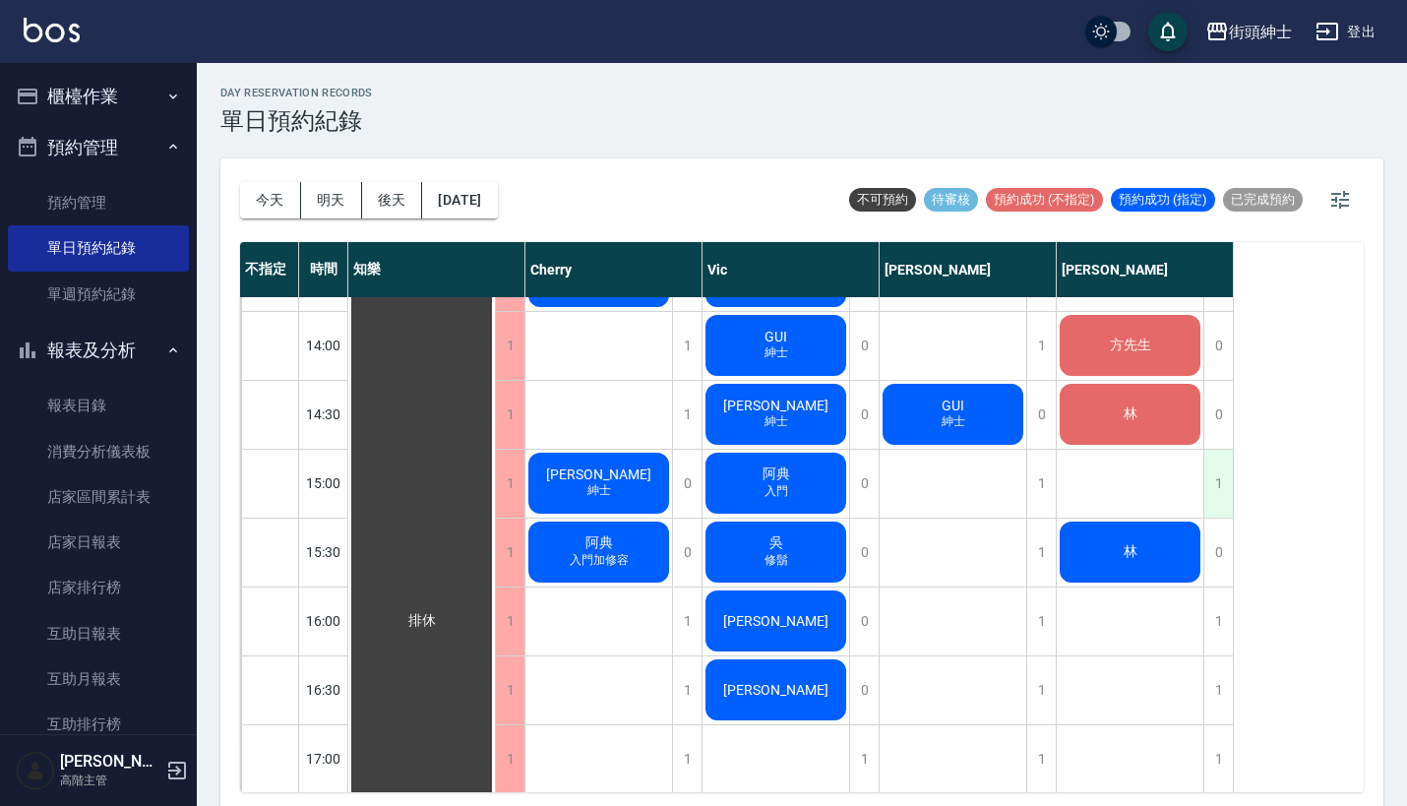
click at [1225, 490] on div "1" at bounding box center [1218, 484] width 30 height 68
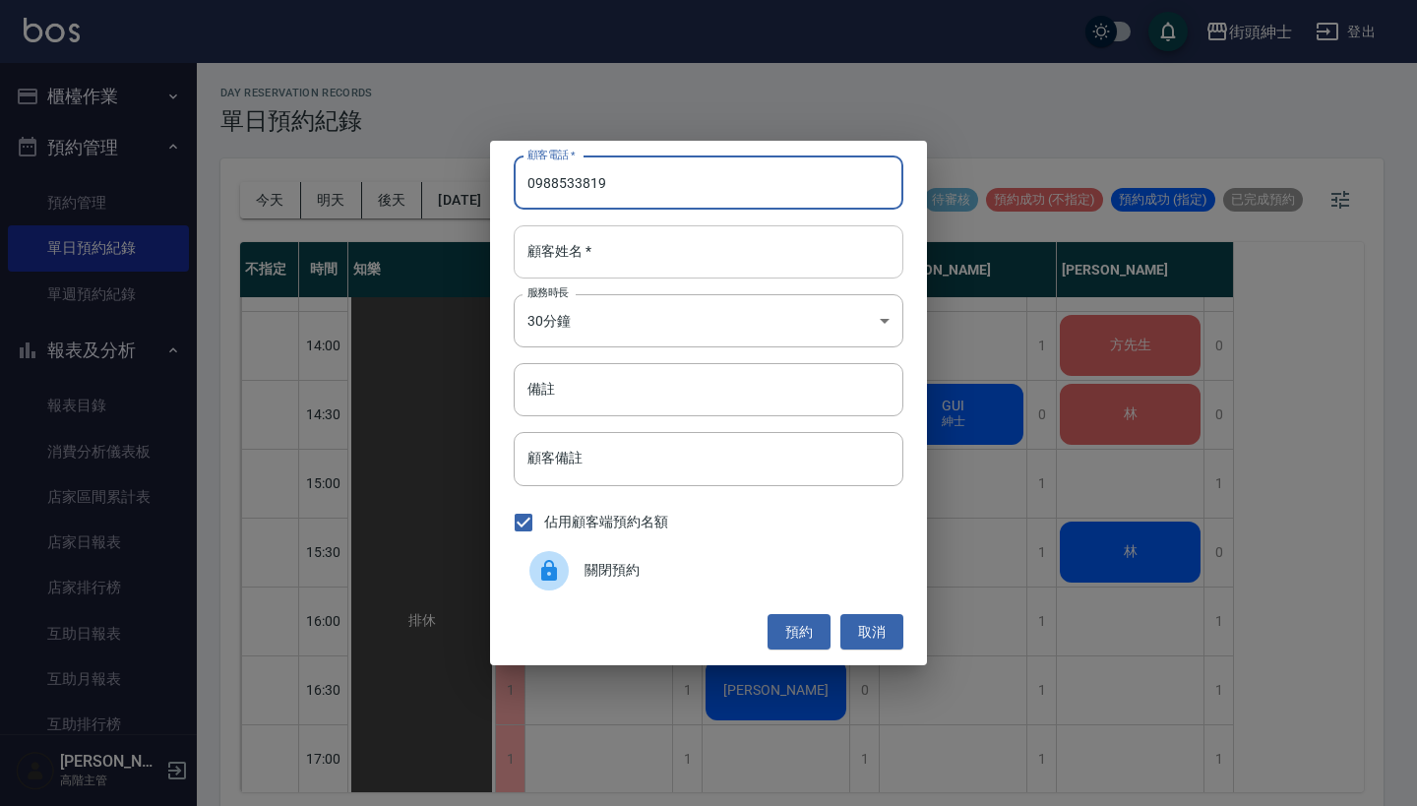
type input "0988533819"
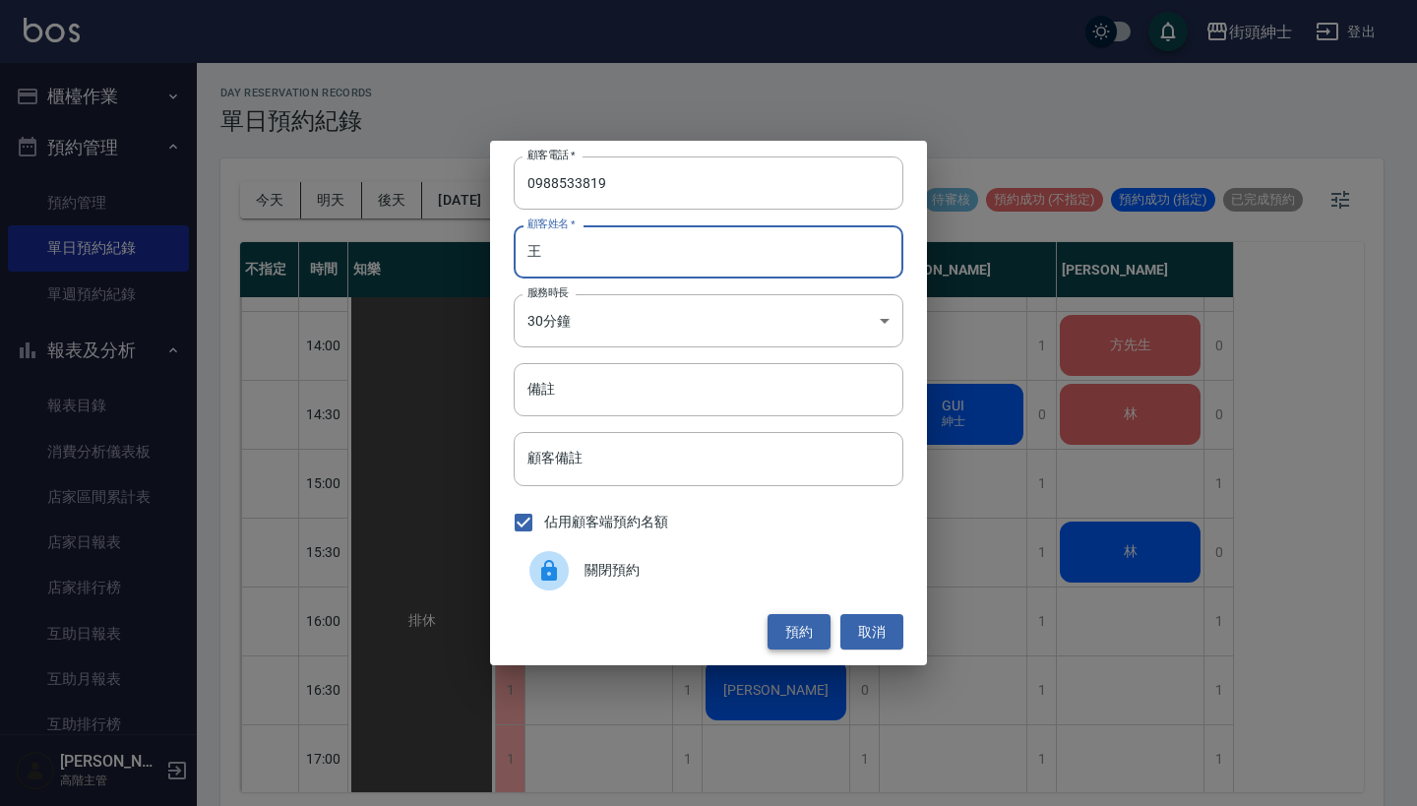
type input "王"
click at [819, 631] on button "預約" at bounding box center [798, 632] width 63 height 36
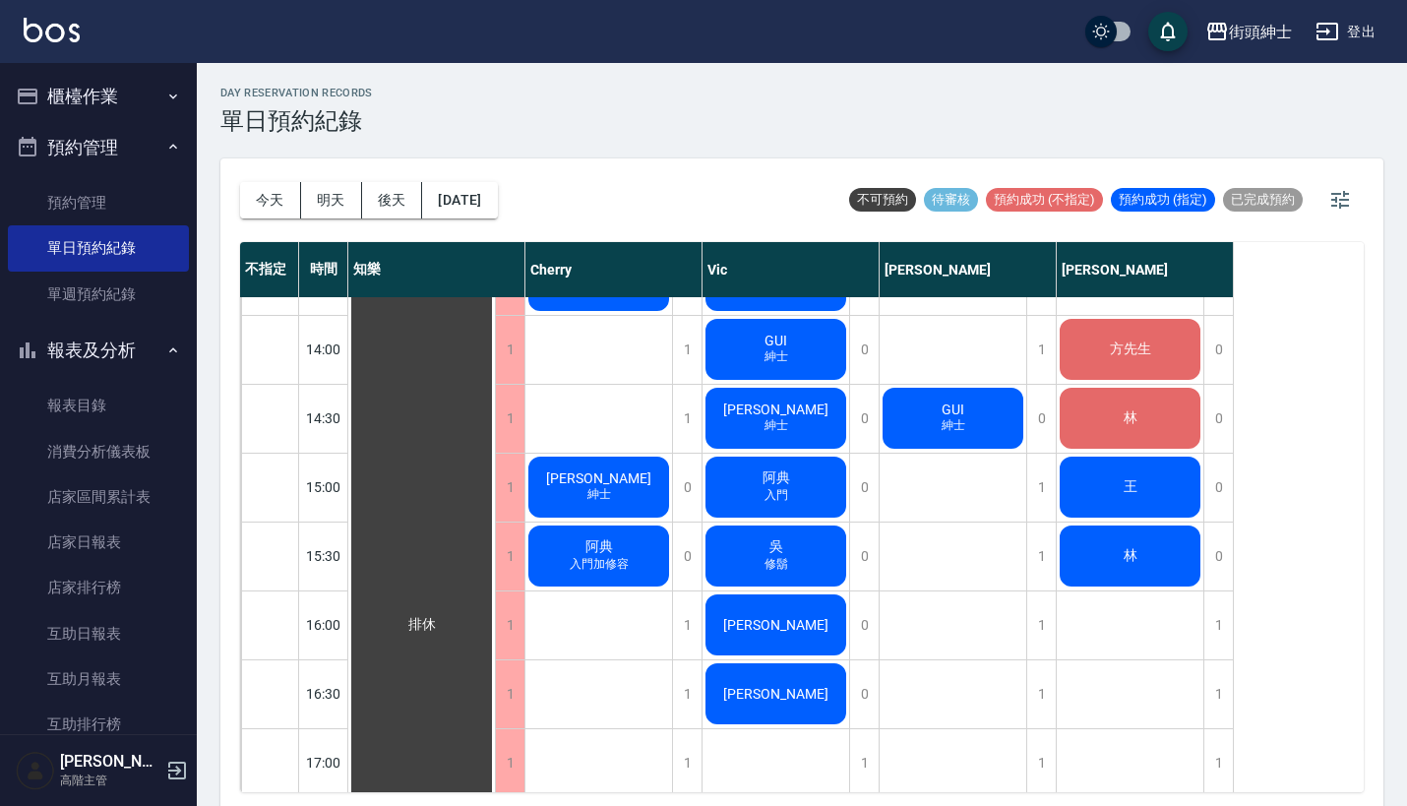
scroll to position [662, 0]
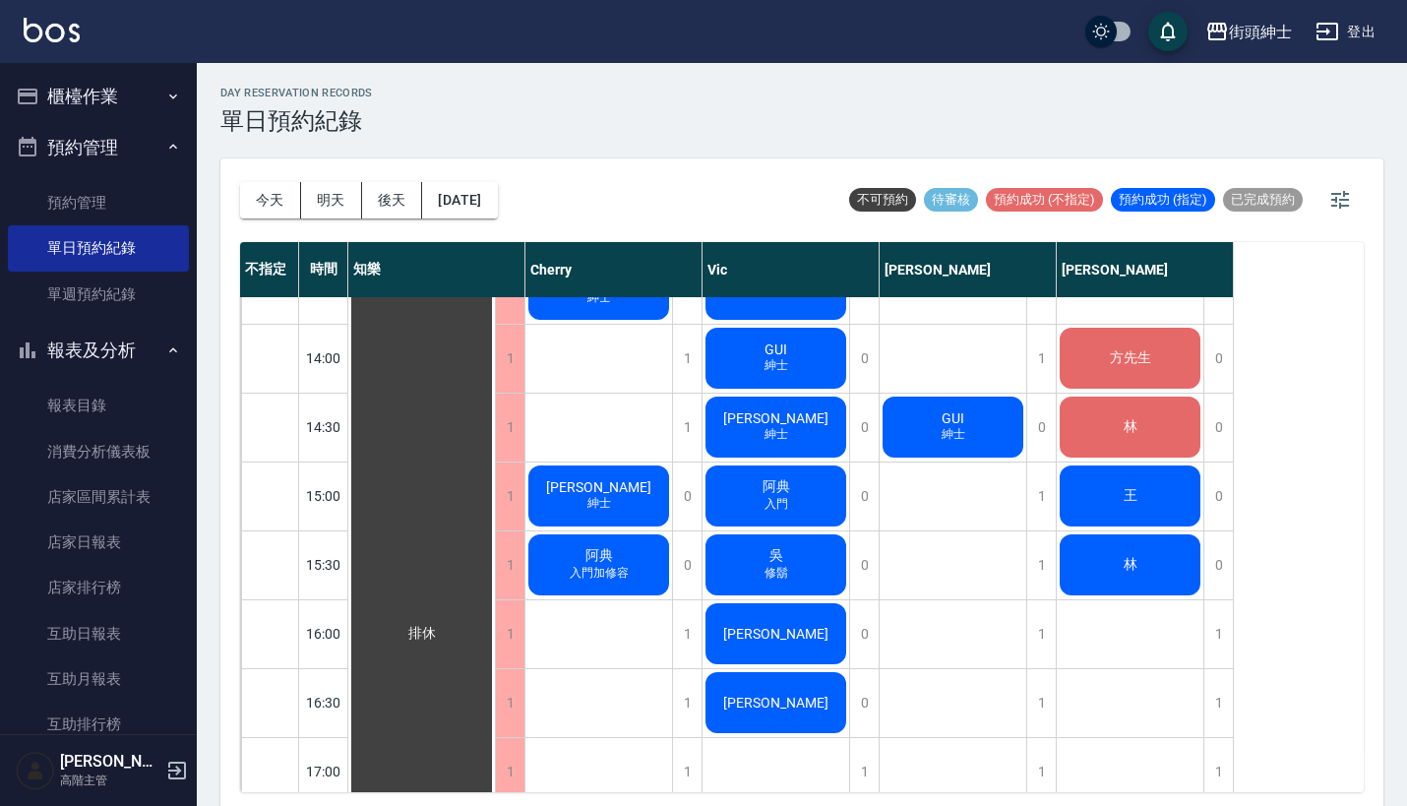
click at [495, 484] on div "王" at bounding box center [421, 633] width 147 height 1995
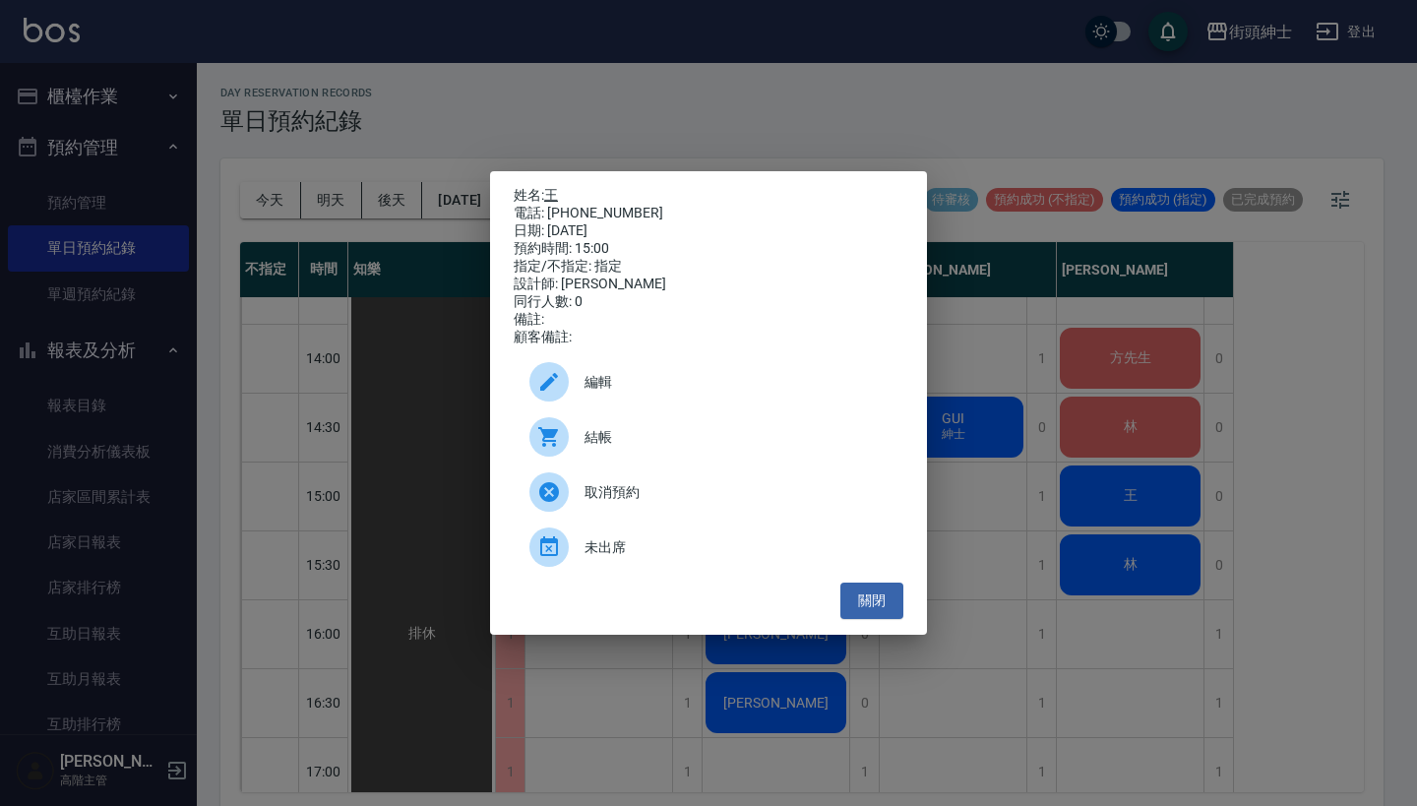
drag, startPoint x: 626, startPoint y: 208, endPoint x: 552, endPoint y: 193, distance: 75.3
click at [552, 193] on div "姓名: 王 電話: 0988533819 日期: 2025/08/18 預約時間: 15:00 指定/不指定: 指定 設計師: eric 同行人數: 0 備註…" at bounding box center [709, 266] width 390 height 159
copy div "姓名: 王 電話: 0988533819"
click at [1009, 480] on div "姓名: 王 電話: 0988533819 日期: 2025/08/18 預約時間: 15:00 指定/不指定: 指定 設計師: eric 同行人數: 0 備註…" at bounding box center [708, 403] width 1417 height 806
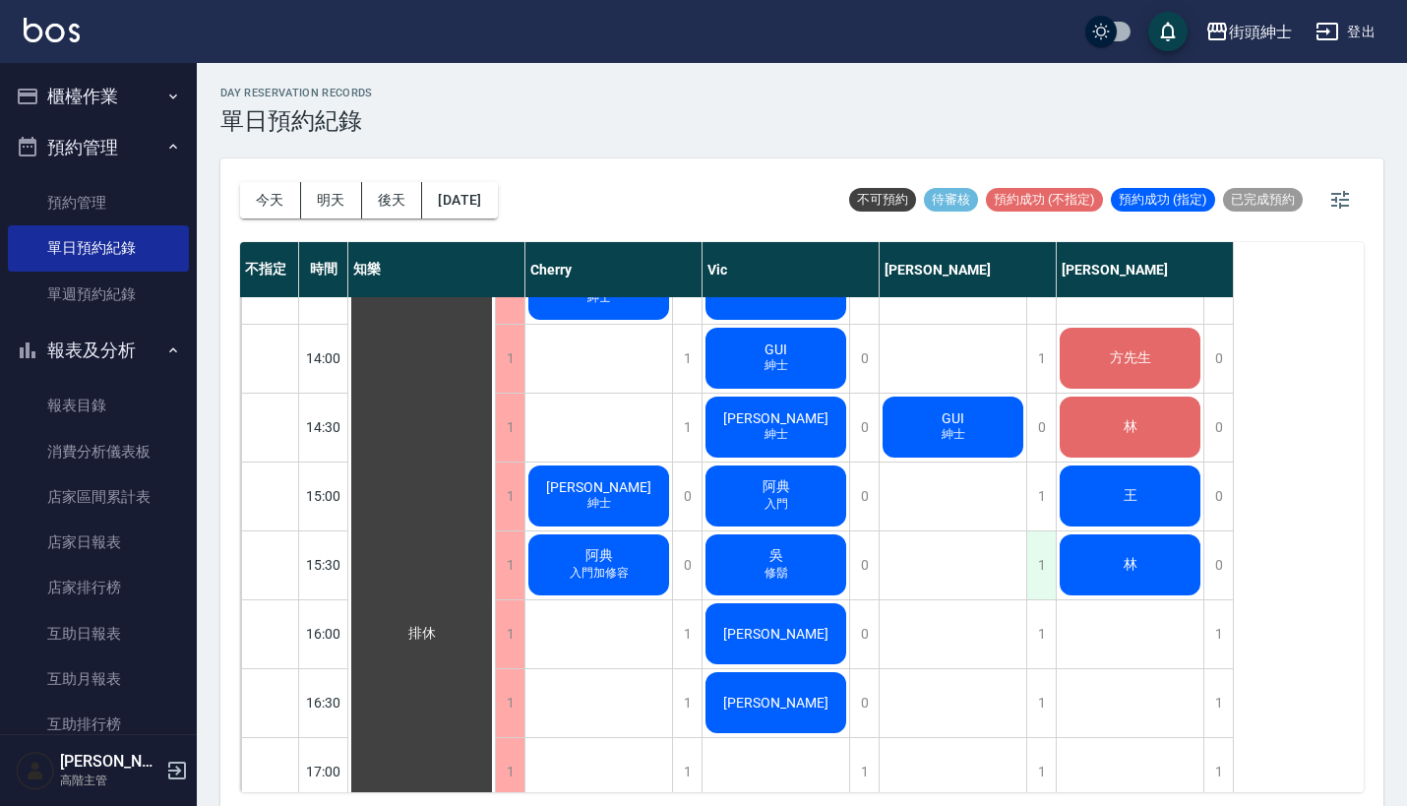
click at [1042, 561] on div "1" at bounding box center [1041, 565] width 30 height 68
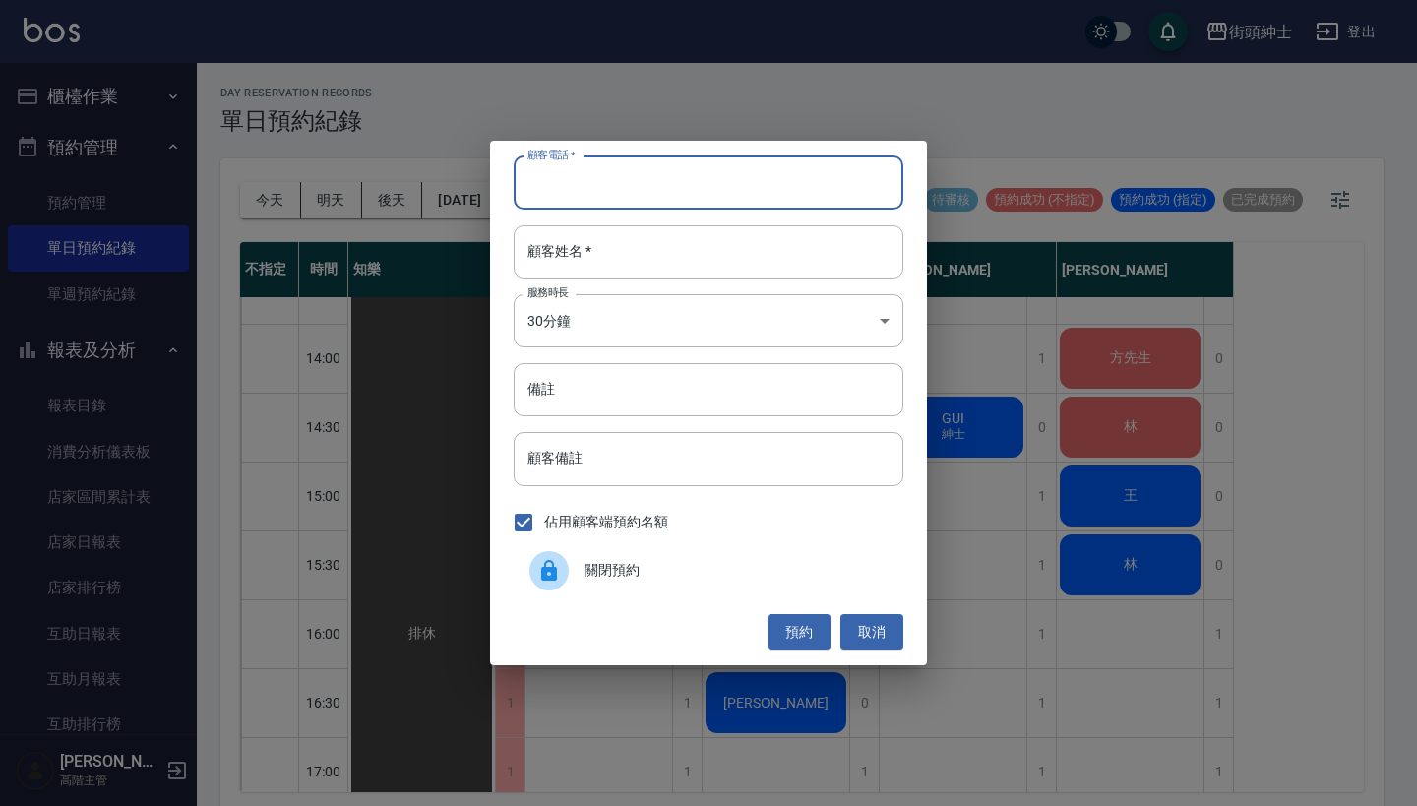
paste input "王 電話: 0988533819"
type input "王 電話: 0988533819"
click at [712, 284] on div "顧客電話   * 王 電話: 0988533819 顧客電話   * 顧客姓名   * 顧客姓名   * 服務時長 30分鐘 1 服務時長 備註 備註 顧客備…" at bounding box center [708, 403] width 437 height 524
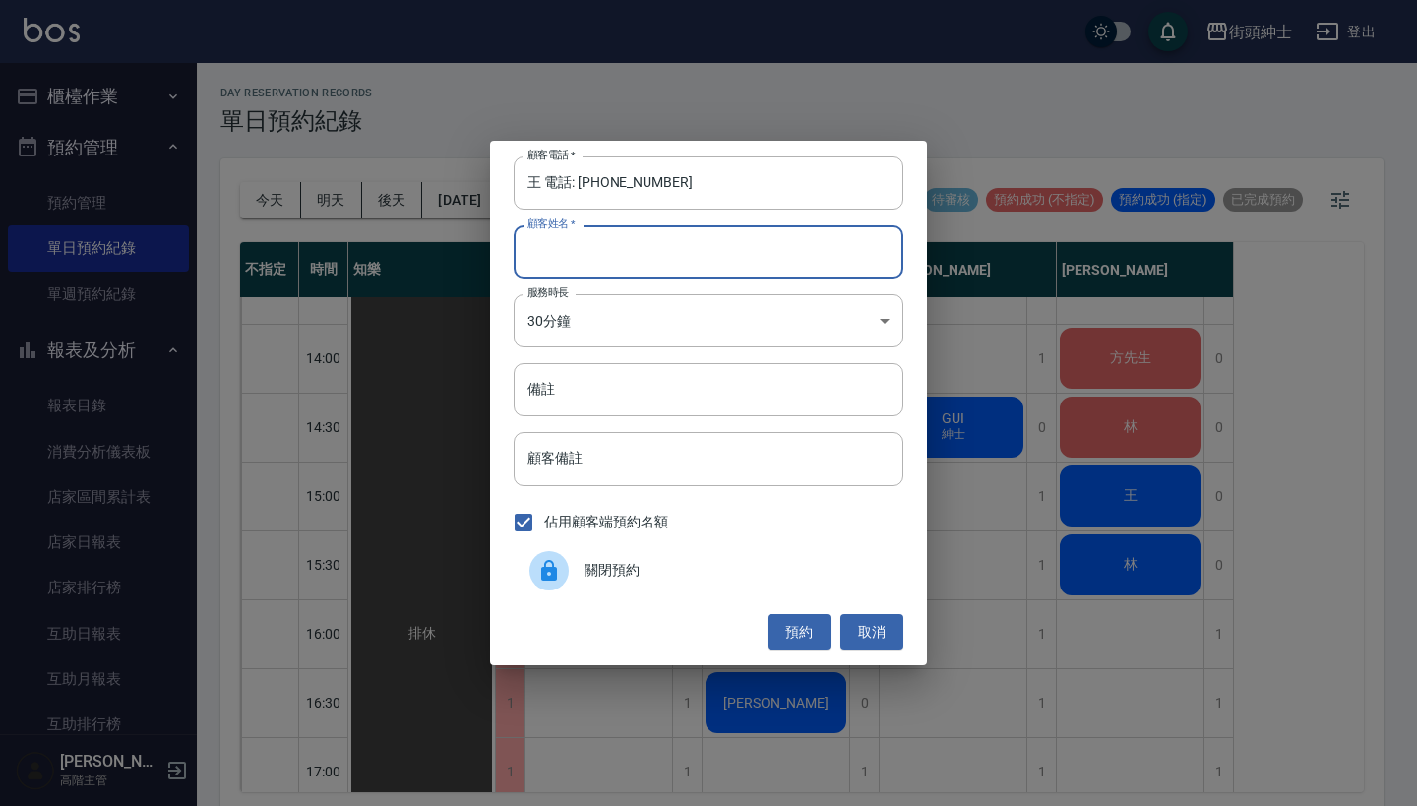
paste input "王 電話: 0988533819"
type input "王 電話: 0988533819"
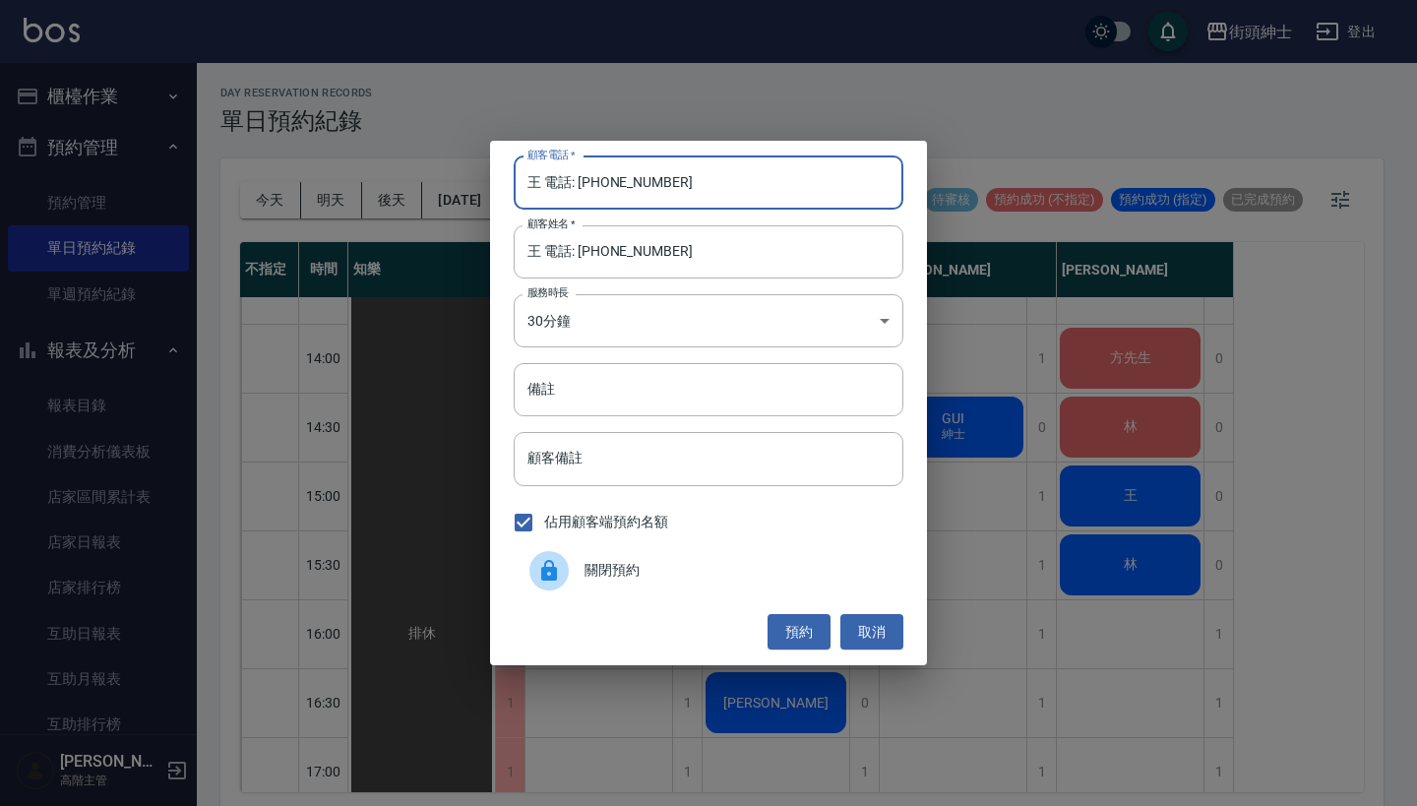
drag, startPoint x: 578, startPoint y: 186, endPoint x: 464, endPoint y: 186, distance: 113.1
click at [464, 186] on div "顧客電話   * 王 電話: 0988533819 顧客電話   * 顧客姓名   * 王 電話: 0988533819 顧客姓名   * 服務時長 30分鐘…" at bounding box center [708, 403] width 1417 height 806
type input "0988533819"
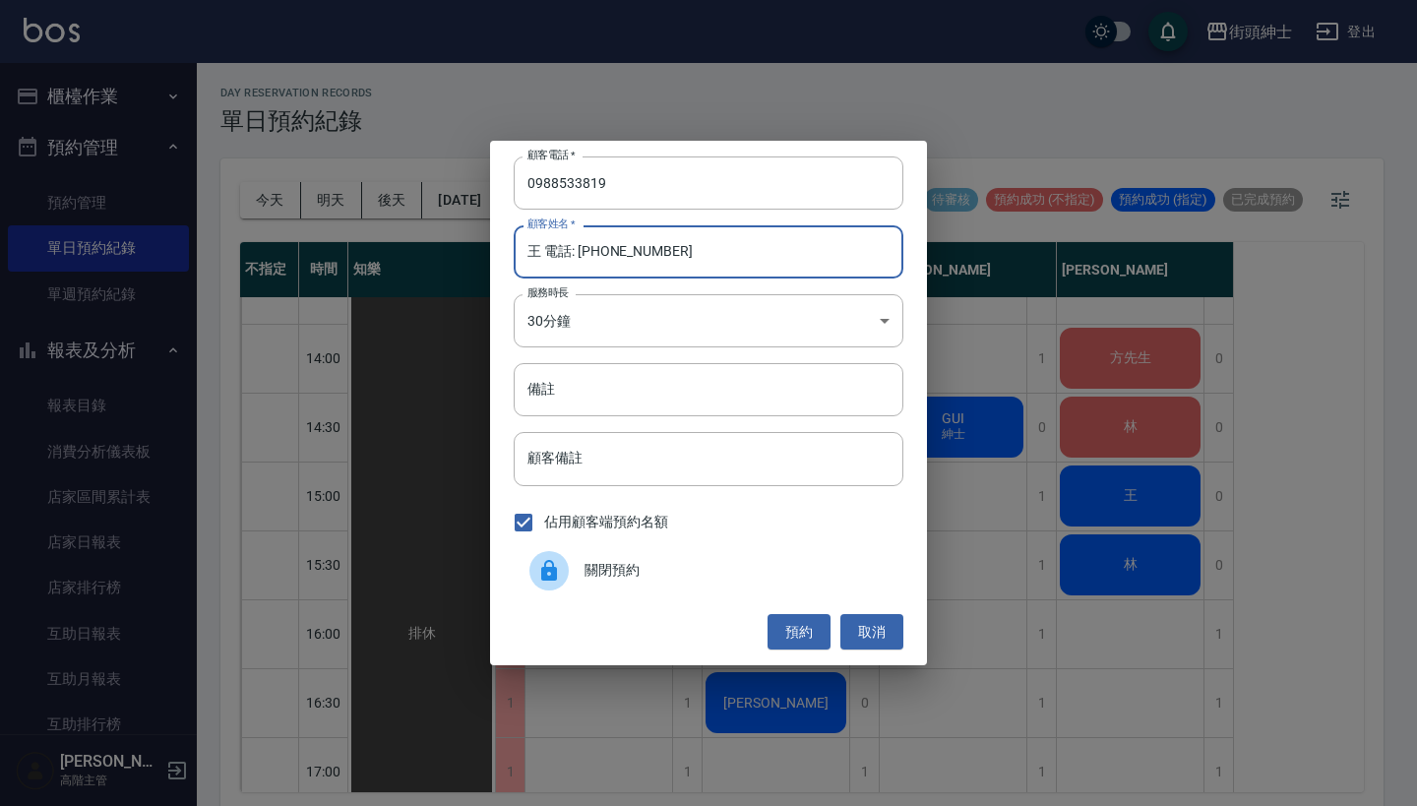
drag, startPoint x: 703, startPoint y: 254, endPoint x: 540, endPoint y: 256, distance: 163.3
click at [540, 256] on input "王 電話: 0988533819" at bounding box center [709, 251] width 390 height 53
type input "王"
click at [796, 623] on button "預約" at bounding box center [798, 632] width 63 height 36
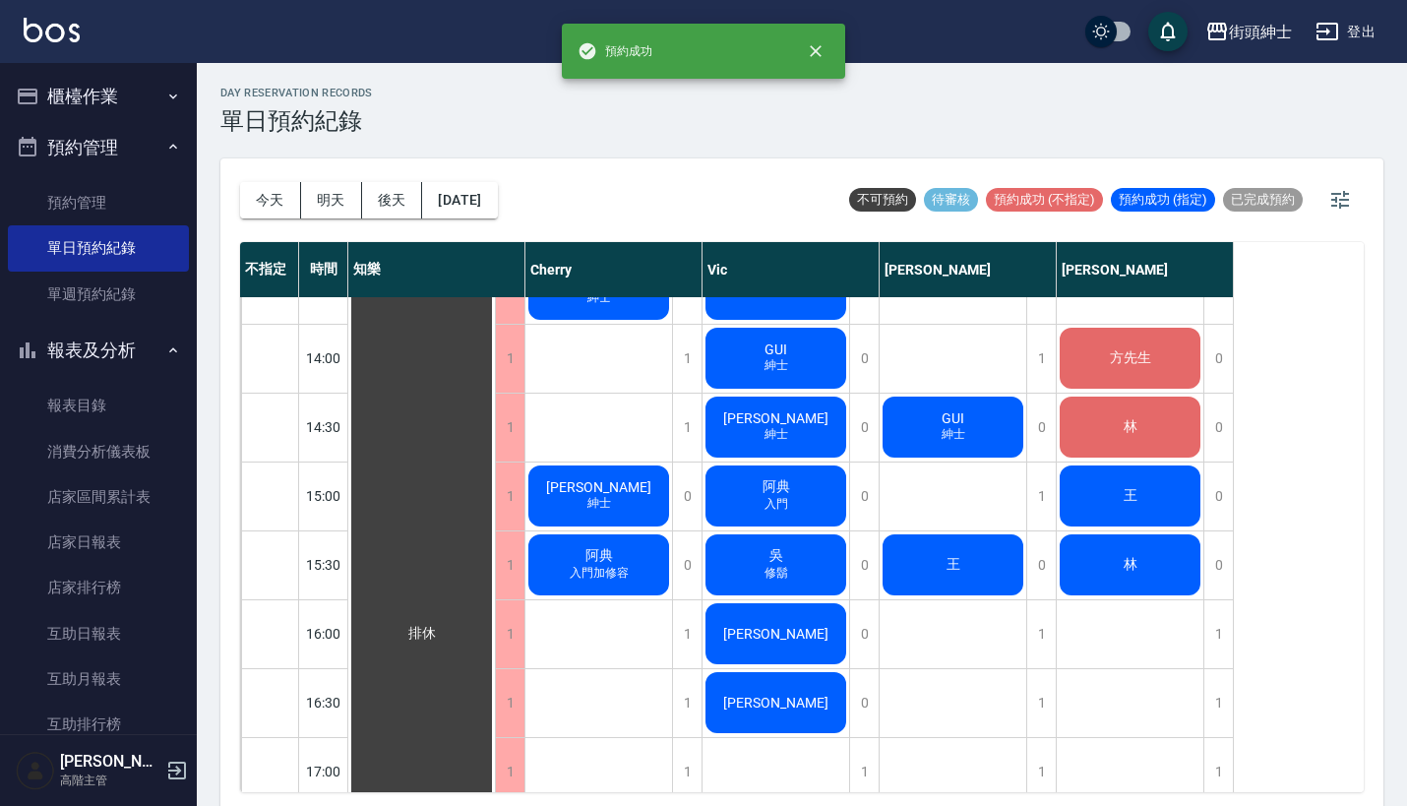
click at [495, 507] on div "王" at bounding box center [421, 633] width 147 height 1995
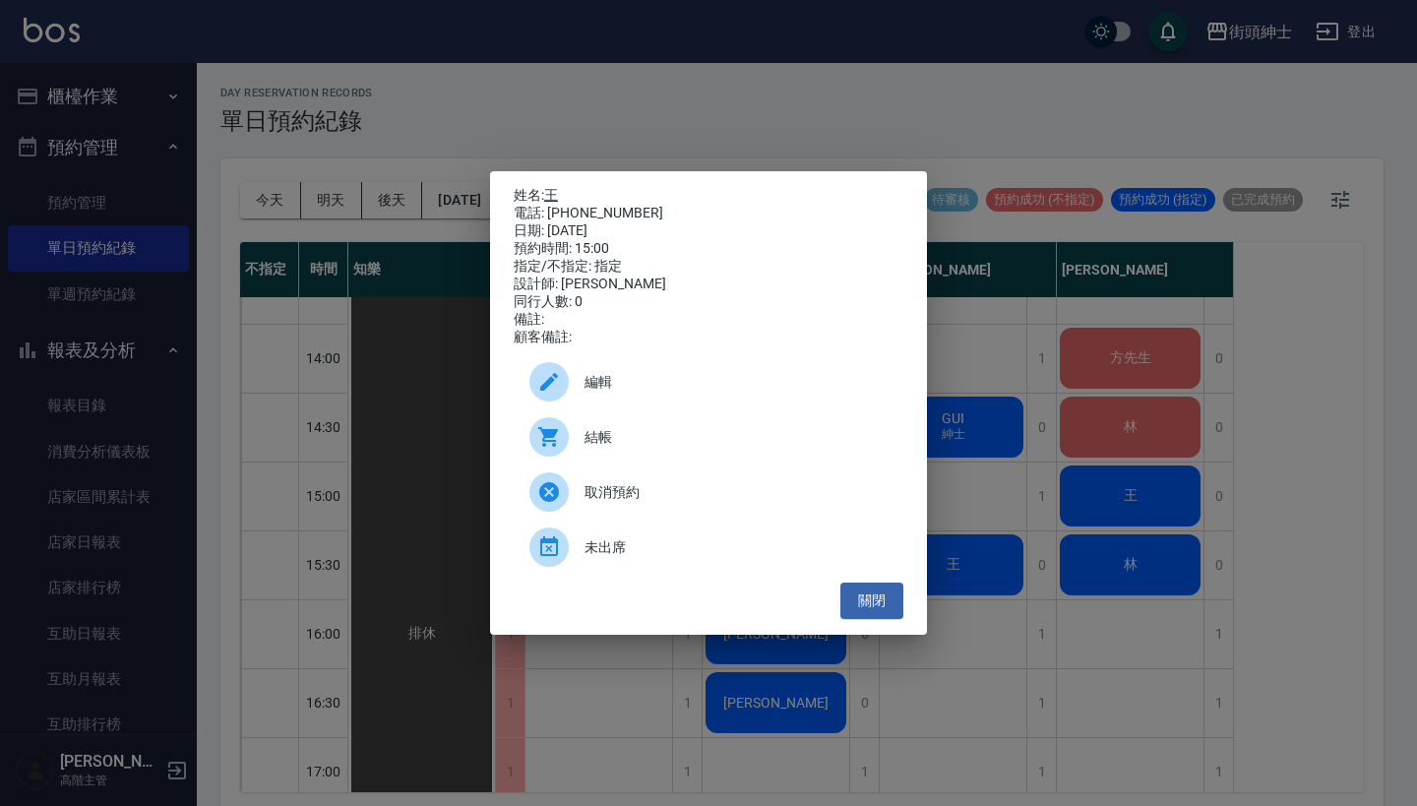
click at [552, 188] on link "王" at bounding box center [551, 195] width 14 height 16
click at [835, 92] on div "姓名: 王 電話: 0988533819 日期: 2025/08/18 預約時間: 15:00 指定/不指定: 指定 設計師: eric 同行人數: 0 備註…" at bounding box center [708, 403] width 1417 height 806
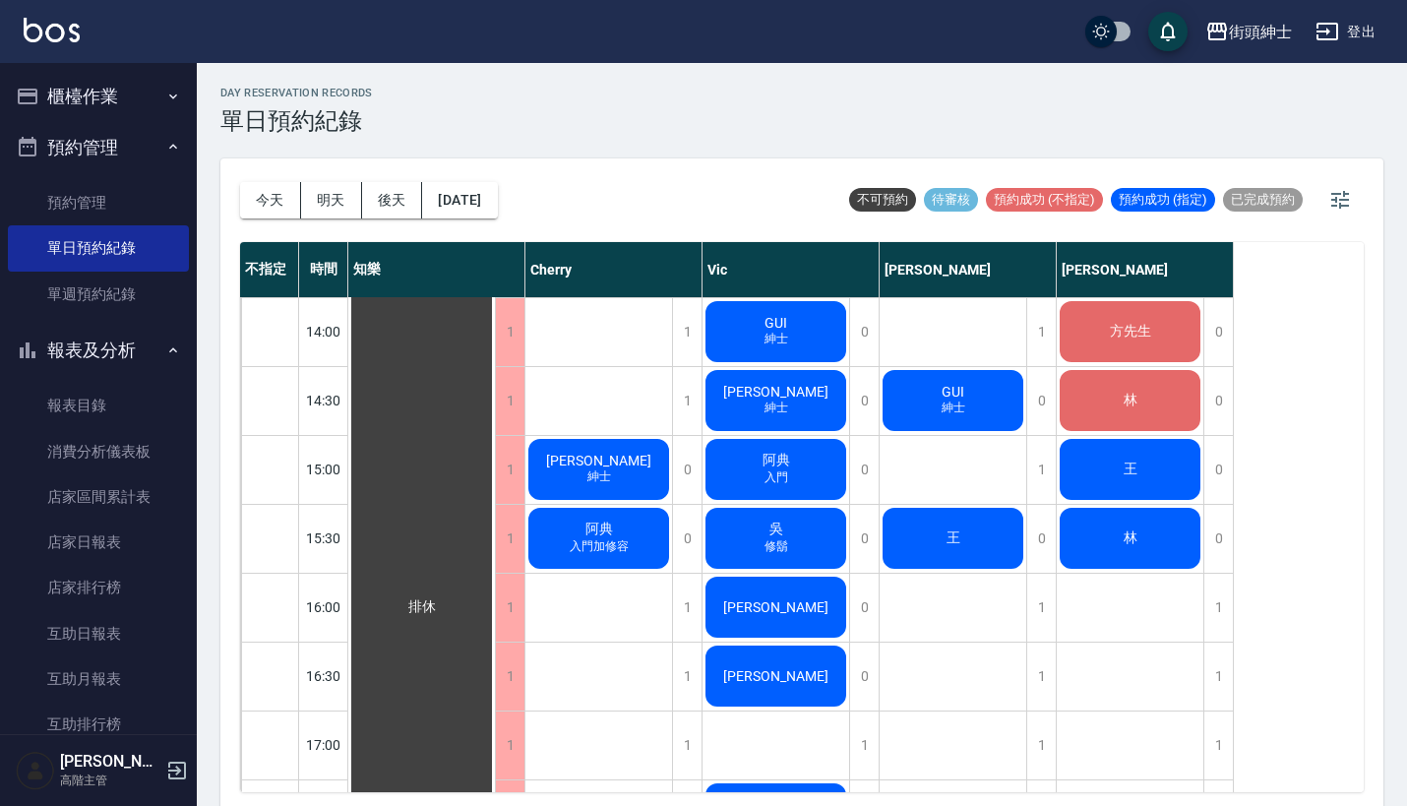
scroll to position [696, 0]
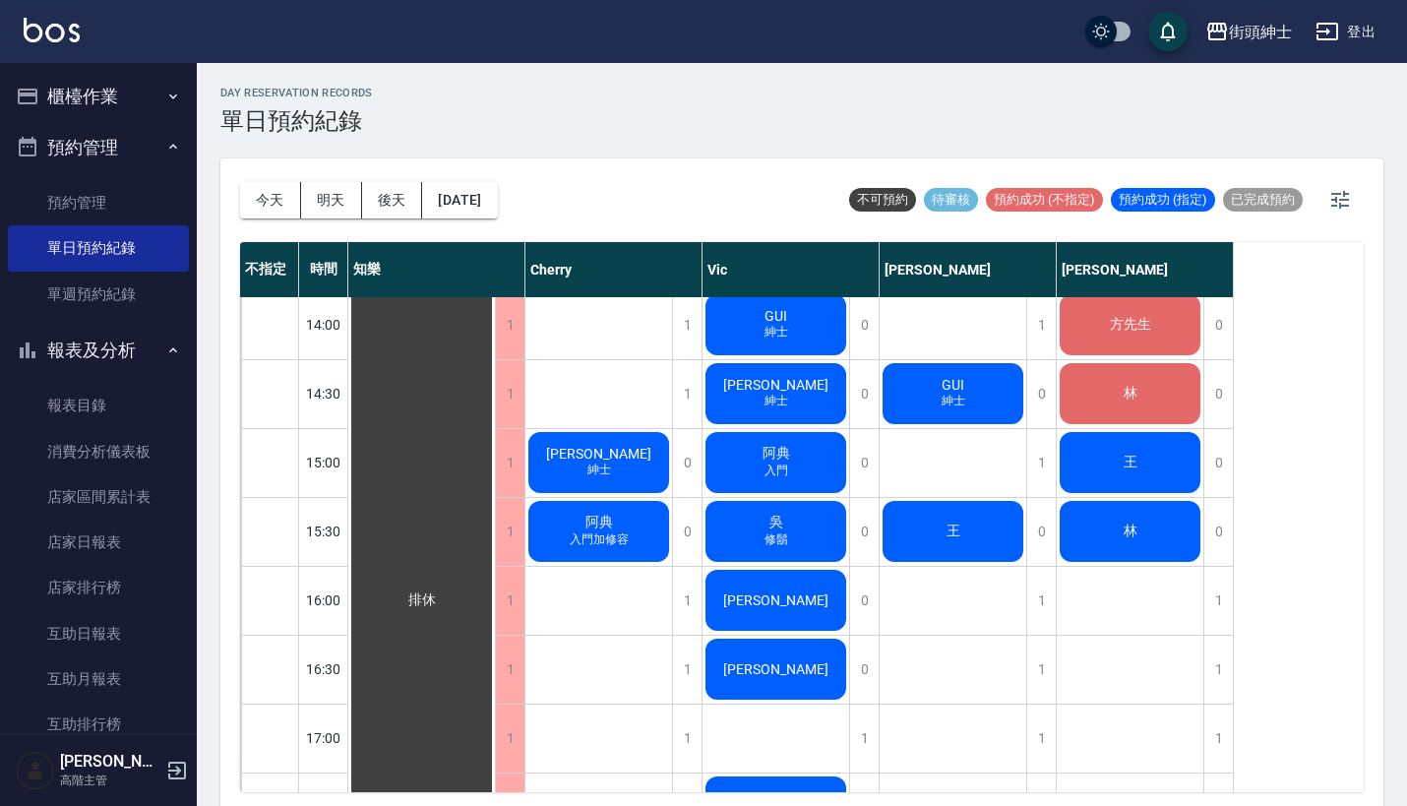
click at [495, 456] on div "王" at bounding box center [421, 600] width 147 height 1995
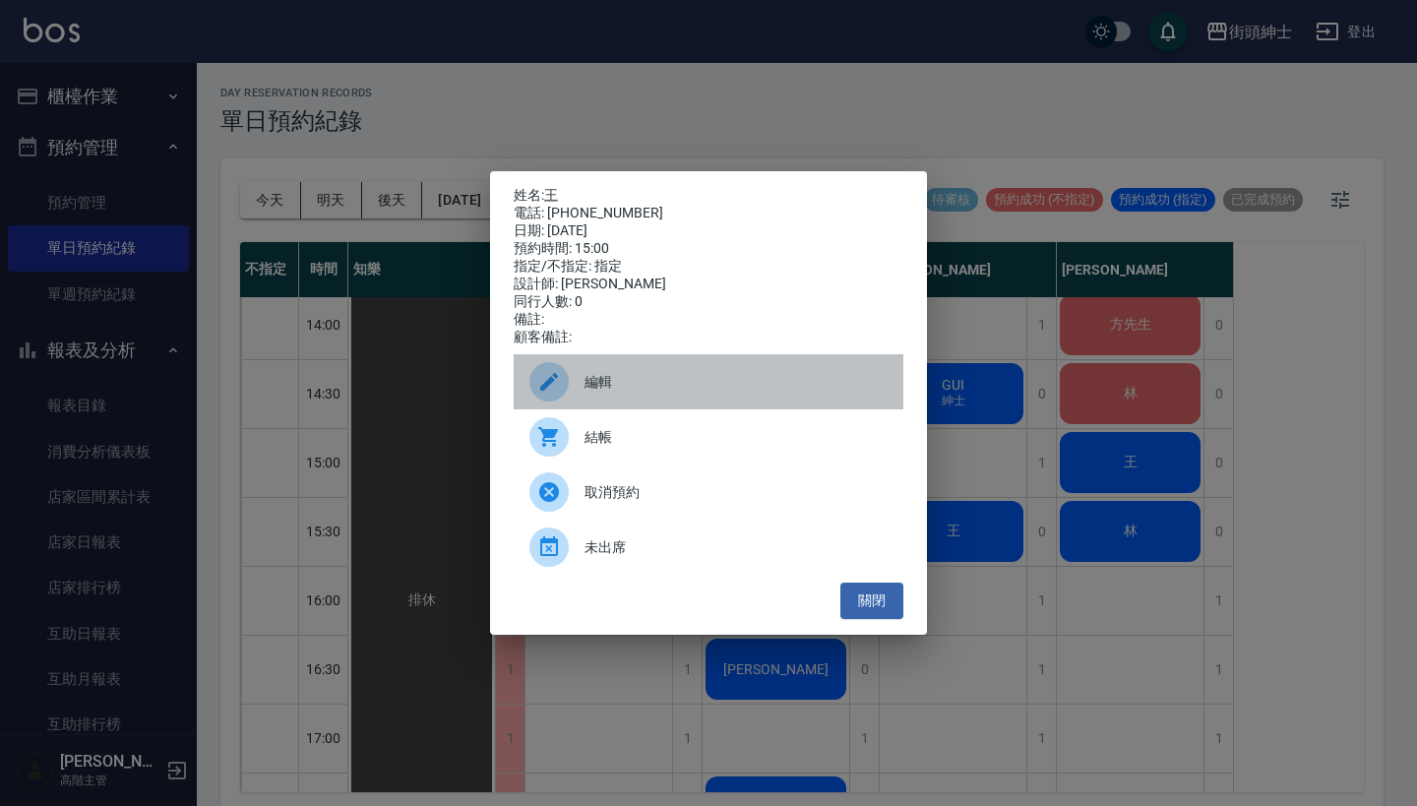
click at [694, 366] on div "編輯" at bounding box center [709, 381] width 390 height 55
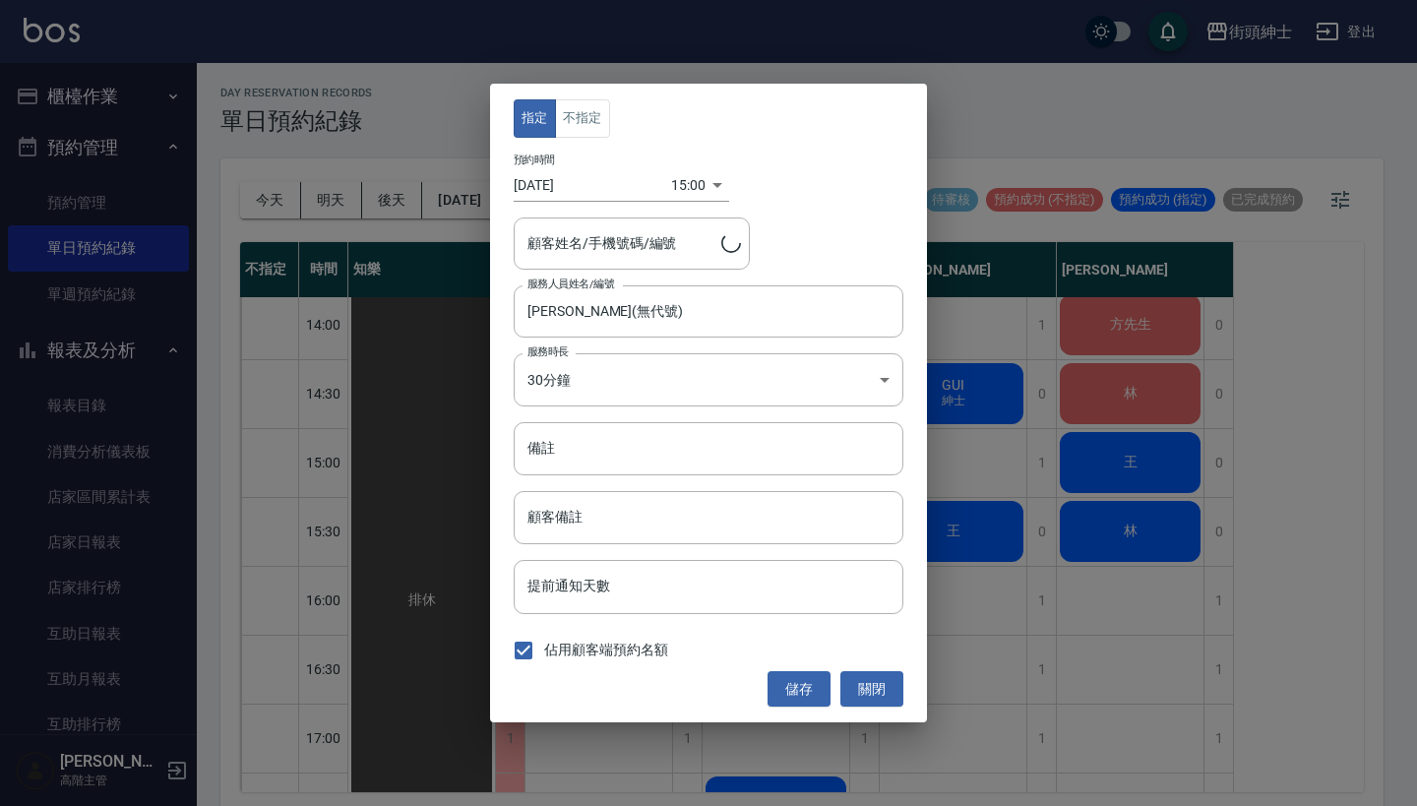
type input "王/0988533819"
click at [591, 119] on button "不指定" at bounding box center [582, 118] width 55 height 38
click at [786, 683] on button "儲存" at bounding box center [798, 689] width 63 height 36
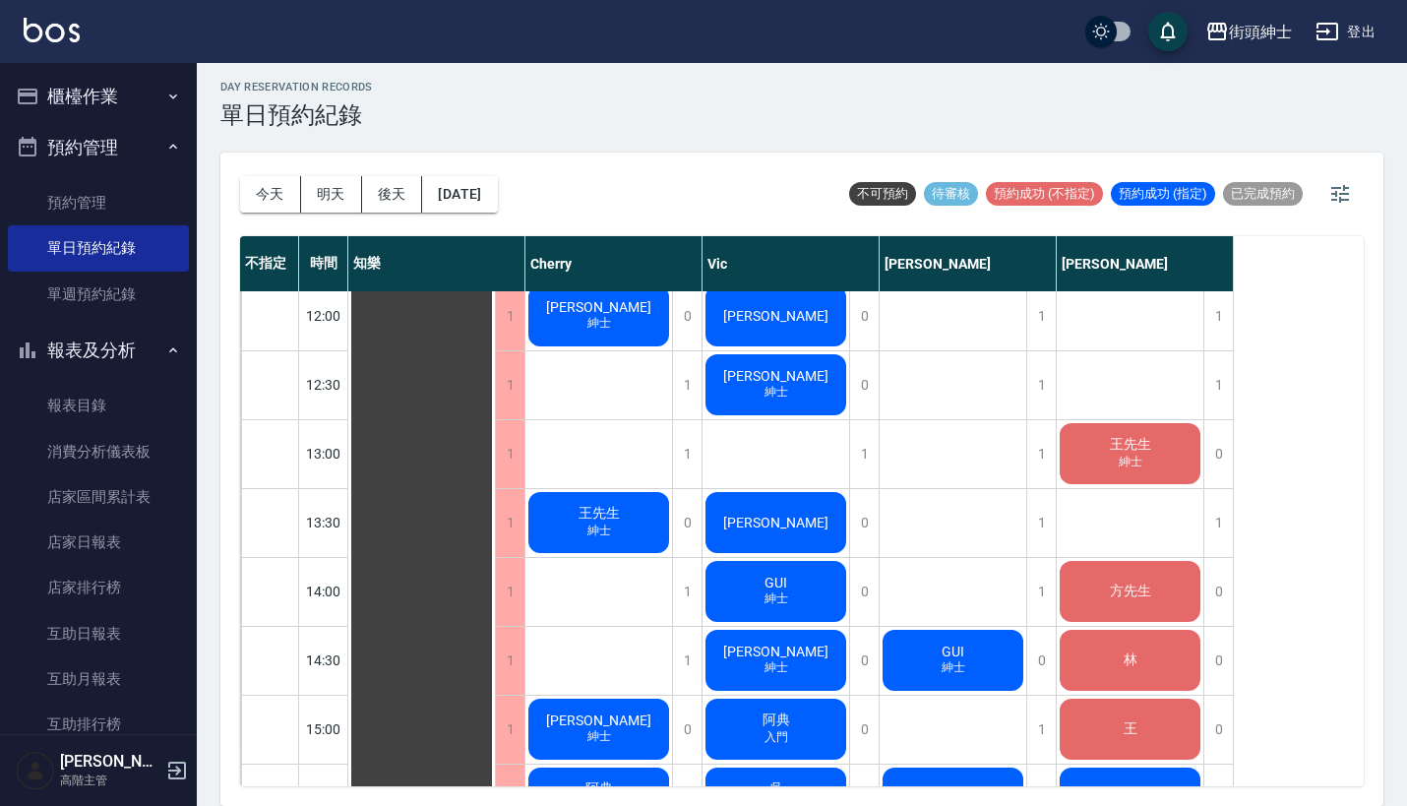
scroll to position [5, 0]
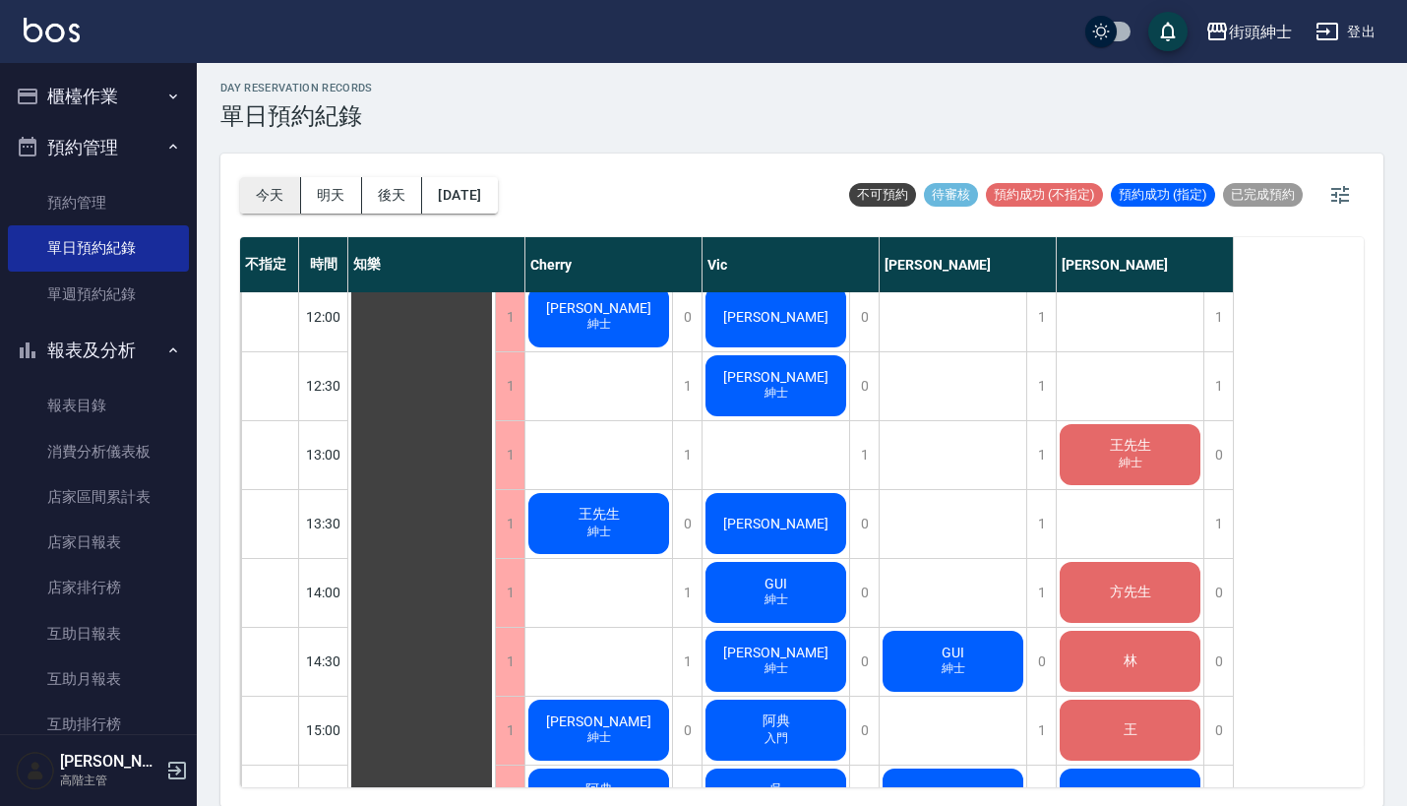
click at [282, 183] on button "今天" at bounding box center [270, 195] width 61 height 36
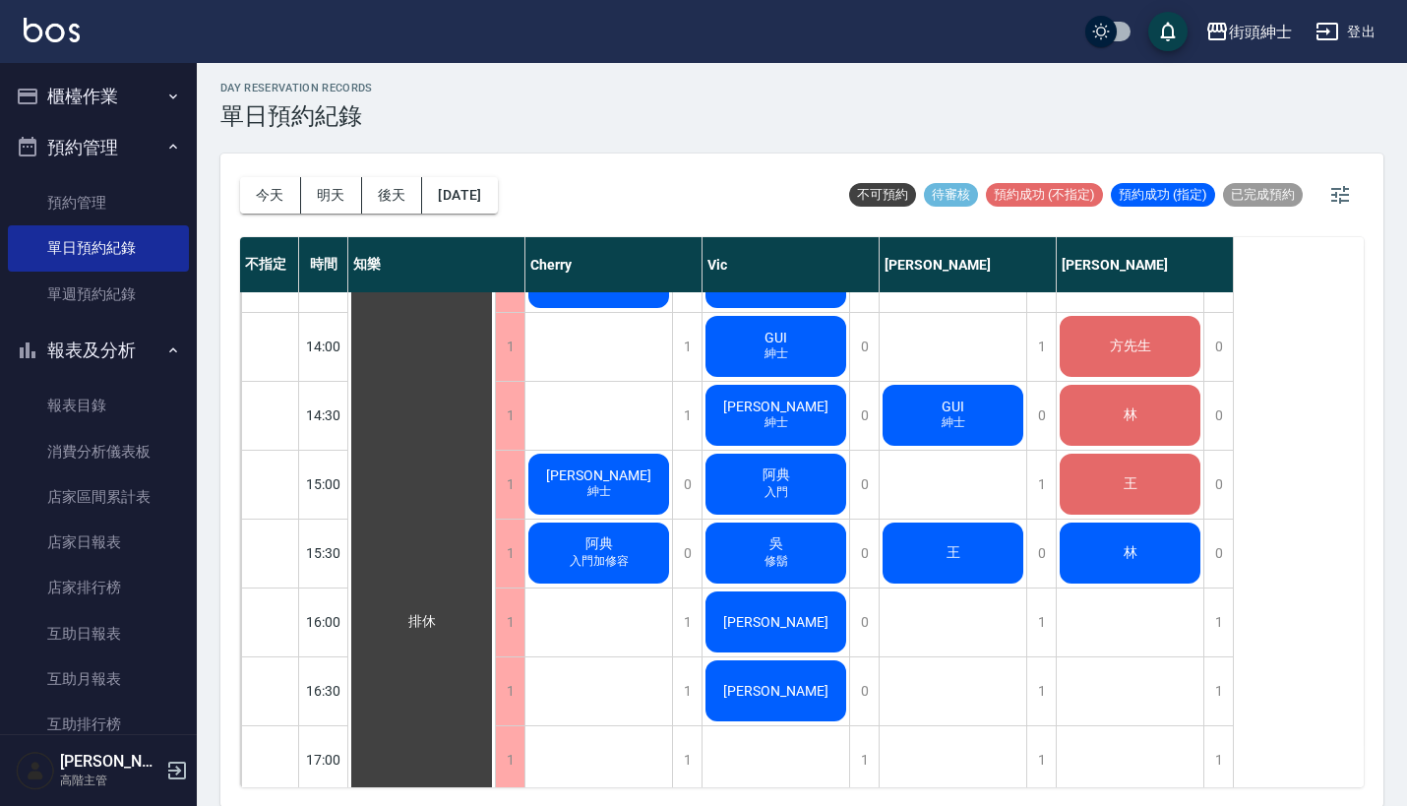
scroll to position [714, 0]
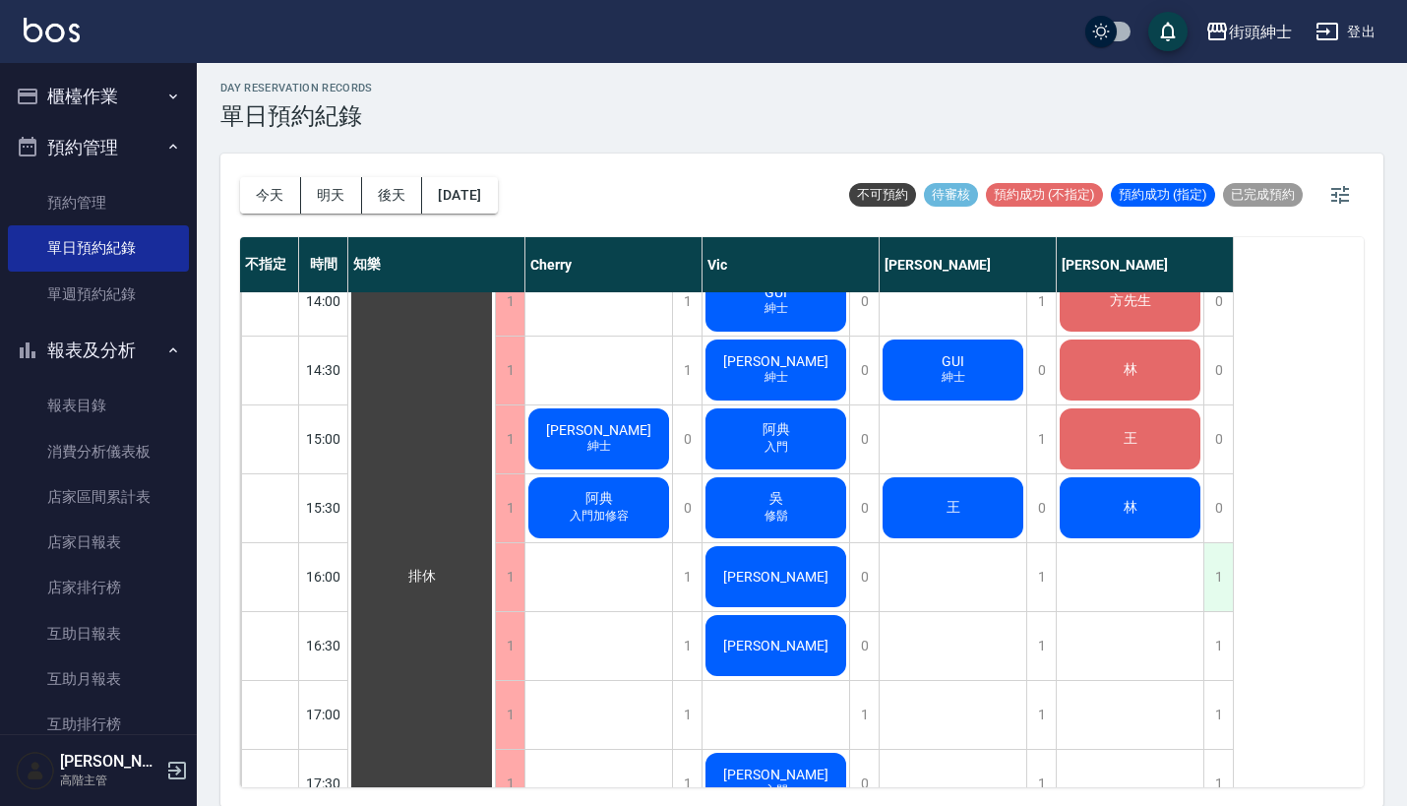
click at [1212, 581] on div "1" at bounding box center [1218, 577] width 30 height 68
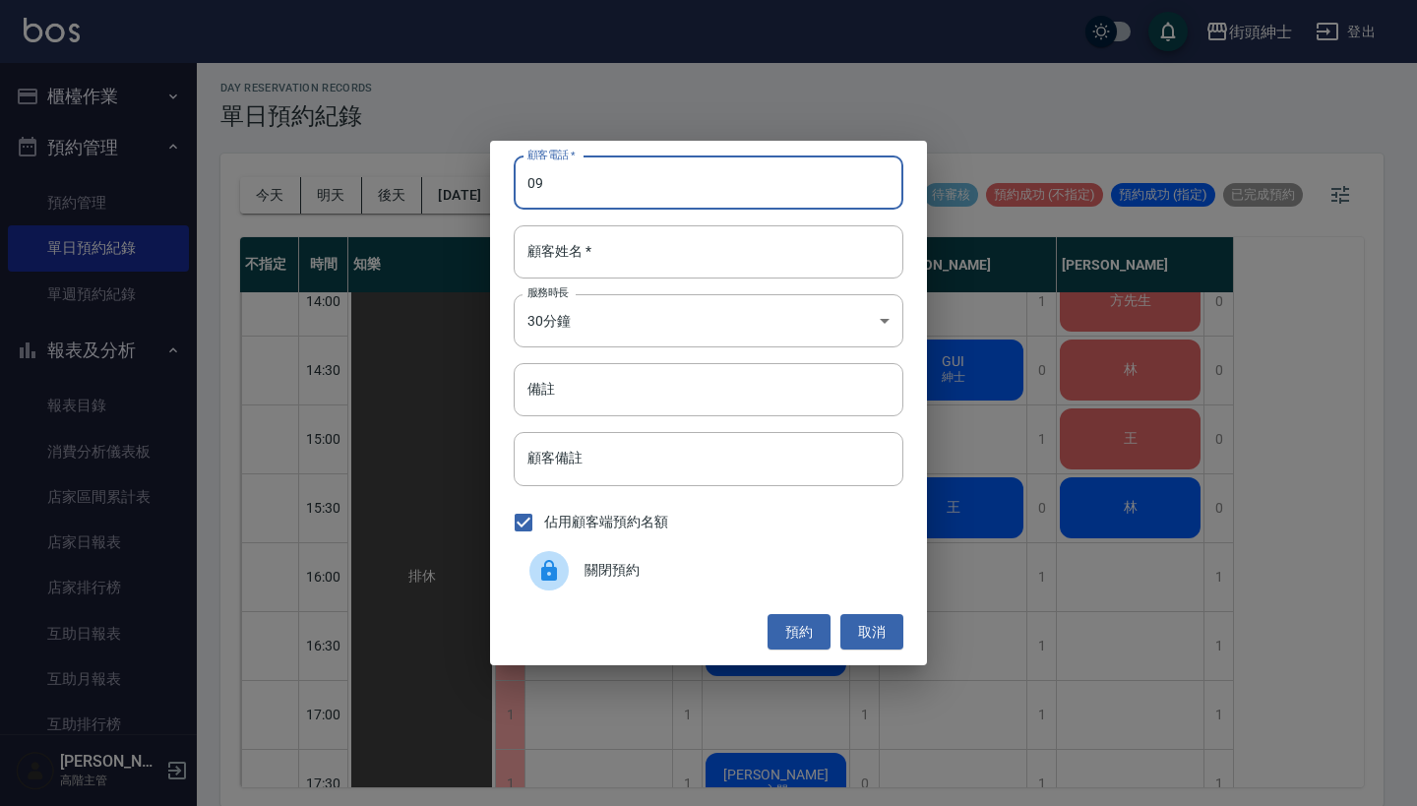
type input "0"
type input "56989791329"
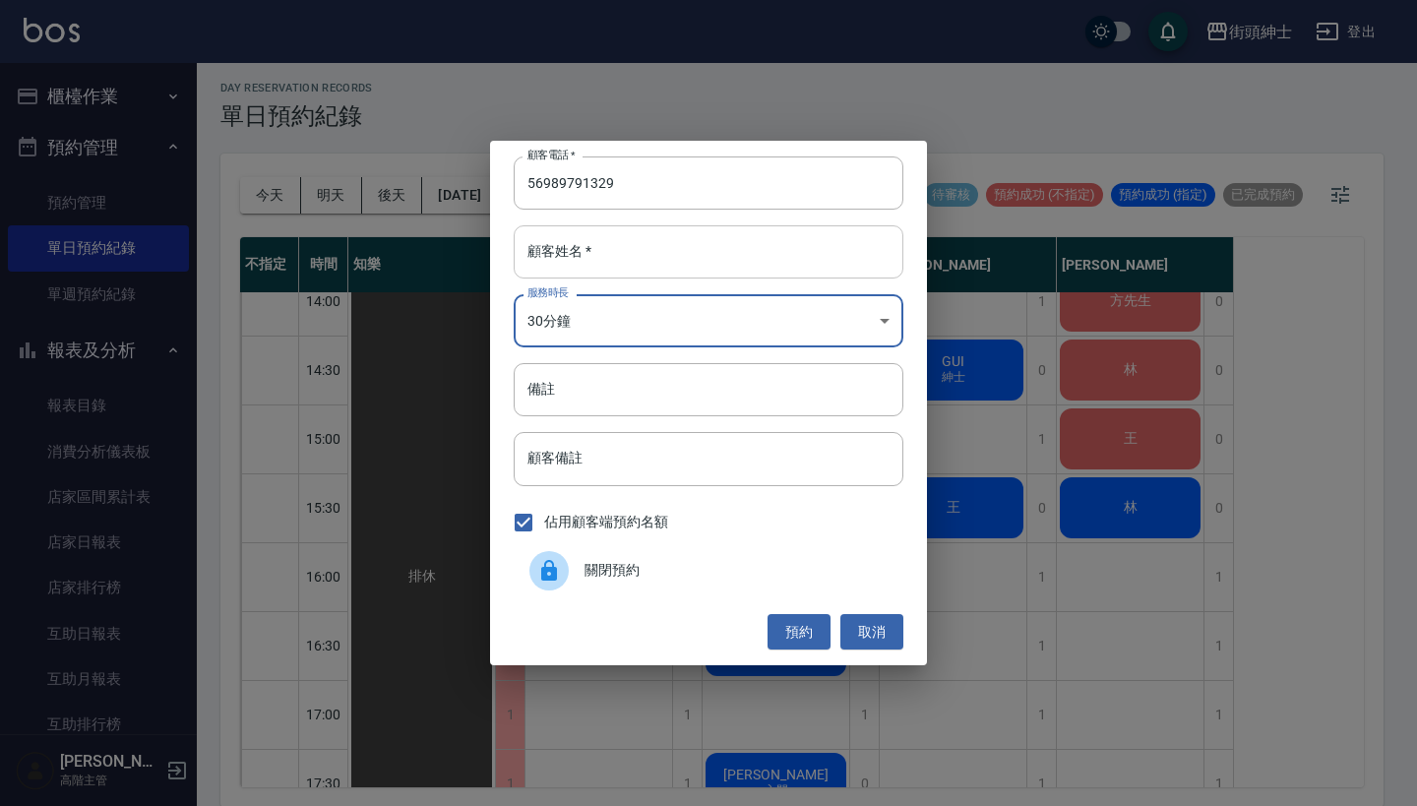
click at [654, 258] on input "顧客姓名   *" at bounding box center [709, 251] width 390 height 53
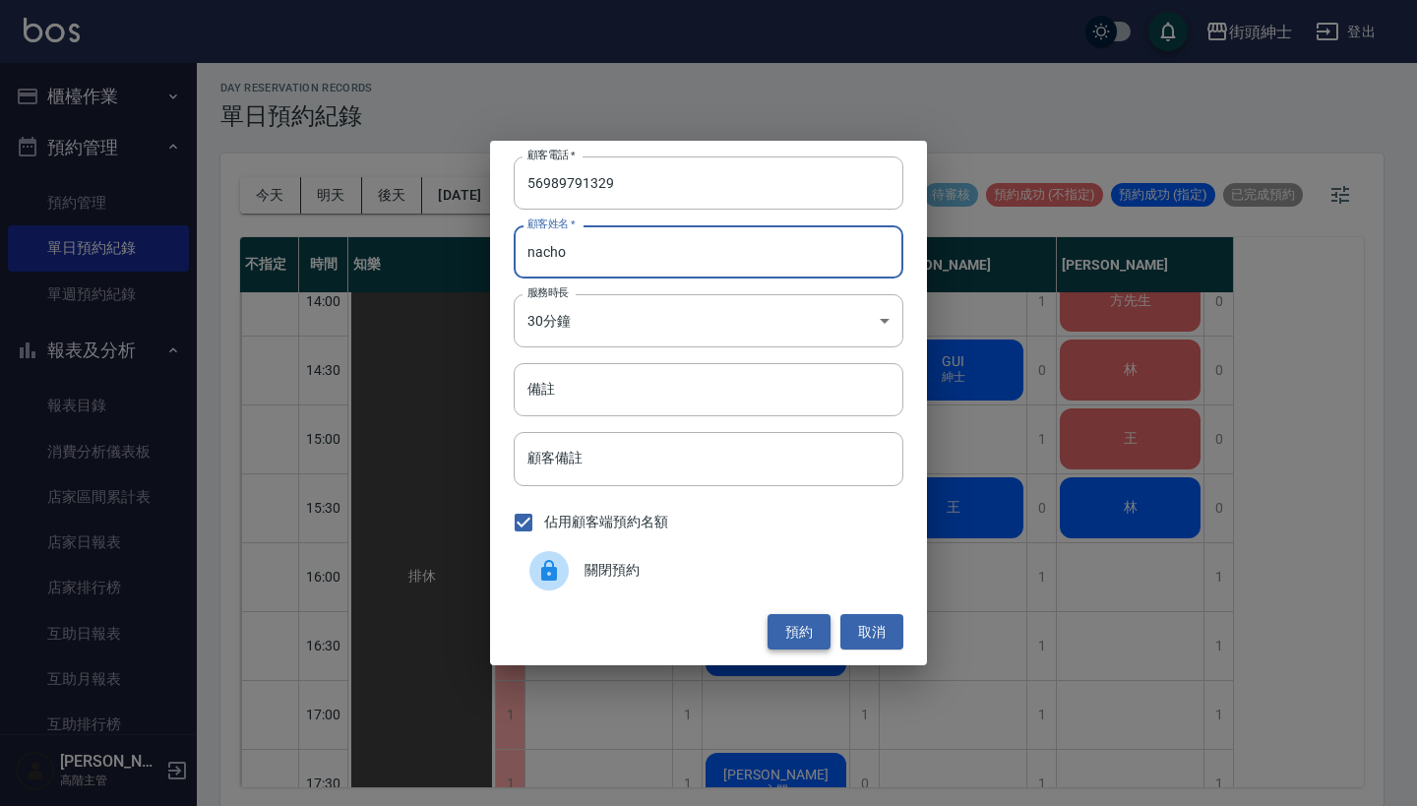
type input "nacho"
click at [807, 641] on button "預約" at bounding box center [798, 632] width 63 height 36
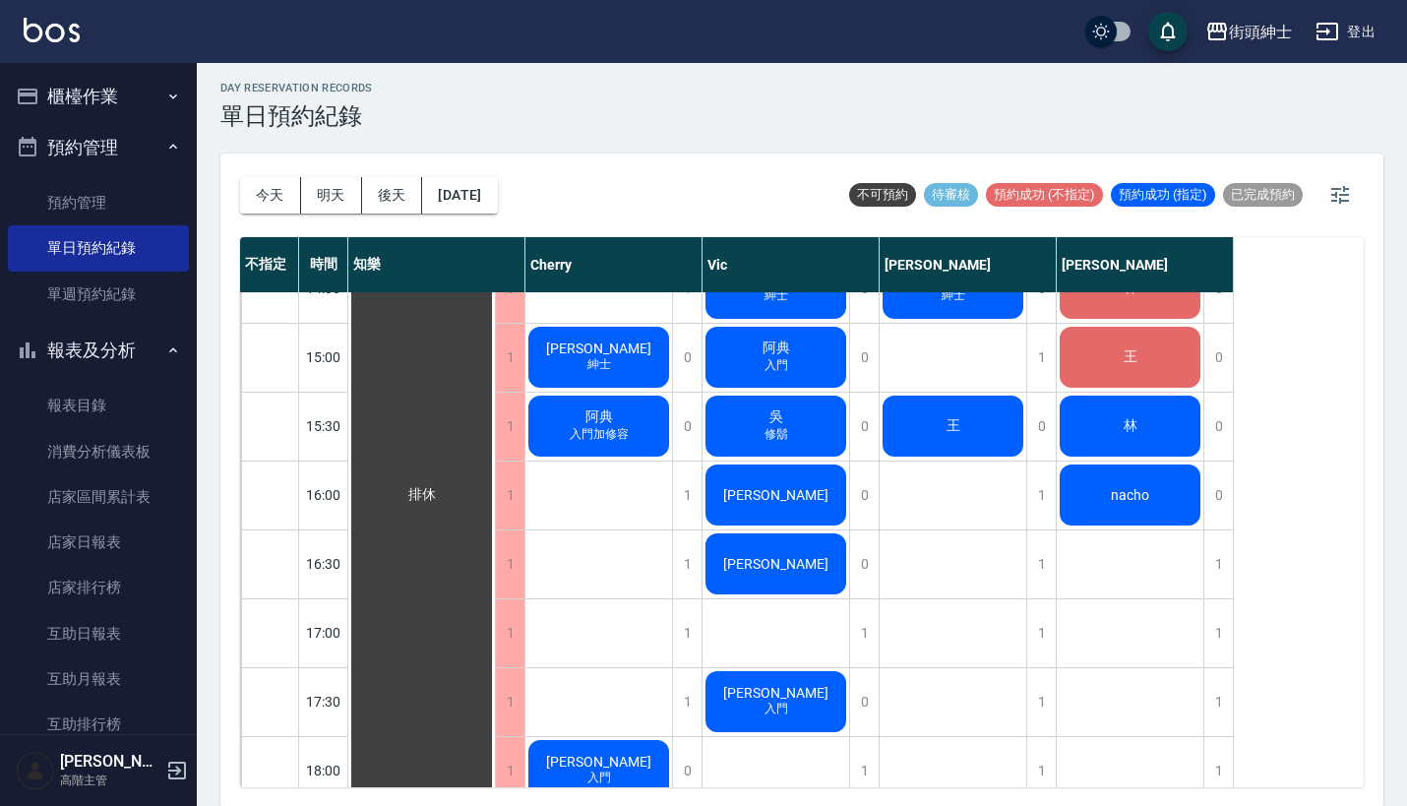
scroll to position [790, 0]
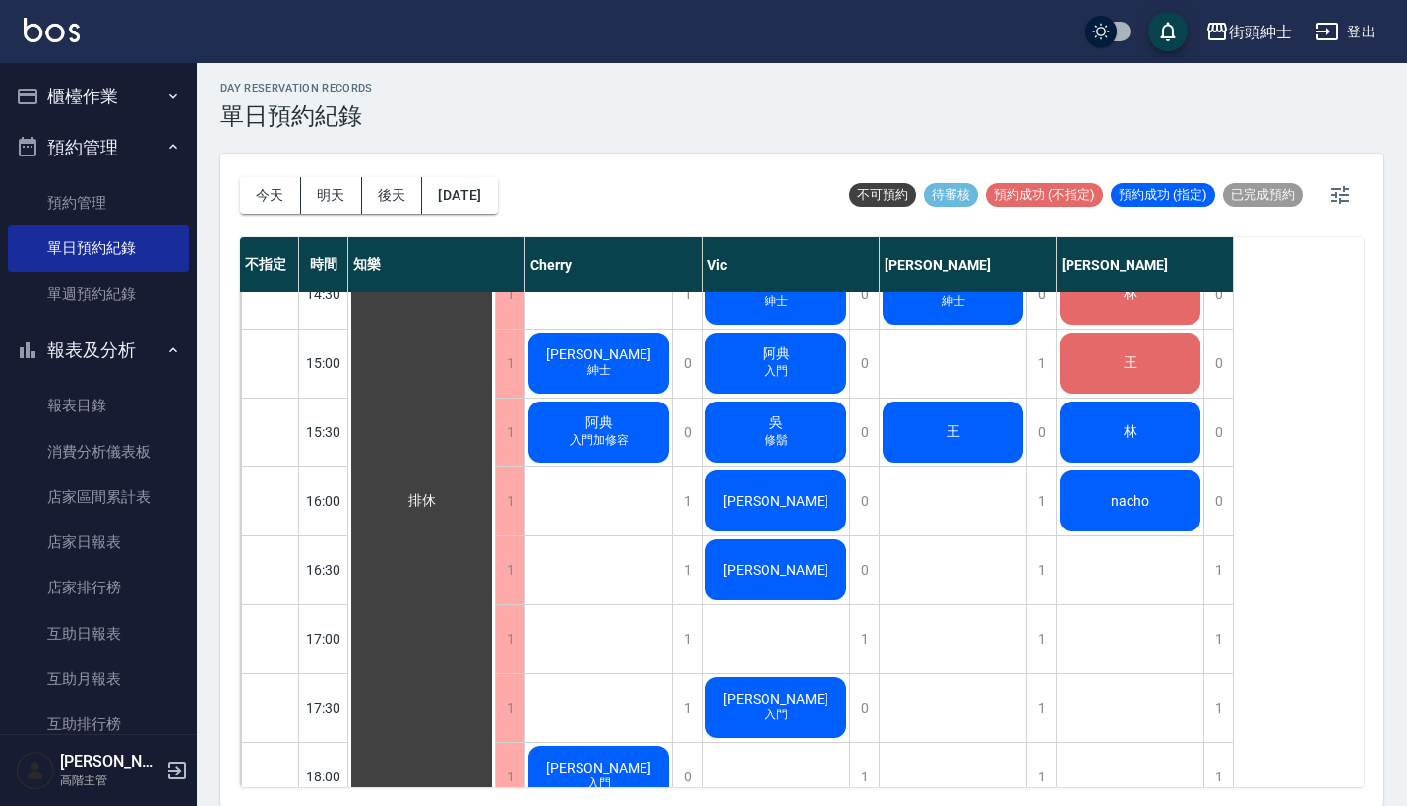
click at [495, 526] on div "nacho" at bounding box center [421, 500] width 147 height 1995
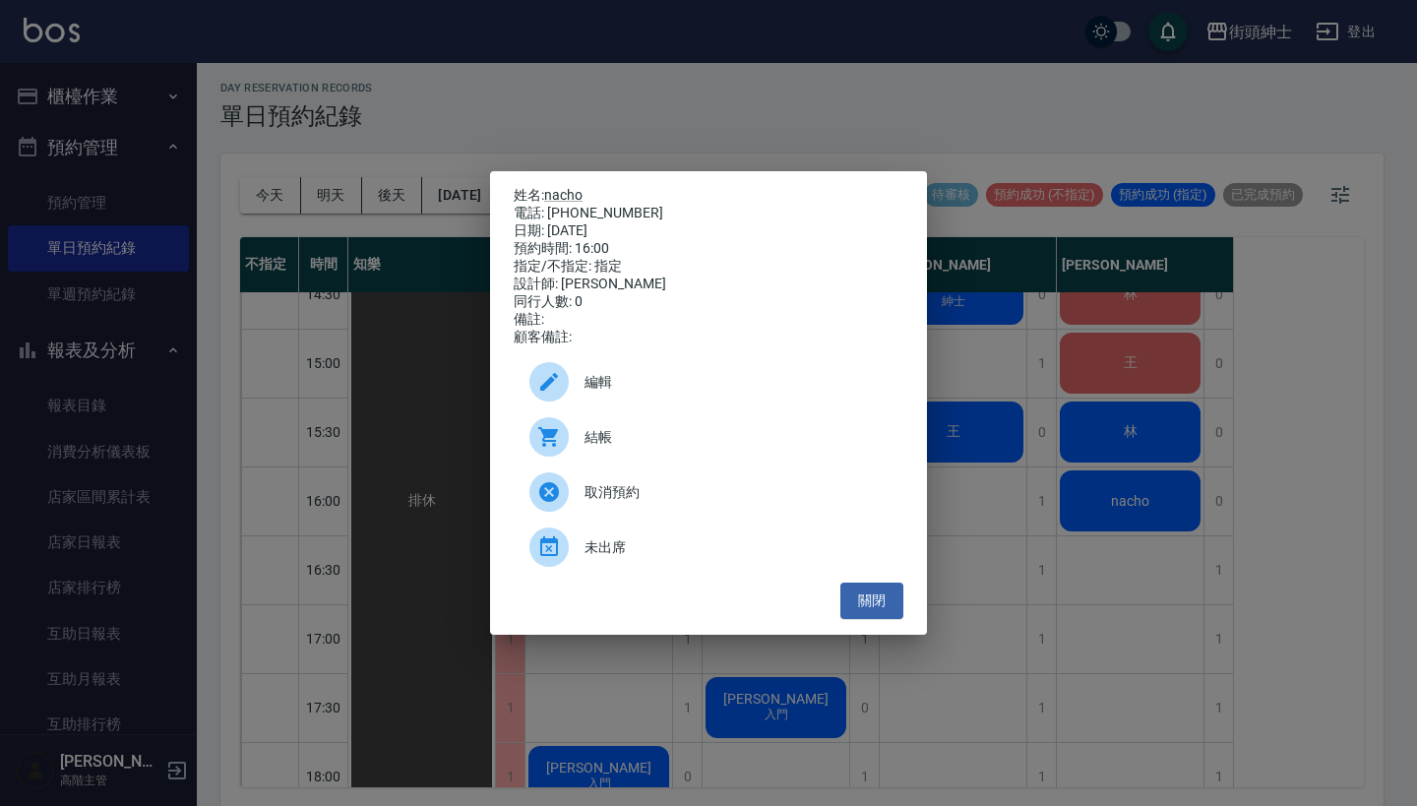
click at [639, 409] on div "編輯" at bounding box center [709, 381] width 390 height 55
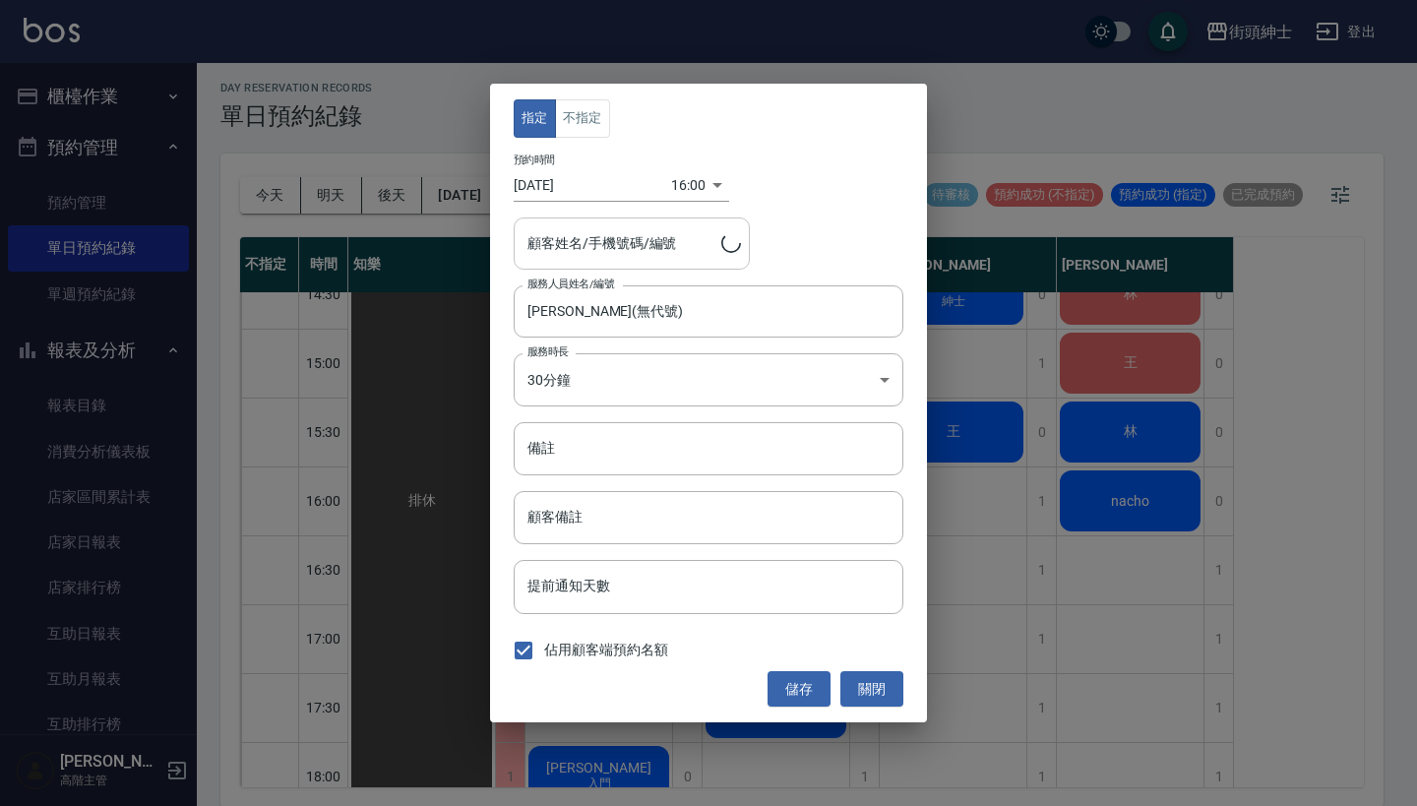
type input "nacho/56989791329"
click at [585, 131] on button "不指定" at bounding box center [582, 118] width 55 height 38
click at [806, 689] on button "儲存" at bounding box center [798, 689] width 63 height 36
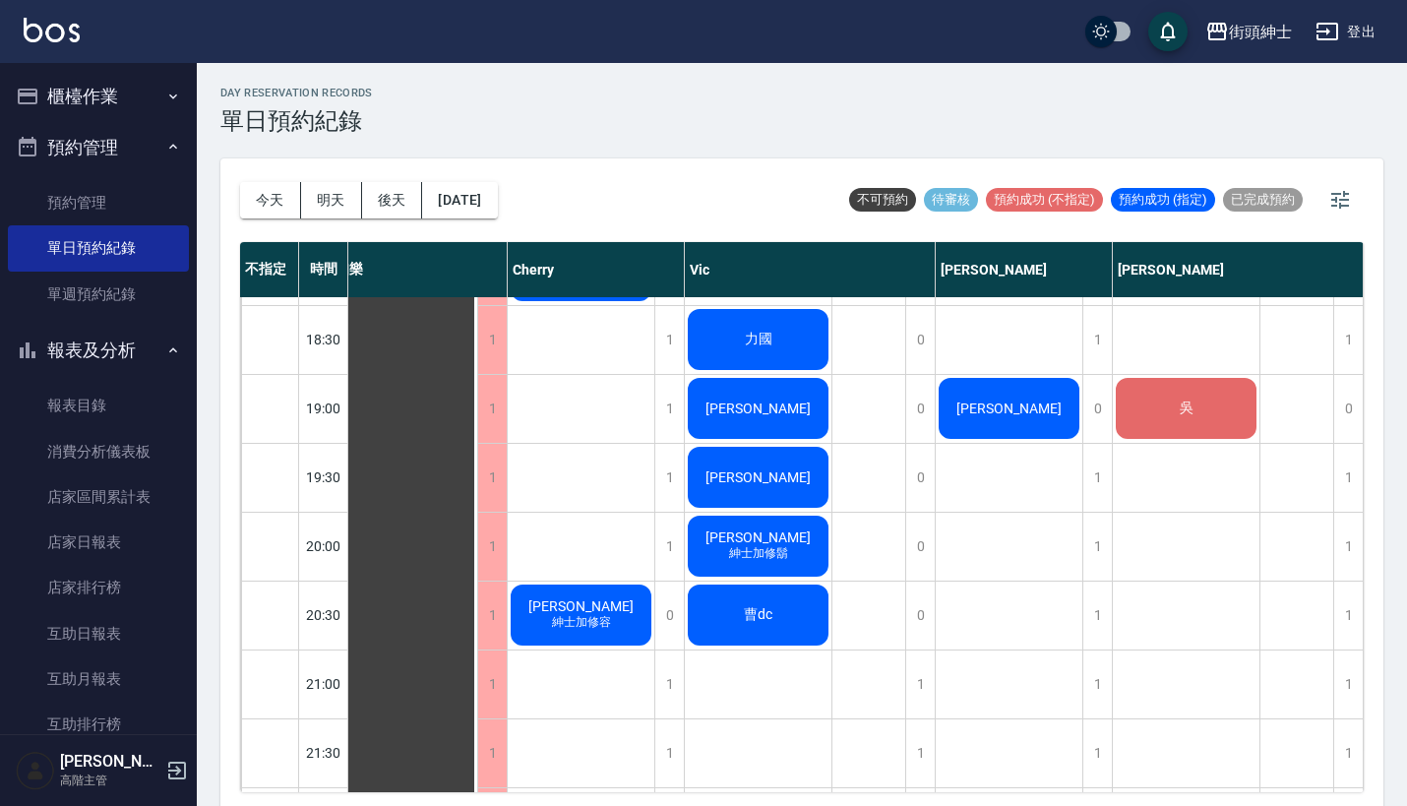
scroll to position [1363, 27]
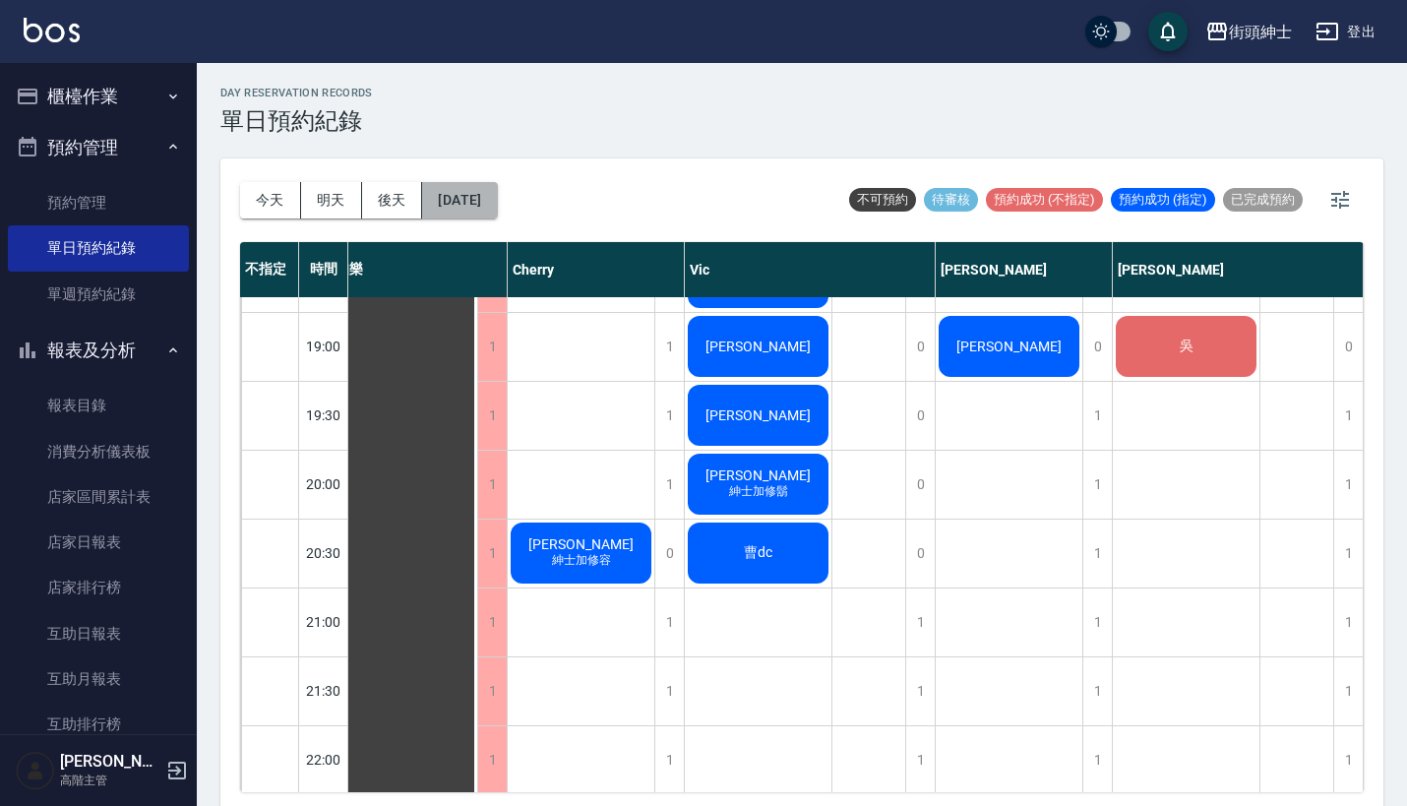
click at [497, 206] on button "2025/08/18" at bounding box center [459, 200] width 75 height 36
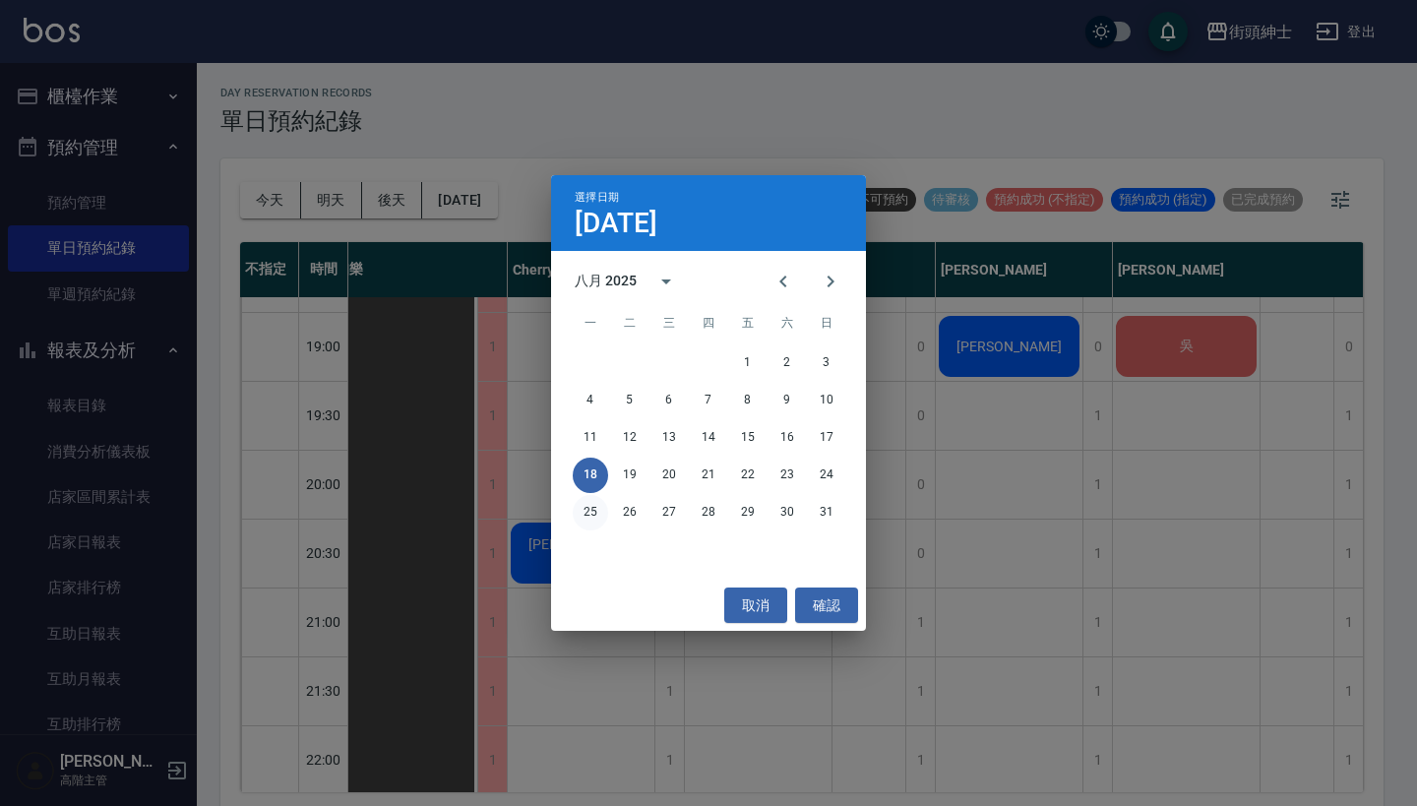
click at [599, 512] on button "25" at bounding box center [590, 512] width 35 height 35
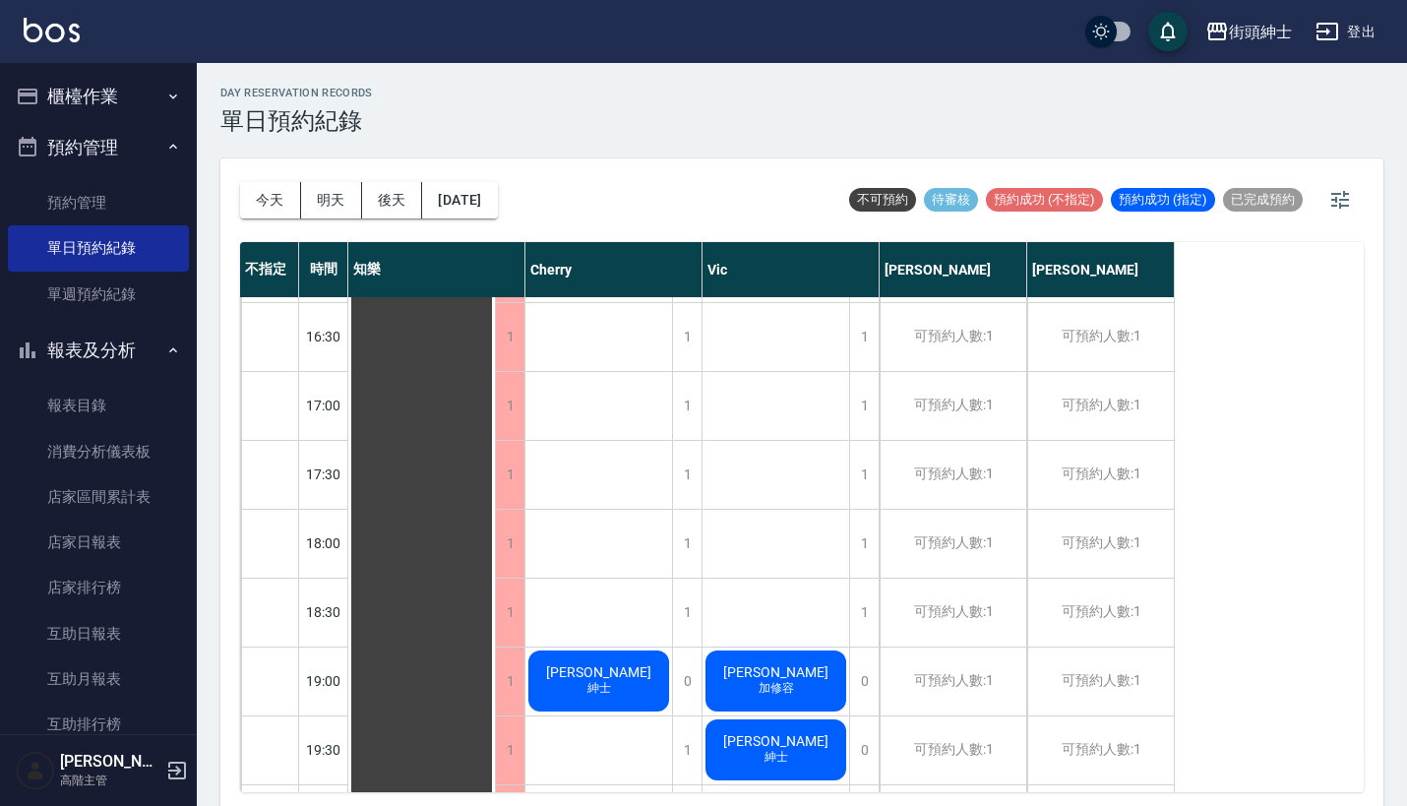
scroll to position [1076, 0]
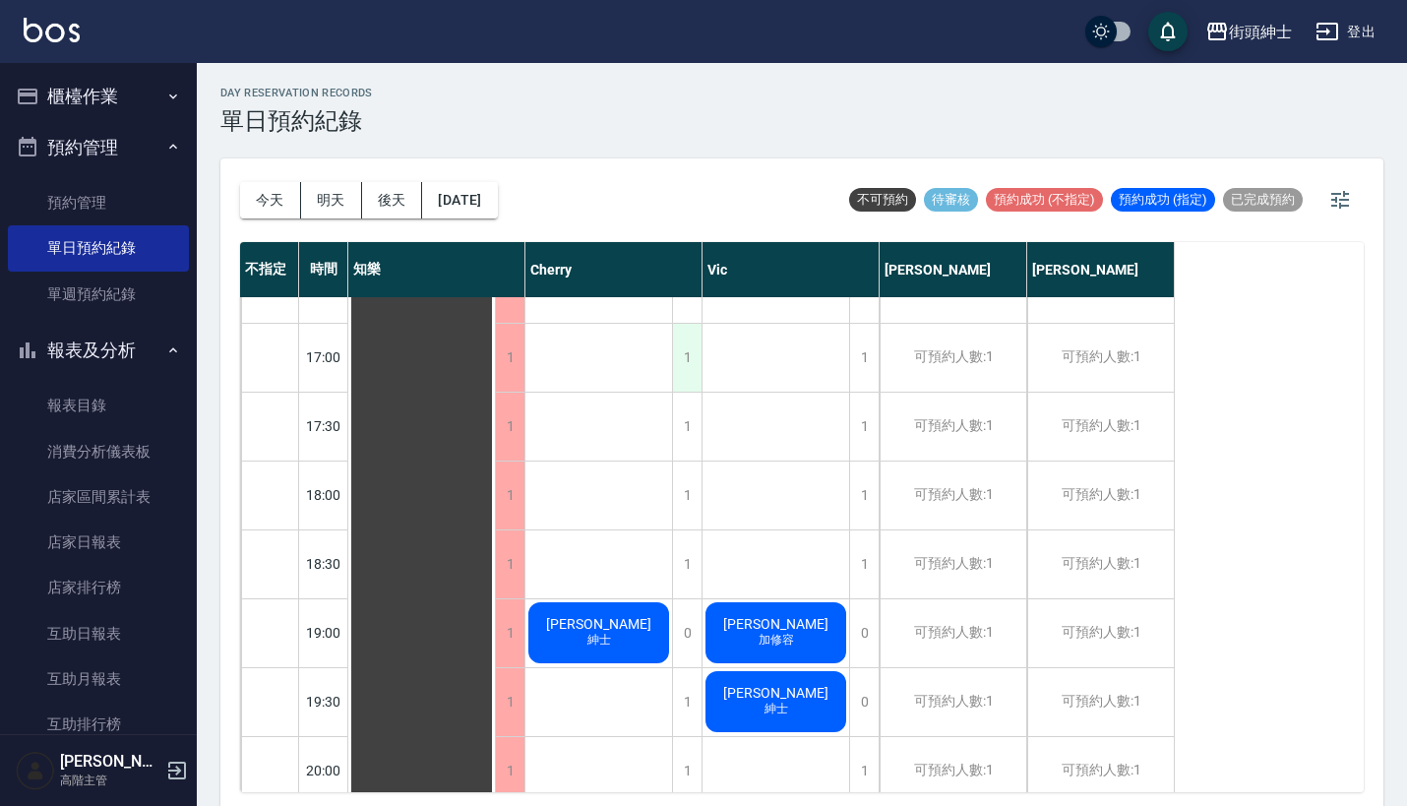
click at [688, 339] on div "1" at bounding box center [687, 358] width 30 height 68
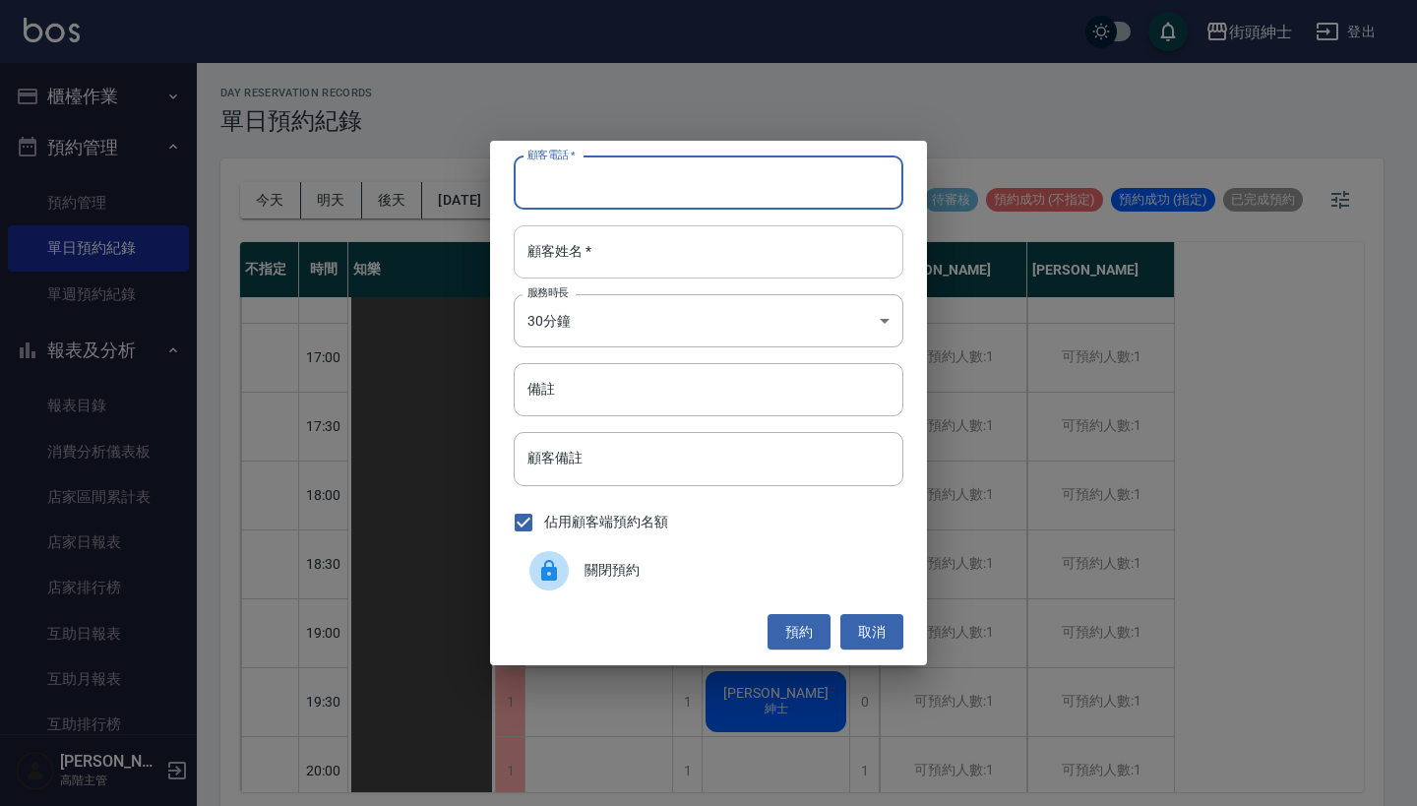
paste input "張詠翔 電話：0988208722"
type input "張詠翔 電話：0988208722"
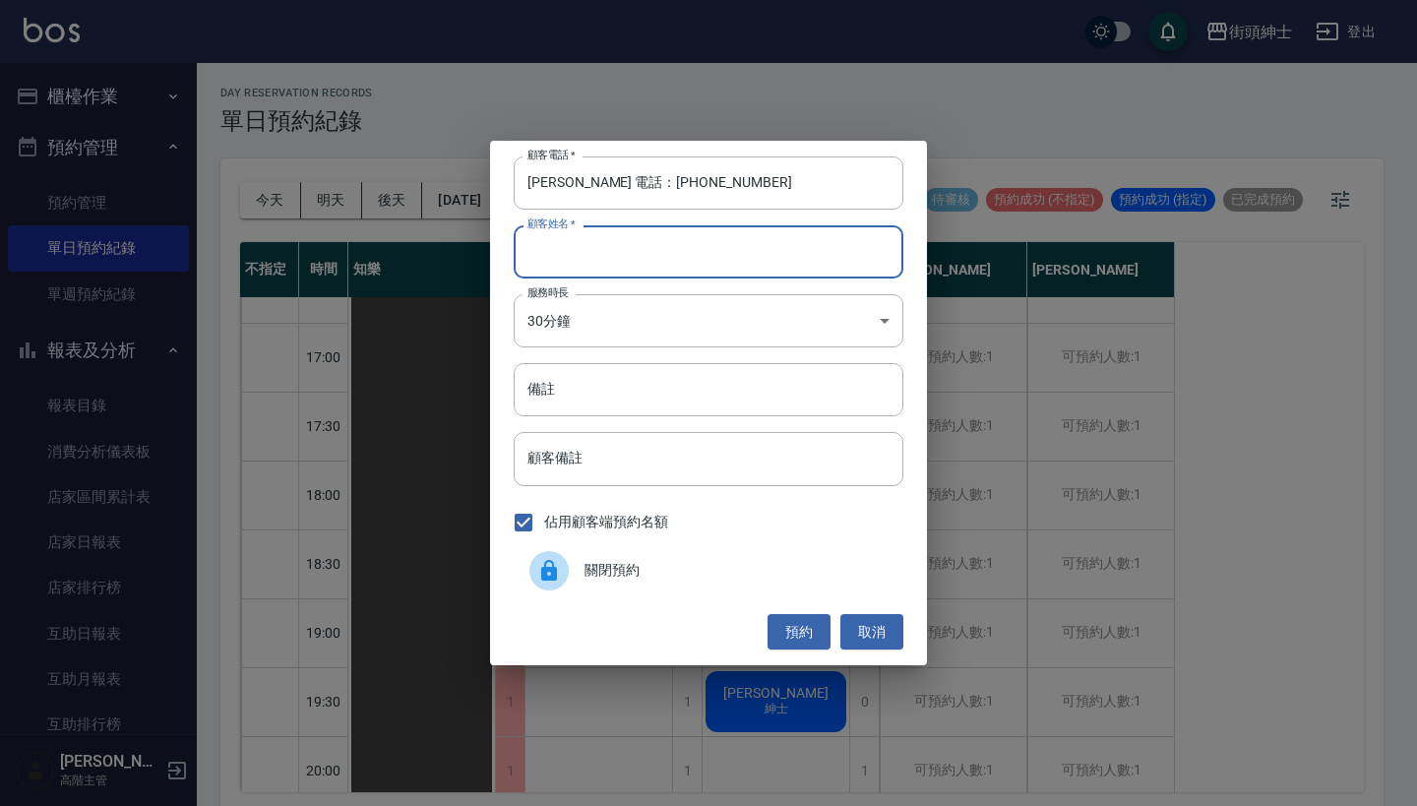
paste input "張詠翔 電話：0988208722"
type input "張詠翔 電話：0988208722"
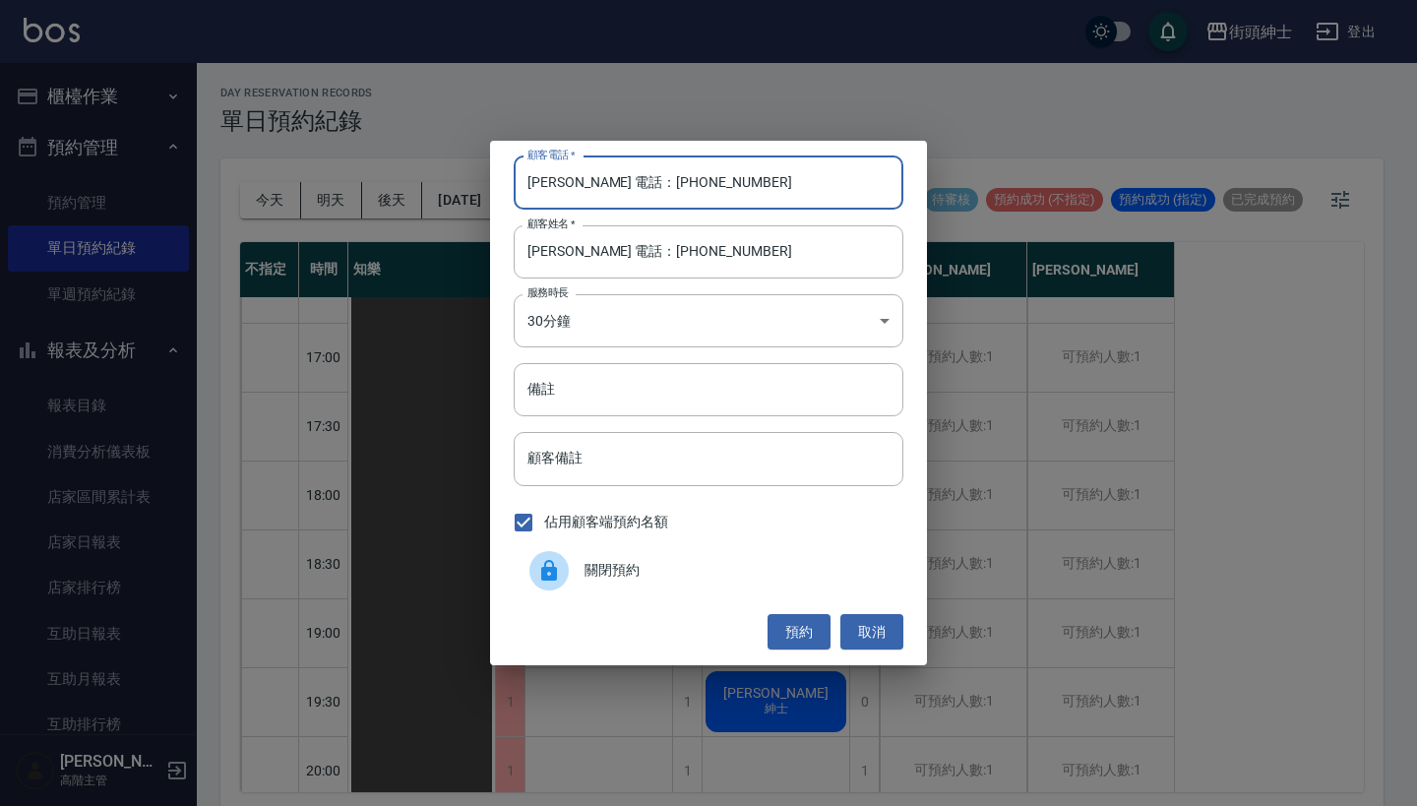
drag, startPoint x: 613, startPoint y: 188, endPoint x: 389, endPoint y: 155, distance: 226.7
click at [389, 155] on div "顧客電話   * 張詠翔 電話：0988208722 顧客電話   * 顧客姓名   * 張詠翔 電話：0988208722 顧客姓名   * 服務時長 30…" at bounding box center [708, 403] width 1417 height 806
type input "0988208722"
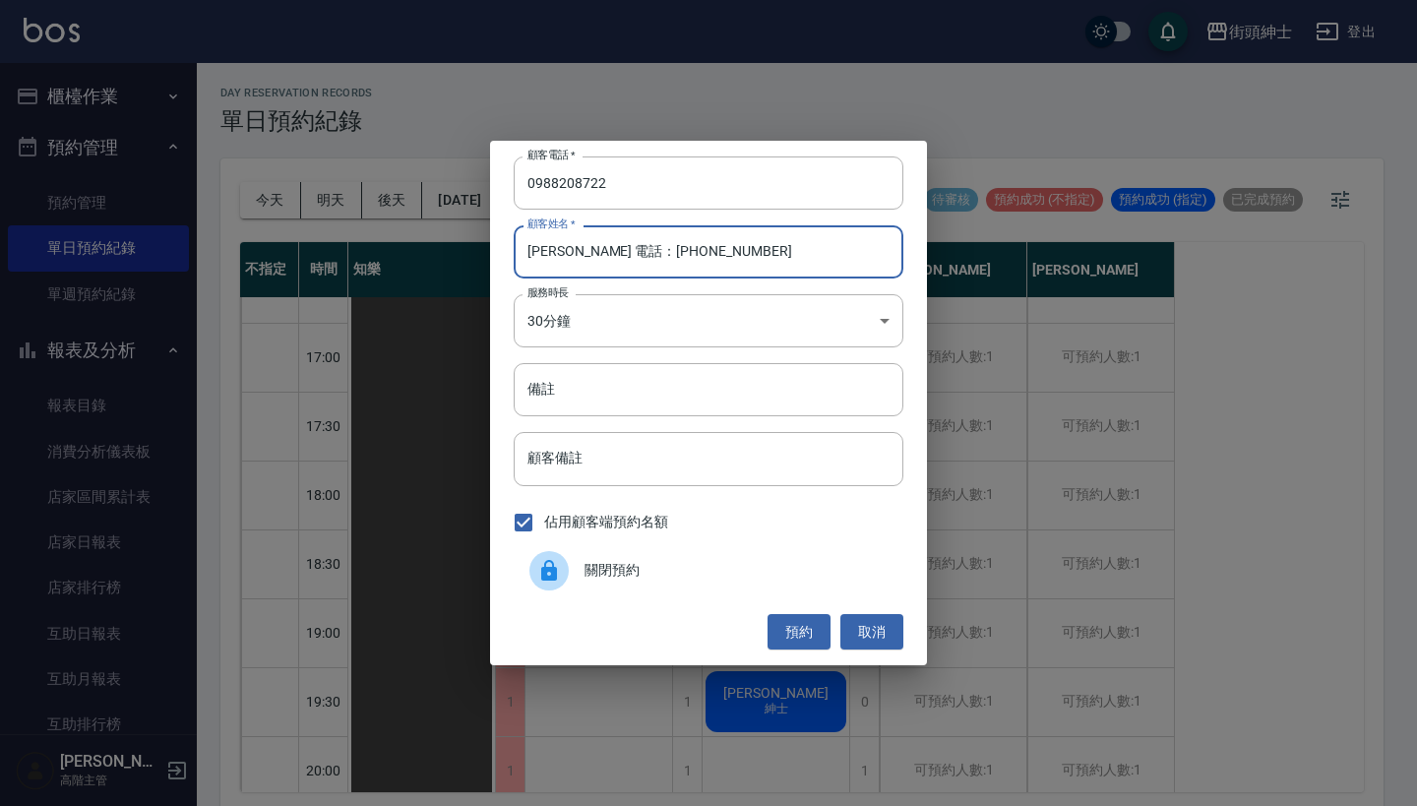
drag, startPoint x: 706, startPoint y: 264, endPoint x: 565, endPoint y: 256, distance: 141.9
click at [565, 256] on input "張詠翔 電話：0988208722" at bounding box center [709, 251] width 390 height 53
type input "張詠翔"
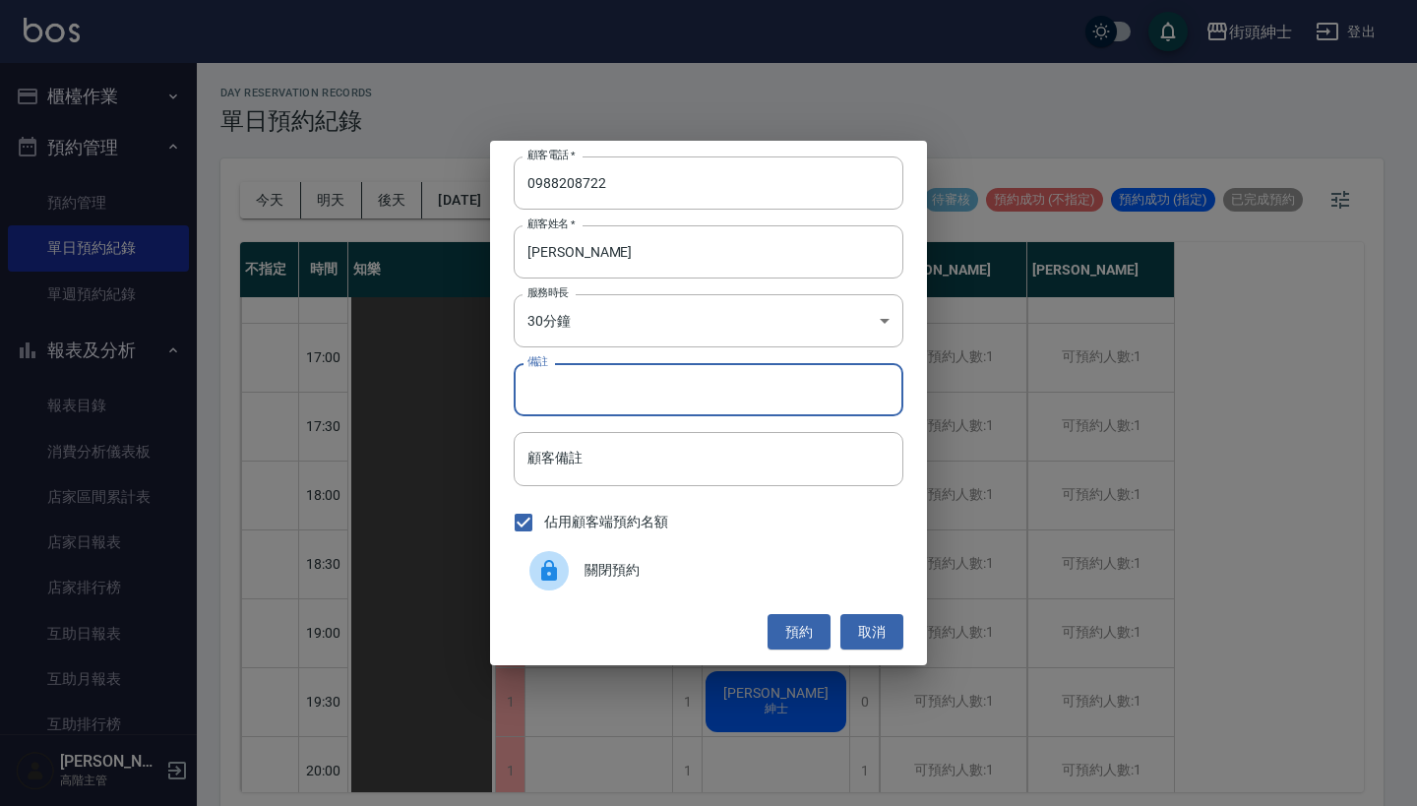
click at [681, 391] on input "備註" at bounding box center [709, 389] width 390 height 53
type input "暑期"
click at [809, 617] on button "預約" at bounding box center [798, 632] width 63 height 36
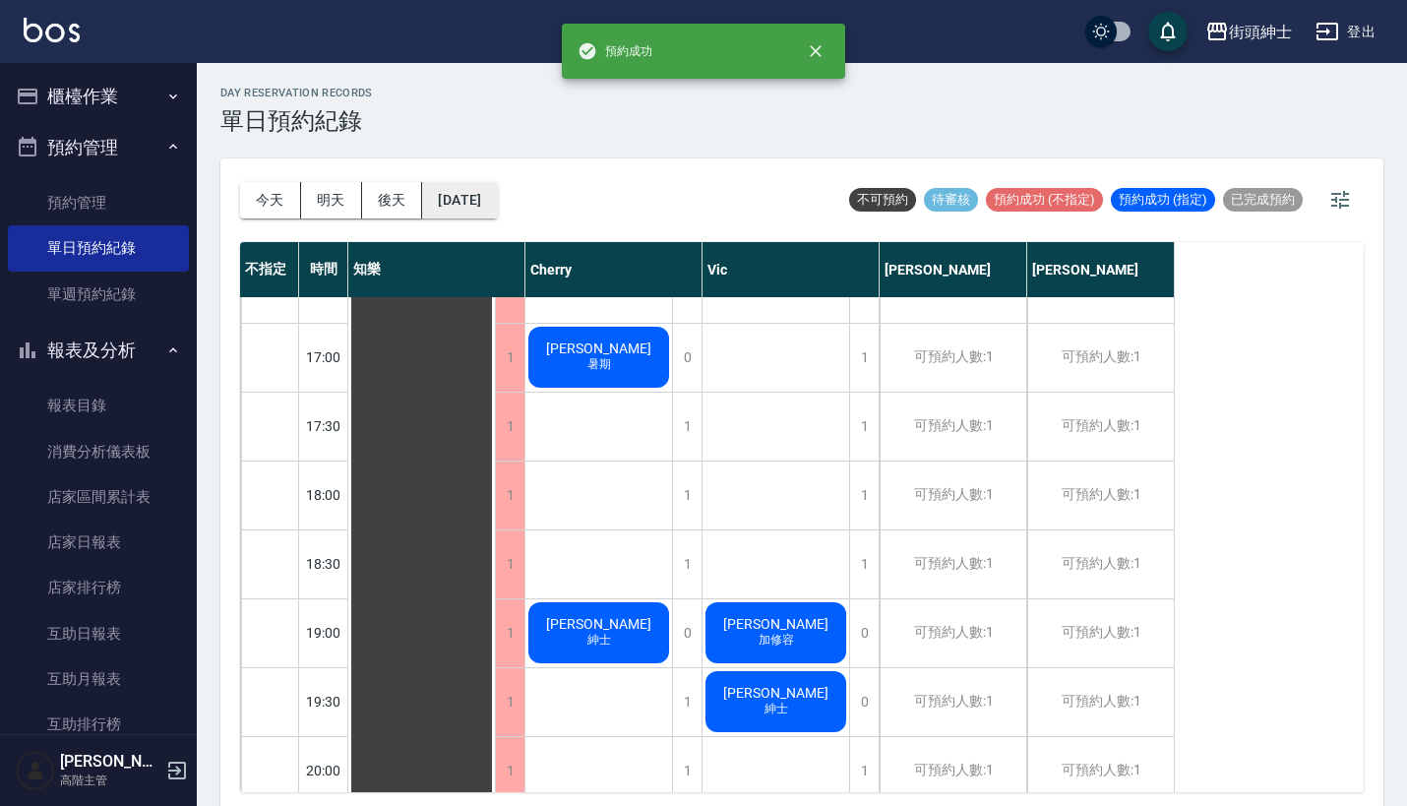
click at [486, 210] on button "2025/08/25" at bounding box center [459, 200] width 75 height 36
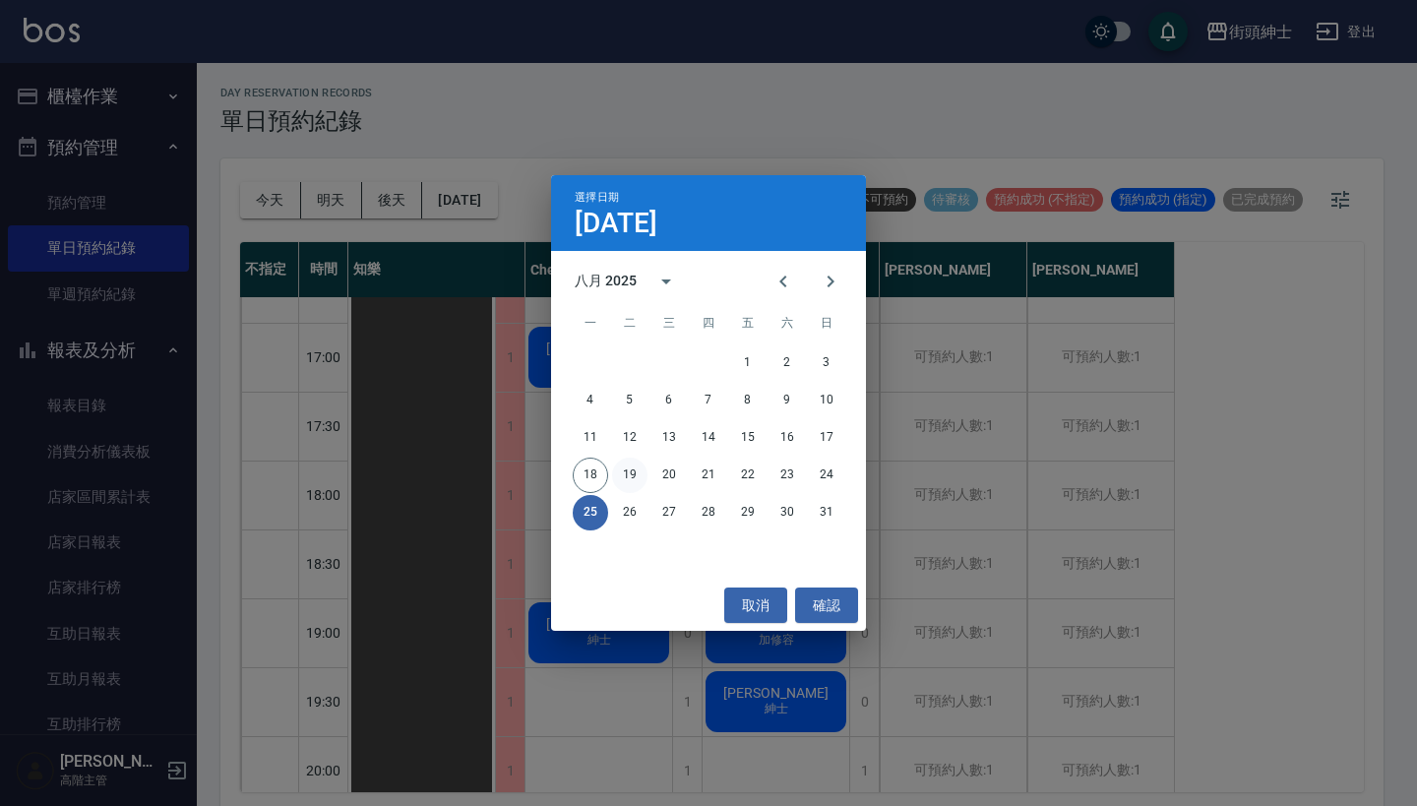
click at [624, 483] on button "19" at bounding box center [629, 475] width 35 height 35
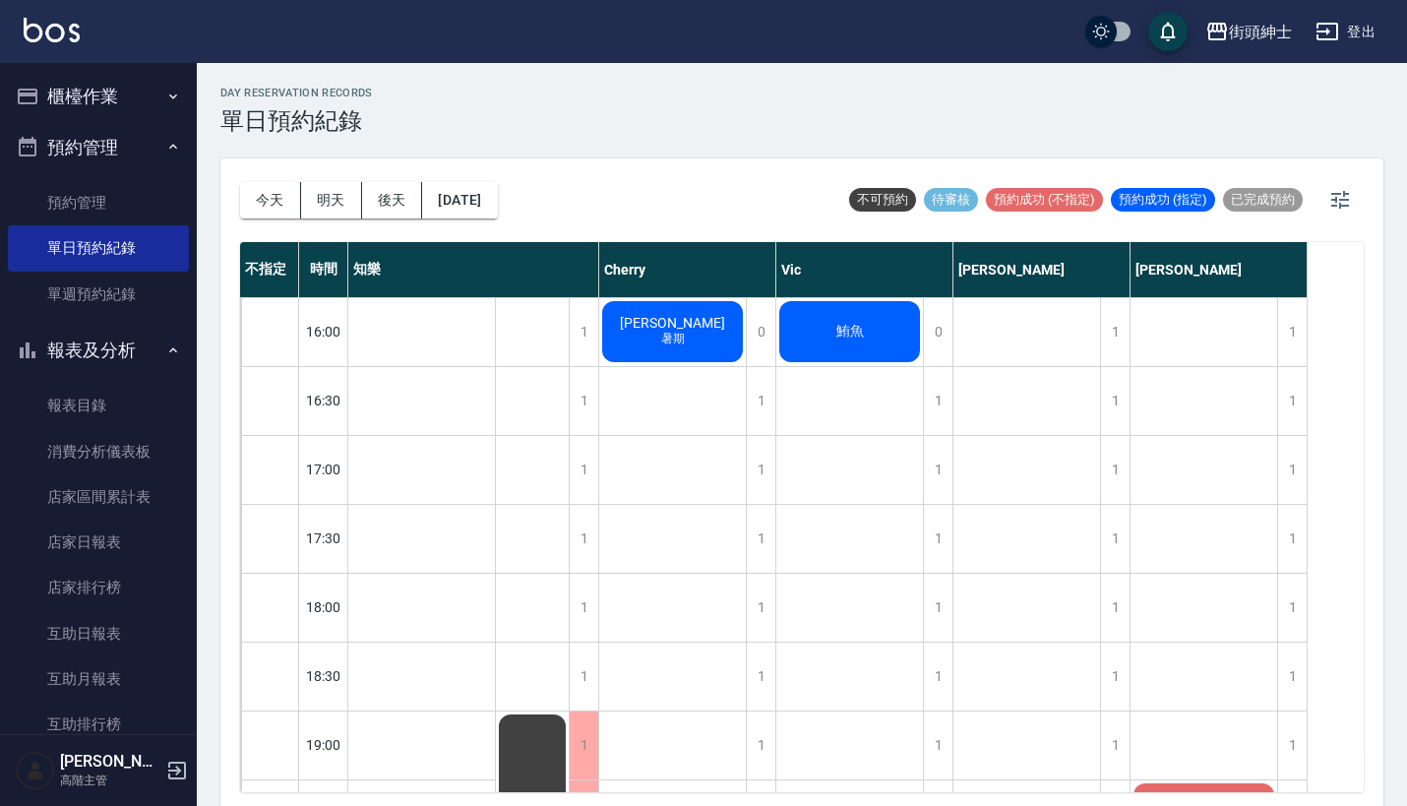
scroll to position [745, 0]
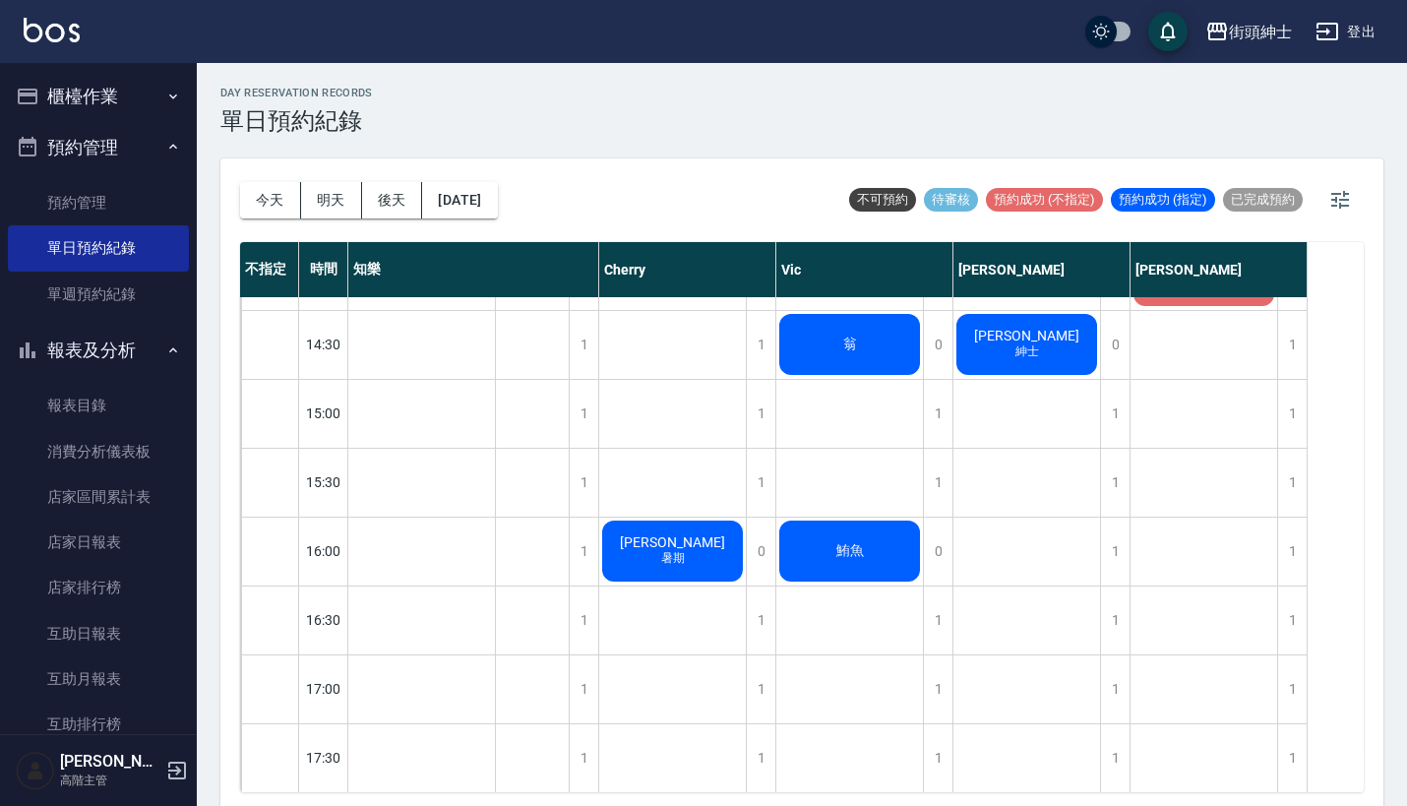
click at [441, 146] on span "張詠翔" at bounding box center [421, 138] width 37 height 16
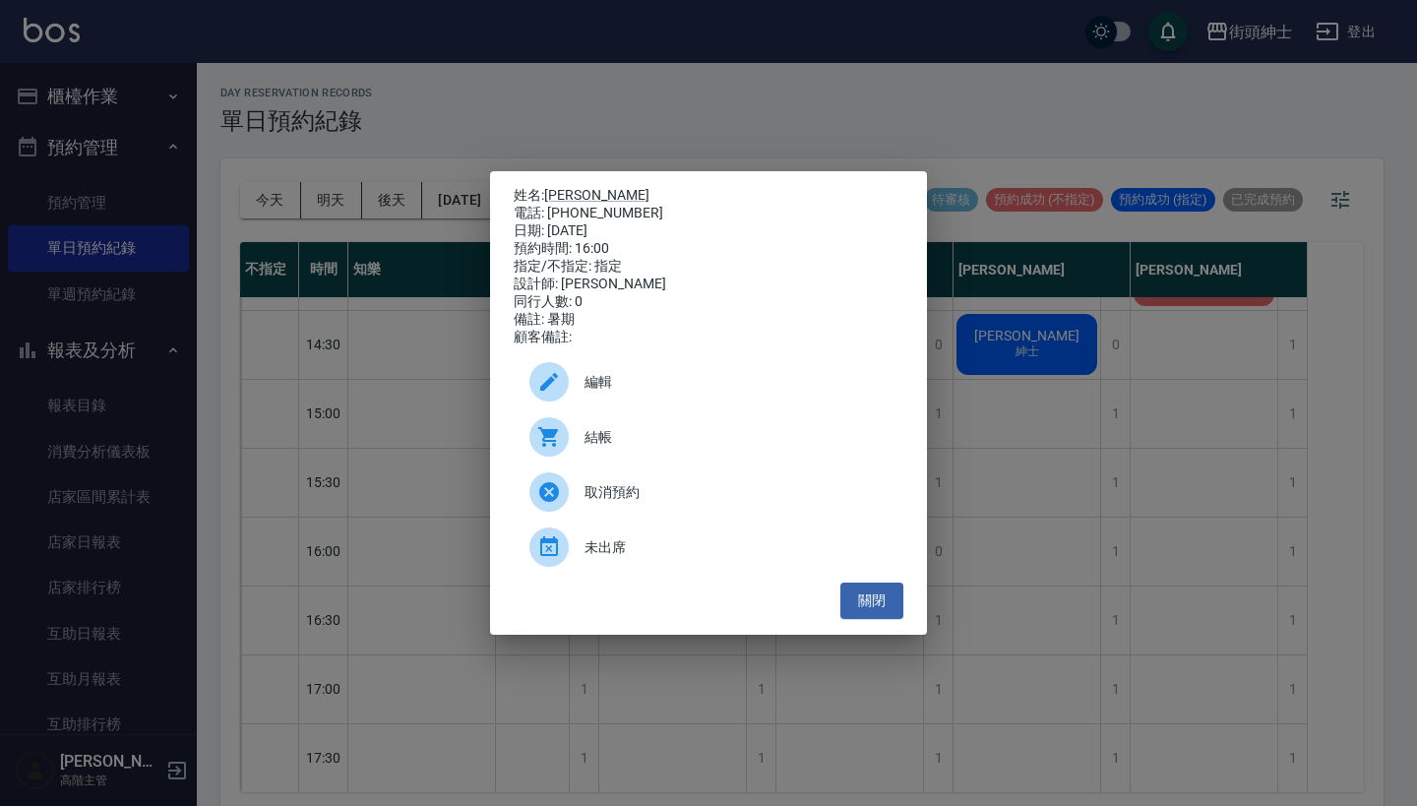
click at [625, 503] on span "取消預約" at bounding box center [735, 492] width 303 height 21
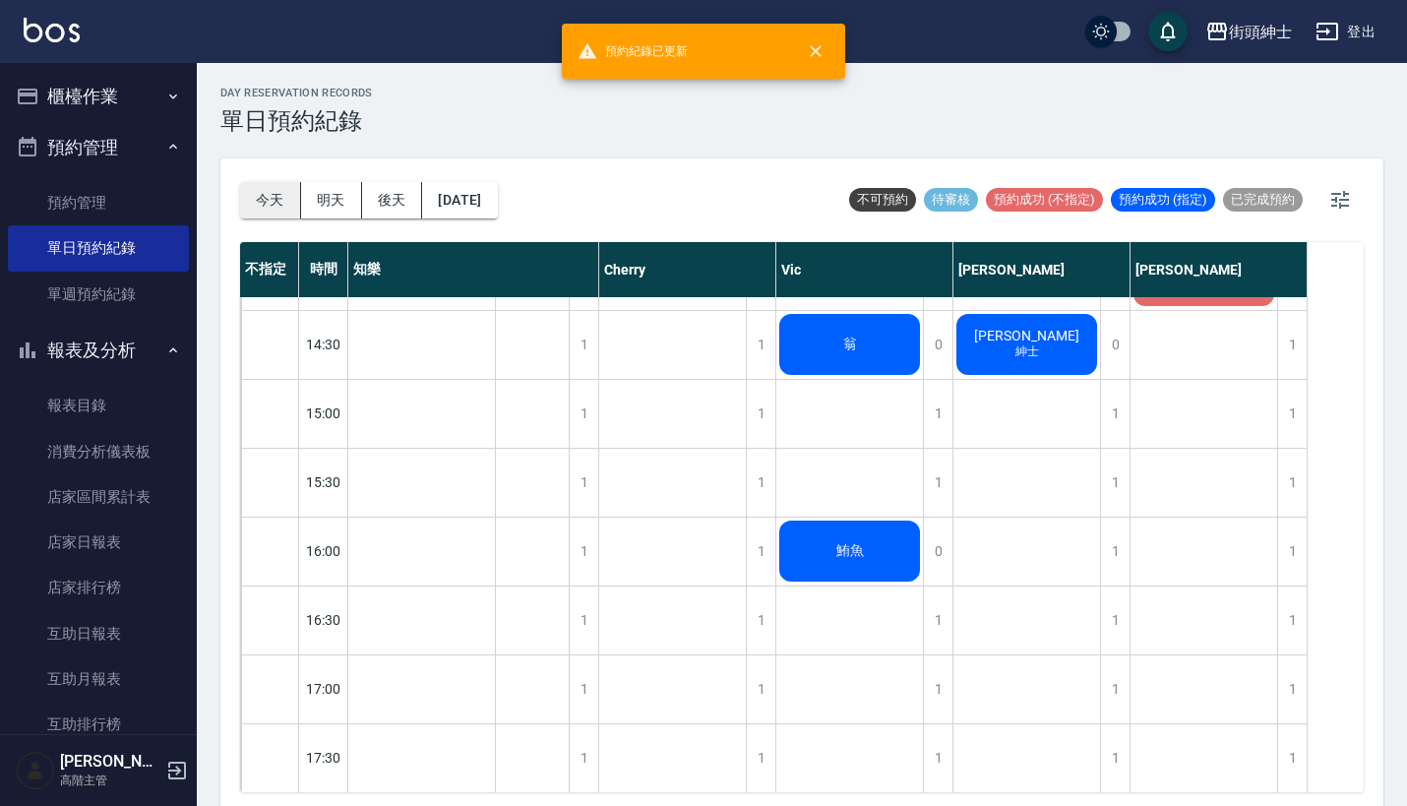
click at [283, 192] on button "今天" at bounding box center [270, 200] width 61 height 36
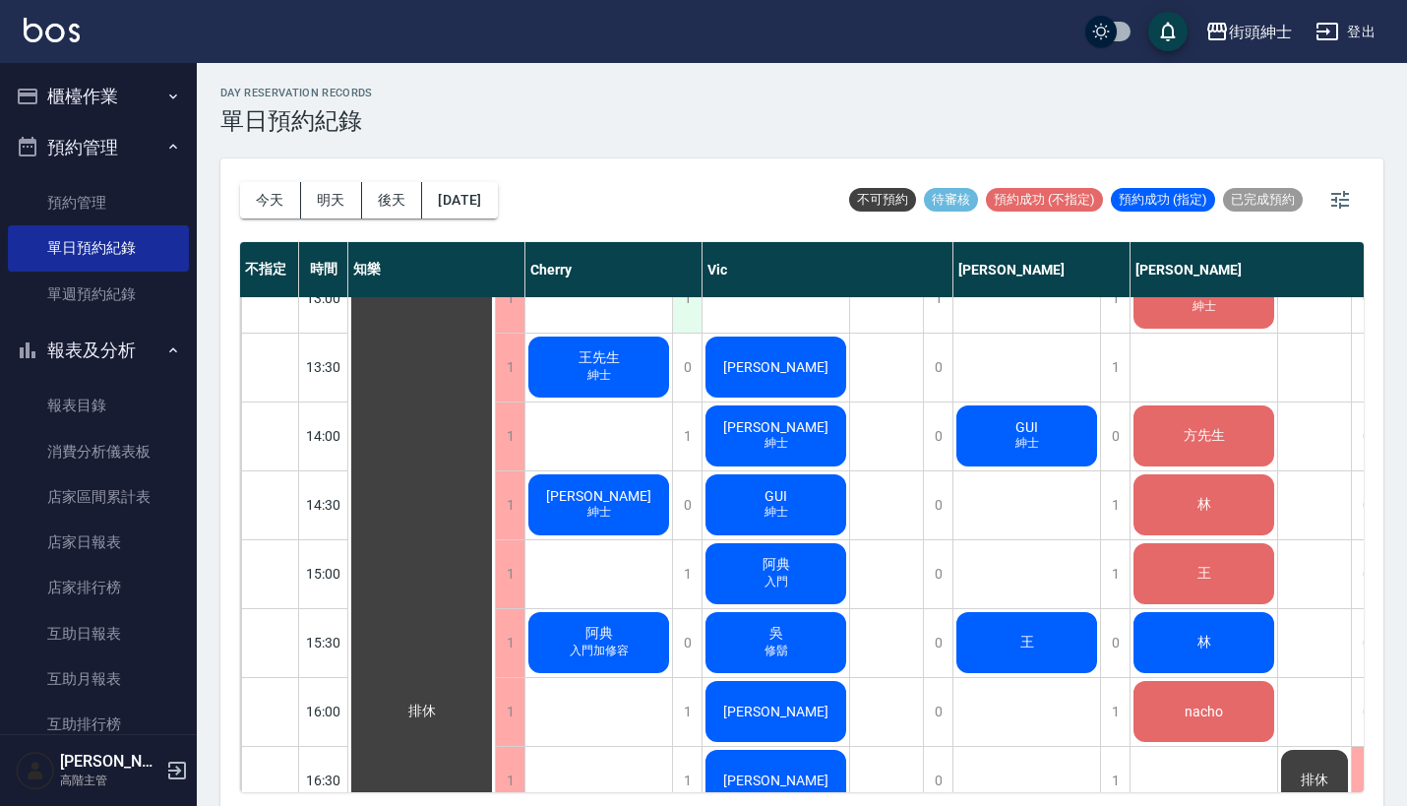
scroll to position [587, 0]
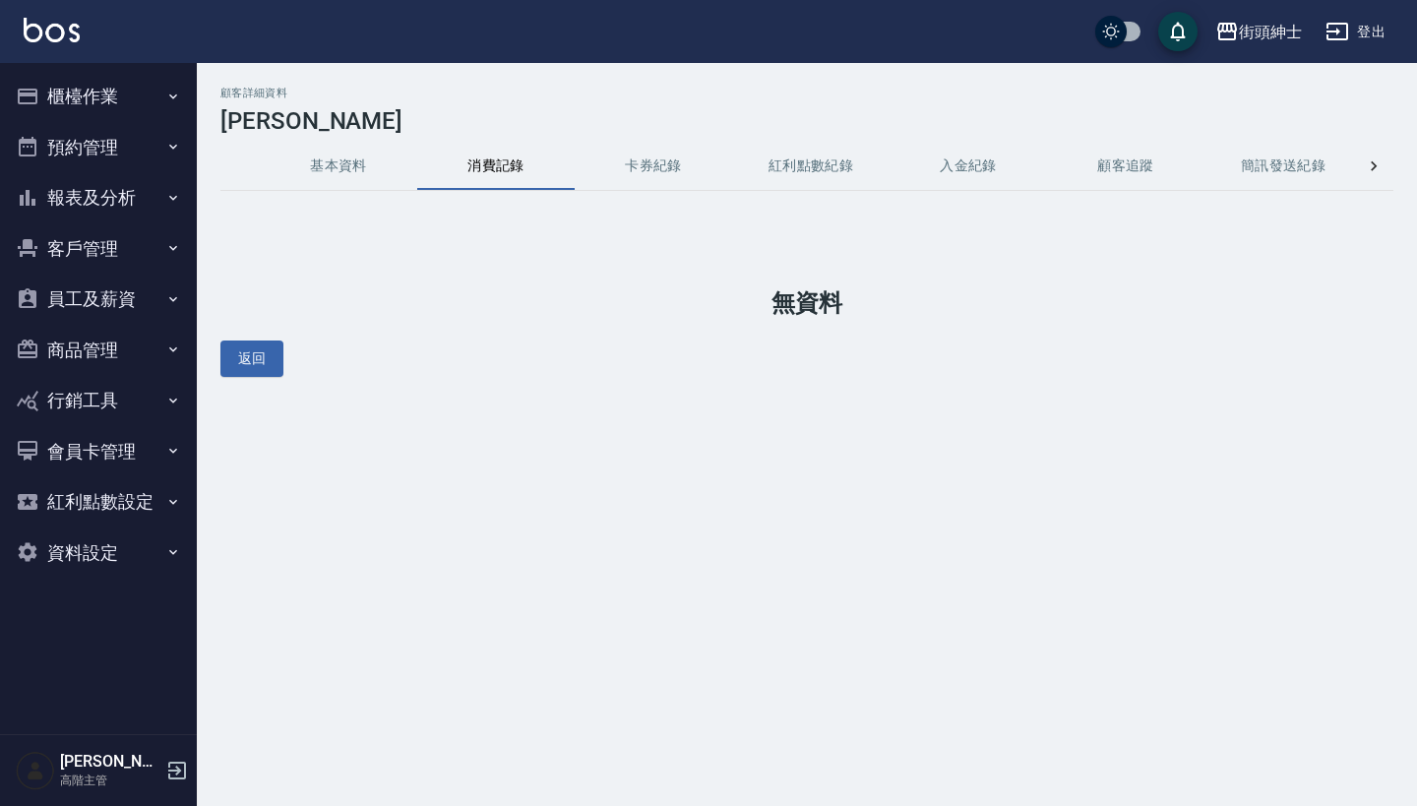
click at [368, 146] on button "基本資料" at bounding box center [338, 166] width 157 height 47
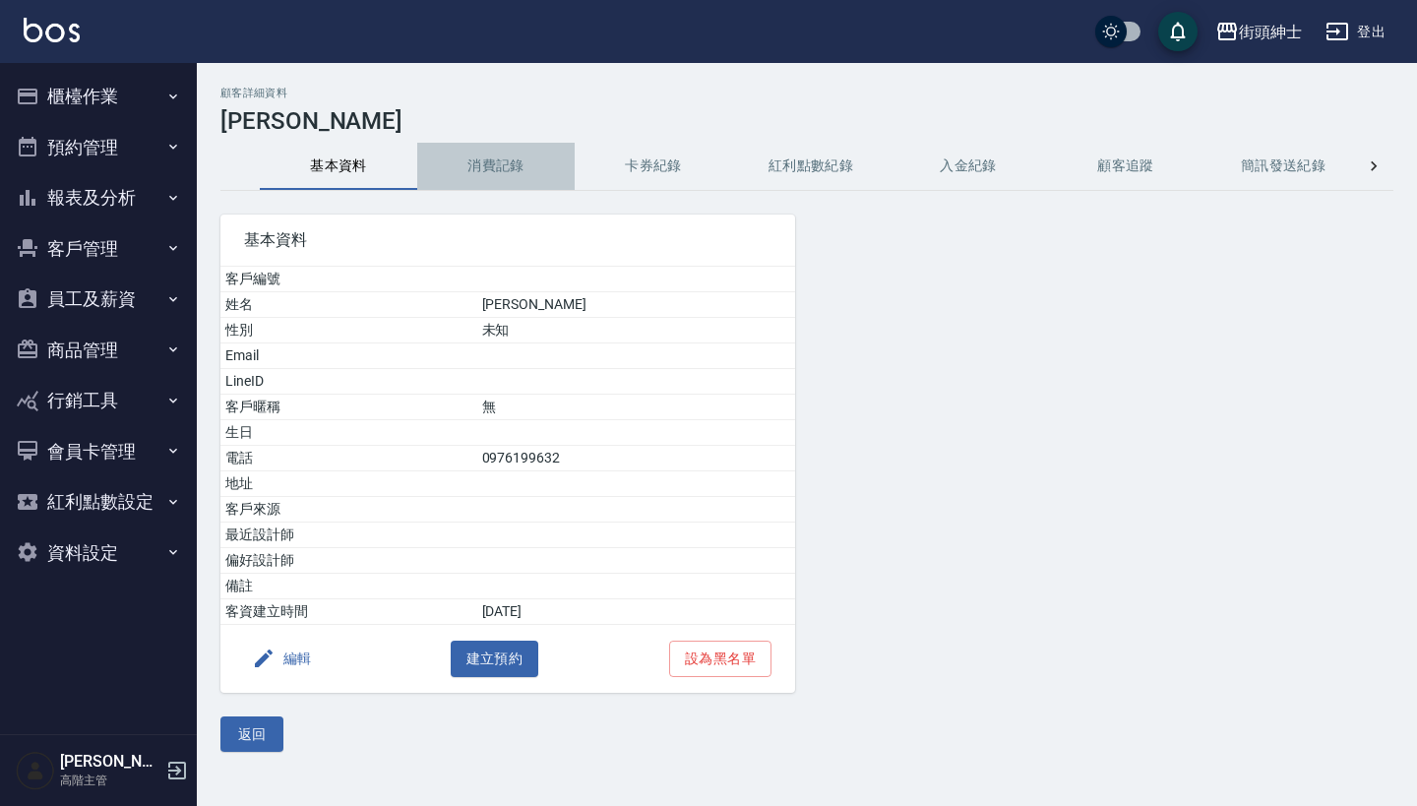
click at [501, 156] on button "消費記錄" at bounding box center [495, 166] width 157 height 47
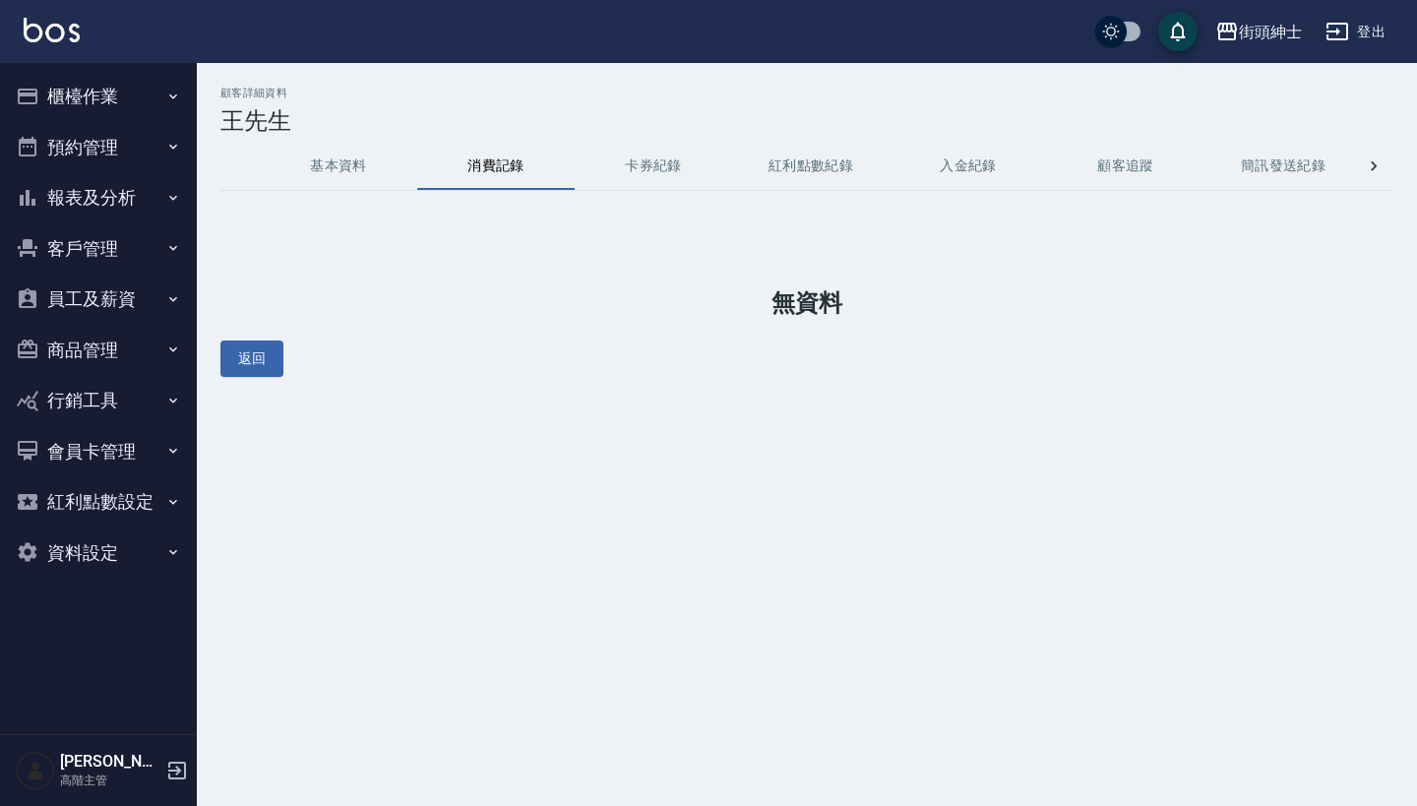
click at [341, 160] on button "基本資料" at bounding box center [338, 166] width 157 height 47
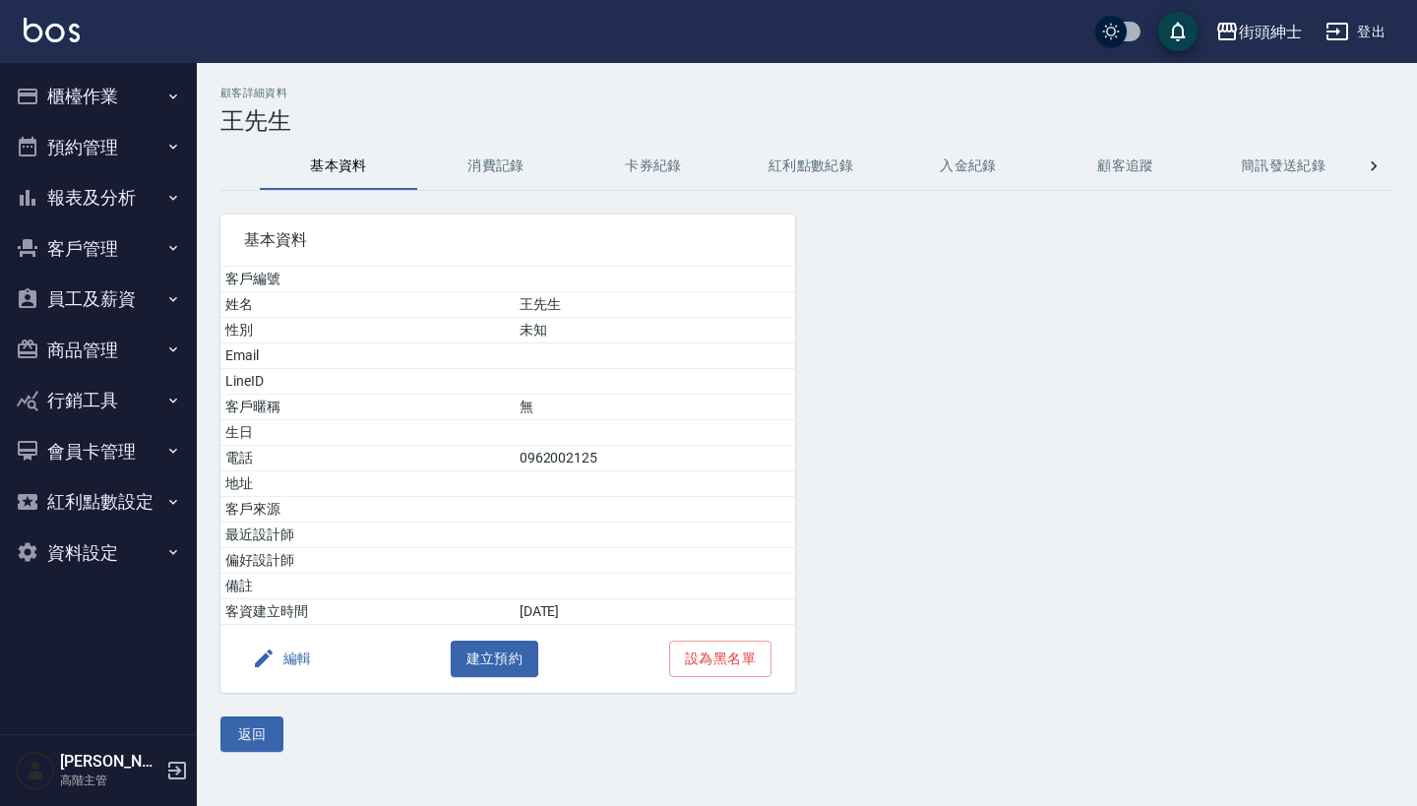
click at [490, 174] on button "消費記錄" at bounding box center [495, 166] width 157 height 47
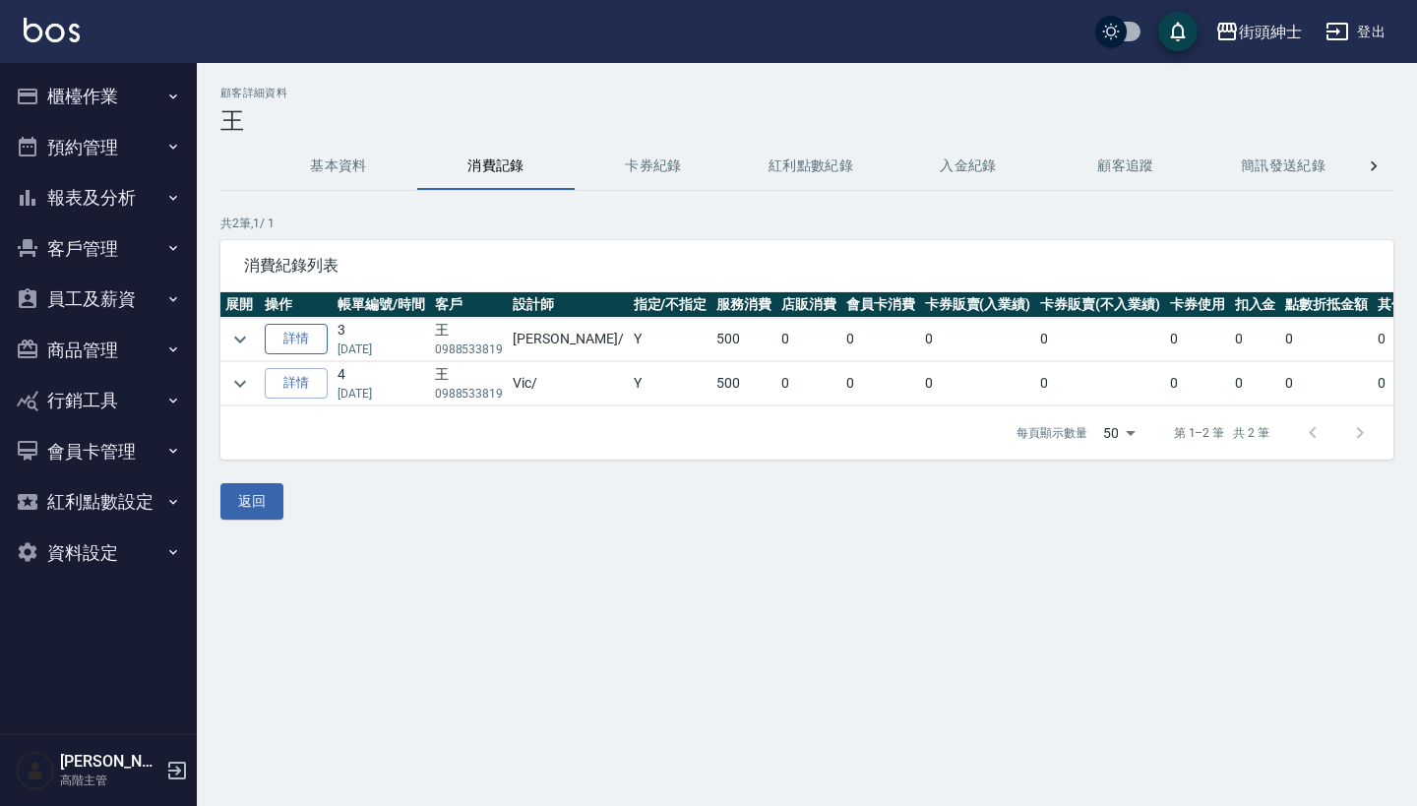
click at [309, 342] on link "詳情" at bounding box center [296, 339] width 63 height 31
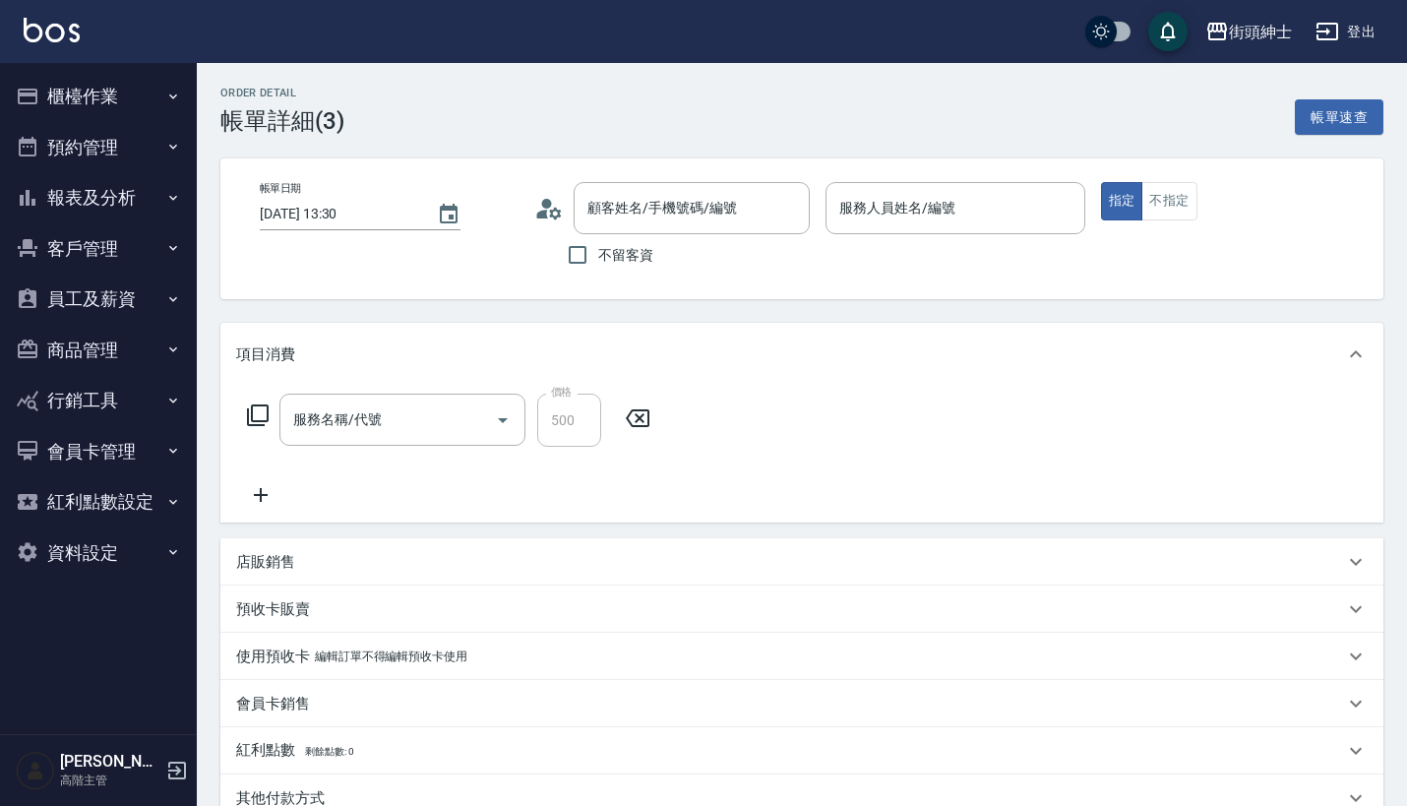
type input "[DATE] 13:30"
type input "[PERSON_NAME](無代號)"
type input "暑期體驗"
type input "王/0988533819/null"
